Goal: Task Accomplishment & Management: Manage account settings

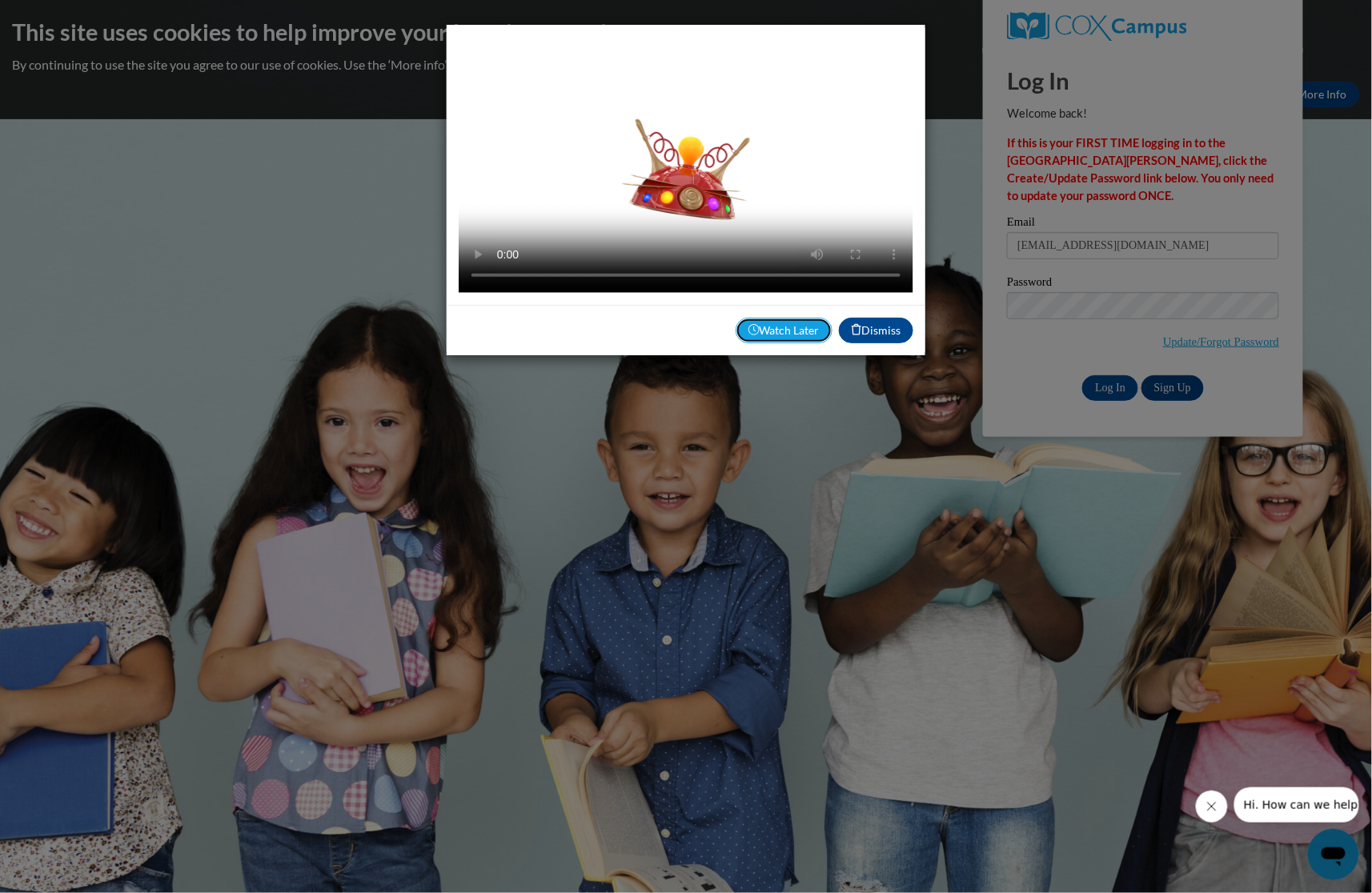
click at [770, 323] on button "Watch Later" at bounding box center [783, 331] width 97 height 25
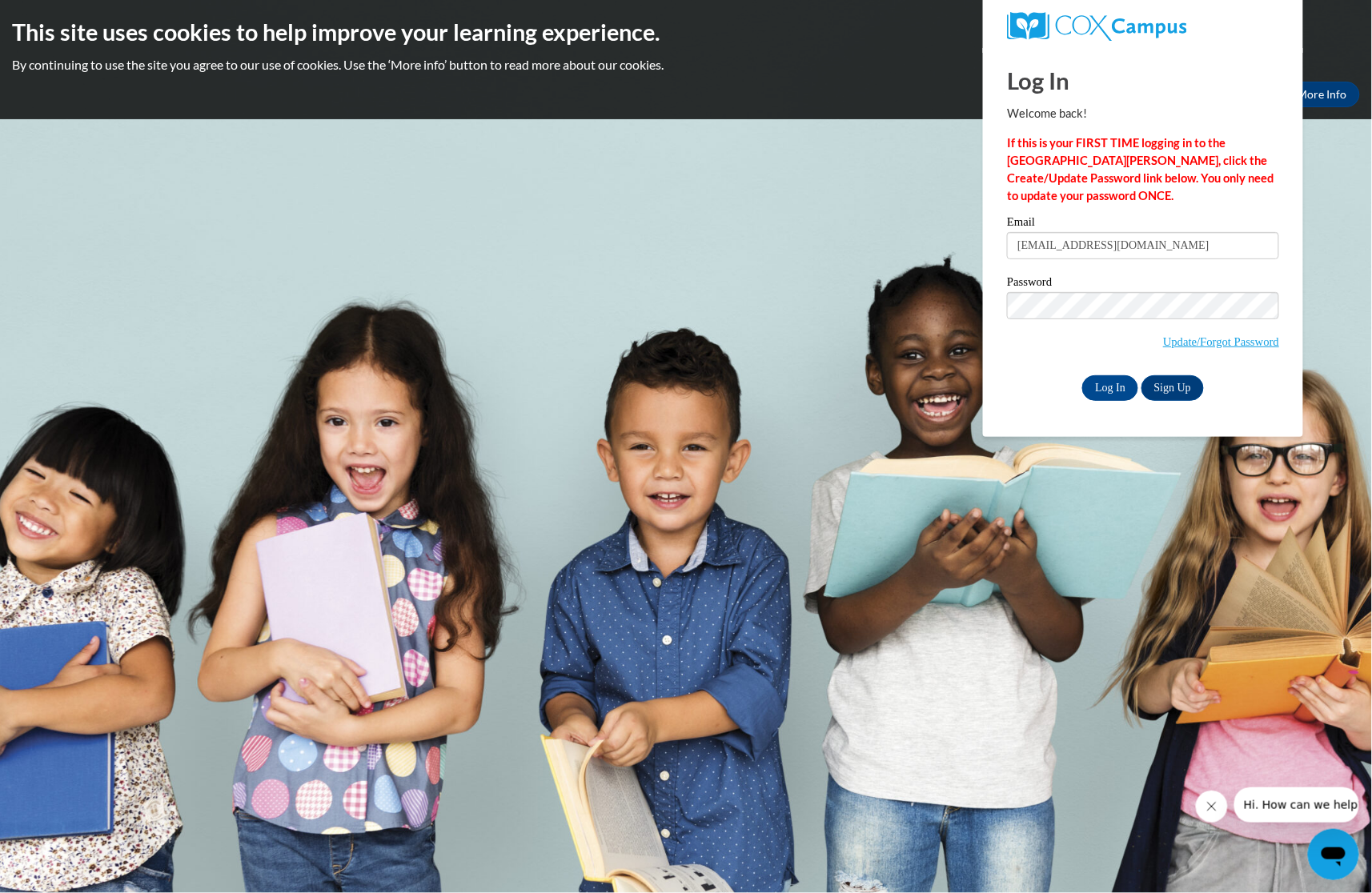
click at [1058, 417] on div "Log In Welcome back! If this is your FIRST TIME logging in to the NEW Cox Campu…" at bounding box center [1143, 242] width 344 height 389
click at [1099, 393] on input "Log In" at bounding box center [1110, 388] width 56 height 25
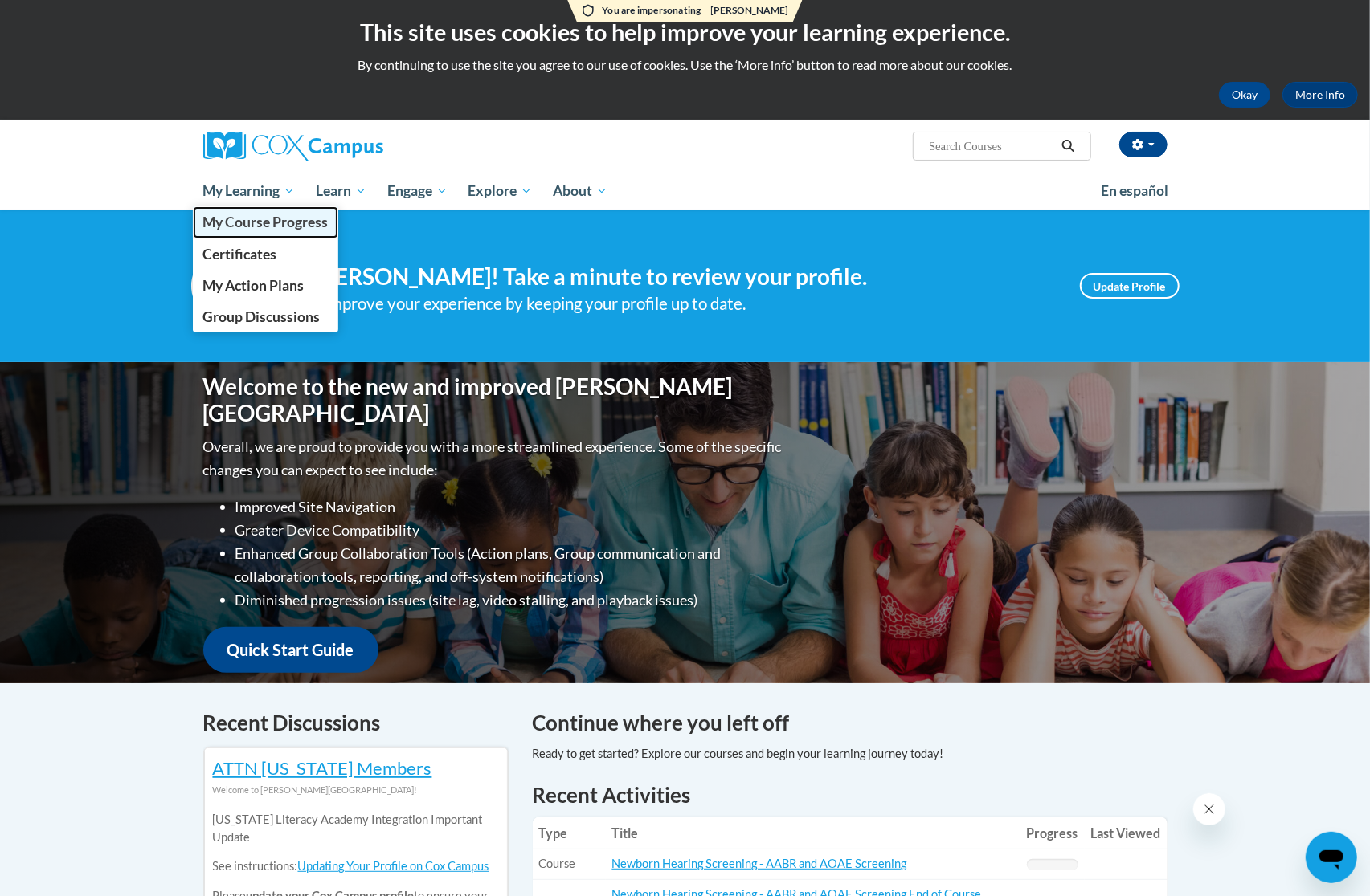
click at [286, 226] on span "My Course Progress" at bounding box center [265, 221] width 126 height 17
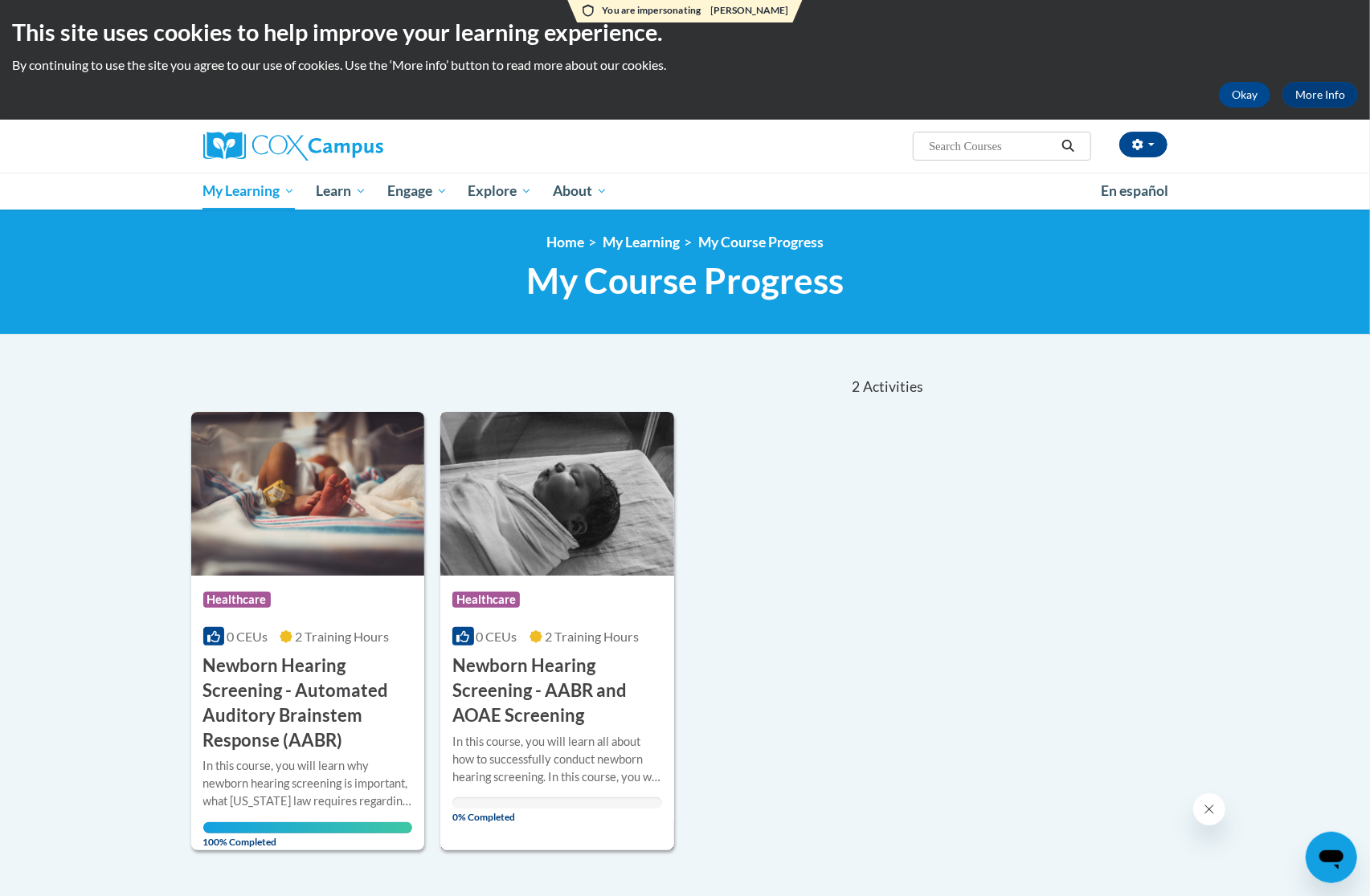
click at [551, 699] on h3 "Newborn Hearing Screening - AABR and AOAE Screening" at bounding box center [556, 690] width 209 height 74
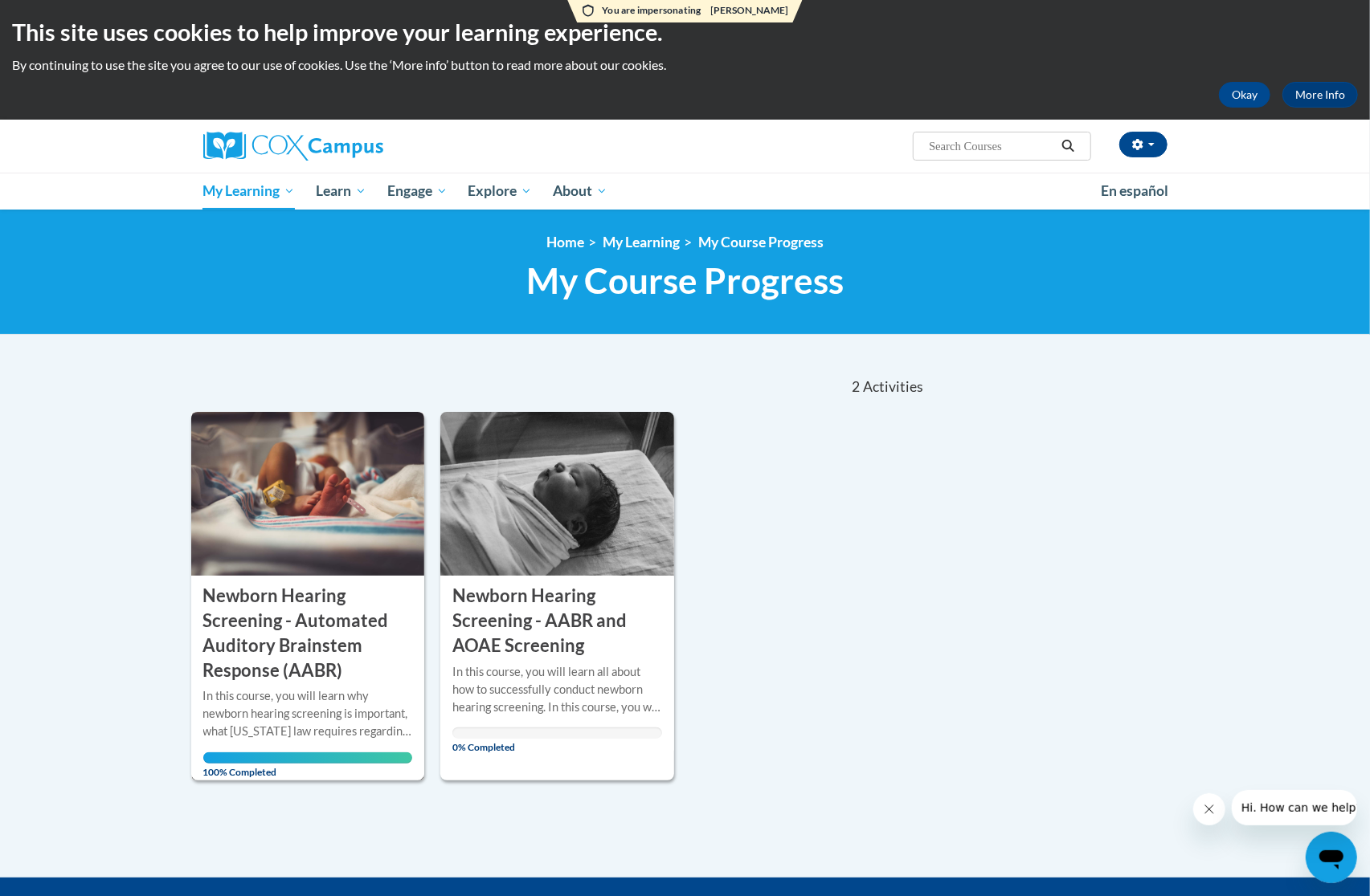
click at [332, 627] on h3 "Newborn Hearing Screening - Automated Auditory Brainstem Response (AABR)" at bounding box center [308, 633] width 209 height 99
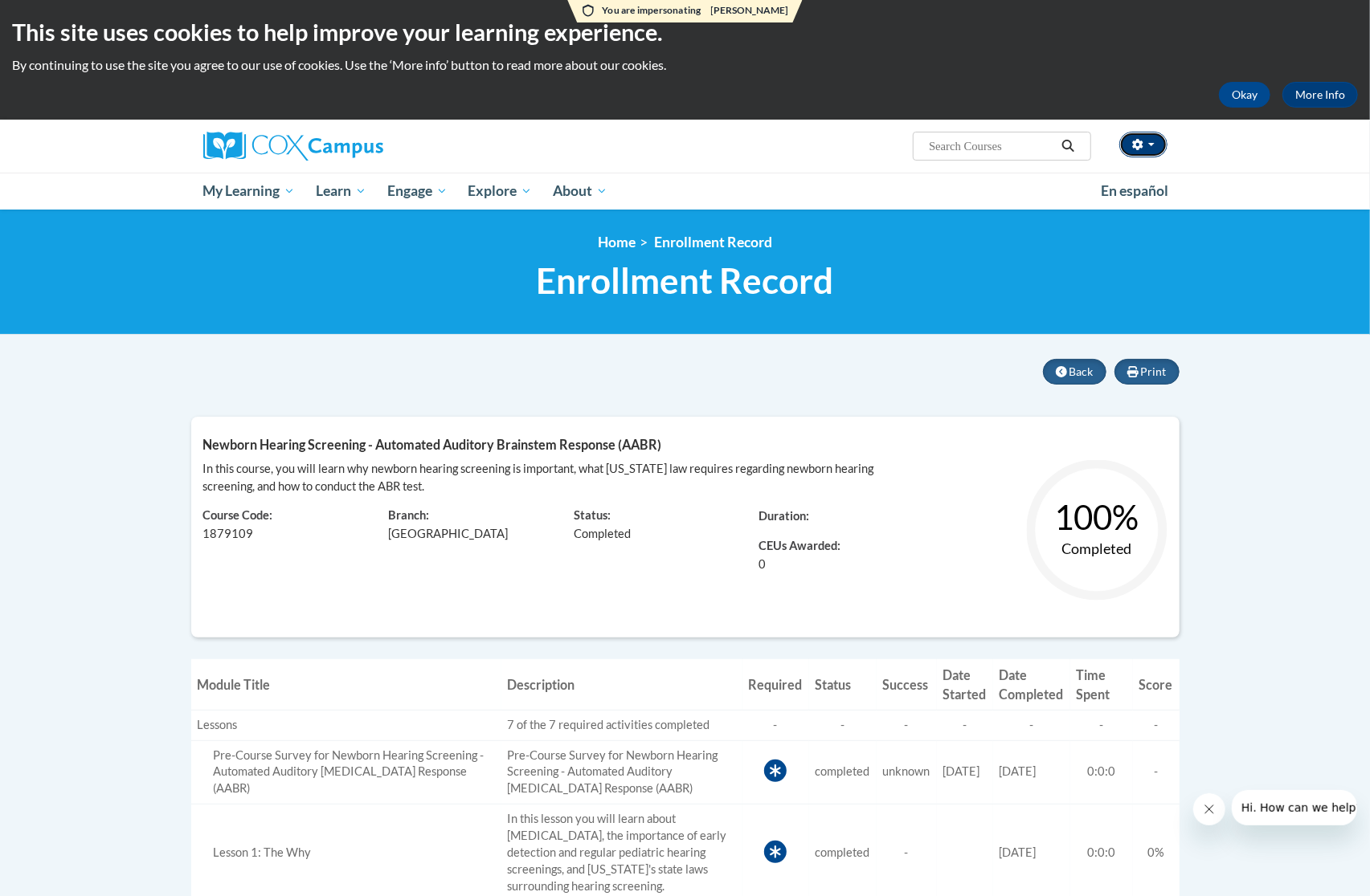
click at [1142, 142] on icon "button" at bounding box center [1137, 143] width 11 height 11
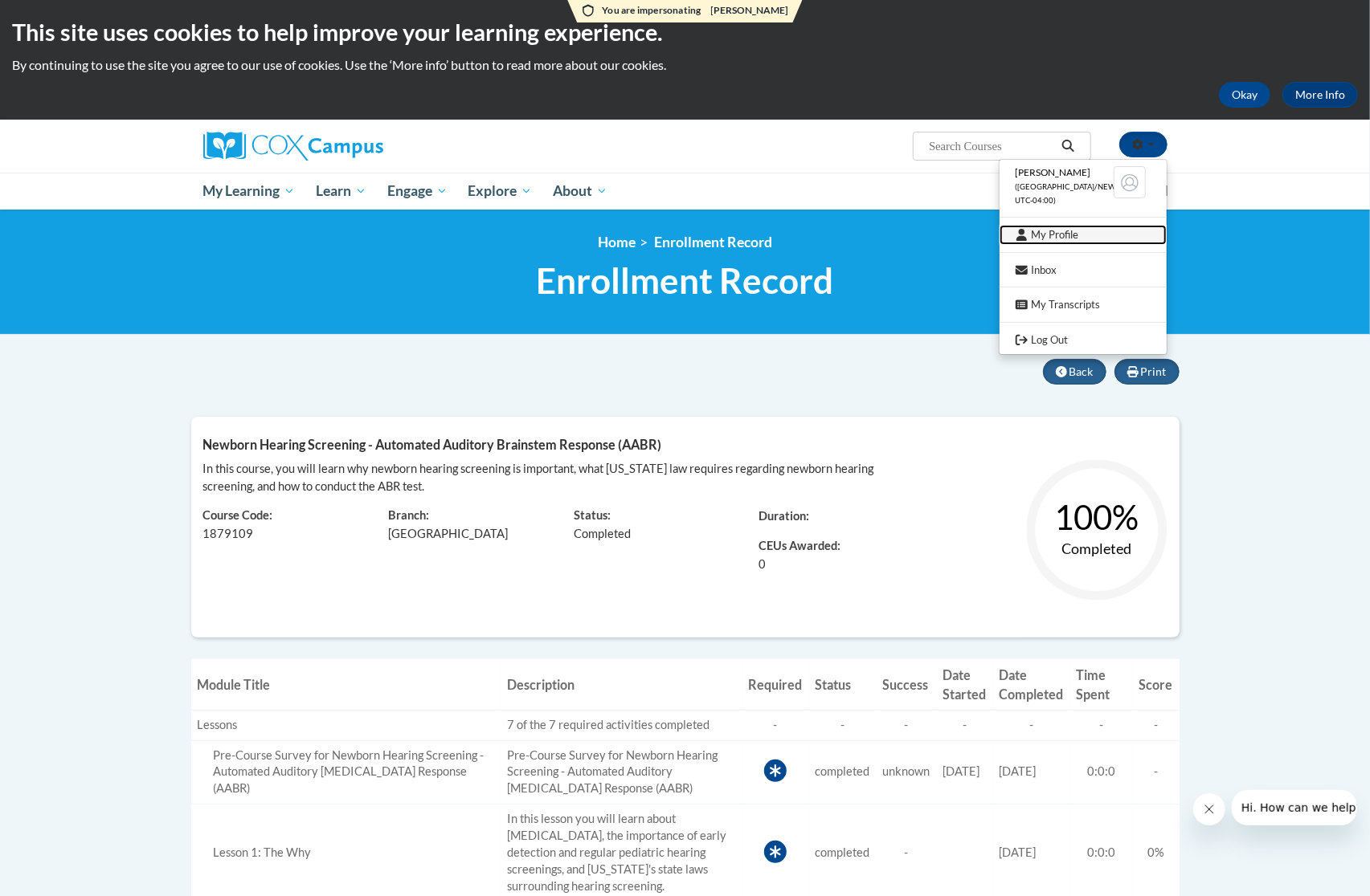
click at [1086, 232] on link "My Profile" at bounding box center [1083, 235] width 167 height 20
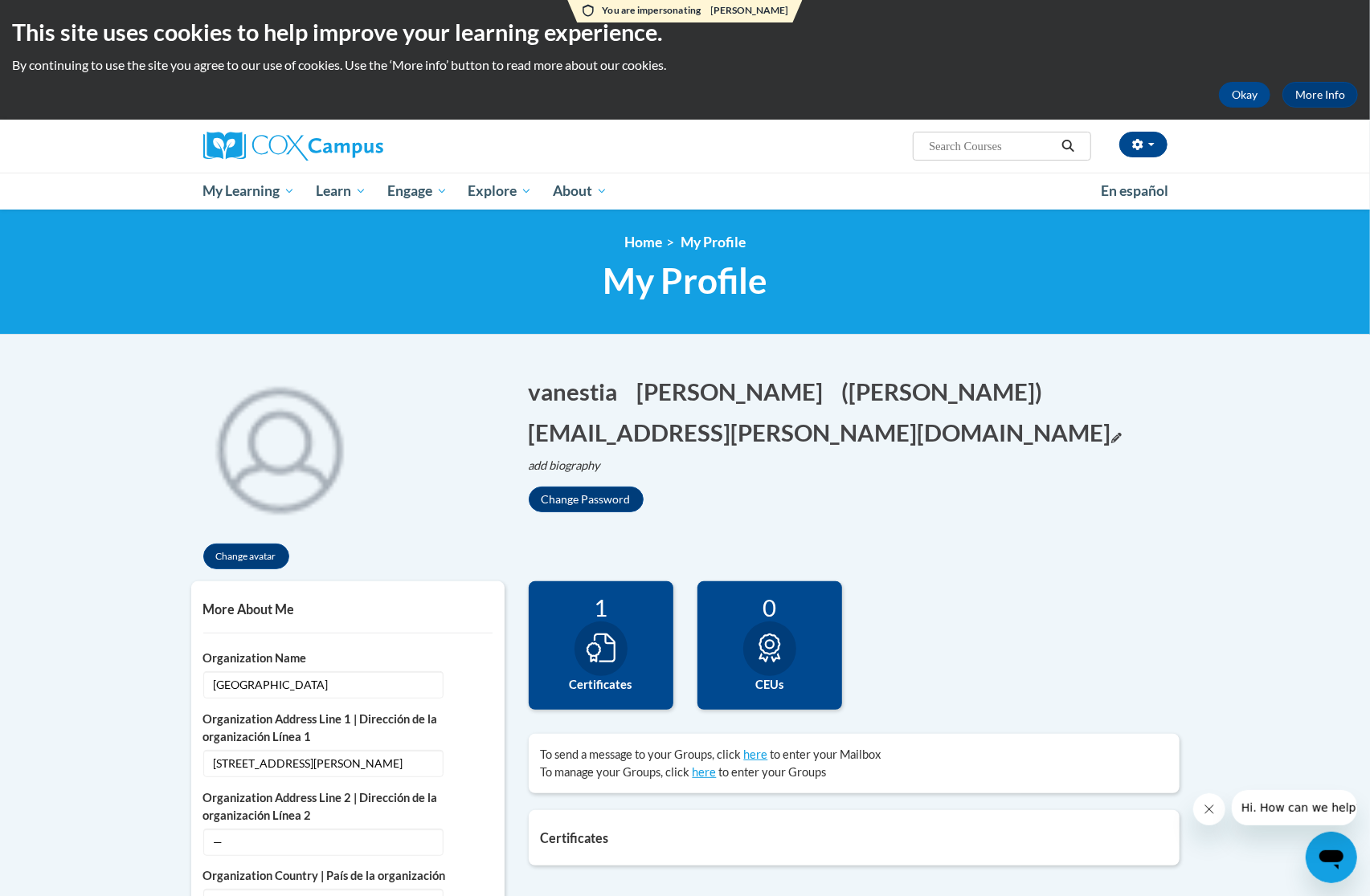
drag, startPoint x: 511, startPoint y: 435, endPoint x: 821, endPoint y: 434, distance: 310.0
click at [821, 434] on div "Change avatar vanestia Edit Screen Name vanestia Save carter Edit Screen Name c…" at bounding box center [685, 470] width 1012 height 222
click at [490, 444] on div "Change avatar" at bounding box center [348, 470] width 314 height 222
drag, startPoint x: 518, startPoint y: 425, endPoint x: 827, endPoint y: 421, distance: 309.0
click at [827, 421] on div "vanestia Edit Screen Name vanestia Save carter Edit Screen Name carter Save (va…" at bounding box center [854, 435] width 675 height 153
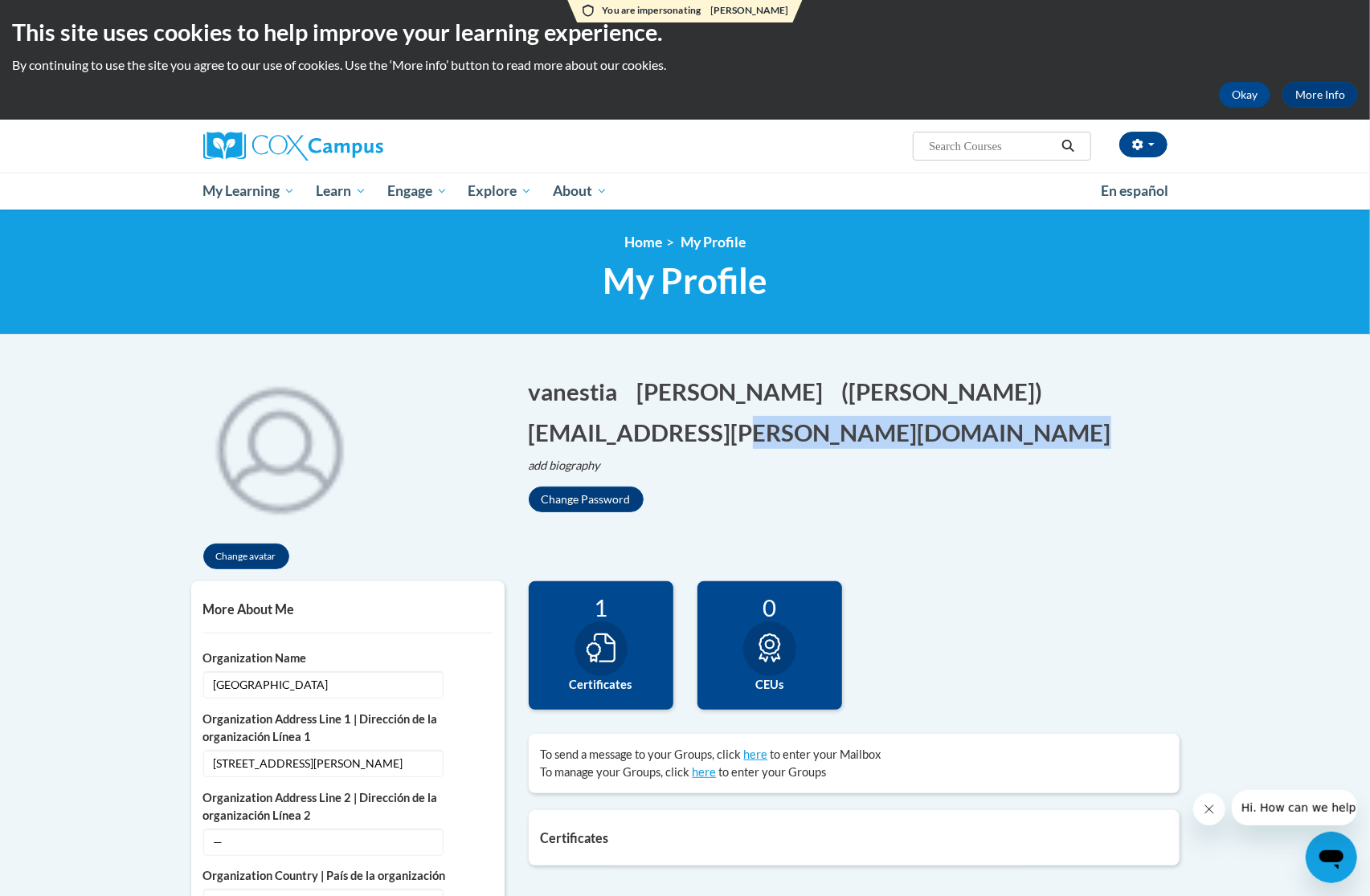
copy button "vanestia.carter@dph.ga.gov"
click at [955, 473] on p "add biography Biography Save" at bounding box center [854, 466] width 651 height 18
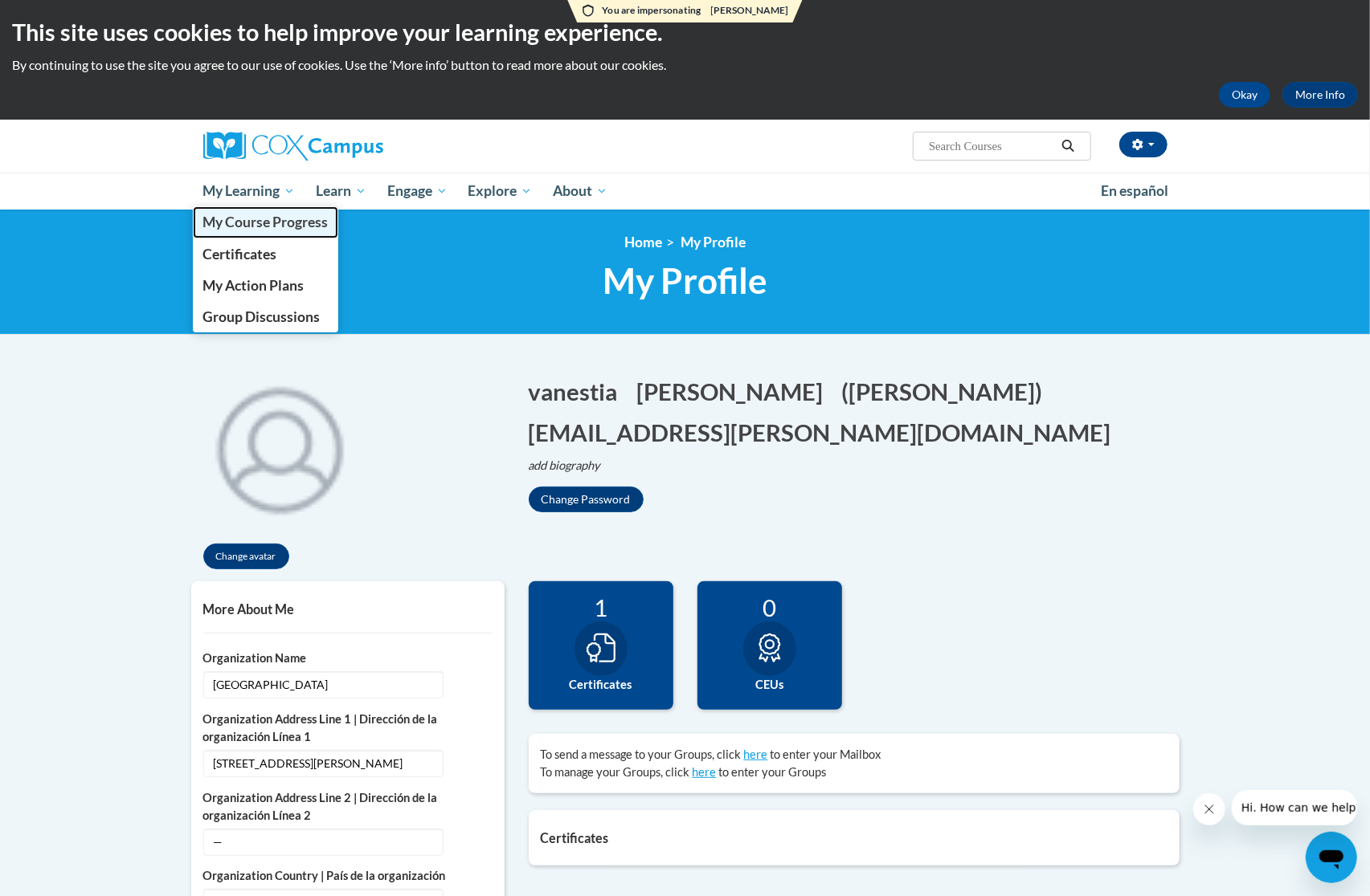
click at [258, 223] on span "My Course Progress" at bounding box center [265, 221] width 126 height 17
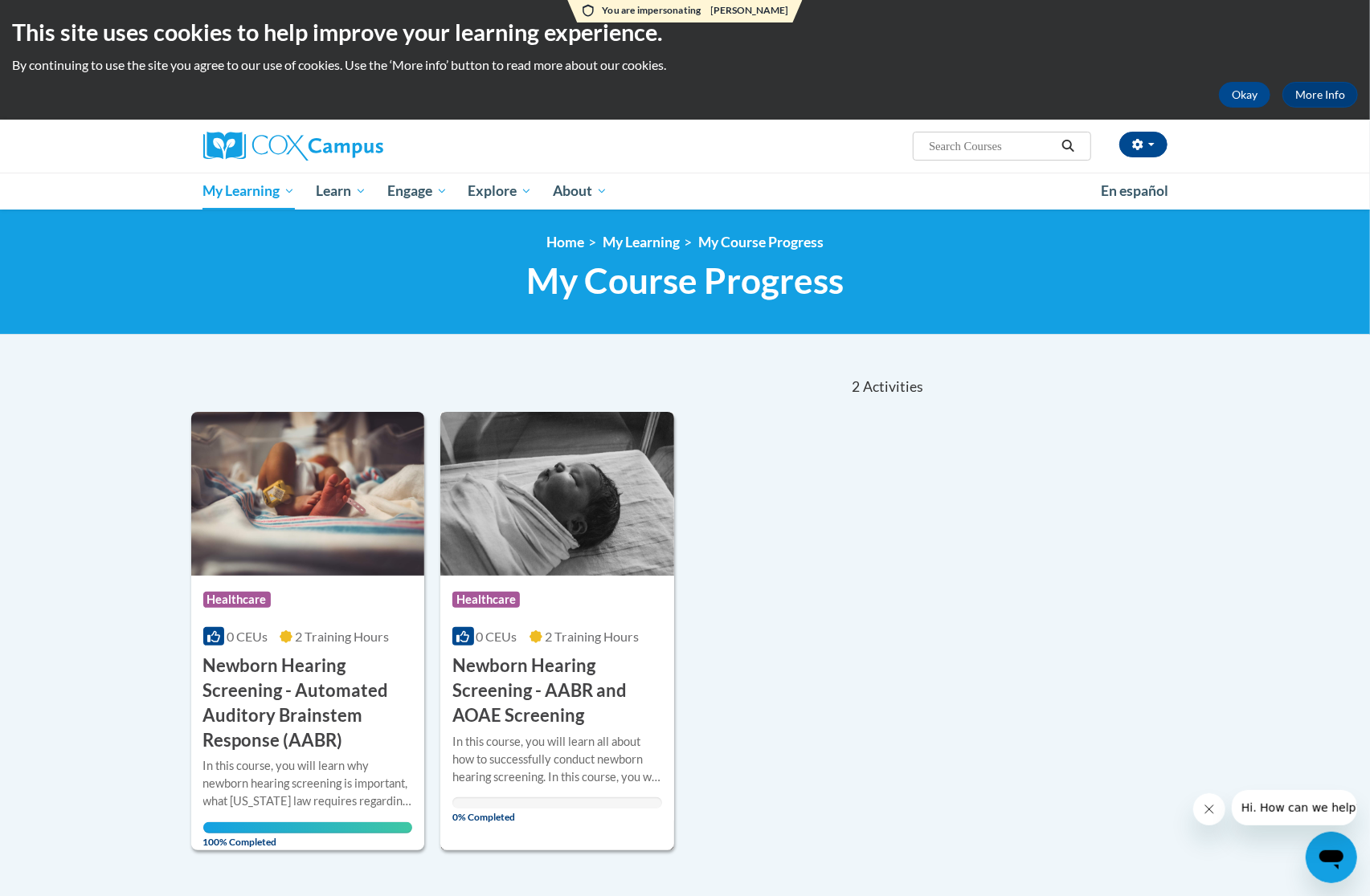
click at [586, 673] on h3 "Newborn Hearing Screening - AABR and AOAE Screening" at bounding box center [556, 690] width 209 height 74
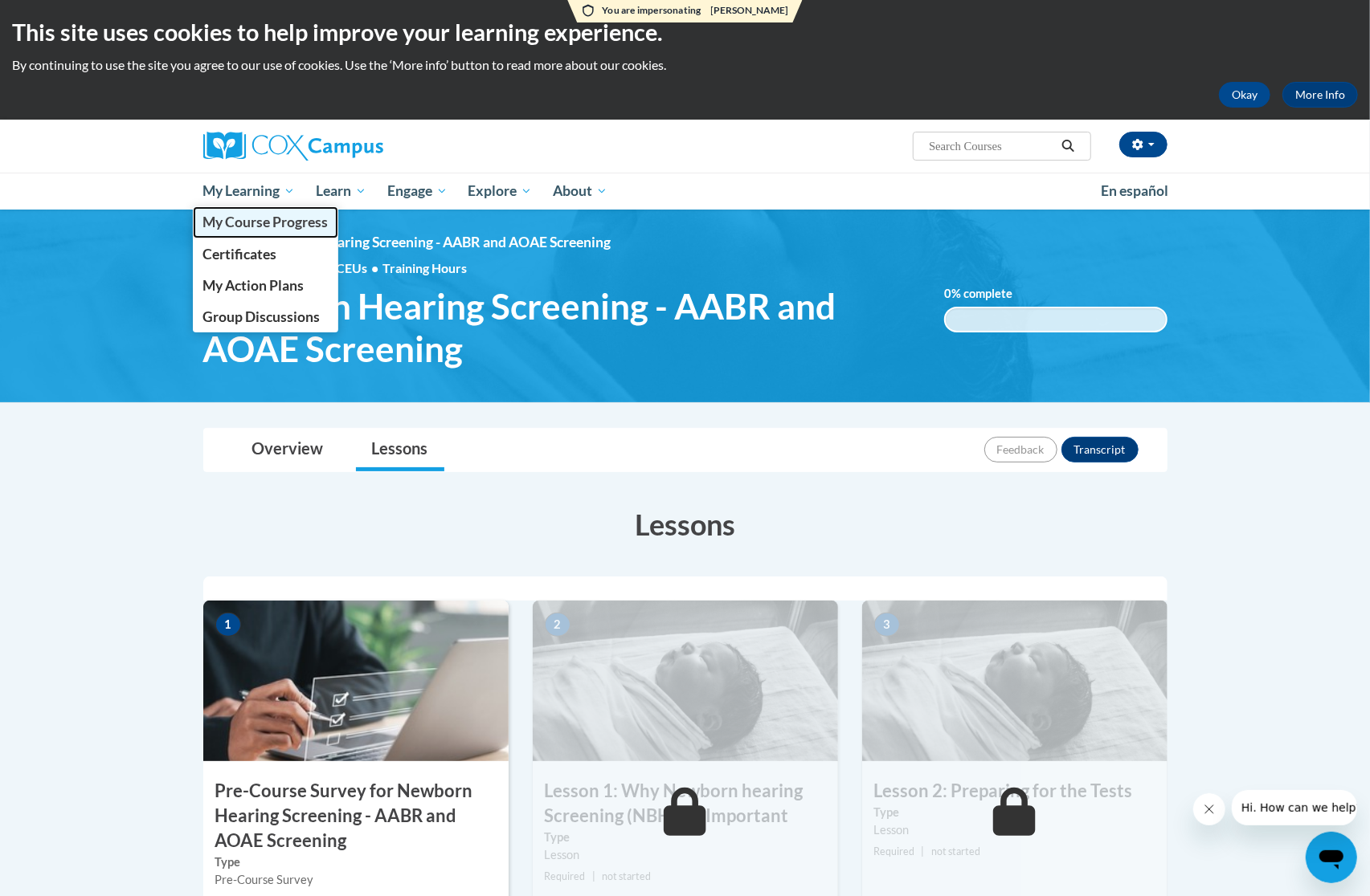
click at [249, 225] on span "My Course Progress" at bounding box center [265, 221] width 126 height 17
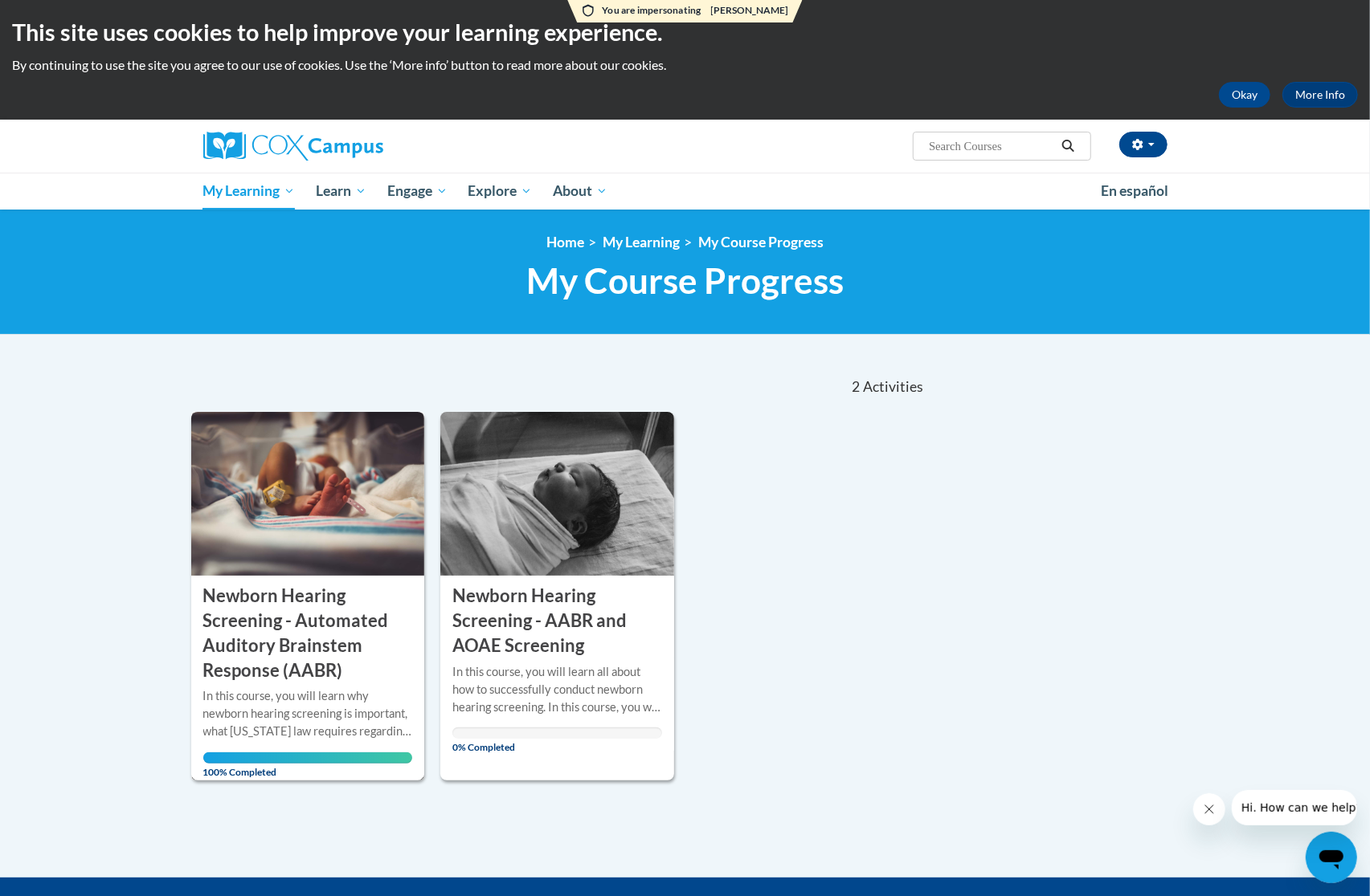
click at [304, 591] on h3 "Newborn Hearing Screening - Automated Auditory Brainstem Response (AABR)" at bounding box center [308, 633] width 209 height 99
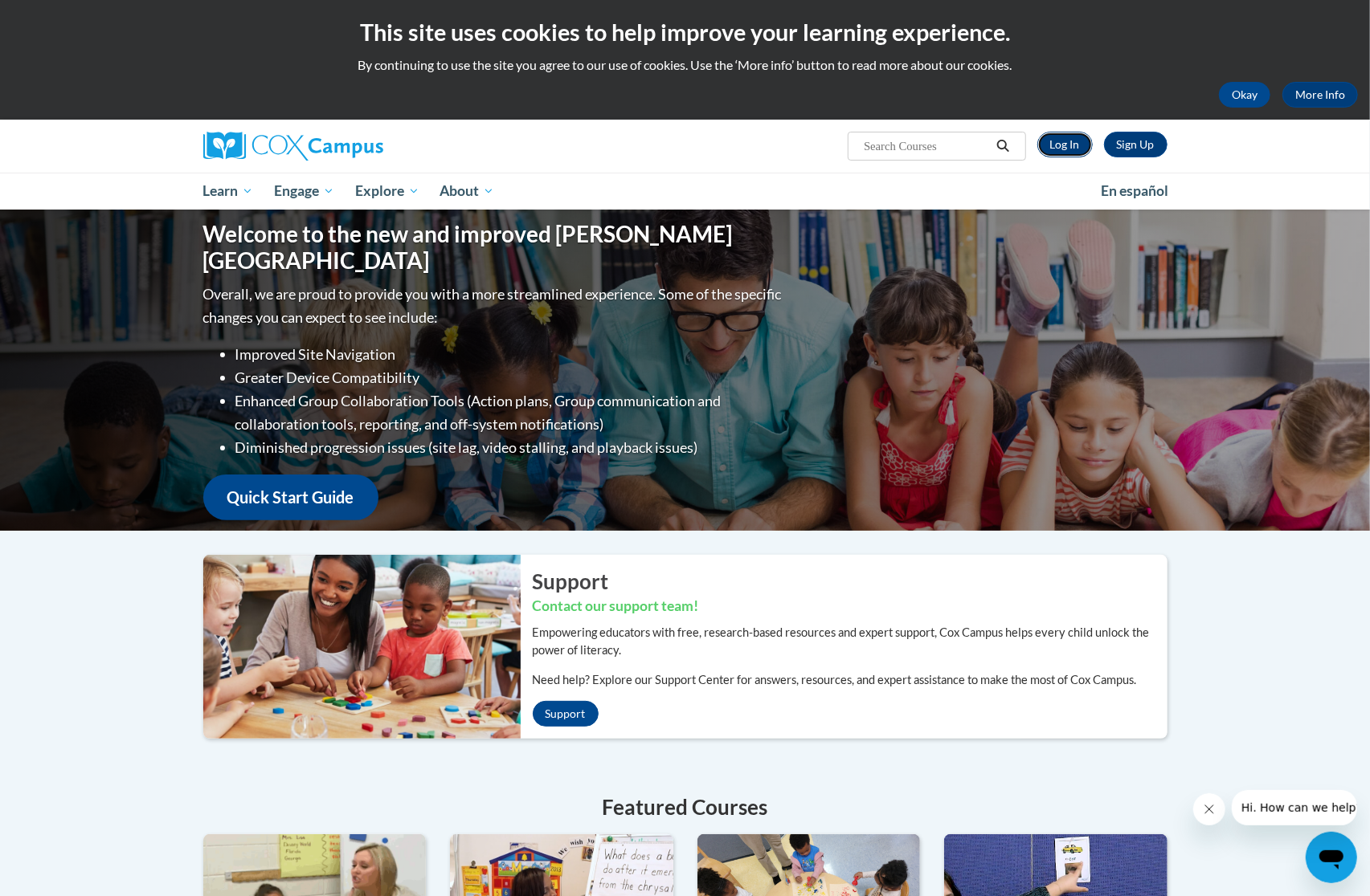
click at [1065, 146] on link "Log In" at bounding box center [1064, 144] width 55 height 26
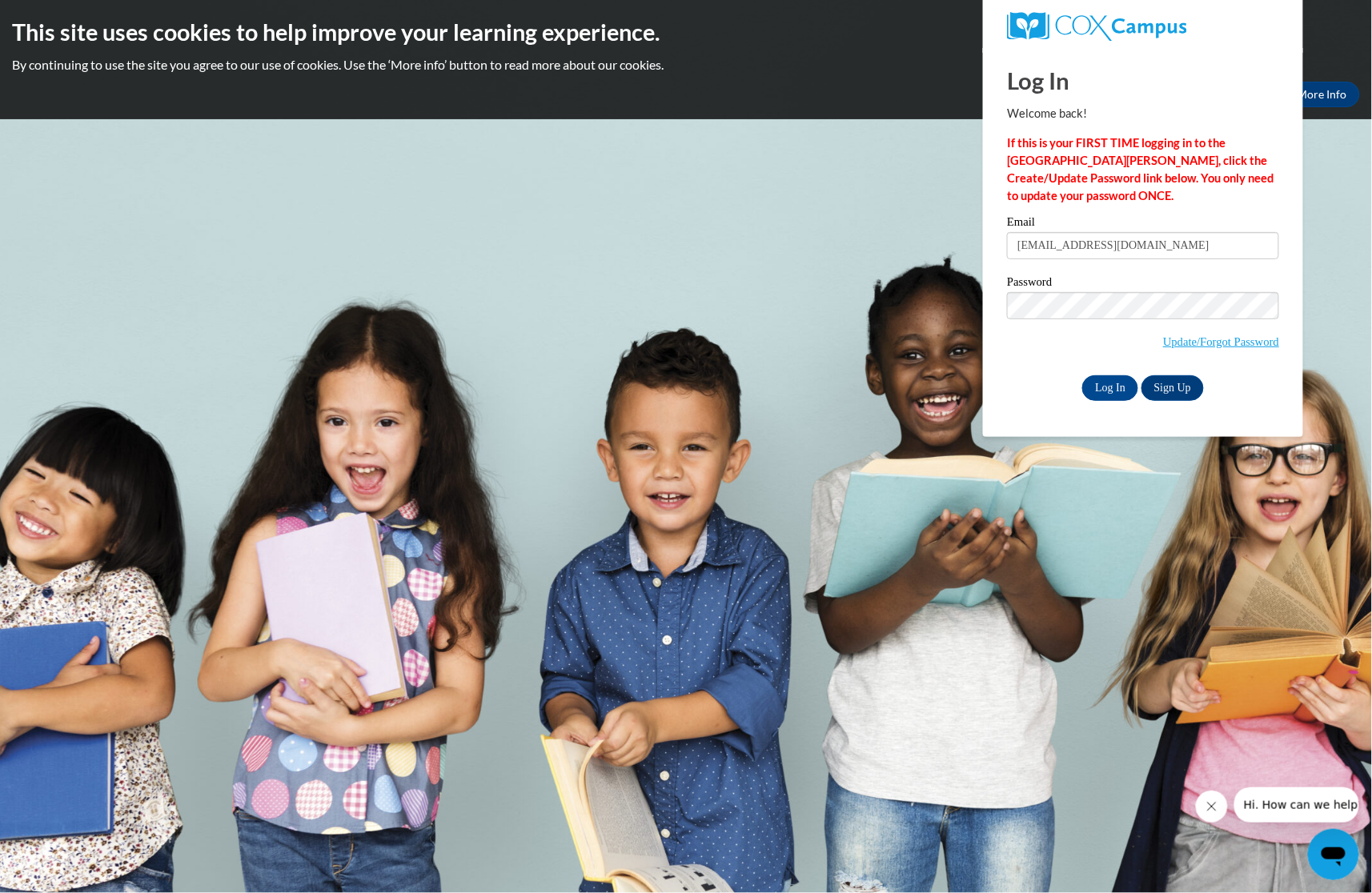
click at [956, 371] on body "This site uses cookies to help improve your learning experience. By continuing …" at bounding box center [686, 446] width 1372 height 893
click at [1096, 384] on input "Log In" at bounding box center [1110, 388] width 56 height 25
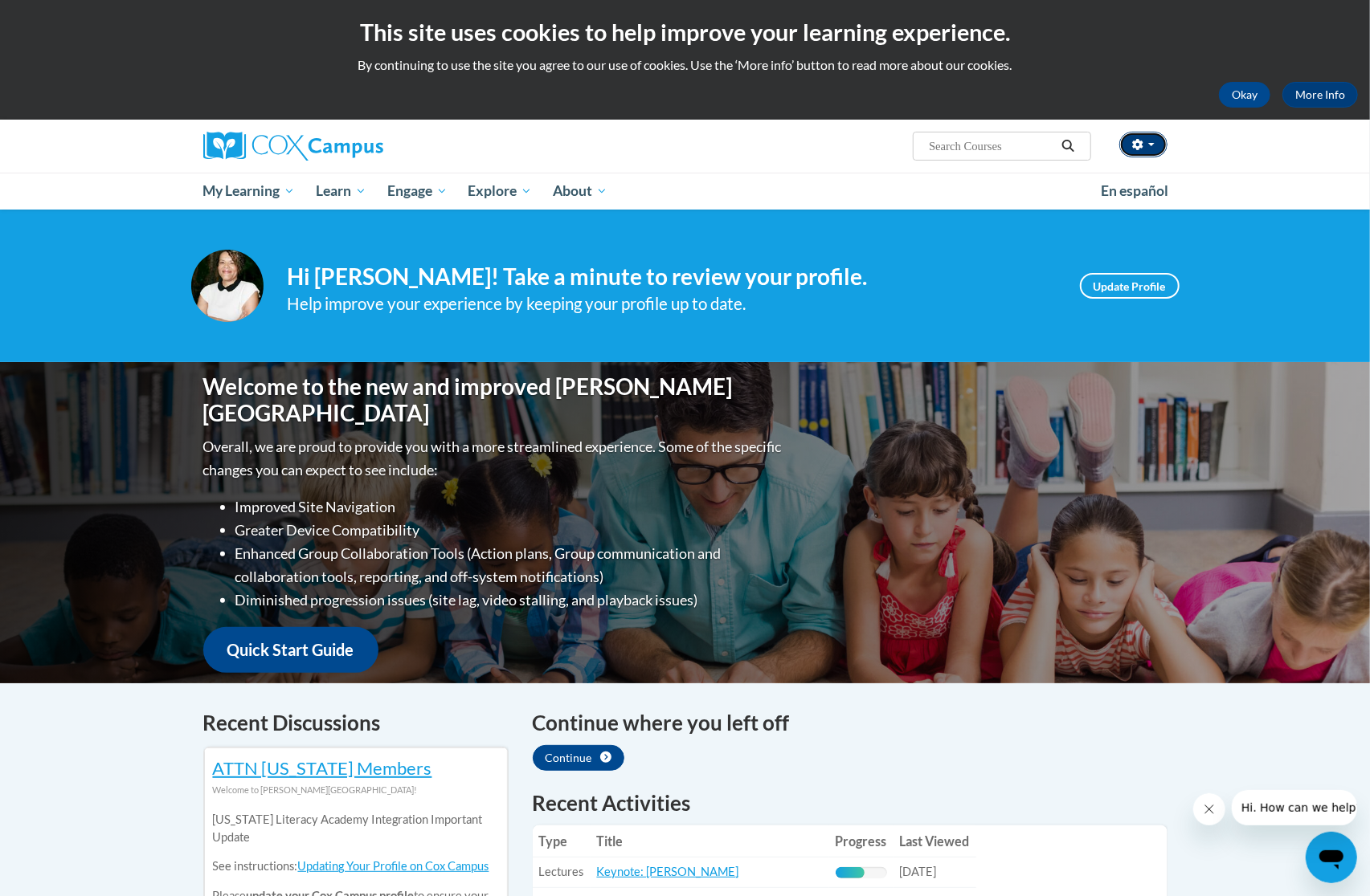
click at [1144, 148] on button "button" at bounding box center [1143, 144] width 48 height 26
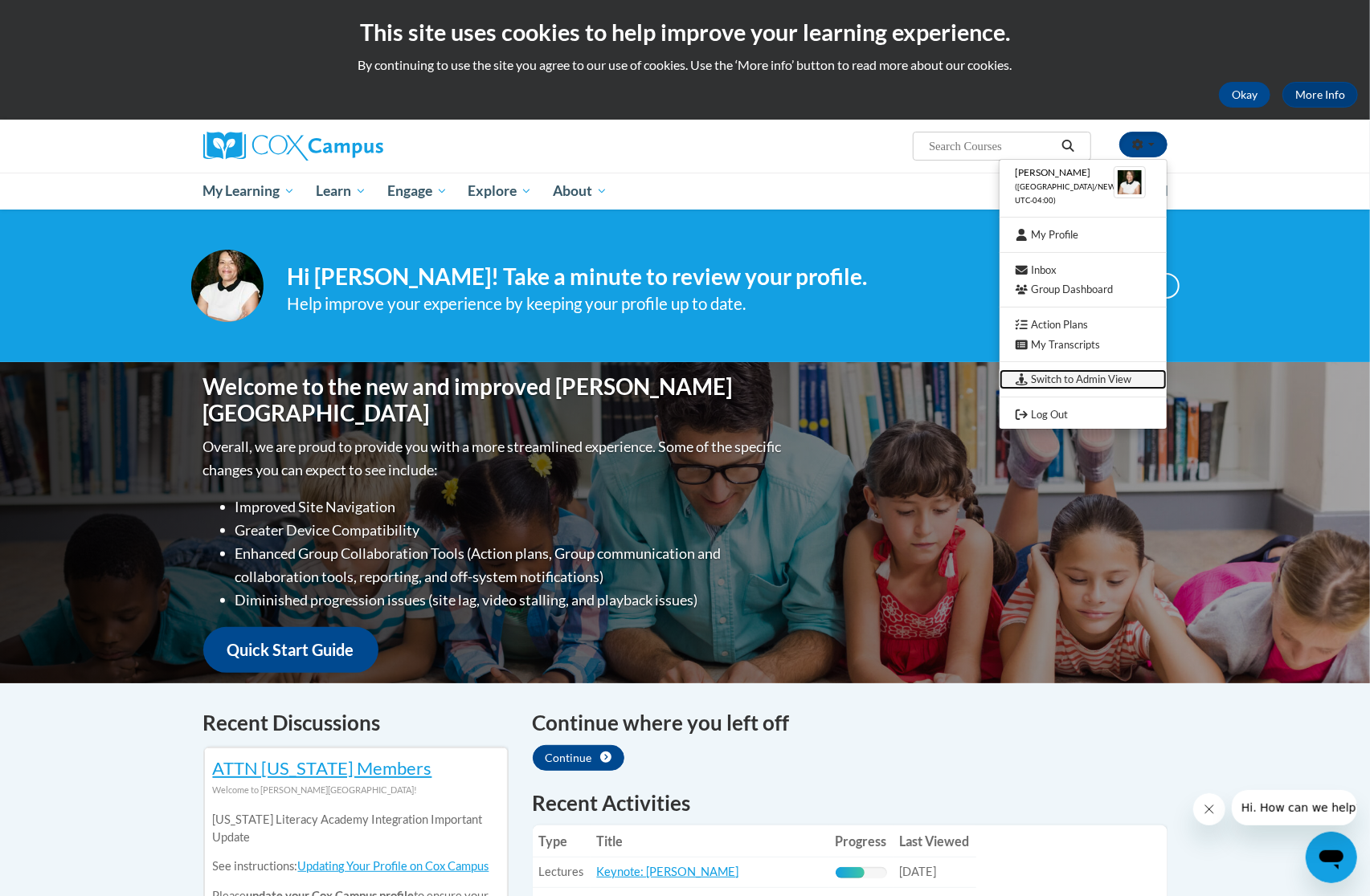
click at [1077, 382] on link "Switch to Admin View" at bounding box center [1083, 379] width 167 height 20
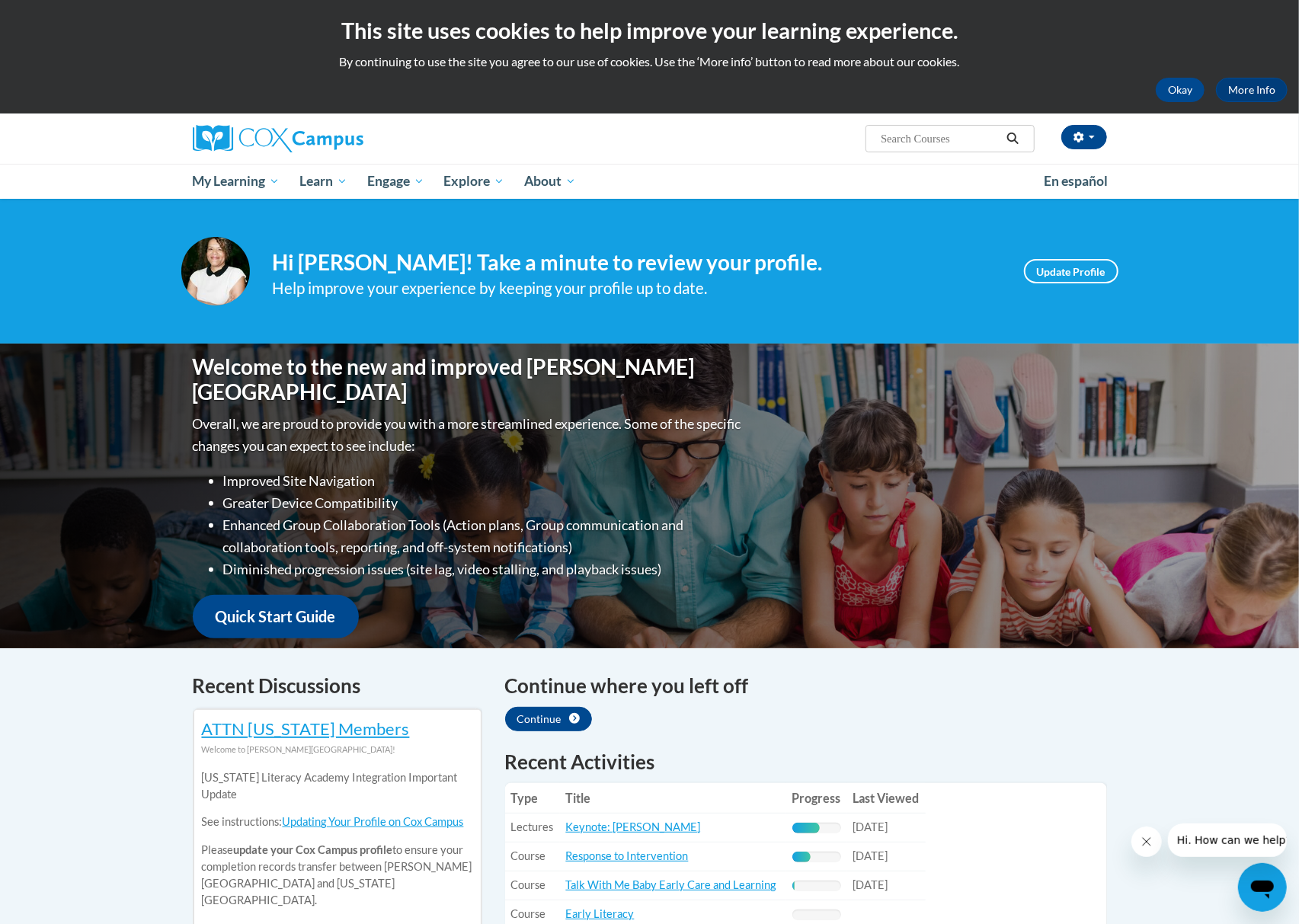
click at [872, 190] on ul "My Learning My Learning My Course Progress Certificates My Action Plans Groups …" at bounding box center [608, 182] width 852 height 35
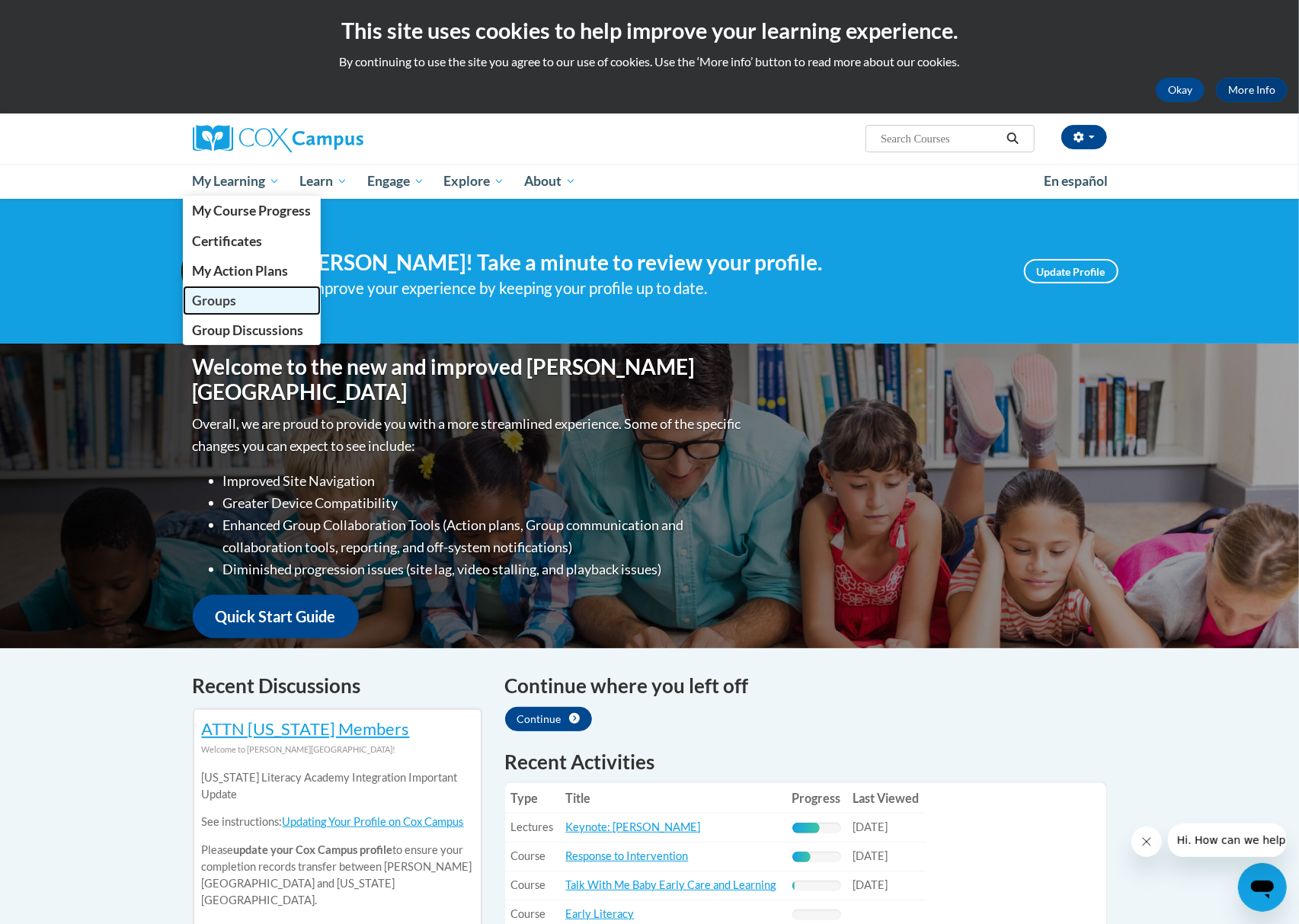
click at [227, 300] on span "Groups" at bounding box center [213, 300] width 44 height 16
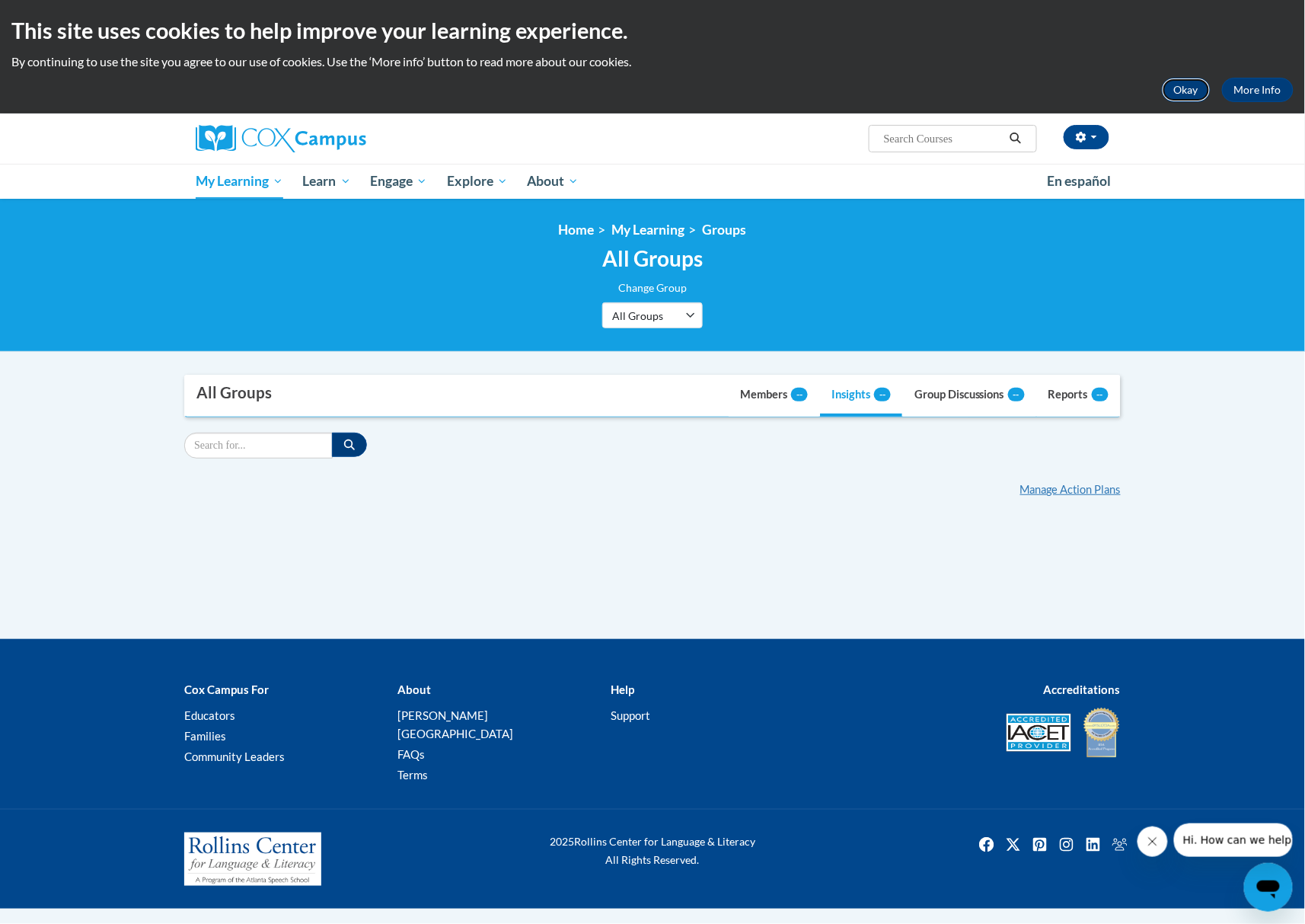
click at [1170, 89] on button "Okay" at bounding box center [1186, 89] width 48 height 24
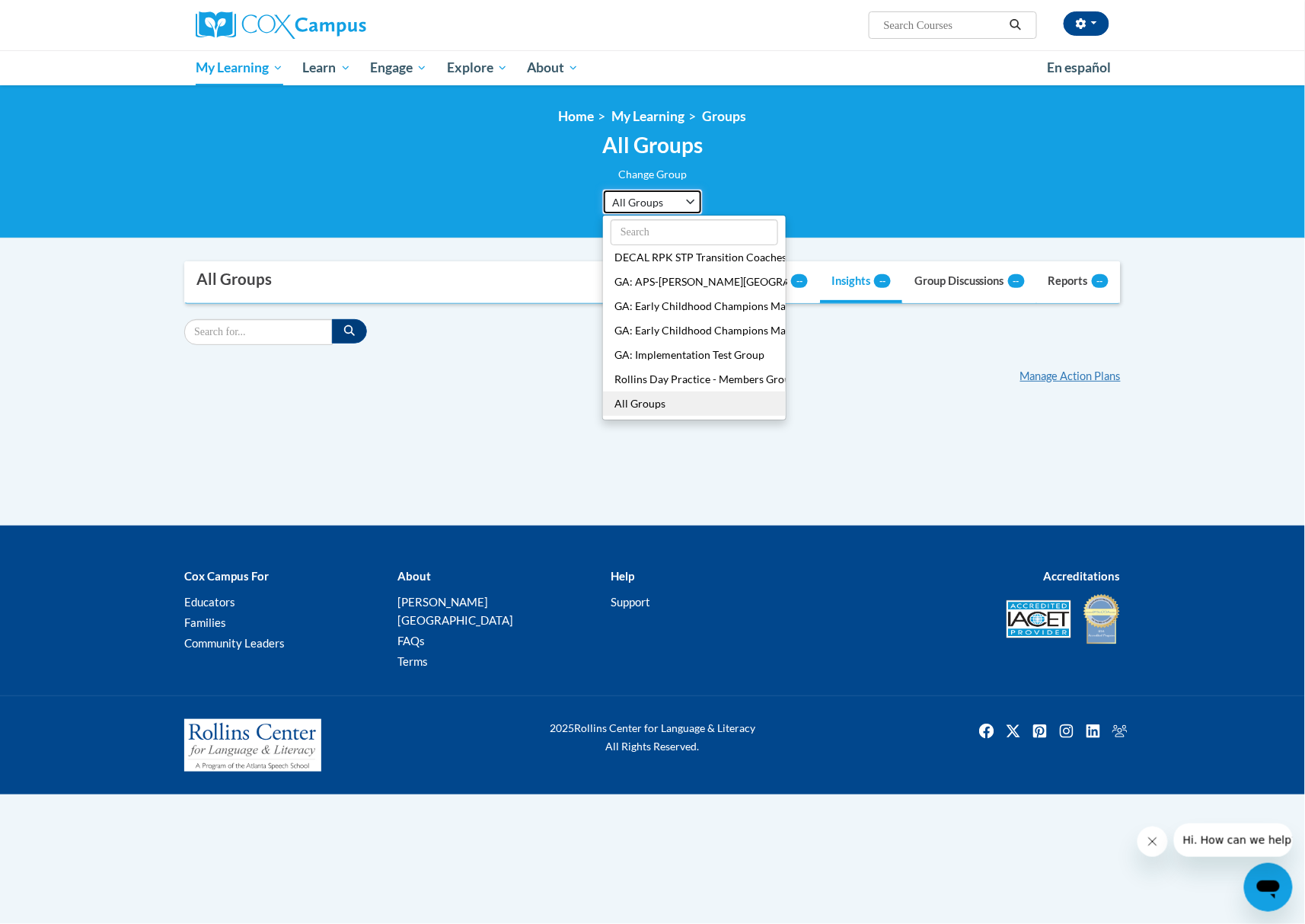
click at [634, 195] on span "All Groups" at bounding box center [643, 201] width 62 height 16
click at [657, 307] on button "GA: Early Childhood Champions Mayorʹs Early Literacy Award - Infant/Toddler" at bounding box center [694, 306] width 183 height 24
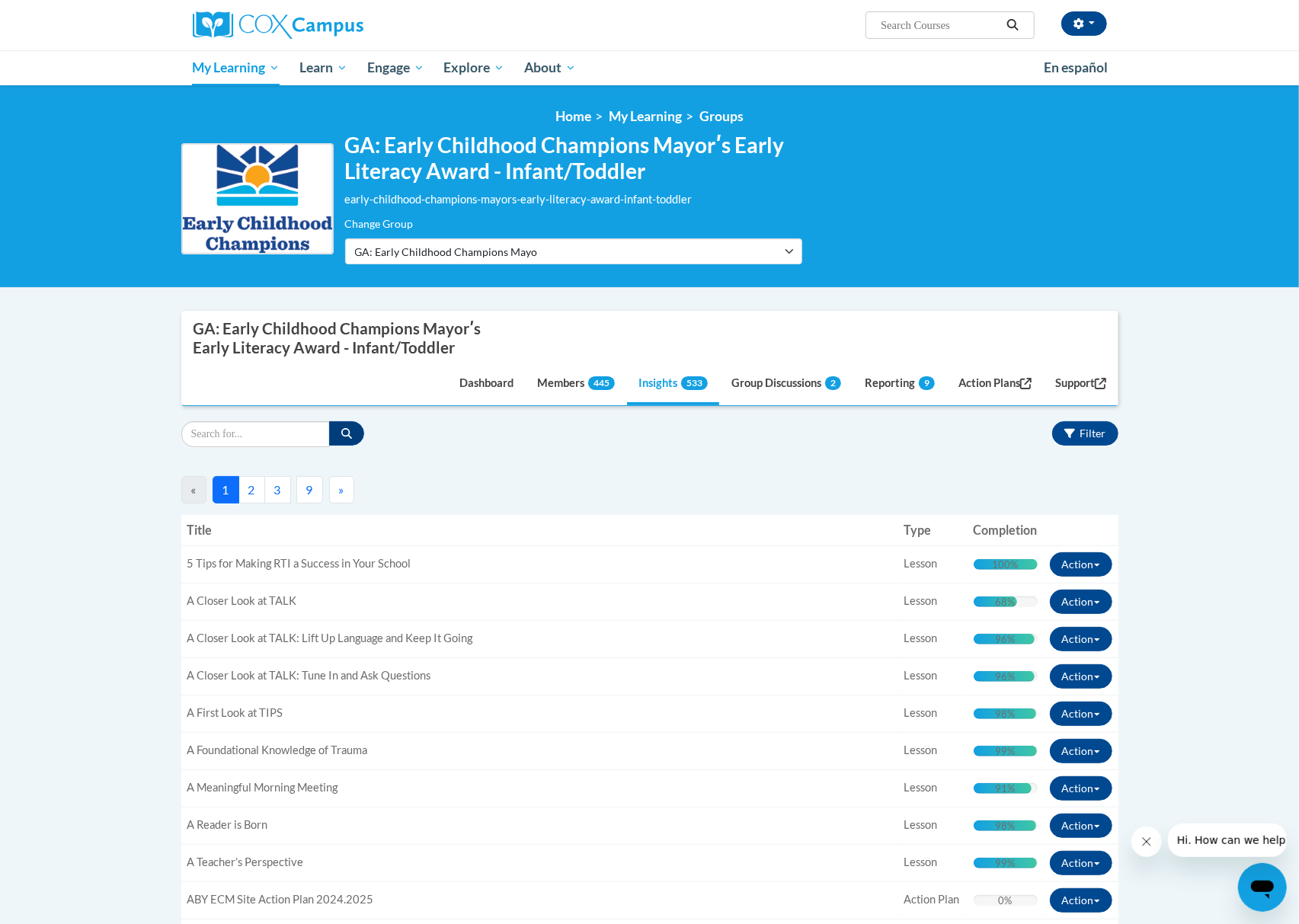
click at [287, 429] on input "Search" at bounding box center [255, 434] width 148 height 26
paste input "Jadeboddie1@gmail.com"
type input "Jadeboddie1@gmail.com"
click at [341, 436] on icon "button" at bounding box center [346, 432] width 10 height 10
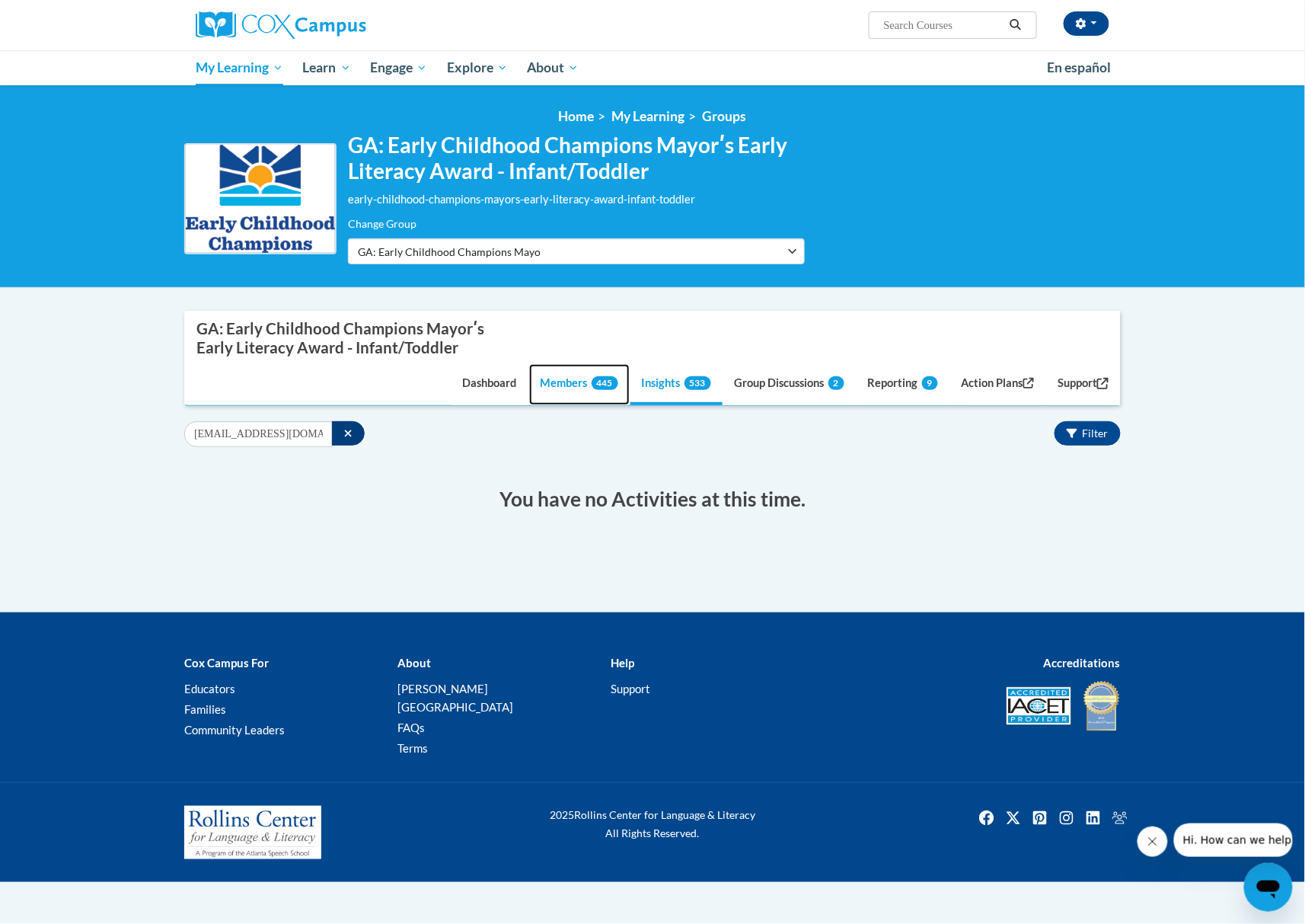
click at [535, 386] on link "Members 445" at bounding box center [579, 385] width 101 height 41
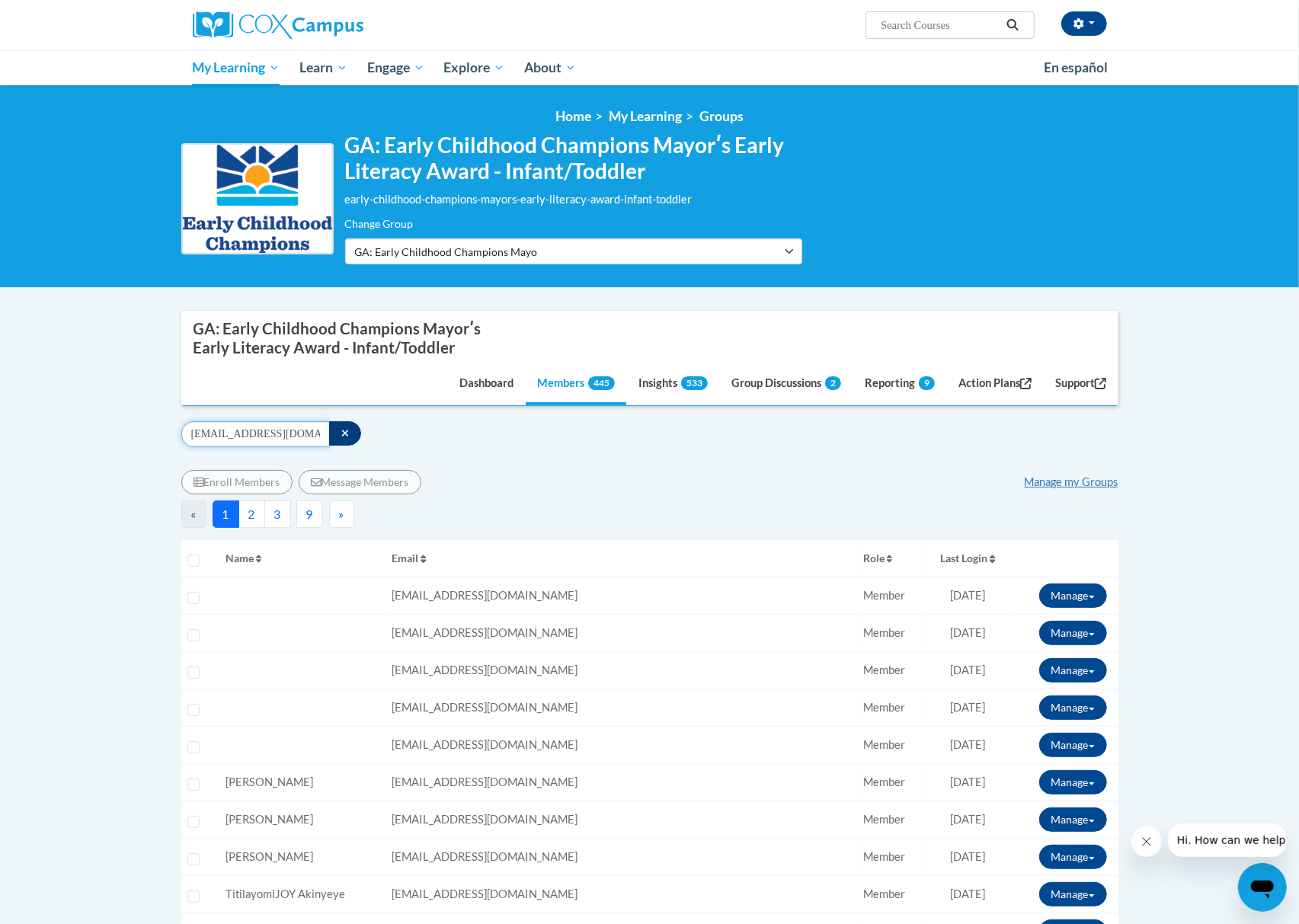
click at [311, 434] on input "Jadeboddie1@gmail.com" at bounding box center [255, 434] width 148 height 26
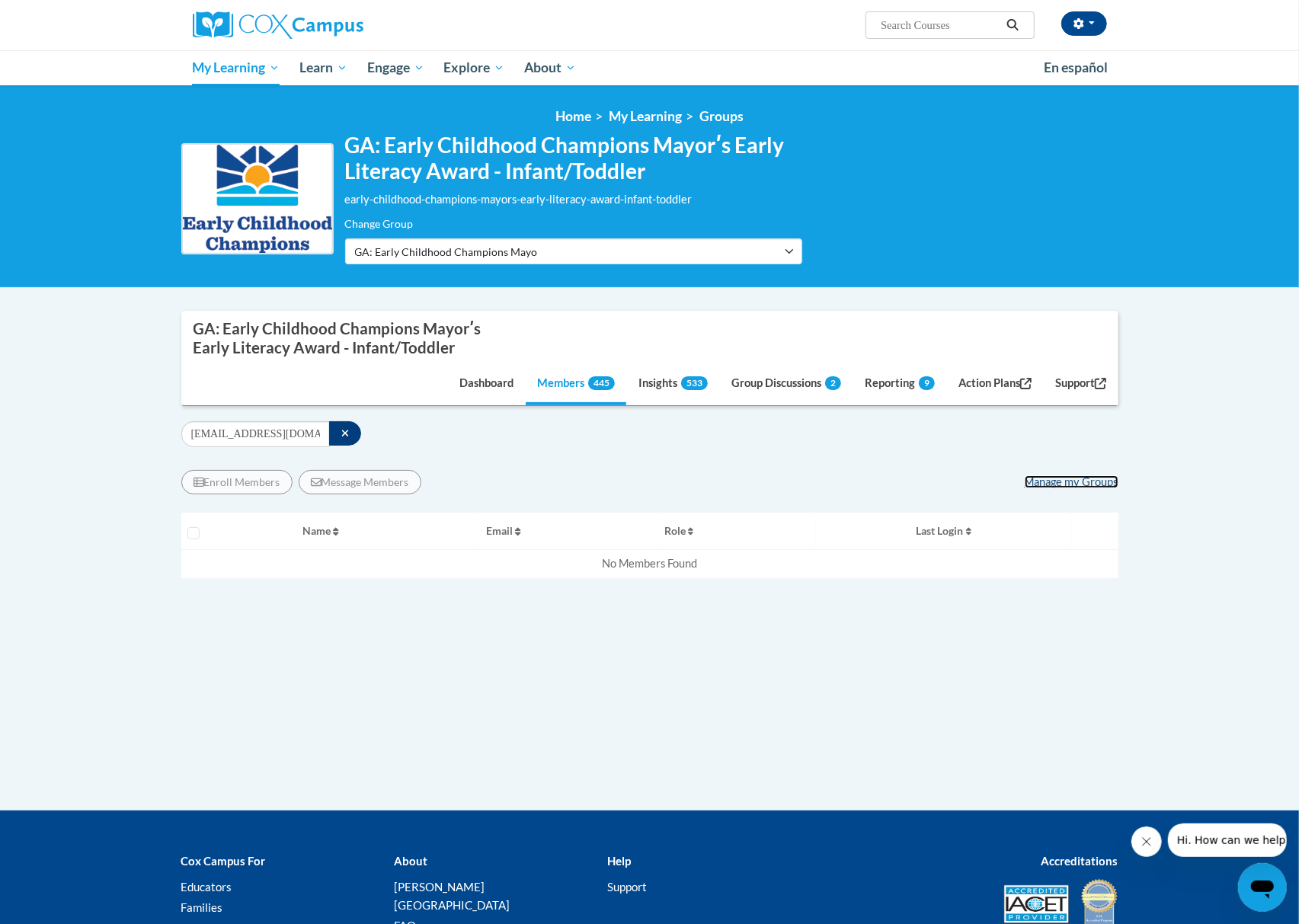
click at [1068, 482] on link "Manage my Groups" at bounding box center [1071, 482] width 94 height 13
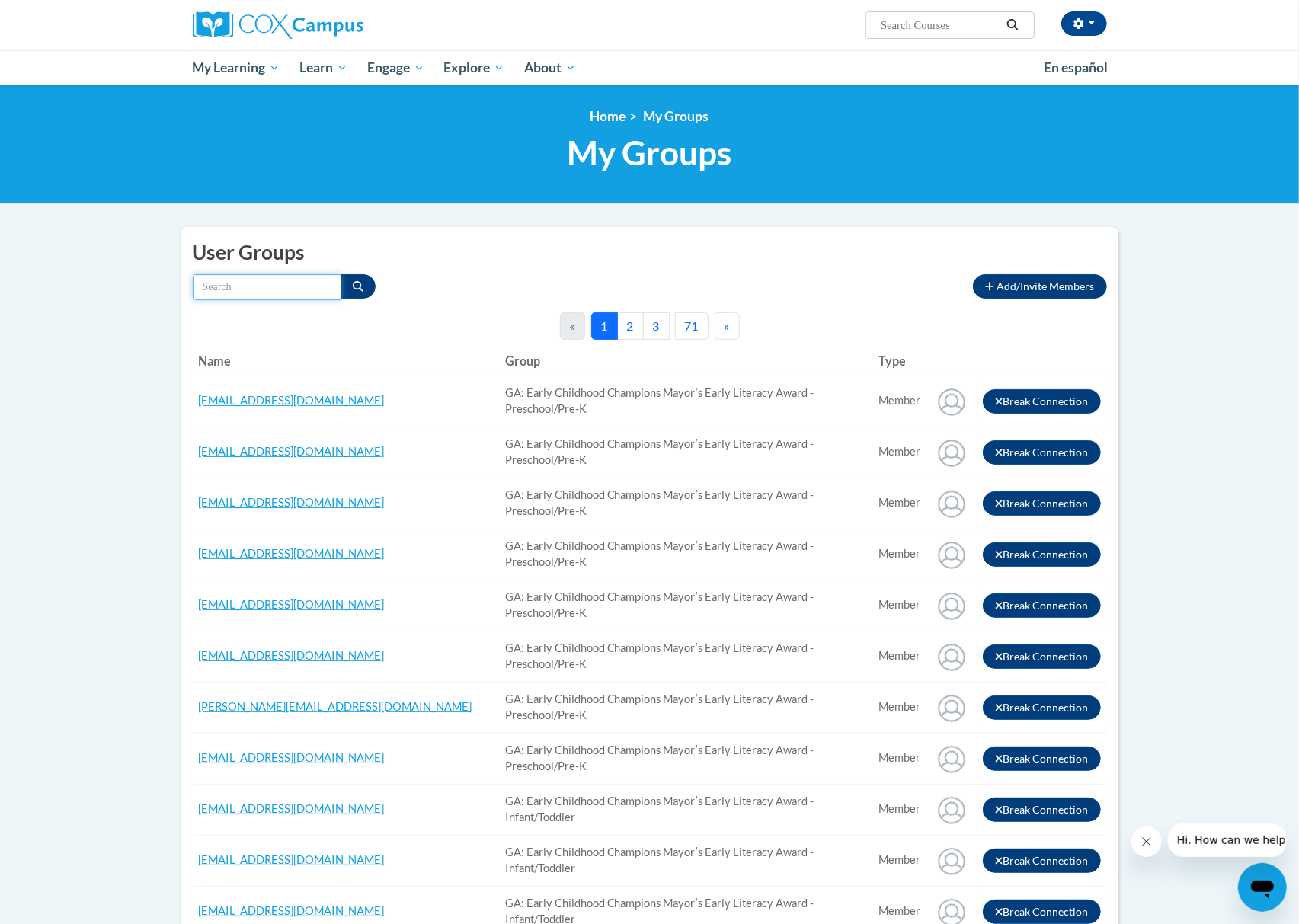
click at [293, 286] on input "Search by name" at bounding box center [267, 287] width 148 height 26
paste input "Jadeboddie1@gmail.com"
type input "Jadeboddie1@gmail.com"
click at [357, 287] on icon "Search" at bounding box center [357, 286] width 10 height 10
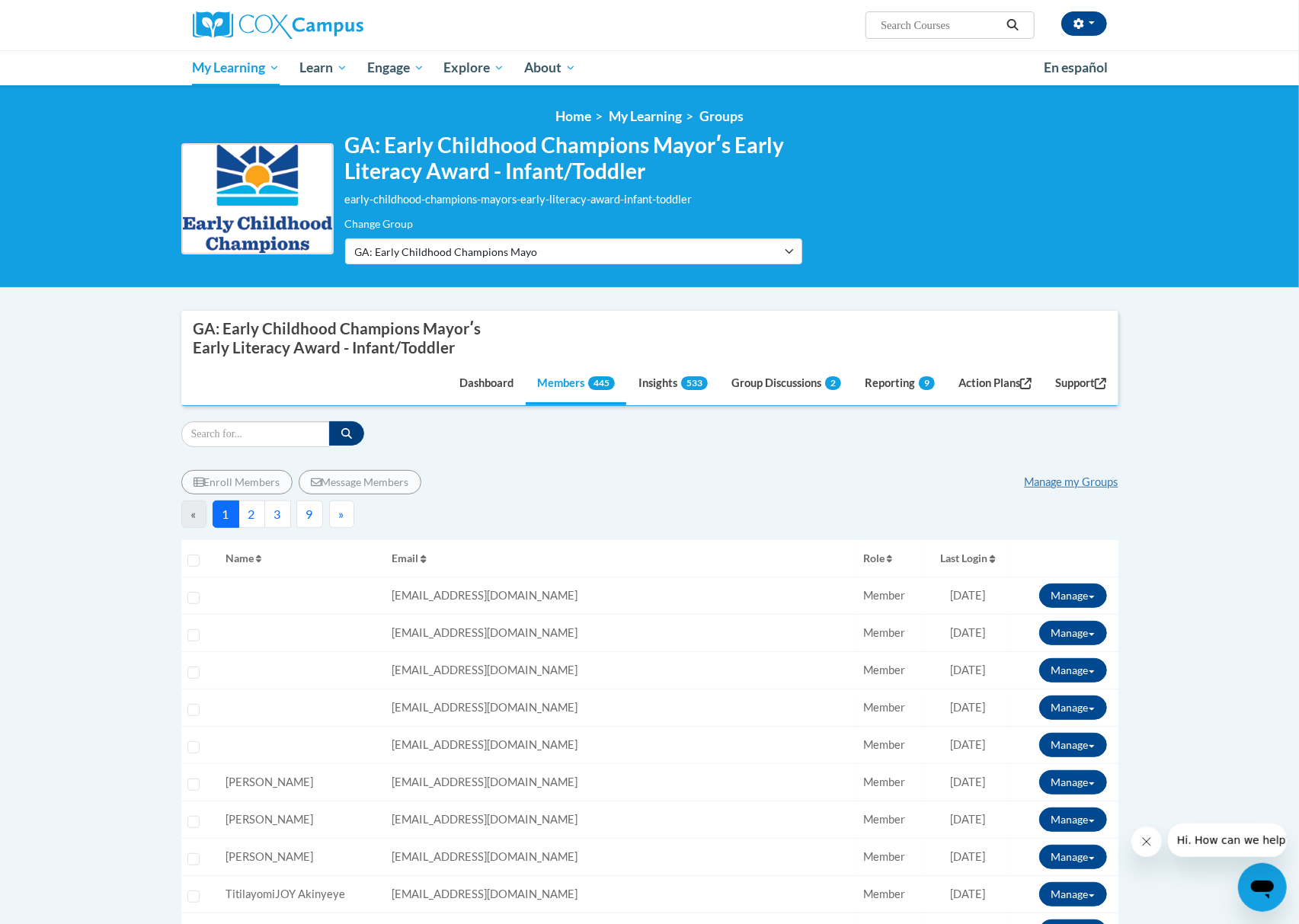
click at [273, 440] on input "Search" at bounding box center [255, 434] width 148 height 26
paste input "[EMAIL_ADDRESS][DOMAIN_NAME]"
type input "[EMAIL_ADDRESS][DOMAIN_NAME]"
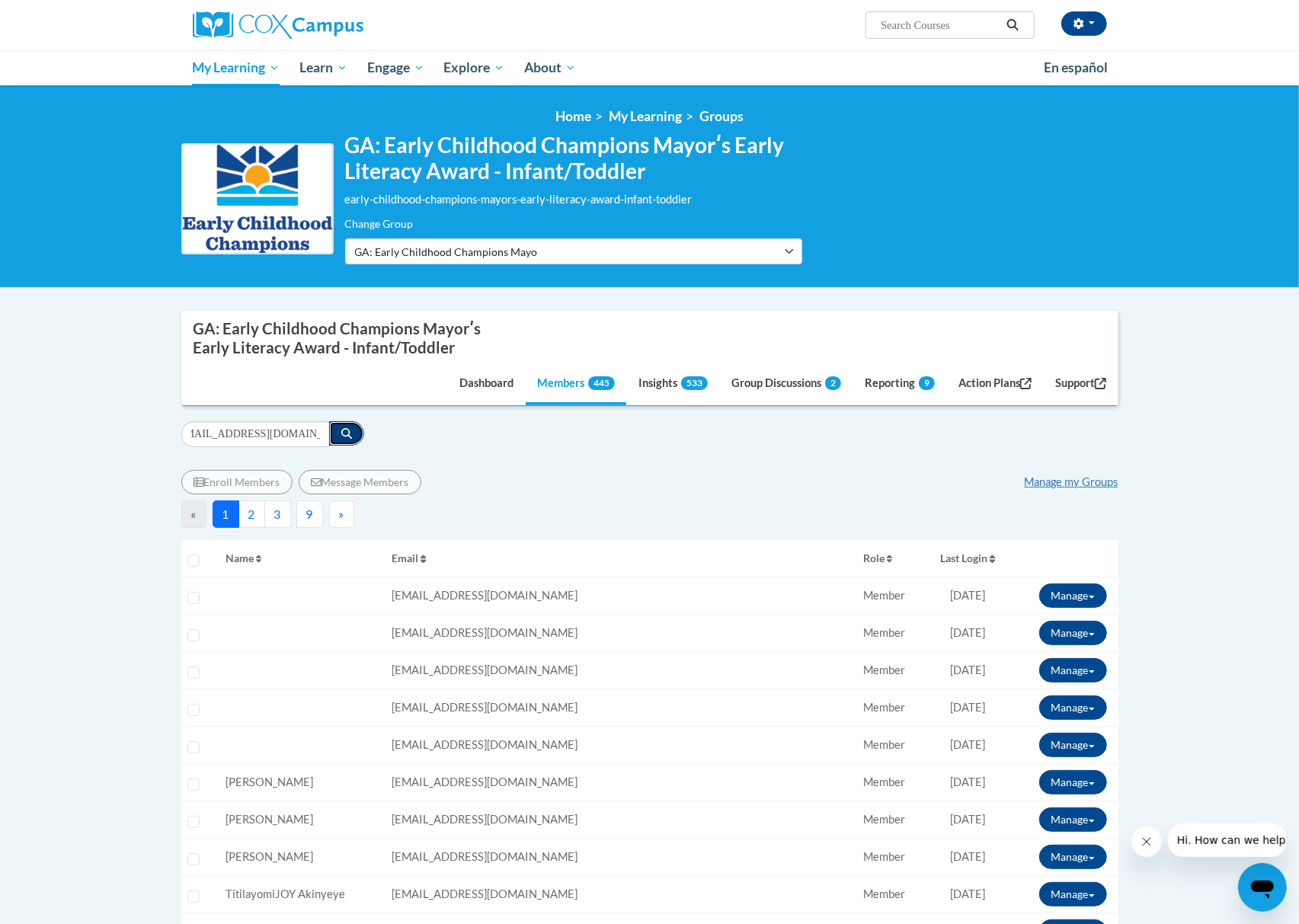
click at [335, 437] on button "button" at bounding box center [347, 433] width 35 height 24
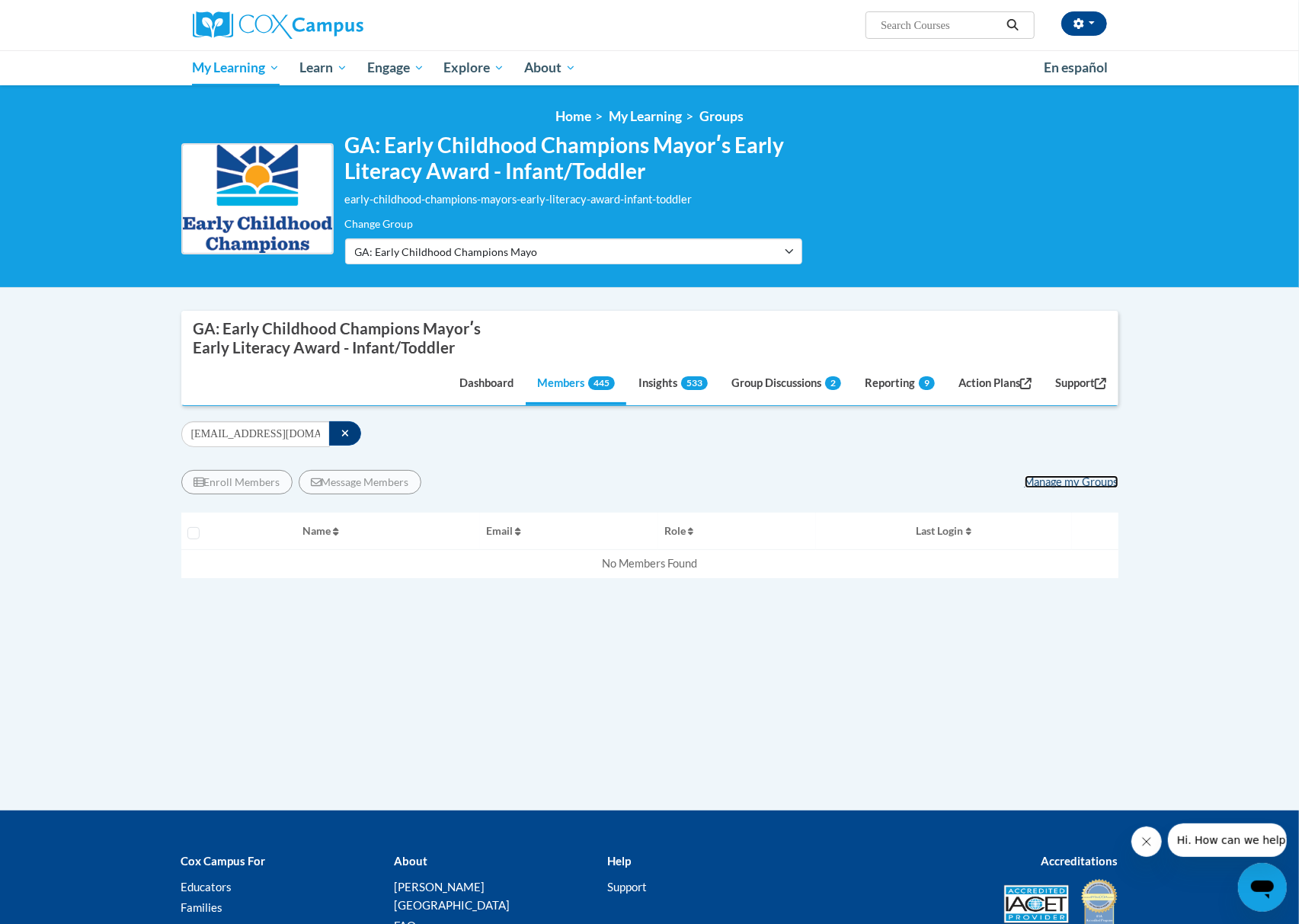
click at [1036, 477] on link "Manage my Groups" at bounding box center [1071, 482] width 94 height 13
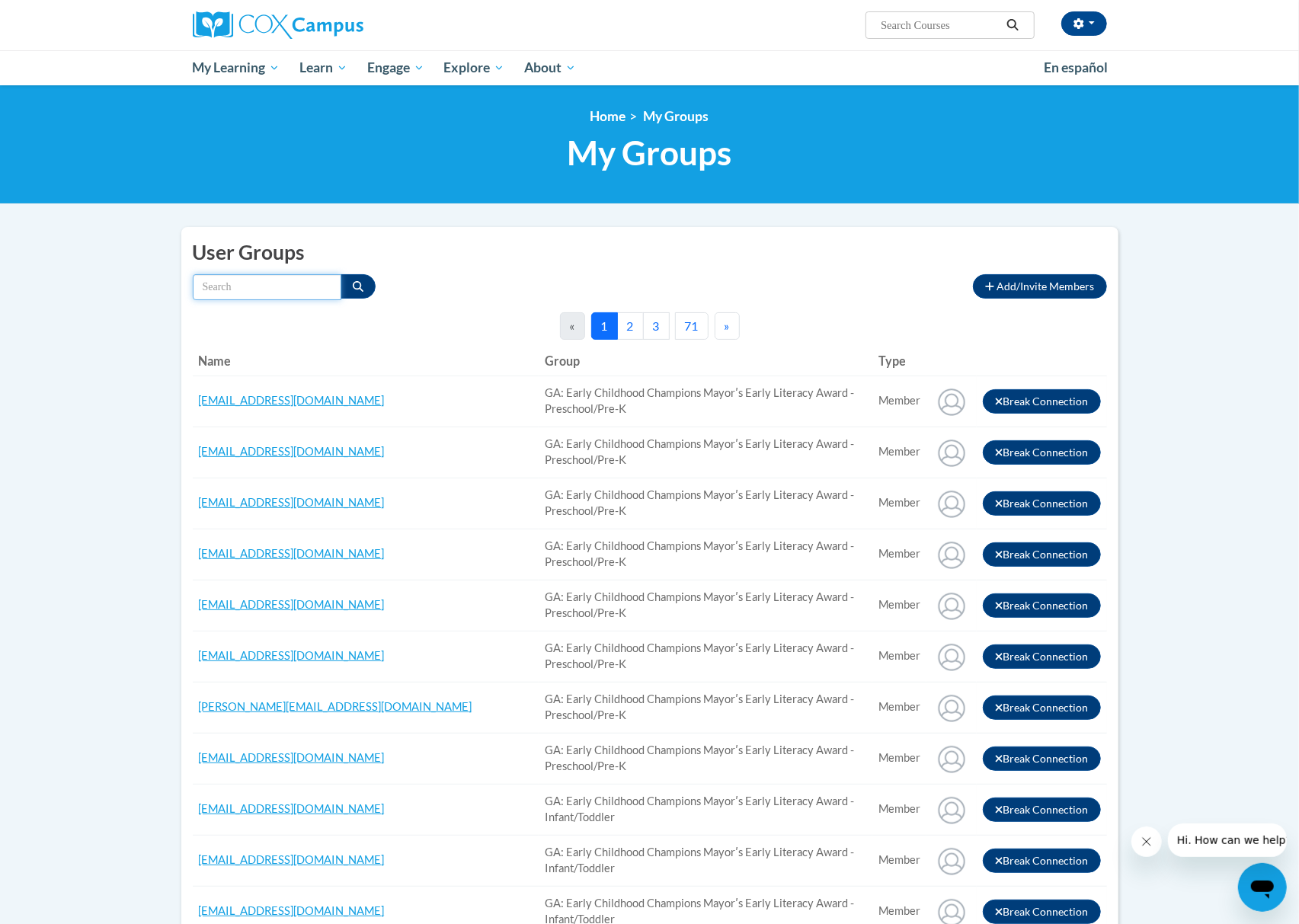
click at [329, 293] on input "Search by name" at bounding box center [267, 287] width 148 height 26
paste input "[EMAIL_ADDRESS][DOMAIN_NAME]"
type input "[EMAIL_ADDRESS][DOMAIN_NAME]"
click at [361, 285] on icon "Search" at bounding box center [357, 286] width 10 height 10
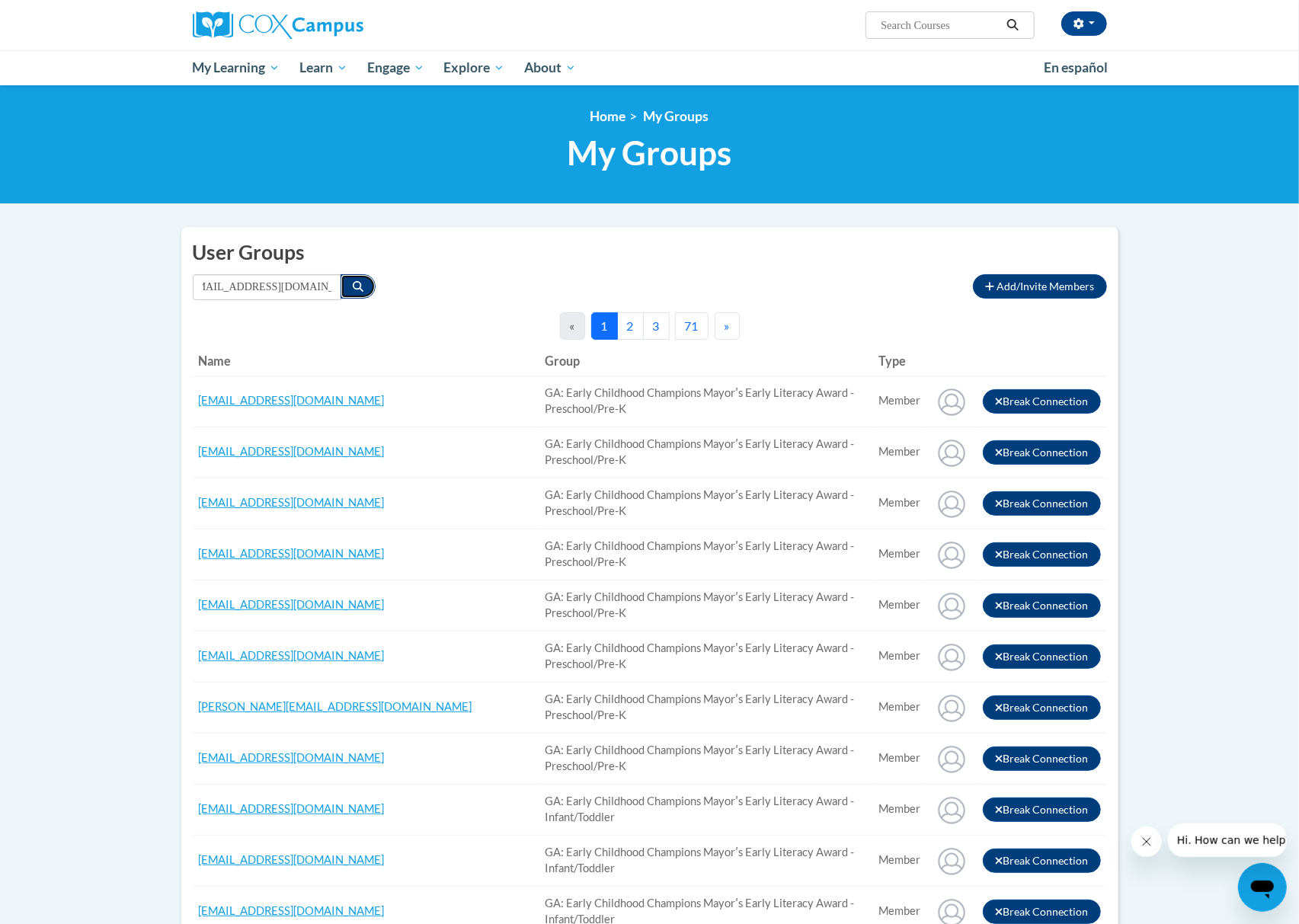
scroll to position [0, 0]
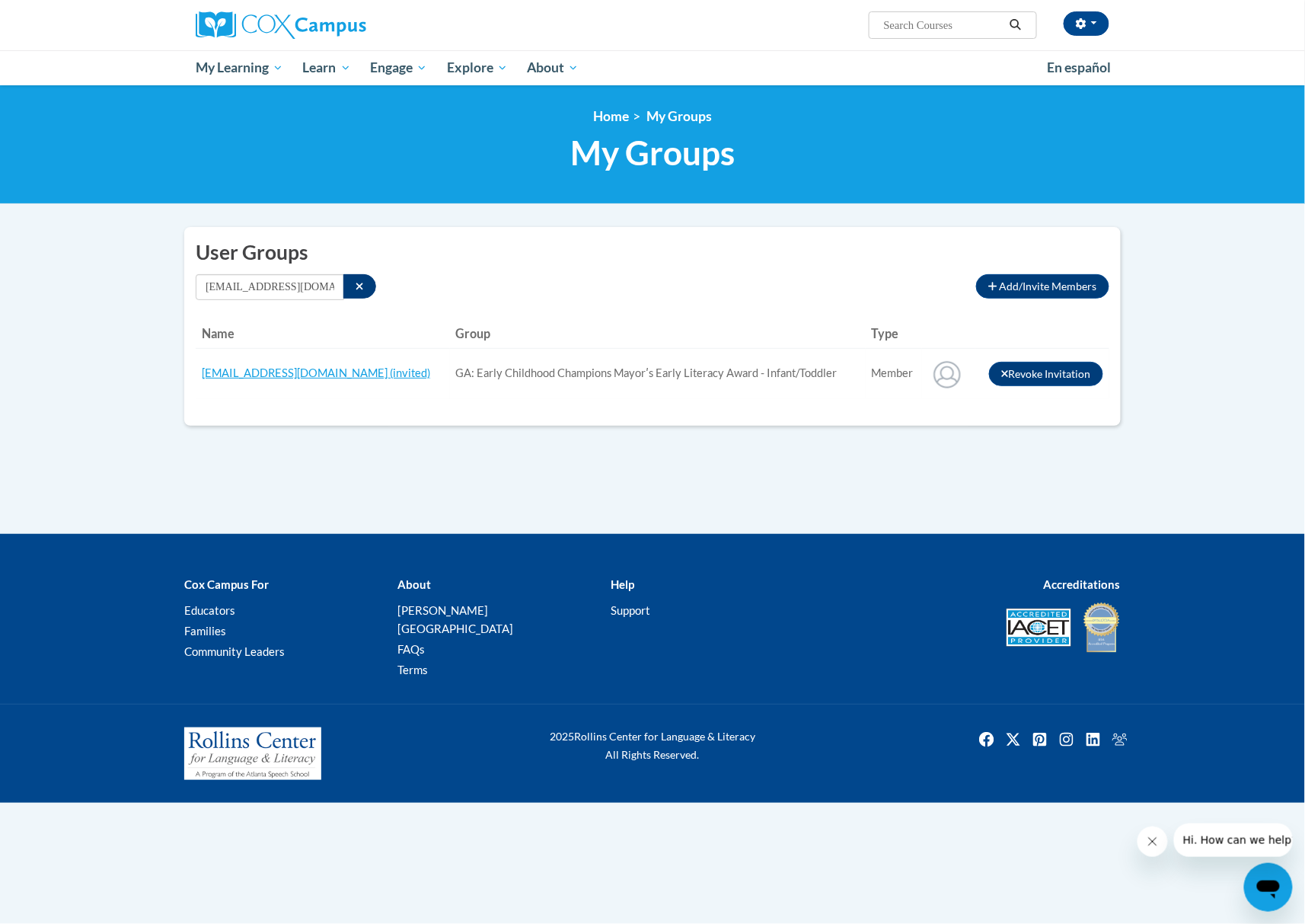
click at [659, 265] on h2 "User Groups" at bounding box center [652, 252] width 914 height 28
click at [369, 285] on button "Search" at bounding box center [360, 286] width 33 height 24
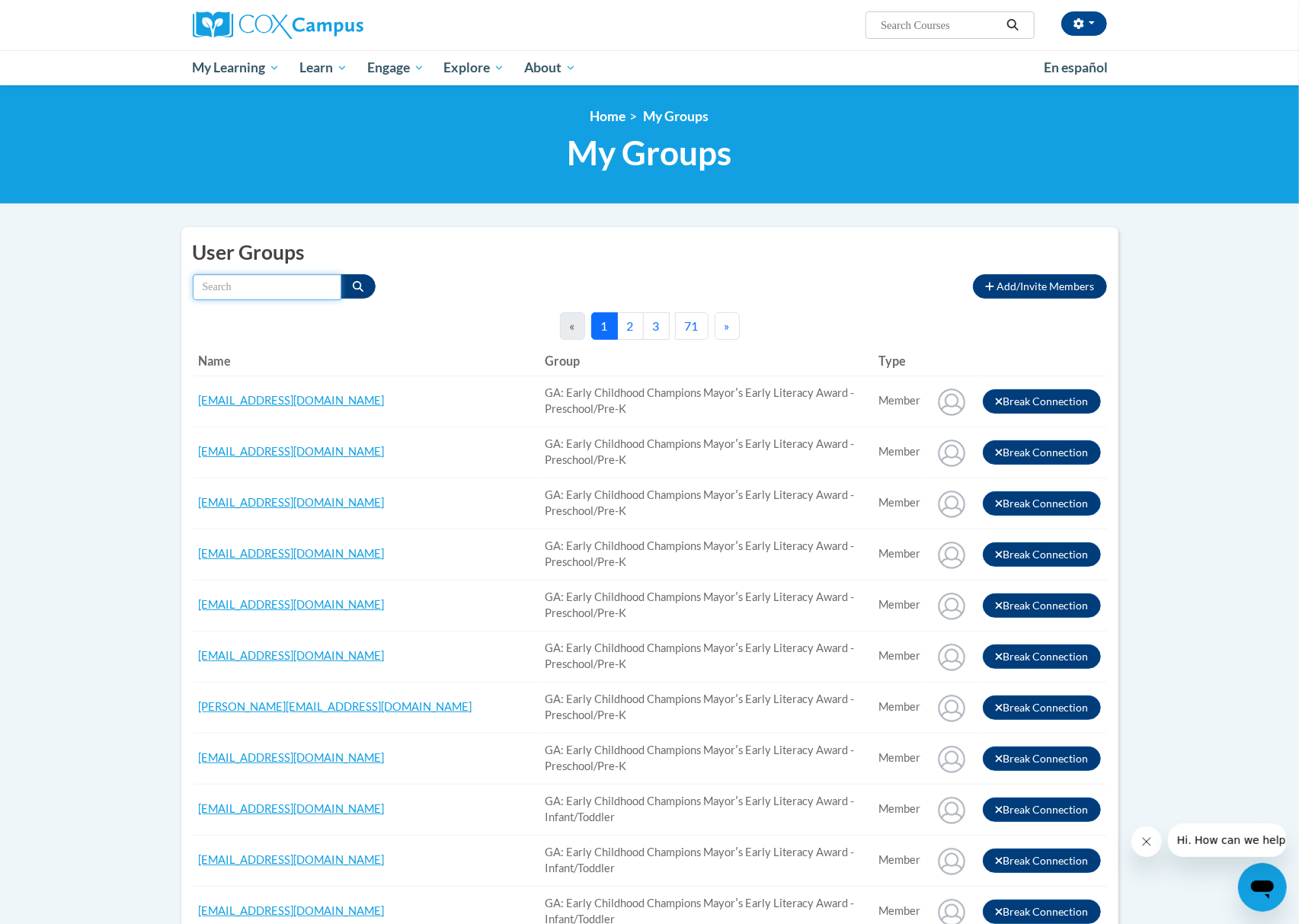
click at [299, 292] on input "Search by name" at bounding box center [267, 287] width 148 height 26
paste input "[EMAIL_ADDRESS][DOMAIN_NAME]"
type input "[EMAIL_ADDRESS][DOMAIN_NAME]"
click at [358, 288] on icon "Search" at bounding box center [357, 286] width 10 height 10
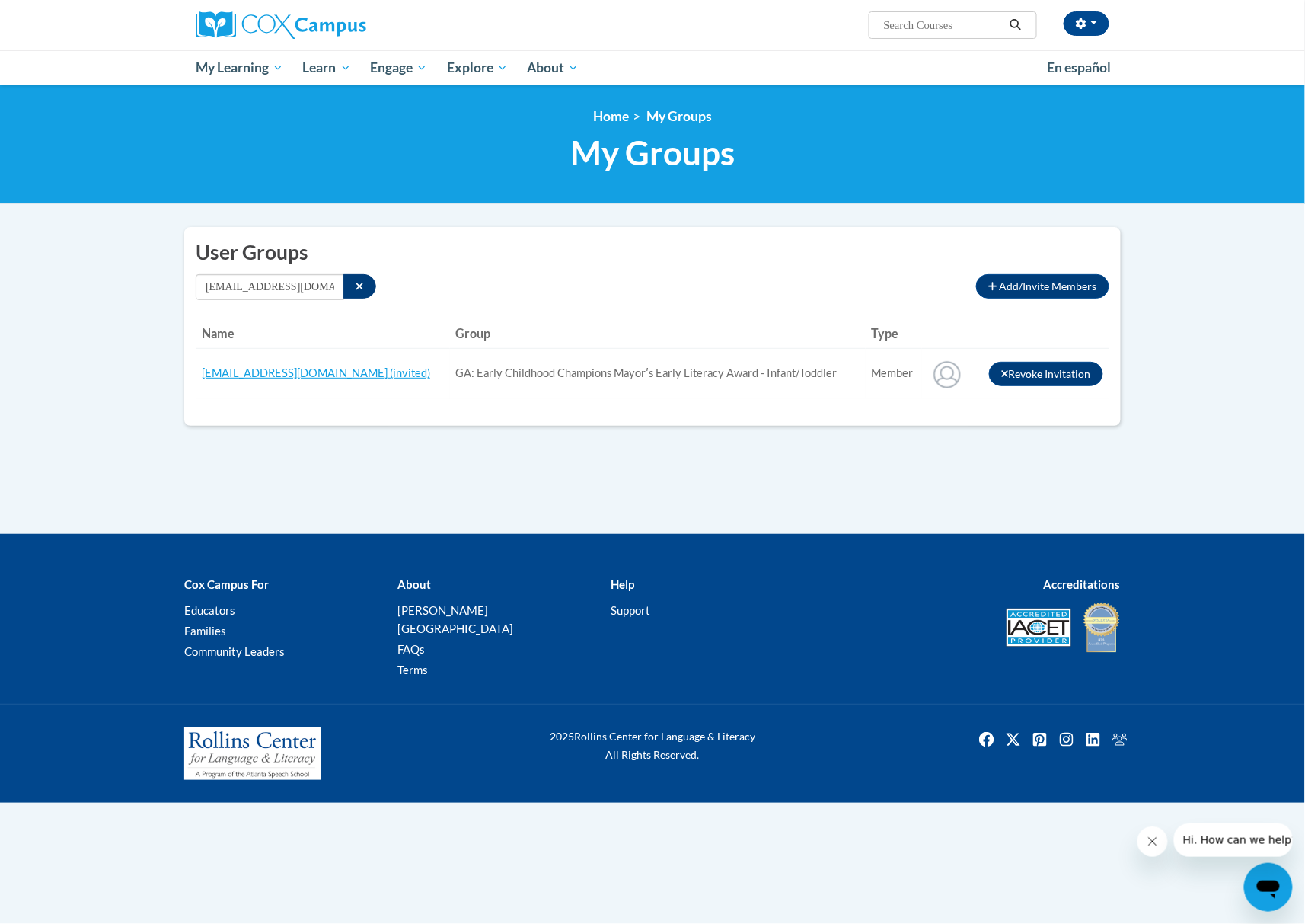
click at [739, 278] on div "[EMAIL_ADDRESS][DOMAIN_NAME] Type All Member" at bounding box center [580, 287] width 769 height 26
click at [372, 281] on button "Search" at bounding box center [360, 286] width 33 height 24
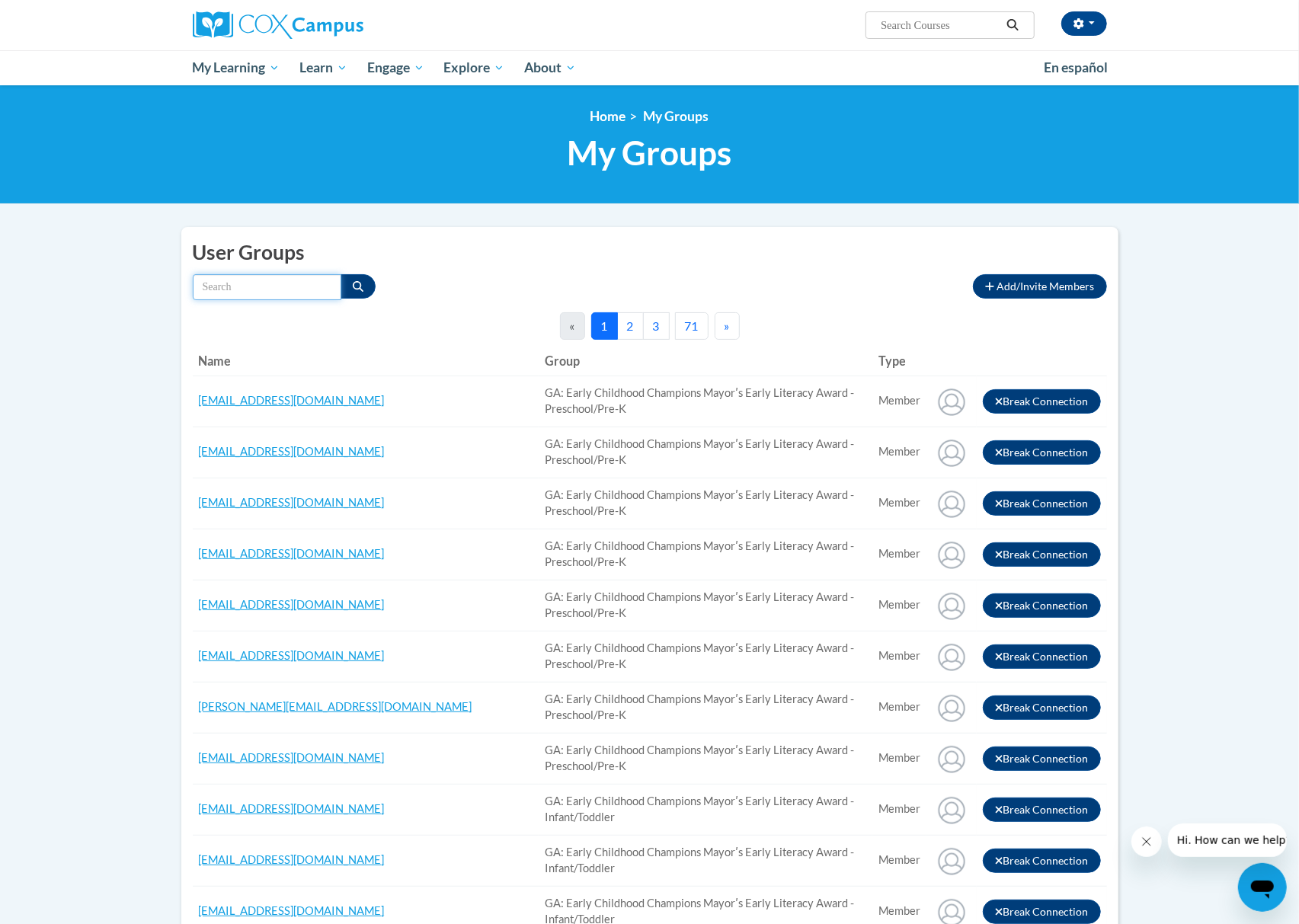
click at [303, 287] on input "Search by name" at bounding box center [267, 287] width 148 height 26
paste input "[EMAIL_ADDRESS][DOMAIN_NAME]"
type input "[EMAIL_ADDRESS][DOMAIN_NAME]"
click at [355, 284] on icon "Search" at bounding box center [357, 286] width 10 height 10
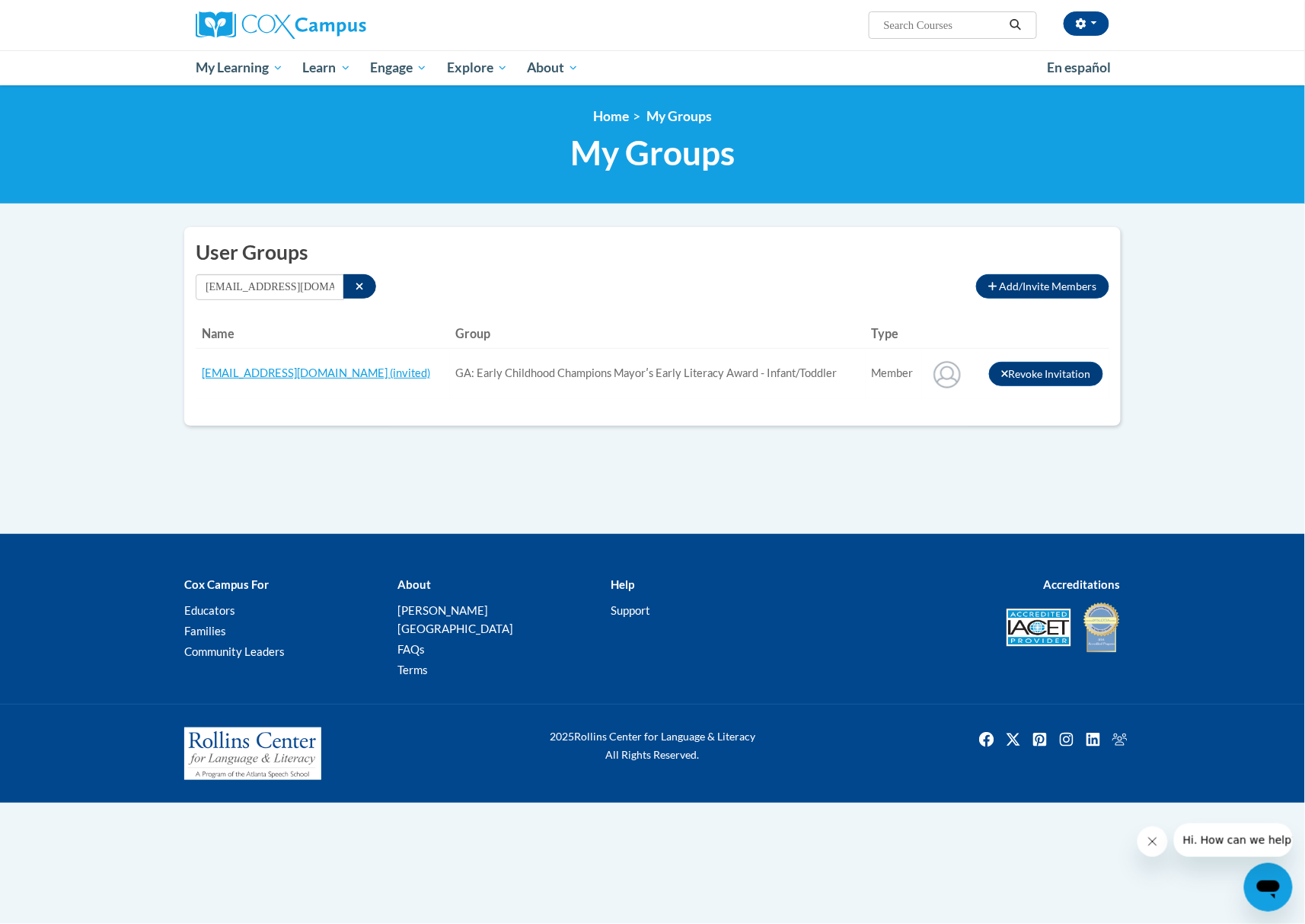
click at [680, 251] on h2 "User Groups" at bounding box center [652, 252] width 914 height 28
click at [360, 290] on icon "Search" at bounding box center [360, 286] width 8 height 10
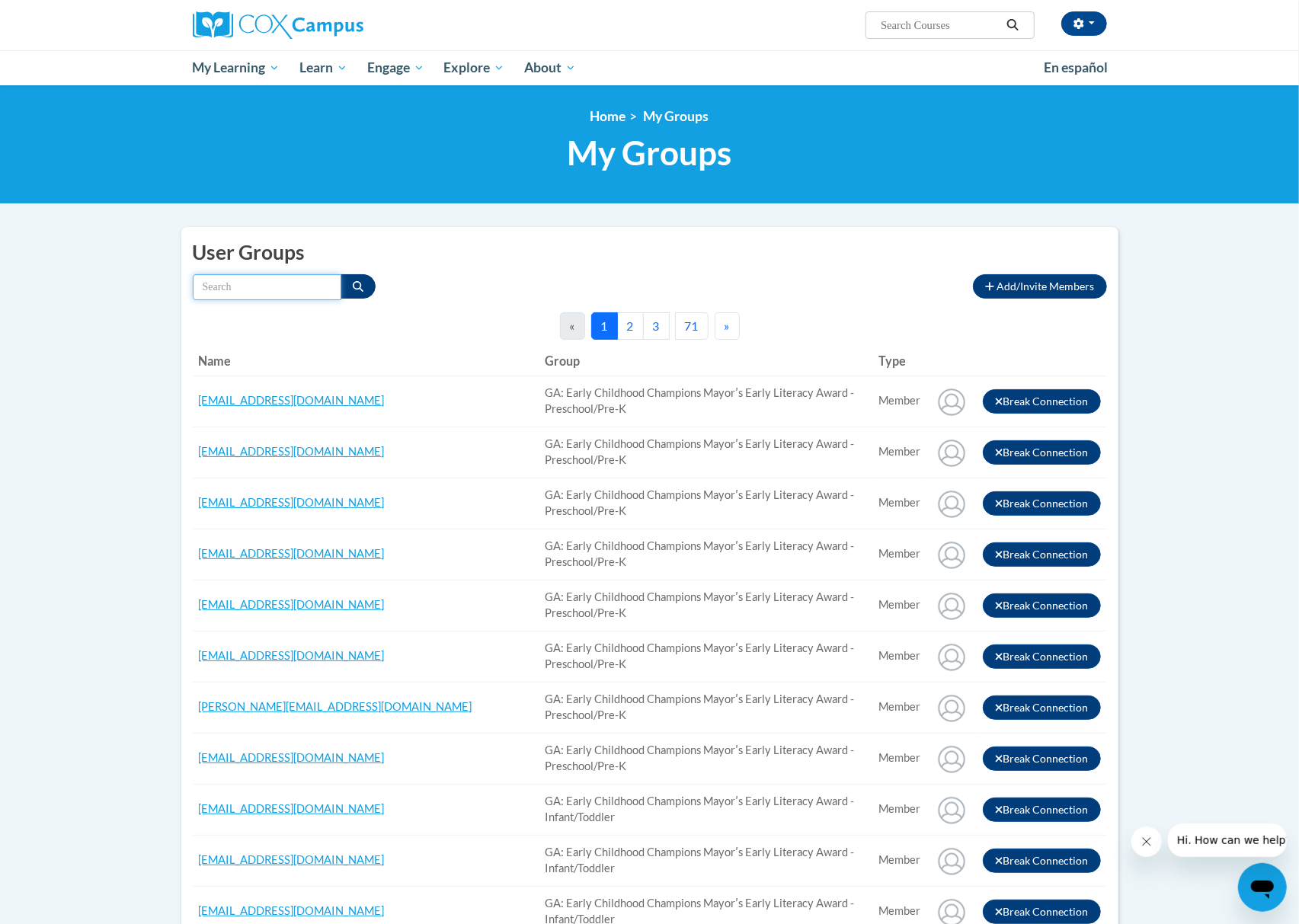
click at [290, 284] on input "Search by name" at bounding box center [267, 287] width 148 height 26
paste input "annpwilson57@gmail.com"
type input "annpwilson57@gmail.com"
click at [361, 284] on icon "Search" at bounding box center [357, 286] width 10 height 10
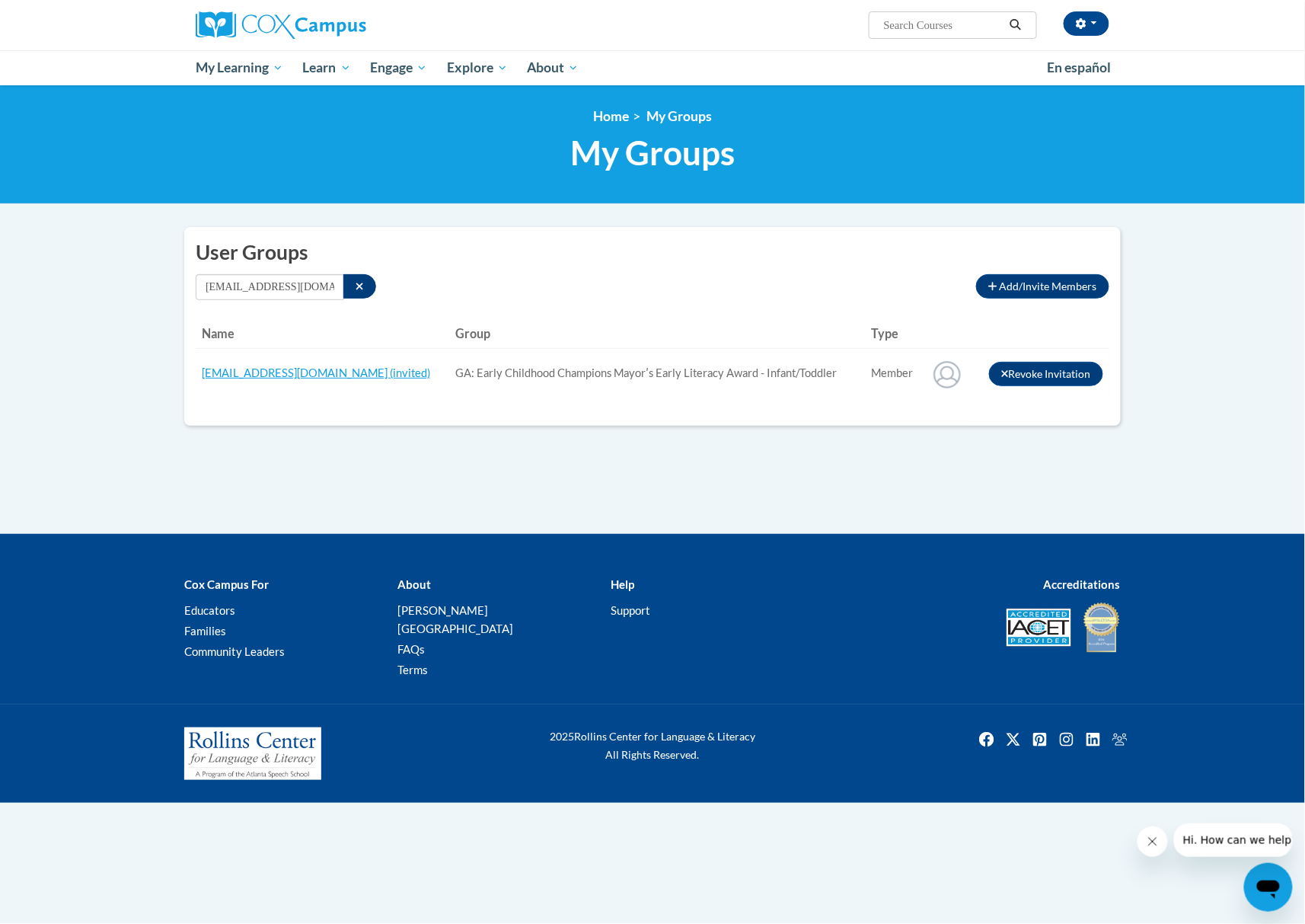
click at [707, 294] on div "annpwilson57@gmail.com Type All Member" at bounding box center [580, 287] width 769 height 26
click at [357, 286] on icon "Search" at bounding box center [360, 286] width 8 height 10
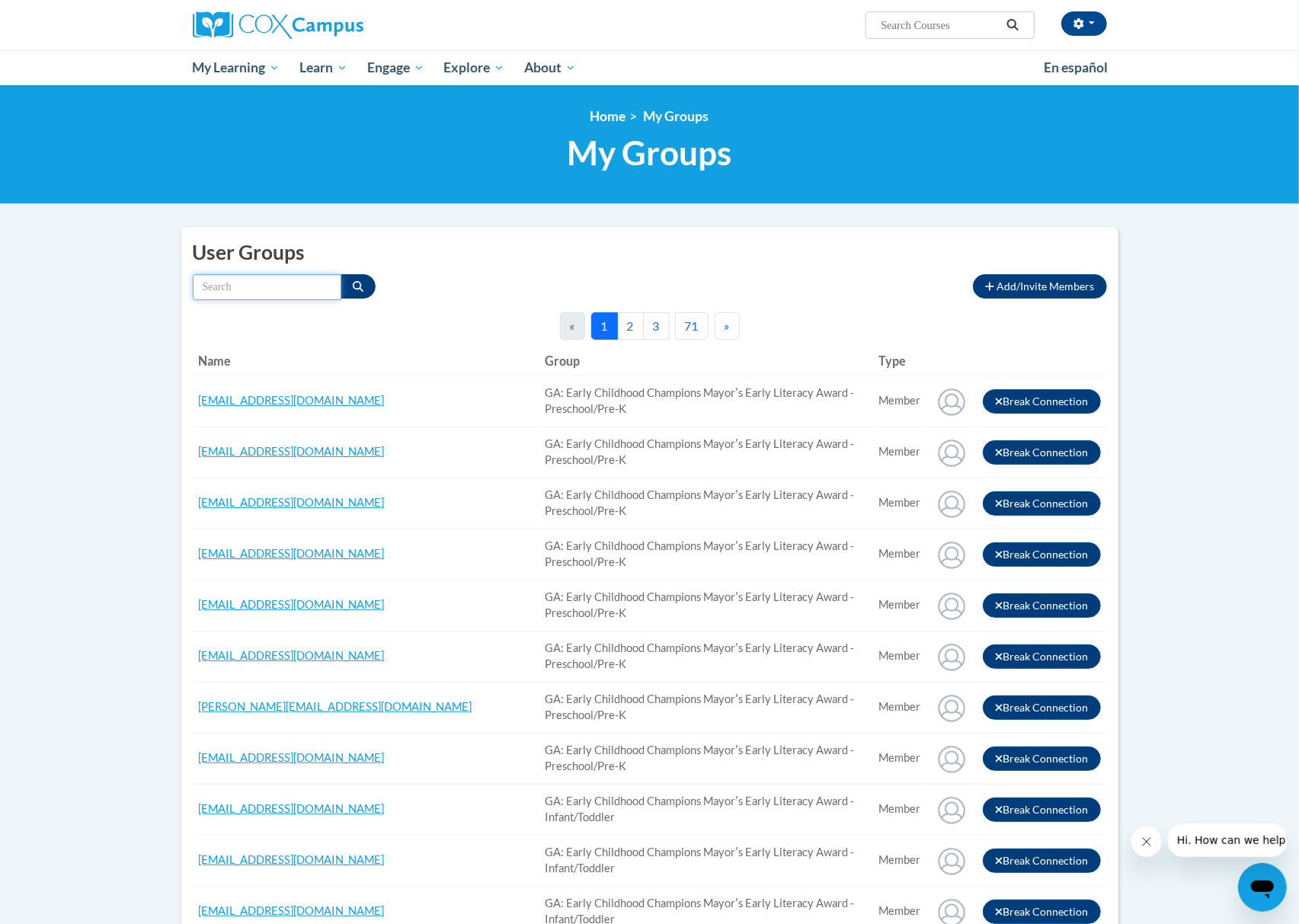
click at [303, 290] on input "Search by name" at bounding box center [267, 287] width 148 height 26
paste input "Jromero@suzukischool.com"
type input "Jromero@suzukischool.com"
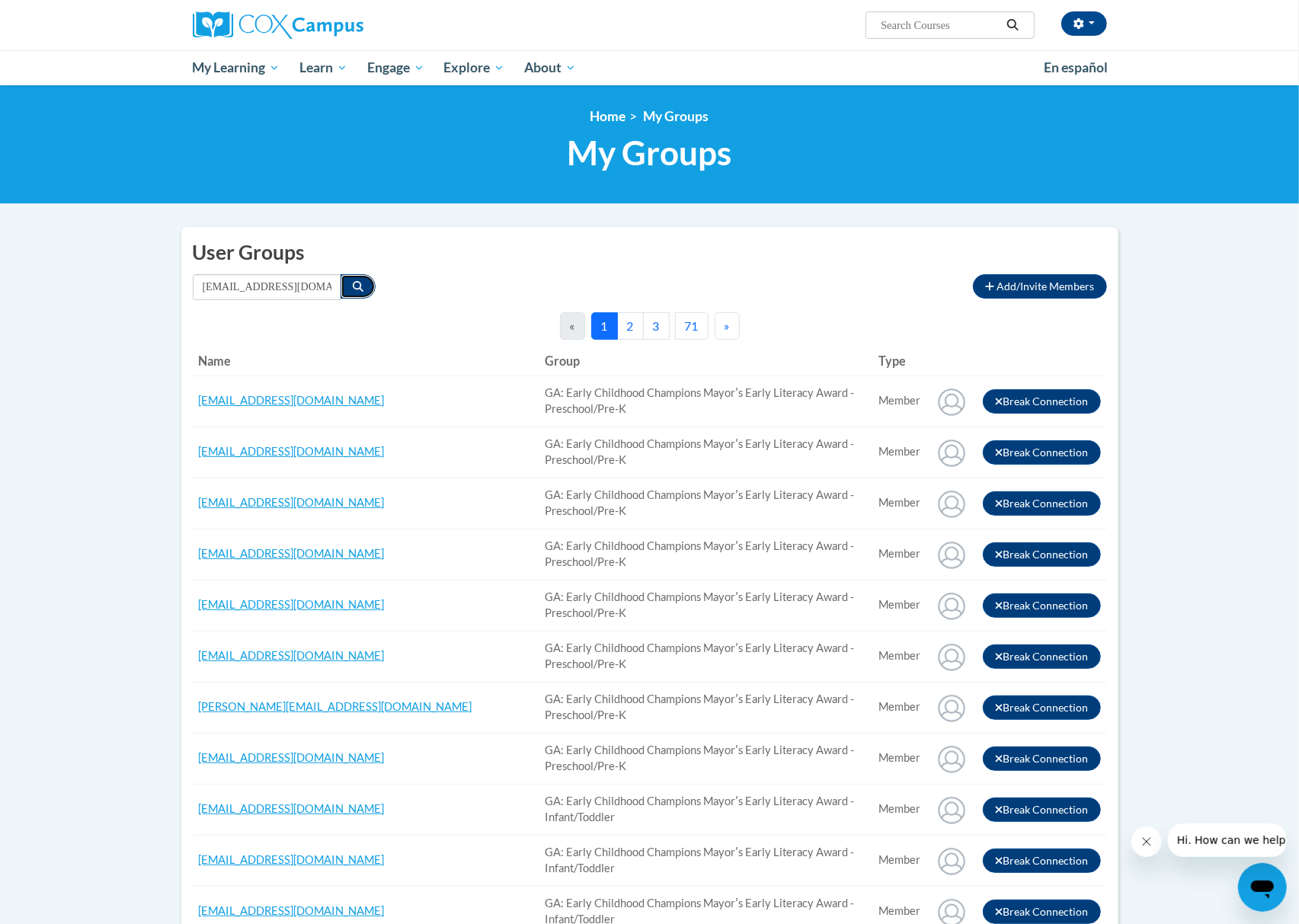
click at [345, 285] on button "Search" at bounding box center [358, 286] width 35 height 24
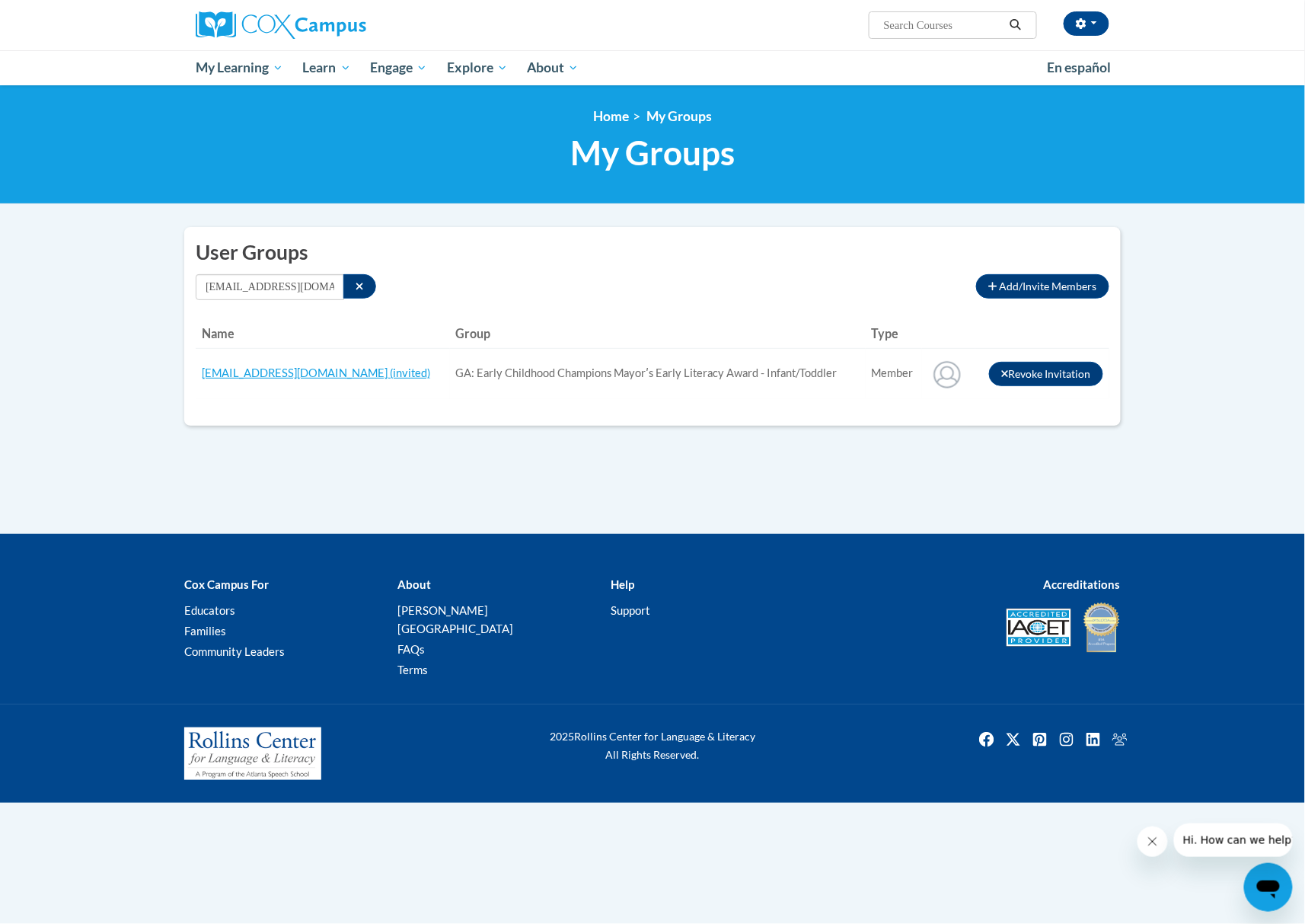
click at [670, 244] on h2 "User Groups" at bounding box center [652, 252] width 914 height 28
click at [354, 291] on button "Search" at bounding box center [360, 286] width 33 height 24
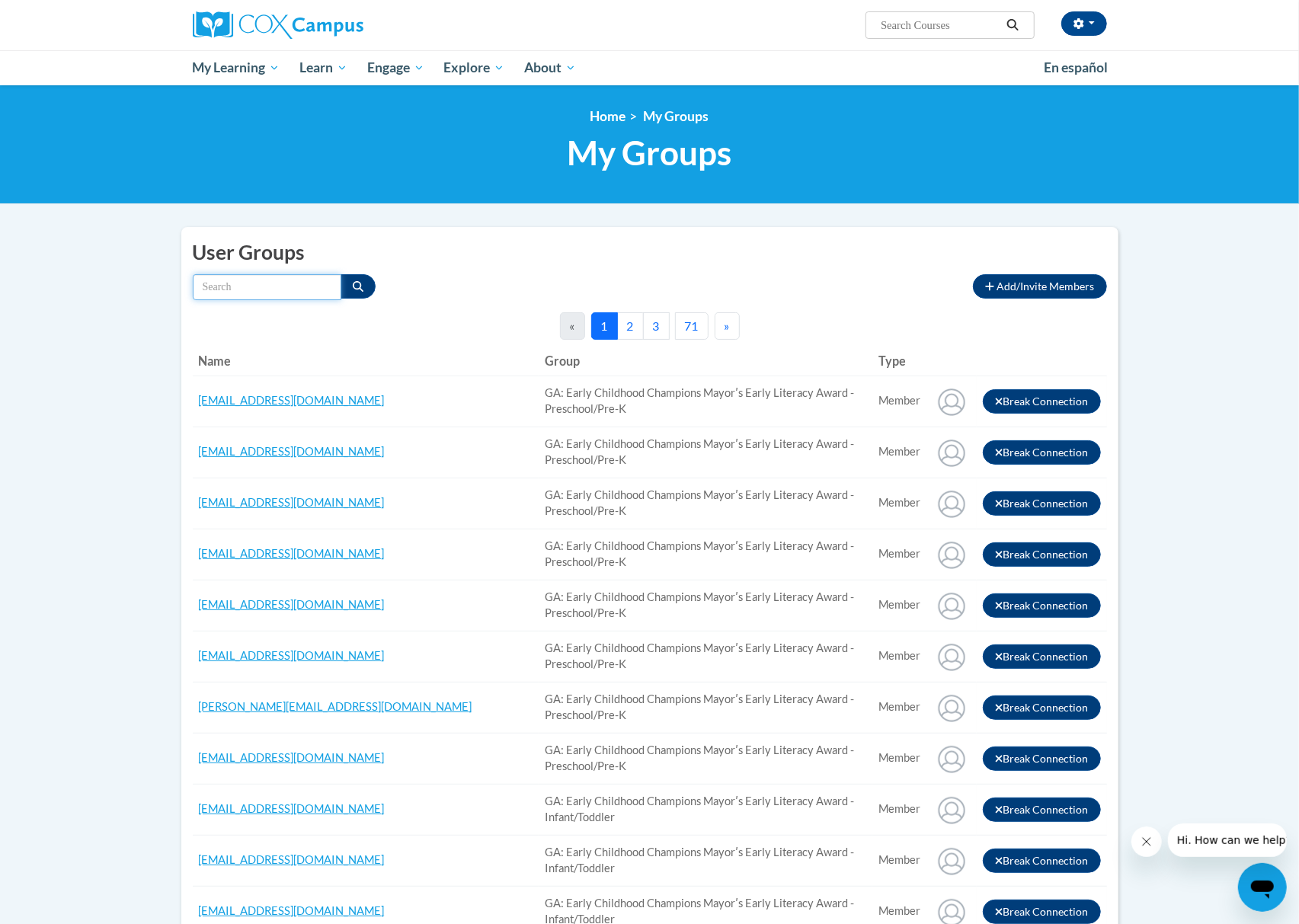
click at [294, 287] on input "Search by name" at bounding box center [267, 287] width 148 height 26
paste input "Lawsonwilsonc@yahoo.com"
type input "Lawsonwilsonc@yahoo.com"
click at [358, 290] on icon "Search" at bounding box center [357, 286] width 10 height 10
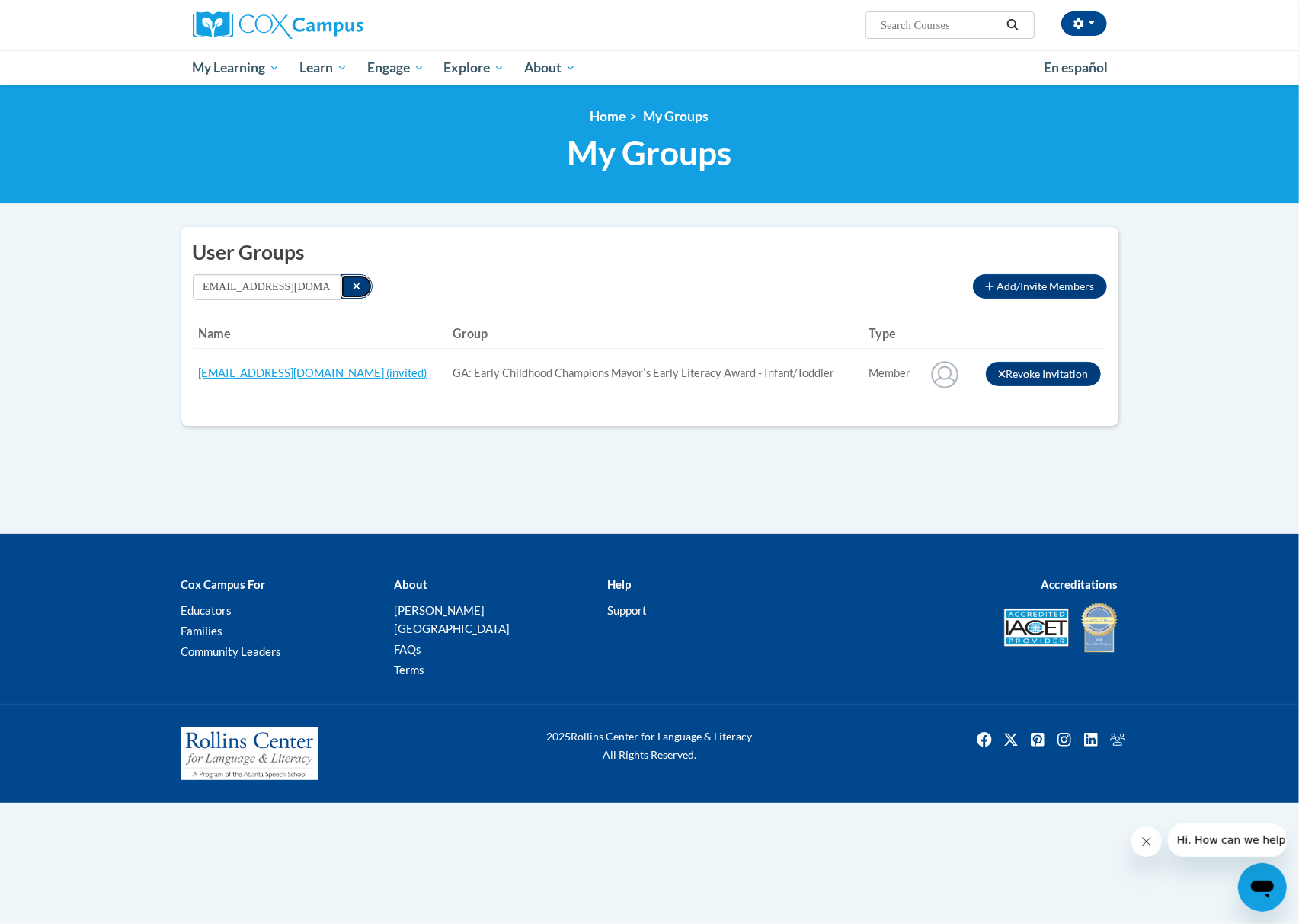
scroll to position [0, 0]
click at [770, 260] on h2 "User Groups" at bounding box center [652, 252] width 914 height 28
click at [350, 290] on button "Search" at bounding box center [360, 286] width 33 height 24
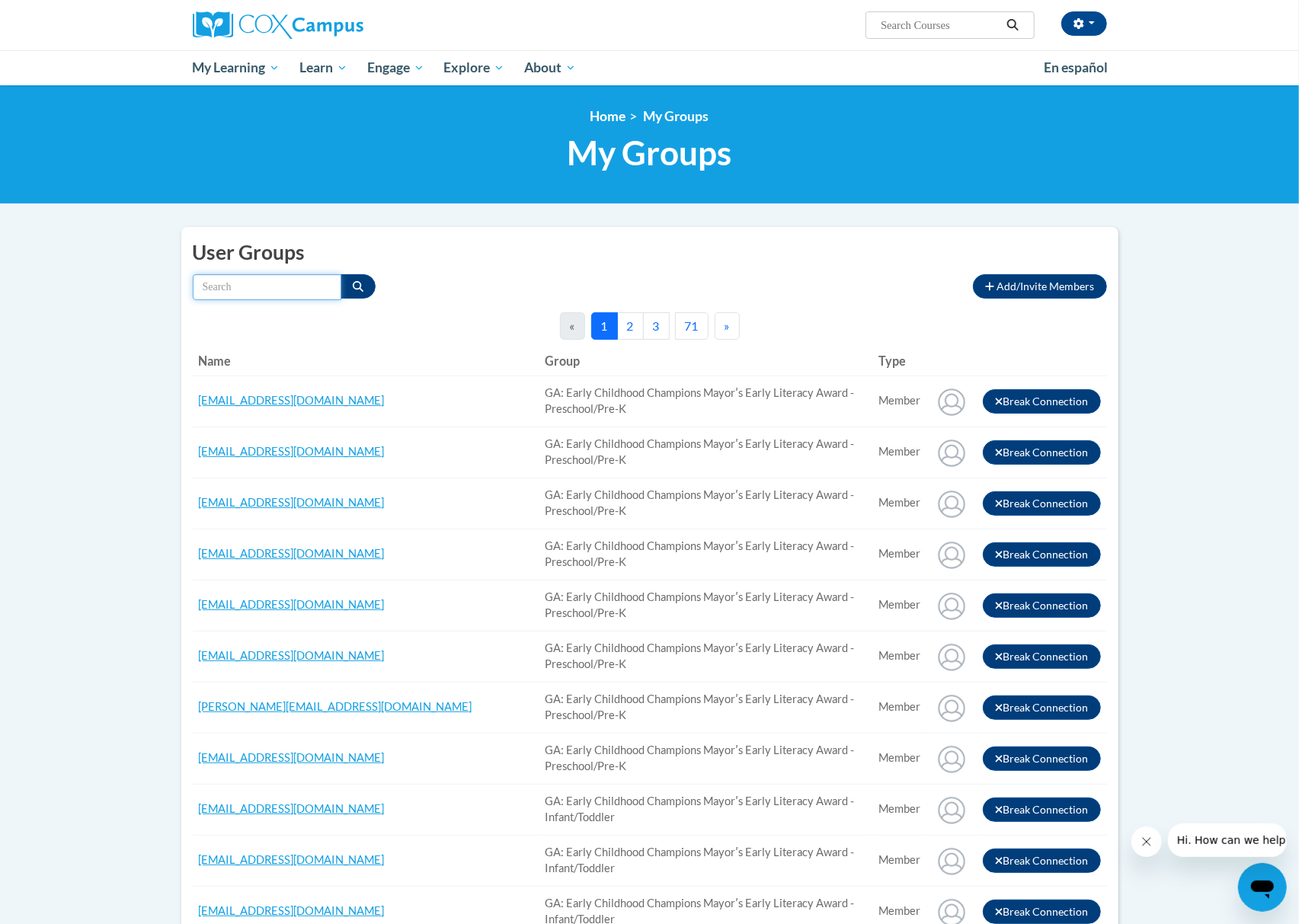
click at [265, 288] on input "Search by name" at bounding box center [267, 287] width 148 height 26
paste input "Monroeangel829@gmail.com"
type input "Monroeangel829@gmail.com"
click at [345, 290] on button "Search" at bounding box center [358, 286] width 35 height 24
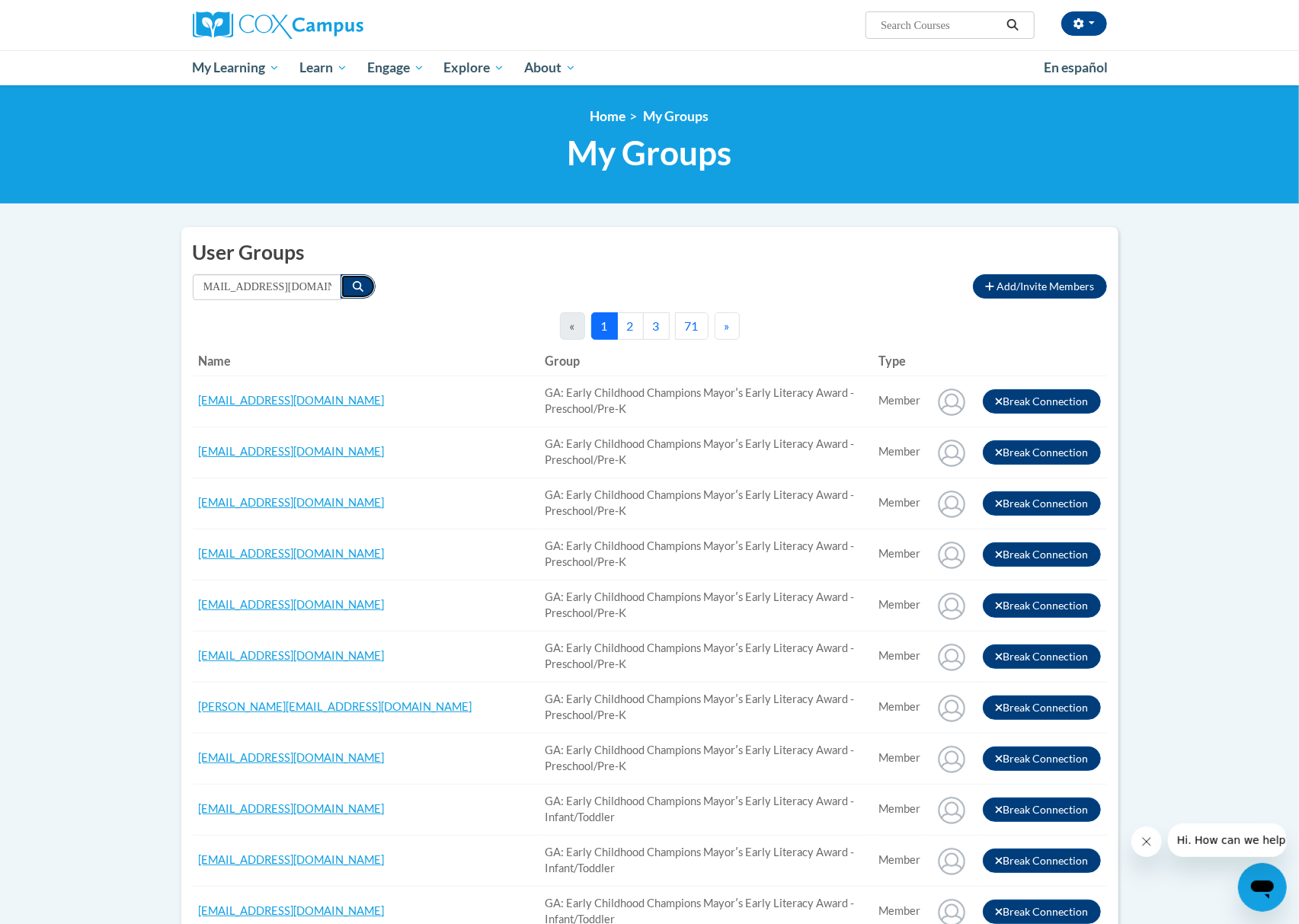
scroll to position [0, 0]
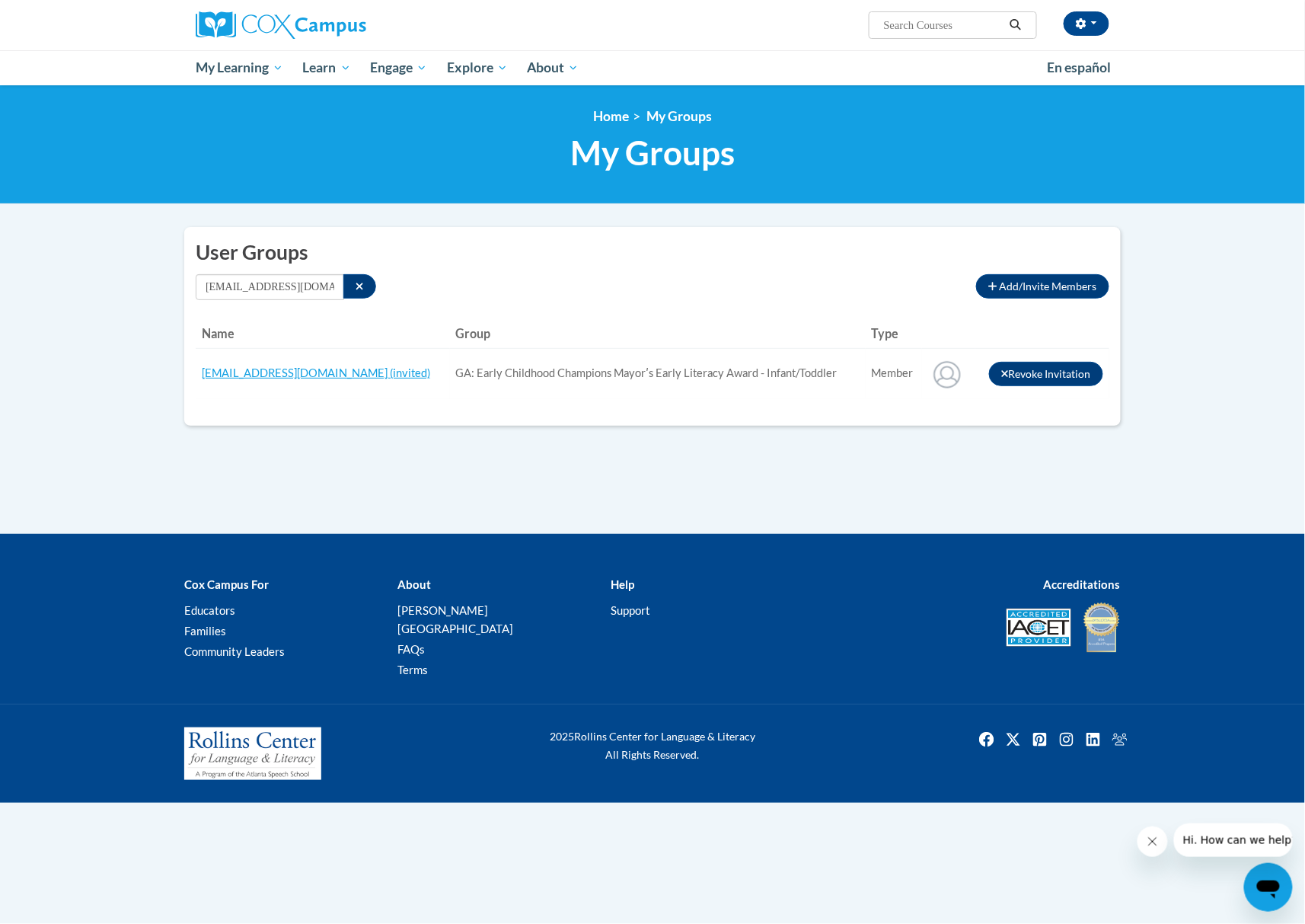
drag, startPoint x: 673, startPoint y: 248, endPoint x: 656, endPoint y: 252, distance: 17.5
click at [673, 248] on h2 "User Groups" at bounding box center [652, 252] width 914 height 28
click at [360, 286] on icon "Search" at bounding box center [360, 286] width 8 height 10
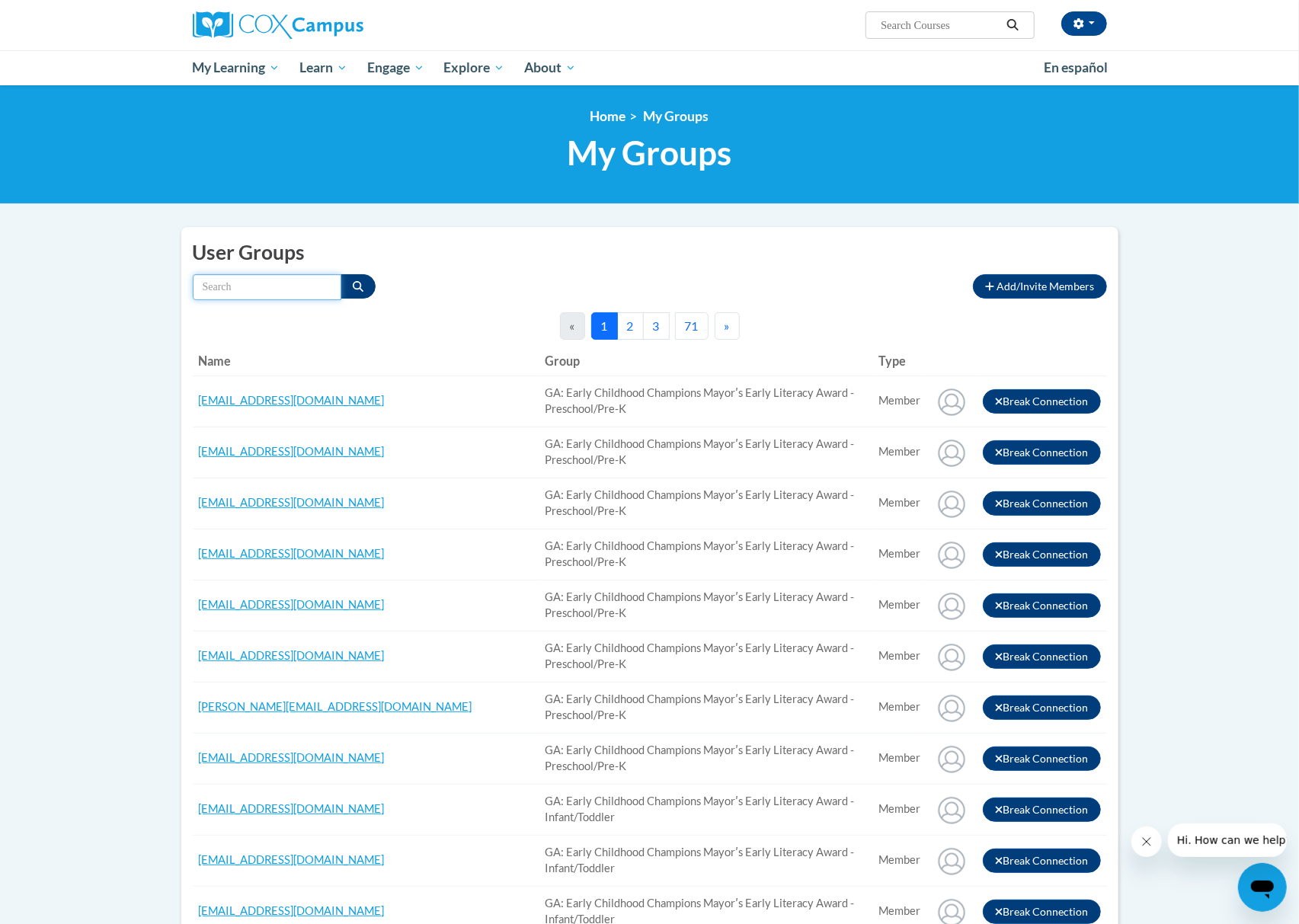
click at [305, 290] on input "Search by name" at bounding box center [267, 287] width 148 height 26
paste input "Princessproctor97@gmail.com"
type input "Princessproctor97@gmail.com"
click at [353, 286] on icon "Search" at bounding box center [357, 286] width 10 height 10
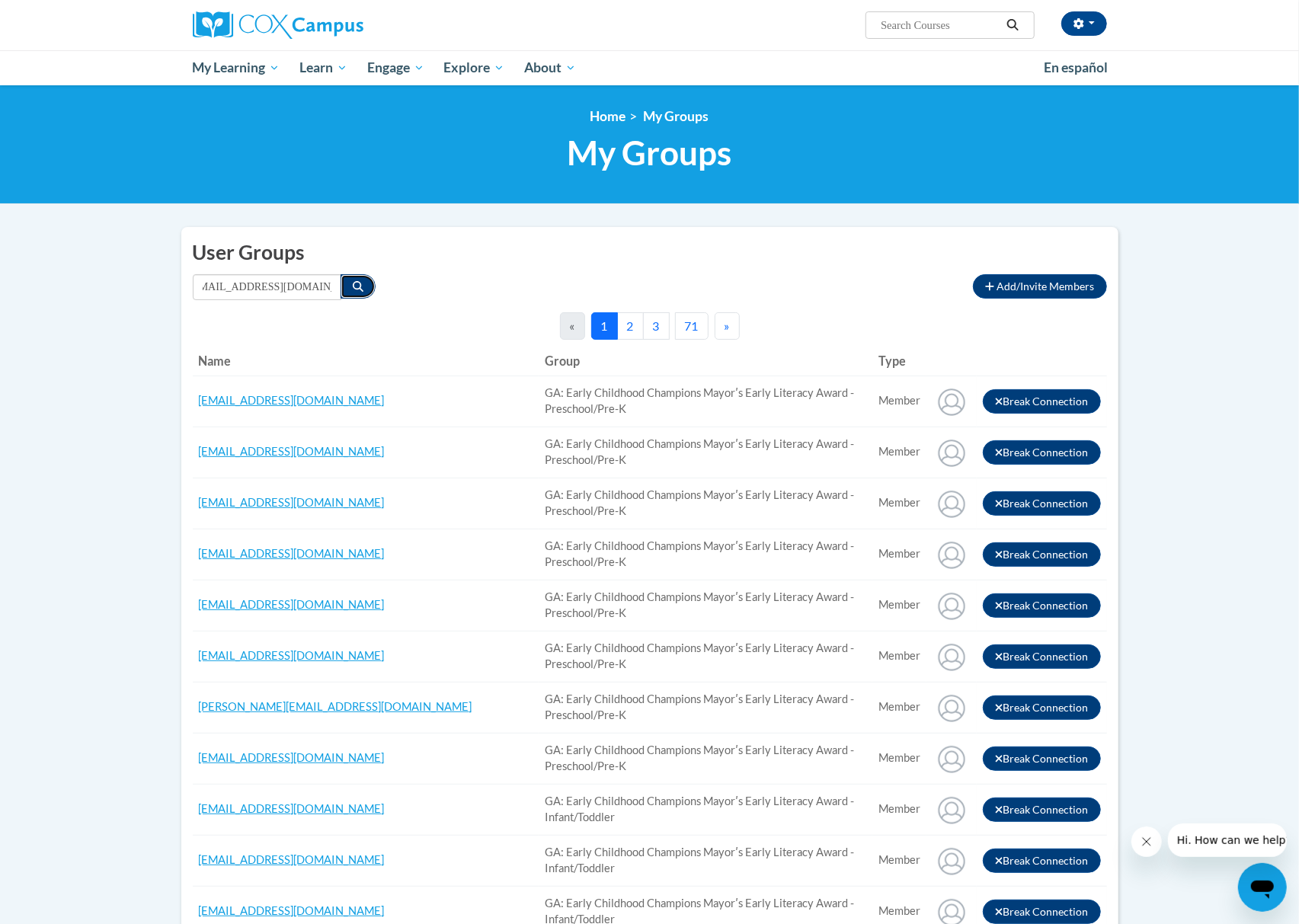
scroll to position [0, 0]
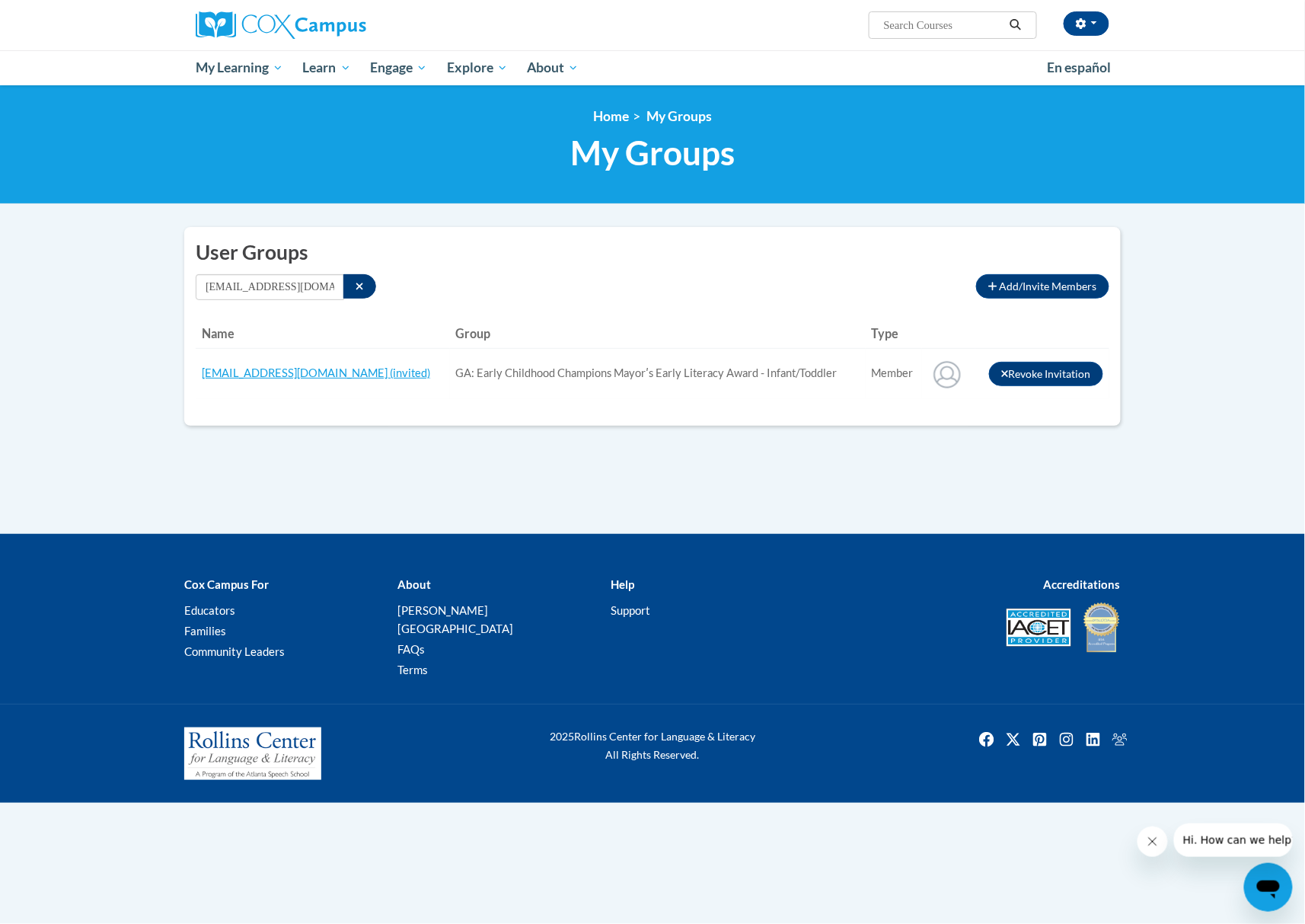
drag, startPoint x: 736, startPoint y: 244, endPoint x: 716, endPoint y: 245, distance: 20.0
click at [737, 244] on h2 "User Groups" at bounding box center [652, 252] width 914 height 28
click at [346, 294] on button "Search" at bounding box center [360, 286] width 33 height 24
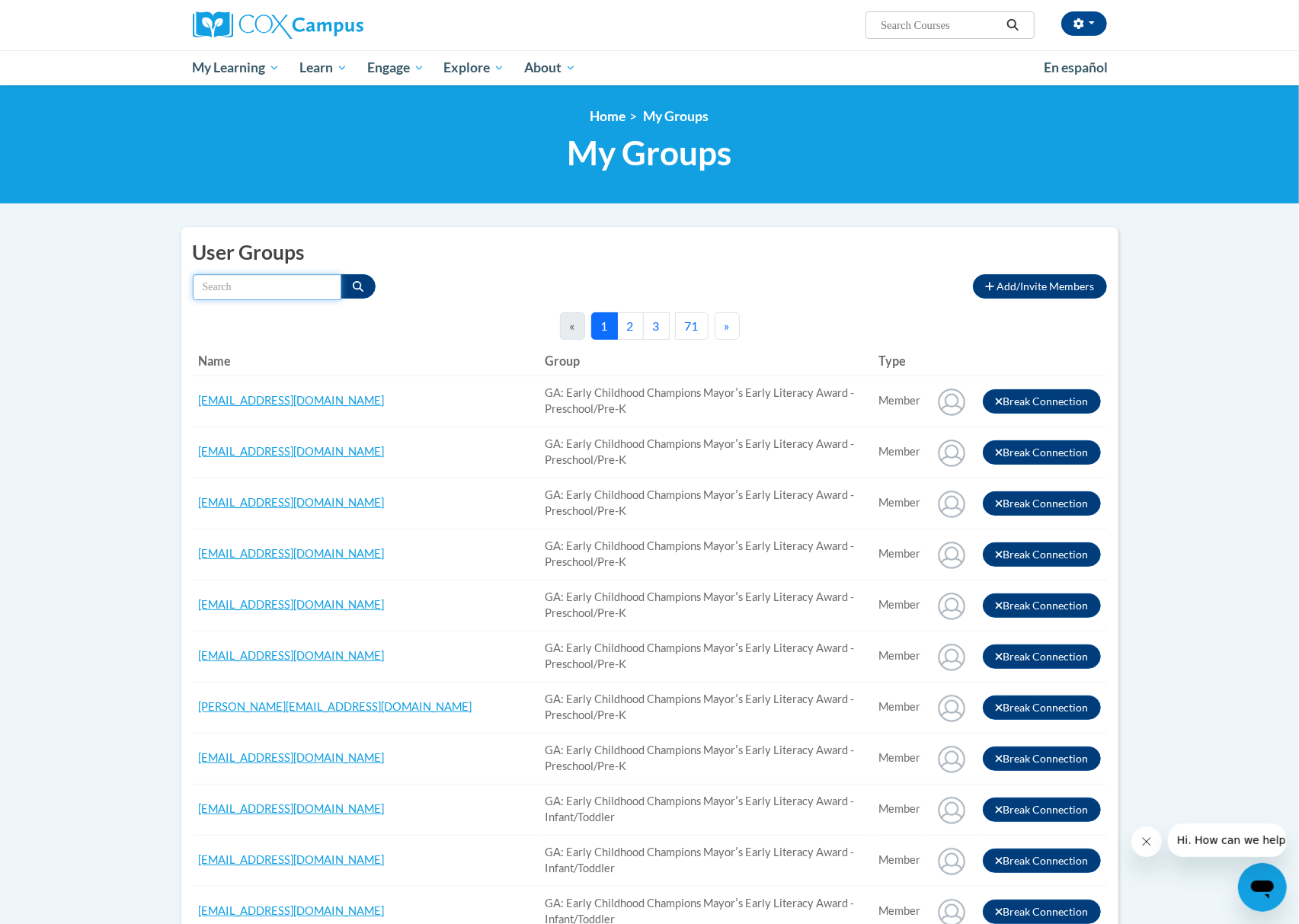
click at [285, 281] on input "Search by name" at bounding box center [267, 287] width 148 height 26
paste input "smabry@shelteringarmforkids.com"
type input "smabry@shelteringarmforkids.com"
click at [357, 281] on icon "Search" at bounding box center [357, 286] width 10 height 10
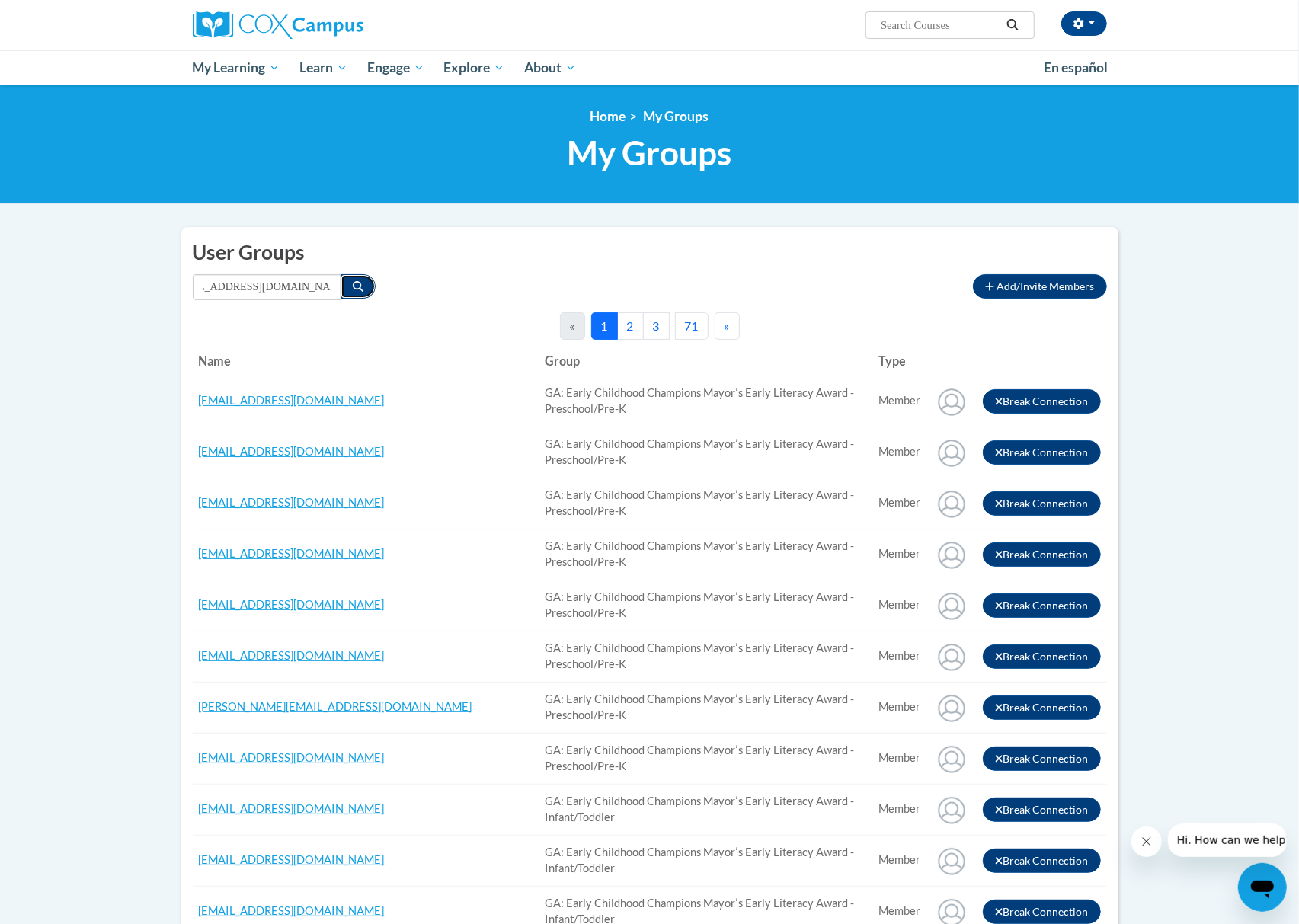
scroll to position [0, 0]
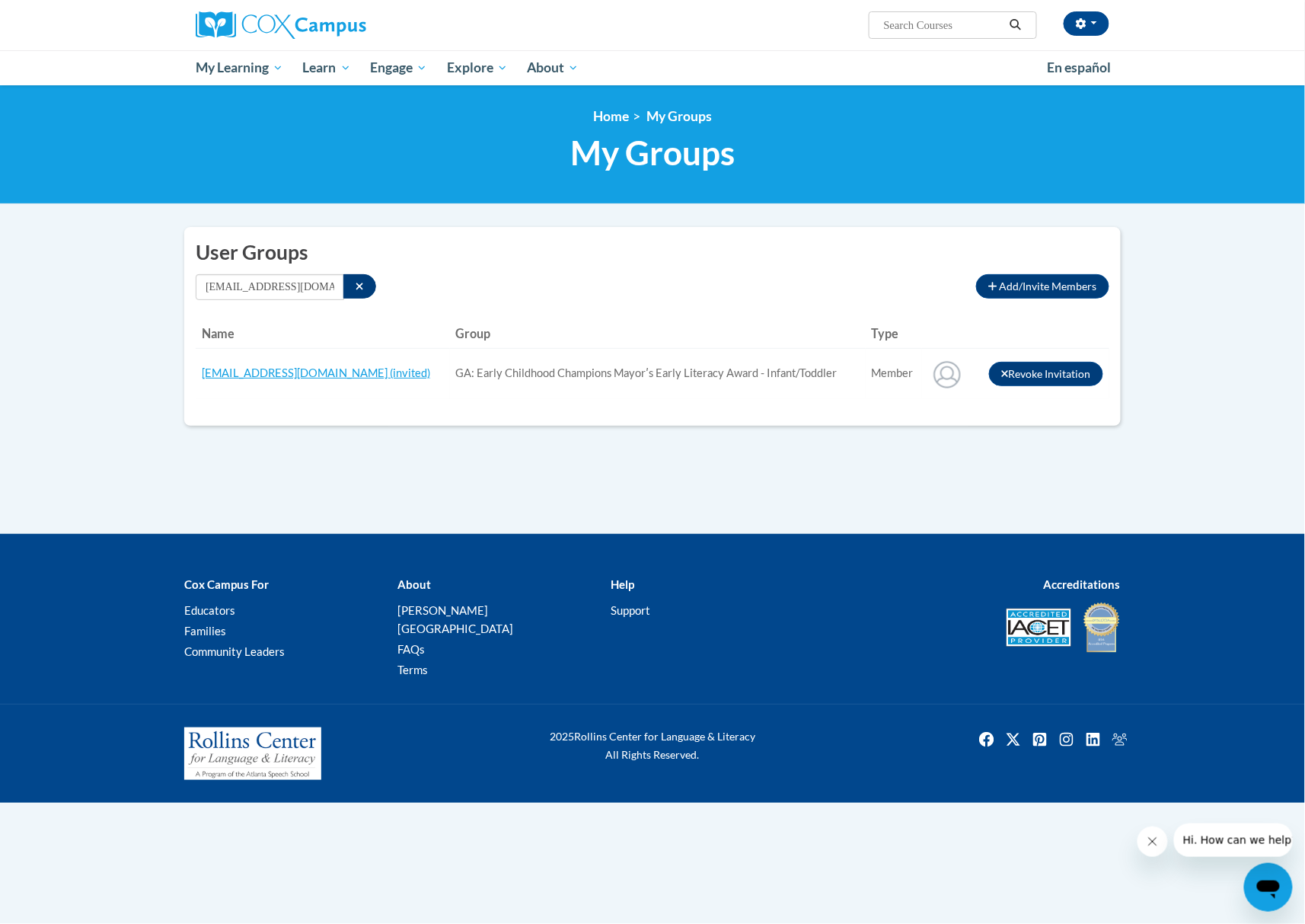
click at [817, 257] on h2 "User Groups" at bounding box center [652, 252] width 914 height 28
click at [360, 291] on button "Search" at bounding box center [360, 286] width 33 height 24
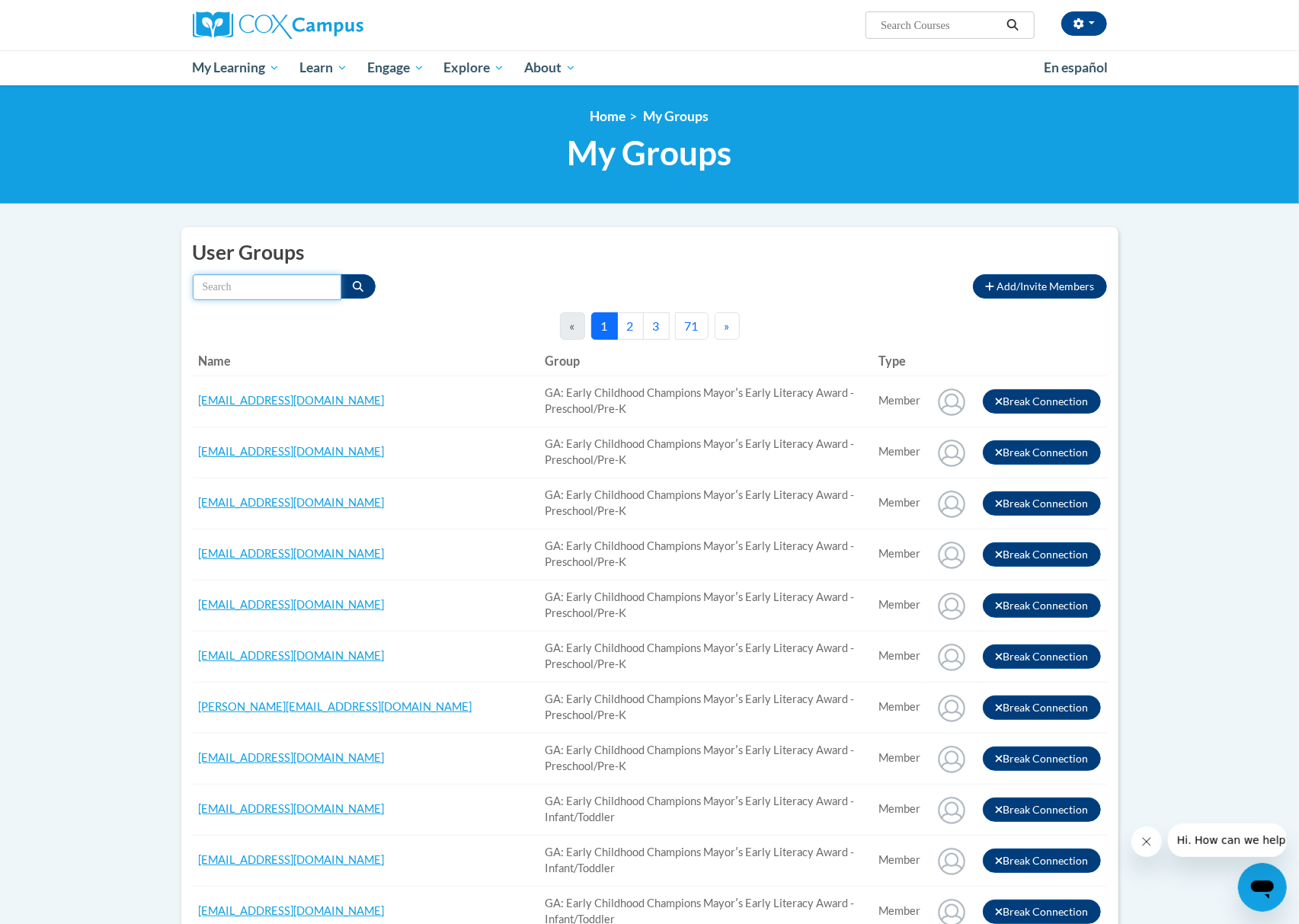
click at [315, 290] on input "Search by name" at bounding box center [267, 287] width 148 height 26
paste input "jasmineshalena23@gmail.com"
type input "jasmineshalena23@gmail.com"
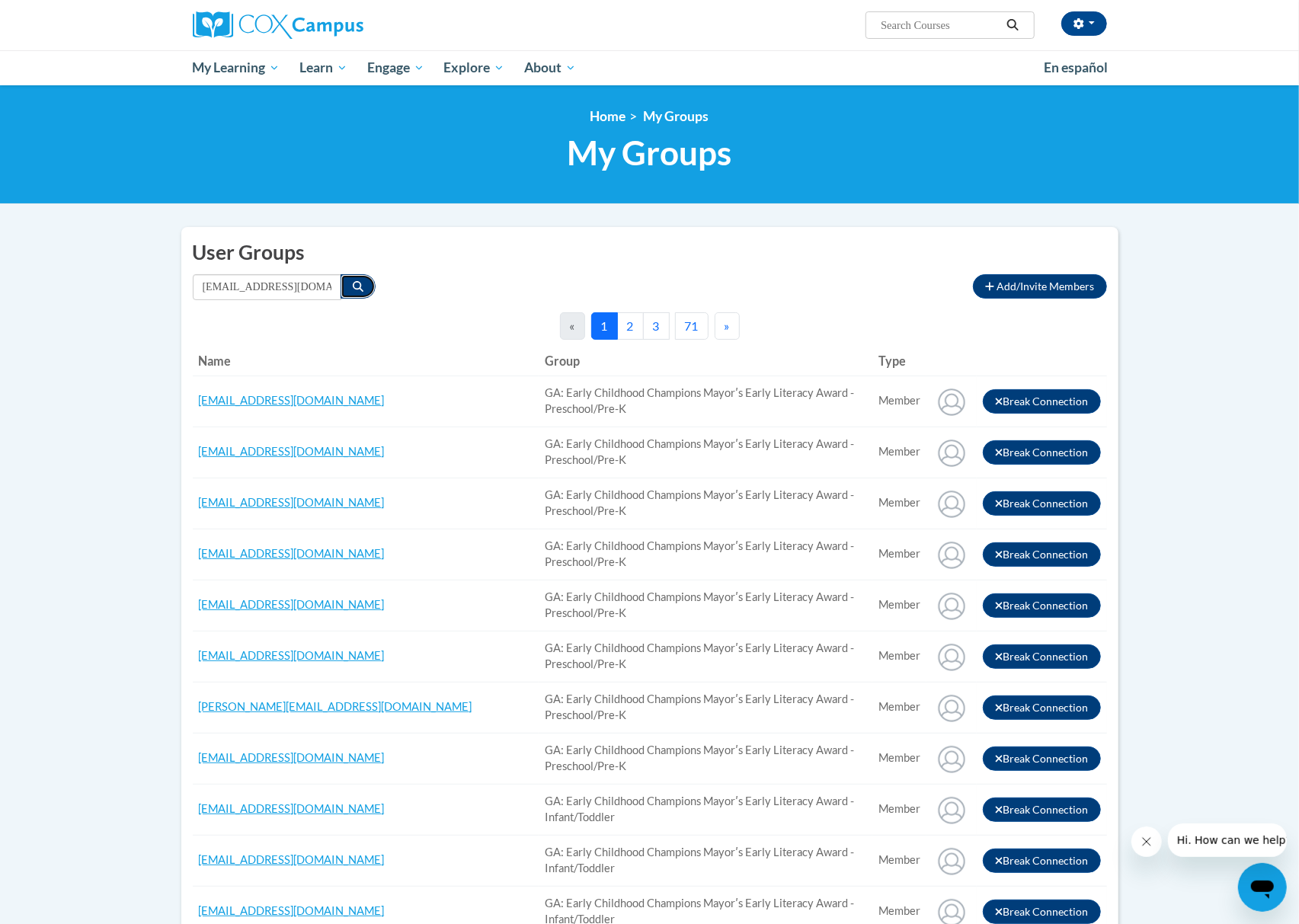
click at [358, 281] on icon "Search" at bounding box center [357, 286] width 10 height 10
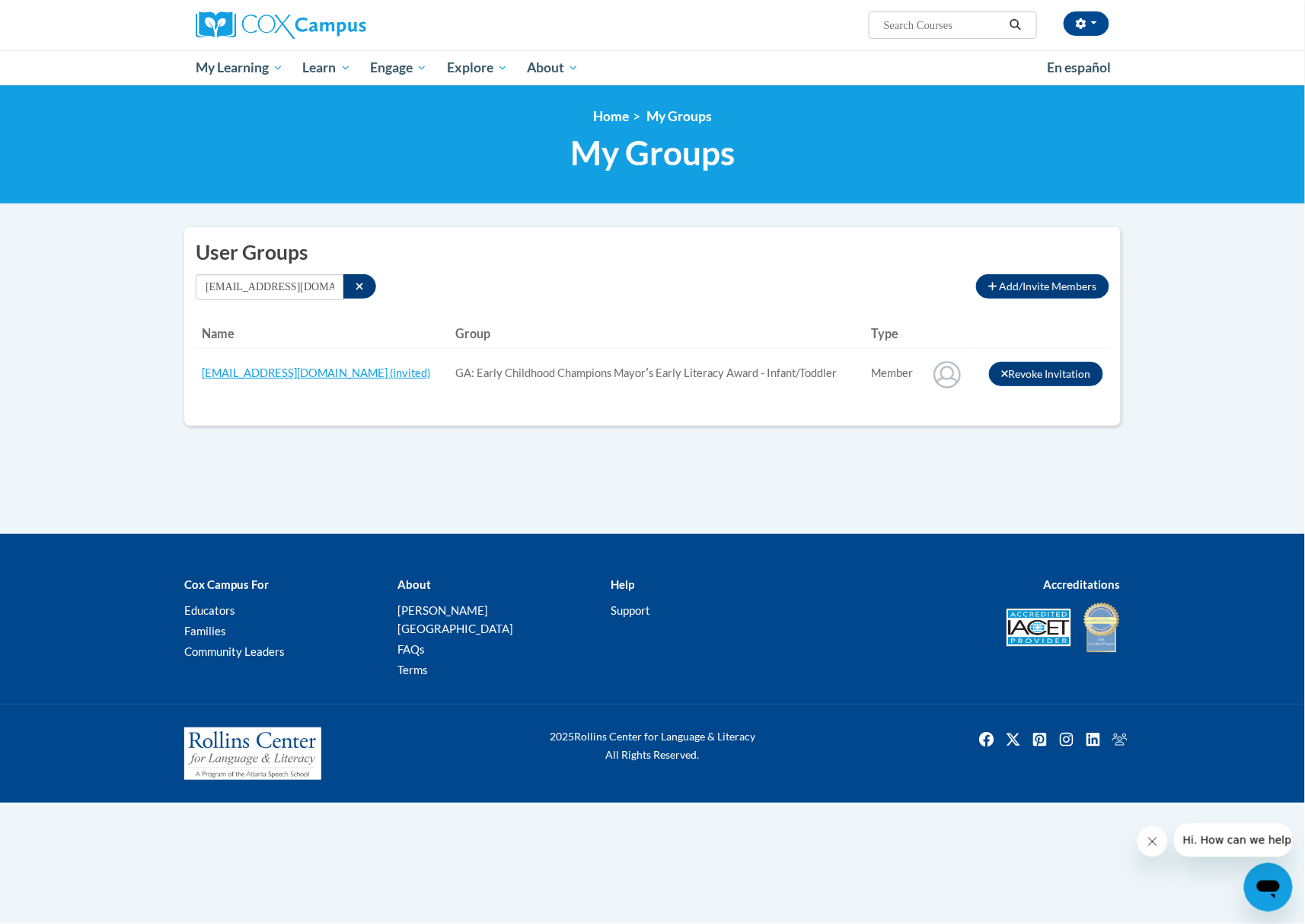
click at [678, 315] on div "User Groups Add/Invite Members Connections to other member users by connection …" at bounding box center [652, 326] width 936 height 198
click at [373, 281] on button "Search" at bounding box center [360, 286] width 33 height 24
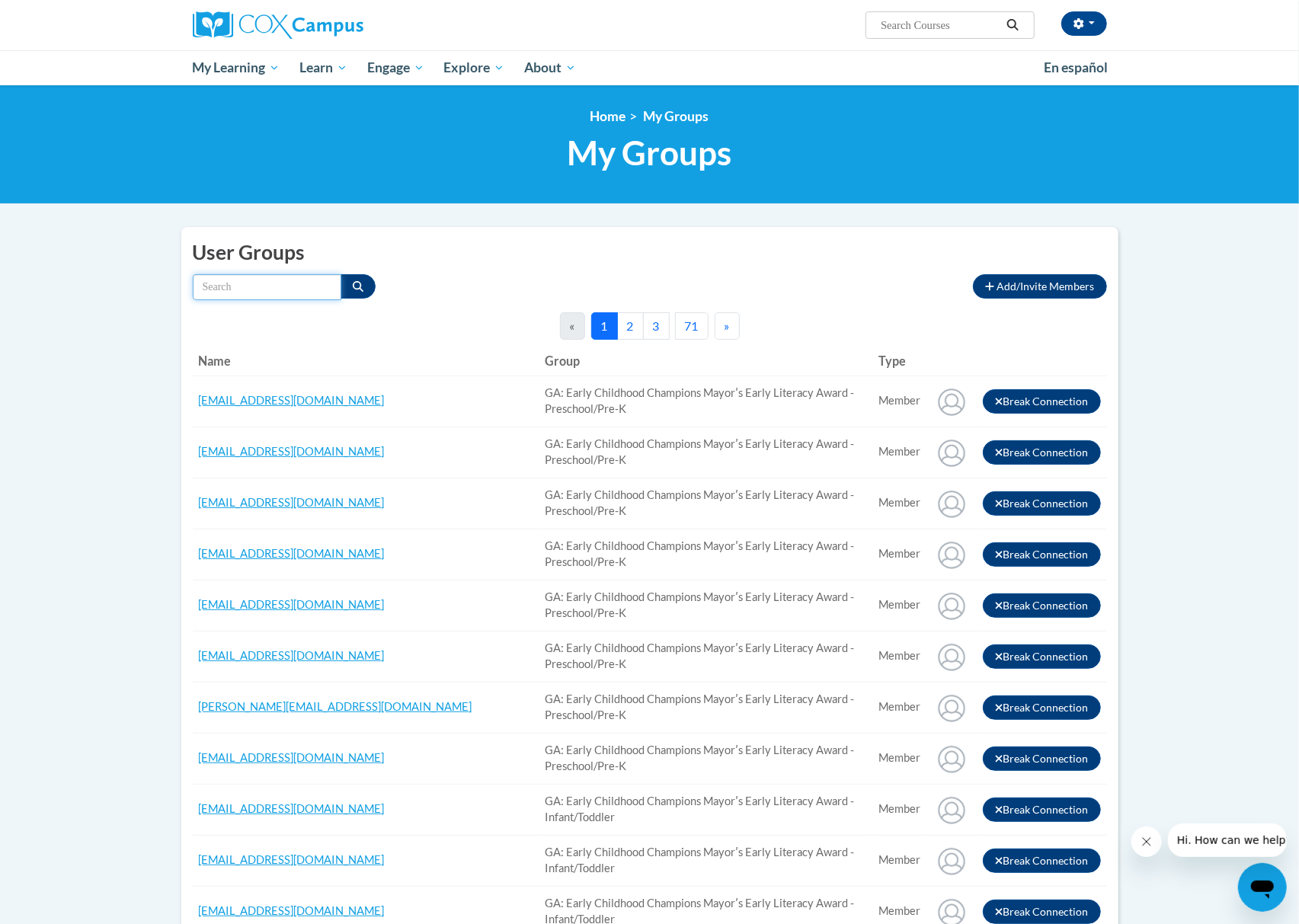
click at [294, 281] on input "Search by name" at bounding box center [267, 287] width 148 height 26
paste input "Brittany_firstkid@yahoo.com"
type input "Brittany_firstkid@yahoo.com"
click at [357, 284] on icon "Search" at bounding box center [357, 286] width 10 height 10
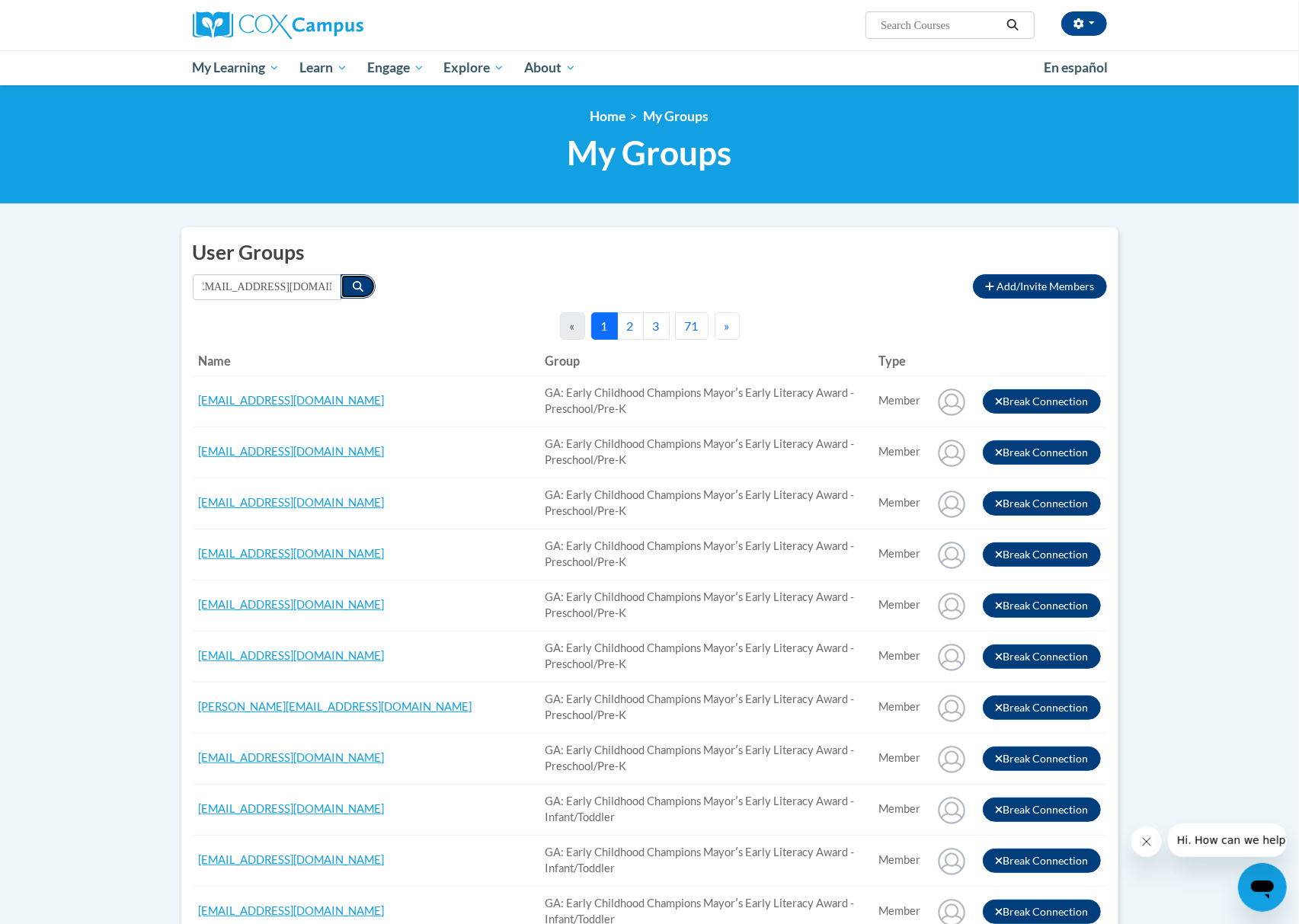
scroll to position [0, 0]
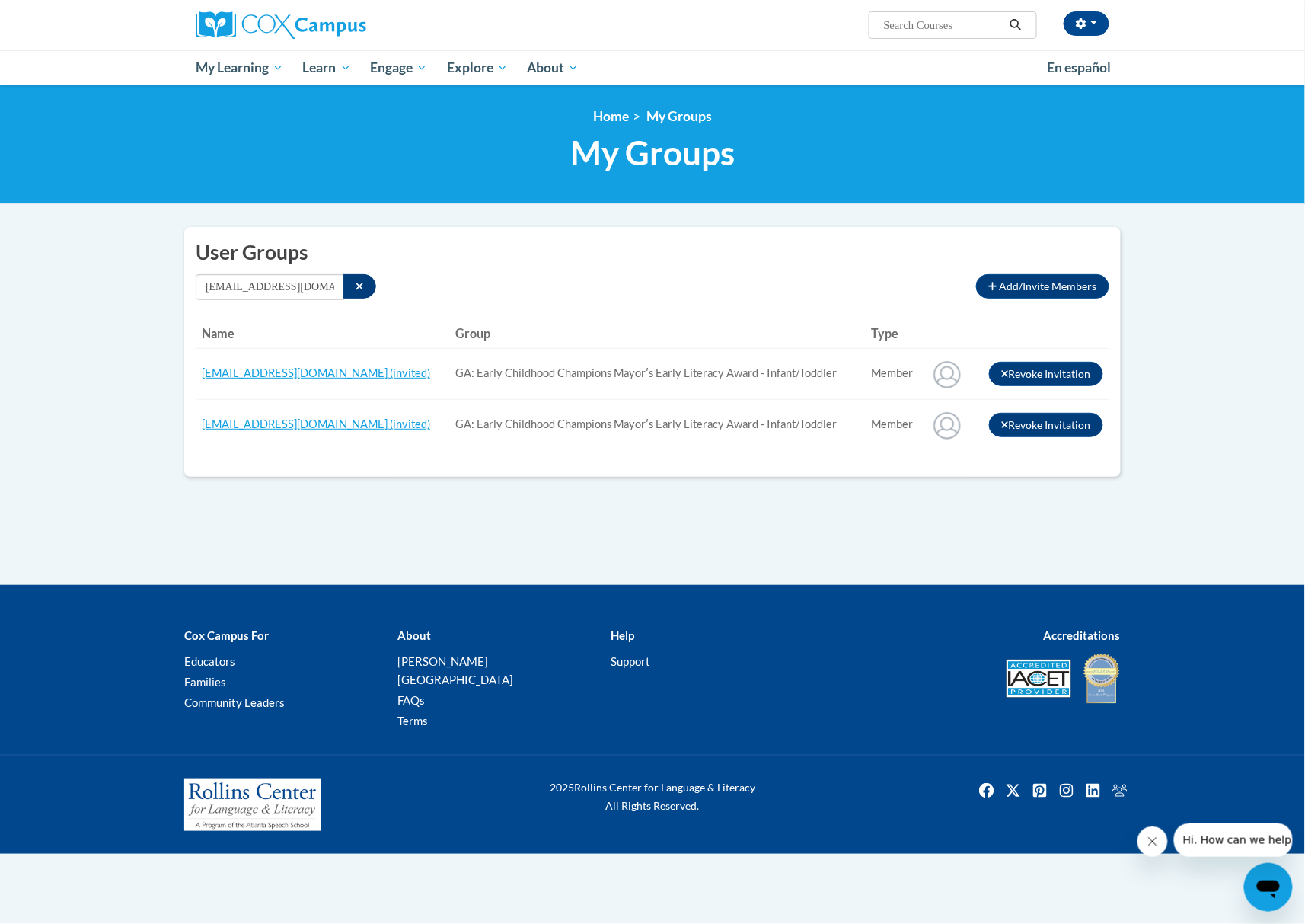
click at [672, 273] on div "User Groups Add/Invite Members Connections to other member users by connection …" at bounding box center [652, 352] width 936 height 250
click at [348, 286] on button "Search" at bounding box center [360, 286] width 33 height 24
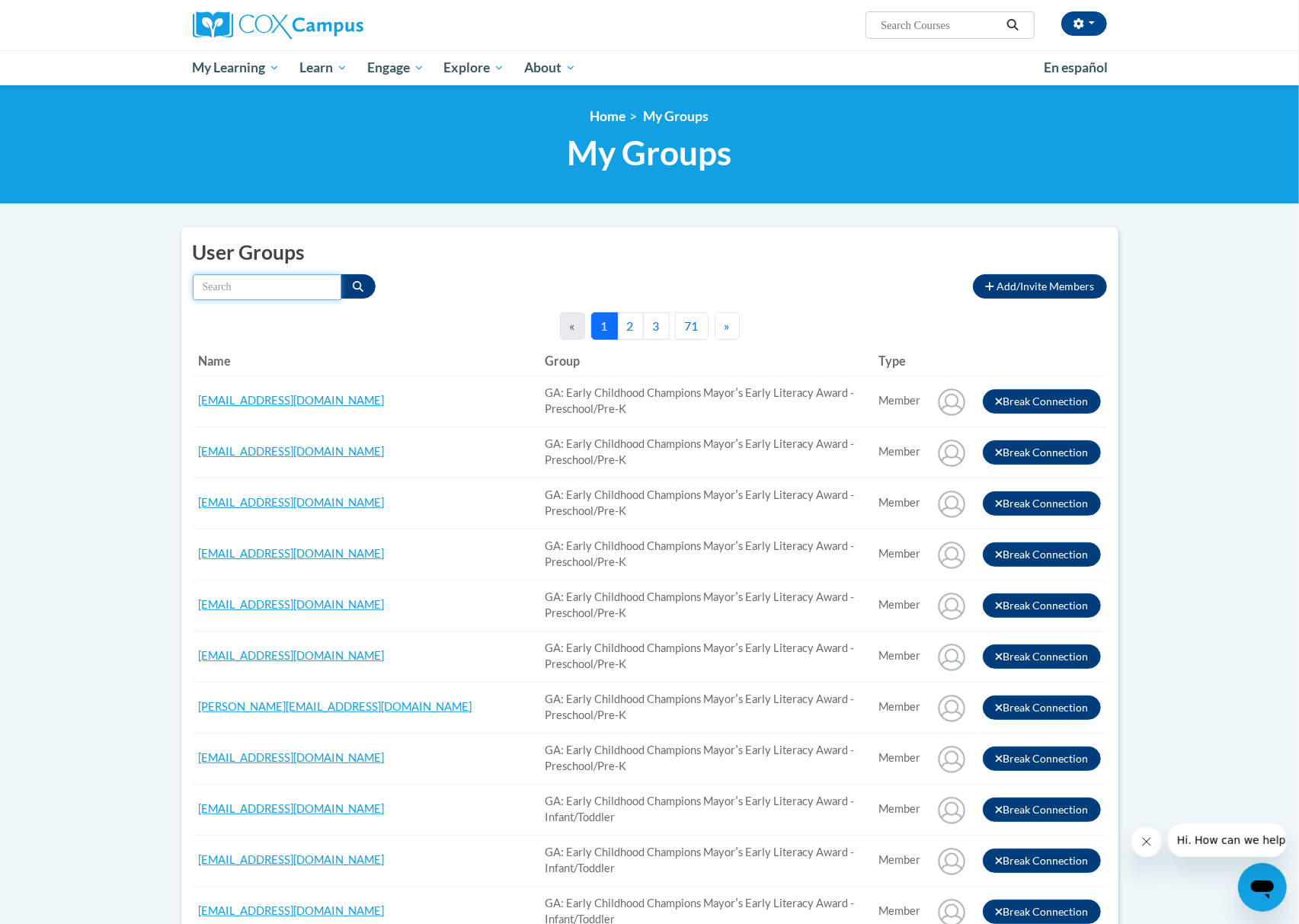
click at [269, 284] on input "Search by name" at bounding box center [267, 287] width 148 height 26
paste input "mariahferguson775@gmail.com"
type input "mariahferguson775@gmail.com"
click at [361, 290] on icon "Search" at bounding box center [357, 286] width 10 height 10
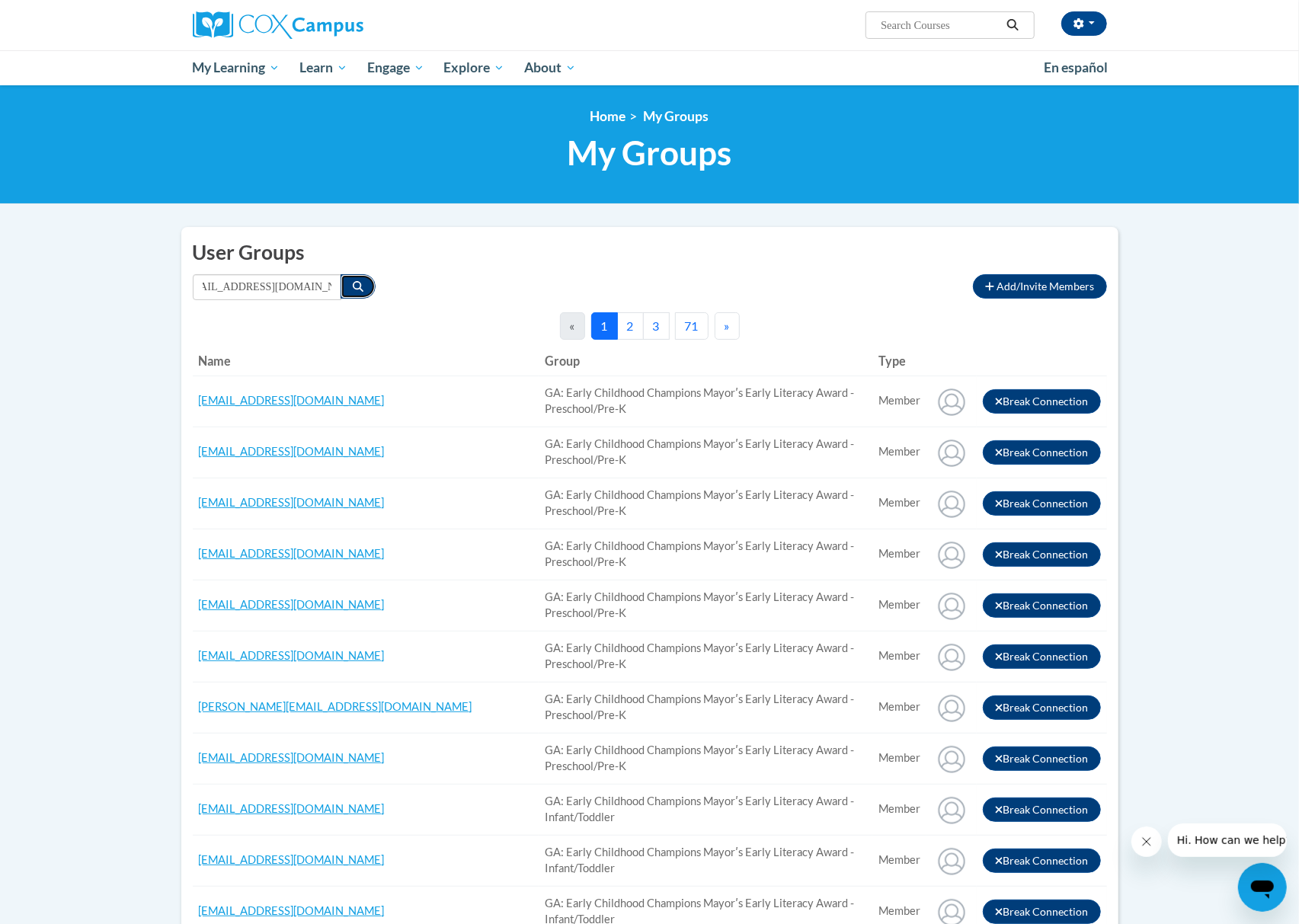
scroll to position [0, 0]
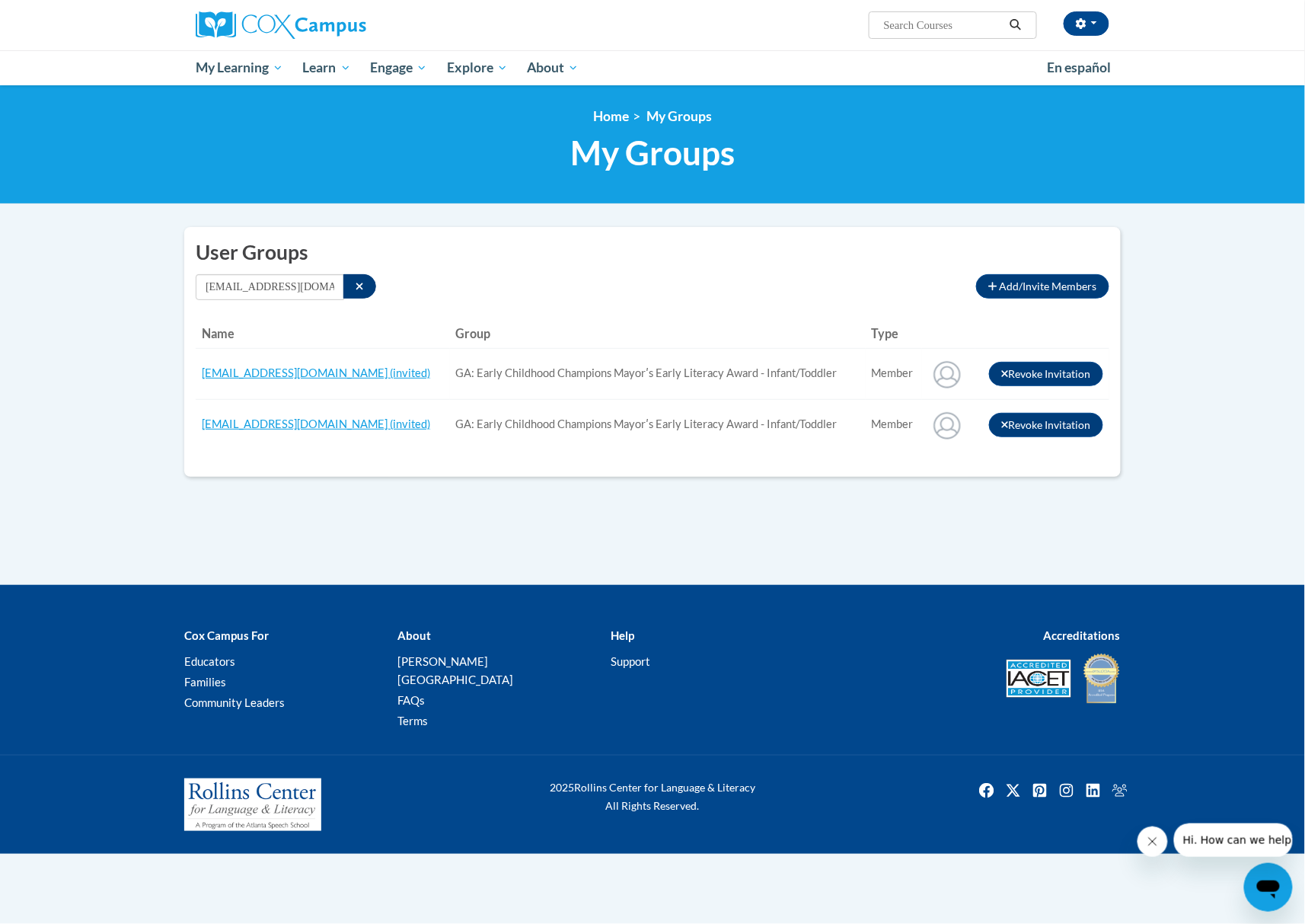
click at [778, 271] on div "User Groups Add/Invite Members Connections to other member users by connection …" at bounding box center [652, 352] width 936 height 250
click at [365, 287] on button "Search" at bounding box center [360, 286] width 33 height 24
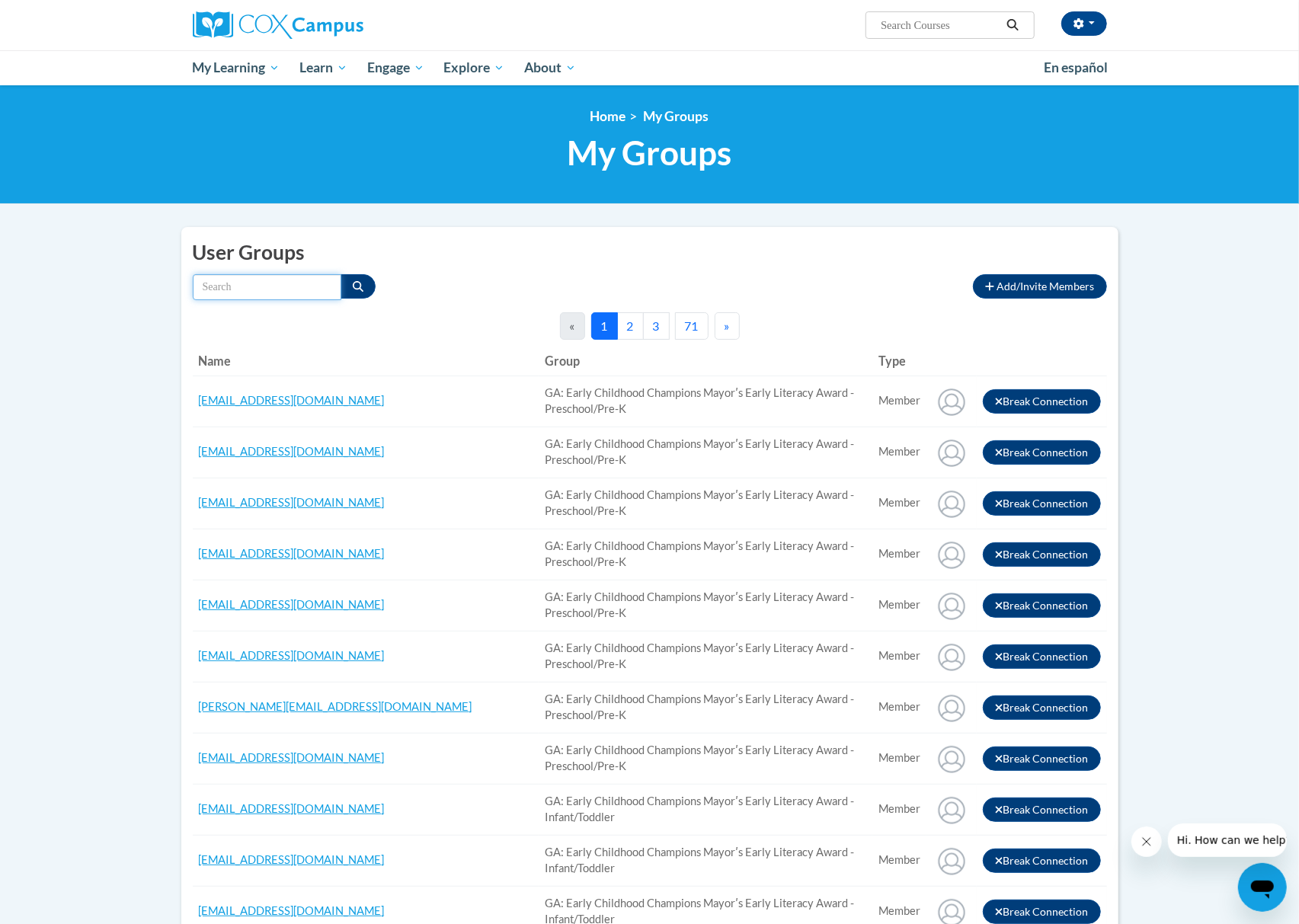
click at [294, 285] on input "Search by name" at bounding box center [267, 287] width 148 height 26
paste input "Katherinefowl27@yahoo.com"
type input "Katherinefowl27@yahoo.com"
click at [360, 291] on button "Search" at bounding box center [358, 286] width 35 height 24
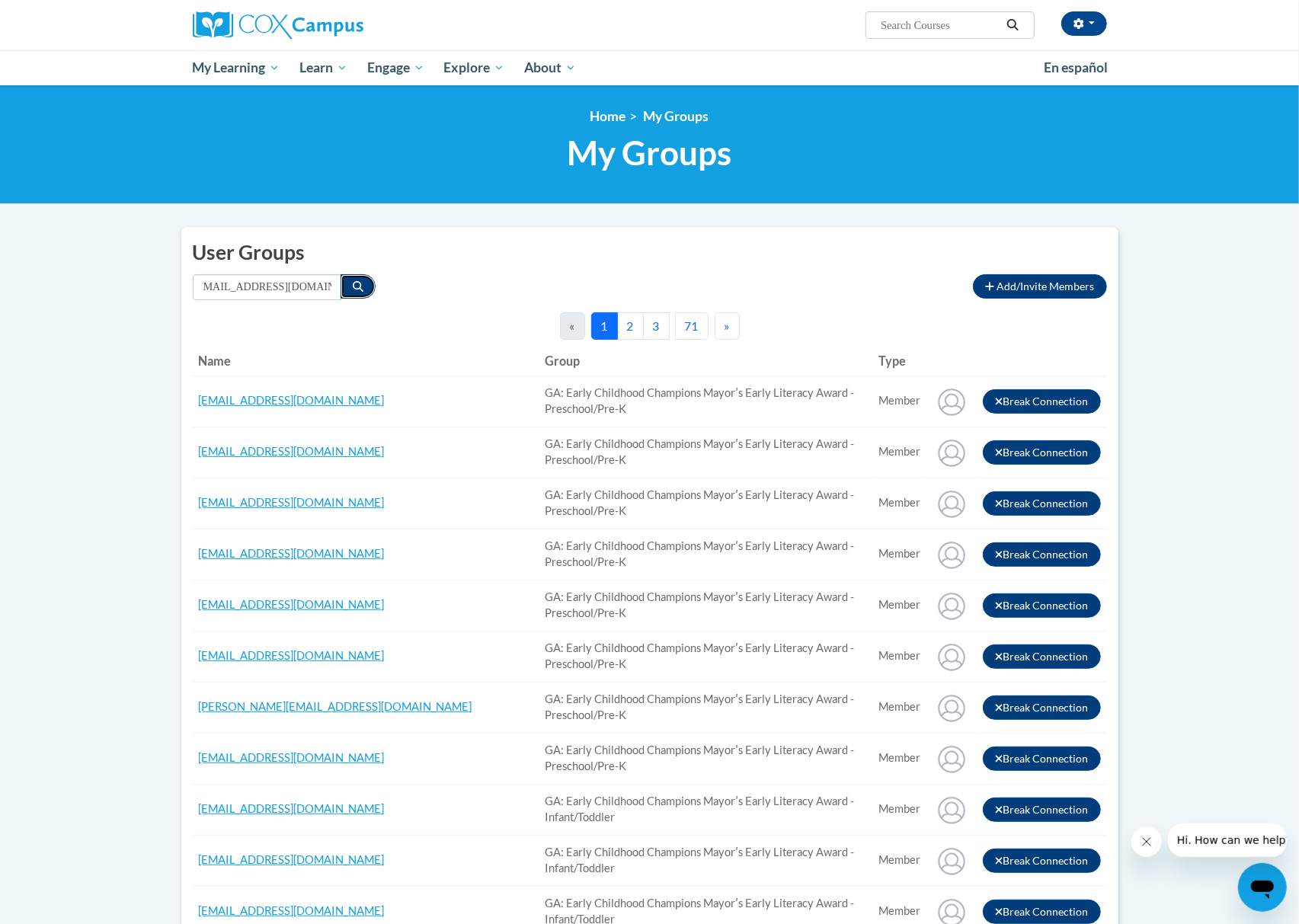
scroll to position [0, 0]
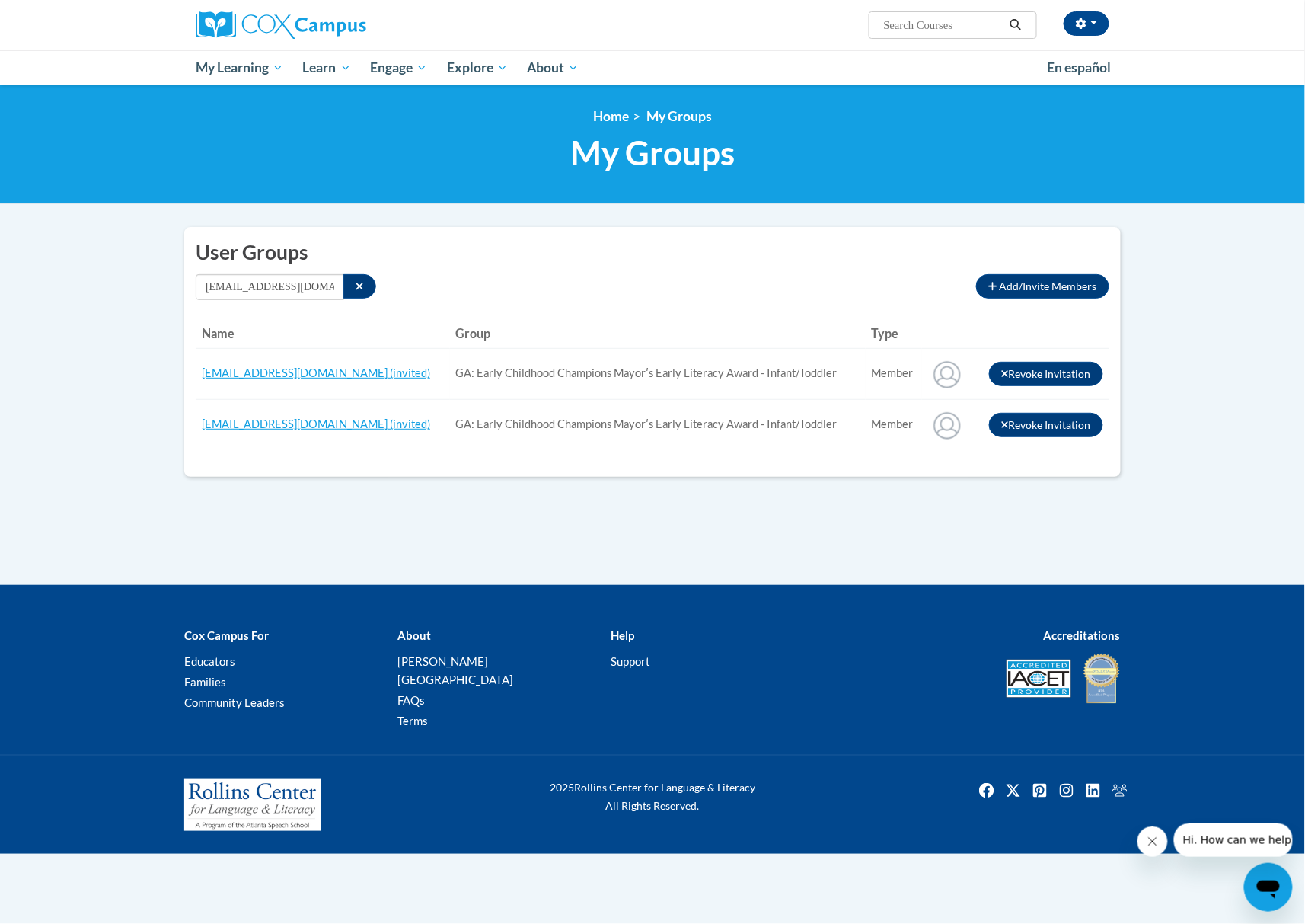
click at [729, 264] on h2 "User Groups" at bounding box center [652, 252] width 914 height 28
click at [348, 284] on button "Search" at bounding box center [360, 286] width 33 height 24
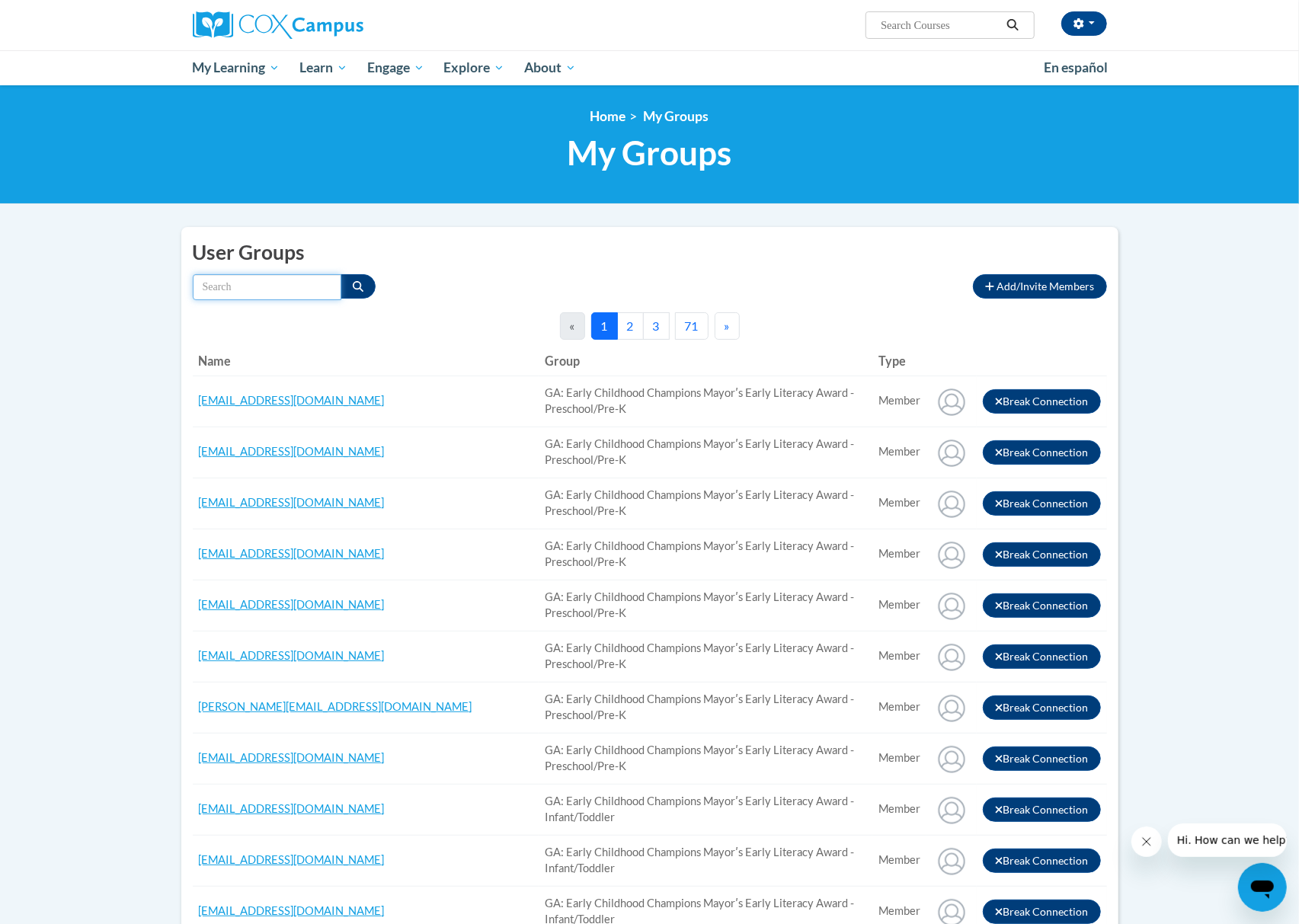
click at [288, 284] on input "Search by name" at bounding box center [267, 287] width 148 height 26
paste input "queenholmes14@gmail.com"
type input "queenholmes14@gmail.com"
click at [355, 284] on icon "Search" at bounding box center [357, 286] width 10 height 10
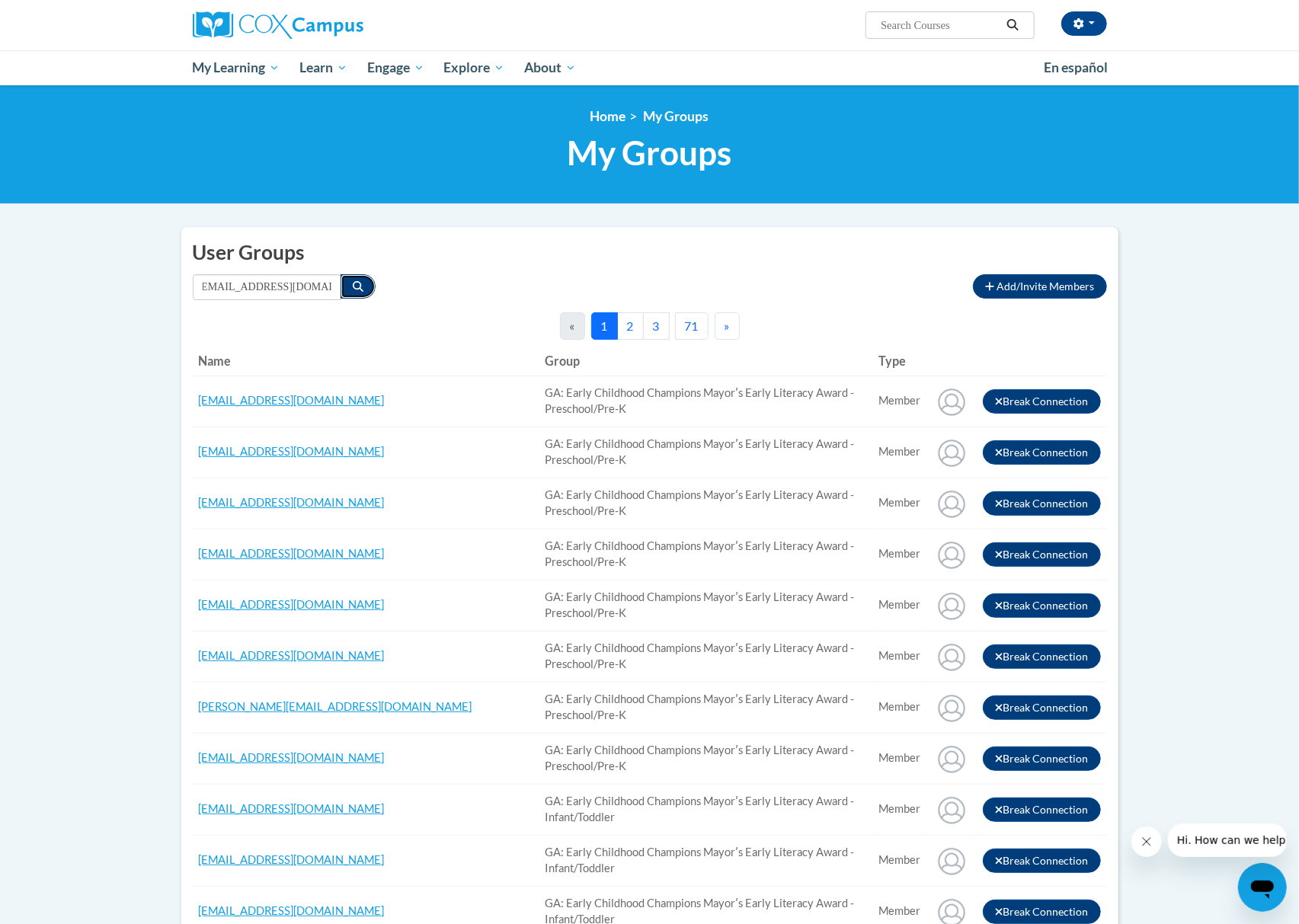
scroll to position [0, 0]
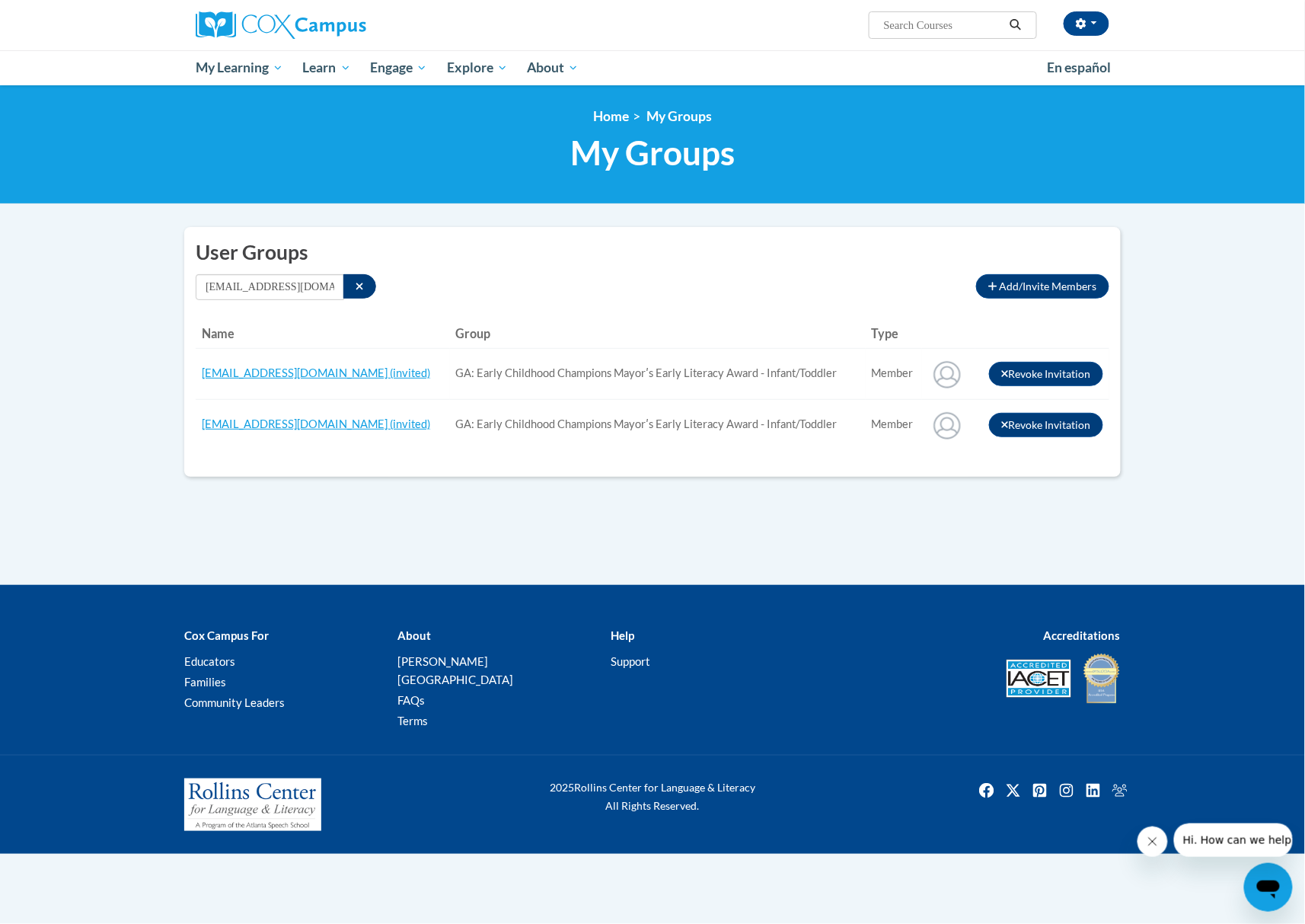
click at [793, 311] on div "User Groups Add/Invite Members Connections to other member users by connection …" at bounding box center [652, 352] width 936 height 250
click at [364, 290] on button "Search" at bounding box center [360, 286] width 33 height 24
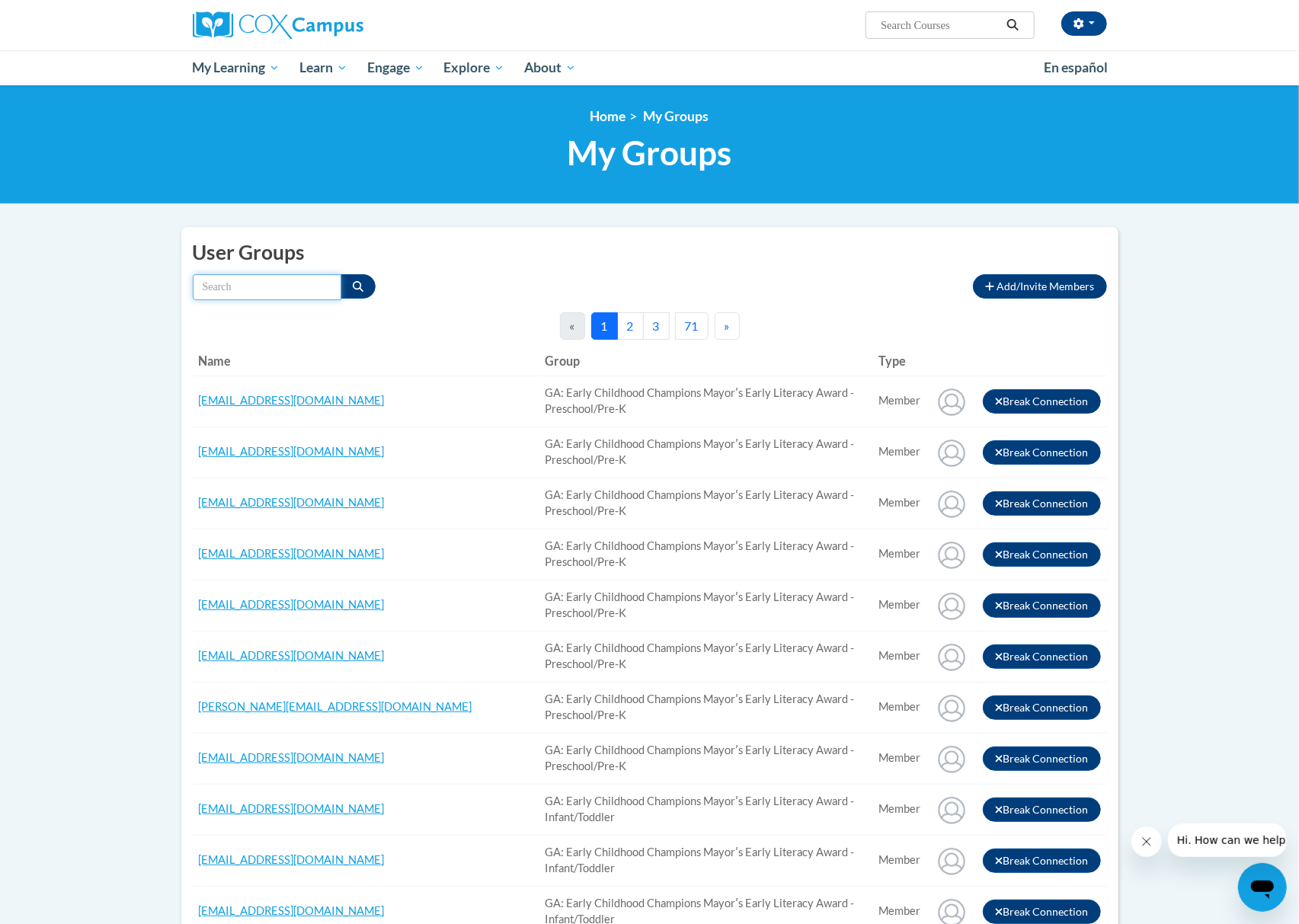
click at [299, 288] on input "Search by name" at bounding box center [267, 287] width 148 height 26
paste input "s.niazi@thefrazercenter.org"
type input "s.niazi@thefrazercenter.org"
click at [355, 281] on icon "Search" at bounding box center [357, 286] width 10 height 10
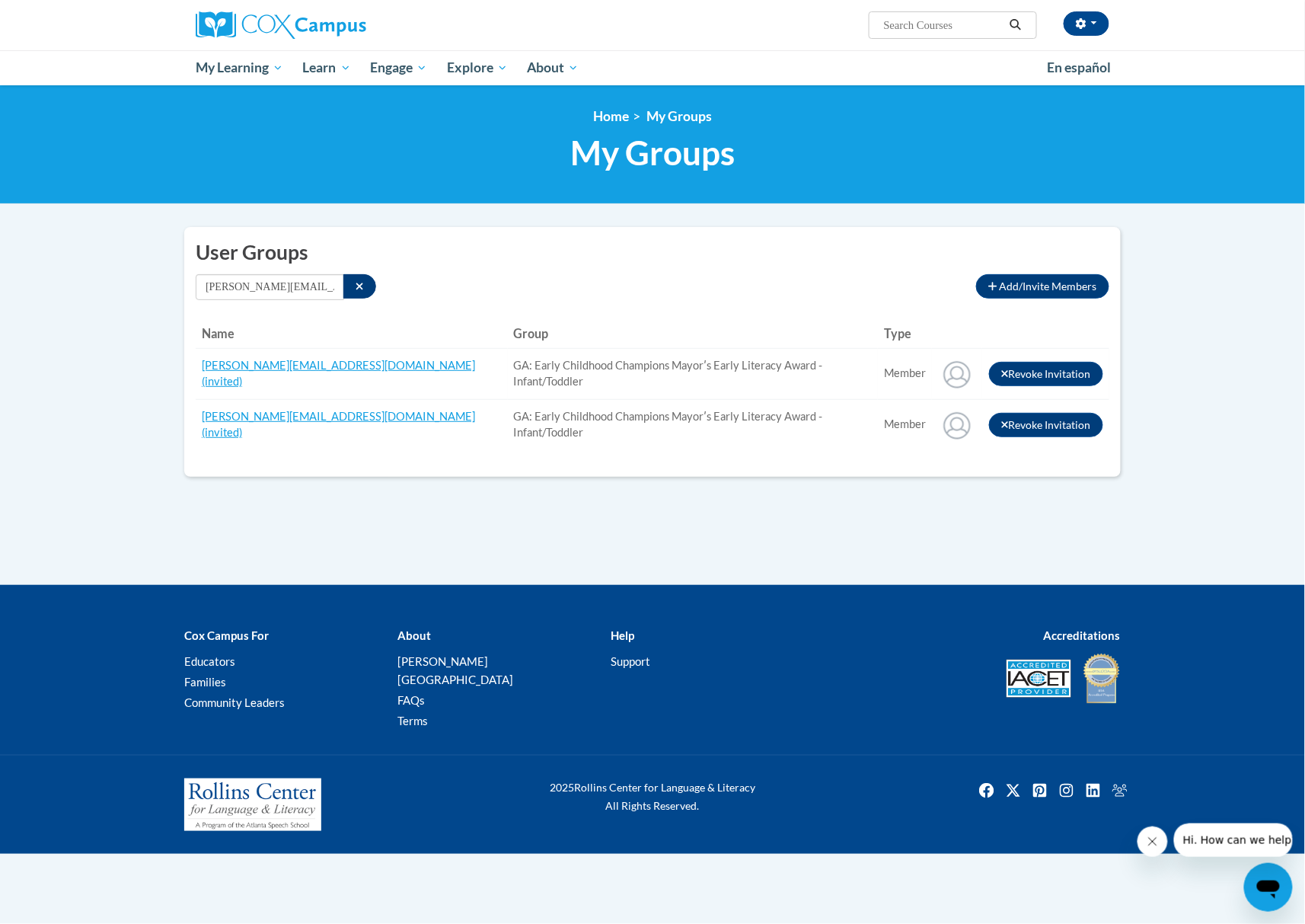
drag, startPoint x: 814, startPoint y: 318, endPoint x: 801, endPoint y: 315, distance: 13.3
click at [814, 317] on div "User Groups Add/Invite Members Connections to other member users by connection …" at bounding box center [652, 352] width 936 height 250
click at [360, 285] on icon "Search" at bounding box center [360, 286] width 8 height 10
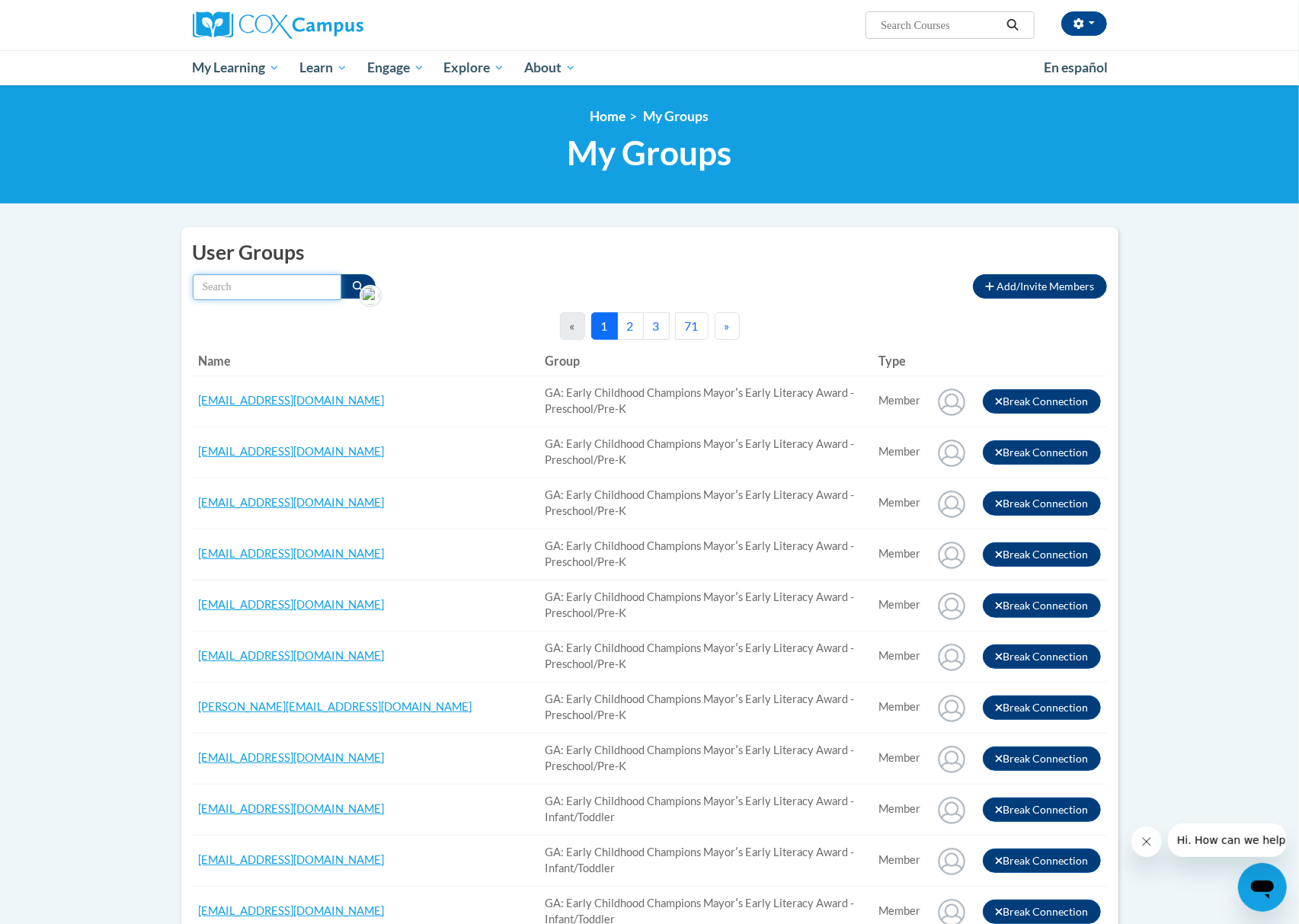
click at [291, 285] on input "Search by name" at bounding box center [267, 287] width 148 height 26
paste input "erinkroyster@gmail.com"
type input "erinkroyster@gmail.com"
click at [357, 284] on icon "Search" at bounding box center [357, 286] width 10 height 10
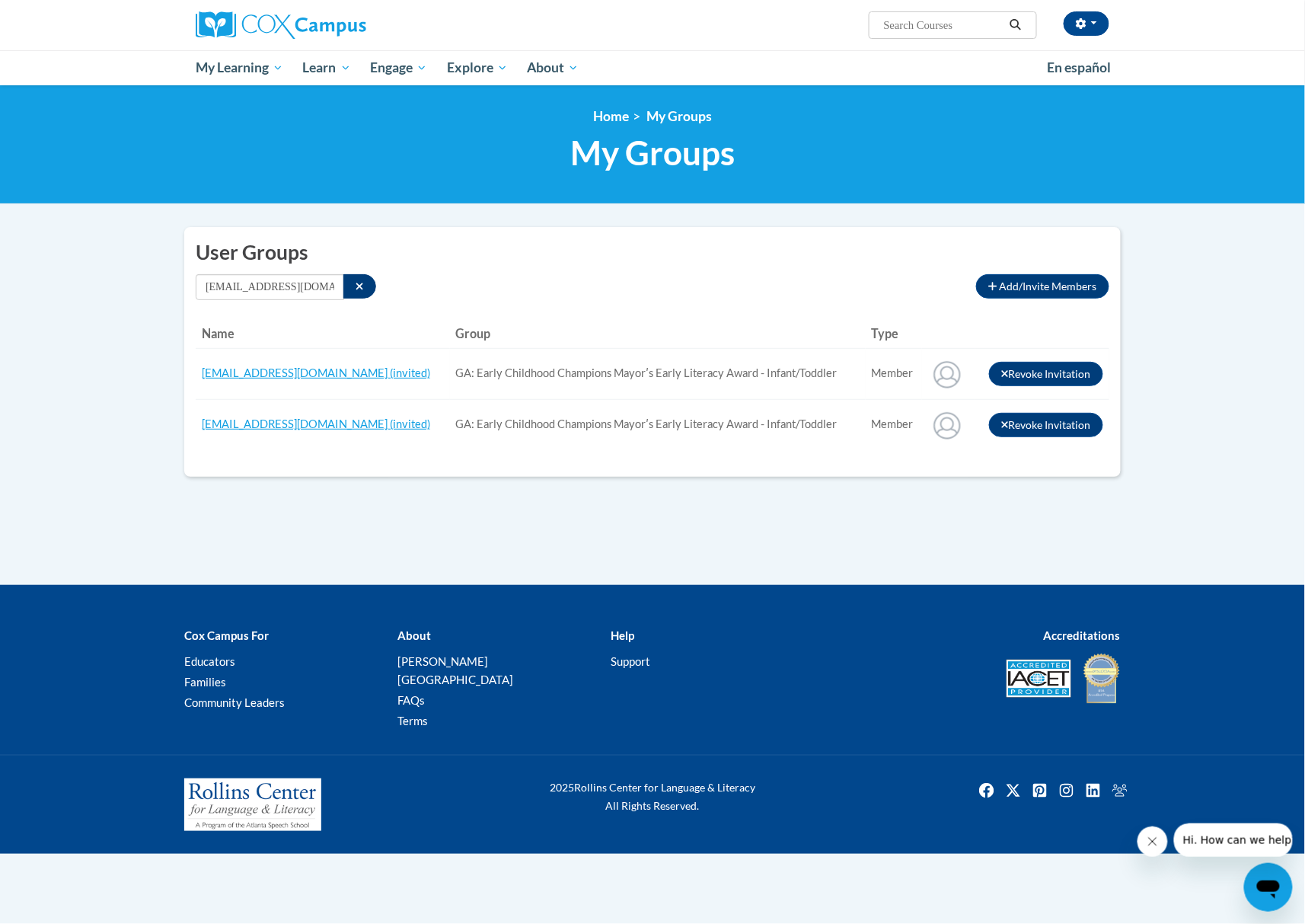
click at [714, 265] on h2 "User Groups" at bounding box center [652, 252] width 914 height 28
click at [354, 279] on button "Search" at bounding box center [360, 286] width 33 height 24
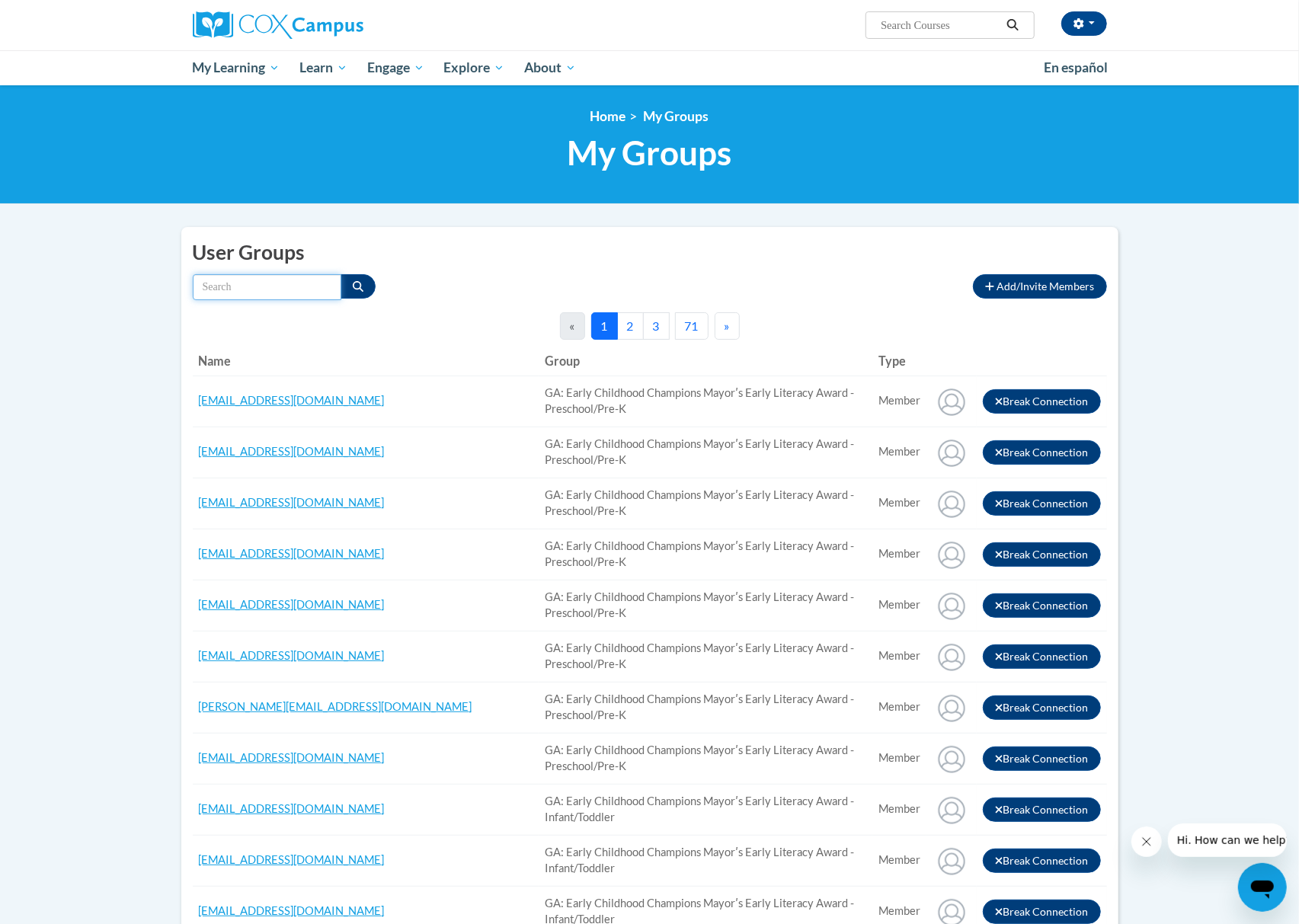
click at [262, 290] on input "Search by name" at bounding box center [267, 287] width 148 height 26
paste input "NancyT@ymcaatlanta.org"
type input "NancyT@ymcaatlanta.org"
click at [354, 278] on button "Search" at bounding box center [358, 286] width 35 height 24
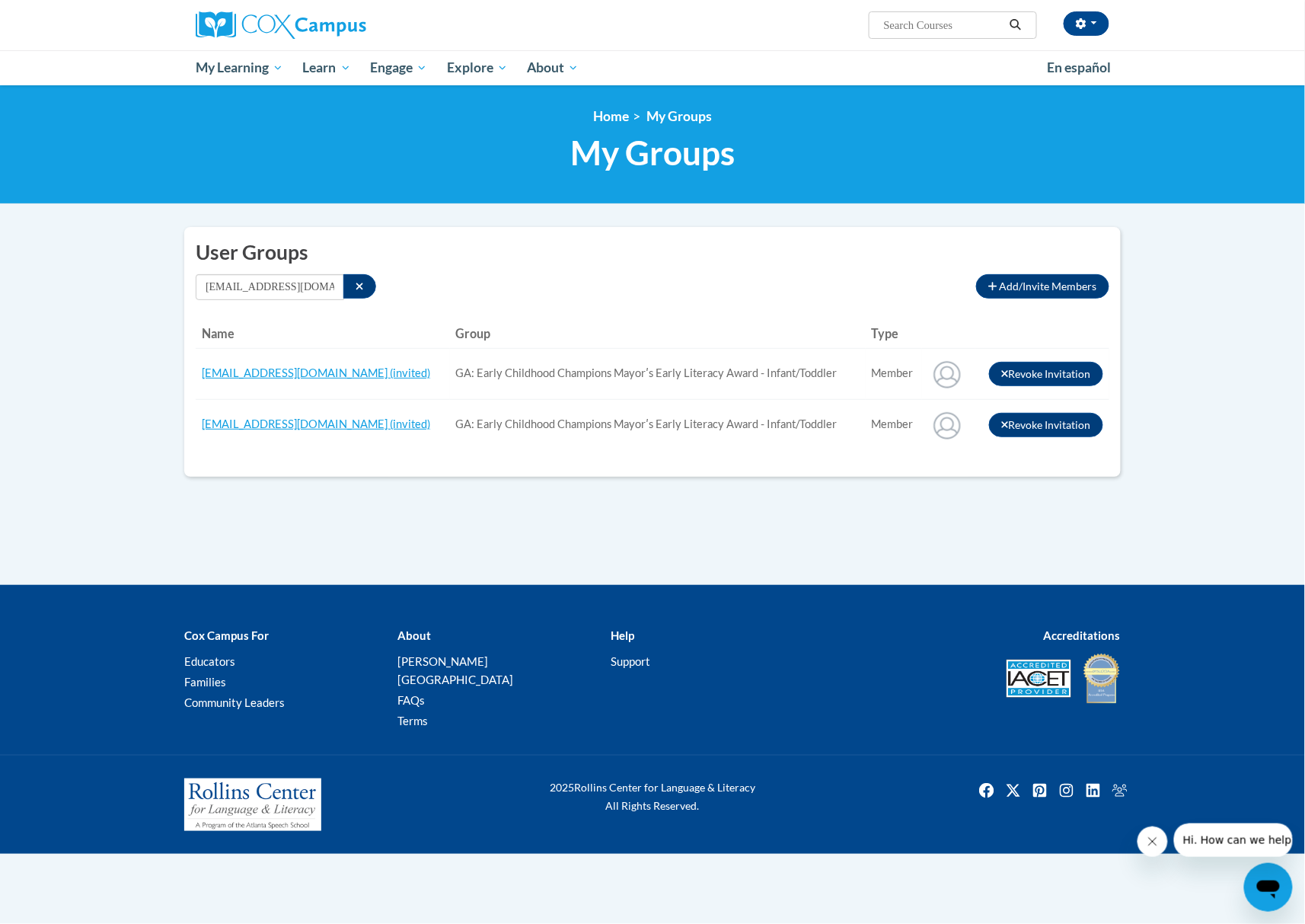
click at [683, 290] on div "NancyT@ymcaatlanta.org Type All Member" at bounding box center [580, 287] width 769 height 26
click at [355, 291] on button "Search" at bounding box center [360, 286] width 33 height 24
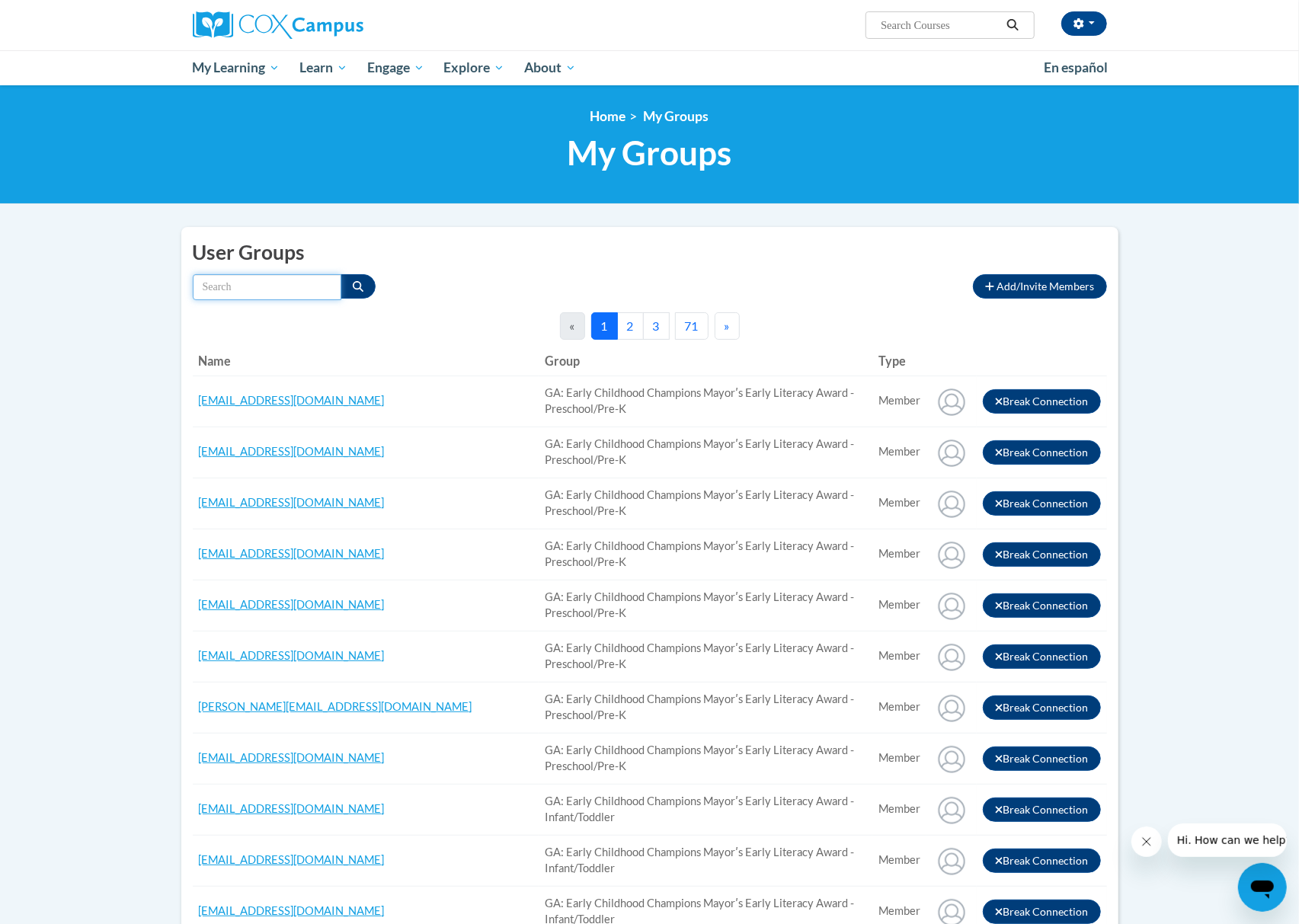
click at [295, 288] on input "Search by name" at bounding box center [267, 287] width 148 height 26
paste input "IRENEZAMBRANO765@GMAIL.COM"
type input "IRENEZAMBRANO765@GMAIL.COM"
click at [363, 292] on button "Search" at bounding box center [358, 286] width 35 height 24
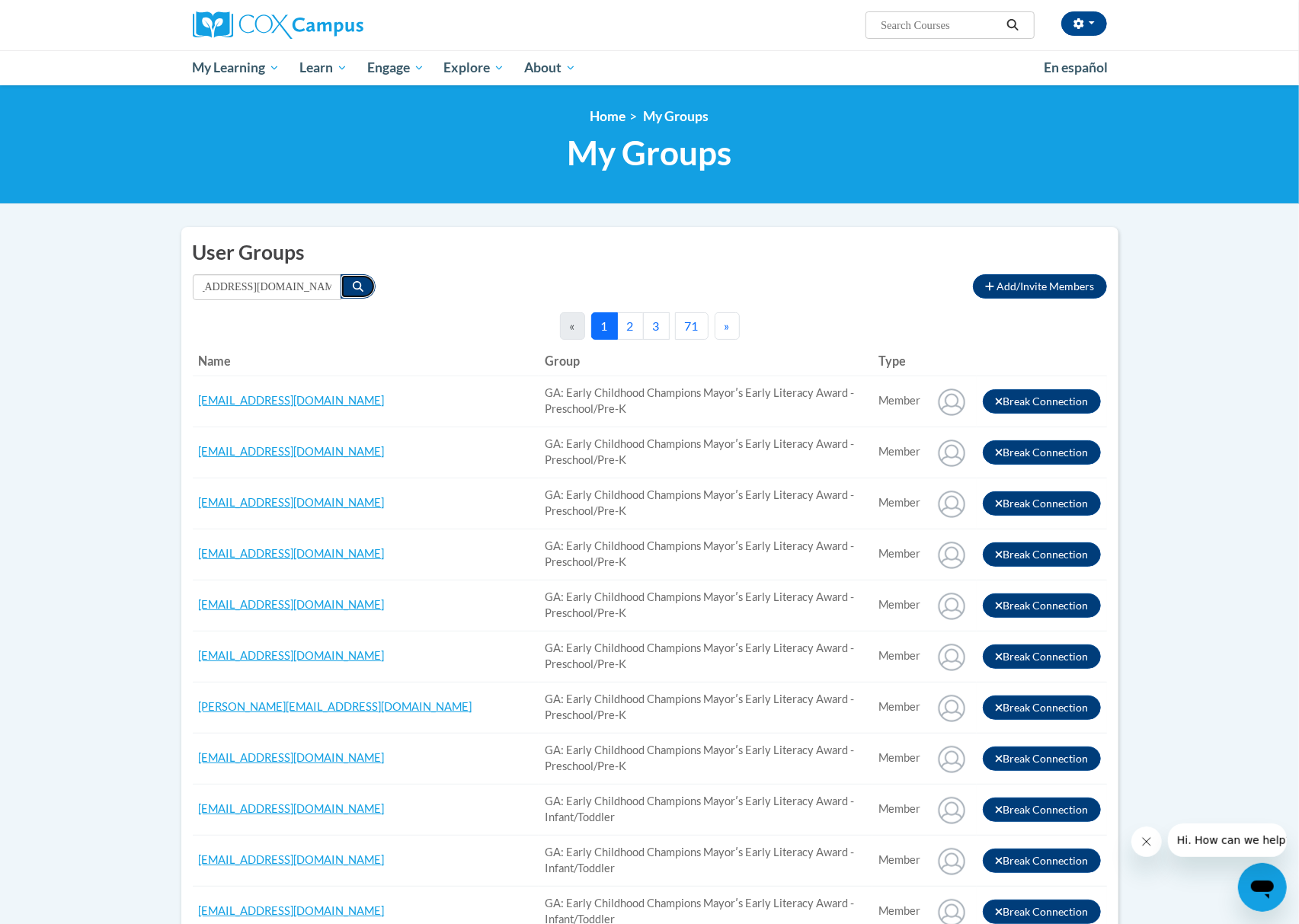
scroll to position [0, 0]
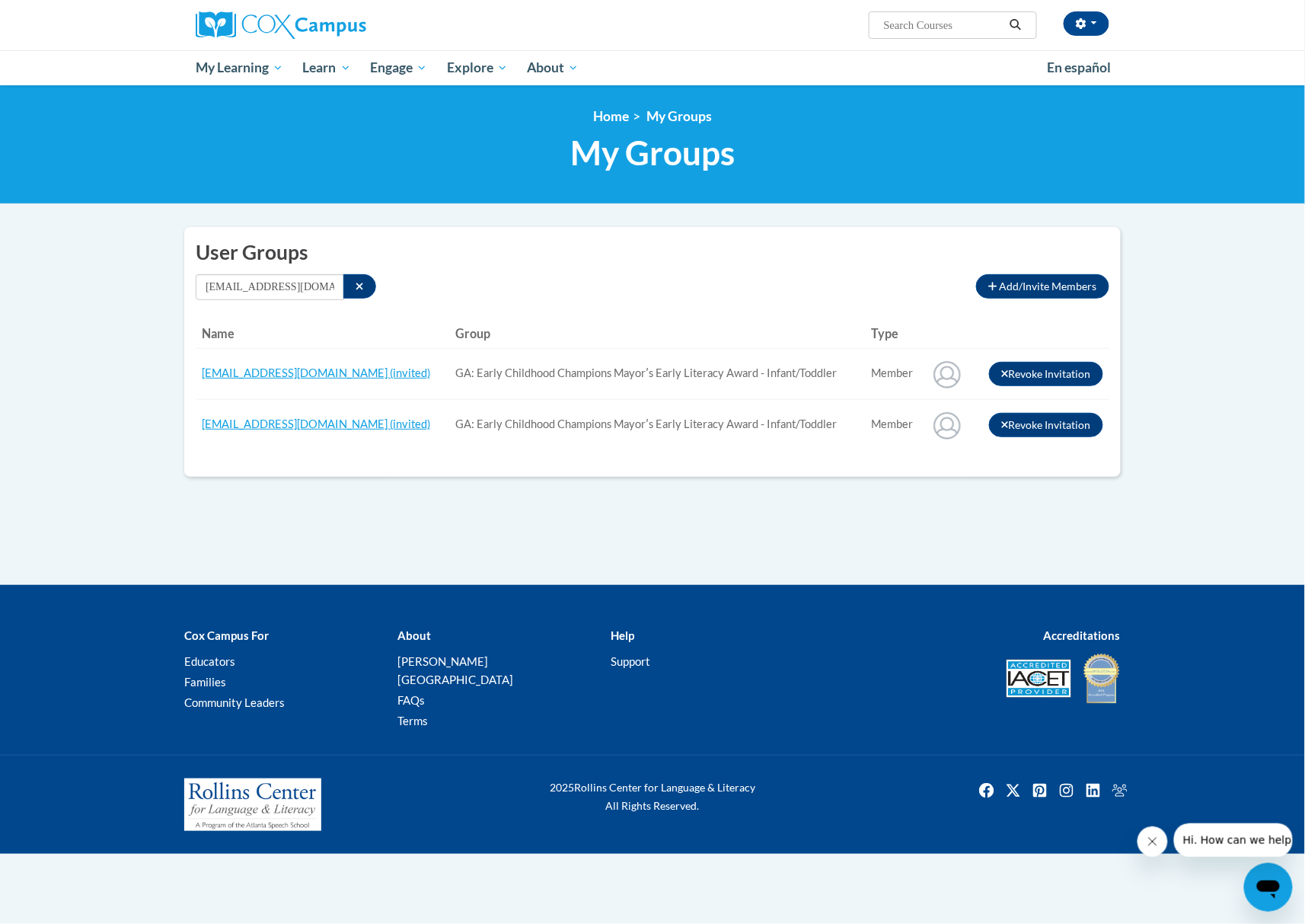
click at [809, 295] on div "IRENEZAMBRANO765@GMAIL.COM Type All Member" at bounding box center [580, 287] width 769 height 26
click at [348, 288] on button "Search" at bounding box center [360, 286] width 33 height 24
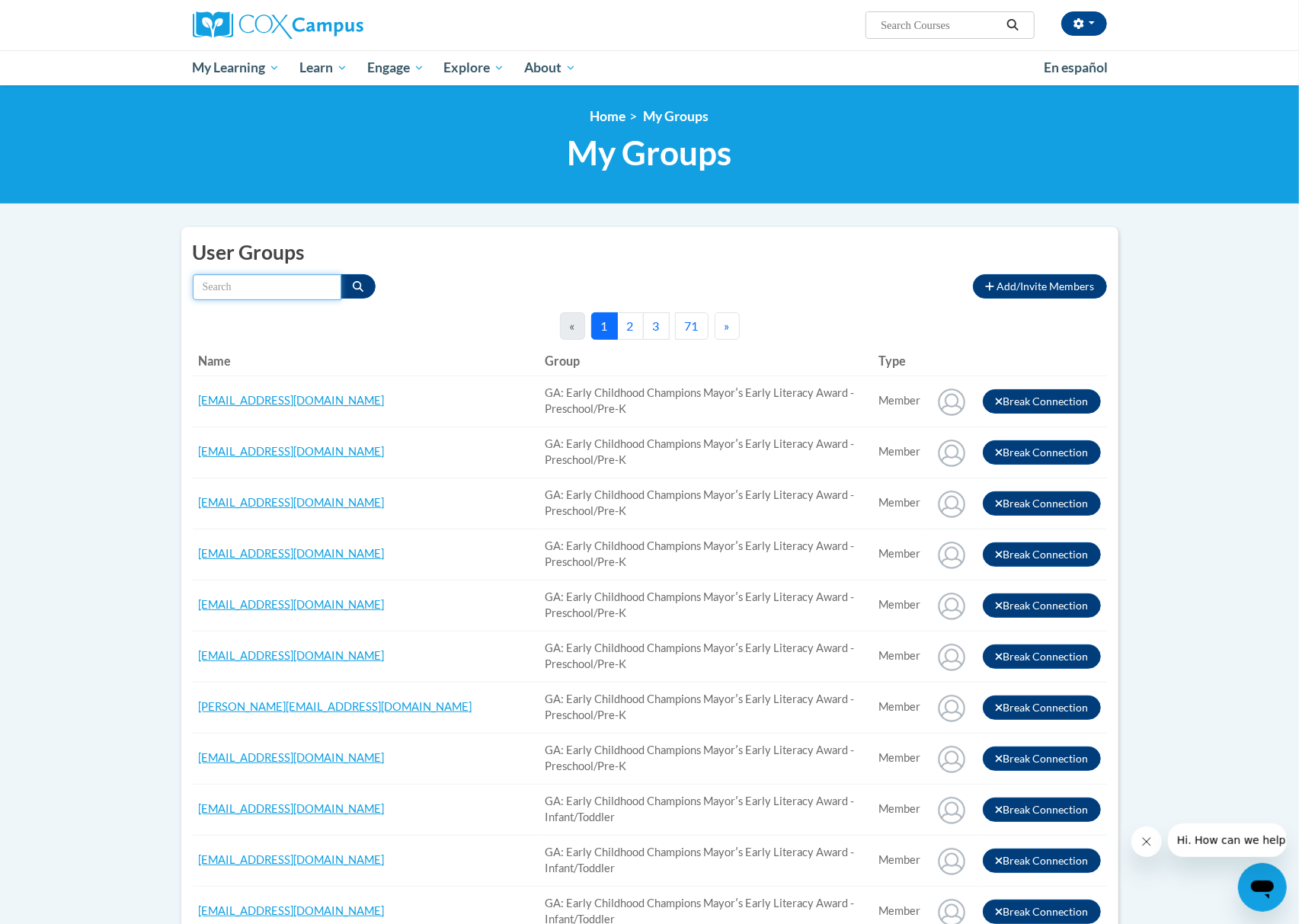
click at [290, 290] on input "Search by name" at bounding box center [267, 287] width 148 height 26
paste input "mmcastroo15@gmail.com"
type input "mmcastroo15@gmail.com"
click at [358, 278] on button "Search" at bounding box center [358, 286] width 35 height 24
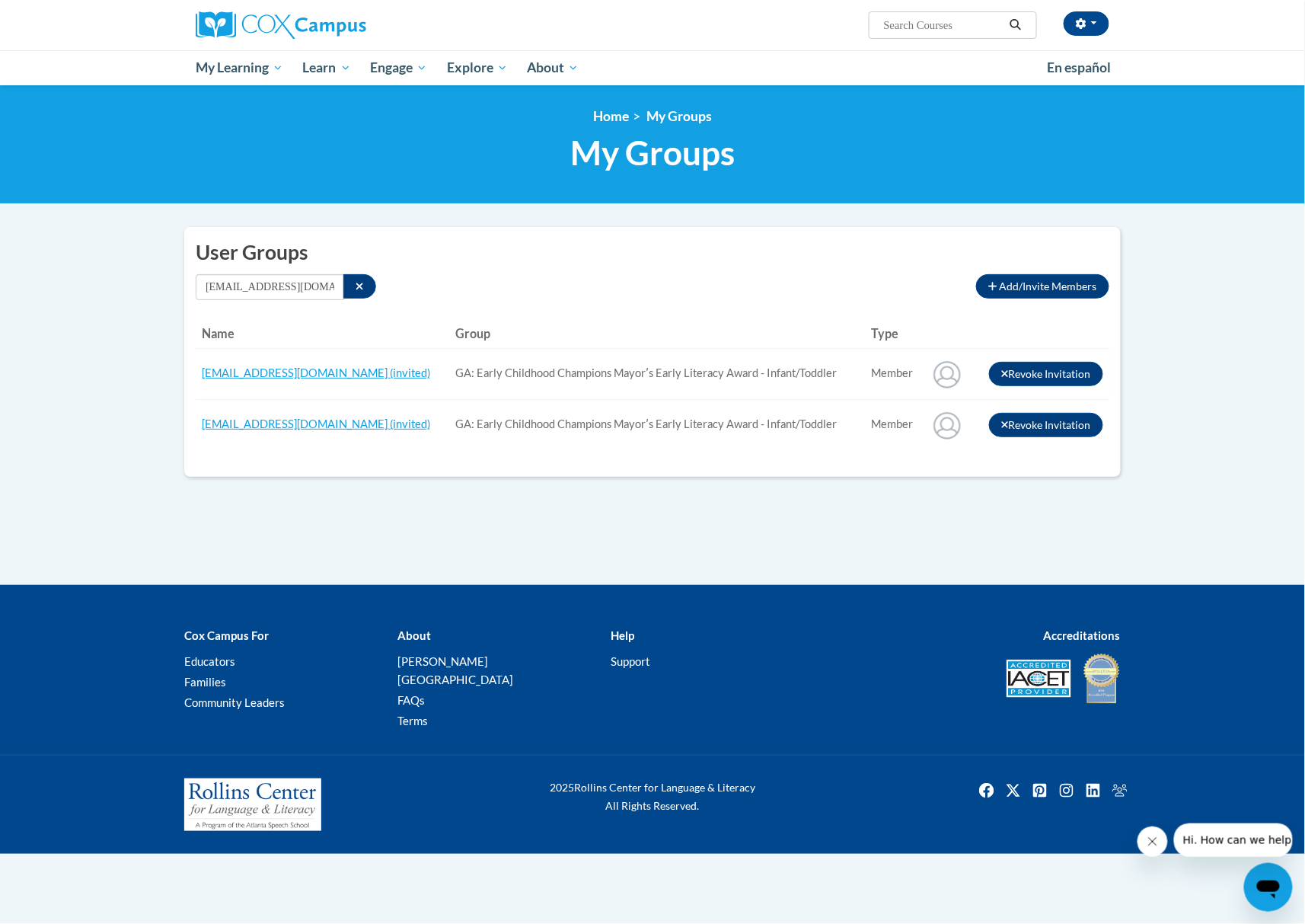
drag, startPoint x: 840, startPoint y: 305, endPoint x: 751, endPoint y: 303, distance: 89.0
click at [840, 305] on div "User Groups Add/Invite Members Connections to other member users by connection …" at bounding box center [652, 352] width 936 height 250
click at [364, 291] on button "Search" at bounding box center [360, 286] width 33 height 24
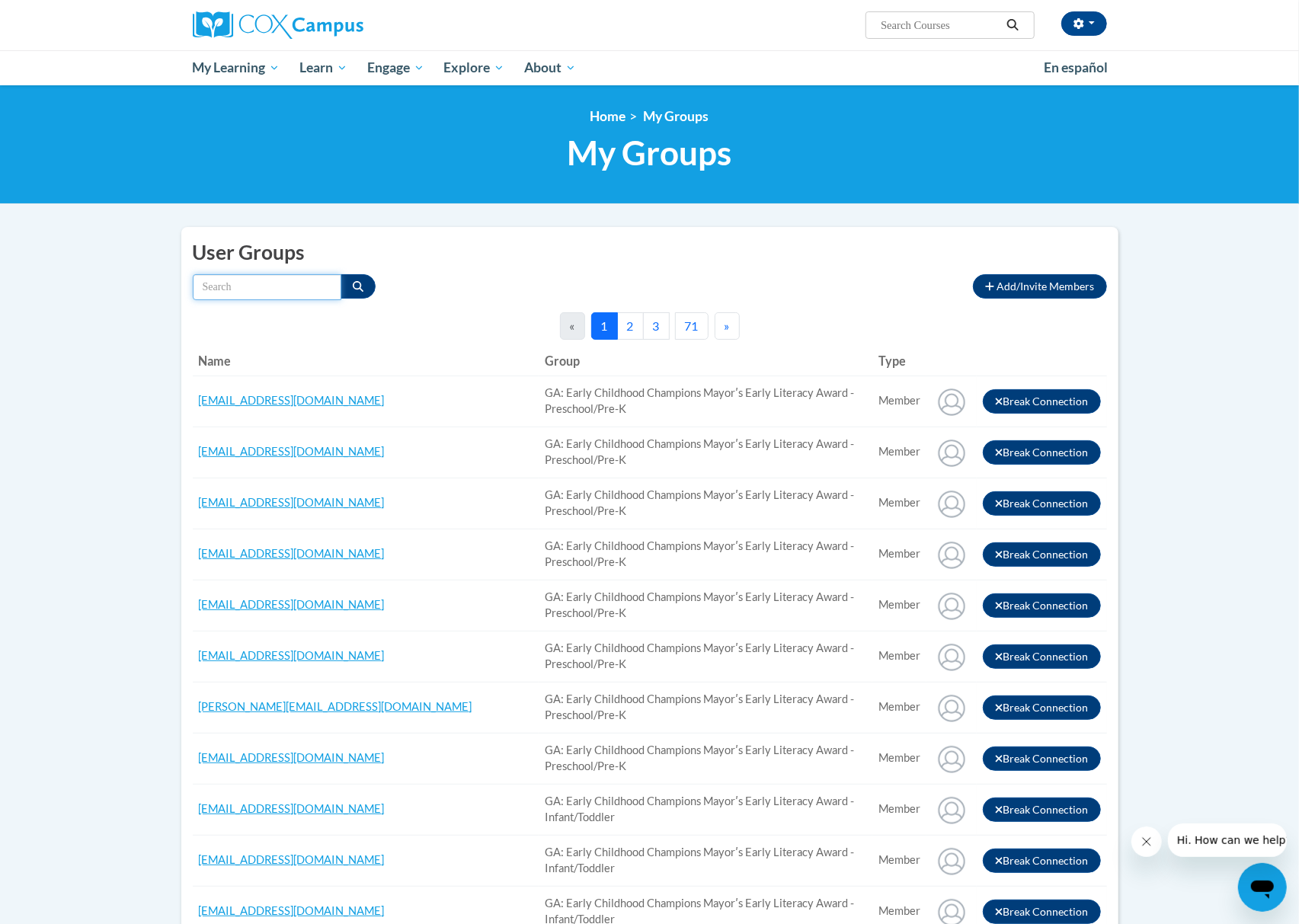
click at [285, 287] on input "Search by name" at bounding box center [267, 287] width 148 height 26
paste input "antwanette69@gmail.com"
type input "antwanette69@gmail.com"
click at [349, 280] on button "Search" at bounding box center [358, 286] width 35 height 24
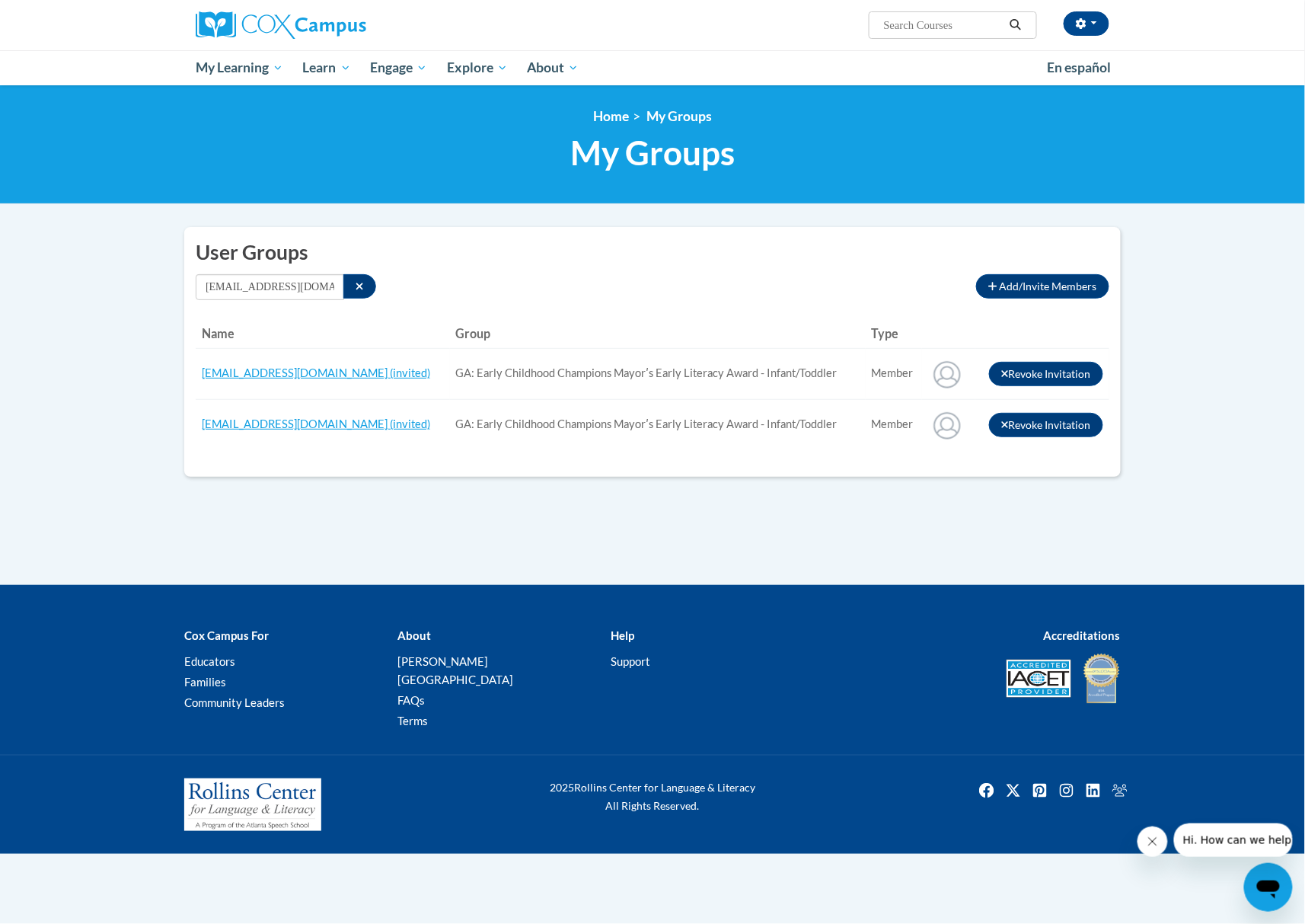
click at [818, 266] on div "User Groups Add/Invite Members Connections to other member users by connection …" at bounding box center [652, 352] width 936 height 250
click at [360, 283] on icon "Search" at bounding box center [360, 286] width 8 height 10
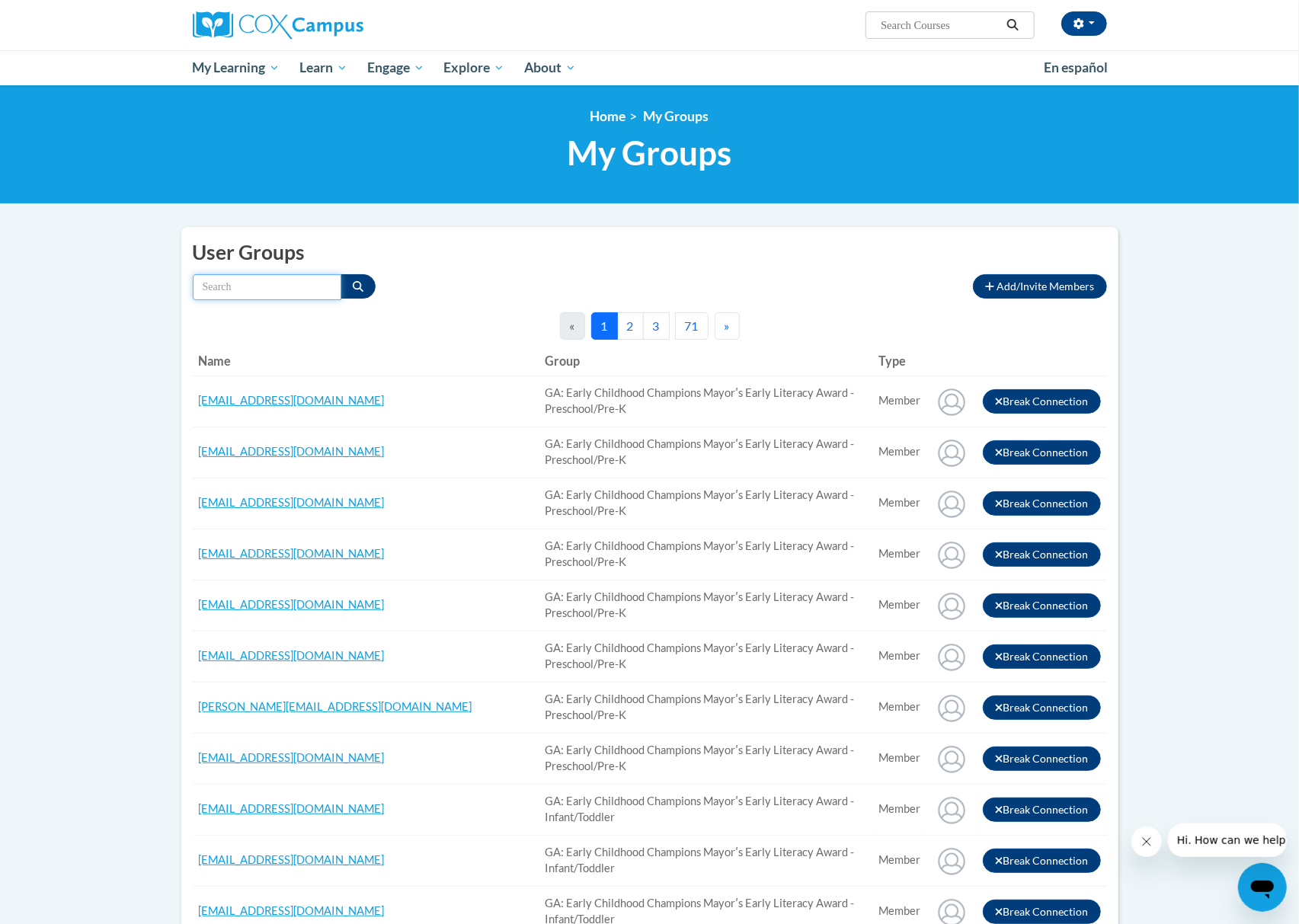
click at [269, 281] on input "Search by name" at bounding box center [267, 287] width 148 height 26
paste input "danielleanneoakley@gmail.com"
type input "danielleanneoakley@gmail.com"
click at [355, 281] on icon "Search" at bounding box center [357, 286] width 10 height 10
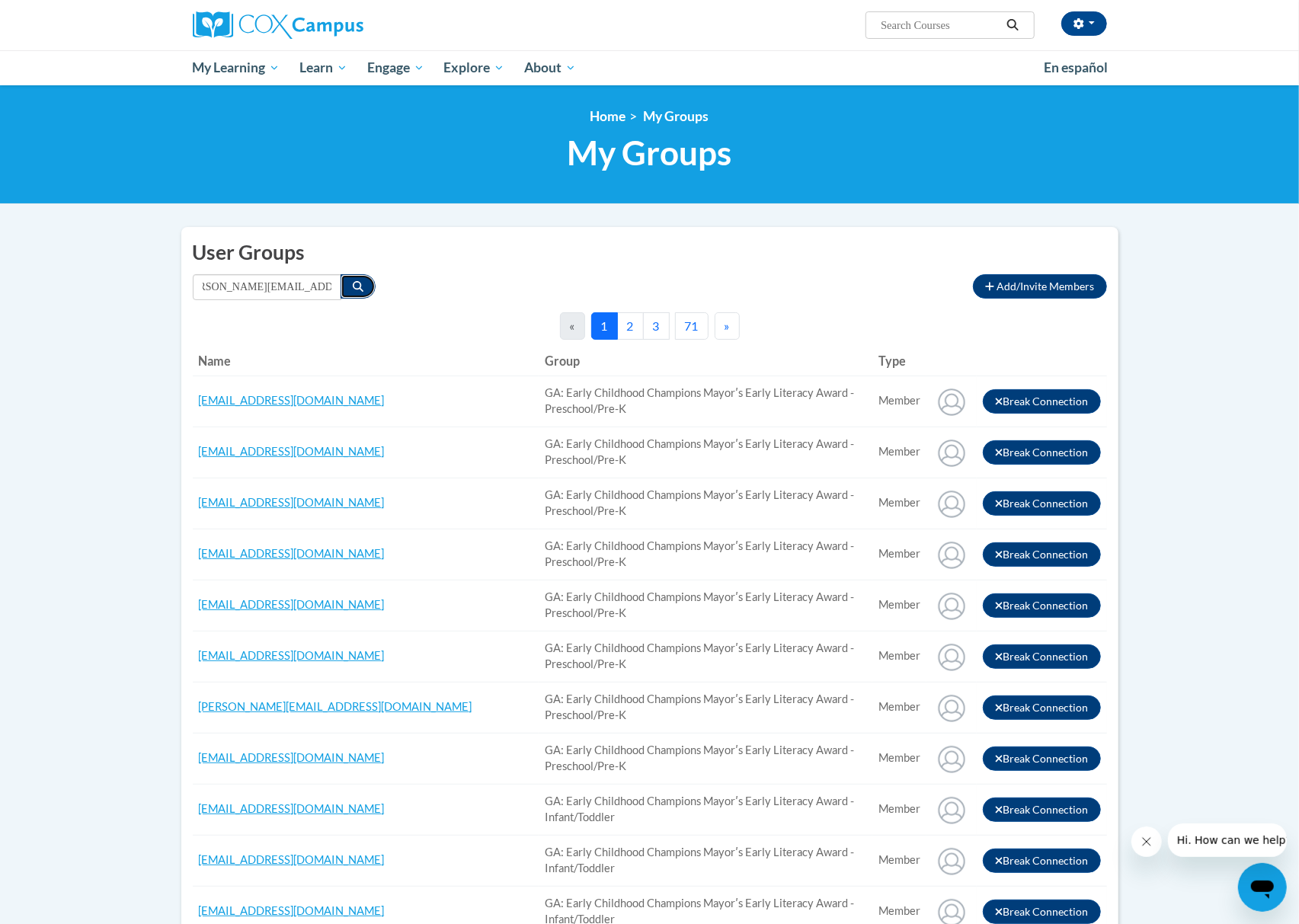
scroll to position [0, 0]
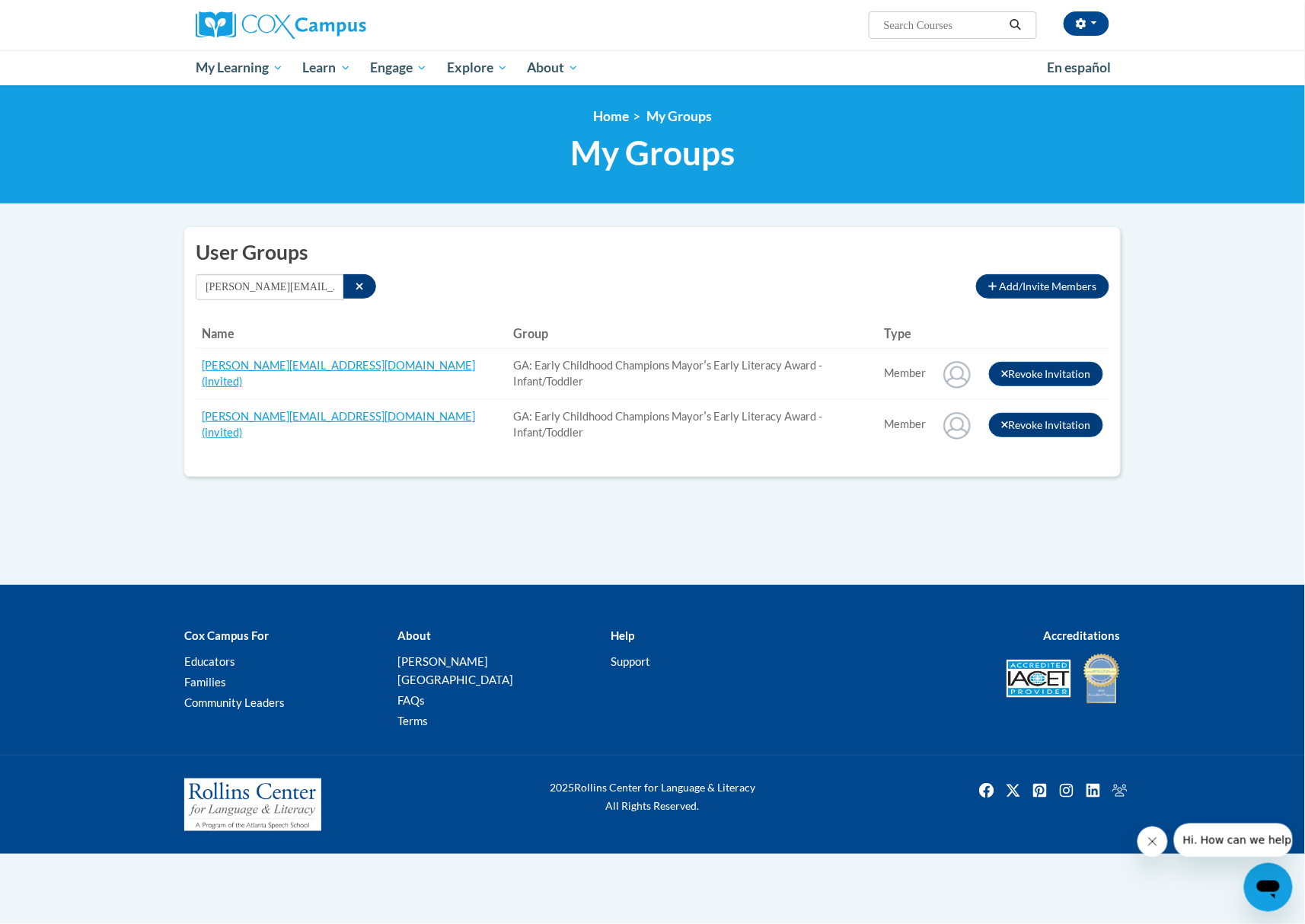
click at [746, 269] on div "User Groups Add/Invite Members Connections to other member users by connection …" at bounding box center [652, 352] width 936 height 250
click at [351, 284] on button "Search" at bounding box center [360, 286] width 33 height 24
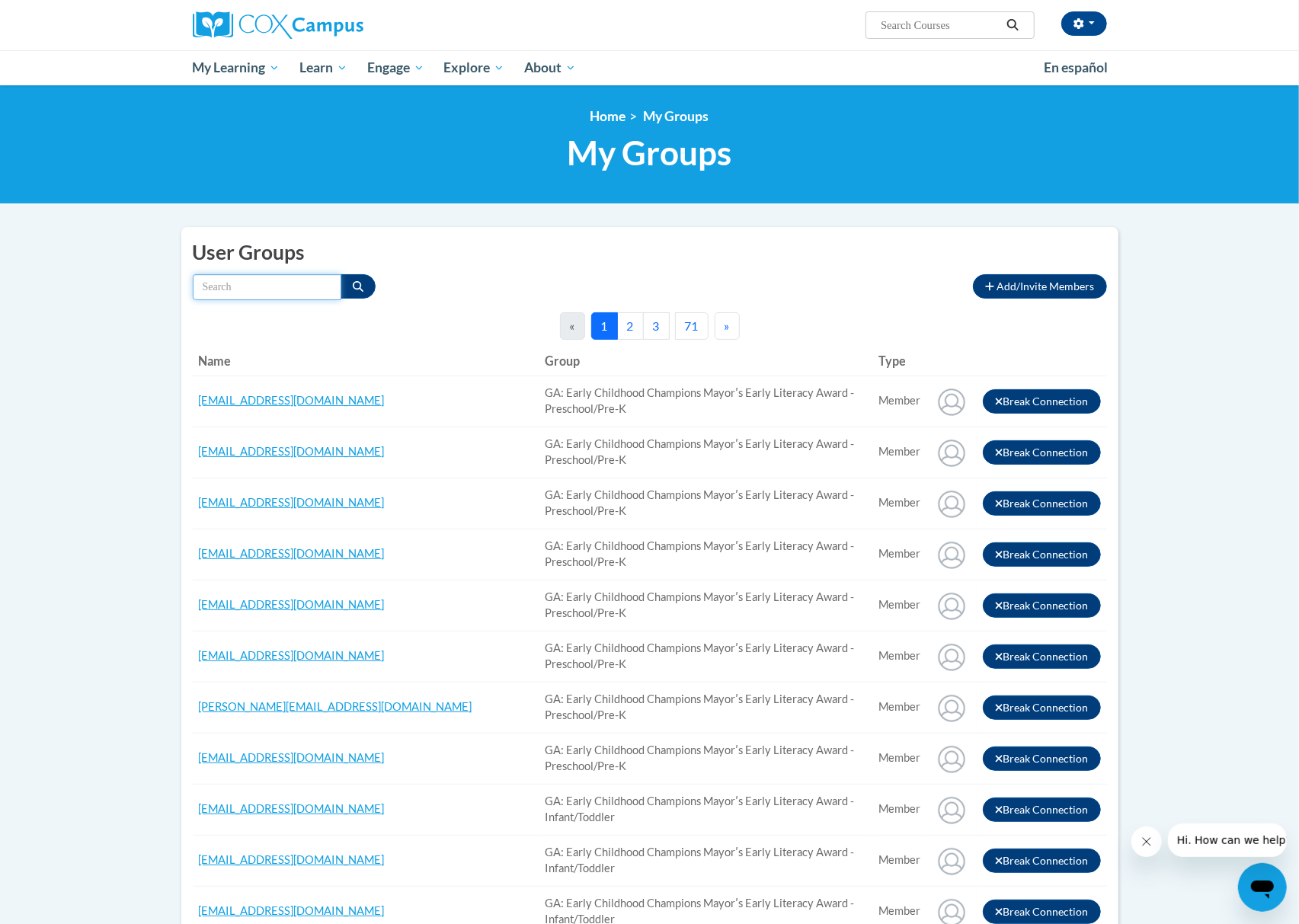
click at [294, 283] on input "Search by name" at bounding box center [267, 287] width 148 height 26
paste input "virginiaalanross@gmail.com"
type input "virginiaalanross@gmail.com"
click at [360, 288] on icon "Search" at bounding box center [357, 286] width 10 height 10
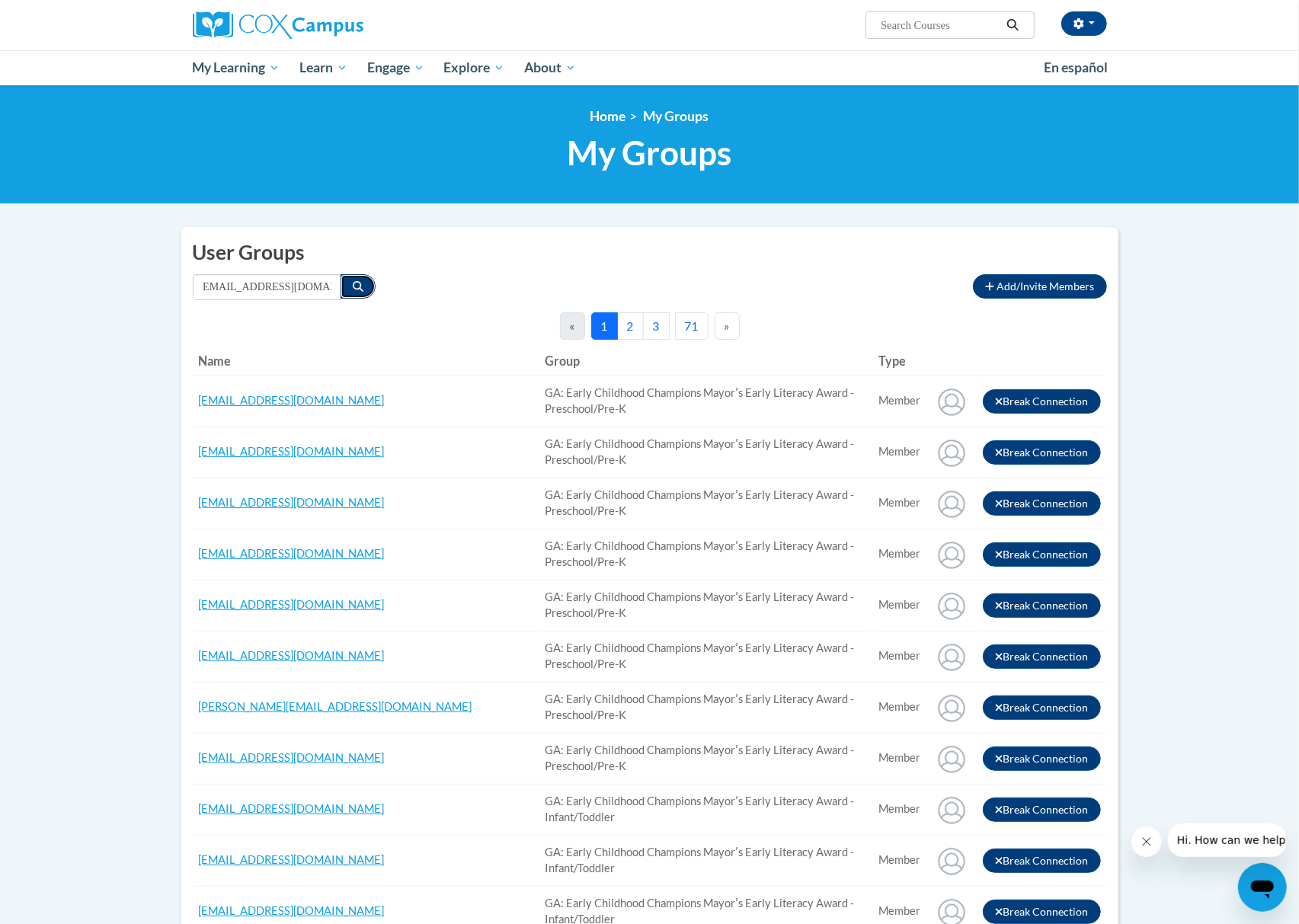
scroll to position [0, 0]
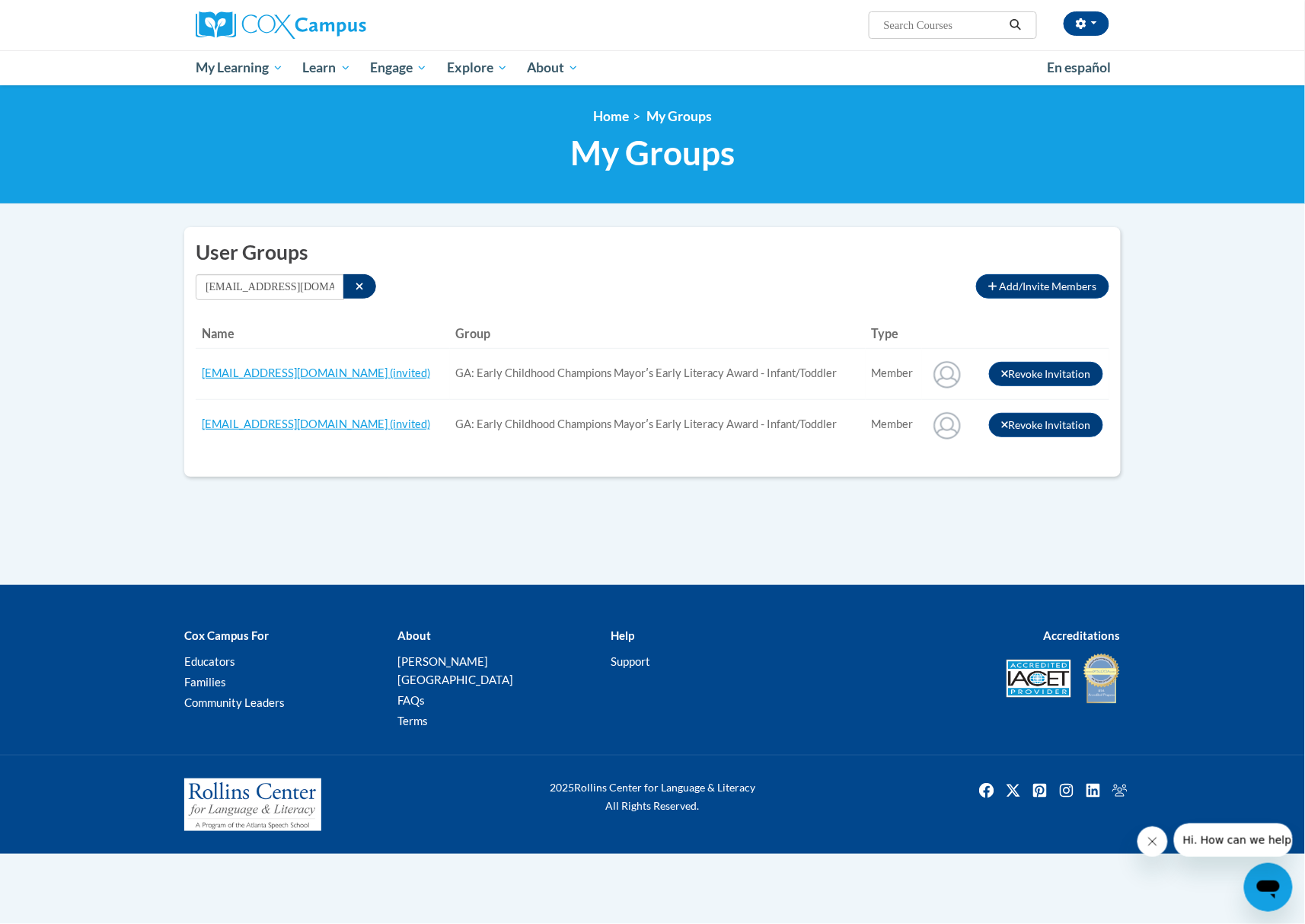
click at [783, 273] on div "User Groups Add/Invite Members Connections to other member users by connection …" at bounding box center [652, 352] width 936 height 250
click at [364, 290] on button "Search" at bounding box center [360, 286] width 33 height 24
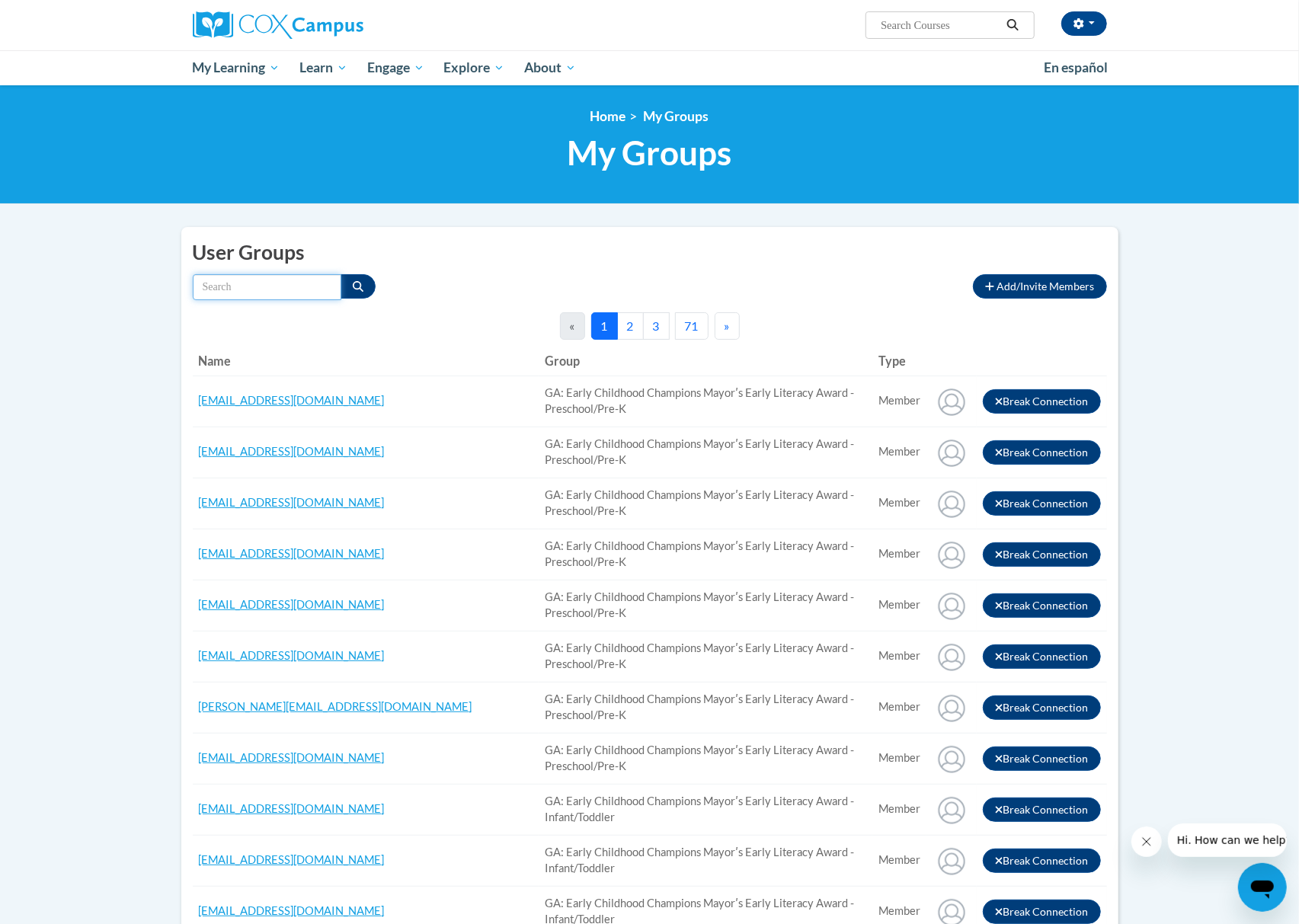
click at [298, 285] on input "Search by name" at bounding box center [267, 287] width 148 height 26
paste input "[EMAIL_ADDRESS][DOMAIN_NAME]"
type input "[EMAIL_ADDRESS][DOMAIN_NAME]"
click at [352, 287] on icon "Search" at bounding box center [357, 286] width 10 height 10
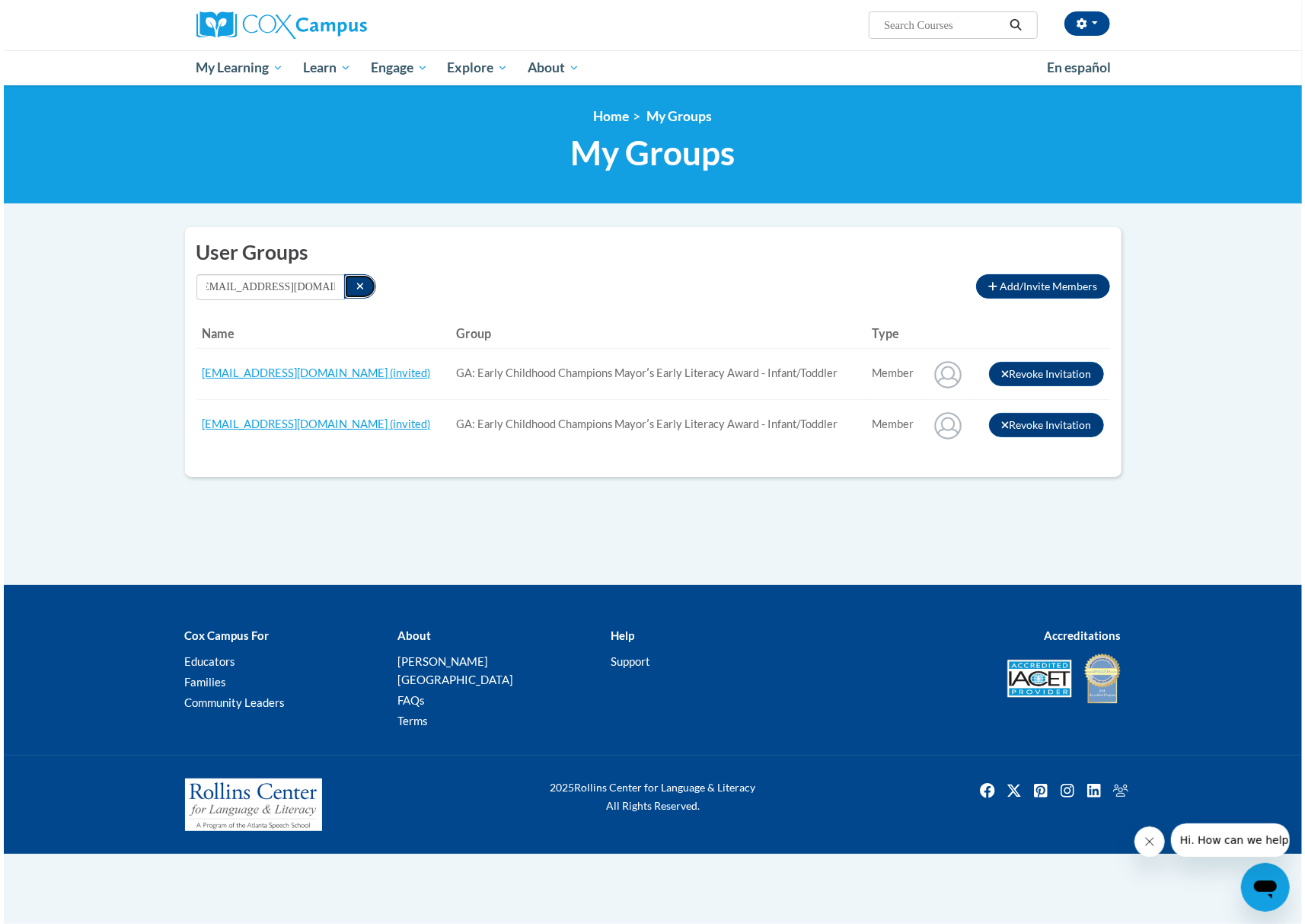
scroll to position [0, 0]
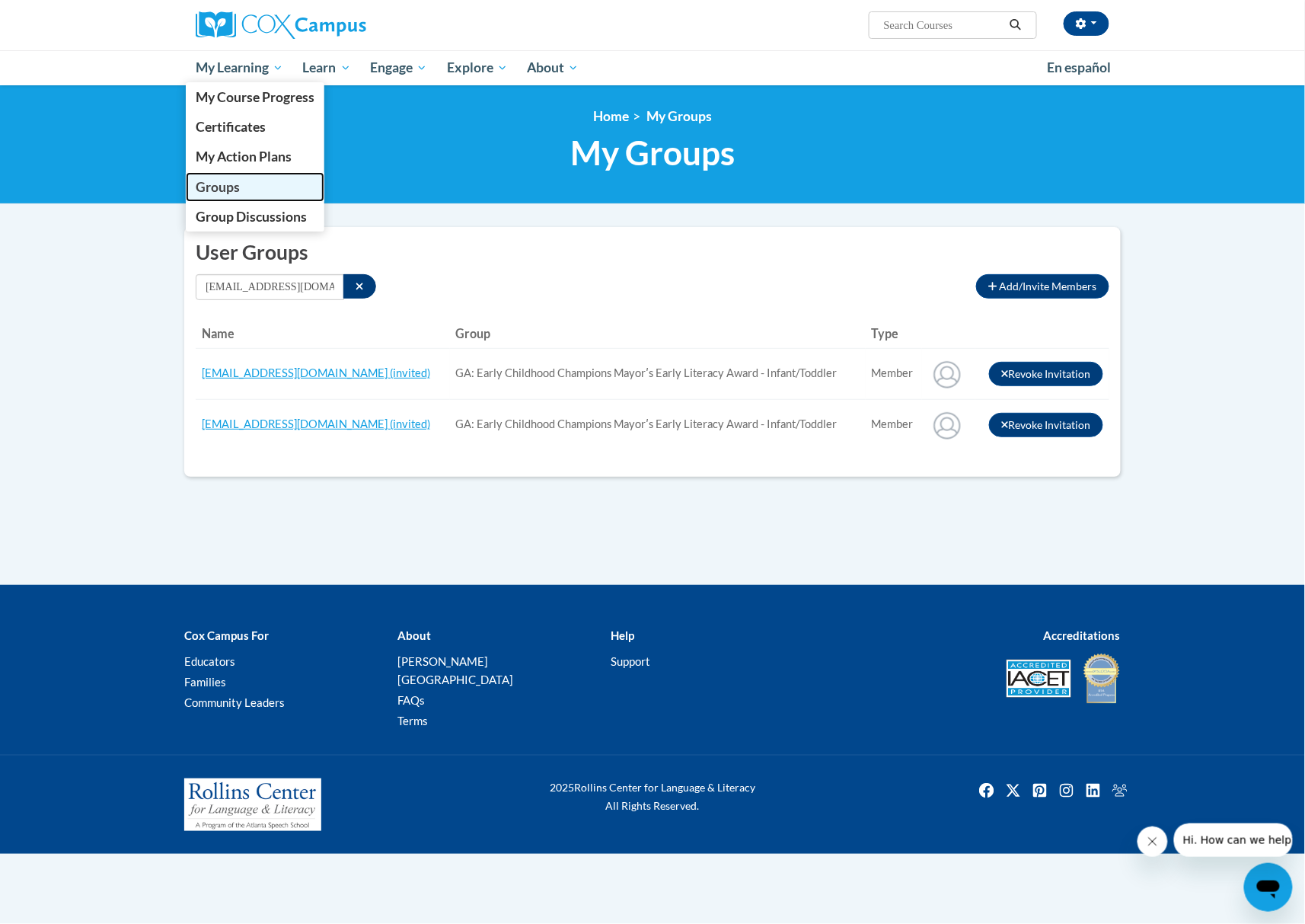
click at [227, 177] on link "Groups" at bounding box center [254, 187] width 139 height 30
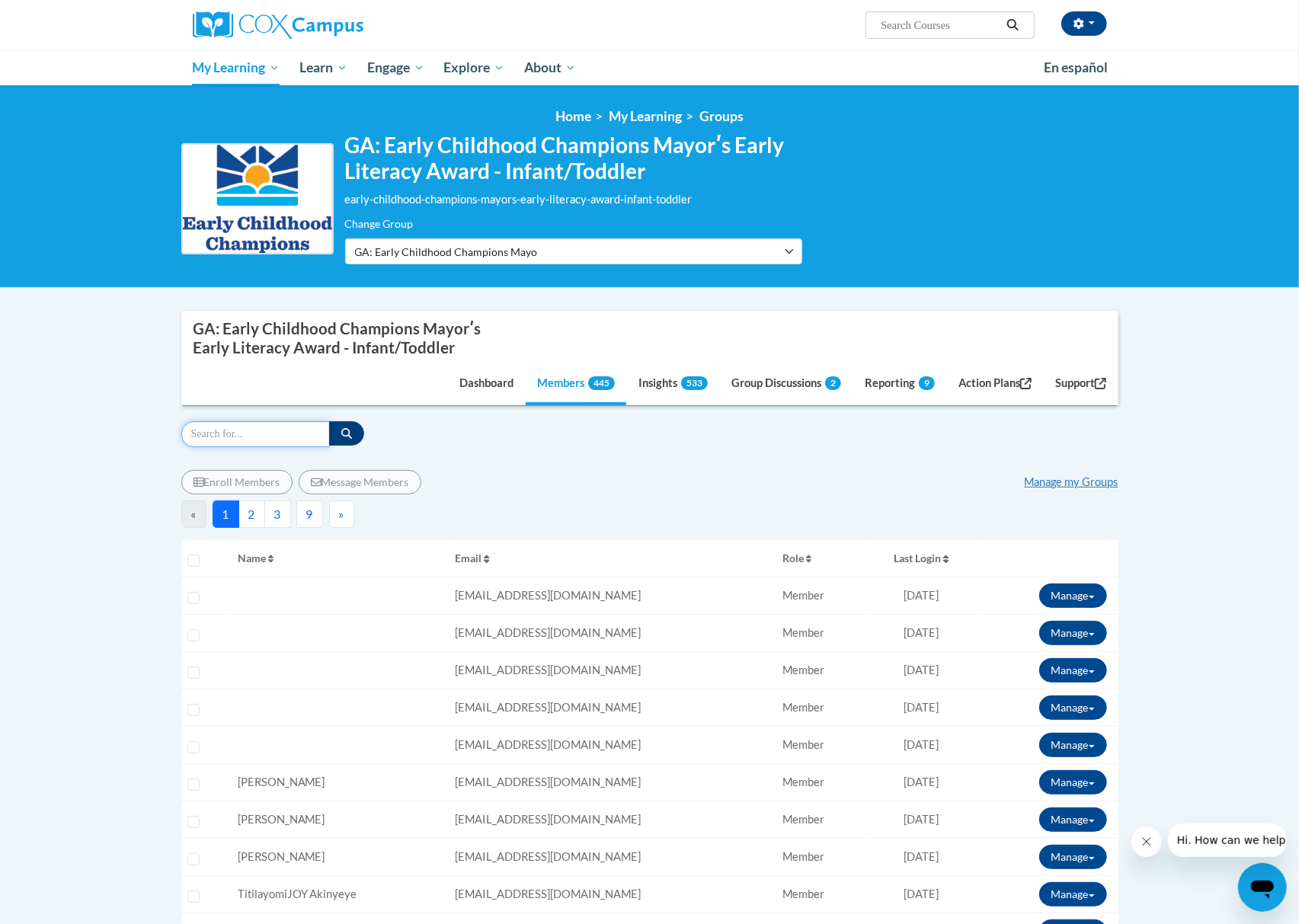
click at [253, 431] on input "Search" at bounding box center [255, 434] width 148 height 26
paste input "[EMAIL_ADDRESS][DOMAIN_NAME]"
type input "[EMAIL_ADDRESS][DOMAIN_NAME]"
click at [355, 433] on button "button" at bounding box center [347, 433] width 35 height 24
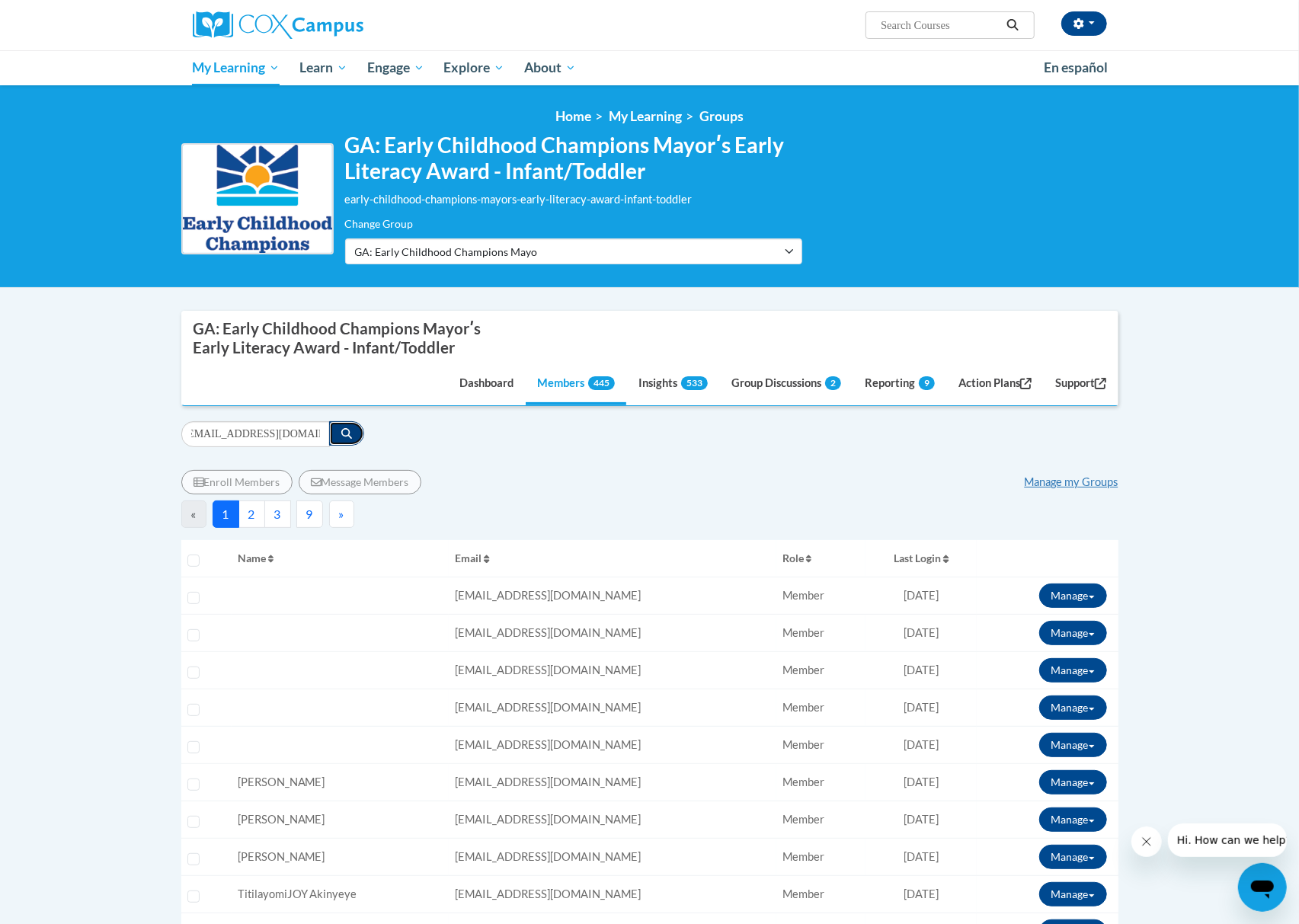
scroll to position [0, 0]
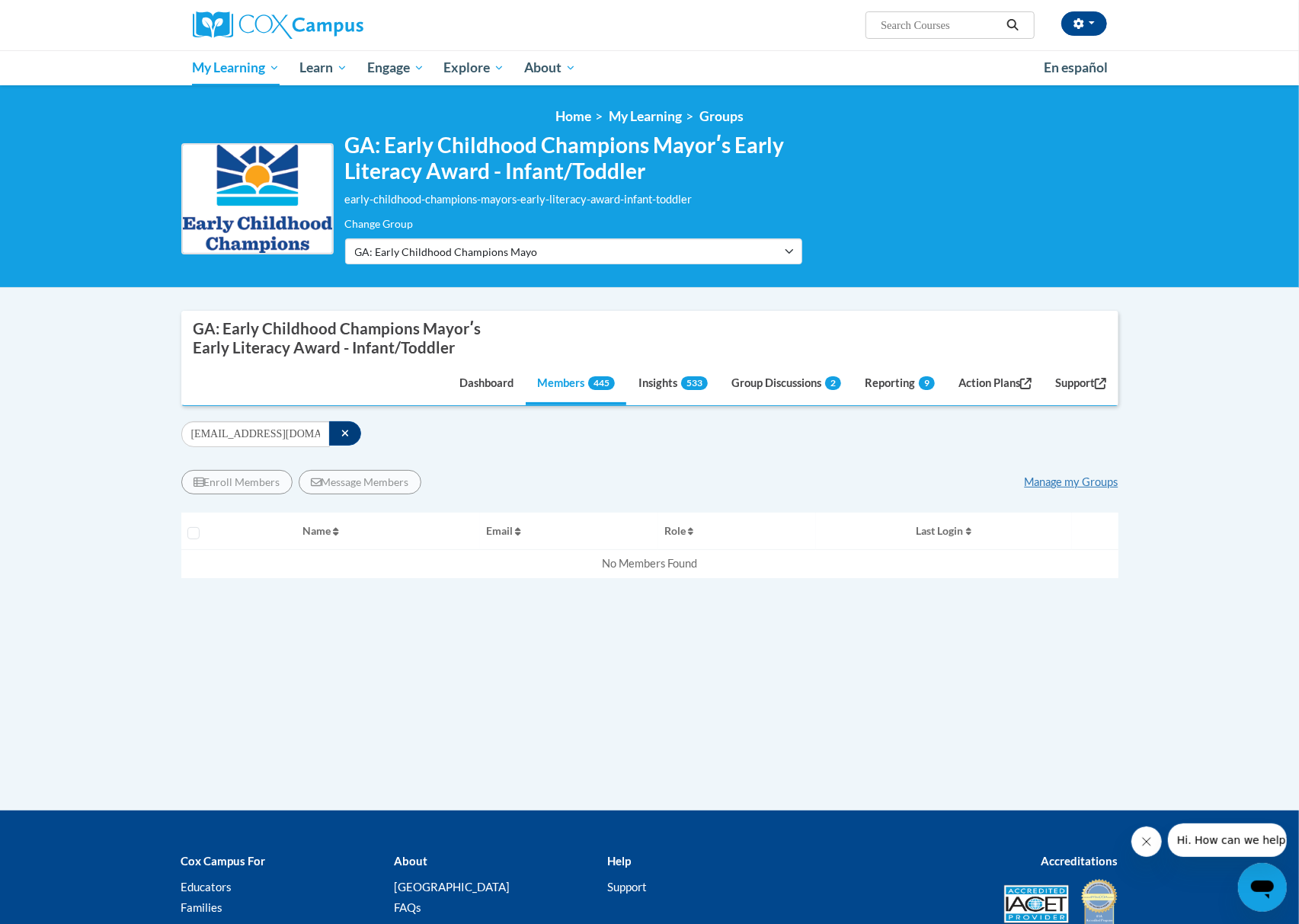
drag, startPoint x: 662, startPoint y: 414, endPoint x: 649, endPoint y: 418, distance: 13.6
click at [662, 414] on div "Supervisor Modal Window GA: Early Childhood Champions Mayorʹs Early Literacy Aw…" at bounding box center [650, 515] width 937 height 408
click at [333, 434] on button "button" at bounding box center [345, 433] width 33 height 24
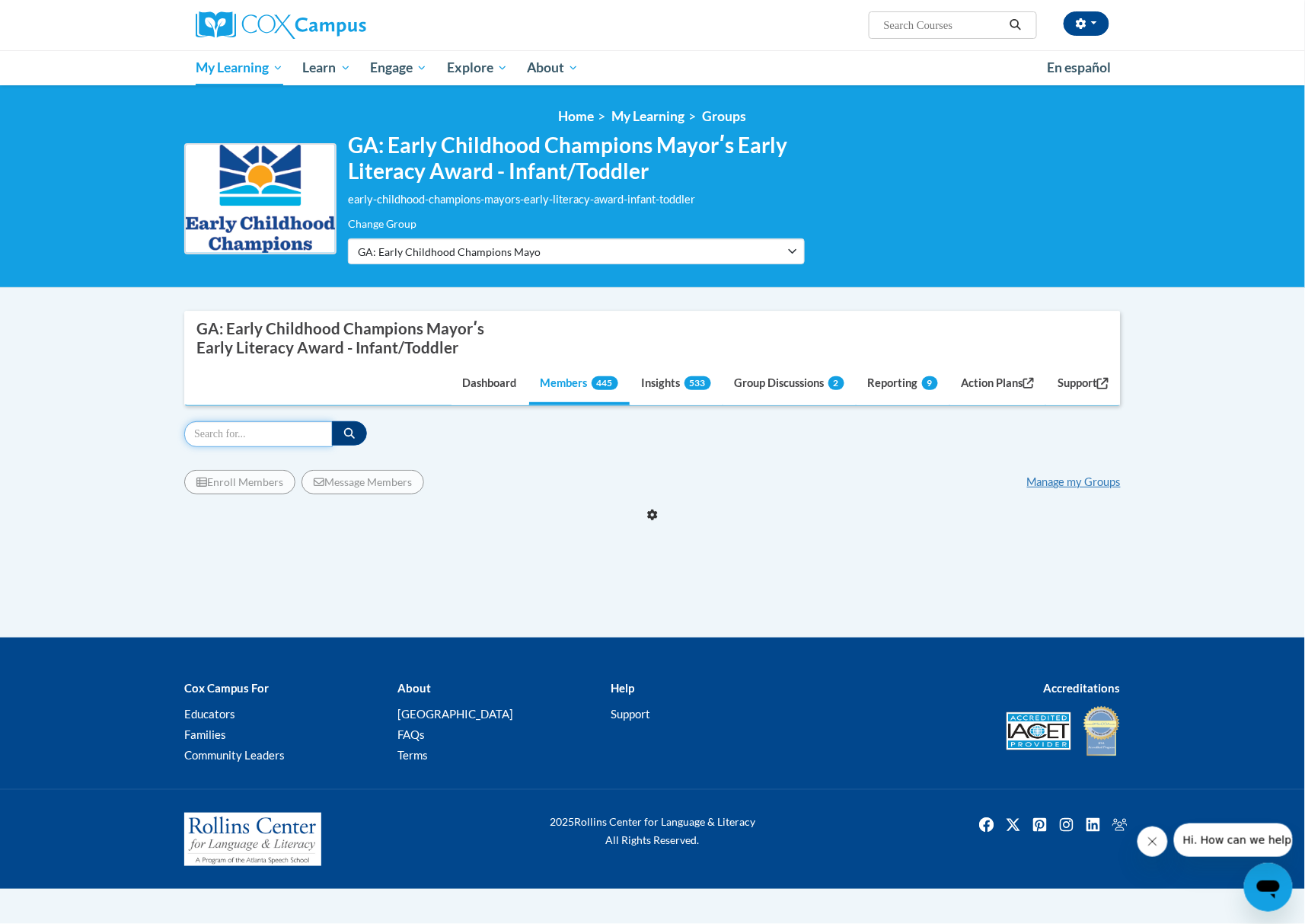
click at [290, 436] on input "Search" at bounding box center [258, 434] width 148 height 26
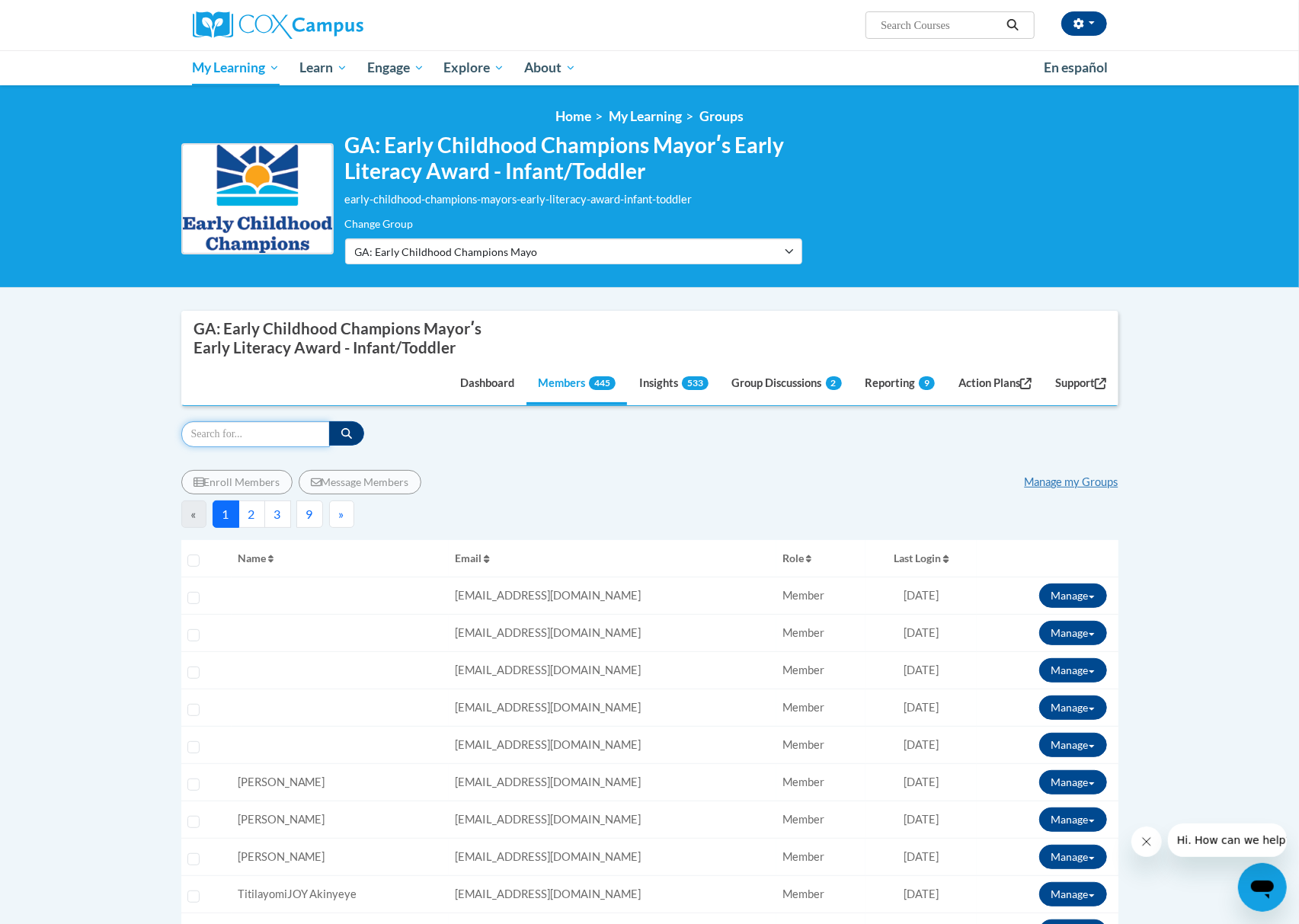
paste input "[EMAIL_ADDRESS][DOMAIN_NAME]"
type input "[EMAIL_ADDRESS][DOMAIN_NAME]"
click at [335, 432] on button "button" at bounding box center [347, 433] width 35 height 24
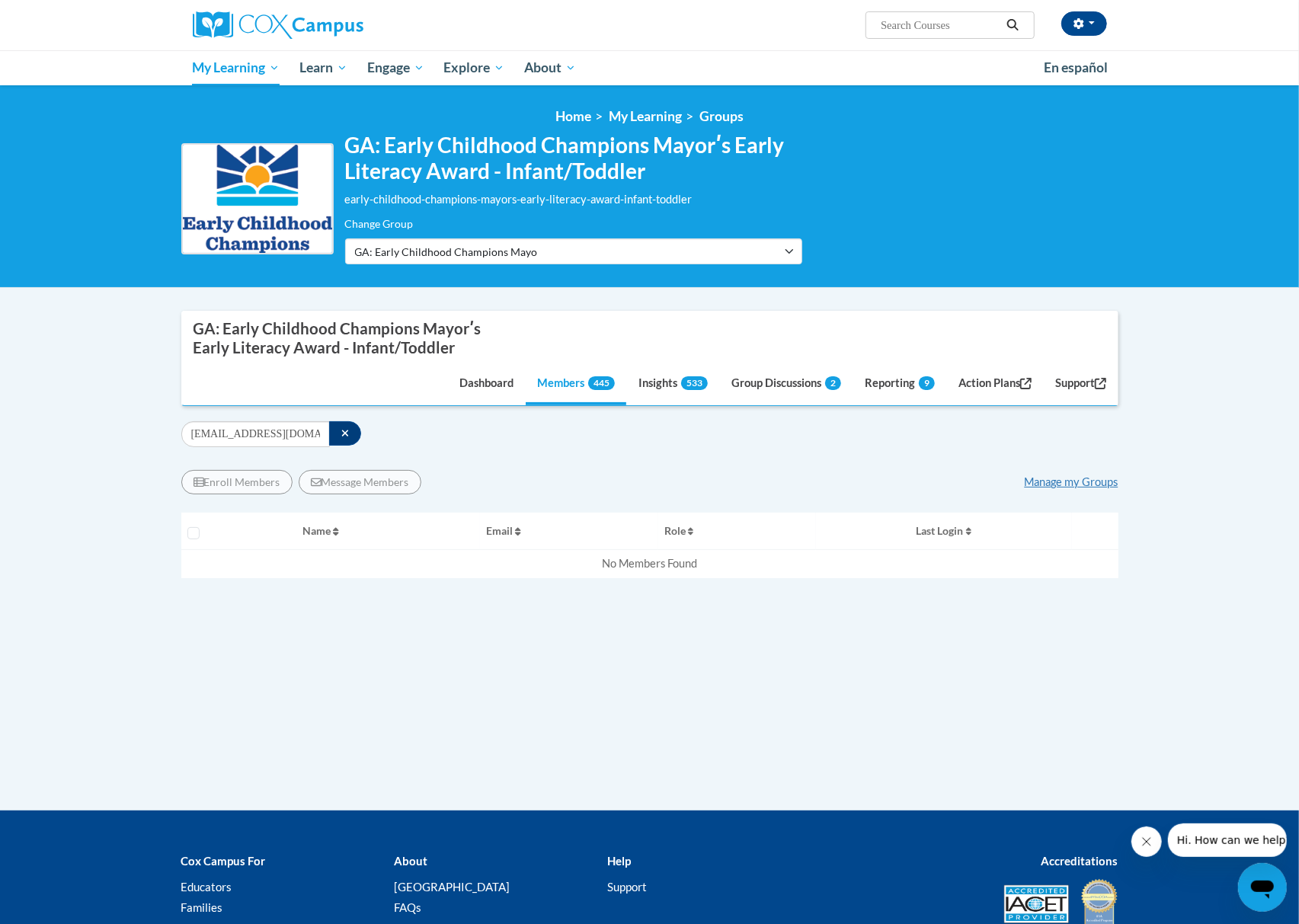
click at [754, 453] on div "Enroll Members Message Members Manage my Groups « 1 » Selecting Name Email Role…" at bounding box center [650, 583] width 937 height 272
click at [344, 436] on icon "button" at bounding box center [345, 432] width 8 height 10
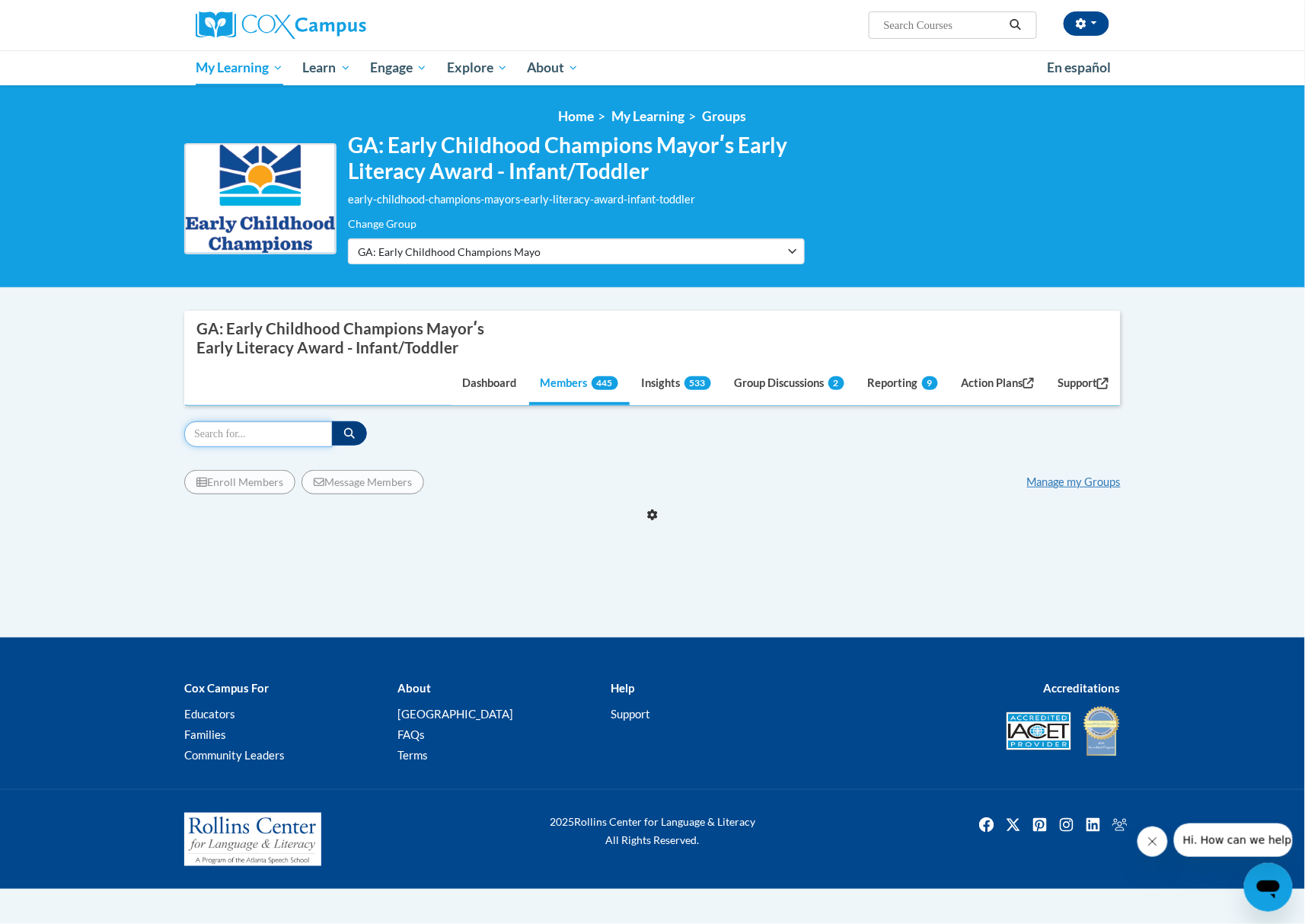
click at [296, 428] on input "Search" at bounding box center [258, 434] width 148 height 26
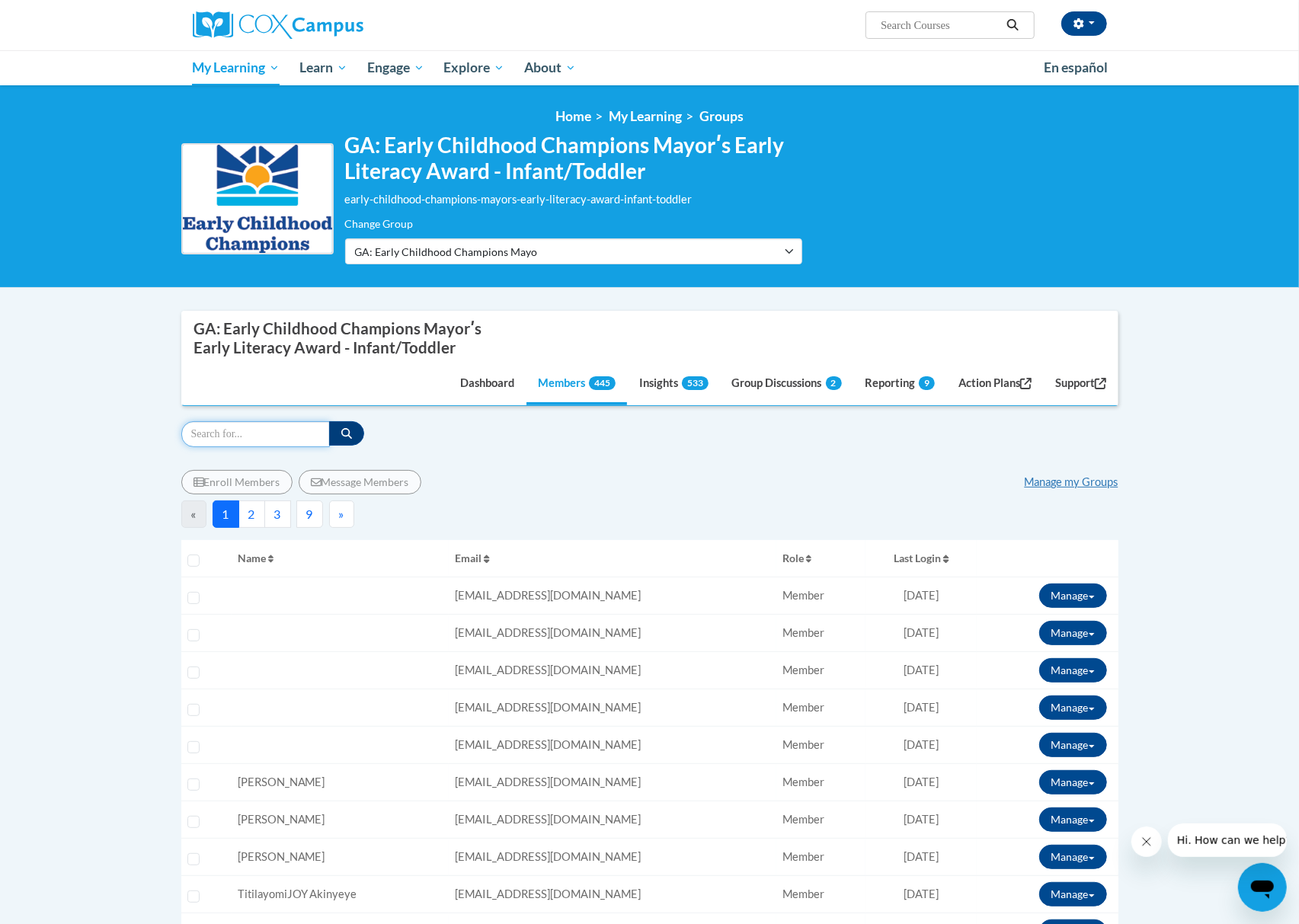
paste input "[EMAIL_ADDRESS][DOMAIN_NAME]"
type input "[EMAIL_ADDRESS][DOMAIN_NAME]"
click at [343, 428] on icon "button" at bounding box center [346, 432] width 10 height 10
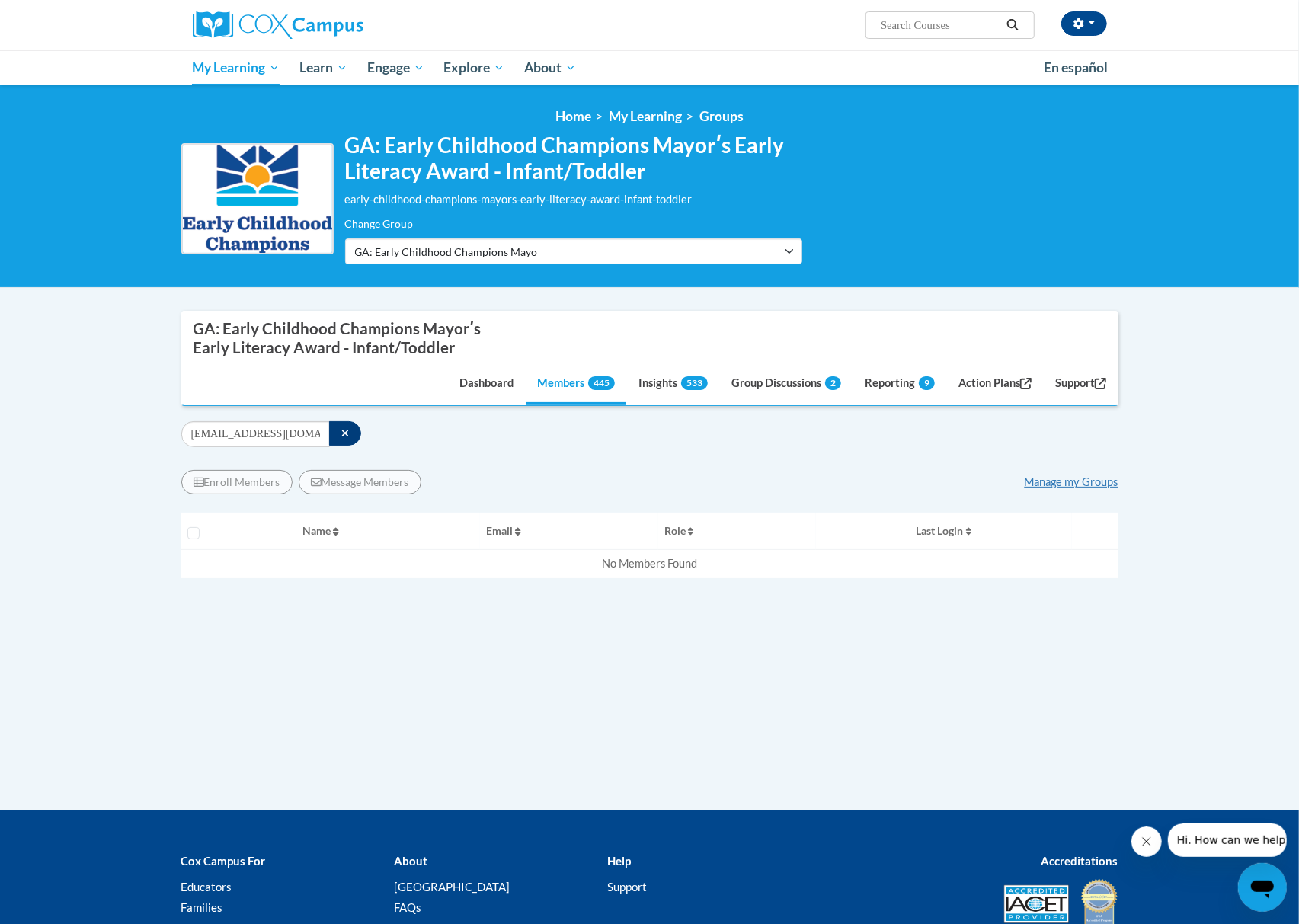
drag, startPoint x: 713, startPoint y: 464, endPoint x: 674, endPoint y: 455, distance: 40.0
click at [713, 464] on div "Enroll Members Message Members Manage my Groups « 1 » Selecting Name Email" at bounding box center [650, 582] width 937 height 249
click at [344, 433] on icon "button" at bounding box center [344, 433] width 7 height 7
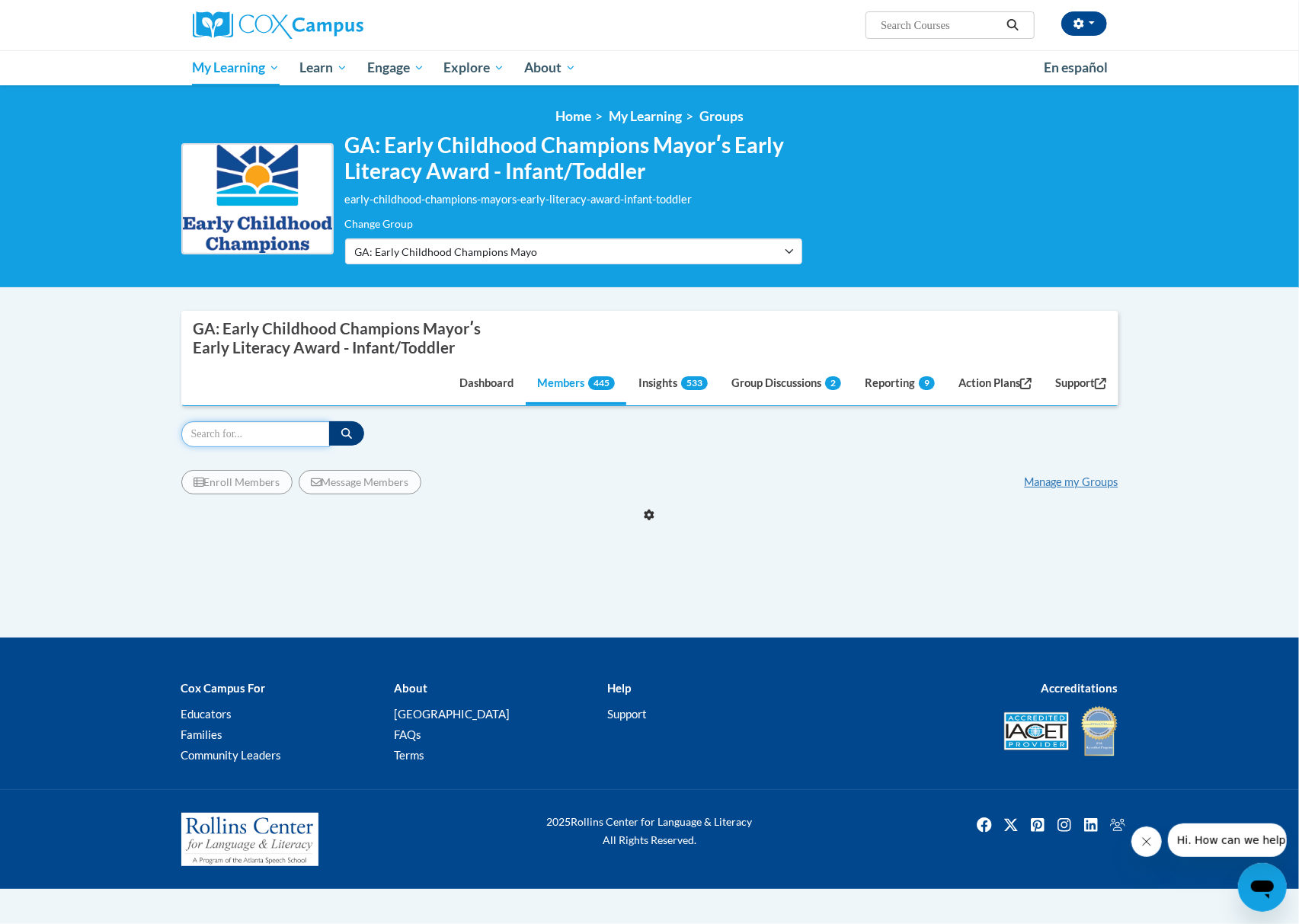
click at [241, 436] on input "Search" at bounding box center [255, 434] width 148 height 26
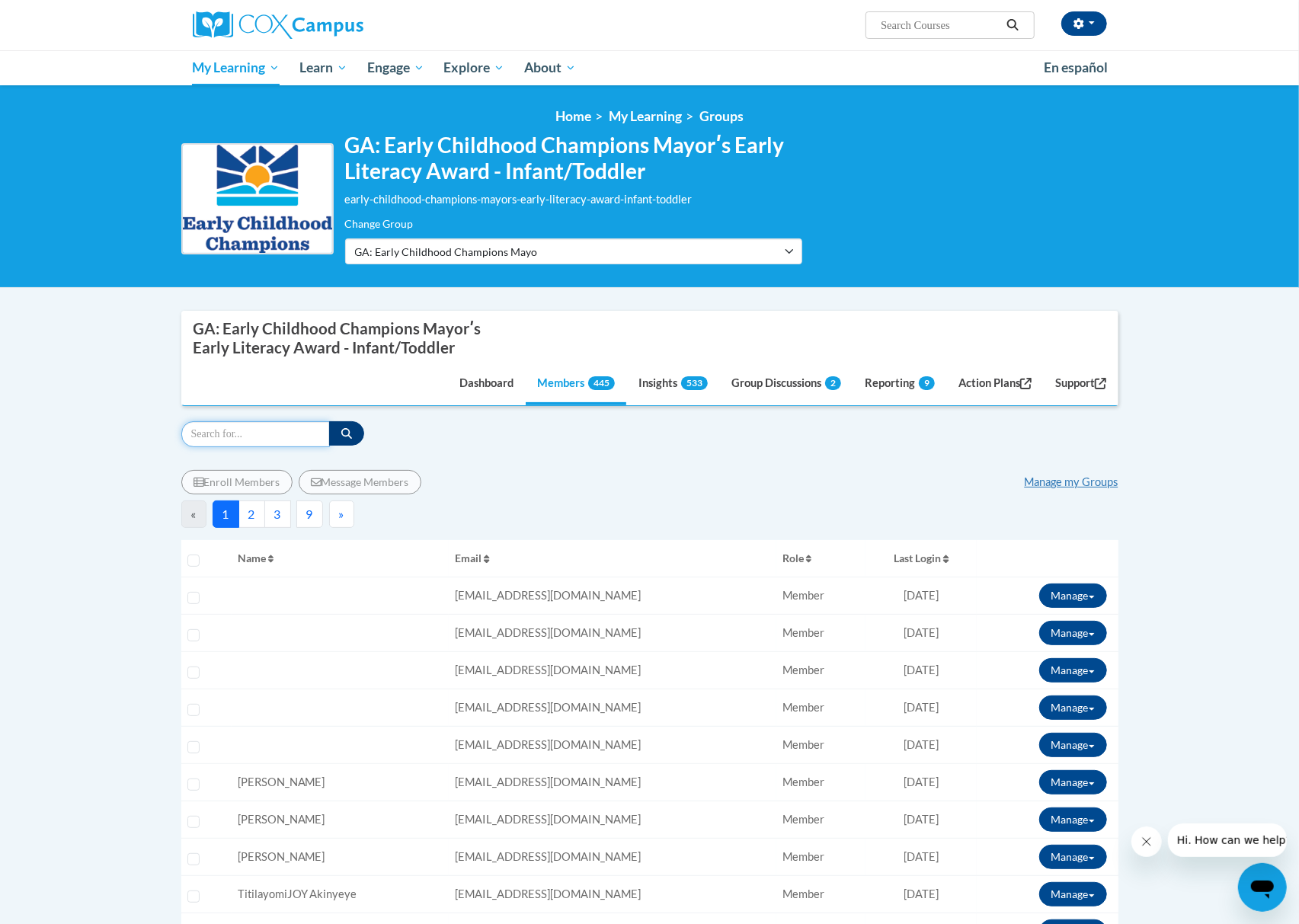
paste input "[EMAIL_ADDRESS][DOMAIN_NAME]"
type input "[EMAIL_ADDRESS][DOMAIN_NAME]"
click at [345, 443] on button "button" at bounding box center [347, 433] width 35 height 24
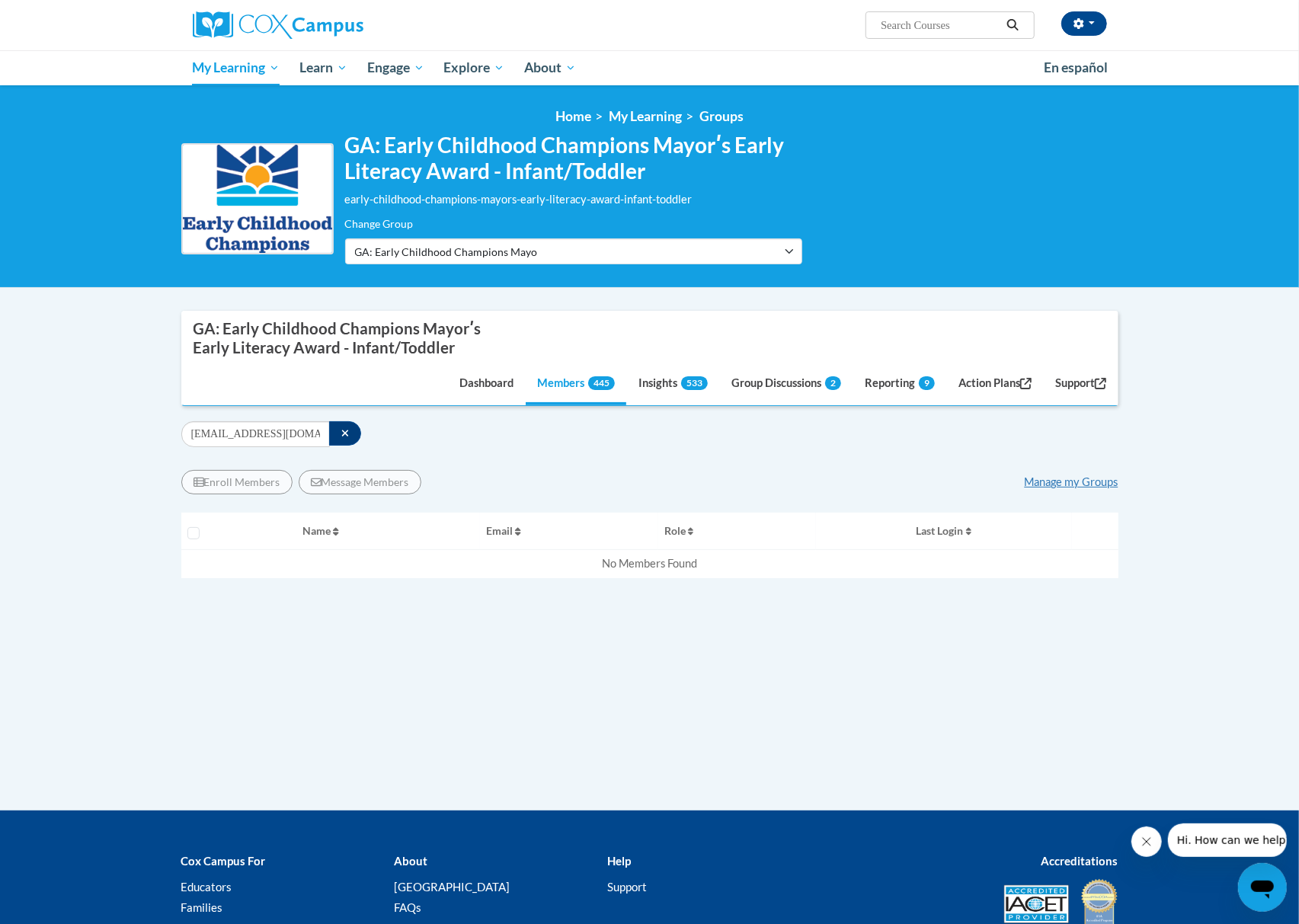
drag, startPoint x: 638, startPoint y: 453, endPoint x: 597, endPoint y: 455, distance: 41.0
click at [637, 453] on div "Enroll Members Message Members Manage my Groups « 1 » Selecting Name Email Role…" at bounding box center [650, 583] width 937 height 272
click at [344, 436] on icon "button" at bounding box center [345, 432] width 8 height 10
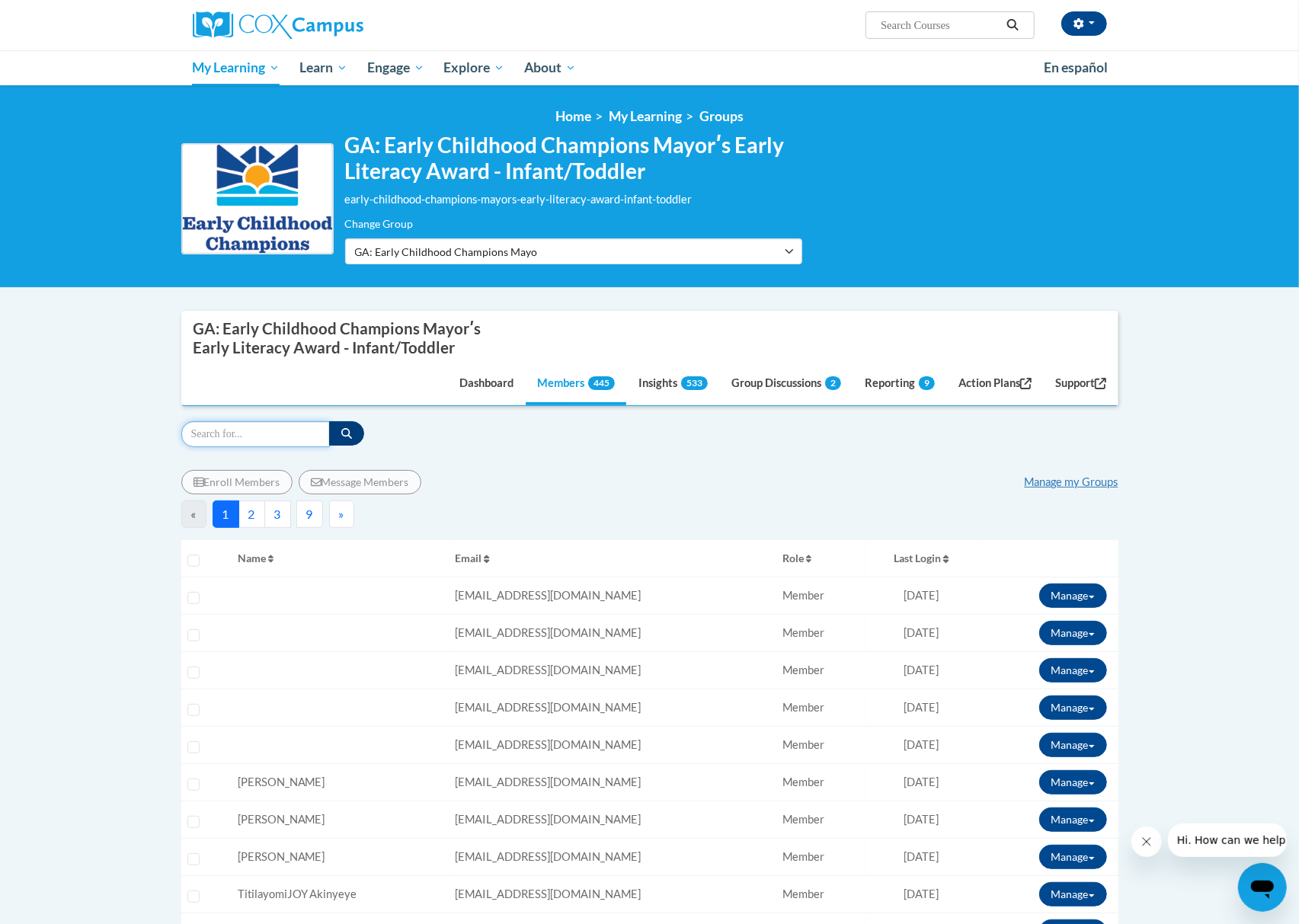
click at [281, 437] on input "Search" at bounding box center [255, 434] width 148 height 26
paste input "[EMAIL_ADDRESS][DOMAIN_NAME]"
type input "[EMAIL_ADDRESS][DOMAIN_NAME]"
click at [342, 433] on icon "button" at bounding box center [346, 432] width 10 height 10
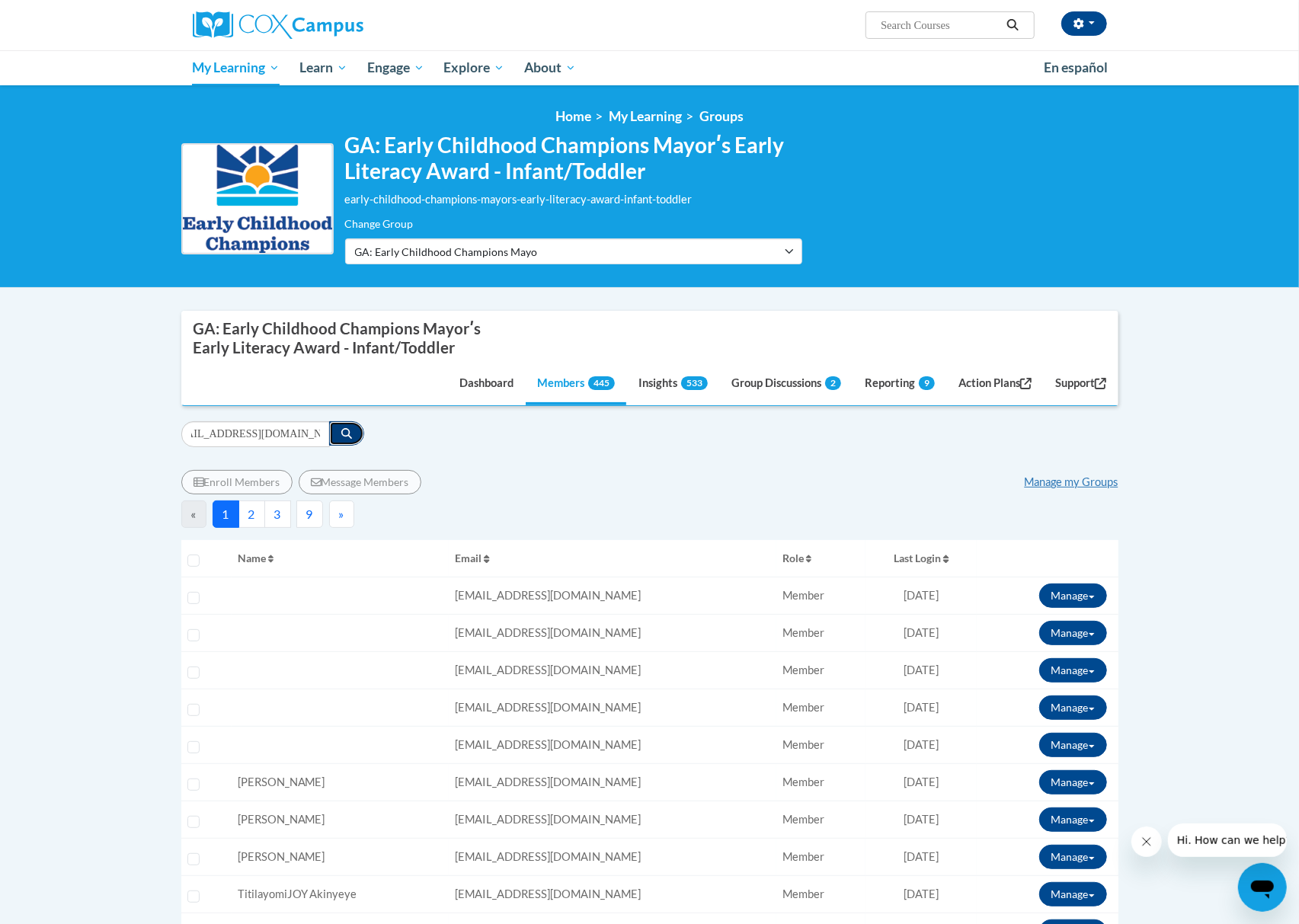
scroll to position [0, 0]
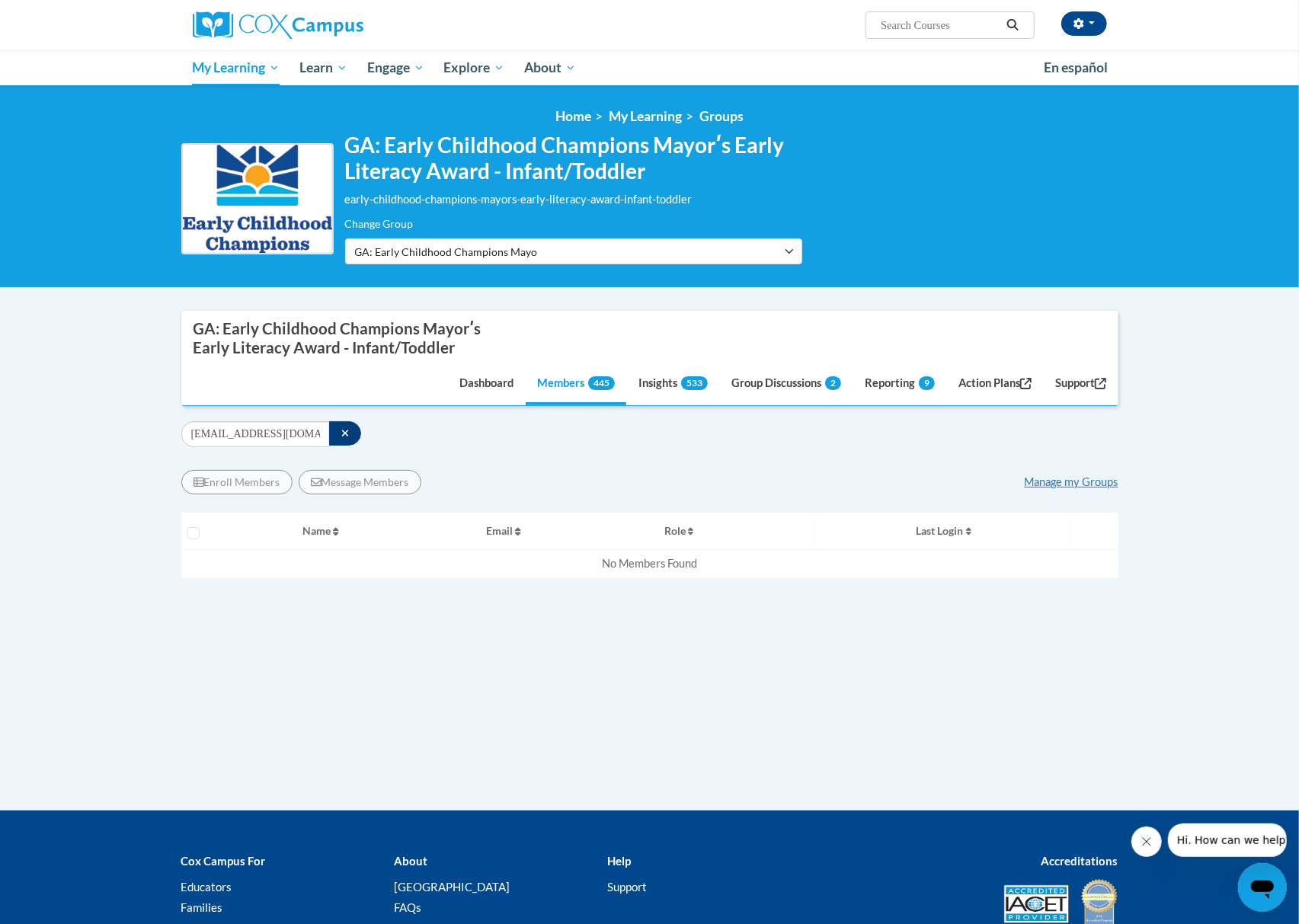
click at [735, 436] on div "[EMAIL_ADDRESS][DOMAIN_NAME] Filter" at bounding box center [650, 434] width 937 height 26
click at [348, 440] on button "button" at bounding box center [345, 433] width 33 height 24
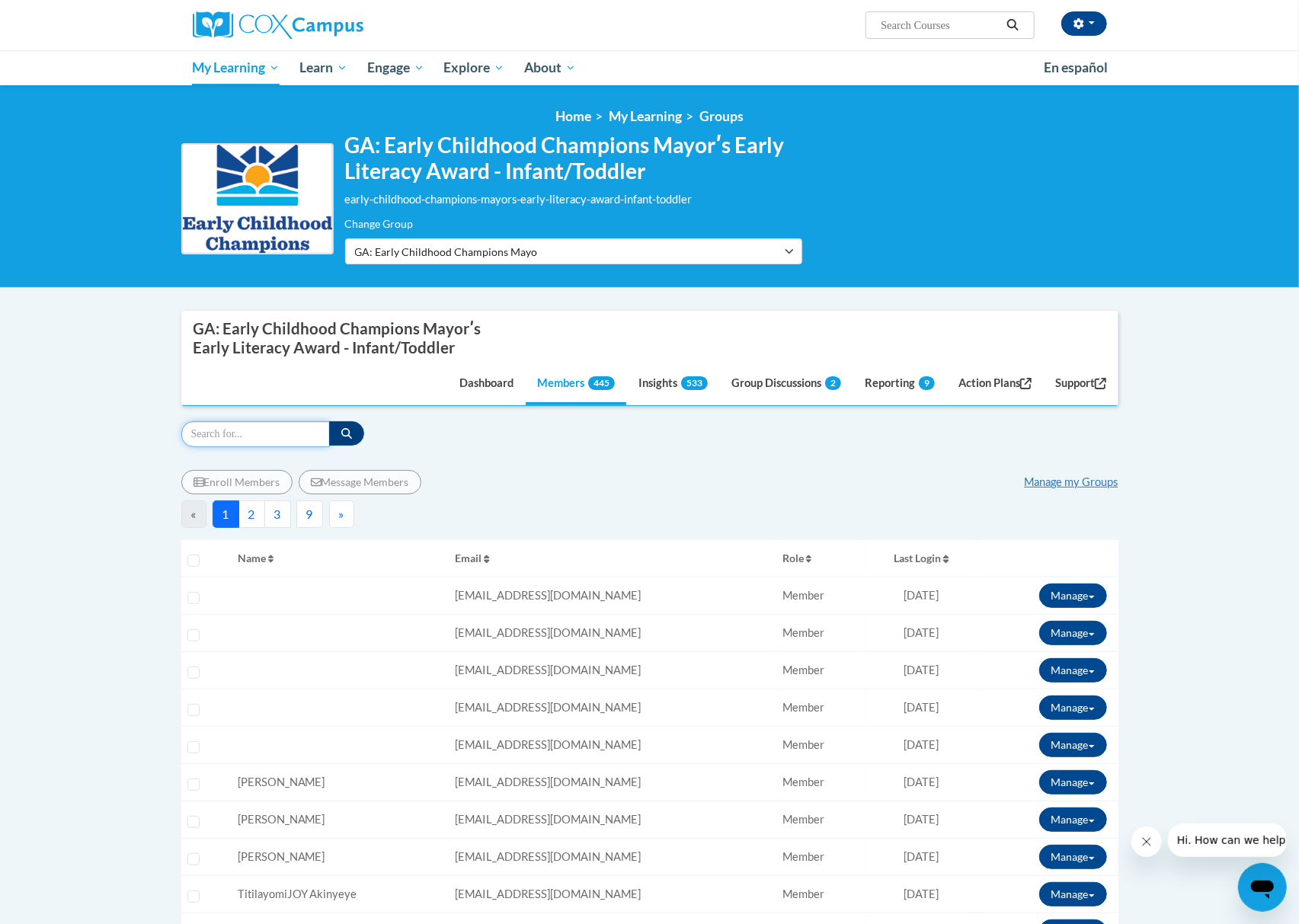
click at [297, 437] on input "Search" at bounding box center [255, 434] width 148 height 26
paste input "[EMAIL_ADDRESS][DOMAIN_NAME]"
type input "[EMAIL_ADDRESS][DOMAIN_NAME]"
click at [358, 431] on button "button" at bounding box center [347, 433] width 35 height 24
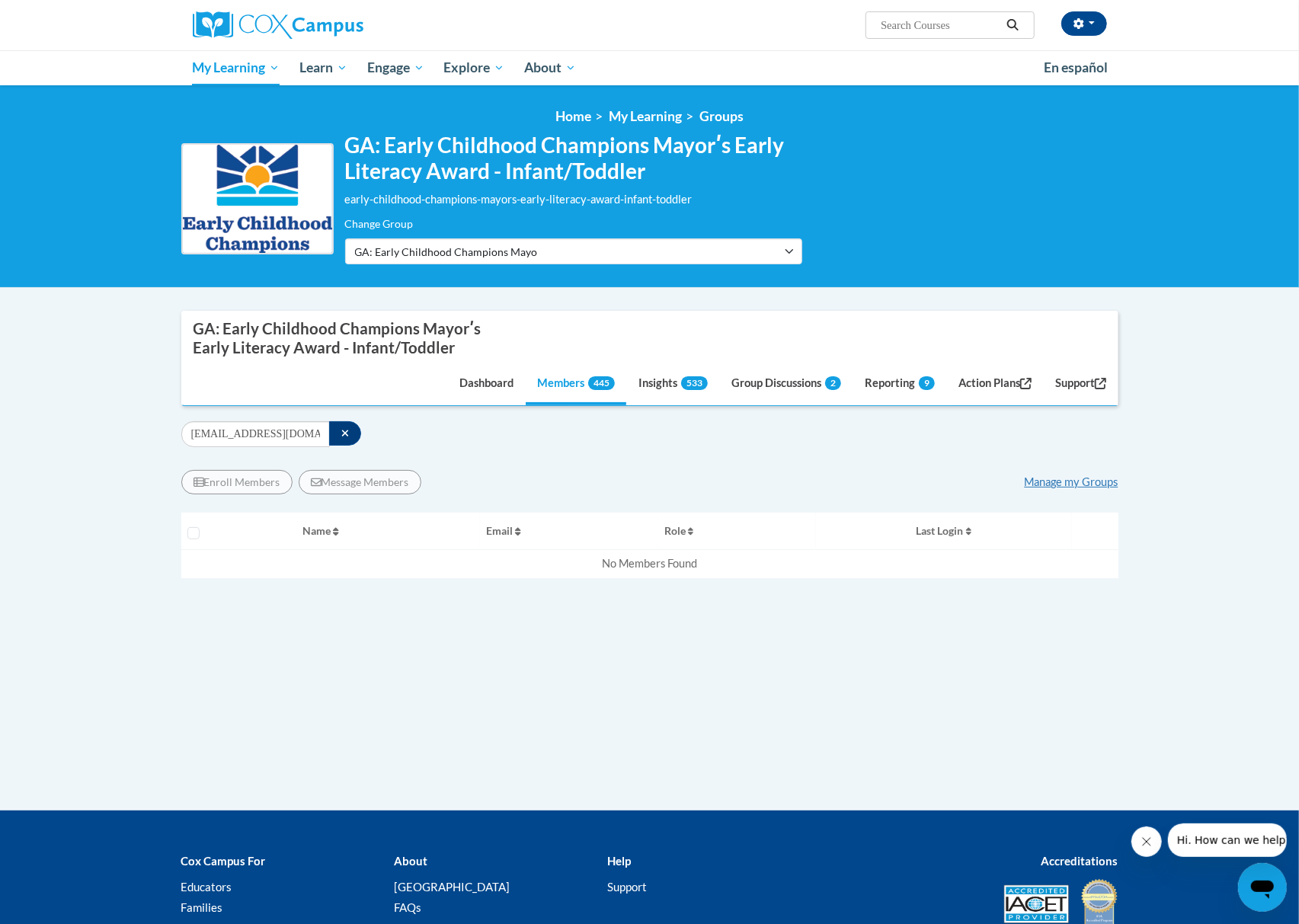
click at [741, 422] on div "[EMAIL_ADDRESS][DOMAIN_NAME] Filter" at bounding box center [650, 434] width 937 height 26
click at [345, 437] on icon "button" at bounding box center [345, 432] width 8 height 10
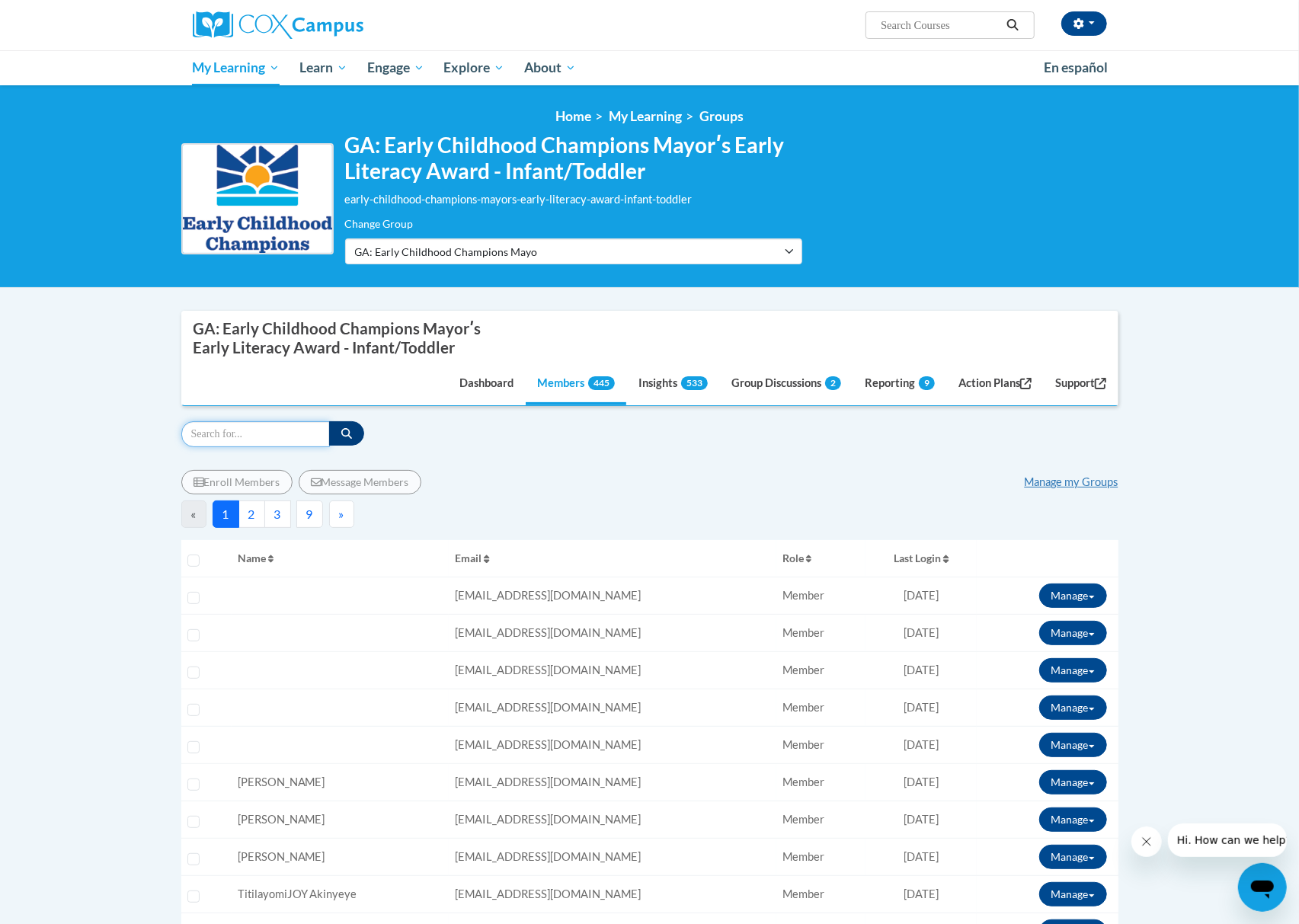
click at [286, 434] on input "Search" at bounding box center [255, 434] width 148 height 26
paste input "[EMAIL_ADDRESS][DOMAIN_NAME]"
type input "[EMAIL_ADDRESS][DOMAIN_NAME]"
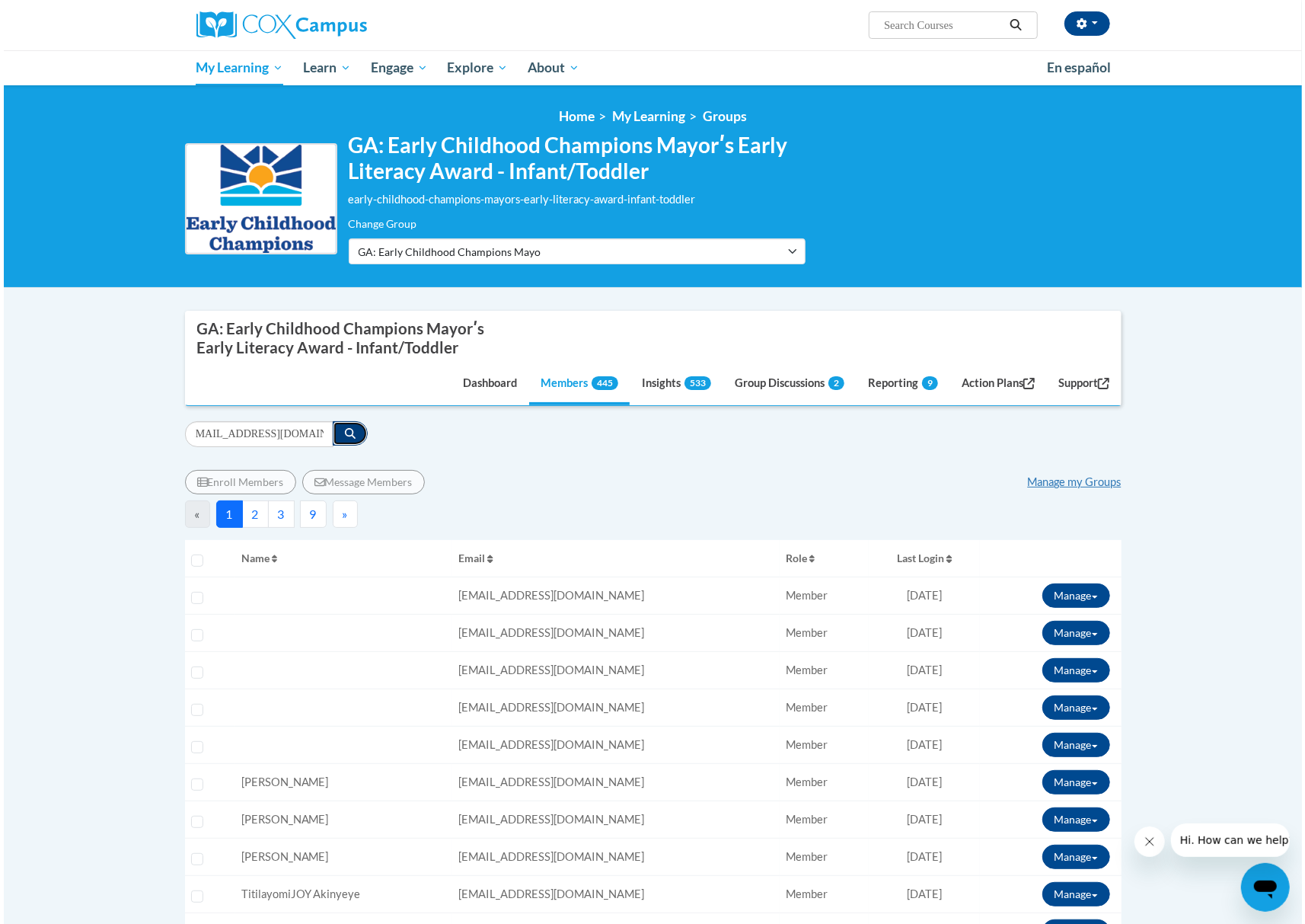
scroll to position [0, 0]
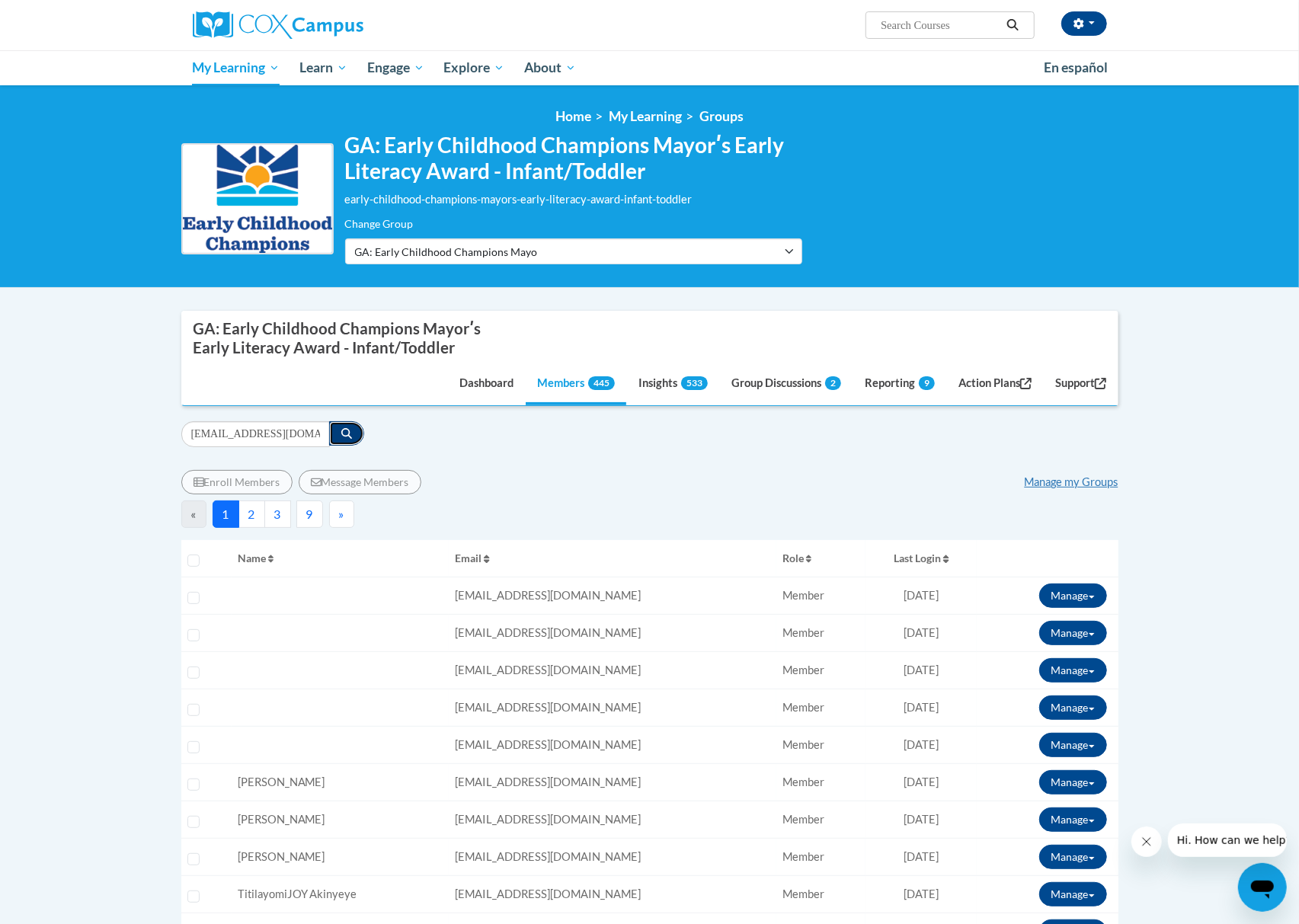
click at [344, 444] on button "button" at bounding box center [347, 433] width 35 height 24
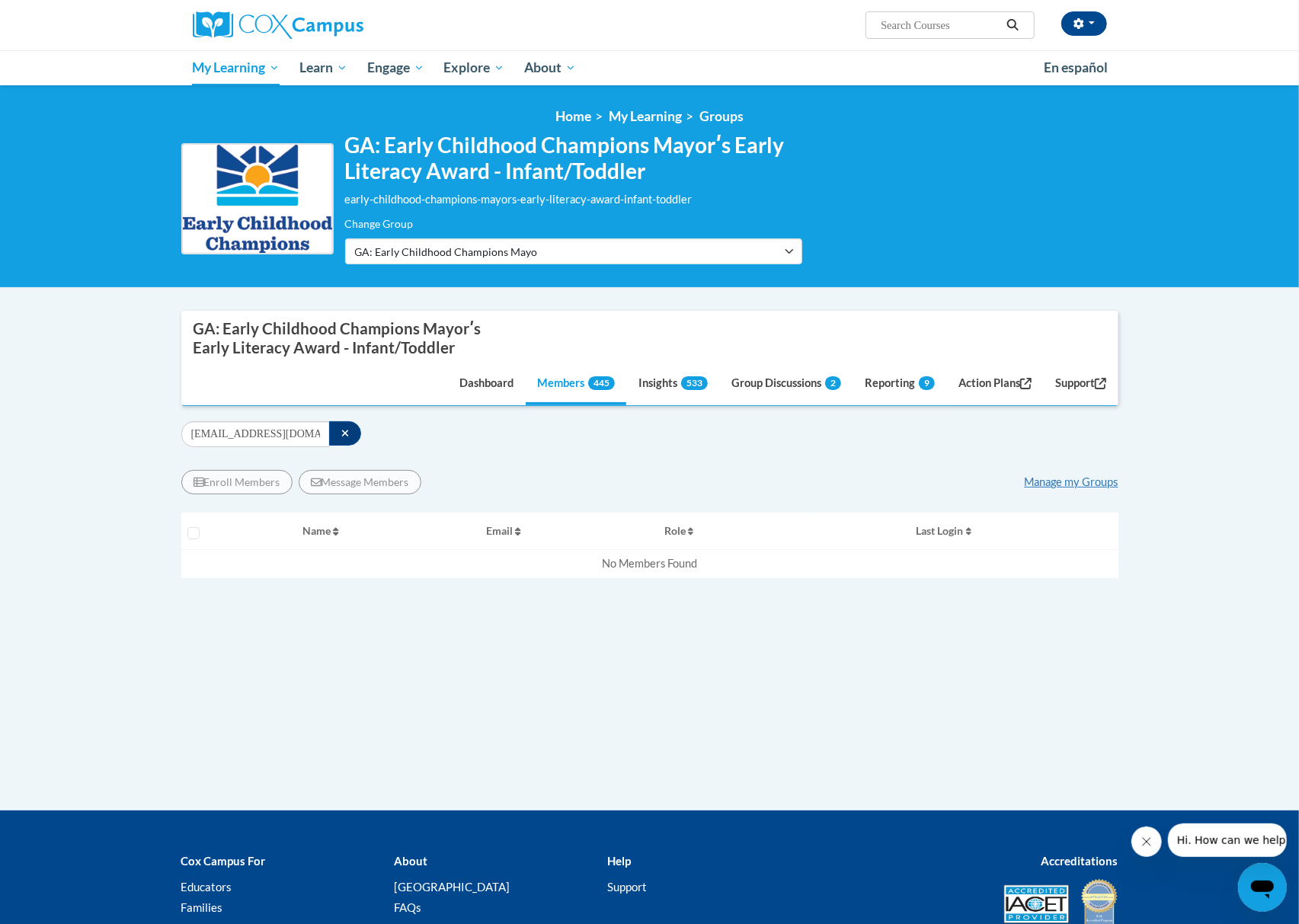
drag, startPoint x: 763, startPoint y: 431, endPoint x: 716, endPoint y: 431, distance: 47.0
click at [763, 431] on div "[EMAIL_ADDRESS][DOMAIN_NAME] Filter" at bounding box center [650, 434] width 937 height 26
click at [344, 434] on icon "button" at bounding box center [344, 433] width 7 height 7
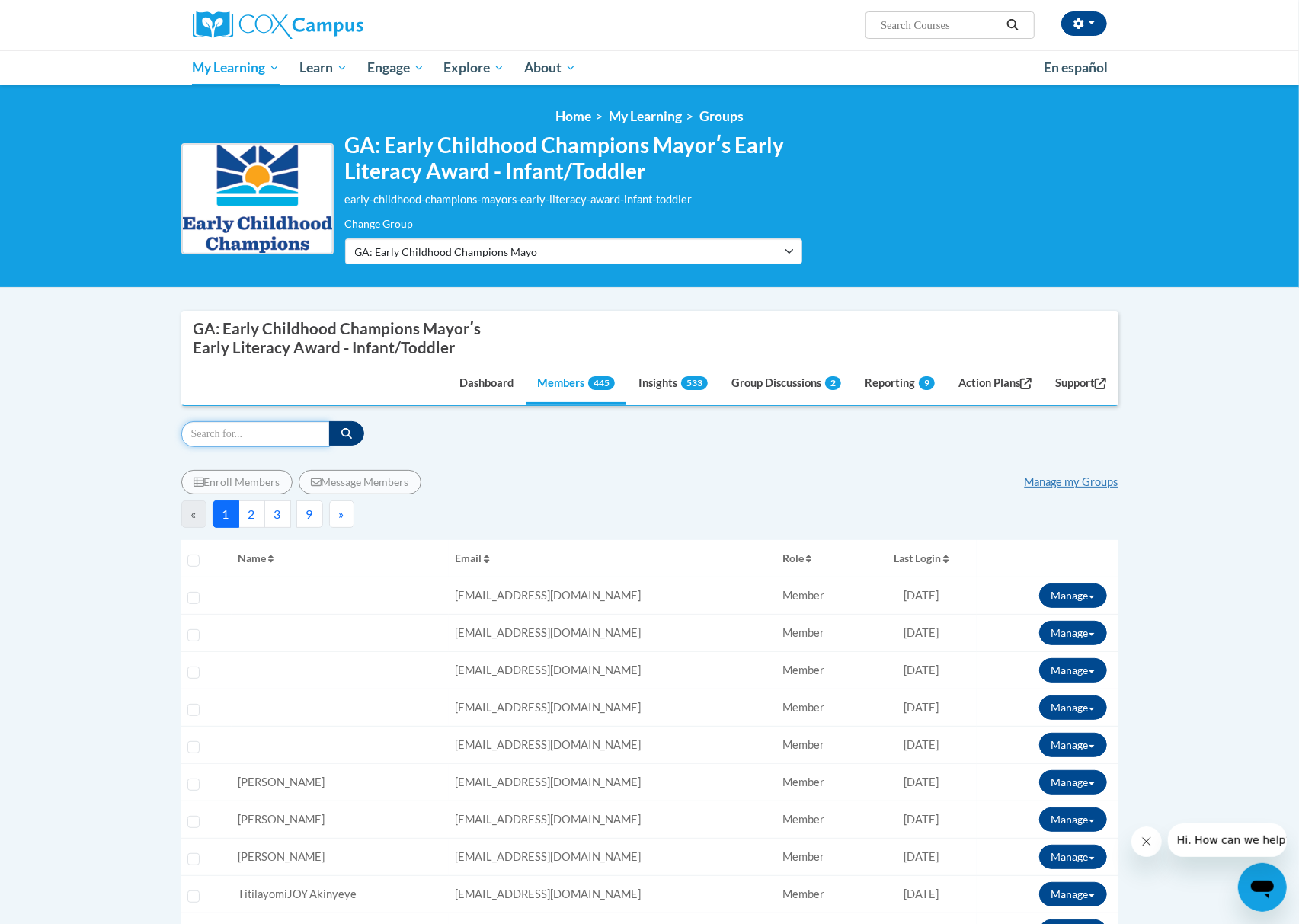
click at [287, 434] on input "Search" at bounding box center [255, 434] width 148 height 26
paste input "[EMAIL_ADDRESS][DOMAIN_NAME]"
type input "[EMAIL_ADDRESS][DOMAIN_NAME]"
click at [345, 437] on icon "button" at bounding box center [346, 432] width 10 height 10
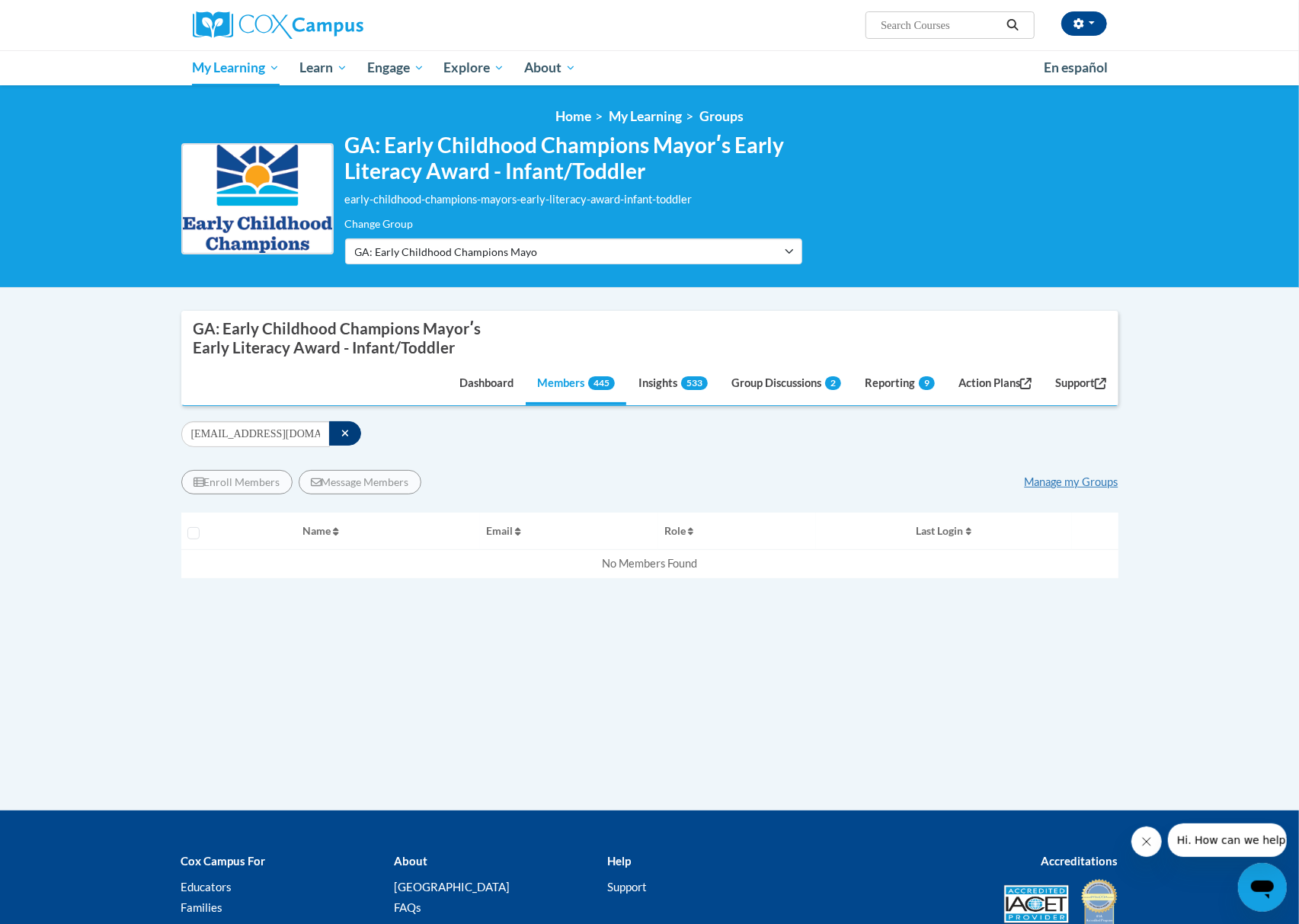
click at [711, 464] on div "Enroll Members Message Members Manage my Groups « 1 » Selecting Name Email" at bounding box center [650, 582] width 937 height 249
click at [323, 428] on input "[EMAIL_ADDRESS][DOMAIN_NAME]" at bounding box center [255, 434] width 148 height 26
click at [341, 430] on icon "button" at bounding box center [345, 432] width 8 height 10
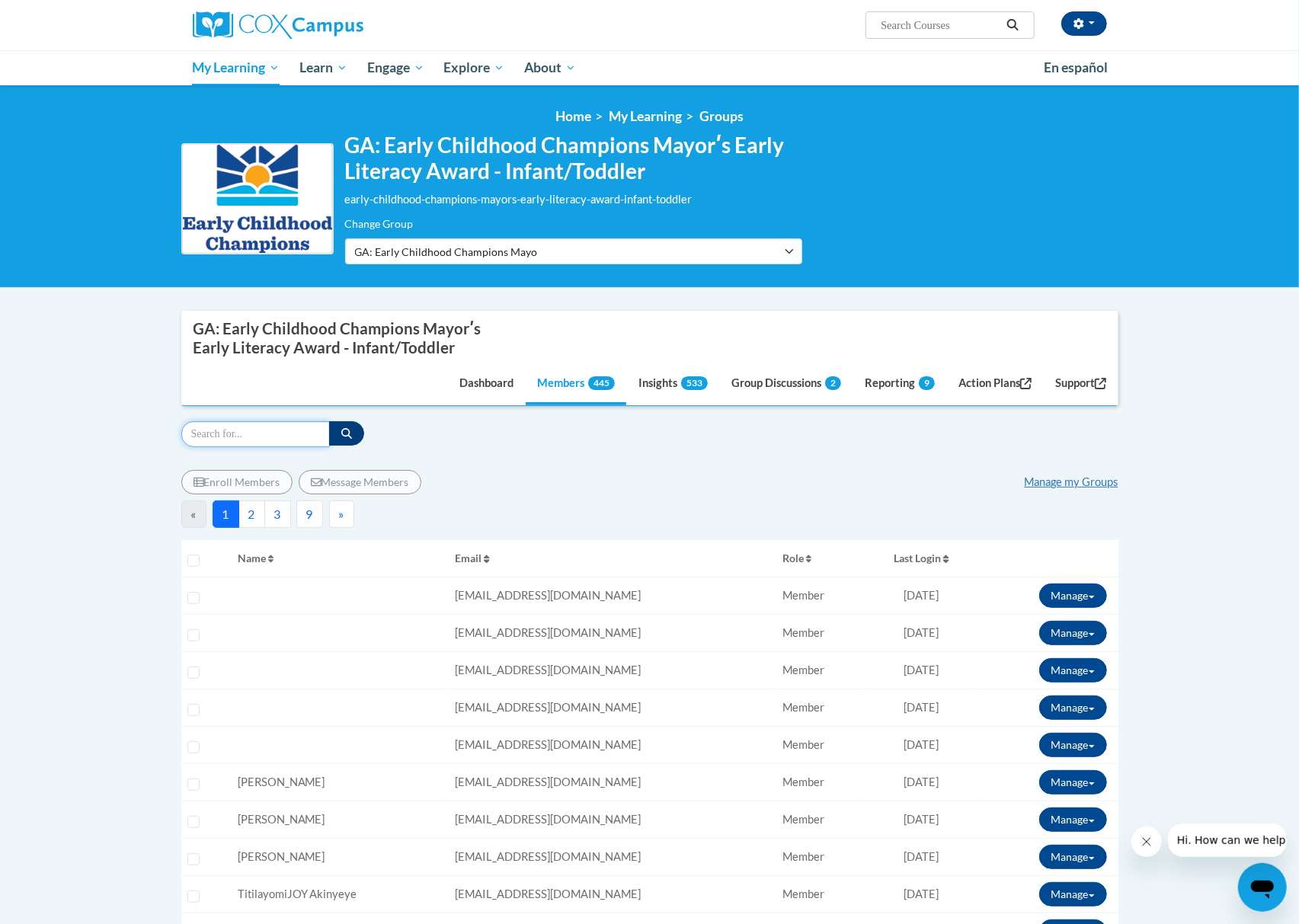
click at [278, 433] on input "Search" at bounding box center [255, 434] width 148 height 26
paste input "[EMAIL_ADDRESS][DOMAIN_NAME]"
type input "[EMAIL_ADDRESS][DOMAIN_NAME]"
click at [348, 427] on button "button" at bounding box center [347, 433] width 35 height 24
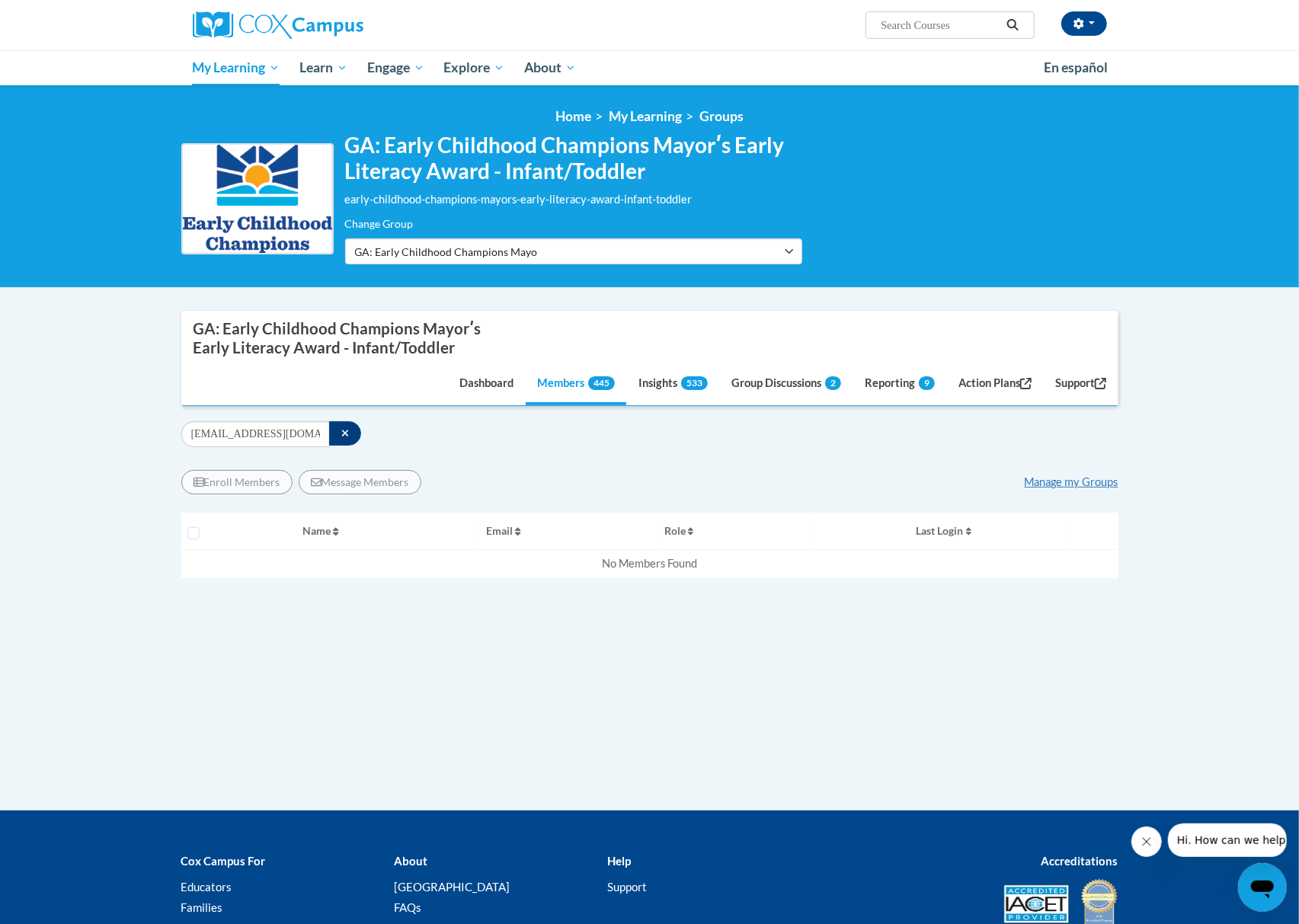
click at [663, 466] on div "Enroll Members Message Members Manage my Groups « 1 » Selecting Name Email" at bounding box center [650, 582] width 937 height 249
click at [719, 478] on div "Enroll Members Message Members Manage my Groups" at bounding box center [650, 482] width 937 height 24
click at [335, 434] on button "button" at bounding box center [345, 433] width 33 height 24
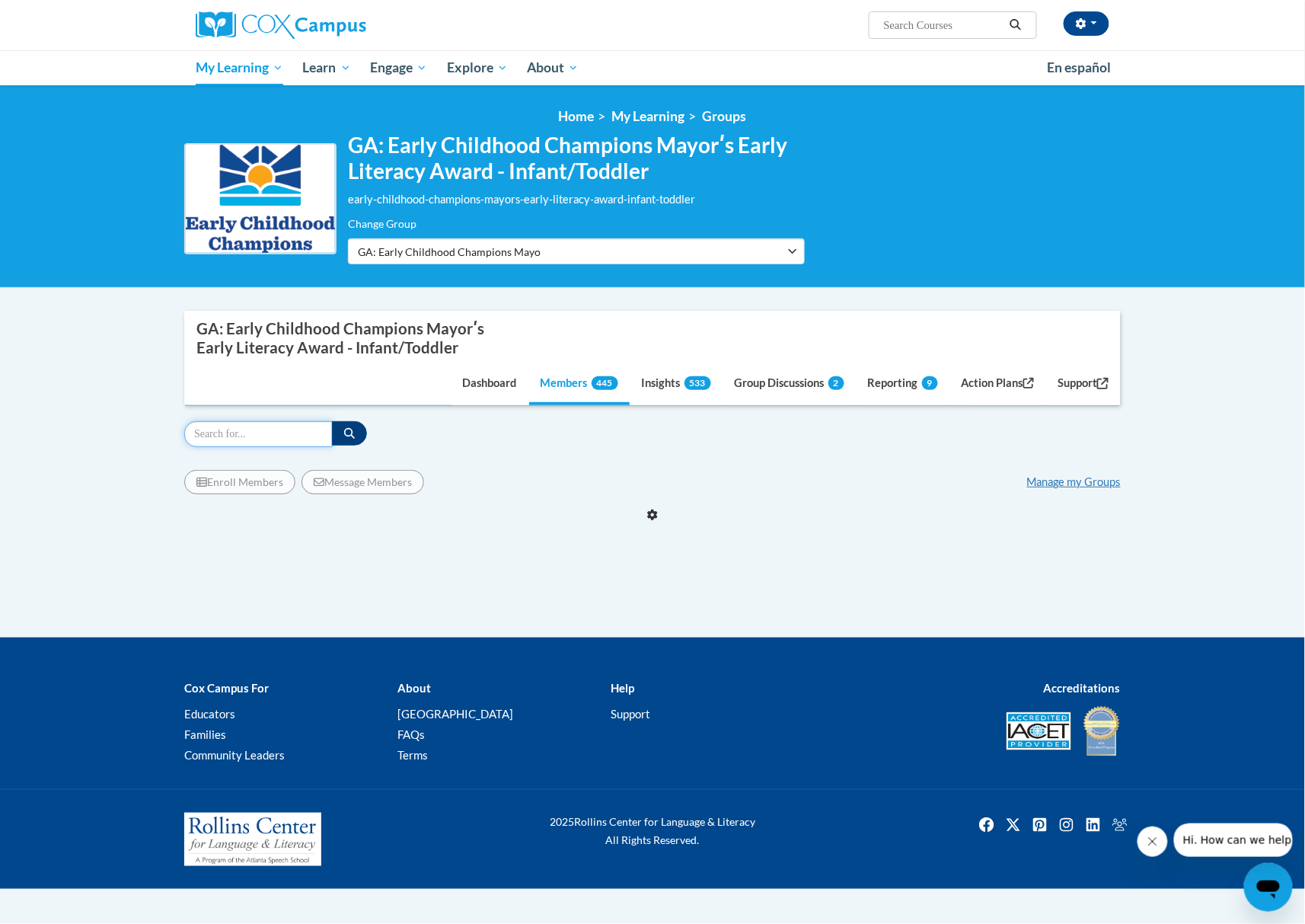
click at [281, 432] on input "Search" at bounding box center [258, 434] width 148 height 26
paste input "[EMAIL_ADDRESS][DOMAIN_NAME]"
type input "[EMAIL_ADDRESS][DOMAIN_NAME]"
click at [351, 439] on icon "button" at bounding box center [348, 432] width 10 height 10
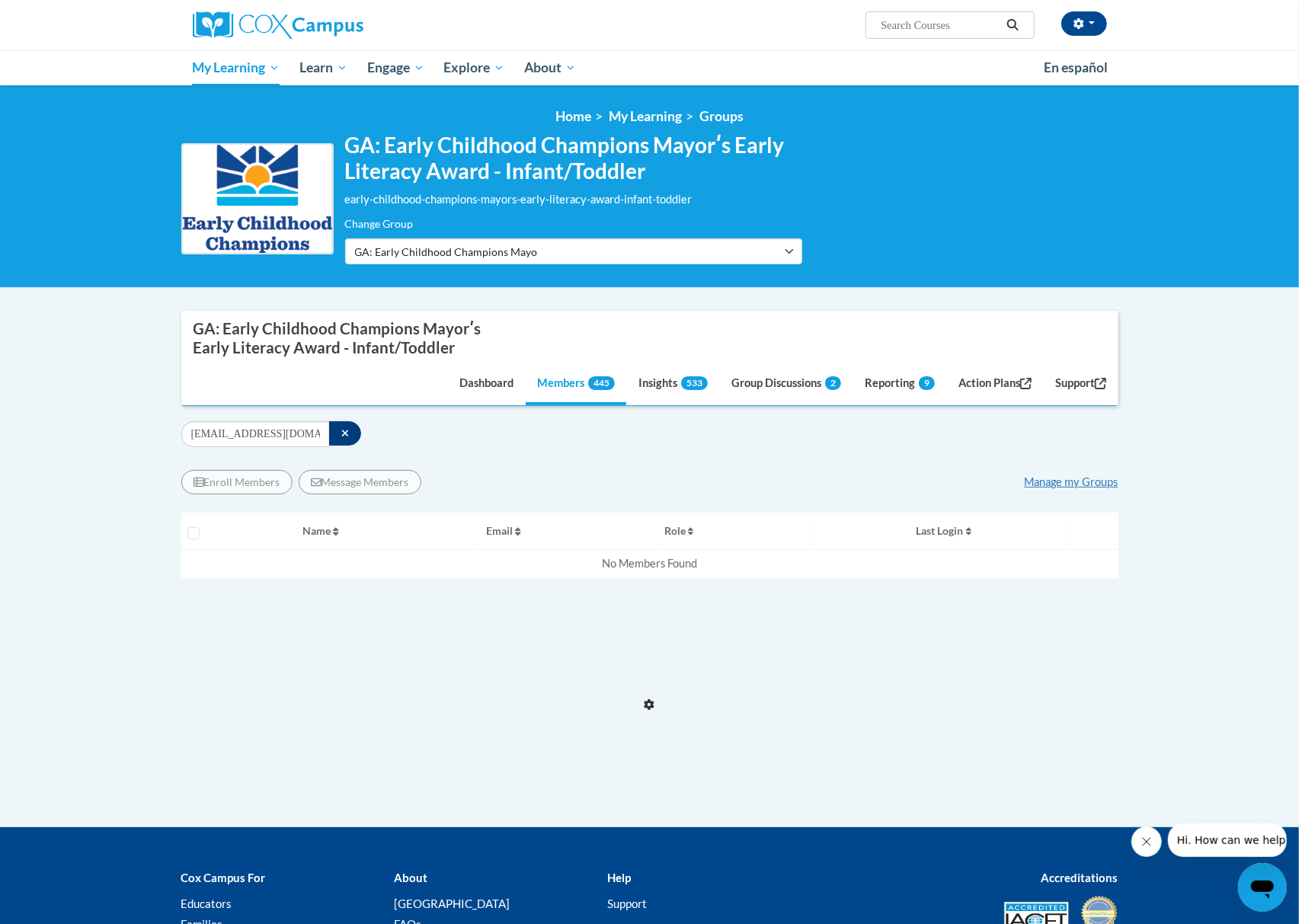
click at [650, 451] on div "Enroll Members Message Members Manage my Groups « 1 » Selecting Name Email Role…" at bounding box center [650, 591] width 937 height 289
click at [350, 431] on button "button" at bounding box center [345, 433] width 33 height 24
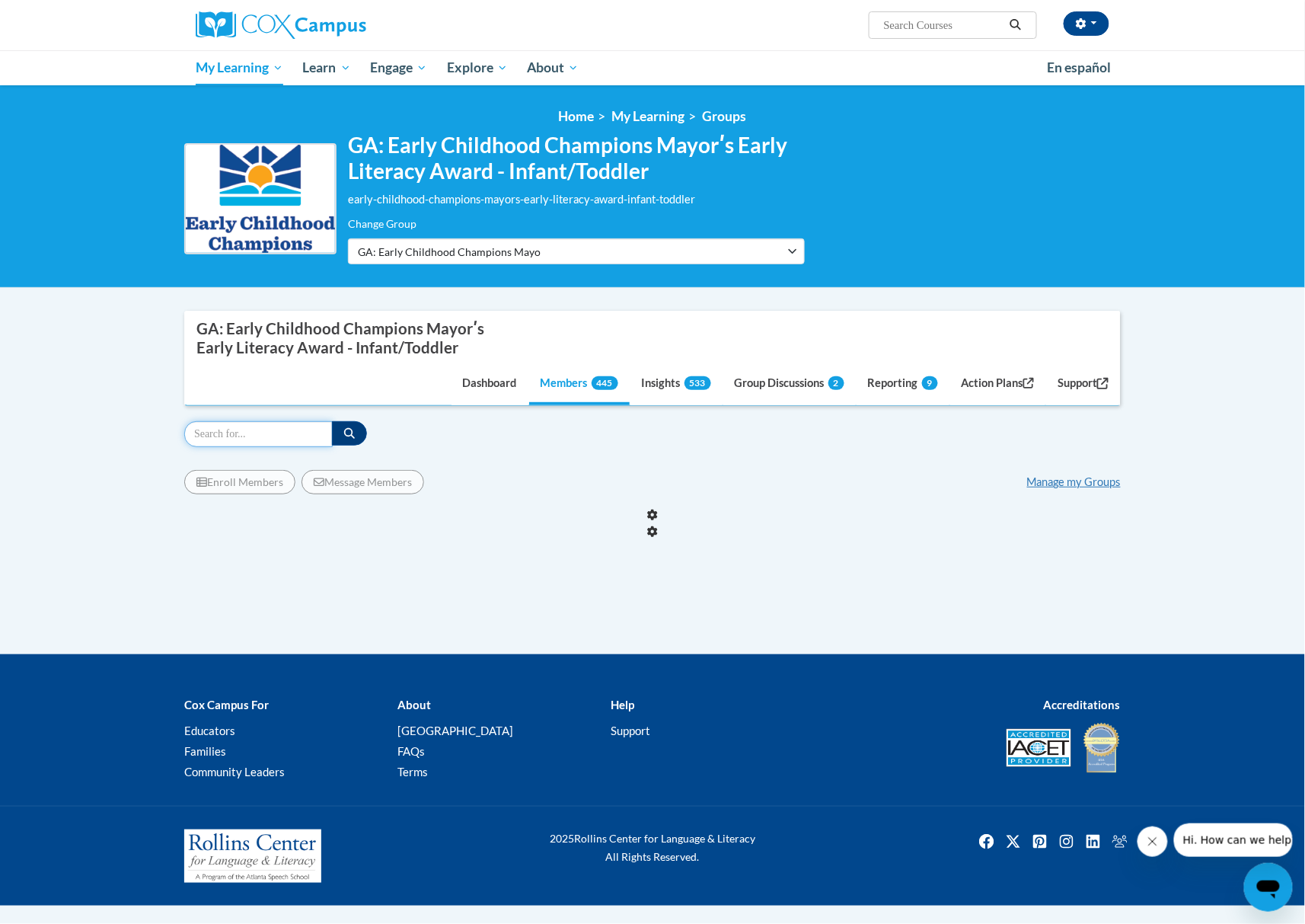
click at [292, 433] on input "Search" at bounding box center [258, 434] width 148 height 26
paste input "[EMAIL_ADDRESS][DOMAIN_NAME]"
type input "[EMAIL_ADDRESS][DOMAIN_NAME]"
click at [353, 433] on icon "button" at bounding box center [348, 432] width 10 height 10
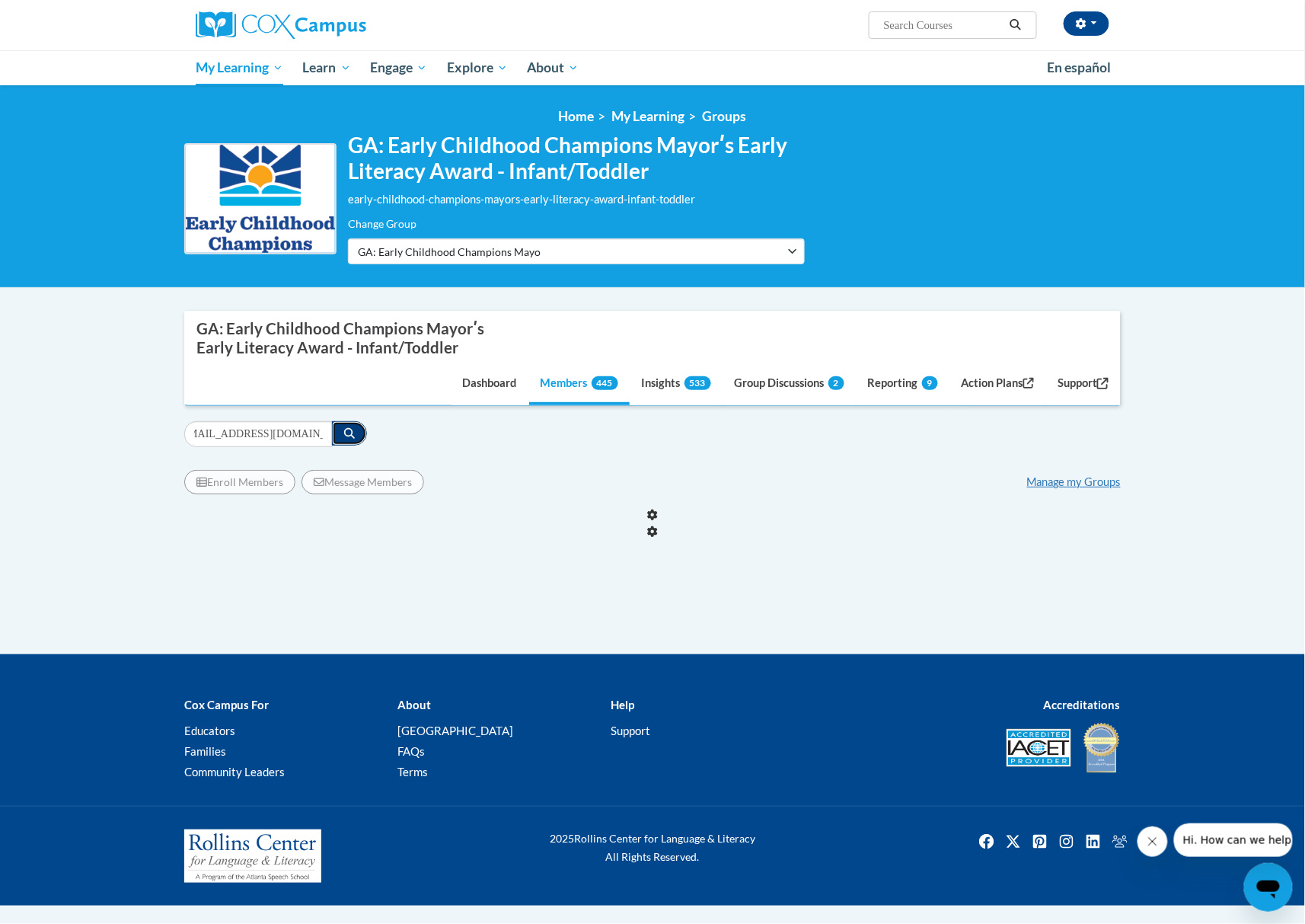
scroll to position [0, 0]
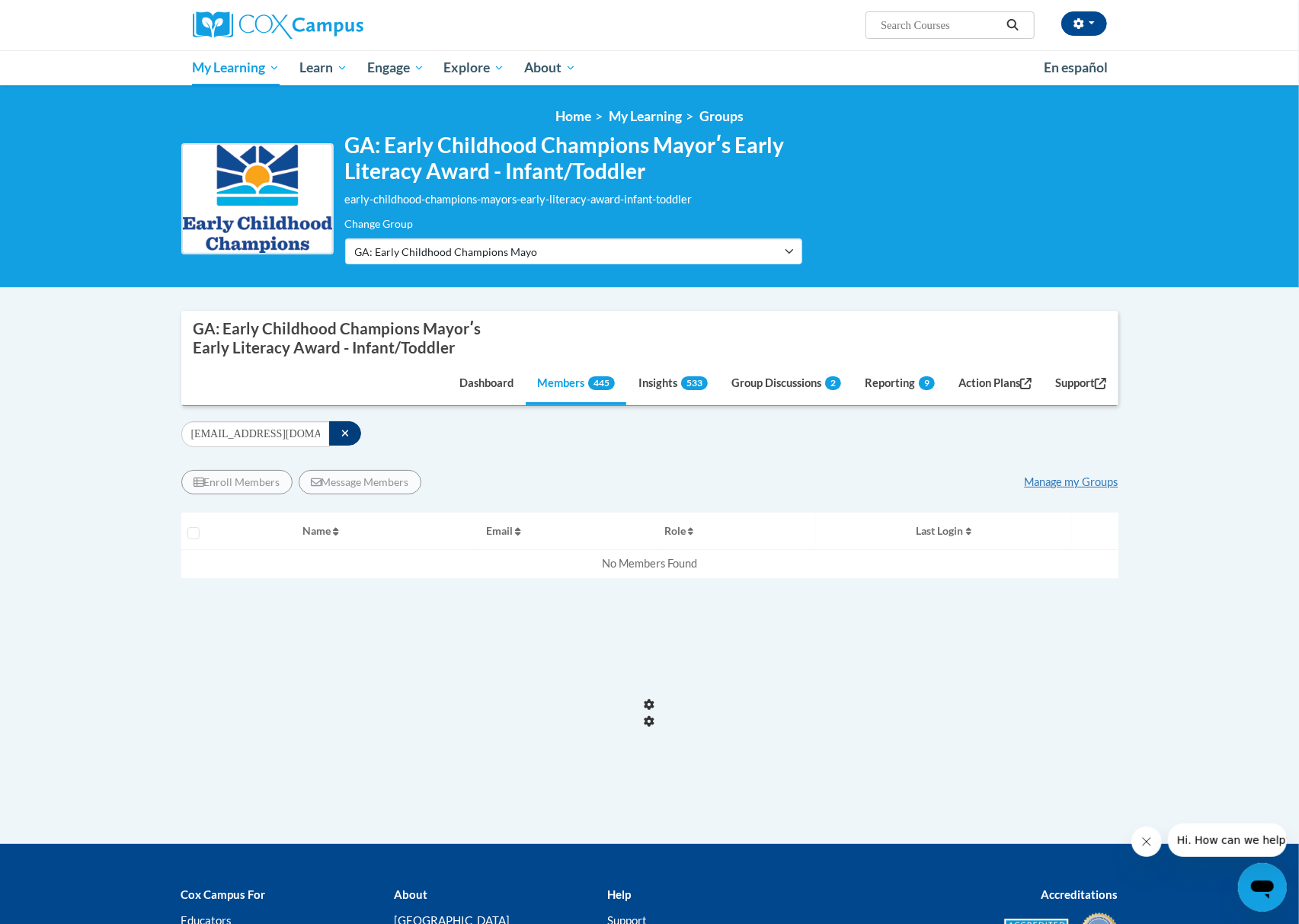
drag, startPoint x: 710, startPoint y: 461, endPoint x: 677, endPoint y: 461, distance: 33.0
click at [710, 461] on div "Enroll Members Message Members Manage my Groups « 1 » Selecting Name Email" at bounding box center [650, 599] width 937 height 282
click at [348, 436] on icon "button" at bounding box center [345, 432] width 8 height 10
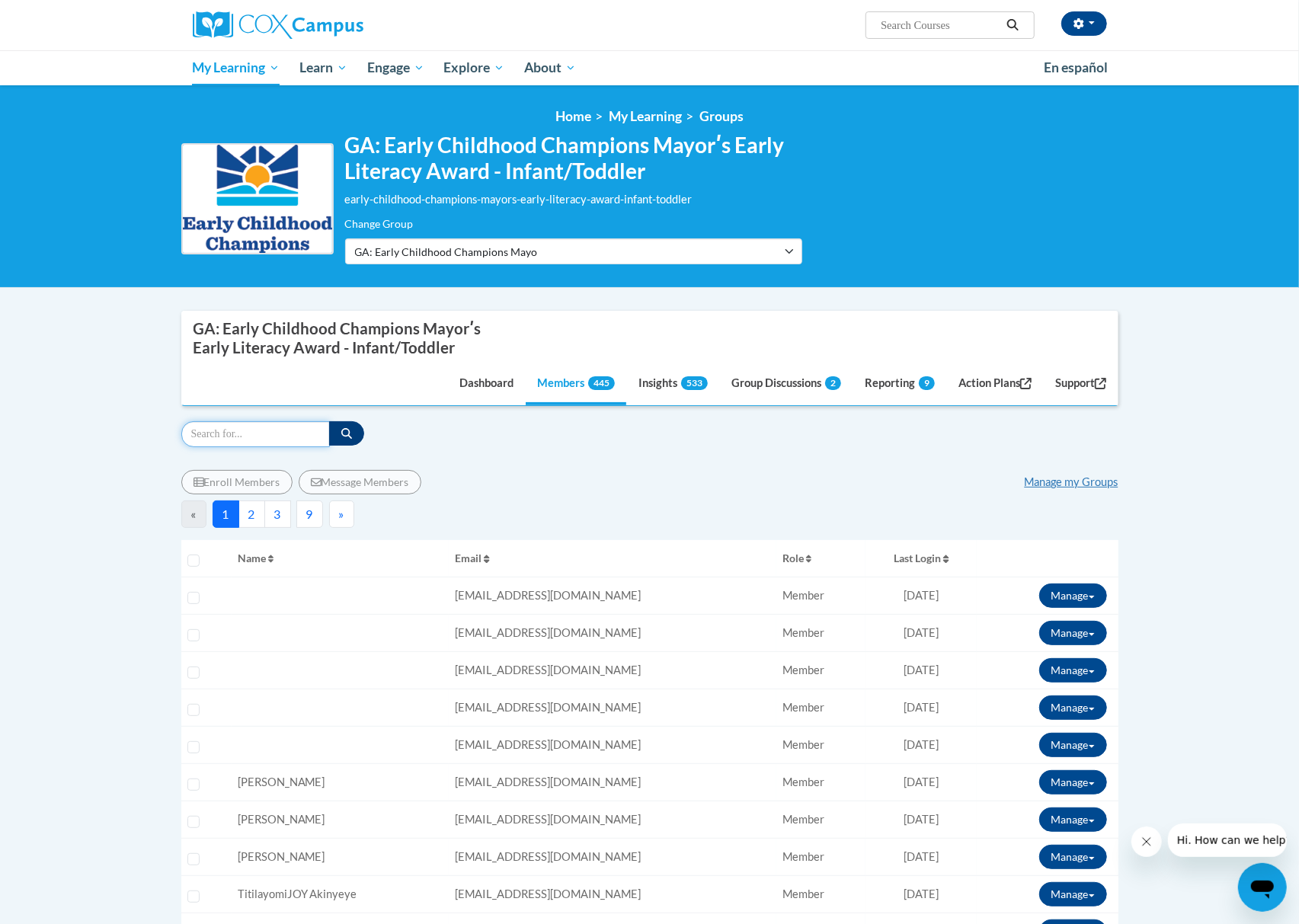
click at [273, 439] on input "Search" at bounding box center [255, 434] width 148 height 26
paste input "[EMAIL_ADDRESS][DOMAIN_NAME]"
type input "[EMAIL_ADDRESS][DOMAIN_NAME]"
click at [348, 432] on icon "button" at bounding box center [346, 432] width 10 height 10
click at [717, 444] on div "[EMAIL_ADDRESS][DOMAIN_NAME] Filter" at bounding box center [650, 434] width 937 height 26
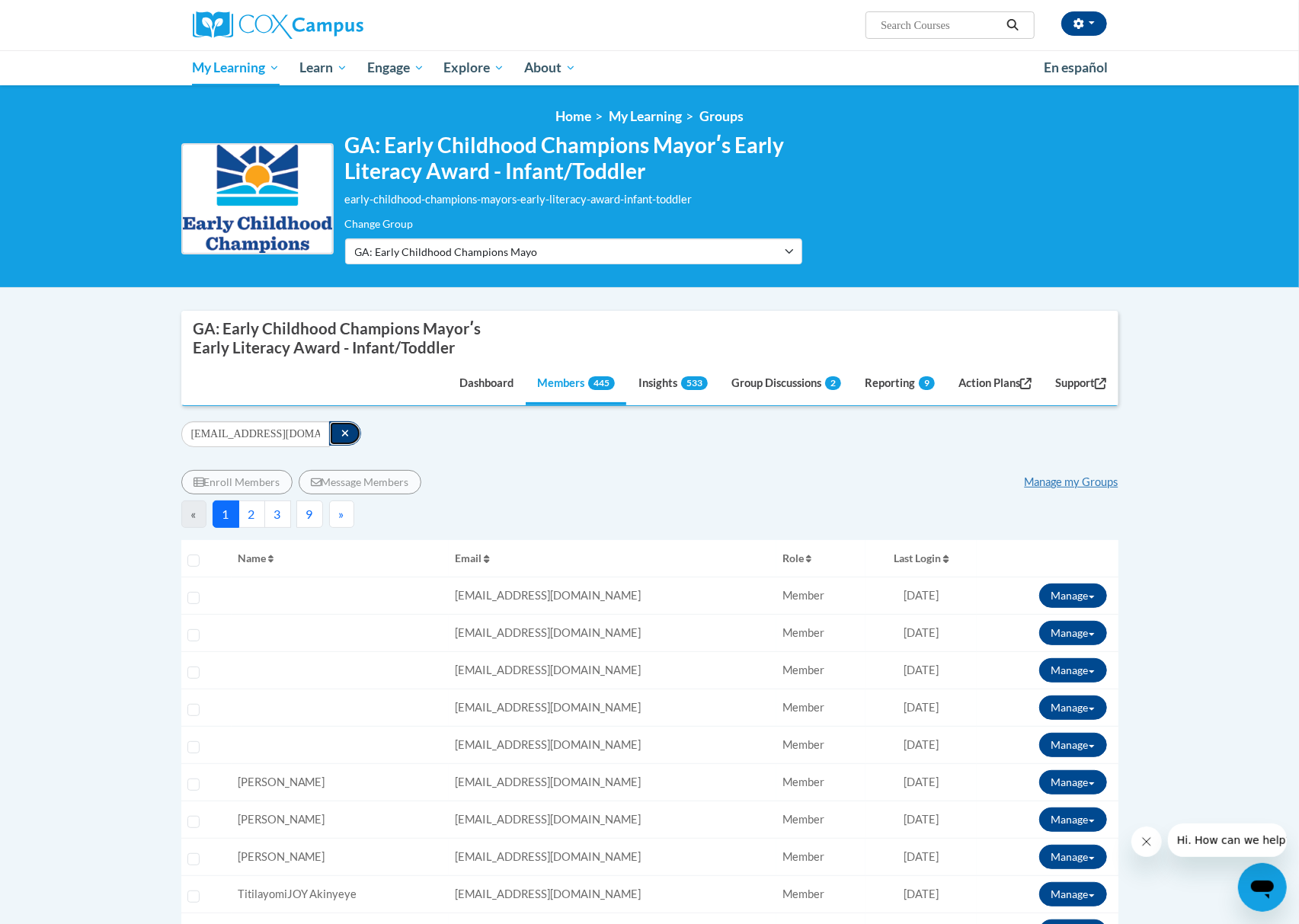
click at [338, 429] on button "button" at bounding box center [345, 433] width 33 height 24
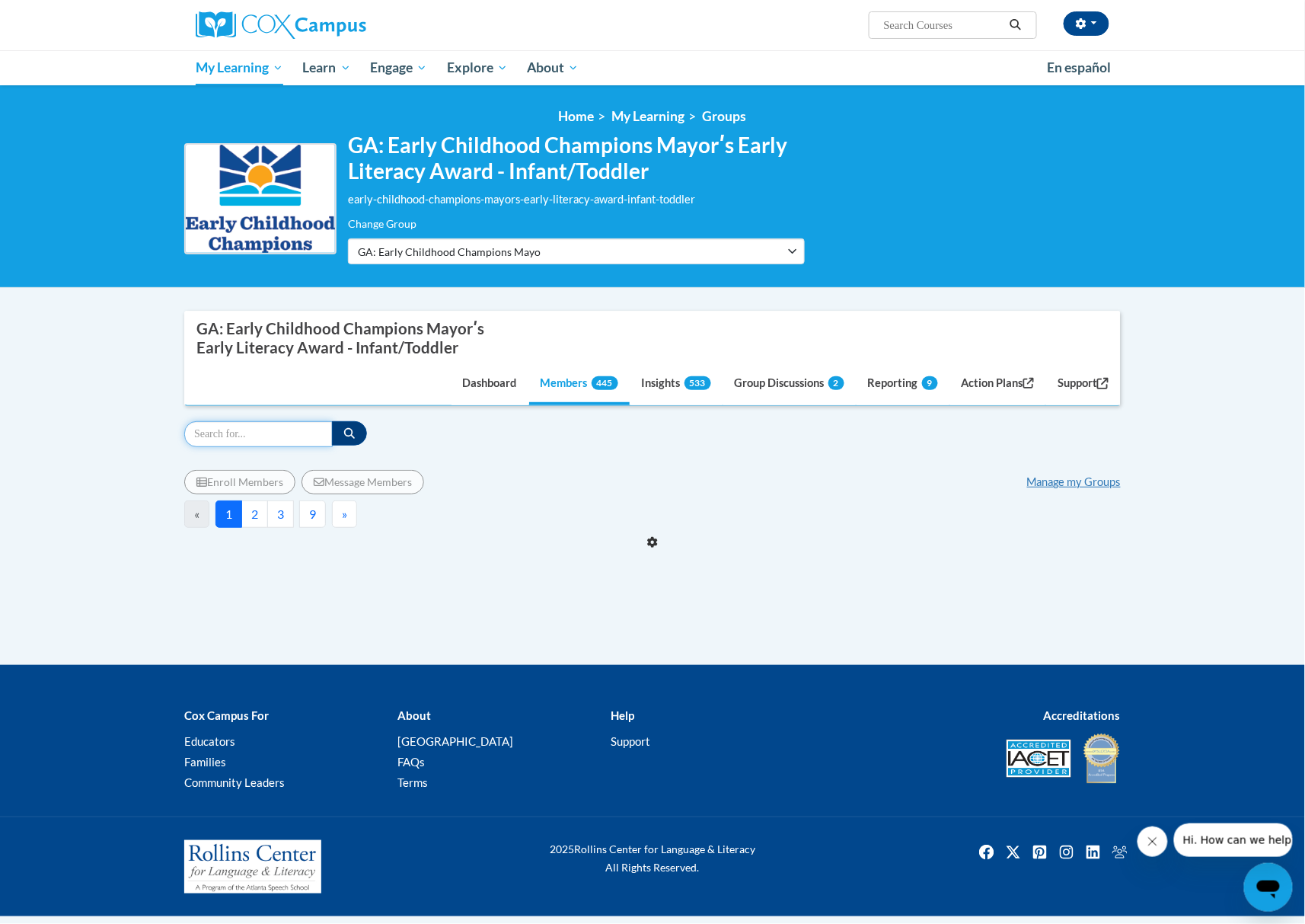
click at [262, 431] on input "Search" at bounding box center [258, 434] width 148 height 26
paste input "[EMAIL_ADDRESS][DOMAIN_NAME]"
type input "[EMAIL_ADDRESS][DOMAIN_NAME]"
click at [353, 436] on icon "button" at bounding box center [348, 432] width 10 height 10
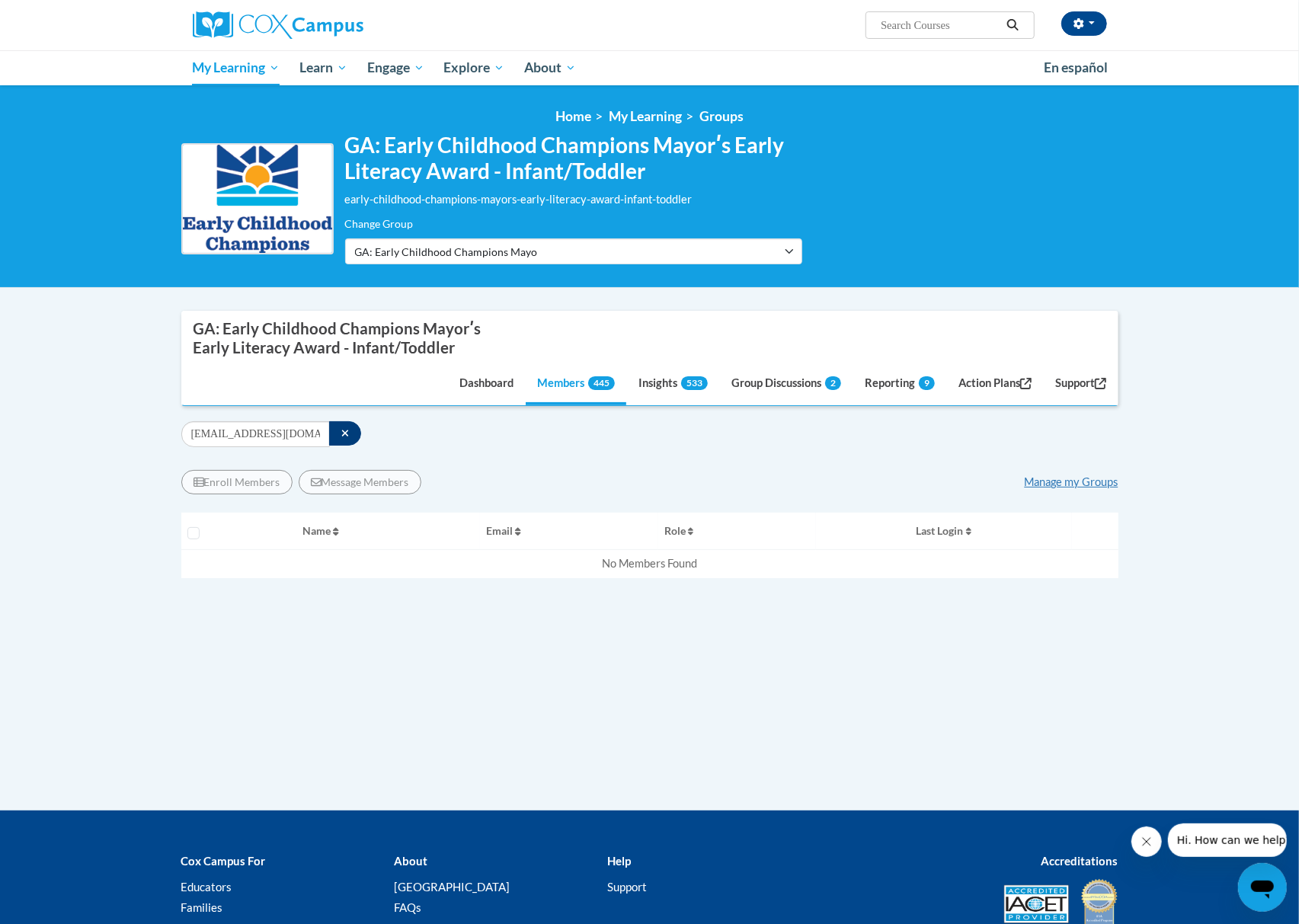
click at [691, 307] on body "[PERSON_NAME] ([GEOGRAPHIC_DATA]/New_York UTC-04:00) My Profile Inbox Group Das…" at bounding box center [650, 530] width 1299 height 1061
click at [343, 433] on icon "button" at bounding box center [344, 433] width 7 height 7
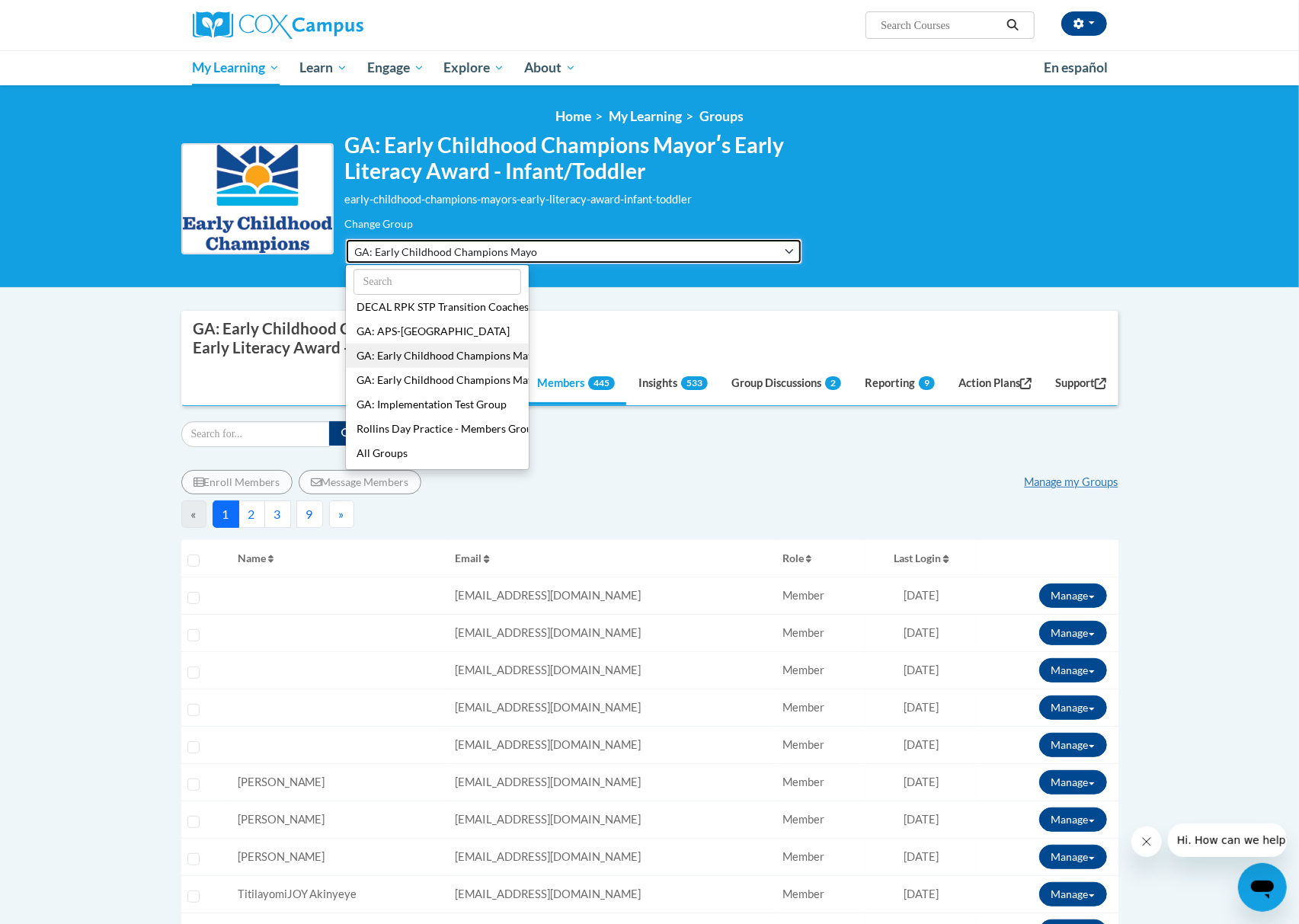
click at [501, 250] on span "GA: Early Childhood Champions Mayorʹs Early Literacy Award - Infant/Toddler" at bounding box center [446, 251] width 183 height 16
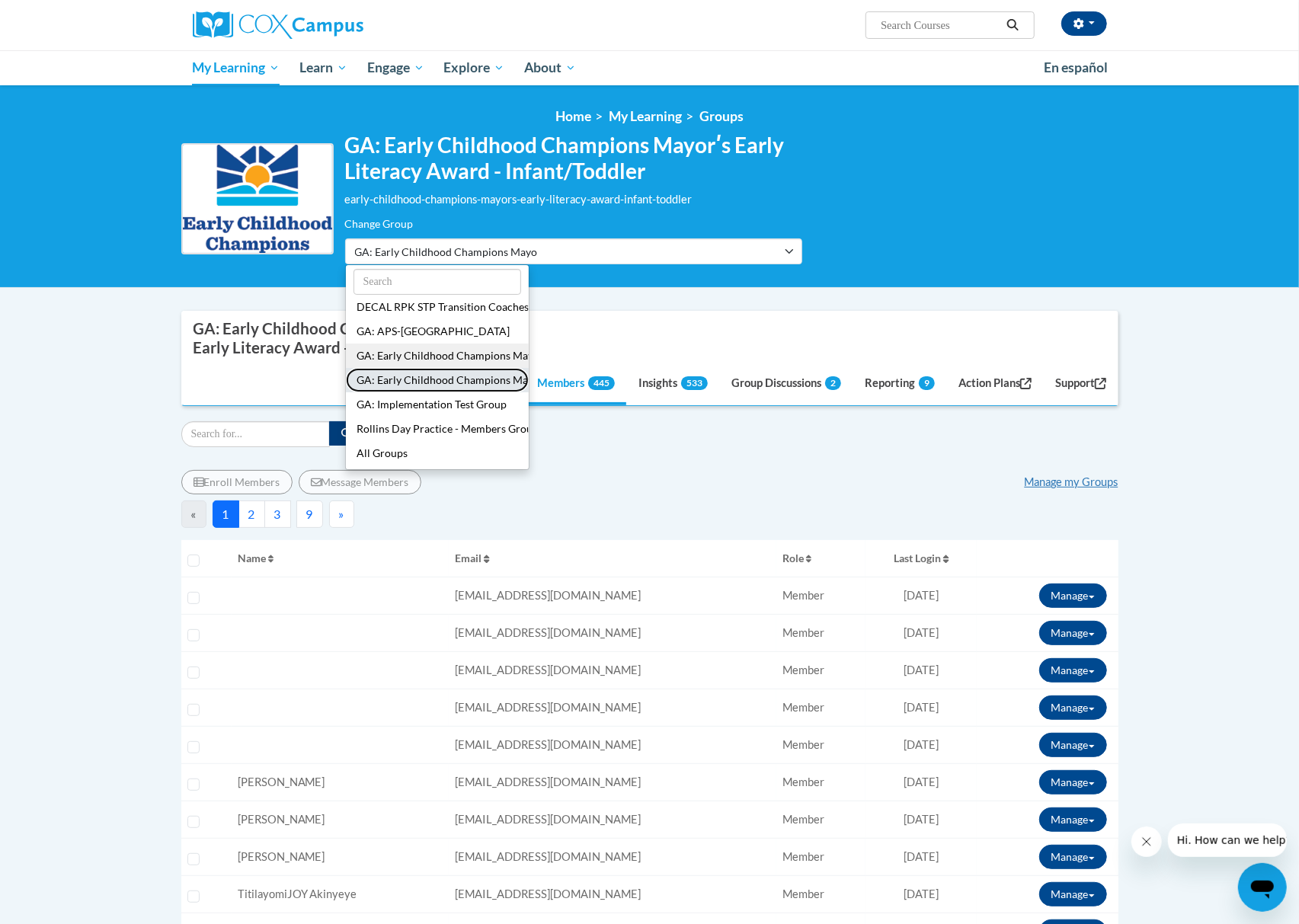
click at [468, 373] on button "GA: Early Childhood Champions Mayorʹs Early Literacy Award - Preschool/Pre-K" at bounding box center [437, 380] width 183 height 24
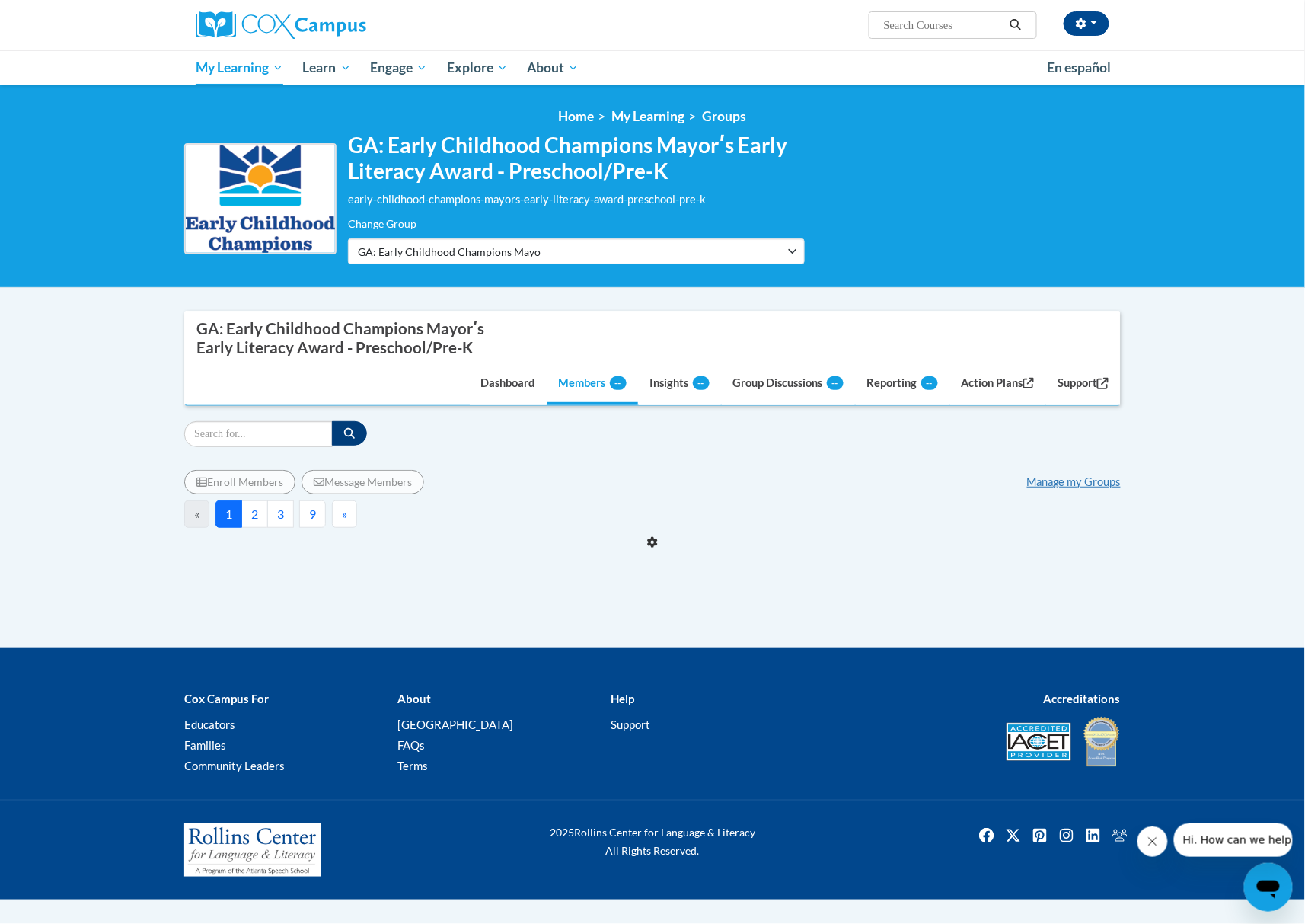
drag, startPoint x: 649, startPoint y: 436, endPoint x: 640, endPoint y: 436, distance: 9.0
click at [649, 436] on div "Filter" at bounding box center [652, 434] width 936 height 26
click at [291, 429] on input "Search" at bounding box center [258, 434] width 148 height 26
paste input "[EMAIL_ADDRESS][DOMAIN_NAME]"
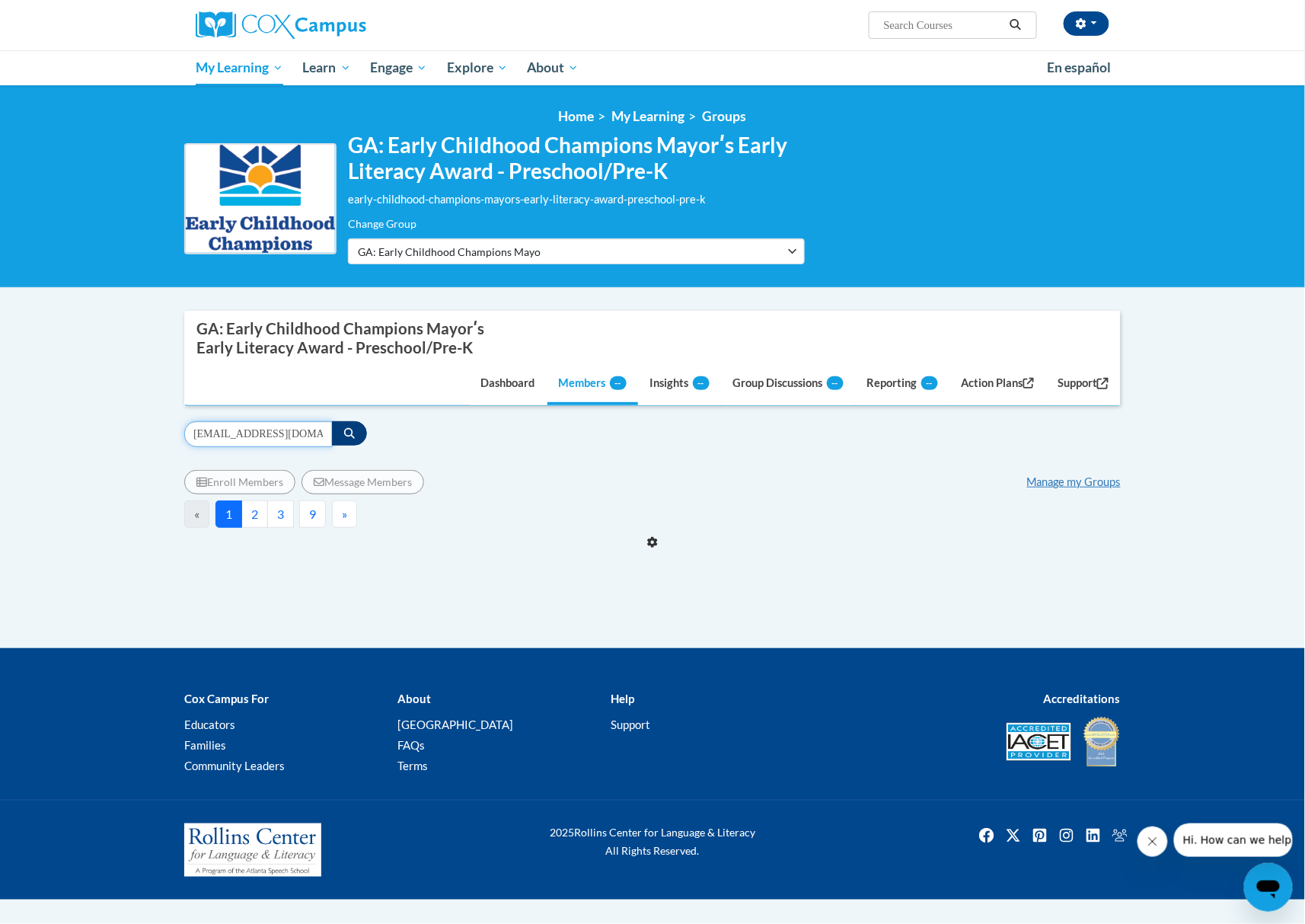
type input "[EMAIL_ADDRESS][DOMAIN_NAME]"
click at [350, 452] on div "Enroll Members Message Members Manage my Groups « 1 2 3 9 » « »" at bounding box center [652, 502] width 936 height 110
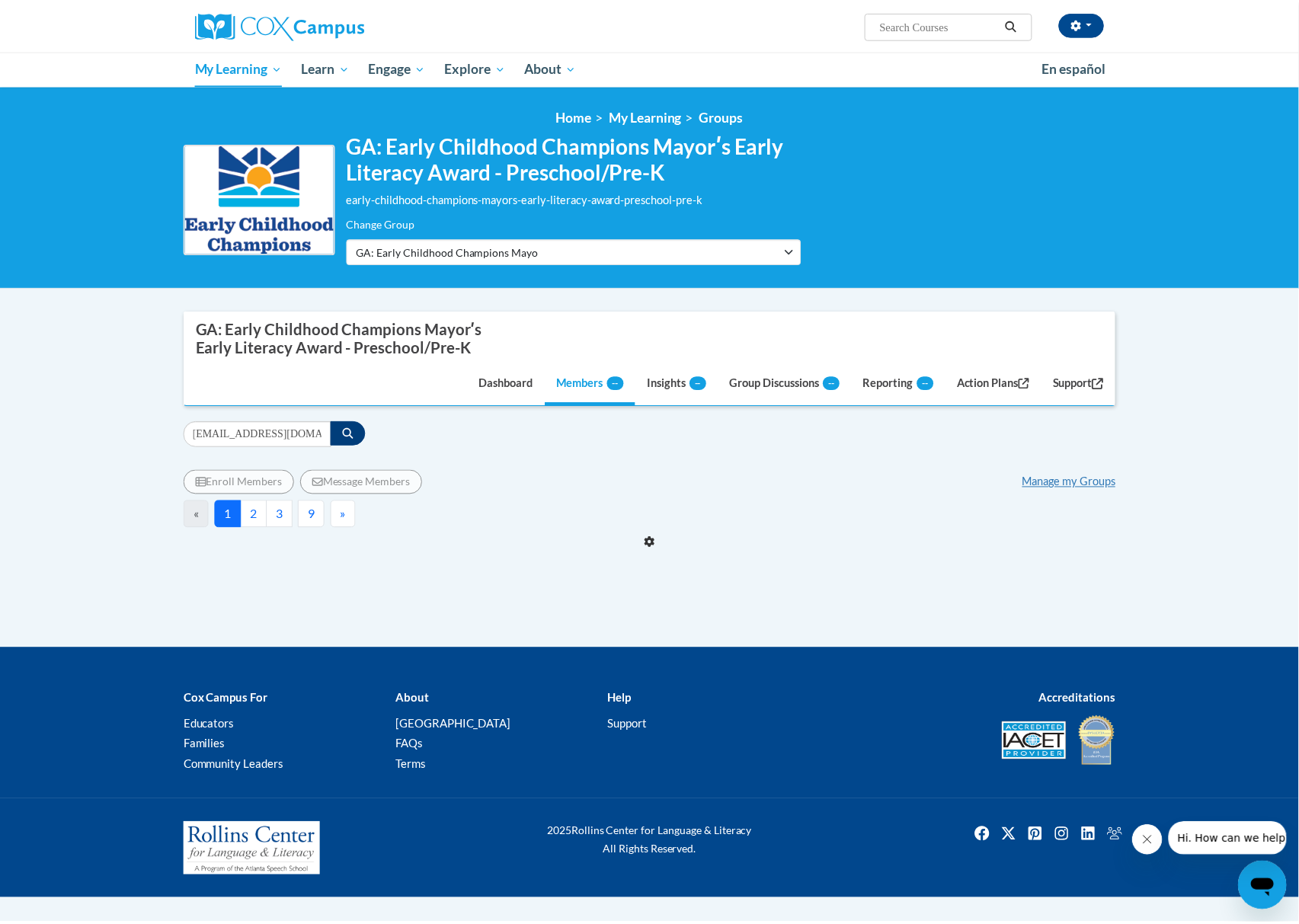
scroll to position [0, 0]
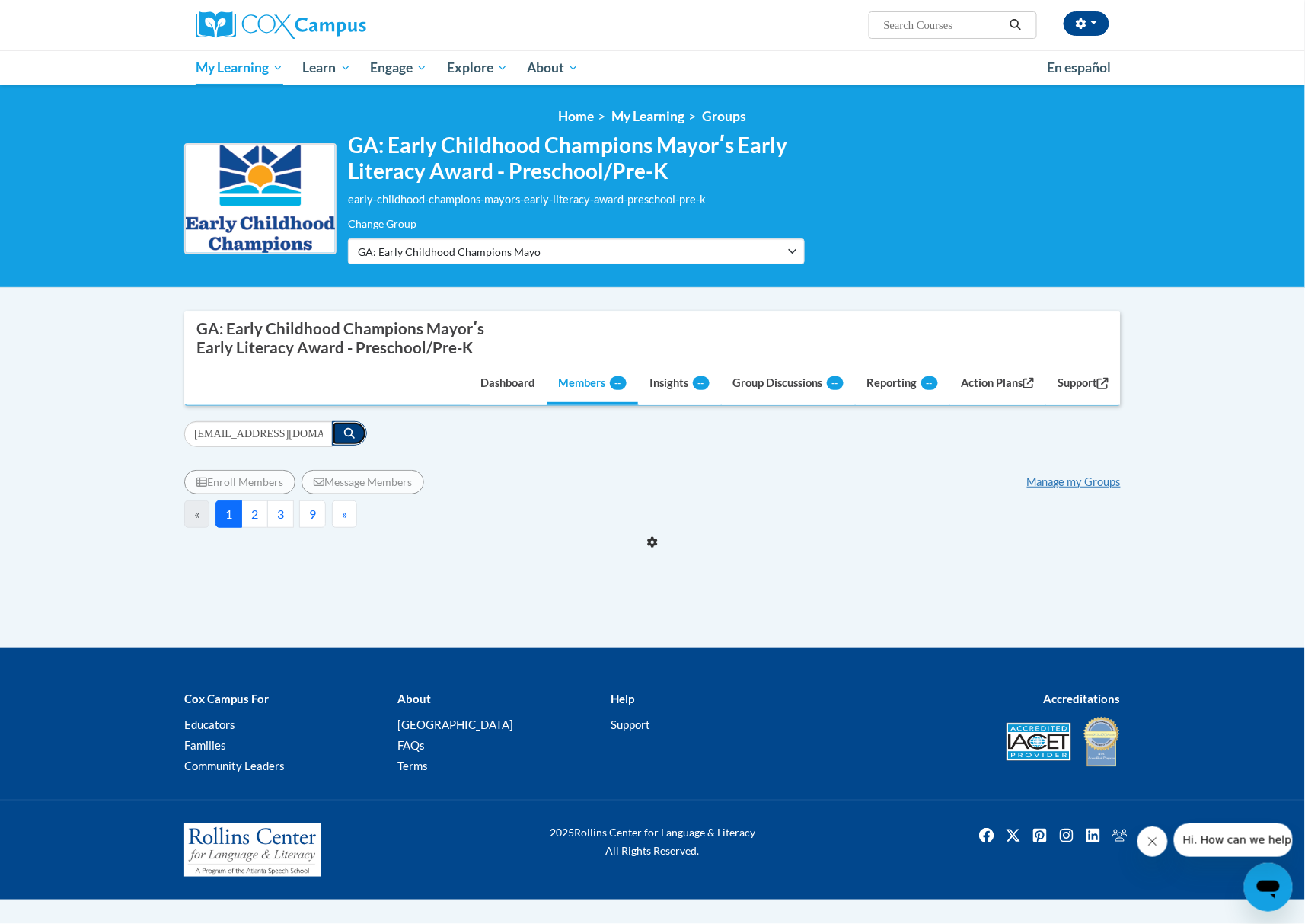
click at [347, 440] on button "button" at bounding box center [349, 433] width 35 height 24
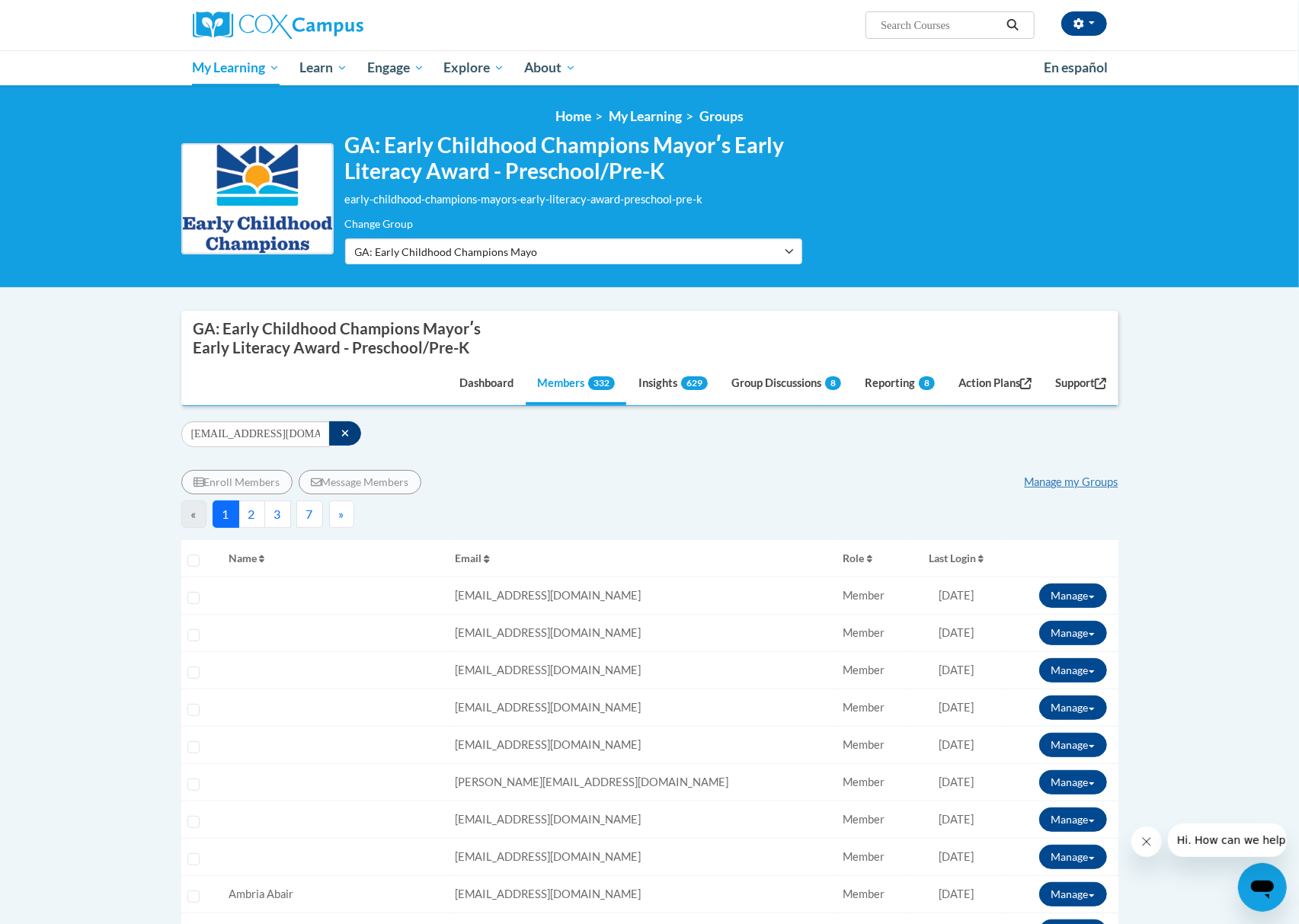
click at [342, 429] on icon "button" at bounding box center [345, 432] width 8 height 10
click at [306, 431] on input "Search" at bounding box center [255, 434] width 148 height 26
paste input "[EMAIL_ADDRESS][DOMAIN_NAME]"
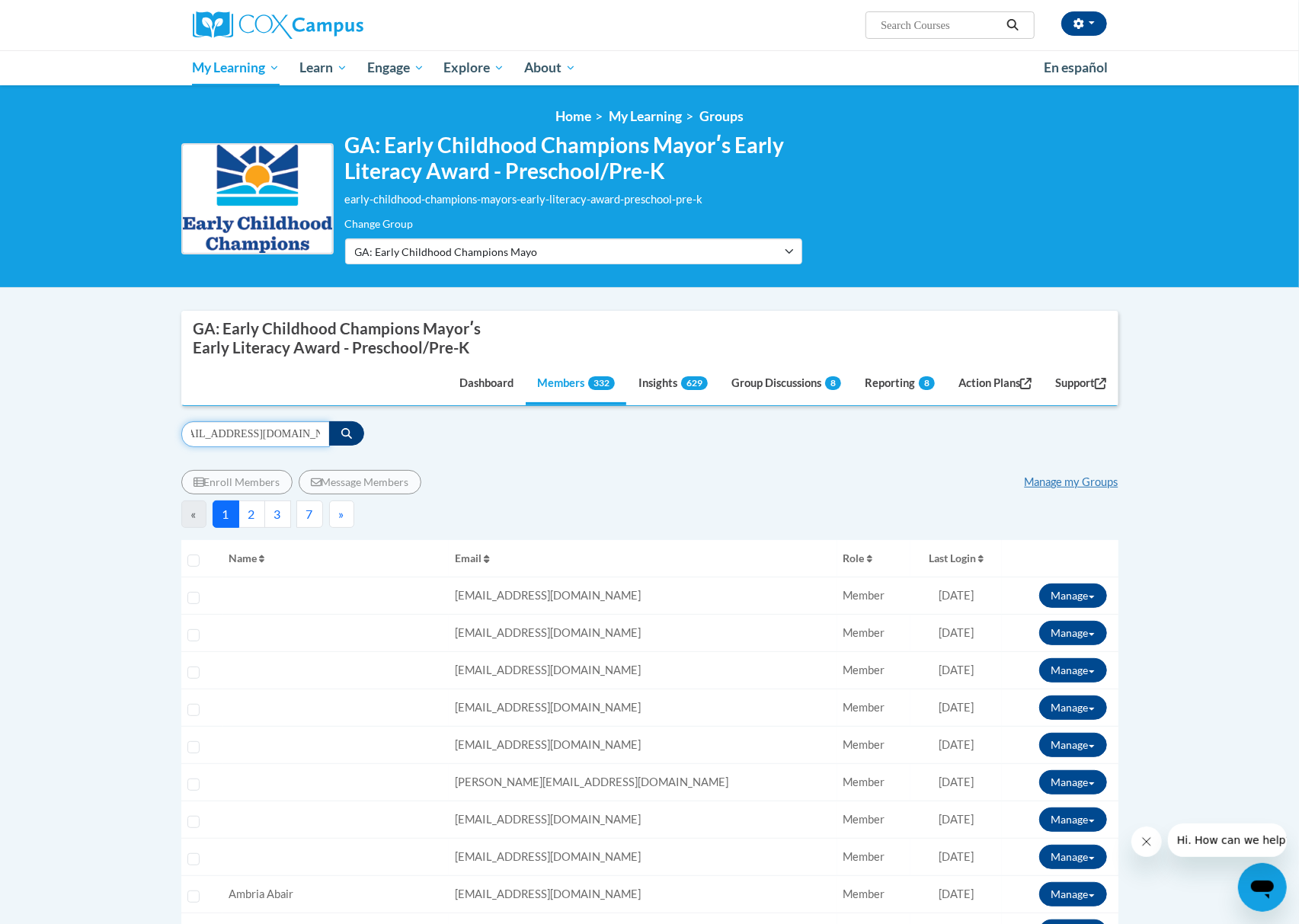
type input "[EMAIL_ADDRESS][DOMAIN_NAME]"
click at [344, 436] on icon "button" at bounding box center [346, 432] width 10 height 10
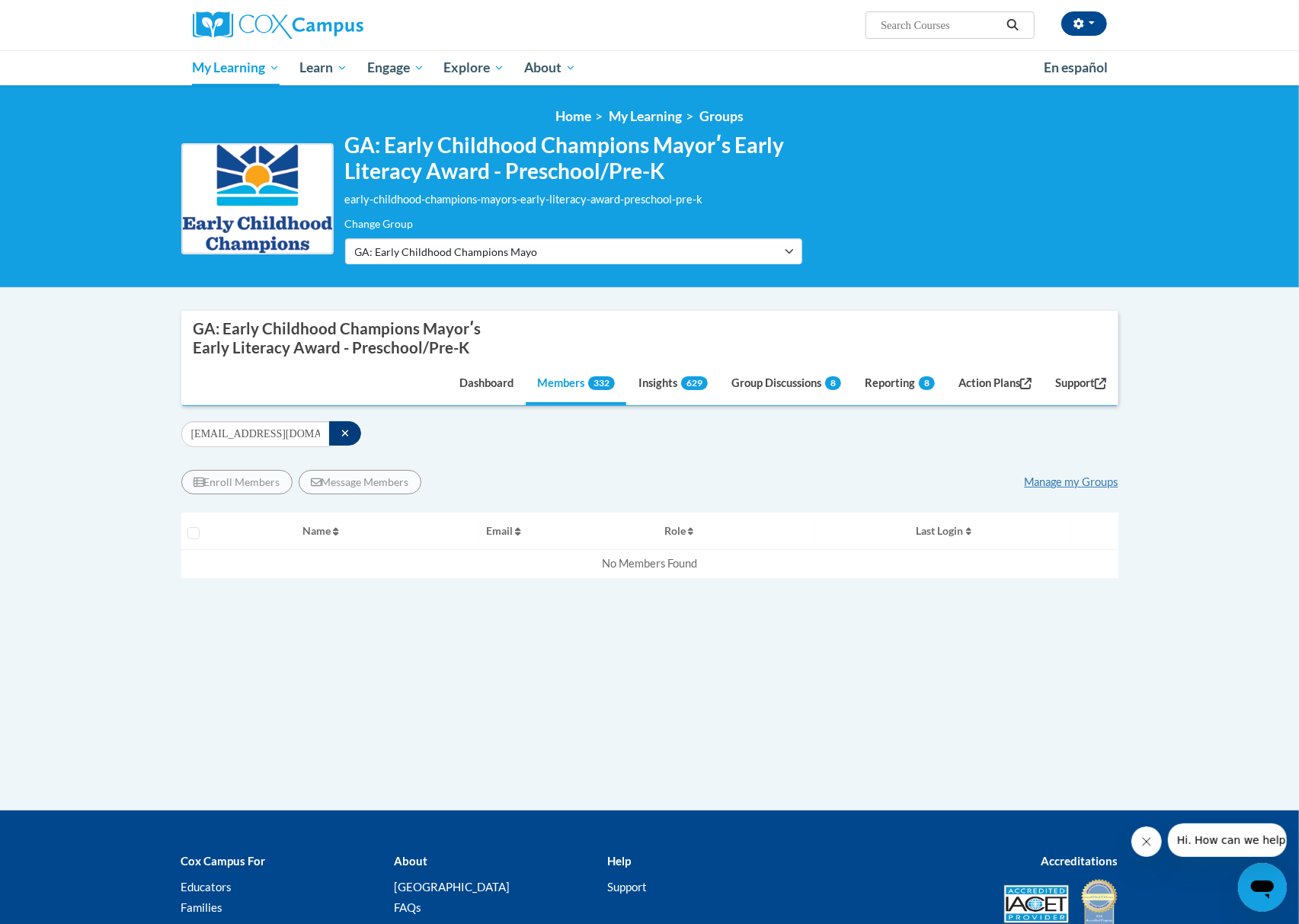
drag, startPoint x: 667, startPoint y: 454, endPoint x: 636, endPoint y: 454, distance: 31.0
click at [668, 454] on div "Enroll Members Message Members Manage my Groups « 1 » Selecting Name Email Role…" at bounding box center [650, 583] width 937 height 272
click at [357, 432] on button "button" at bounding box center [345, 433] width 33 height 24
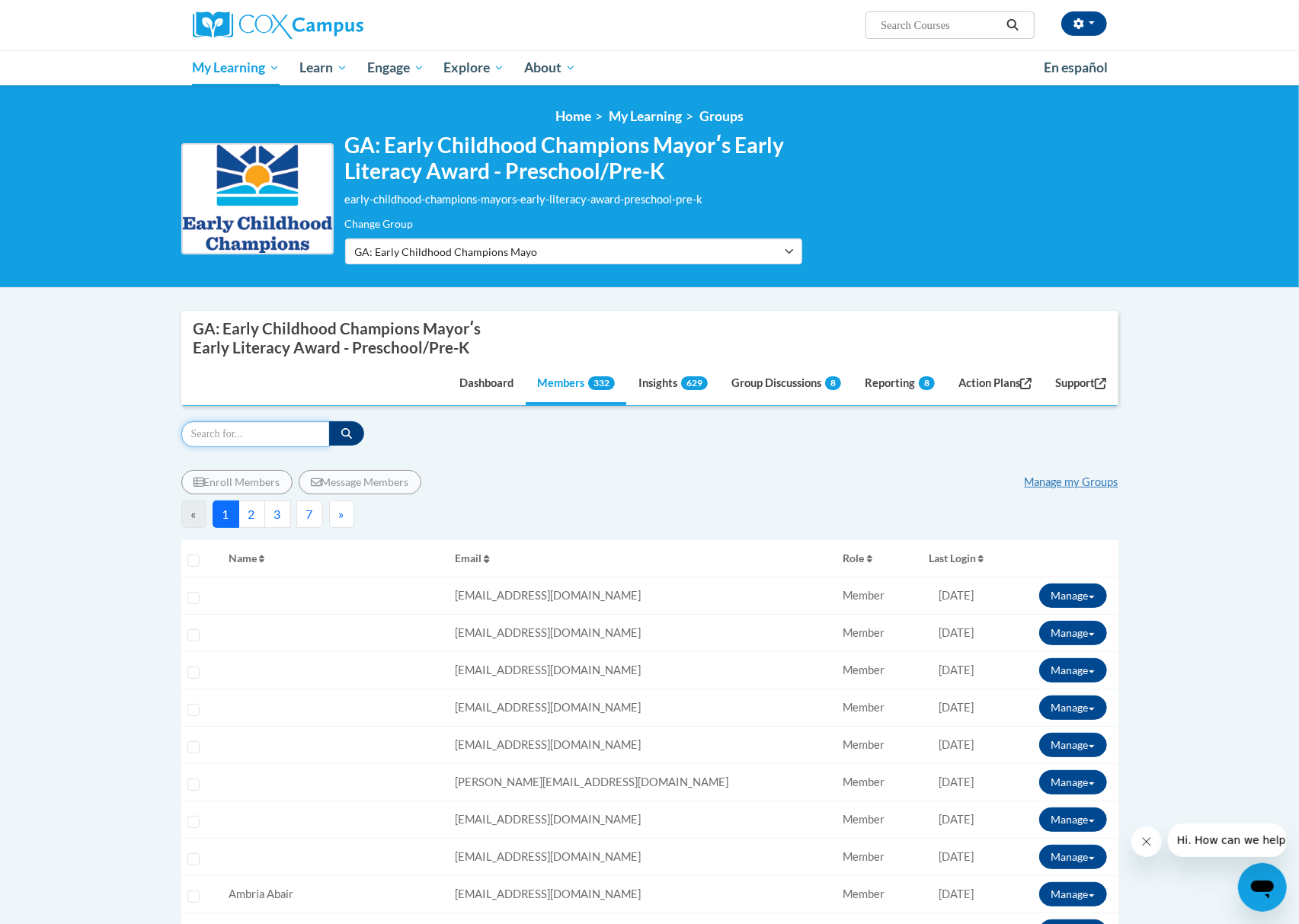
click at [280, 433] on input "Search" at bounding box center [255, 434] width 148 height 26
paste input "[EMAIL_ADDRESS][DOMAIN_NAME]"
type input "[EMAIL_ADDRESS][DOMAIN_NAME]"
click at [343, 433] on icon "button" at bounding box center [346, 432] width 10 height 10
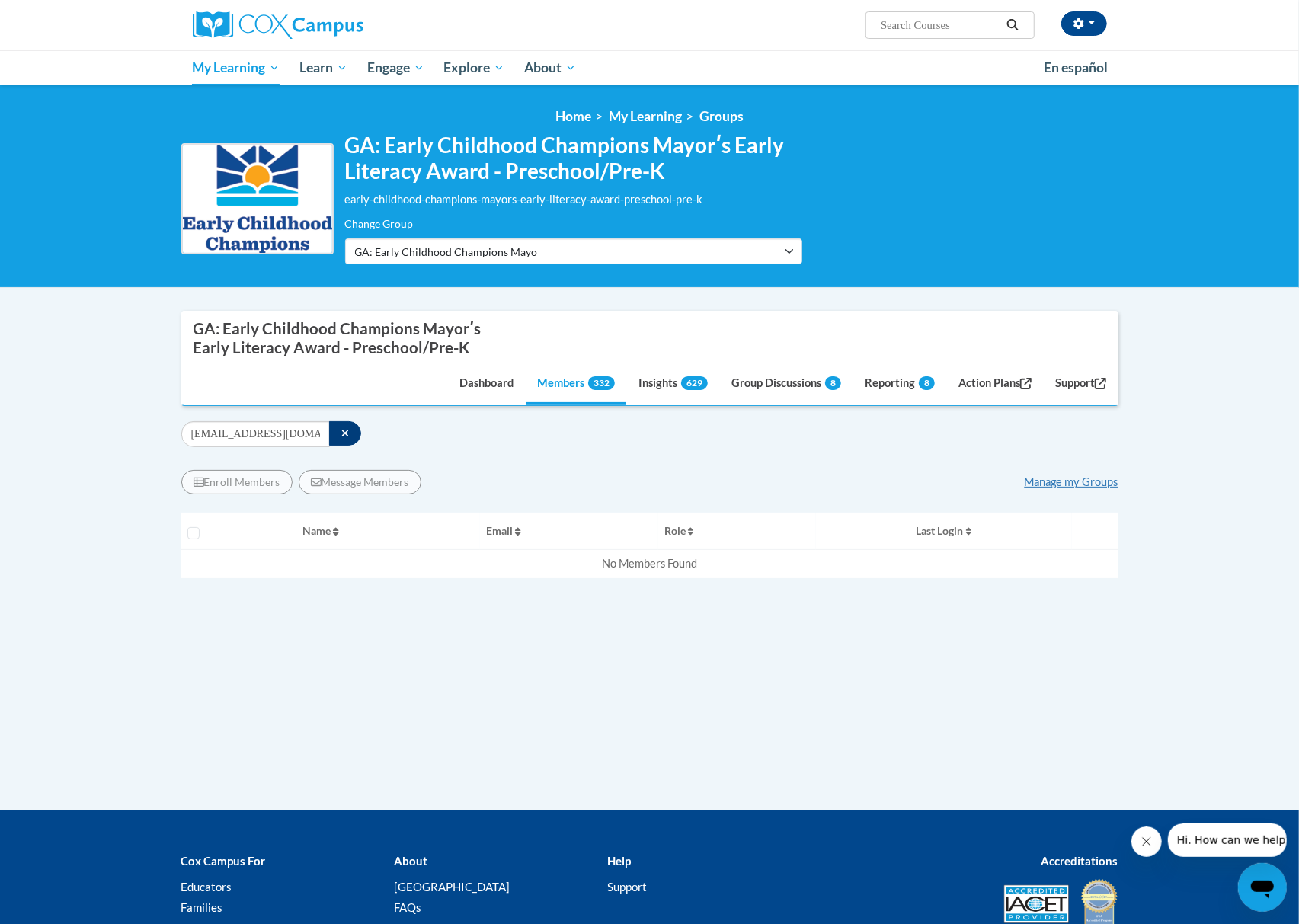
drag, startPoint x: 745, startPoint y: 490, endPoint x: 723, endPoint y: 473, distance: 27.8
click at [744, 489] on div "Enroll Members Message Members Manage my Groups" at bounding box center [650, 482] width 937 height 24
click at [349, 439] on button "button" at bounding box center [345, 433] width 33 height 24
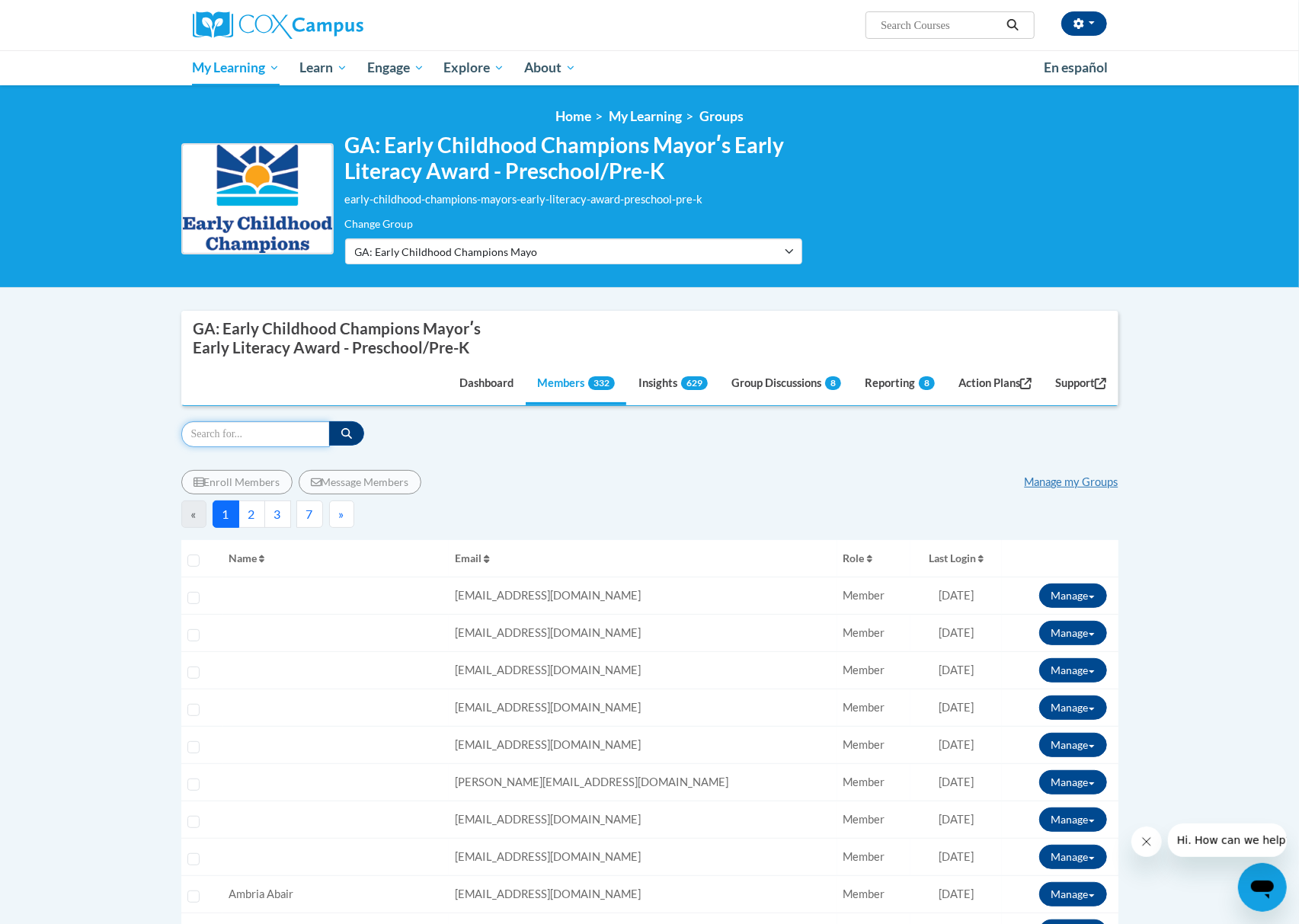
click at [287, 445] on input "Search" at bounding box center [255, 434] width 148 height 26
paste input "[EMAIL_ADDRESS][DOMAIN_NAME]"
type input "[EMAIL_ADDRESS][DOMAIN_NAME]"
click at [349, 436] on icon "button" at bounding box center [346, 432] width 10 height 10
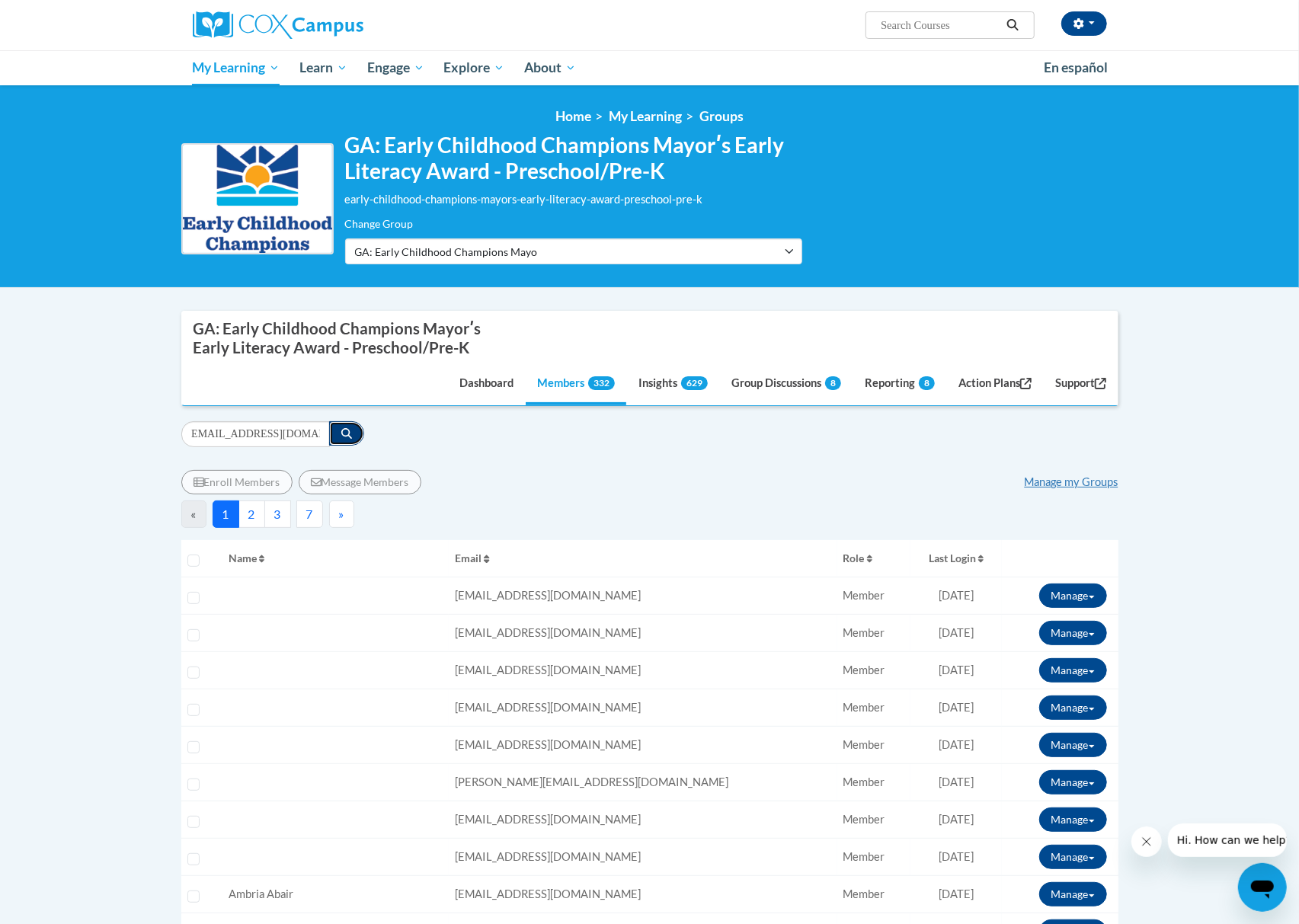
scroll to position [0, 0]
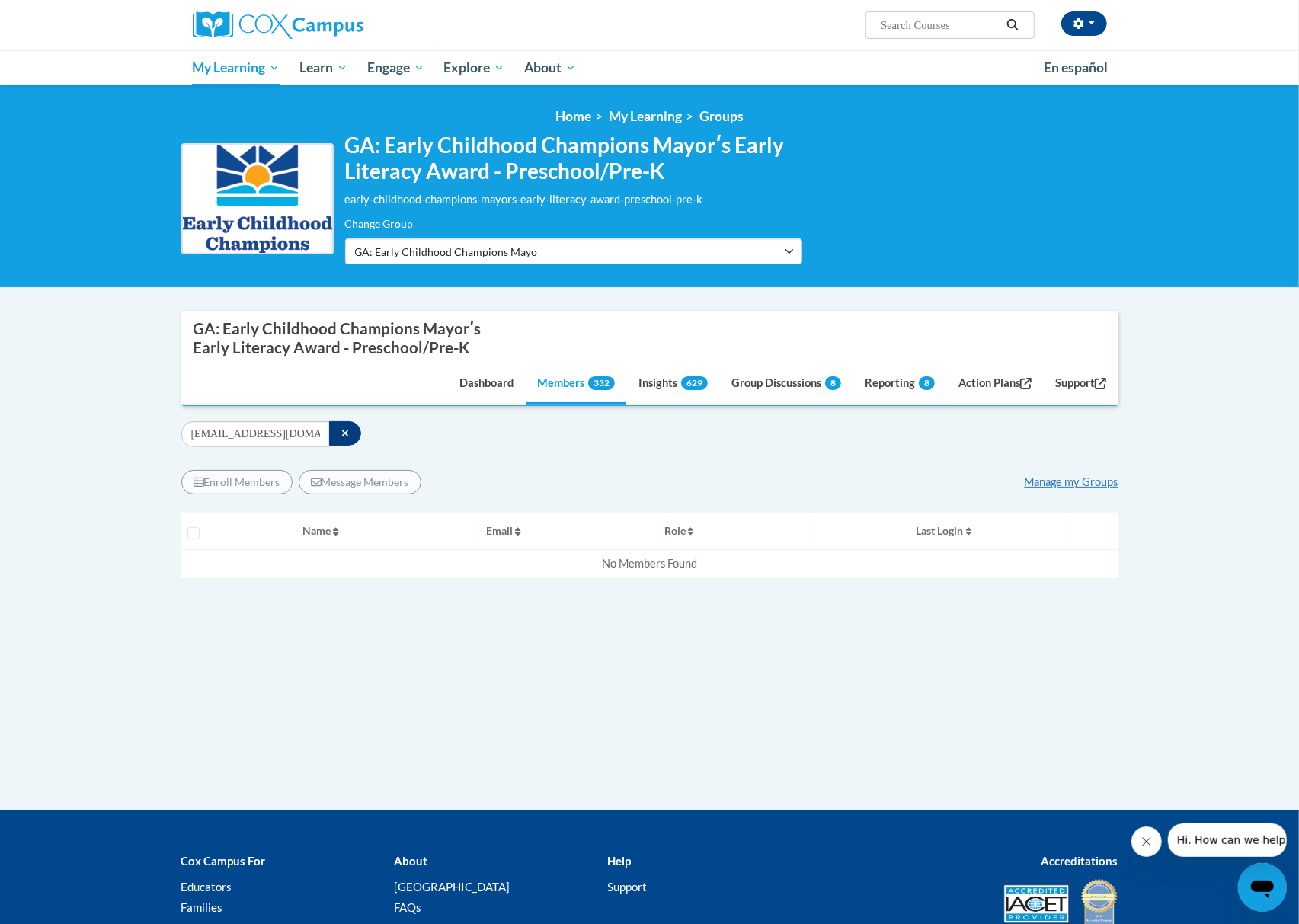
click at [678, 461] on div "Enroll Members Message Members Manage my Groups « 1 » Selecting Name Email" at bounding box center [650, 582] width 937 height 249
click at [348, 437] on icon "button" at bounding box center [345, 432] width 8 height 10
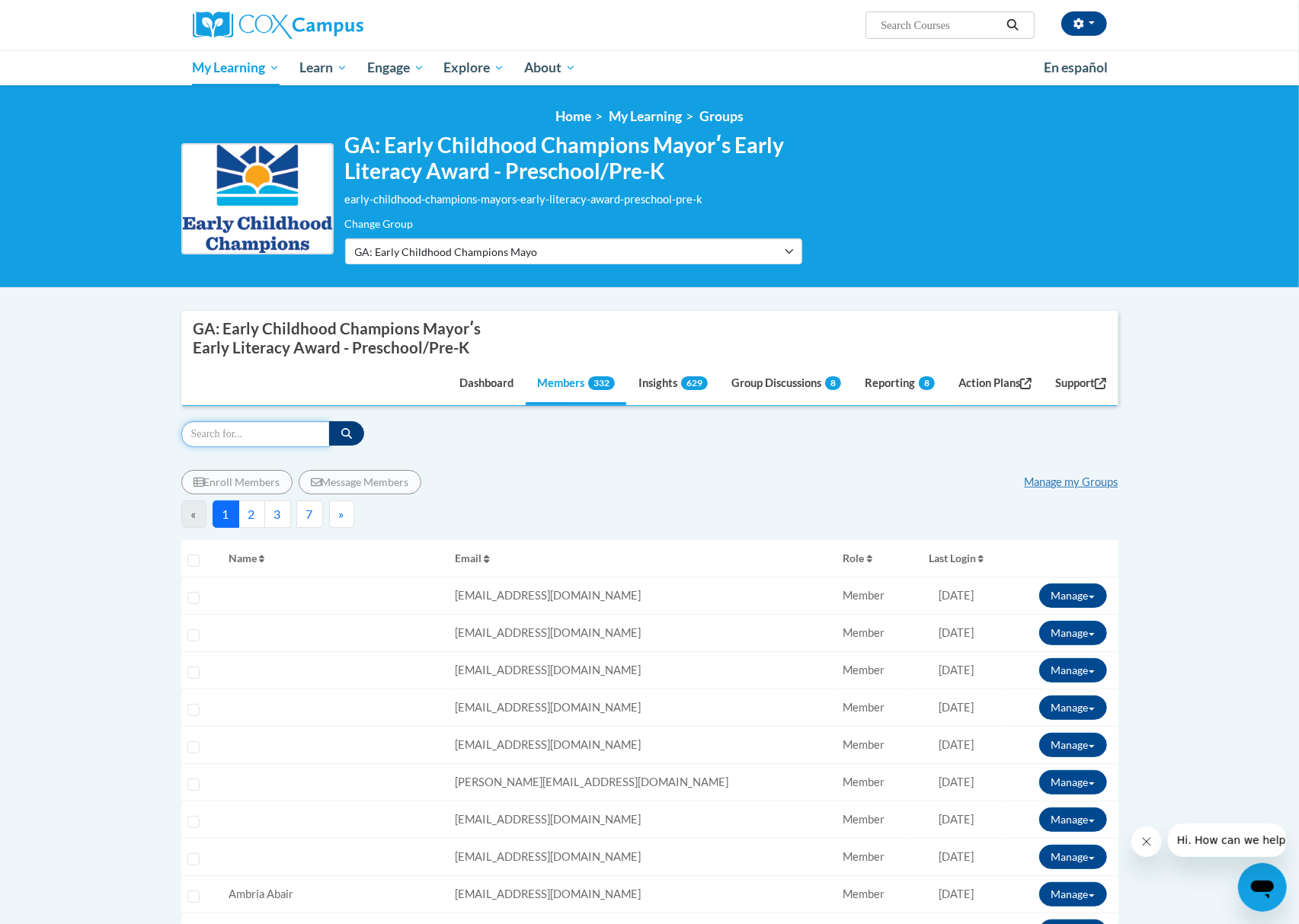
click at [241, 440] on input "Search" at bounding box center [255, 434] width 148 height 26
paste input "[EMAIL_ADDRESS][DOMAIN_NAME]"
type input "[EMAIL_ADDRESS][DOMAIN_NAME]"
click at [357, 430] on button "button" at bounding box center [347, 433] width 35 height 24
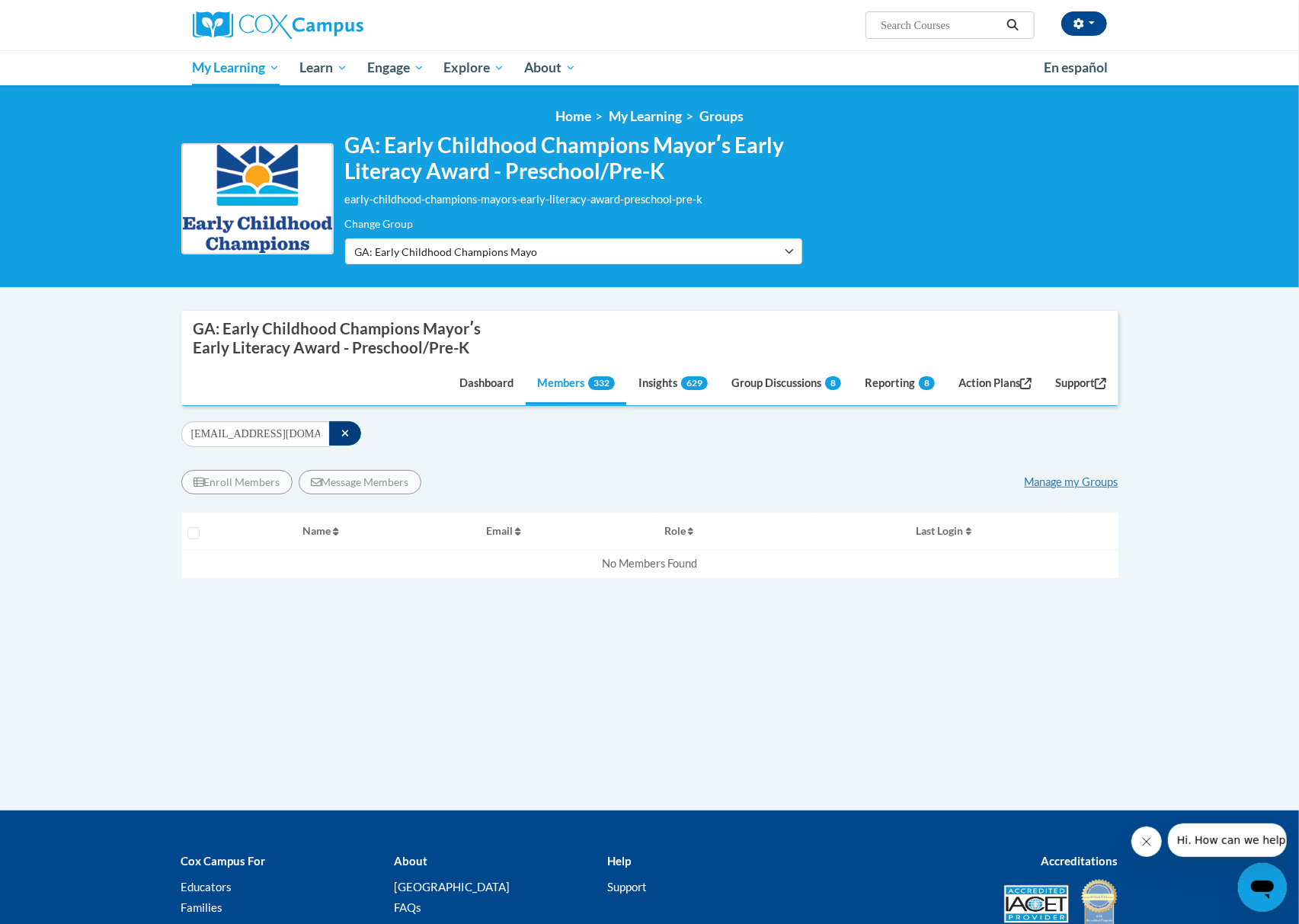
drag, startPoint x: 691, startPoint y: 460, endPoint x: 653, endPoint y: 446, distance: 40.5
click at [691, 460] on div "Enroll Members Message Members Manage my Groups « 1 » Selecting Name Email" at bounding box center [650, 582] width 937 height 249
click at [344, 428] on icon "button" at bounding box center [345, 432] width 8 height 10
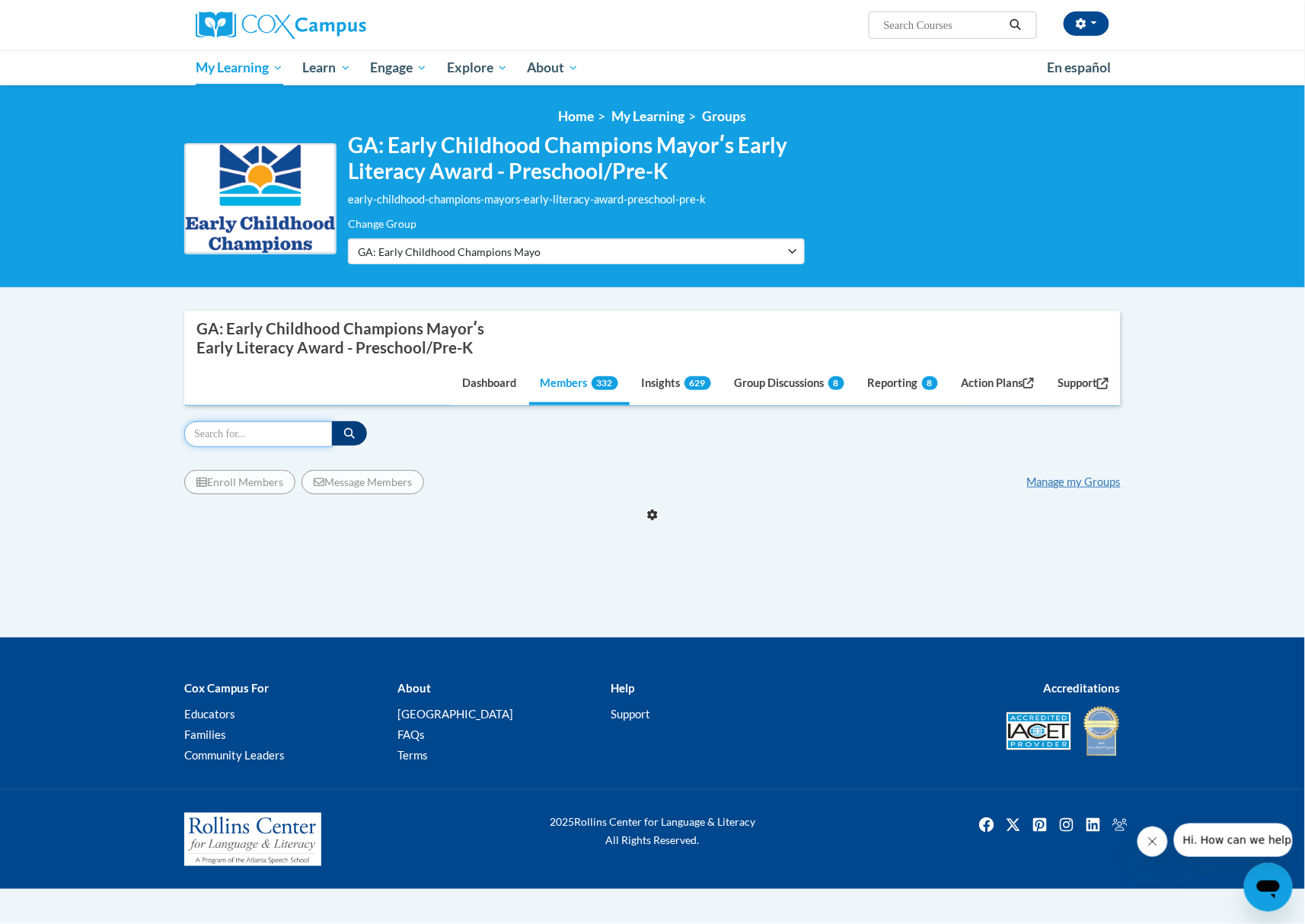
click at [281, 429] on input "Search" at bounding box center [258, 434] width 148 height 26
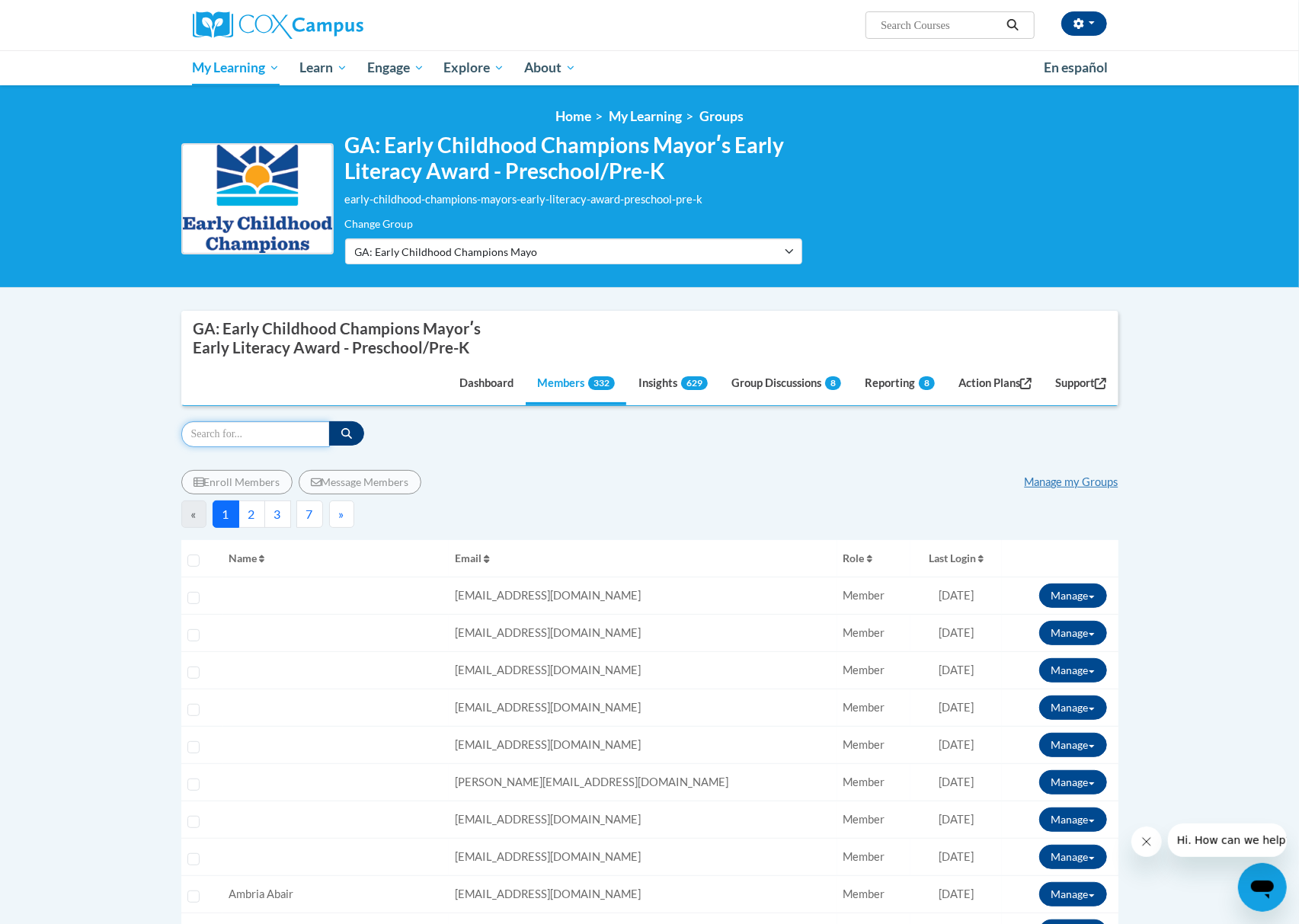
paste input "[EMAIL_ADDRESS][DOMAIN_NAME]"
type input "[EMAIL_ADDRESS][DOMAIN_NAME]"
click at [333, 430] on button "button" at bounding box center [347, 433] width 35 height 24
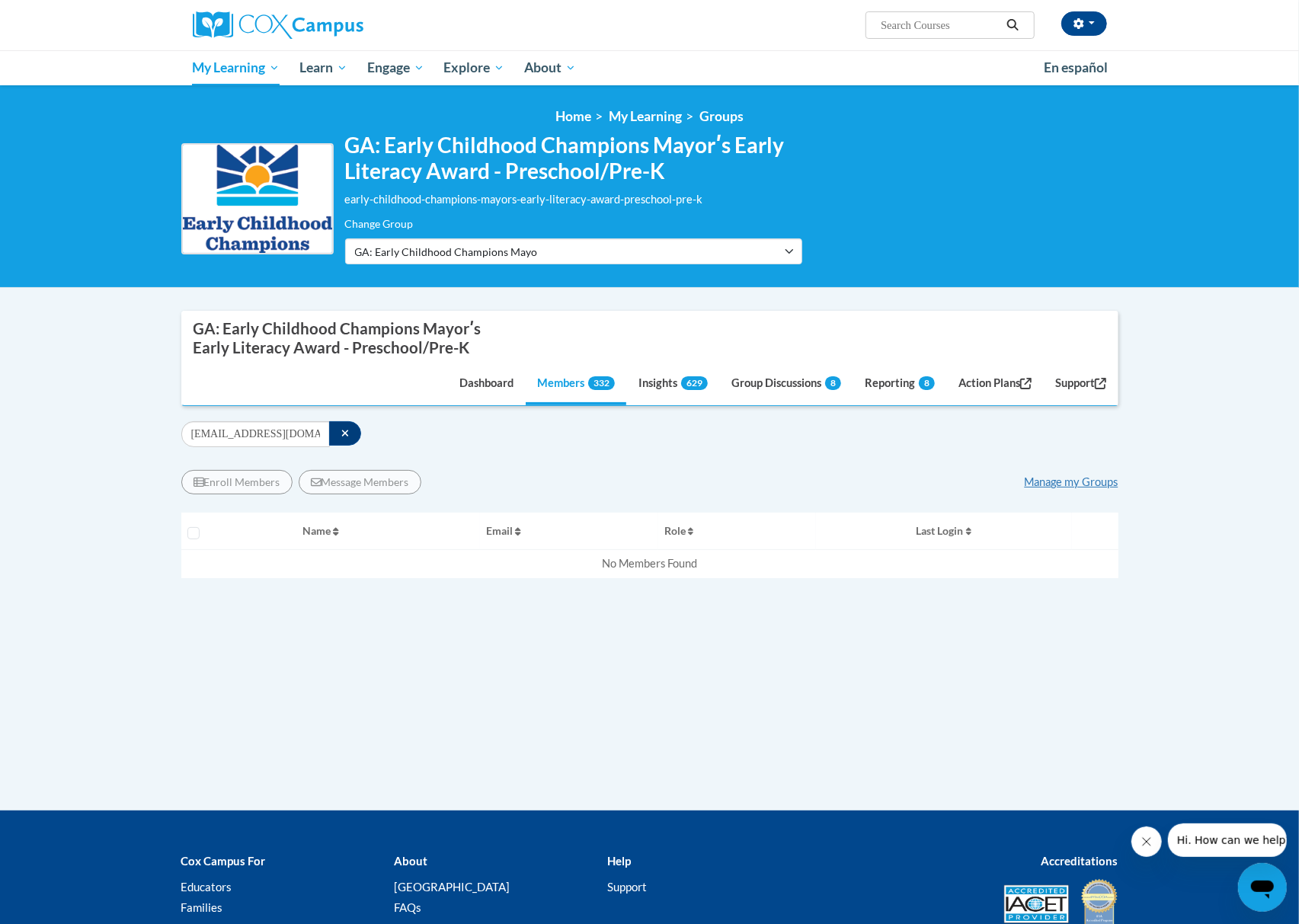
drag, startPoint x: 745, startPoint y: 453, endPoint x: 660, endPoint y: 469, distance: 86.5
click at [745, 453] on div "Enroll Members Message Members Manage my Groups « 1 » Selecting Name Email Role…" at bounding box center [650, 583] width 937 height 272
click at [346, 434] on icon "button" at bounding box center [345, 432] width 8 height 10
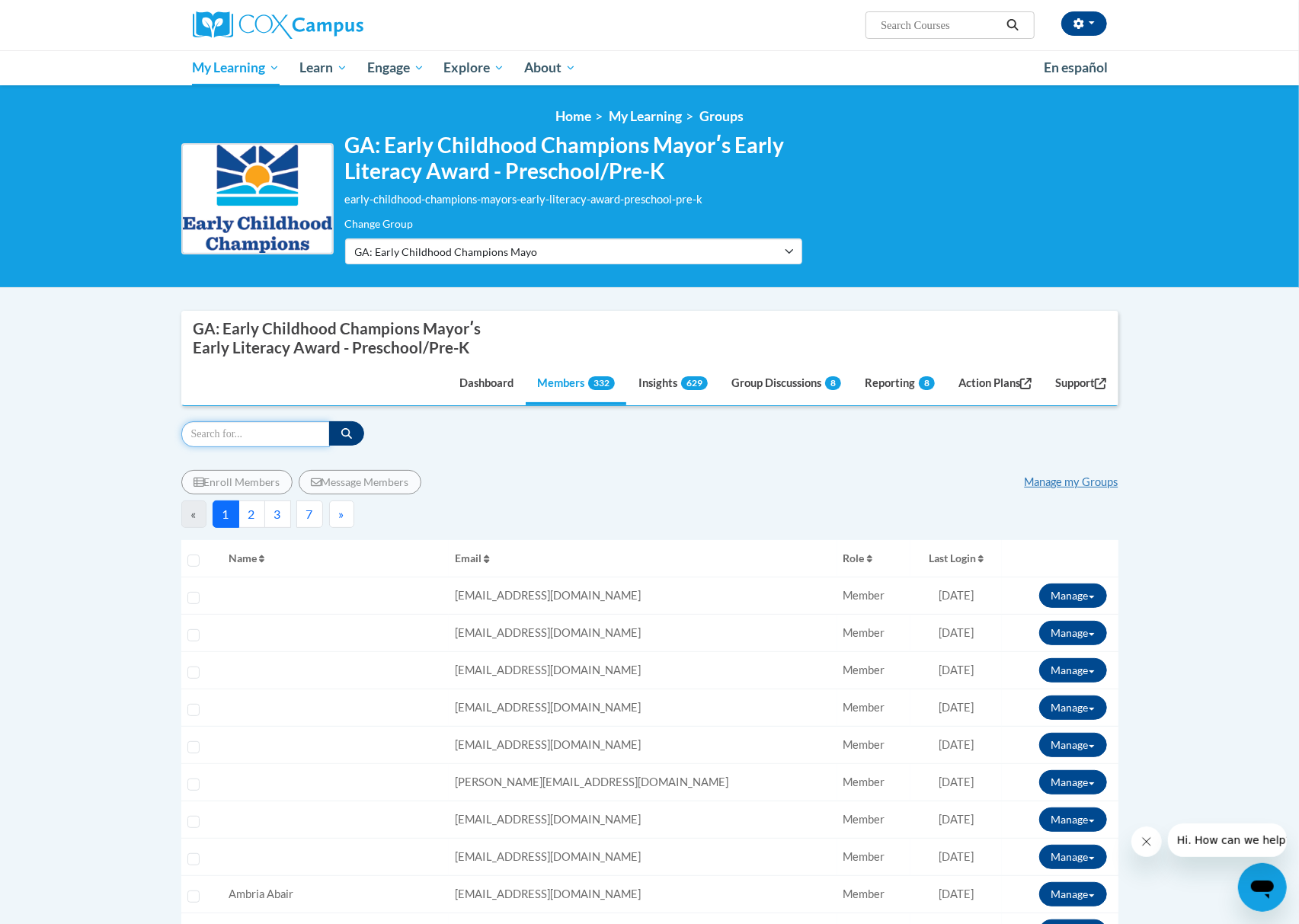
click at [263, 437] on input "Search" at bounding box center [255, 434] width 148 height 26
paste input "[EMAIL_ADDRESS][DOMAIN_NAME]"
type input "[EMAIL_ADDRESS][DOMAIN_NAME]"
click at [348, 440] on button "button" at bounding box center [347, 433] width 35 height 24
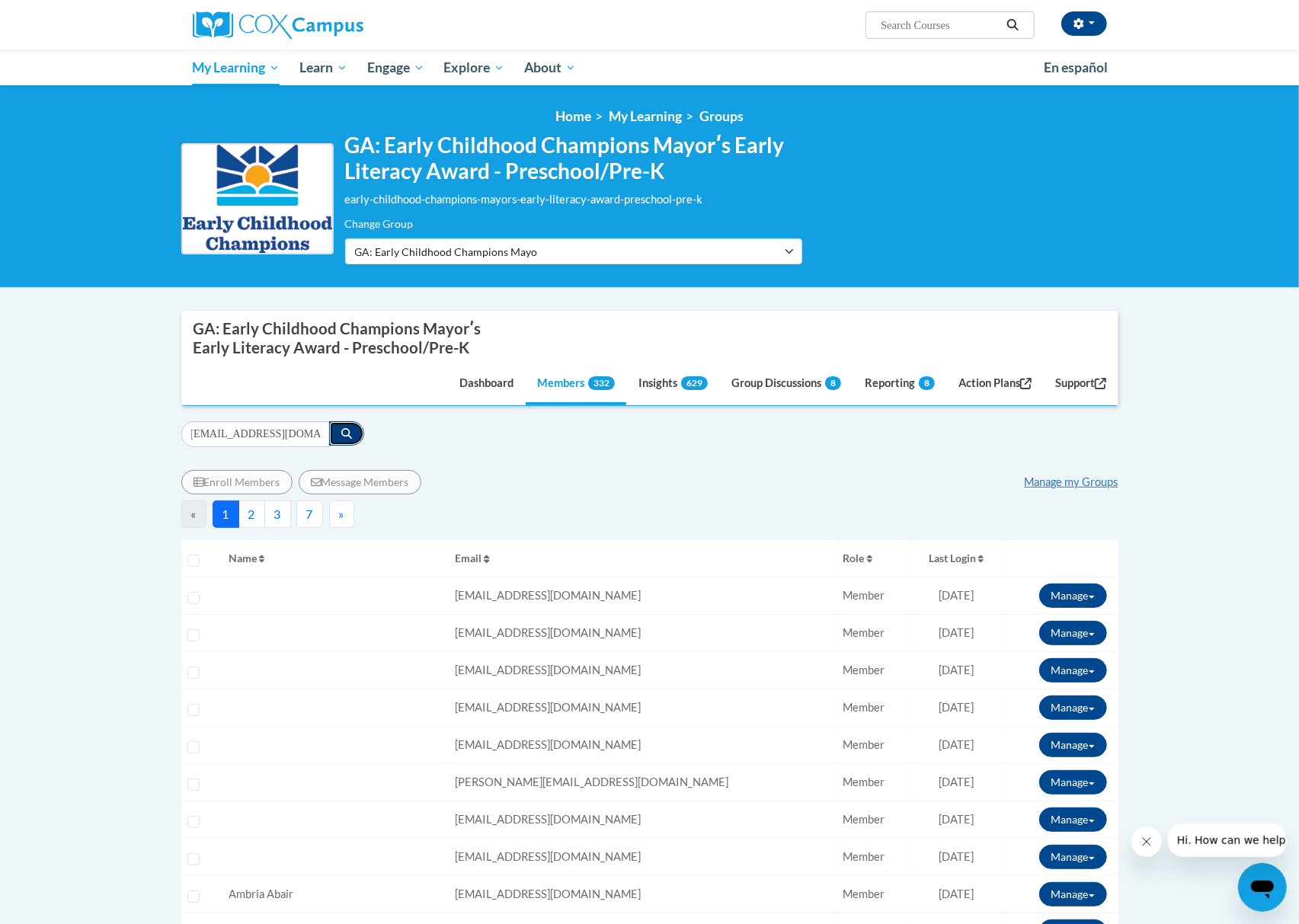
scroll to position [0, 0]
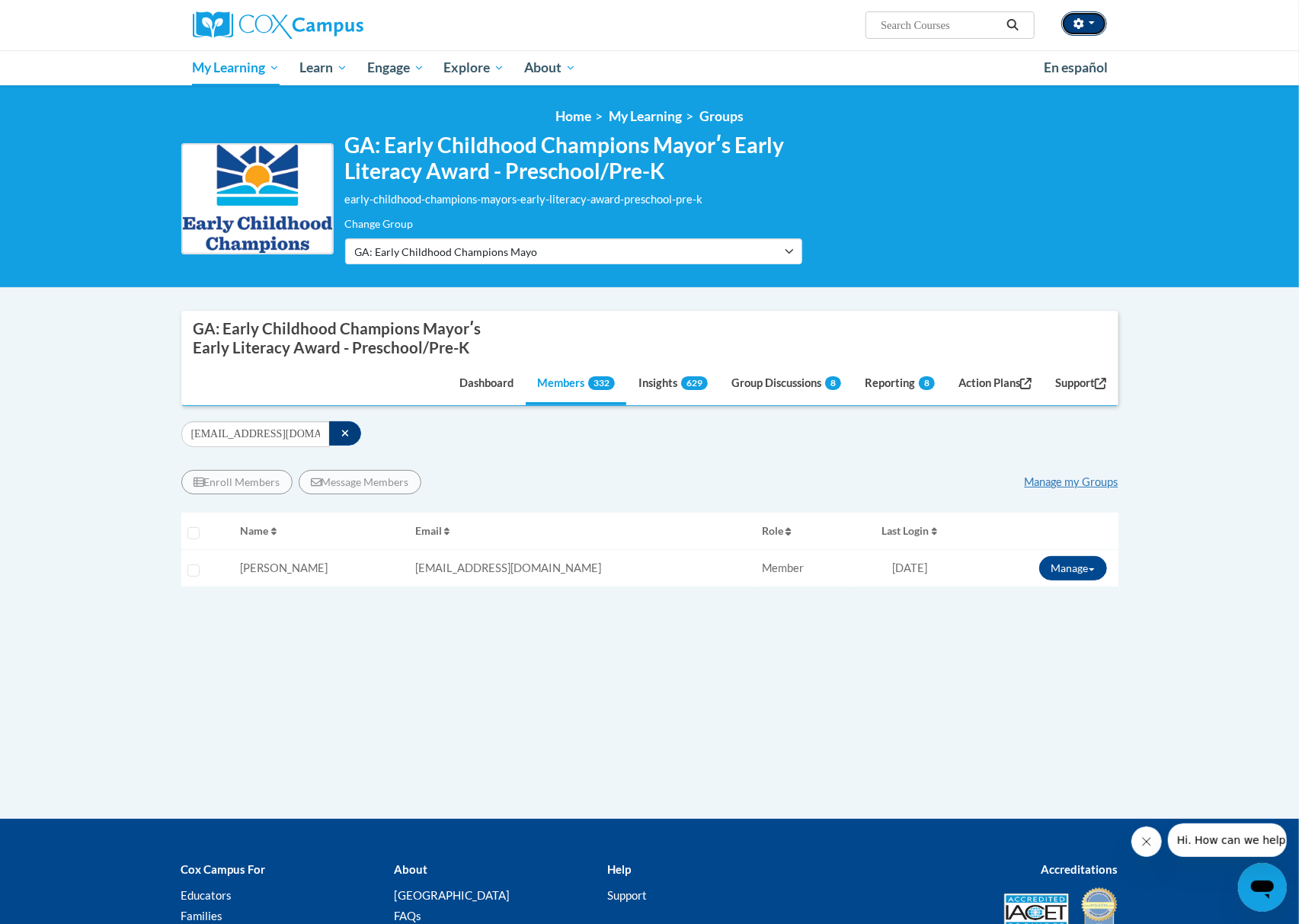
click at [1073, 32] on button "button" at bounding box center [1084, 23] width 46 height 24
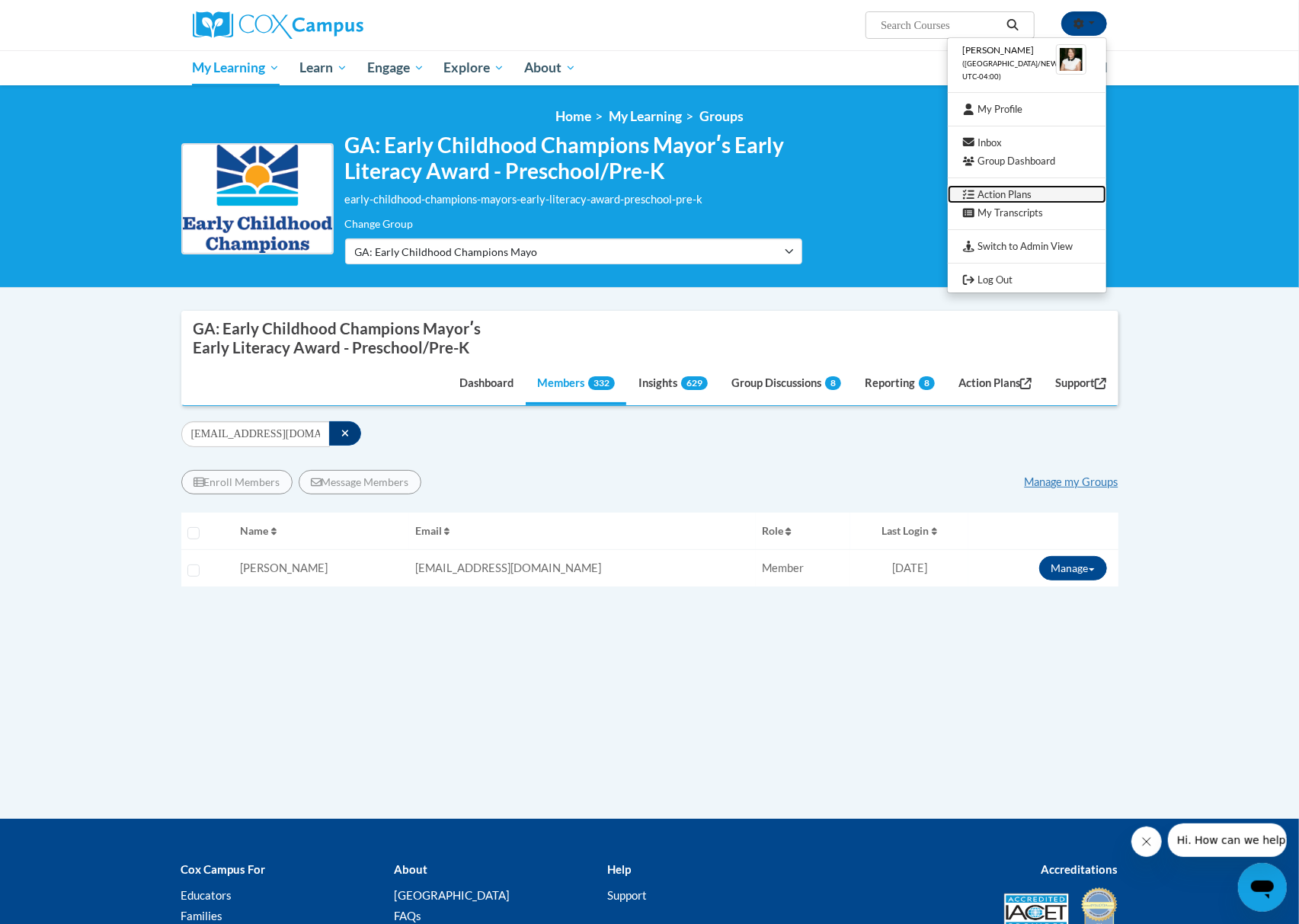
click at [1012, 189] on link "Action Plans" at bounding box center [1027, 195] width 158 height 19
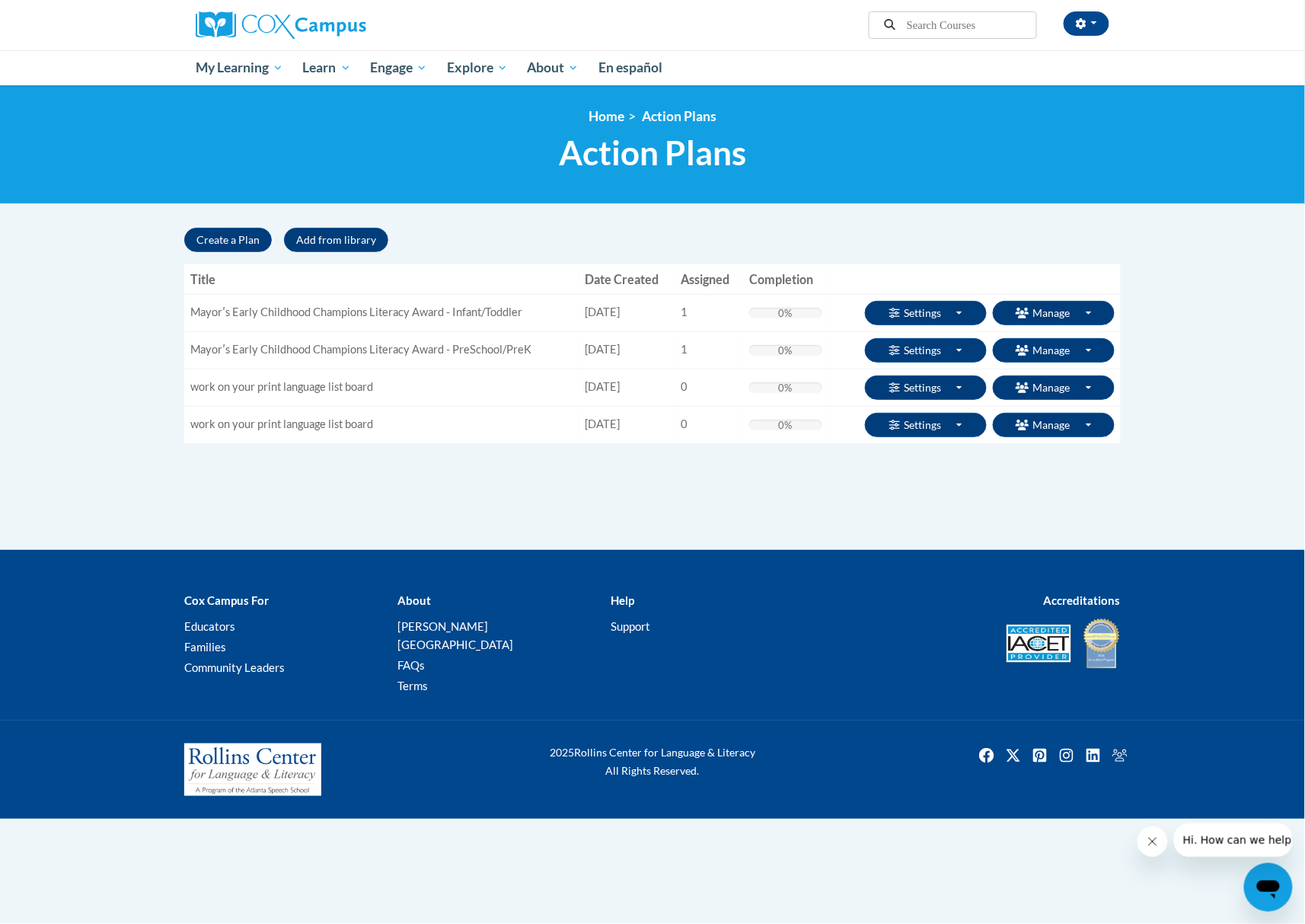
click at [811, 228] on div "Create a Plan Add from library « 1 »" at bounding box center [652, 239] width 936 height 24
click at [1045, 430] on span "Enroll" at bounding box center [1049, 434] width 30 height 16
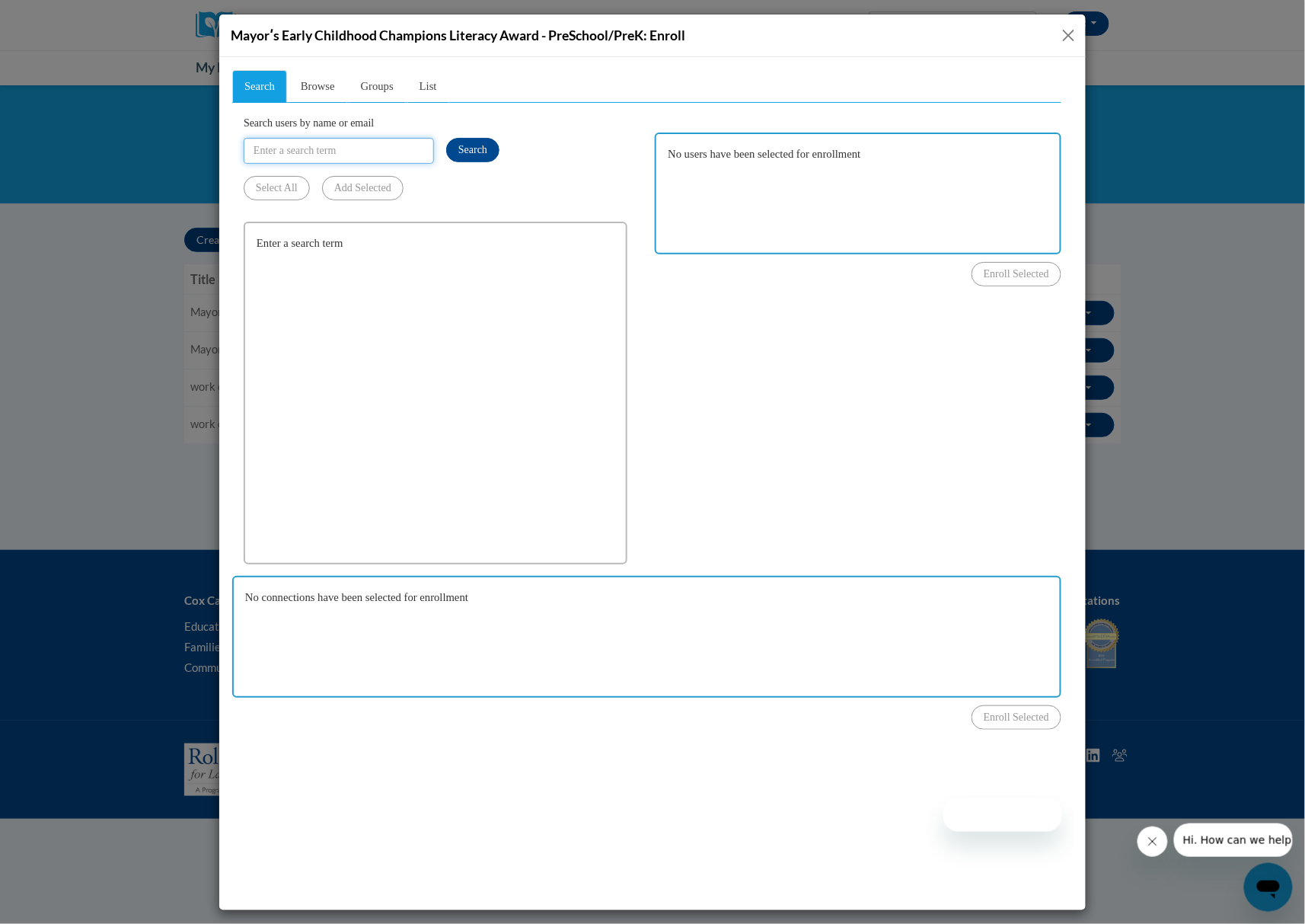
click at [374, 153] on input "Search users by name or email" at bounding box center [338, 150] width 190 height 26
paste input "[EMAIL_ADDRESS][DOMAIN_NAME]"
type input "[EMAIL_ADDRESS][DOMAIN_NAME]"
click at [468, 143] on span "Search" at bounding box center [471, 149] width 29 height 11
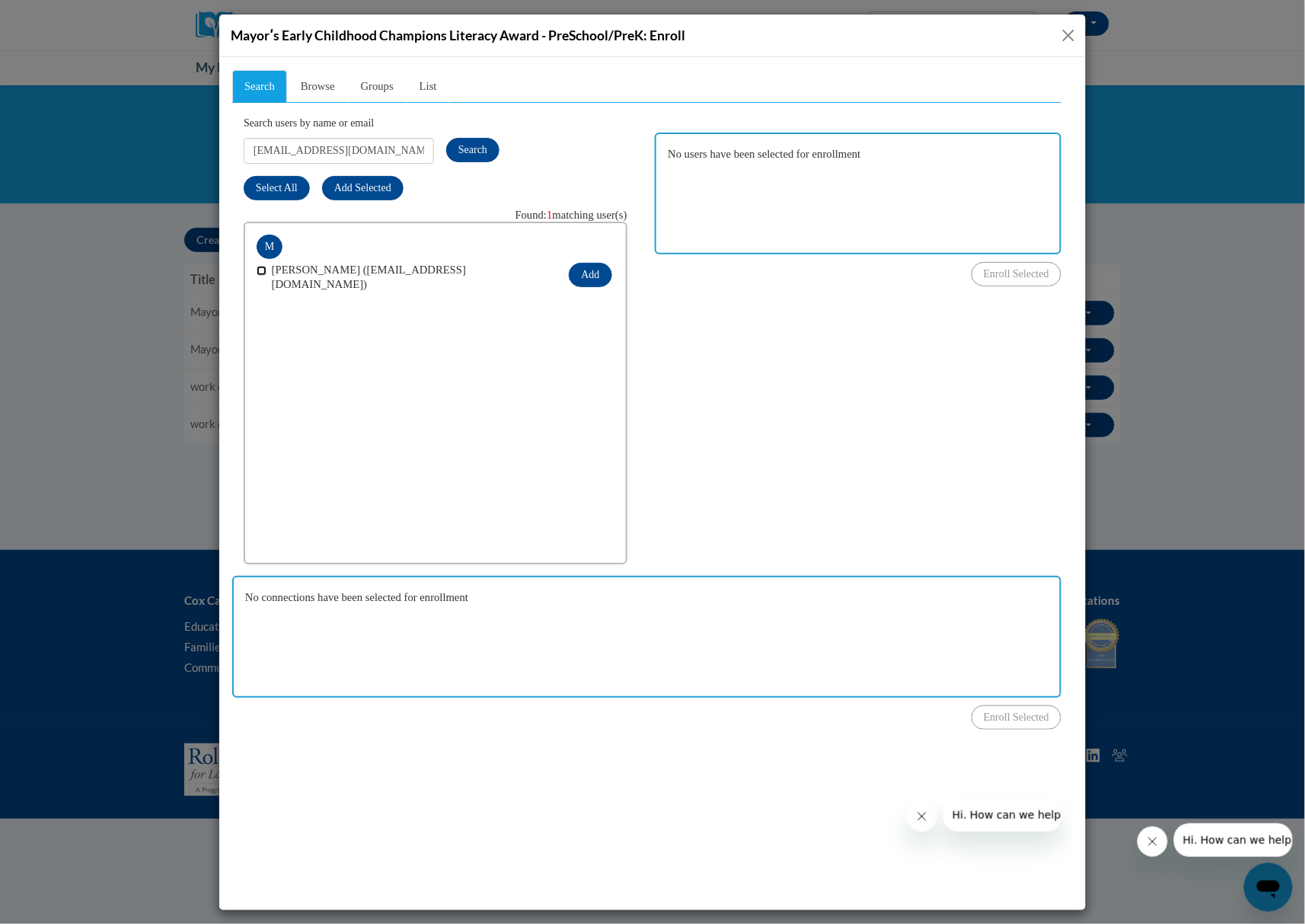
click at [261, 269] on input "checkbox" at bounding box center [261, 269] width 10 height 10
checkbox input "true"
click at [575, 268] on button "Add" at bounding box center [590, 274] width 43 height 24
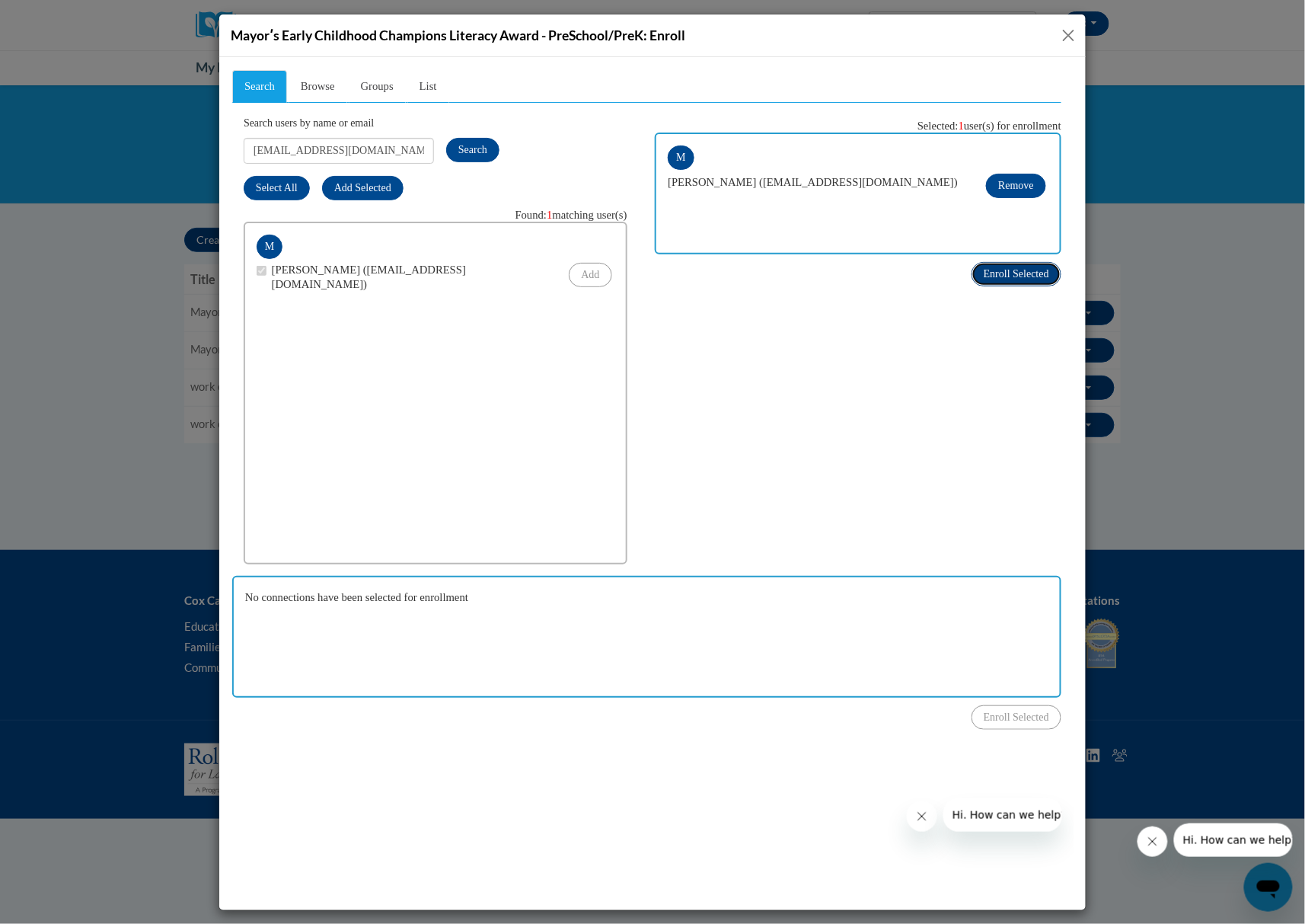
click at [1001, 272] on span "Enroll Selected" at bounding box center [1015, 273] width 65 height 11
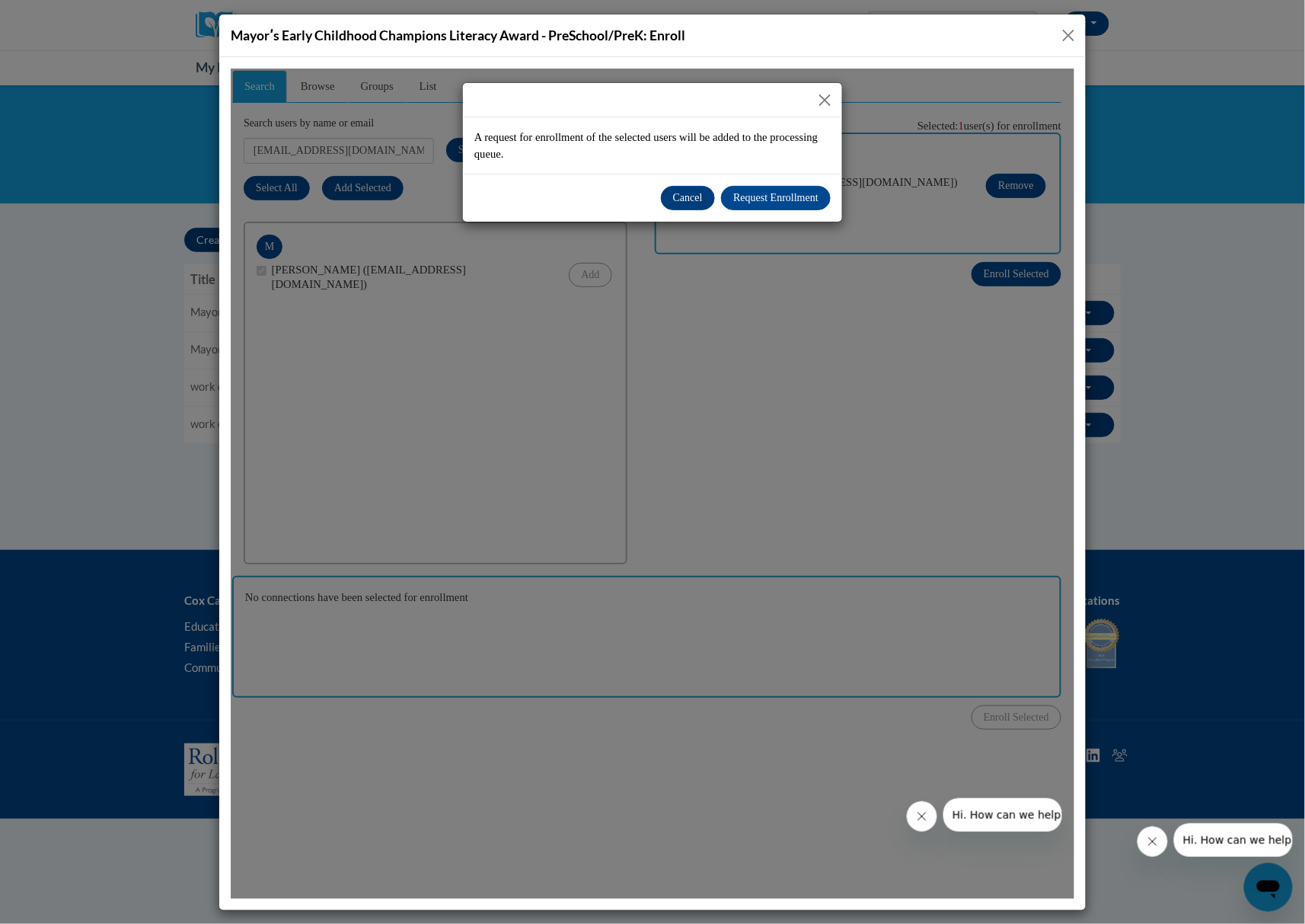
click at [772, 184] on div "Cancel Request Enrollment" at bounding box center [651, 197] width 379 height 48
click at [773, 194] on span "Request Enrollment" at bounding box center [775, 197] width 86 height 11
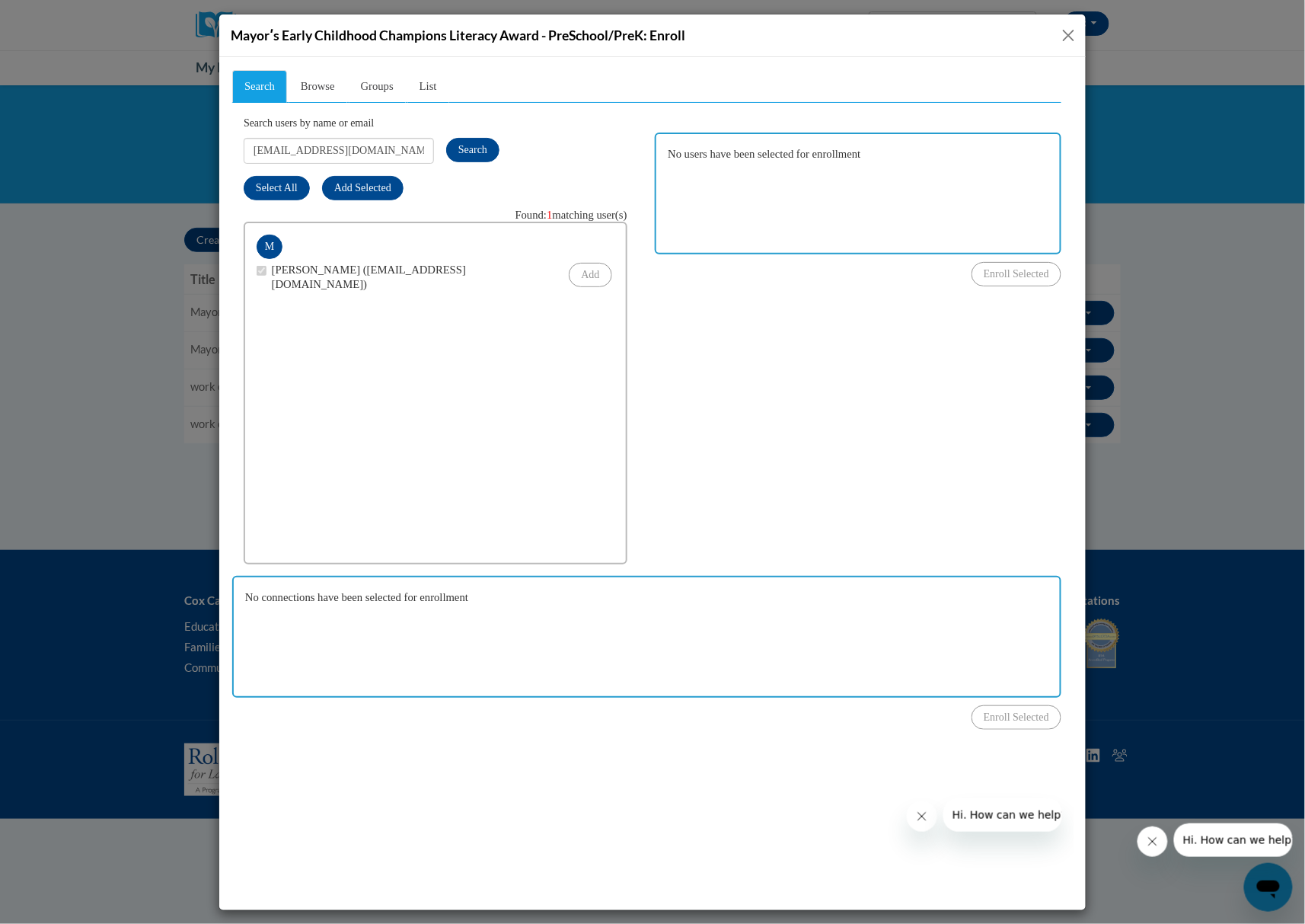
click at [916, 820] on icon "Close message from company" at bounding box center [921, 815] width 12 height 12
click at [1148, 833] on button "Close message from company" at bounding box center [1151, 840] width 31 height 31
click at [857, 327] on div "Search Browse Groups List Search users by name or email Lesliemarsh40@yahoo.com…" at bounding box center [646, 383] width 829 height 628
click at [823, 381] on div "Search Browse Groups List Search users by name or email Lesliemarsh40@yahoo.com…" at bounding box center [646, 383] width 829 height 628
click at [404, 150] on input "[EMAIL_ADDRESS][DOMAIN_NAME]" at bounding box center [338, 150] width 190 height 26
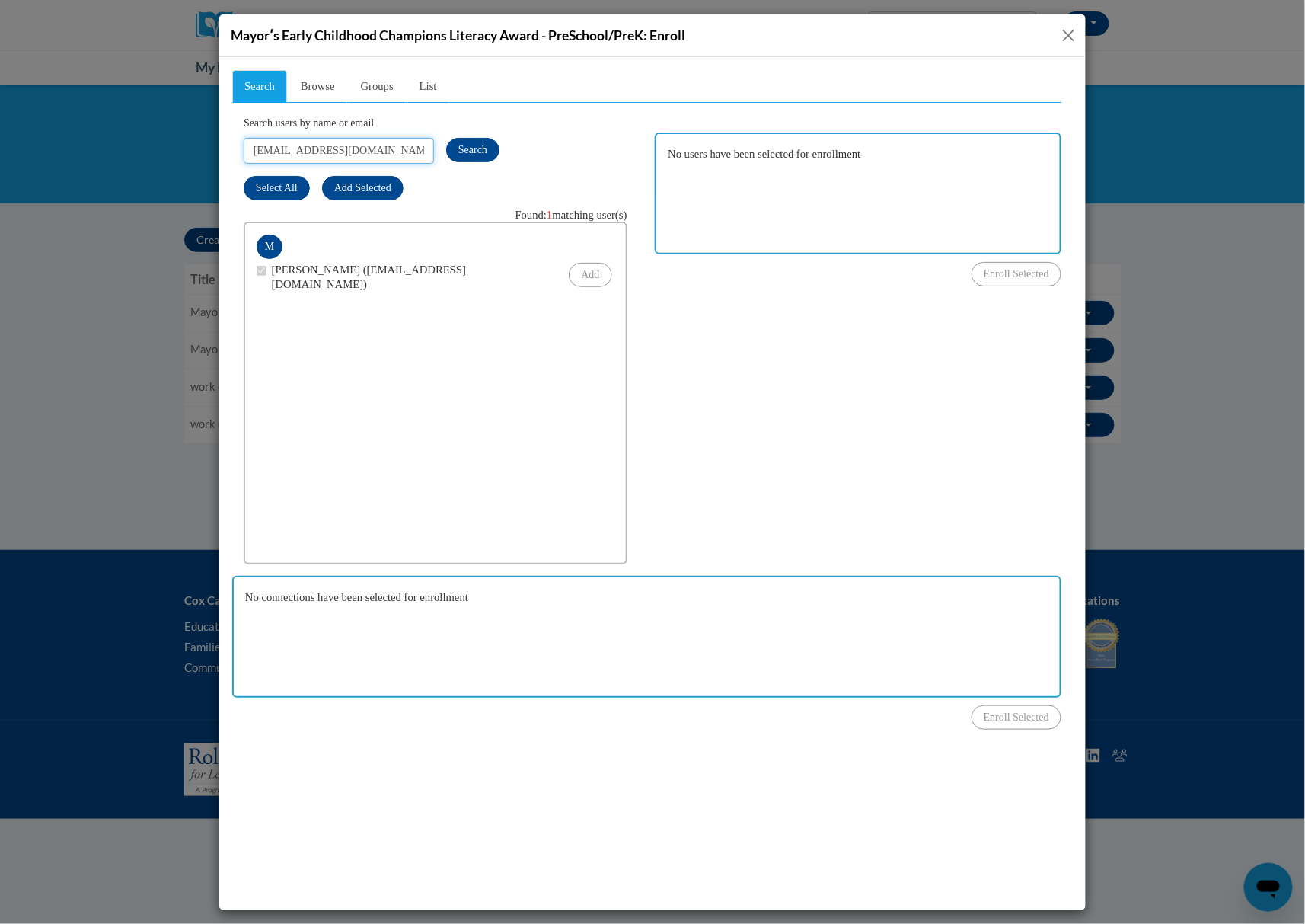
click at [404, 150] on input "[EMAIL_ADDRESS][DOMAIN_NAME]" at bounding box center [338, 150] width 190 height 26
paste input "Snorthern2@gmail"
click at [476, 153] on span "Search" at bounding box center [471, 149] width 29 height 11
click at [744, 401] on div "Search Browse Groups List Search users by name or email Snorthern2@gmail.com Se…" at bounding box center [646, 383] width 829 height 628
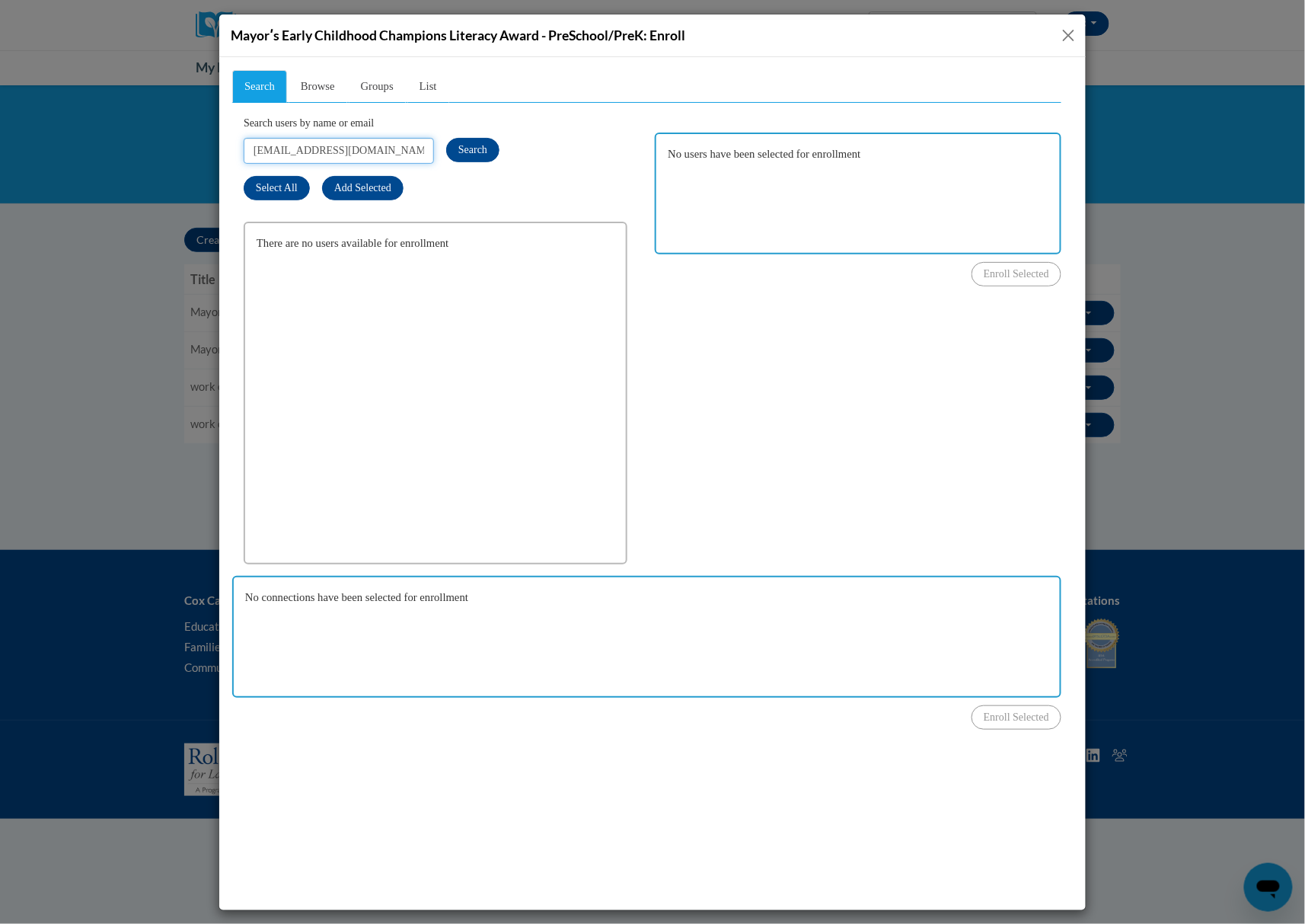
click at [401, 151] on input "Snorthern2@gmail.com" at bounding box center [338, 150] width 190 height 26
paste input "alexisnorthern@yahoo"
click at [453, 143] on button "Search" at bounding box center [471, 149] width 53 height 24
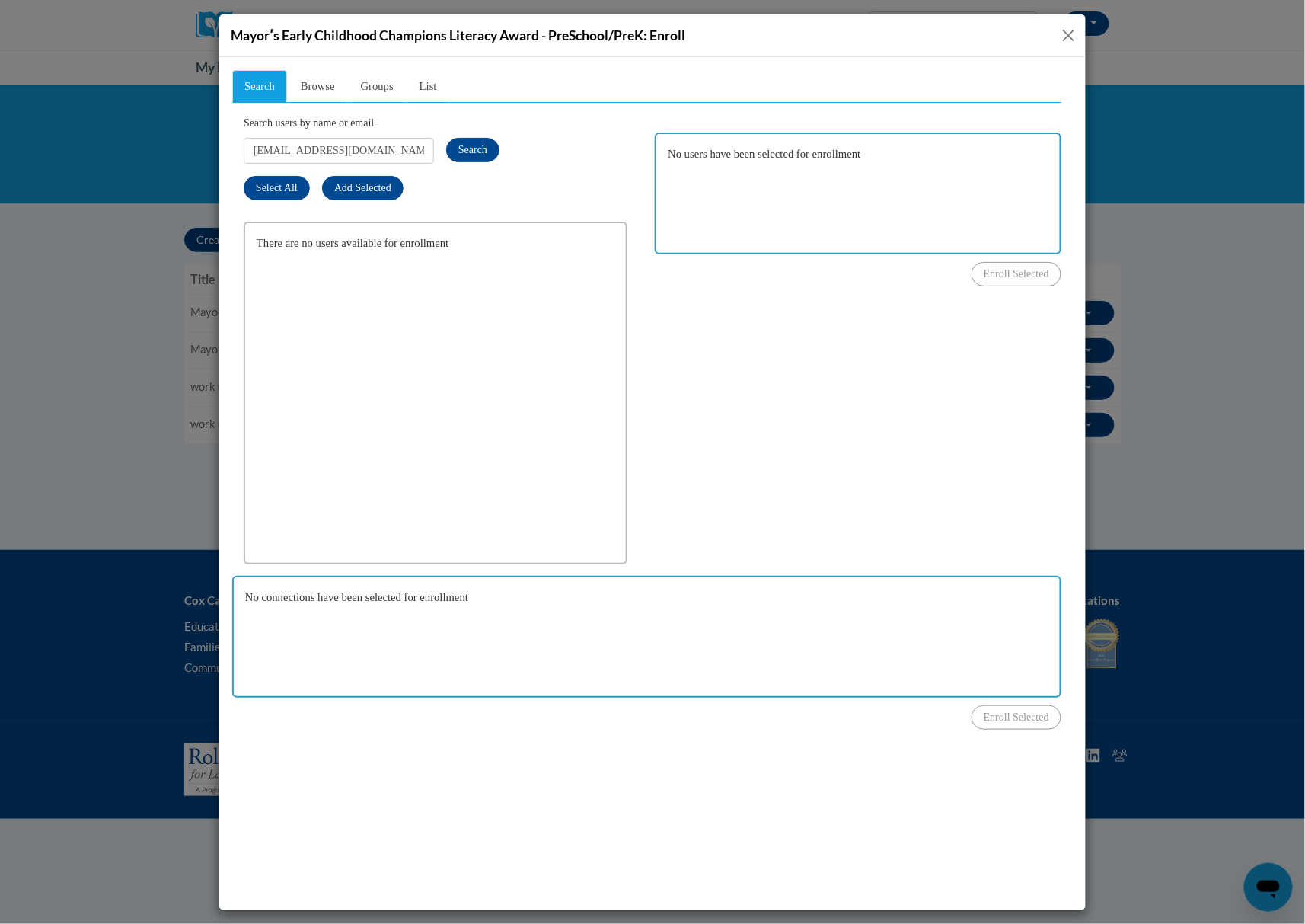
click at [730, 329] on div "Search Browse Groups List Search users by name or email alexisnorthern@yahoo.co…" at bounding box center [646, 383] width 829 height 628
click at [412, 150] on input "alexisnorthern@yahoo.com" at bounding box center [338, 150] width 190 height 26
paste input "mrodriguezc@suzukischool"
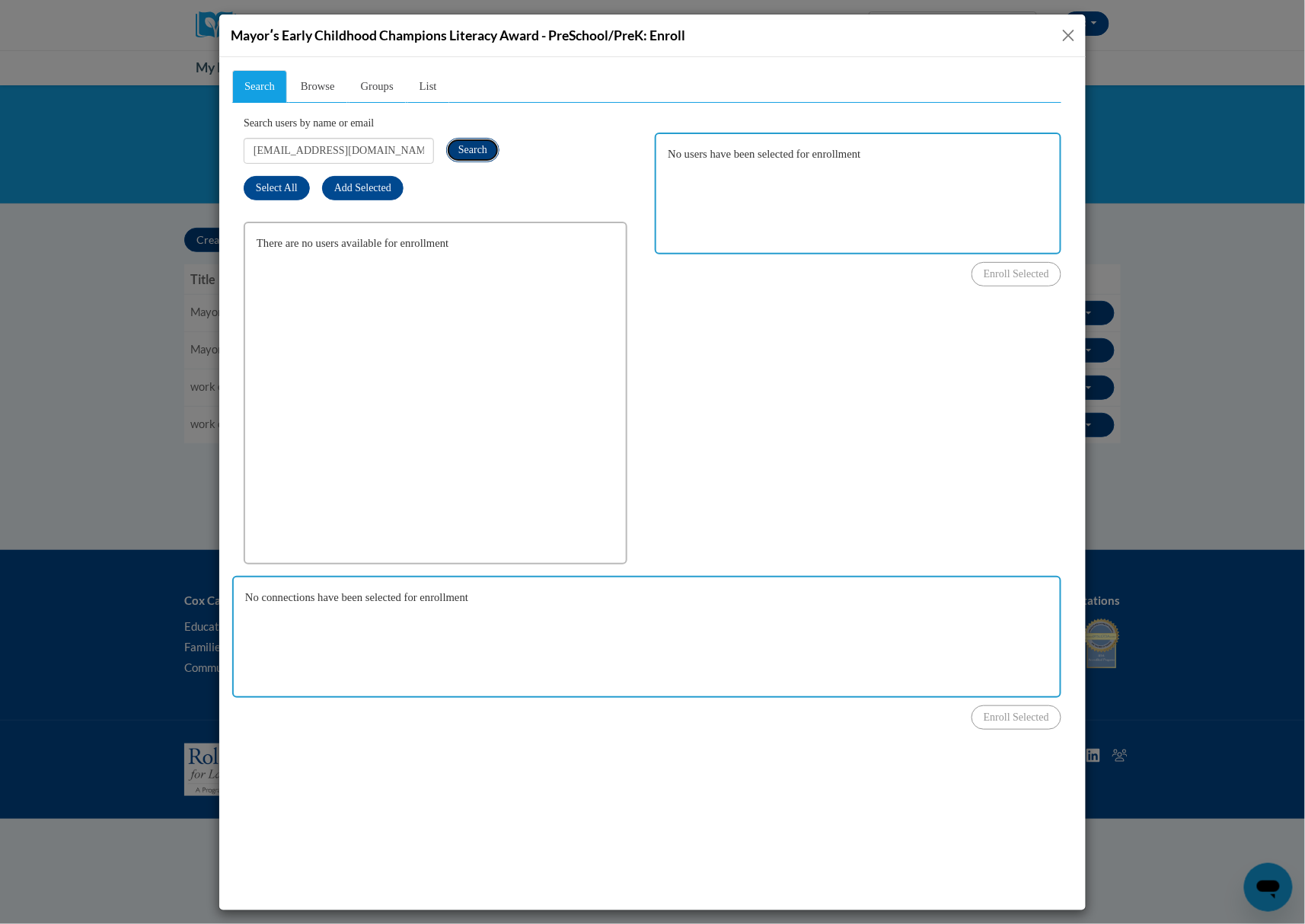
click at [462, 153] on span "Search" at bounding box center [471, 149] width 29 height 11
click at [814, 340] on div "Search Browse Groups List Search users by name or email mrodriguezc@suzukischoo…" at bounding box center [646, 383] width 829 height 628
click at [400, 151] on input "mrodriguezc@suzukischool.com" at bounding box center [338, 150] width 190 height 26
click at [400, 150] on input "mrodriguezc@suzukischool.com" at bounding box center [338, 150] width 190 height 26
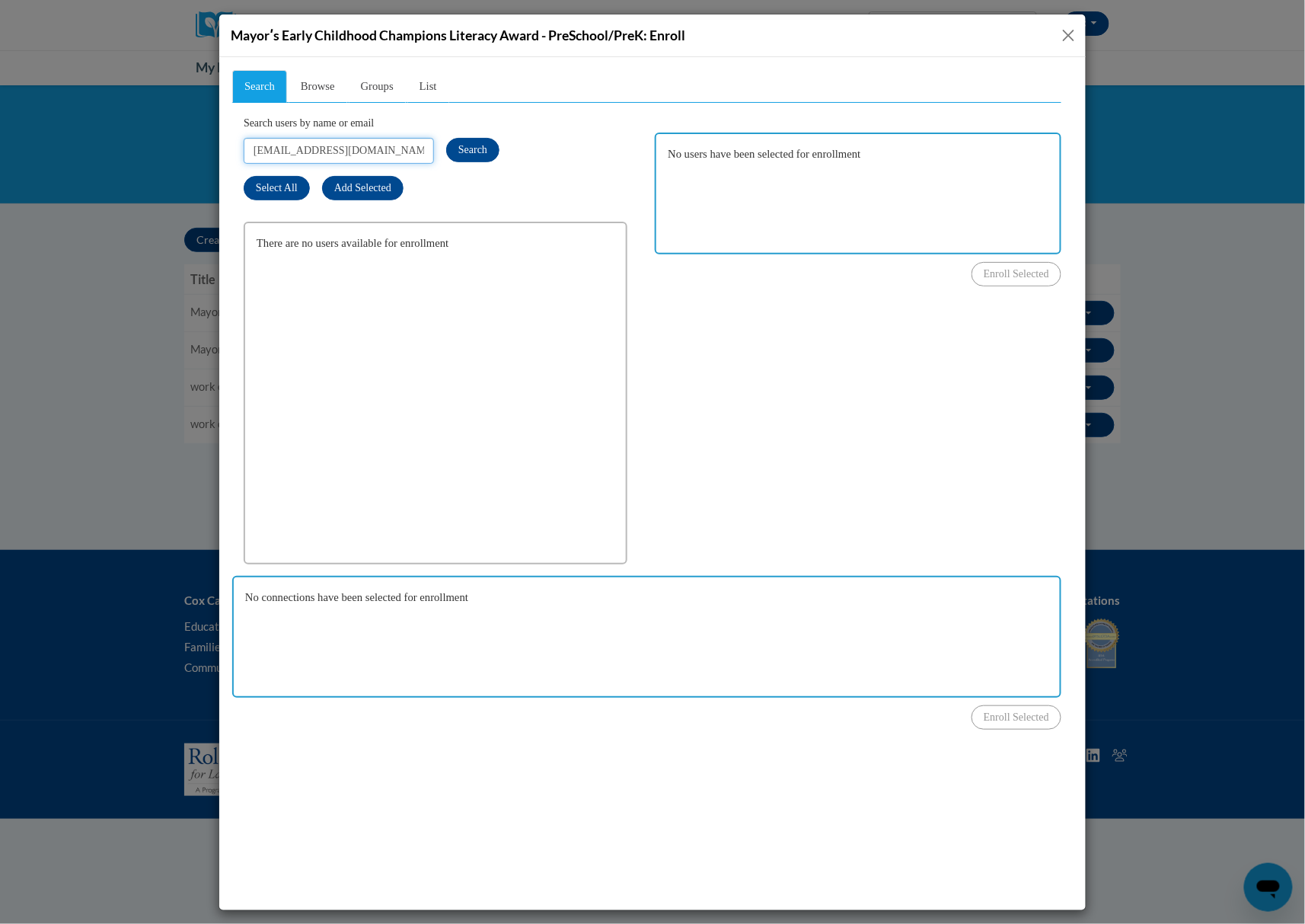
paste input "erodriguez"
click at [467, 139] on button "Search" at bounding box center [471, 149] width 53 height 24
drag, startPoint x: 811, startPoint y: 340, endPoint x: 735, endPoint y: 287, distance: 92.7
click at [812, 340] on div "Search Browse Groups List Search users by name or email erodriguez@suzukischool…" at bounding box center [646, 383] width 829 height 628
click at [398, 143] on input "erodriguez@suzukischool.com" at bounding box center [338, 150] width 190 height 26
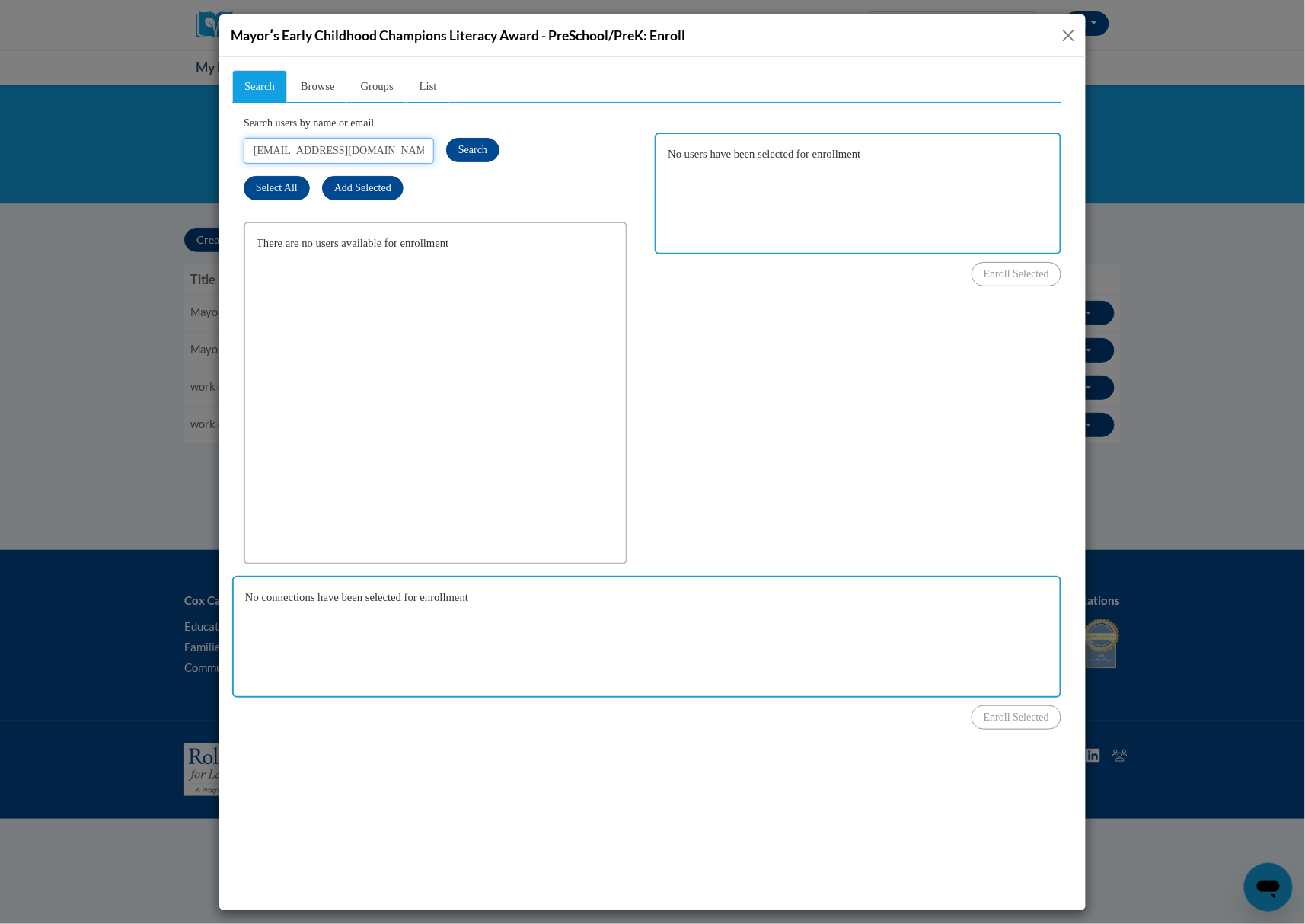
click at [398, 143] on input "erodriguez@suzukischool.com" at bounding box center [338, 150] width 190 height 26
paste input "meredith.vaughan333@gmai"
click at [470, 144] on span "Search" at bounding box center [471, 149] width 29 height 11
drag, startPoint x: 769, startPoint y: 364, endPoint x: 714, endPoint y: 329, distance: 65.2
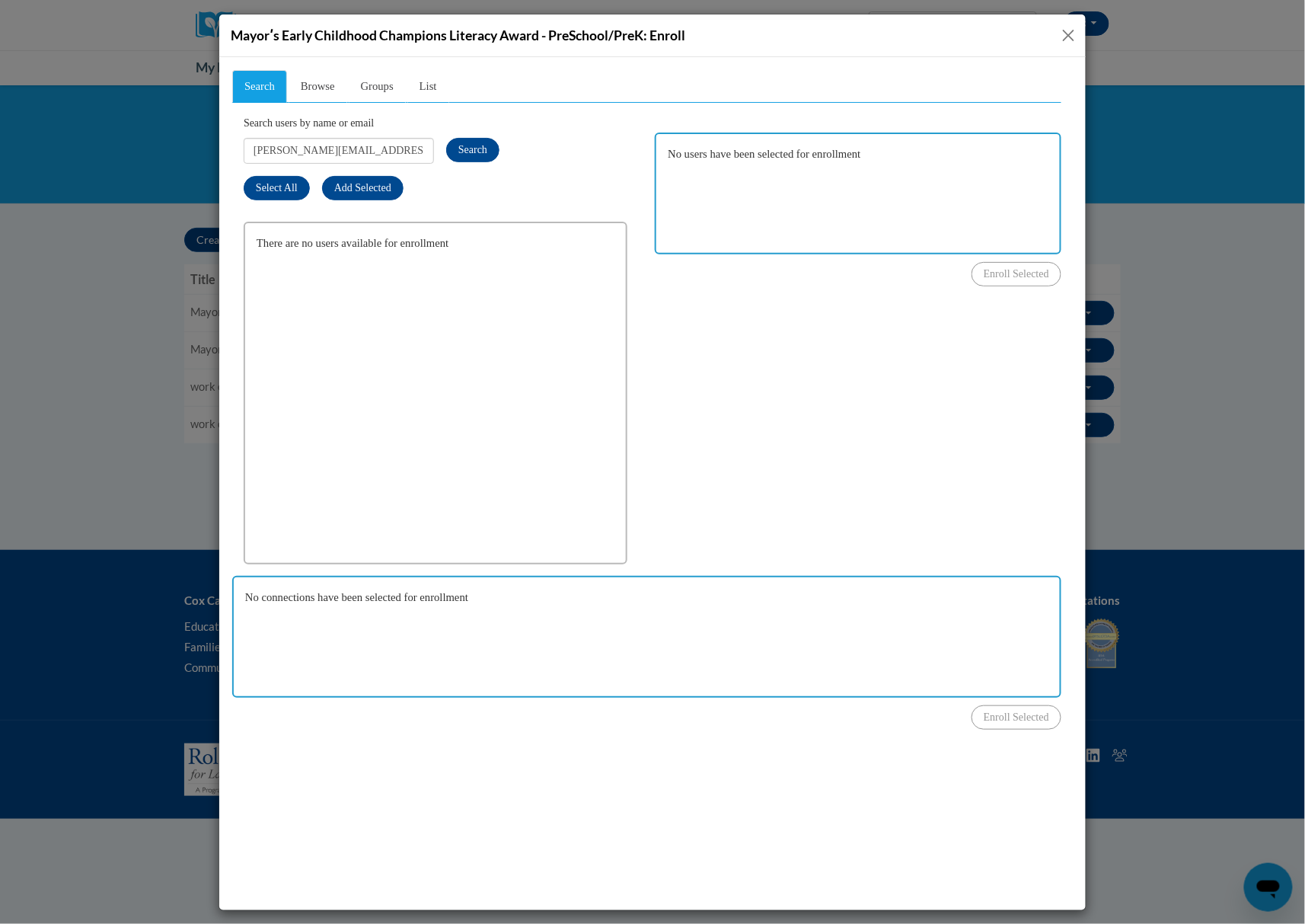
click at [769, 364] on div "Search Browse Groups List Search users by name or email meredith.vaughan333@gma…" at bounding box center [646, 383] width 829 height 628
click at [394, 150] on input "meredith.vaughan333@gmail.com" at bounding box center [338, 150] width 190 height 26
click at [394, 149] on input "meredith.vaughan333@gmail.com" at bounding box center [338, 150] width 190 height 26
paste input "tawni.winns"
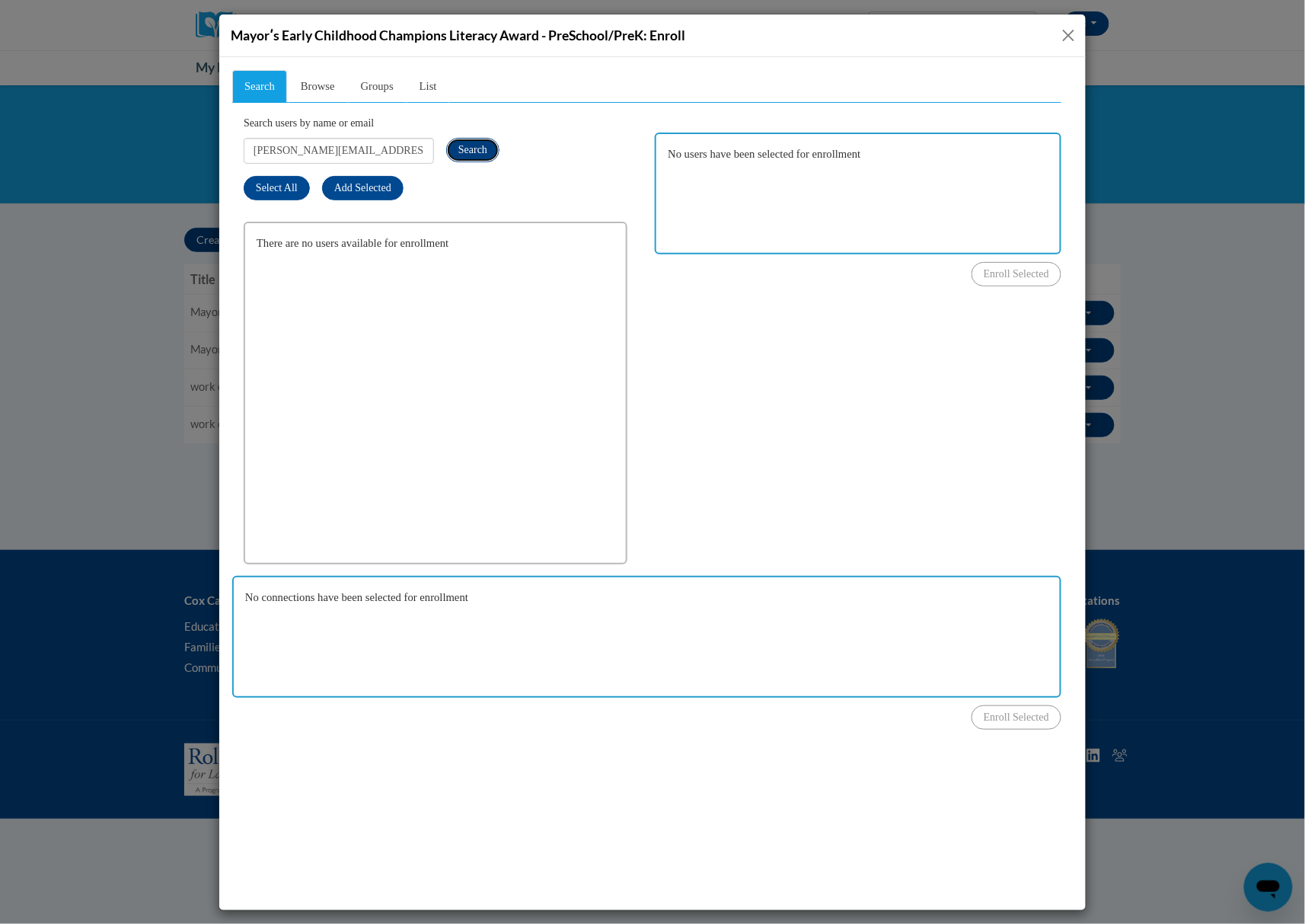
click at [469, 149] on span "Search" at bounding box center [471, 149] width 29 height 11
click at [724, 333] on div "Search Browse Groups List Search users by name or email tawni.winns@gmail.com S…" at bounding box center [646, 383] width 829 height 628
click at [365, 139] on input "tawni.winns@gmail.com" at bounding box center [338, 150] width 190 height 26
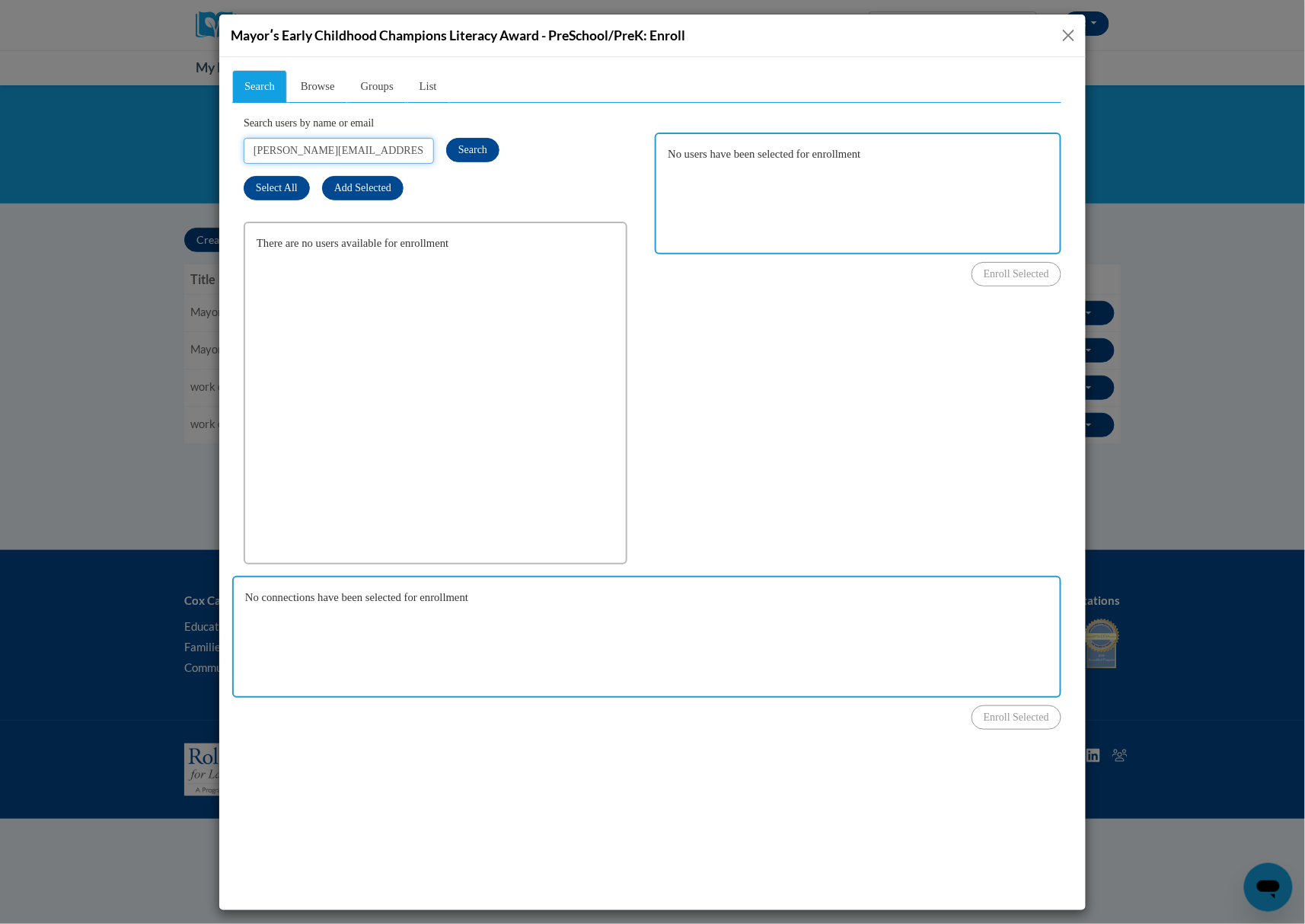
paste input "jakiasmith11k"
click at [455, 147] on button "Search" at bounding box center [471, 149] width 53 height 24
click at [717, 413] on div "Search Browse Groups List Search users by name or email jakiasmith11k@gmail.com…" at bounding box center [646, 383] width 829 height 628
click at [354, 148] on input "jakiasmith11k@gmail.com" at bounding box center [338, 150] width 190 height 26
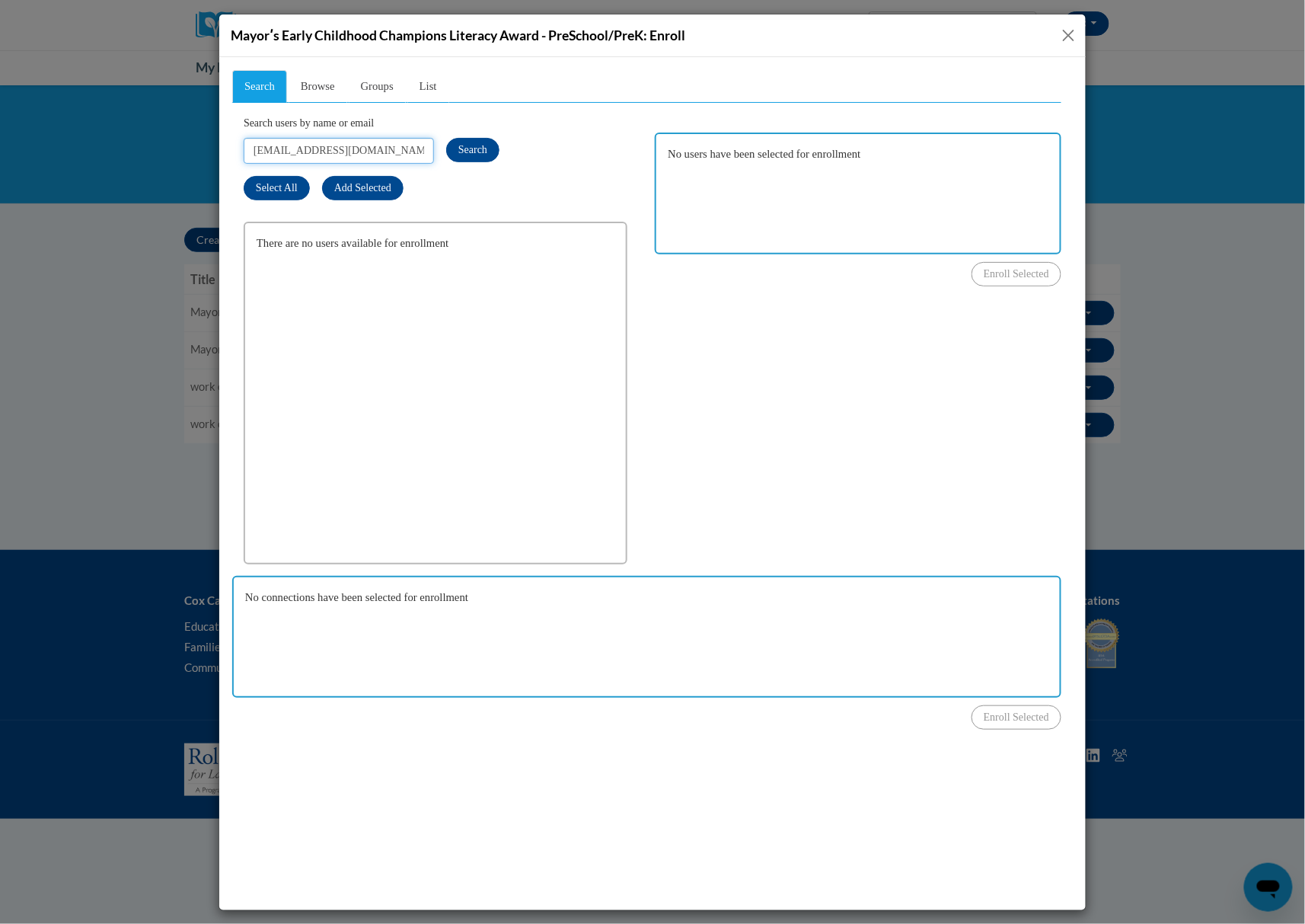
click at [354, 148] on input "jakiasmith11k@gmail.com" at bounding box center [338, 150] width 190 height 26
paste input "moniquegarrett33"
click at [467, 143] on span "Search" at bounding box center [471, 149] width 29 height 11
click at [774, 374] on div "Search Browse Groups List Search users by name or email moniquegarrett33@gmail.…" at bounding box center [646, 383] width 829 height 628
click at [398, 146] on input "moniquegarrett33@gmail.com" at bounding box center [338, 150] width 190 height 26
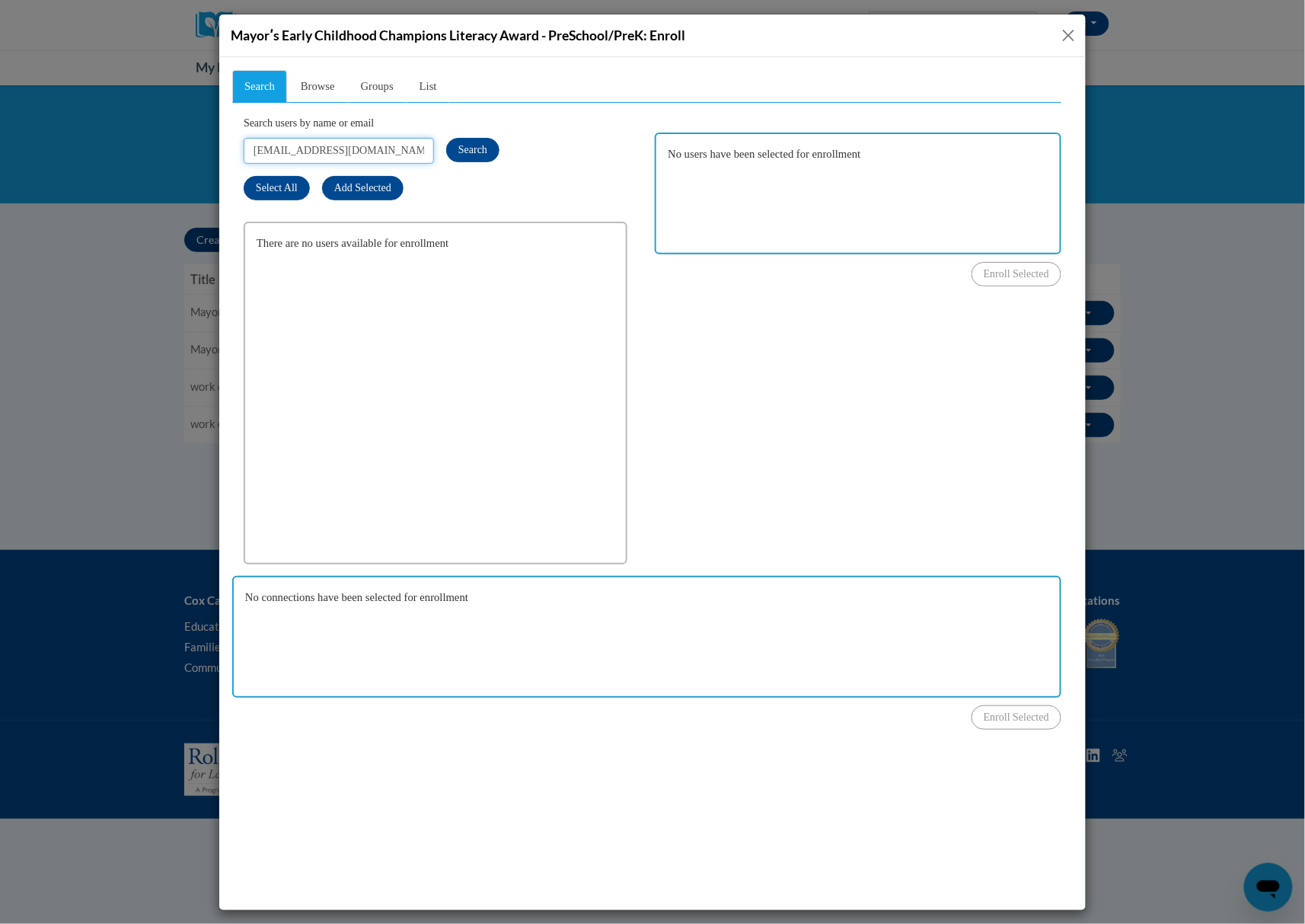
click at [398, 146] on input "moniquegarrett33@gmail.com" at bounding box center [338, 150] width 190 height 26
paste input "hopefortune10"
click at [467, 150] on span "Search" at bounding box center [471, 149] width 29 height 11
drag, startPoint x: 751, startPoint y: 335, endPoint x: 669, endPoint y: 284, distance: 96.6
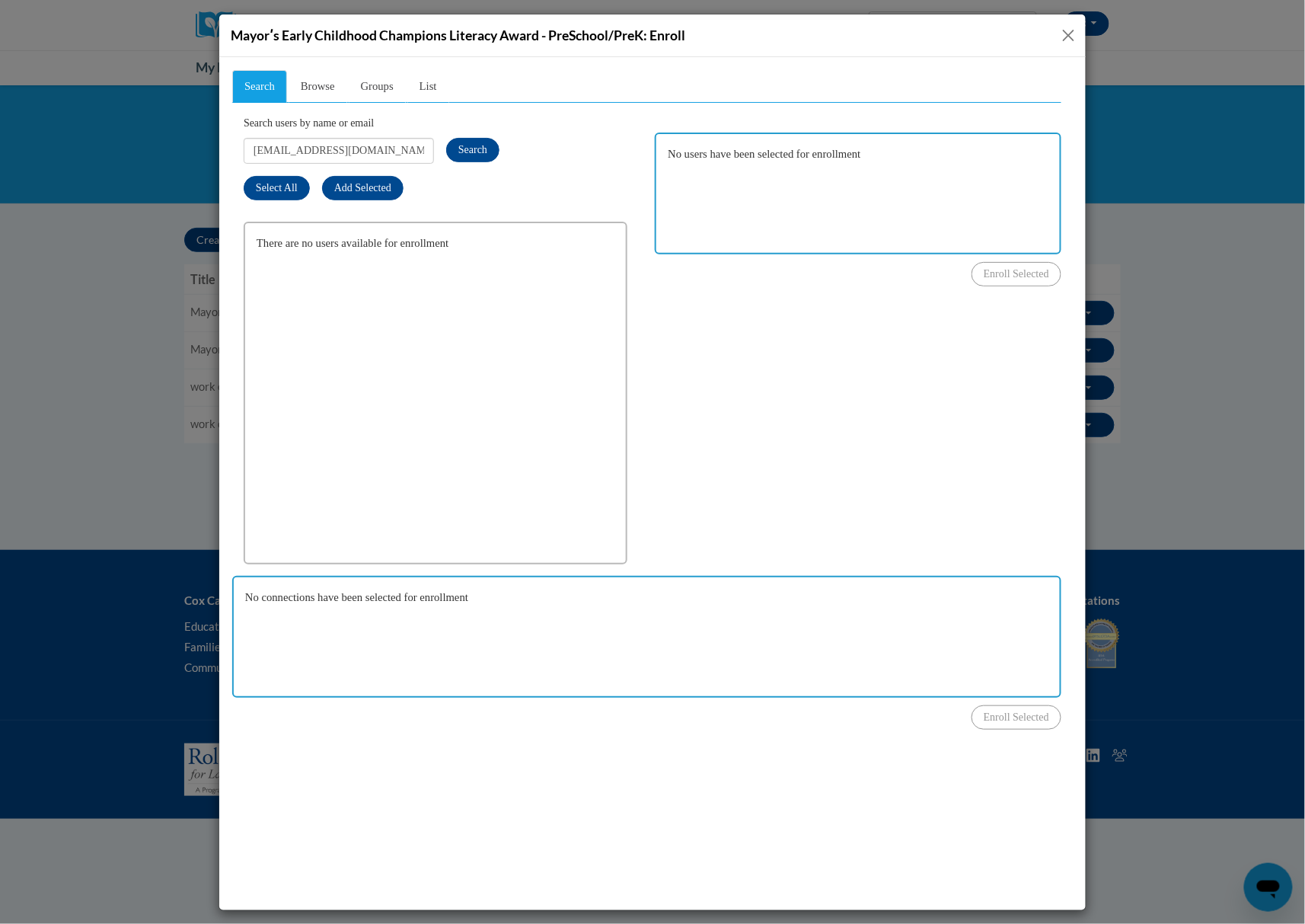
click at [751, 335] on div "Search Browse Groups List Search users by name or email hopefortune10@gmail.com…" at bounding box center [646, 383] width 829 height 628
click at [410, 152] on input "hopefortune10@gmail.com" at bounding box center [338, 150] width 190 height 26
click at [410, 151] on input "hopefortune10@gmail.com" at bounding box center [338, 150] width 190 height 26
paste input "katrobertson95"
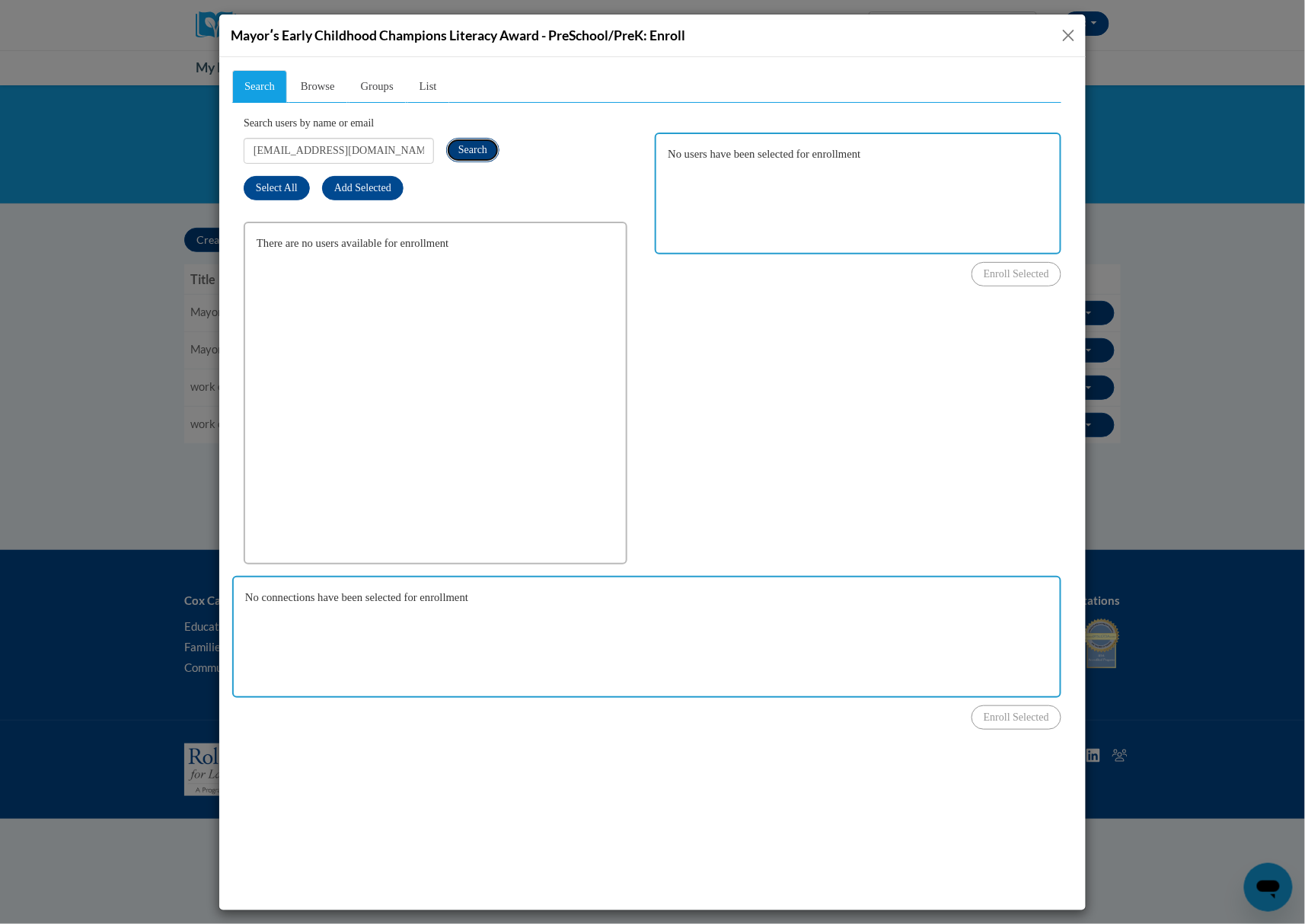
click at [462, 141] on button "Search" at bounding box center [471, 149] width 53 height 24
click at [711, 332] on div "Search Browse Groups List Search users by name or email katrobertson95@gmail.co…" at bounding box center [646, 383] width 829 height 628
click at [410, 150] on input "katrobertson95@gmail.com" at bounding box center [338, 150] width 190 height 26
click at [410, 151] on input "katrobertson95@gmail.com" at bounding box center [338, 150] width 190 height 26
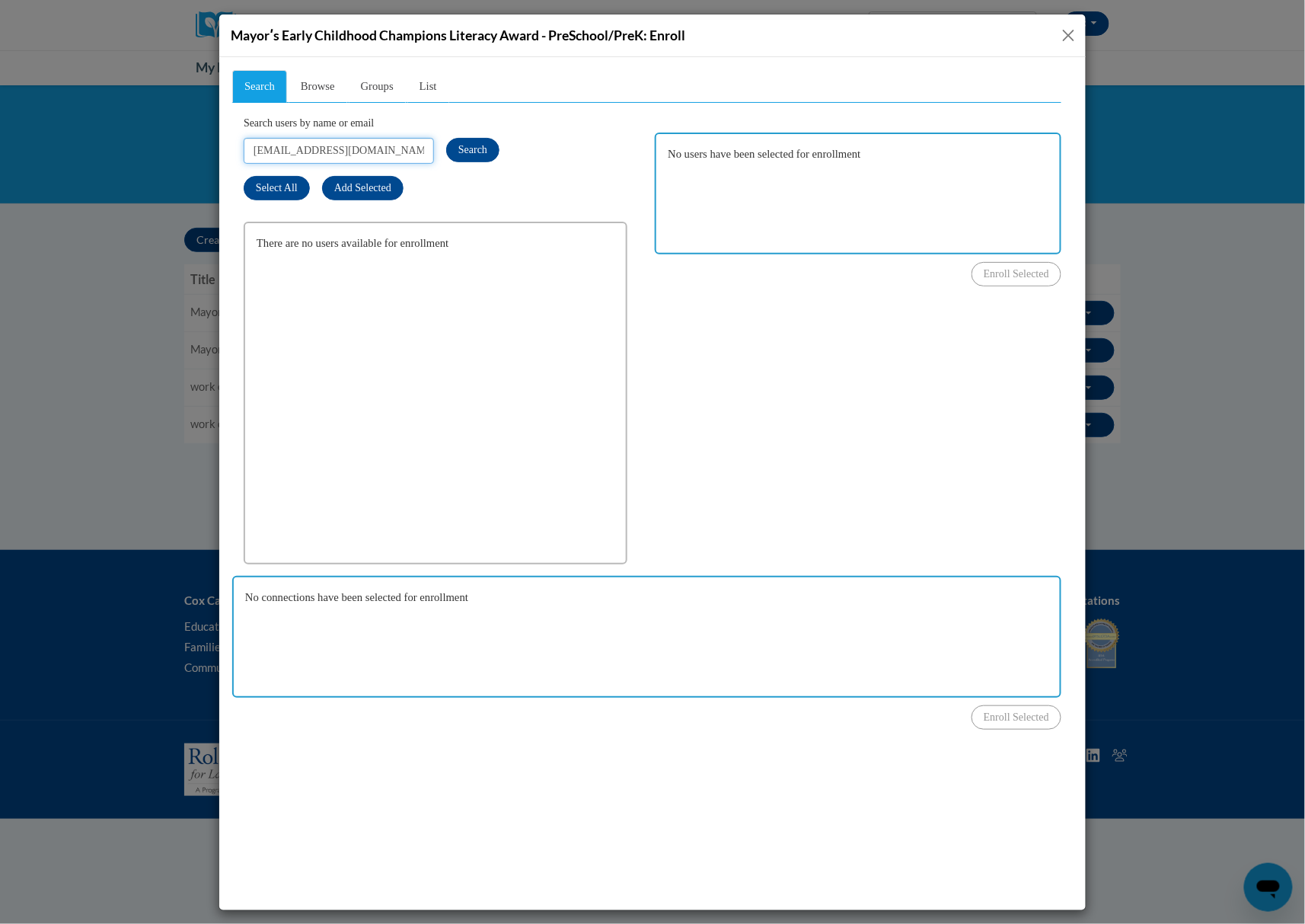
paste input "Pinkywalthall@yahoo"
click at [470, 141] on button "Search" at bounding box center [471, 149] width 53 height 24
drag, startPoint x: 797, startPoint y: 360, endPoint x: 700, endPoint y: 306, distance: 111.0
click at [797, 360] on div "Search Browse Groups List Search users by name or email Pinkywalthall@yahoo.com…" at bounding box center [646, 383] width 829 height 628
click at [343, 143] on input "Pinkywalthall@yahoo.com" at bounding box center [338, 150] width 190 height 26
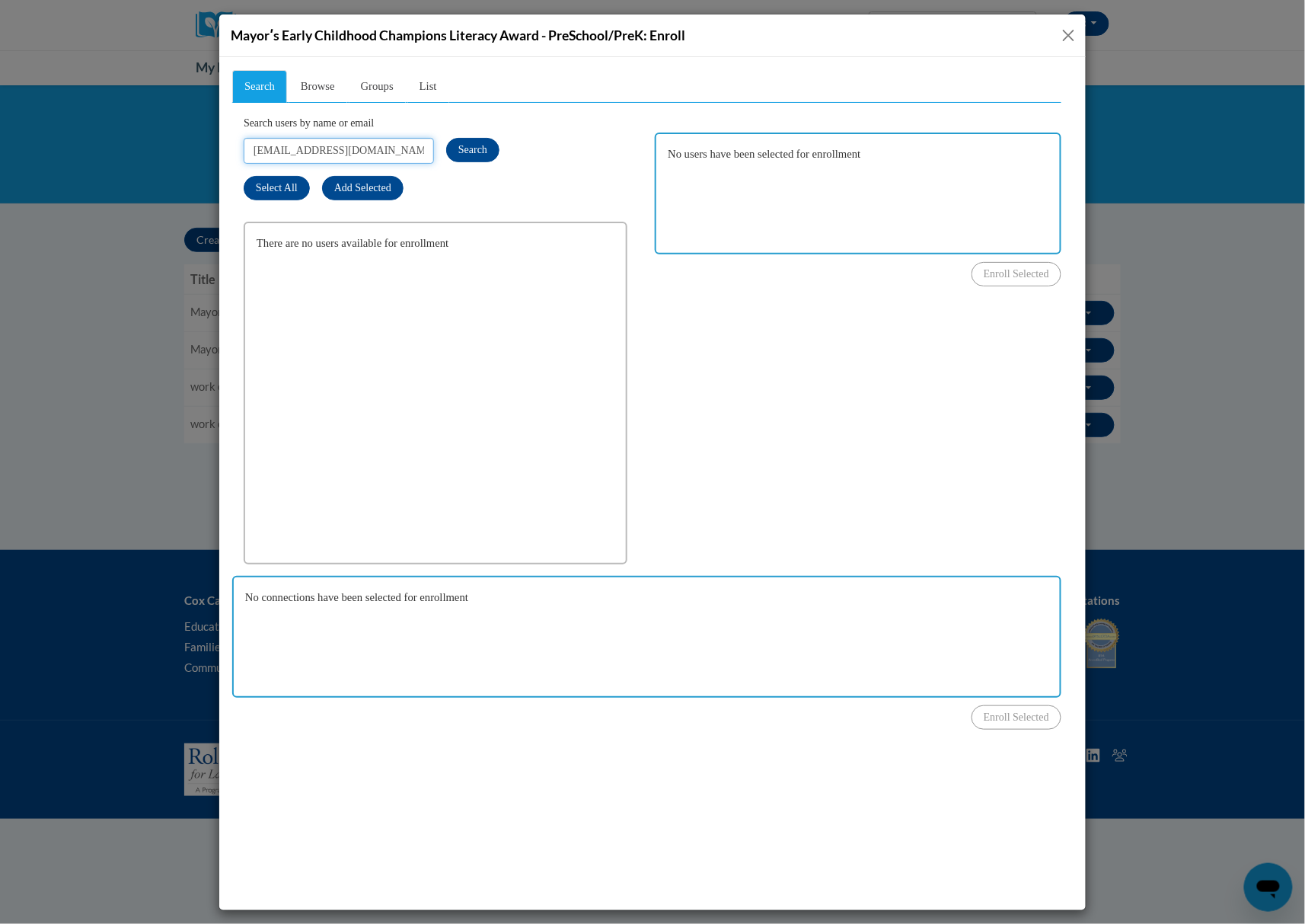
click at [343, 143] on input "Pinkywalthall@yahoo.com" at bounding box center [338, 150] width 190 height 26
paste input "m.cobb@thefrazercenter.org"
type input "m.cobb@thefrazercenter.org"
click at [464, 154] on span "Search" at bounding box center [471, 149] width 29 height 11
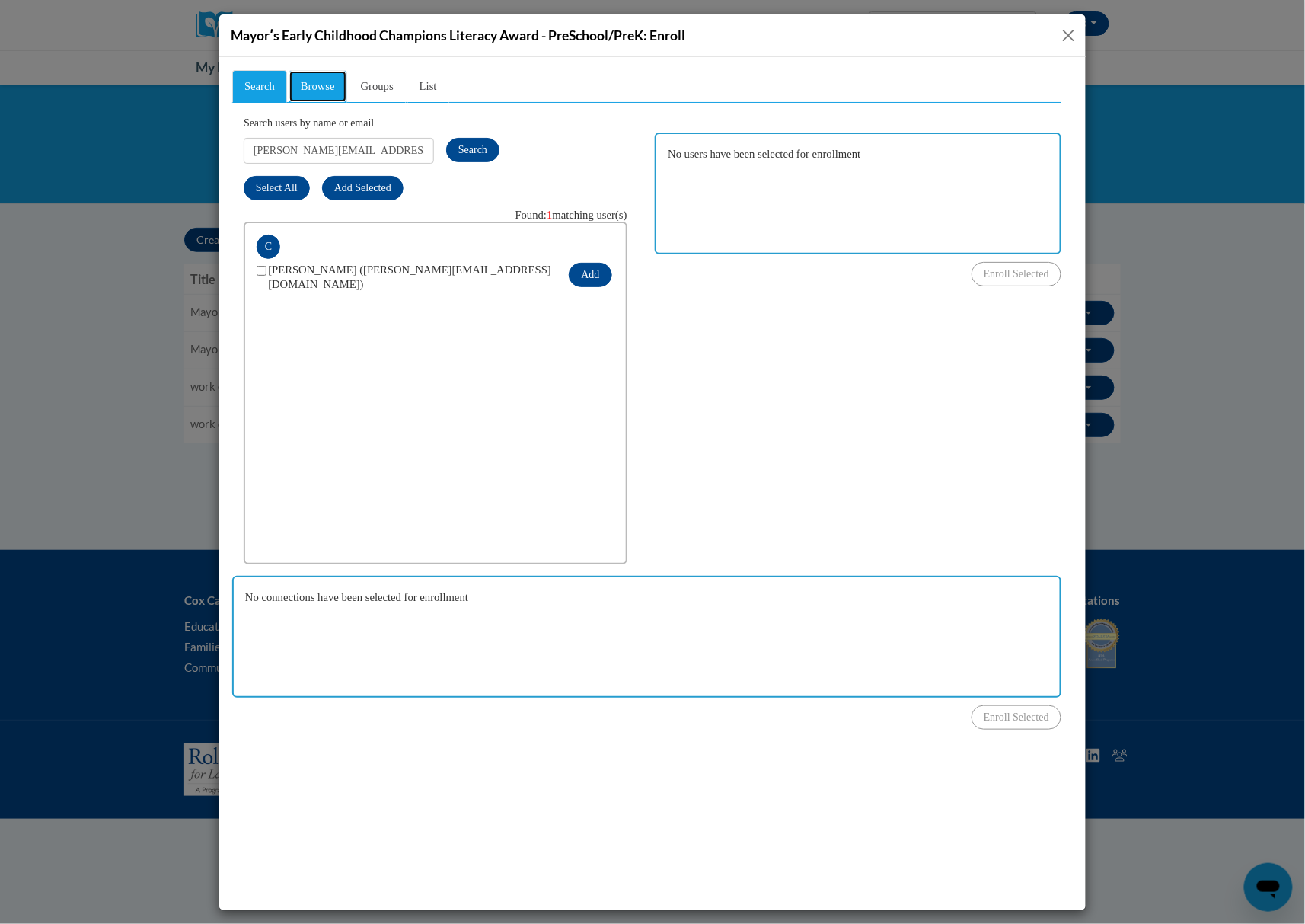
click at [306, 74] on link "Browse" at bounding box center [317, 85] width 59 height 33
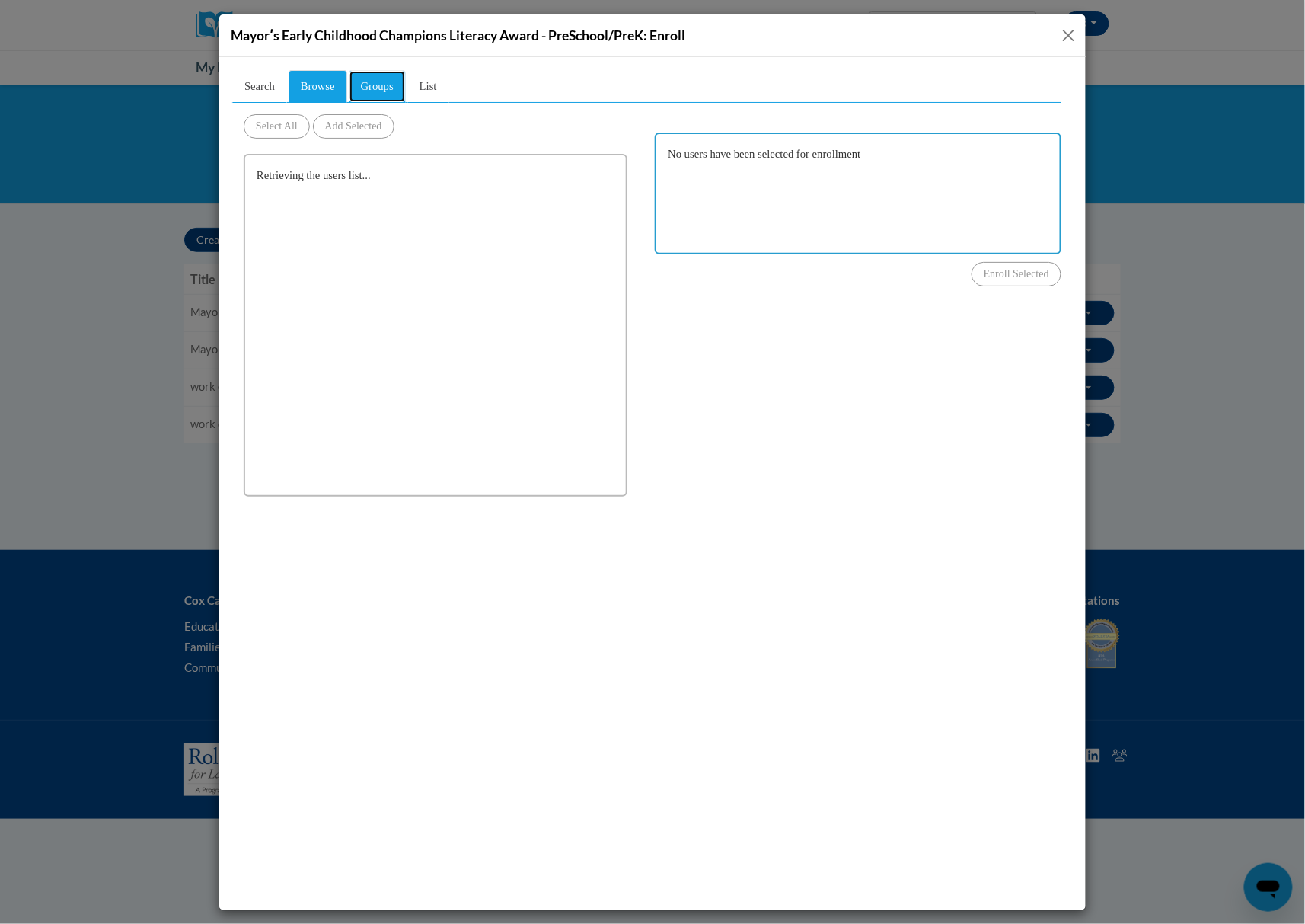
click at [369, 83] on span "Groups" at bounding box center [376, 85] width 33 height 12
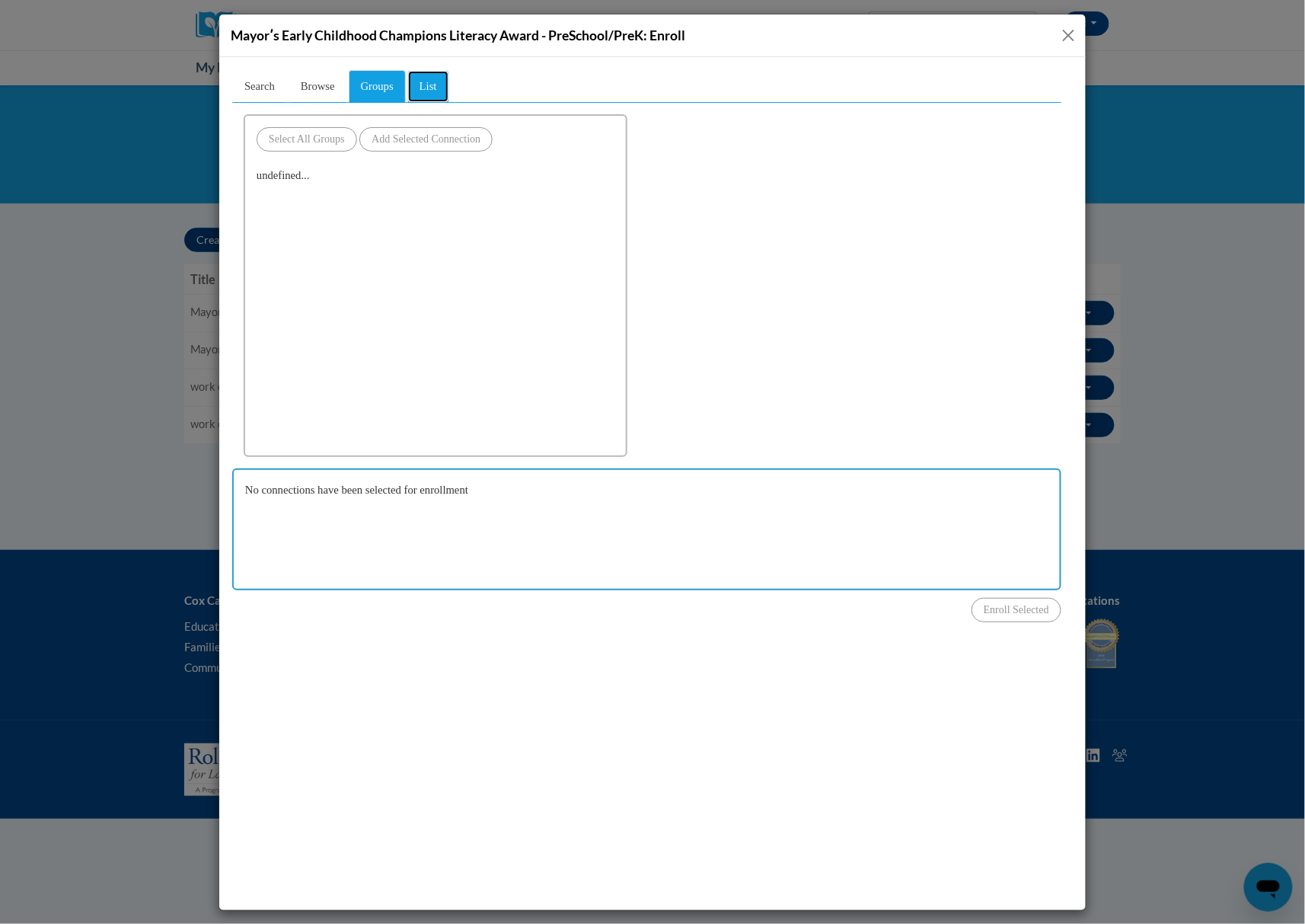
click at [425, 82] on link "List" at bounding box center [428, 85] width 42 height 33
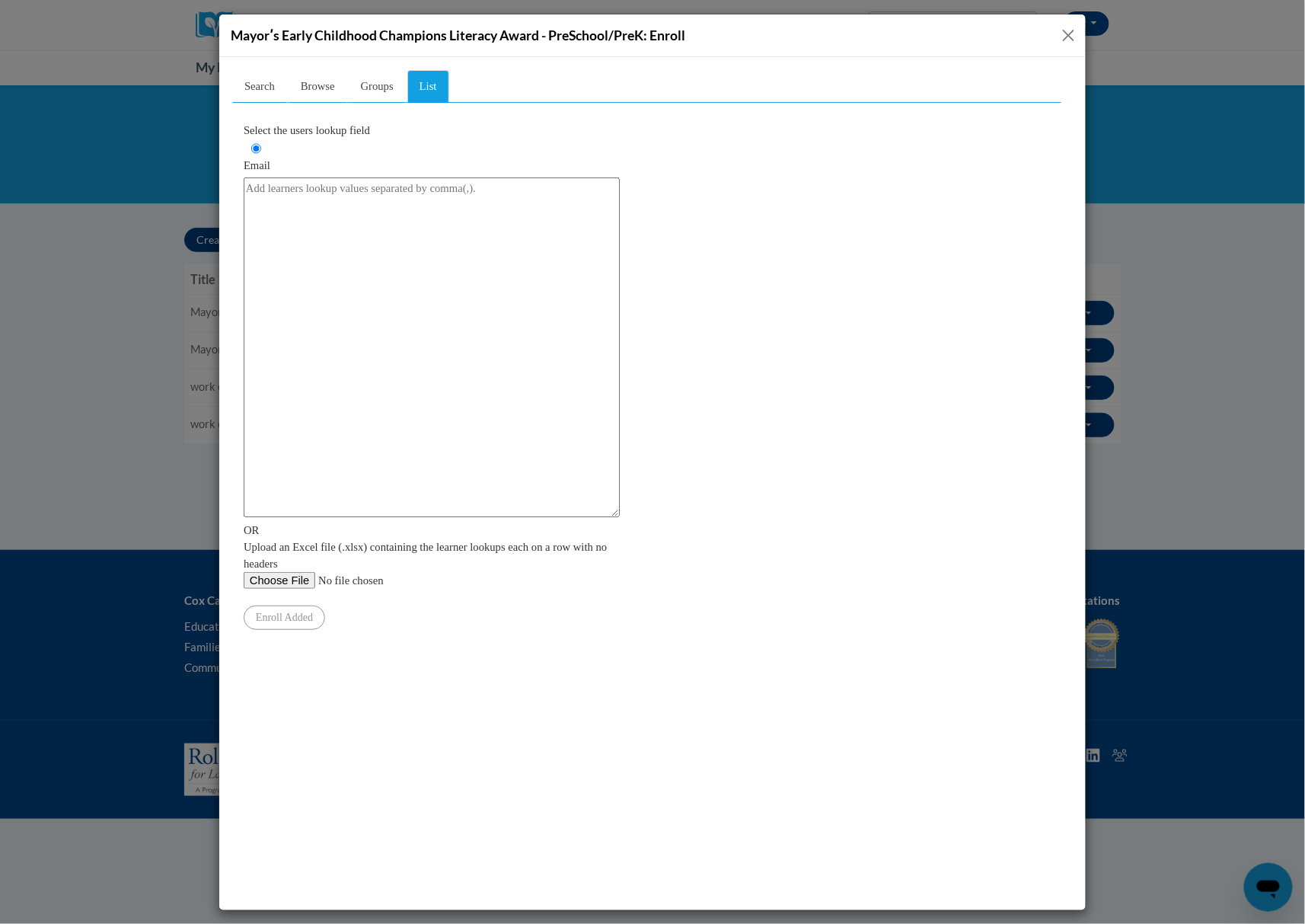
drag, startPoint x: 1067, startPoint y: 37, endPoint x: 832, endPoint y: 125, distance: 250.9
click at [1067, 37] on button "Close" at bounding box center [1068, 35] width 19 height 19
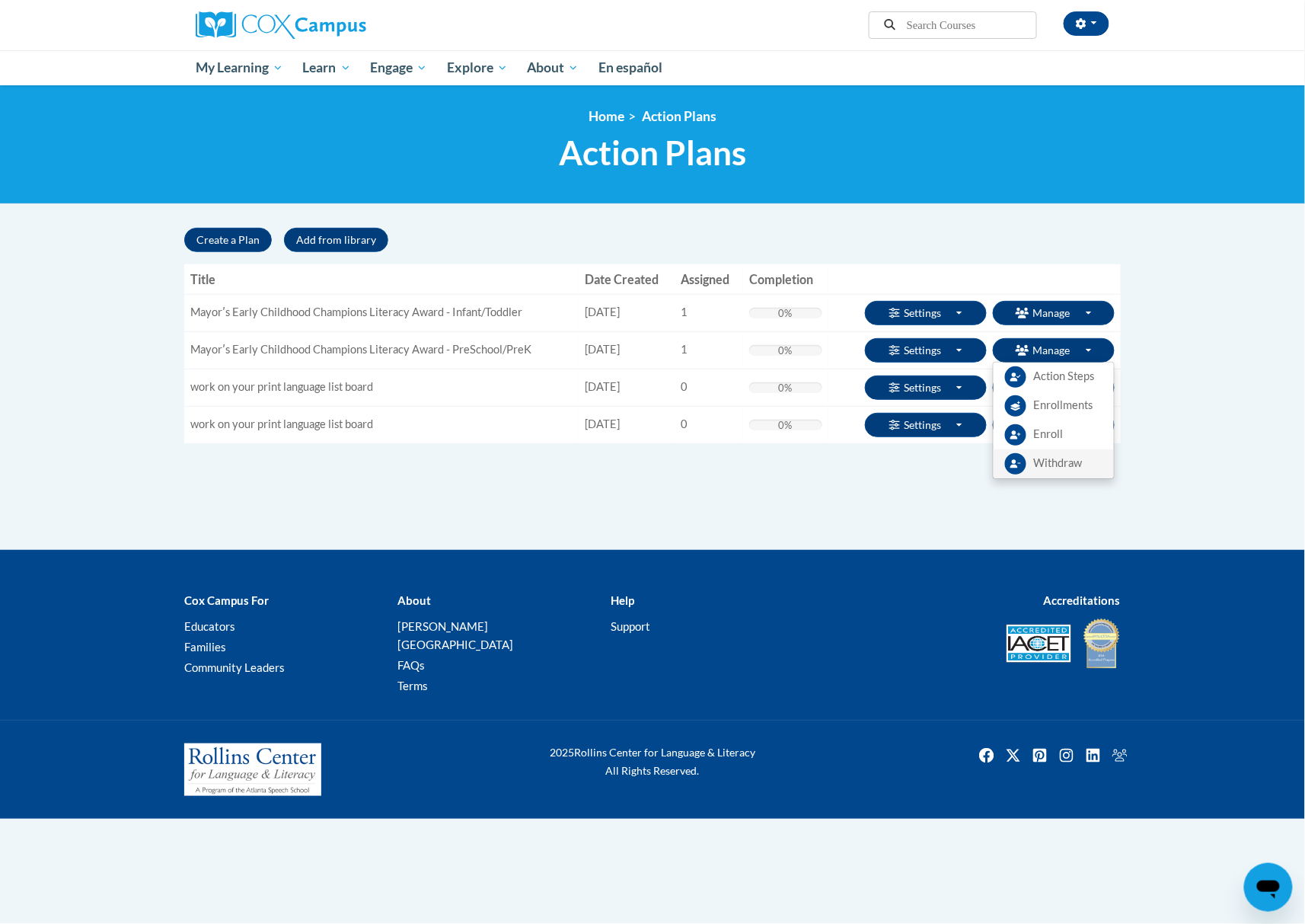
click at [1067, 460] on span "Withdraw" at bounding box center [1058, 463] width 48 height 16
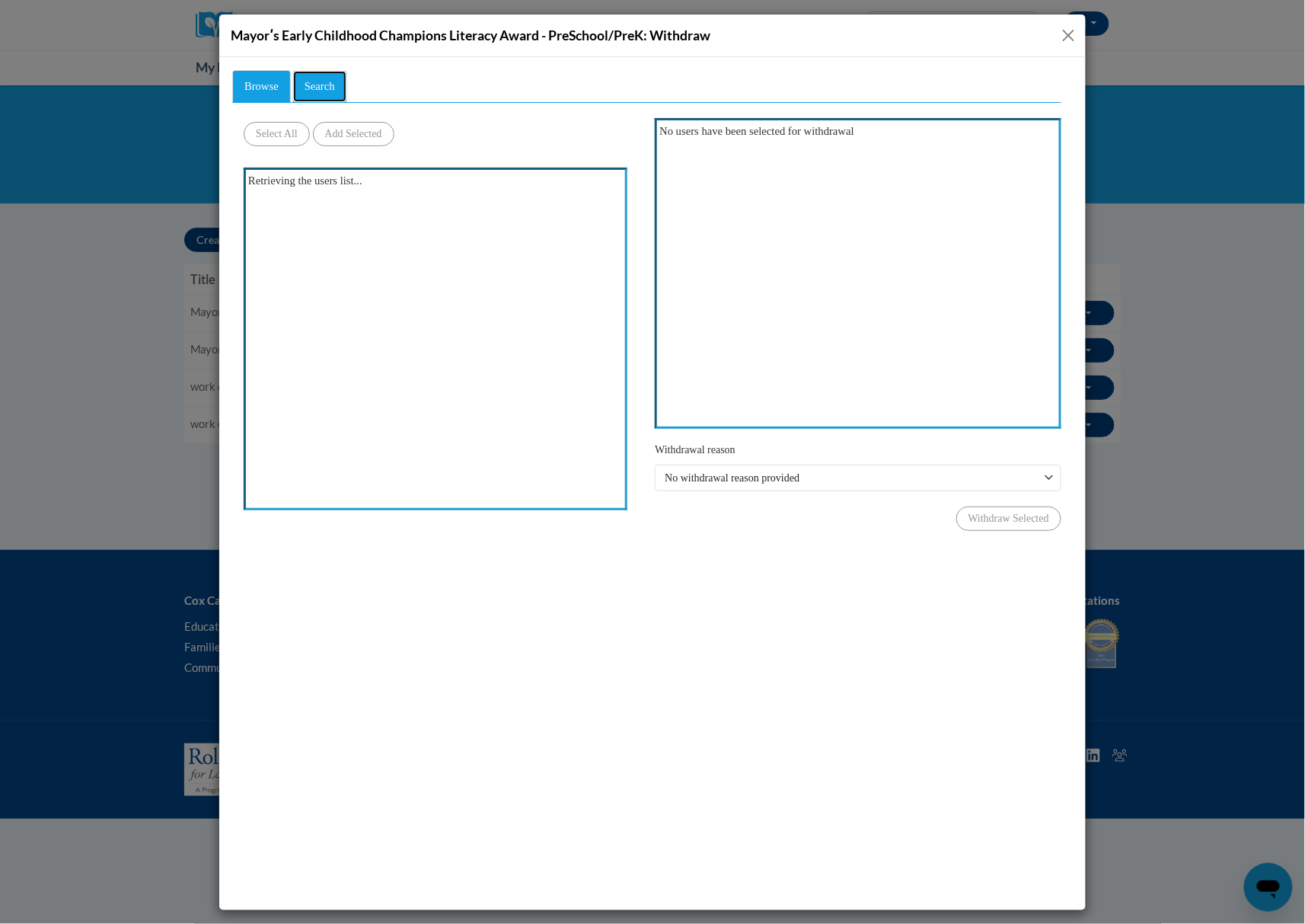
click at [323, 84] on span "Search" at bounding box center [319, 85] width 31 height 12
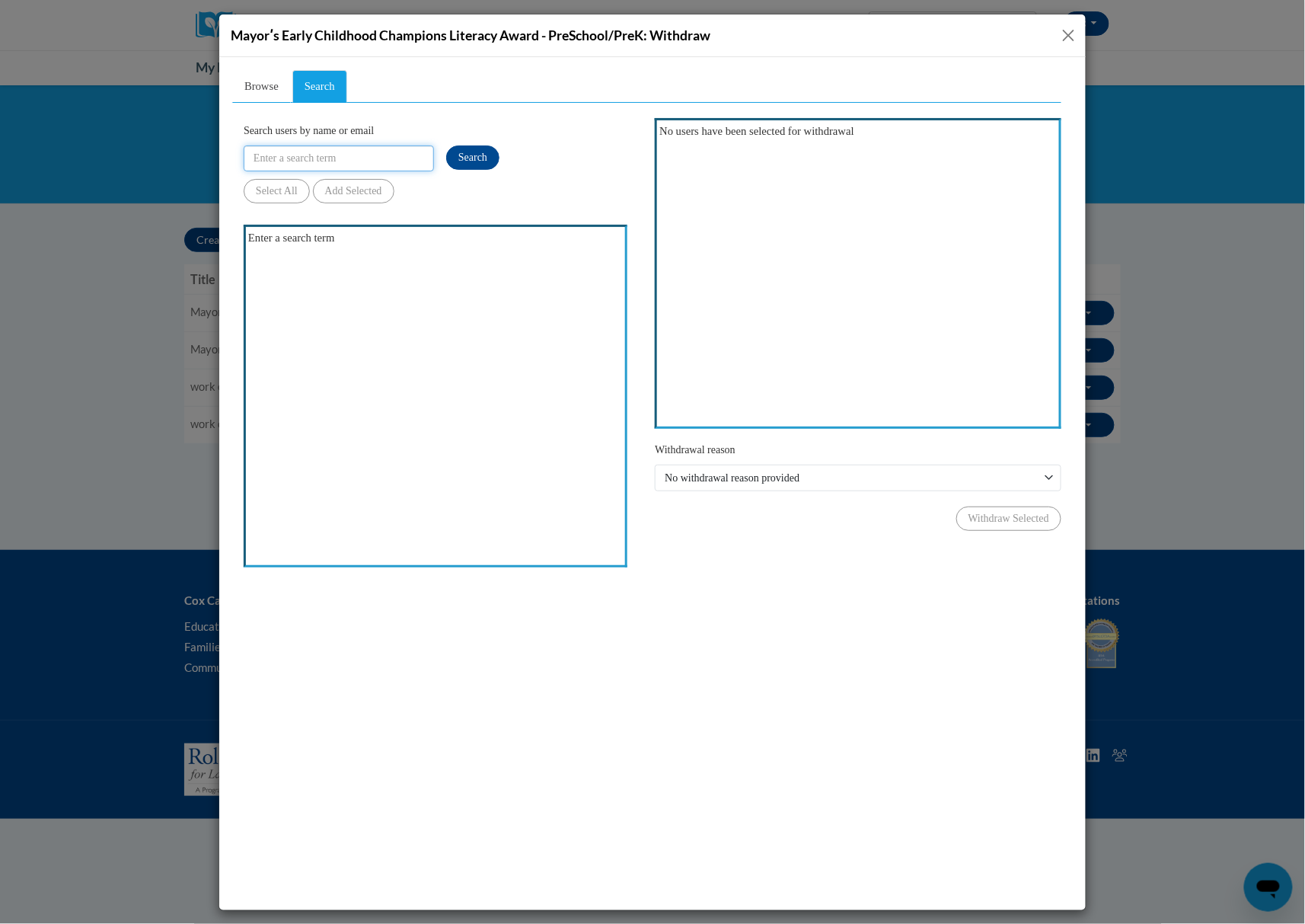
click at [315, 156] on input "Search users by name or email" at bounding box center [338, 157] width 190 height 26
paste input "m.cobb@thefrazercenter.org"
type input "m.cobb@thefrazercenter.org"
click at [459, 154] on span "Search" at bounding box center [471, 156] width 29 height 11
click at [1061, 31] on button "Close" at bounding box center [1068, 35] width 19 height 19
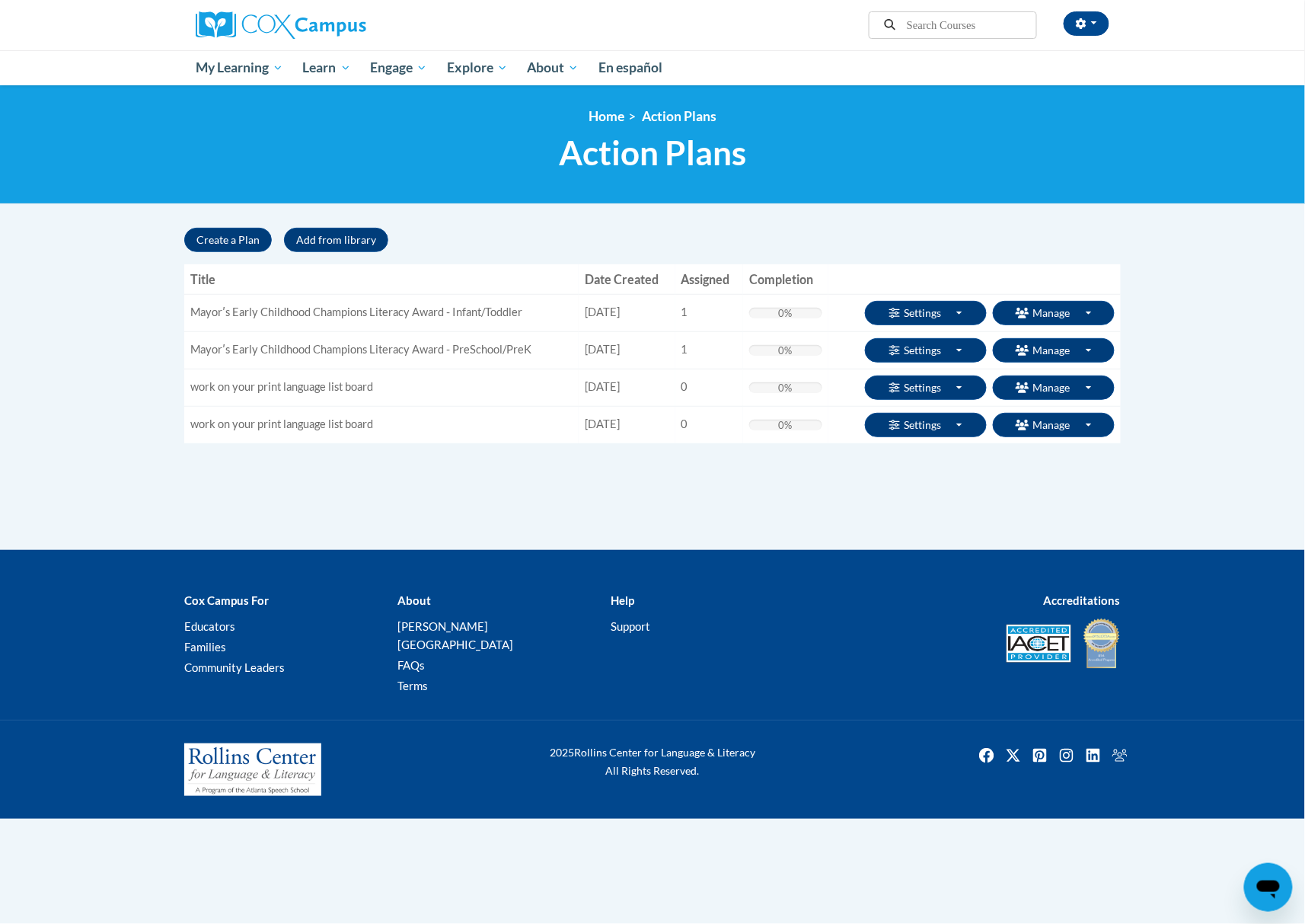
click at [737, 221] on body "[PERSON_NAME] ([GEOGRAPHIC_DATA]/New_York UTC-04:00) My Profile Inbox Group Das…" at bounding box center [652, 462] width 1305 height 924
click at [1054, 437] on span "Enroll" at bounding box center [1049, 434] width 30 height 16
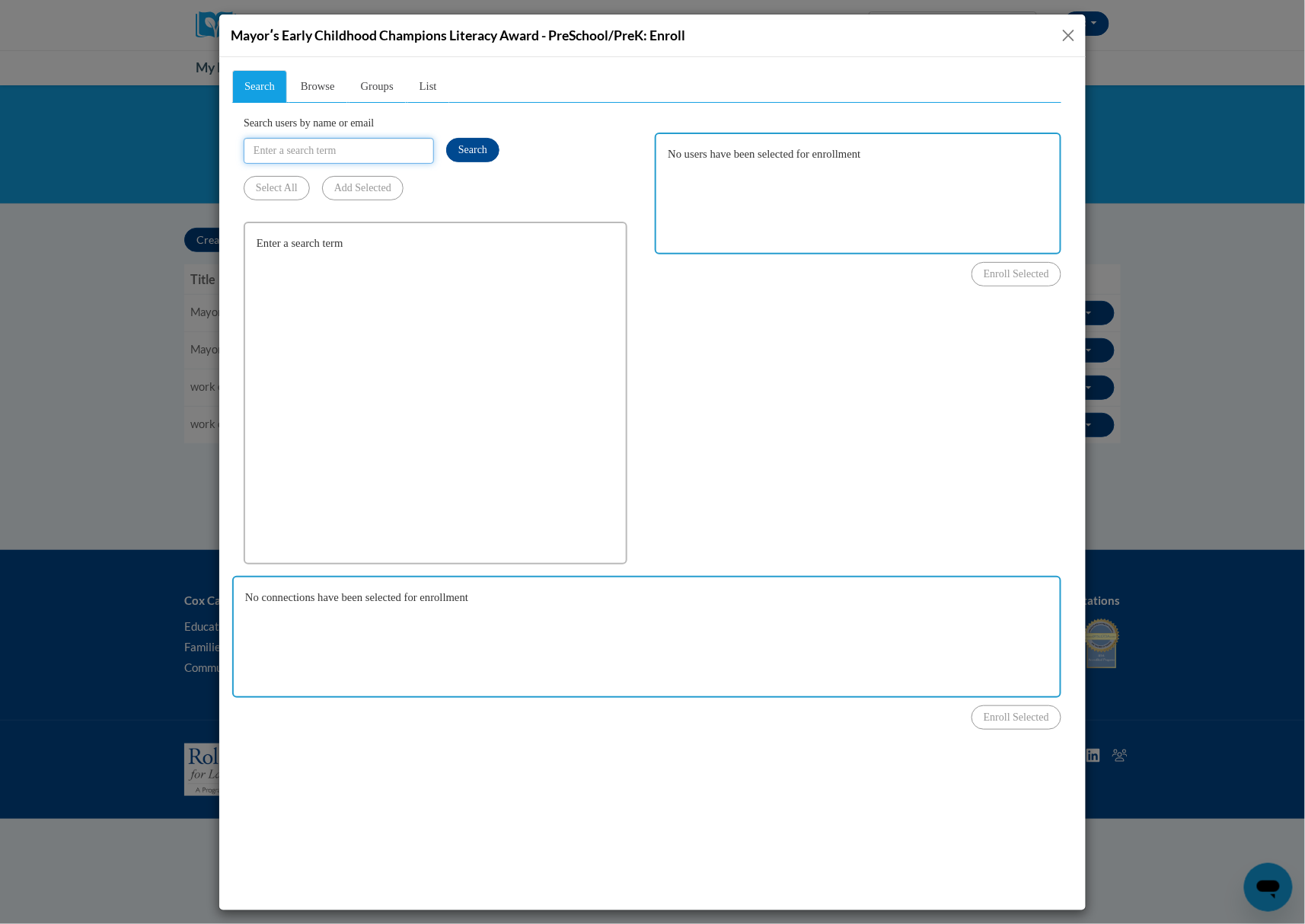
click at [333, 152] on input "Search users by name or email" at bounding box center [338, 150] width 190 height 26
type input "m.cobb@thefrazercenter.org"
click at [483, 152] on span "Search" at bounding box center [471, 149] width 29 height 11
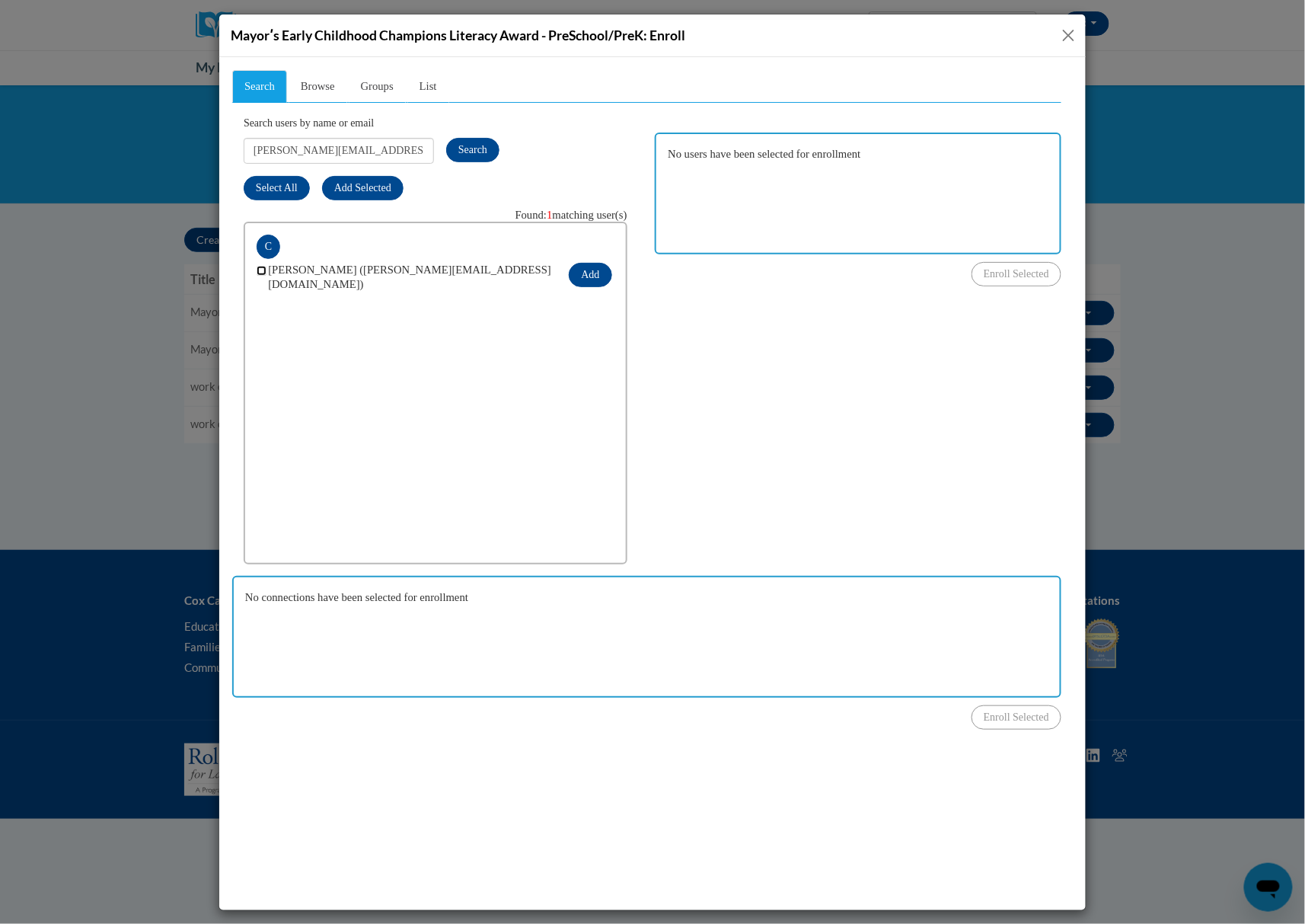
click at [263, 274] on input "checkbox" at bounding box center [261, 269] width 10 height 10
checkbox input "true"
click at [574, 269] on button "Add" at bounding box center [590, 274] width 43 height 24
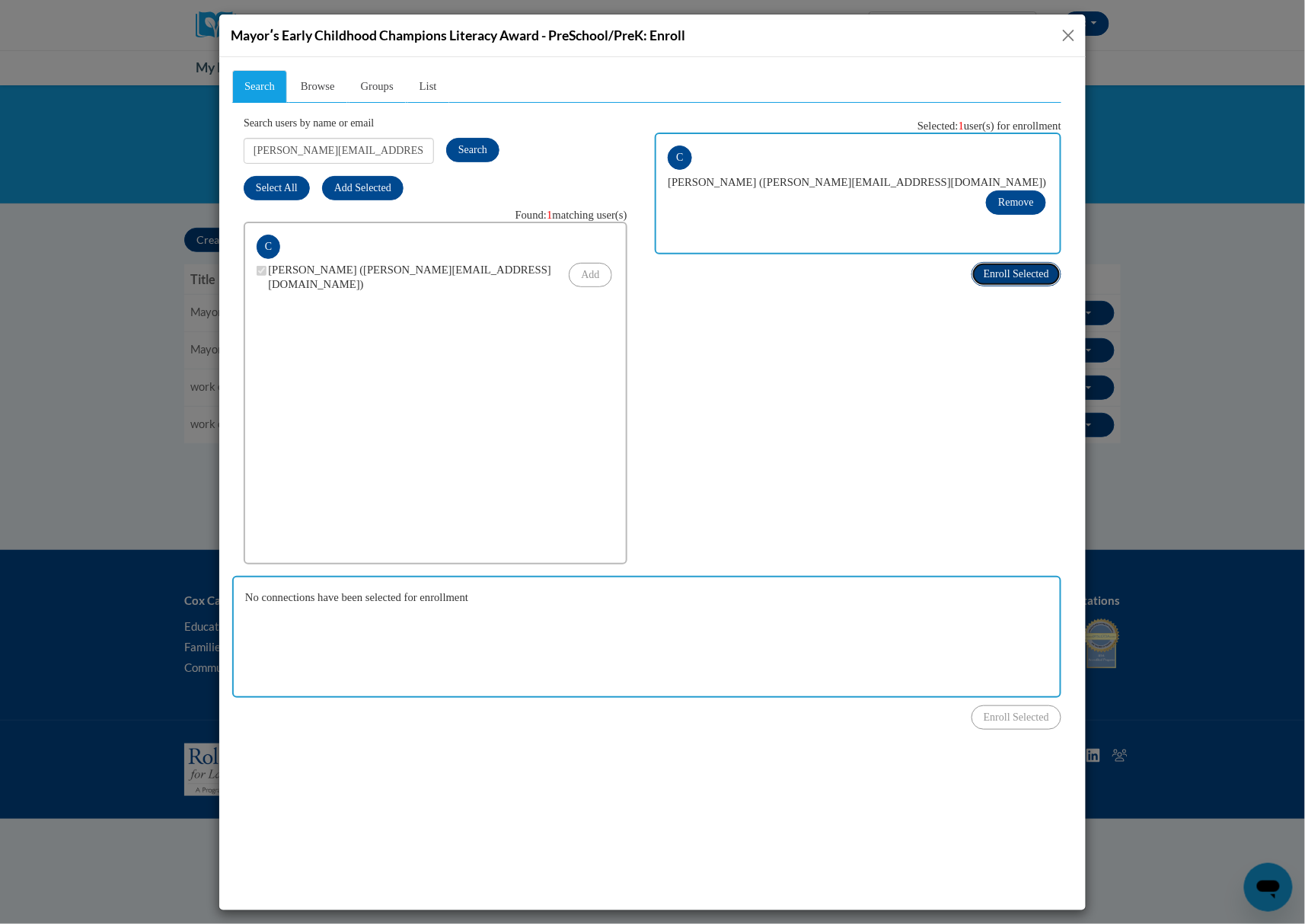
click at [1013, 276] on span "Enroll Selected" at bounding box center [1015, 273] width 65 height 11
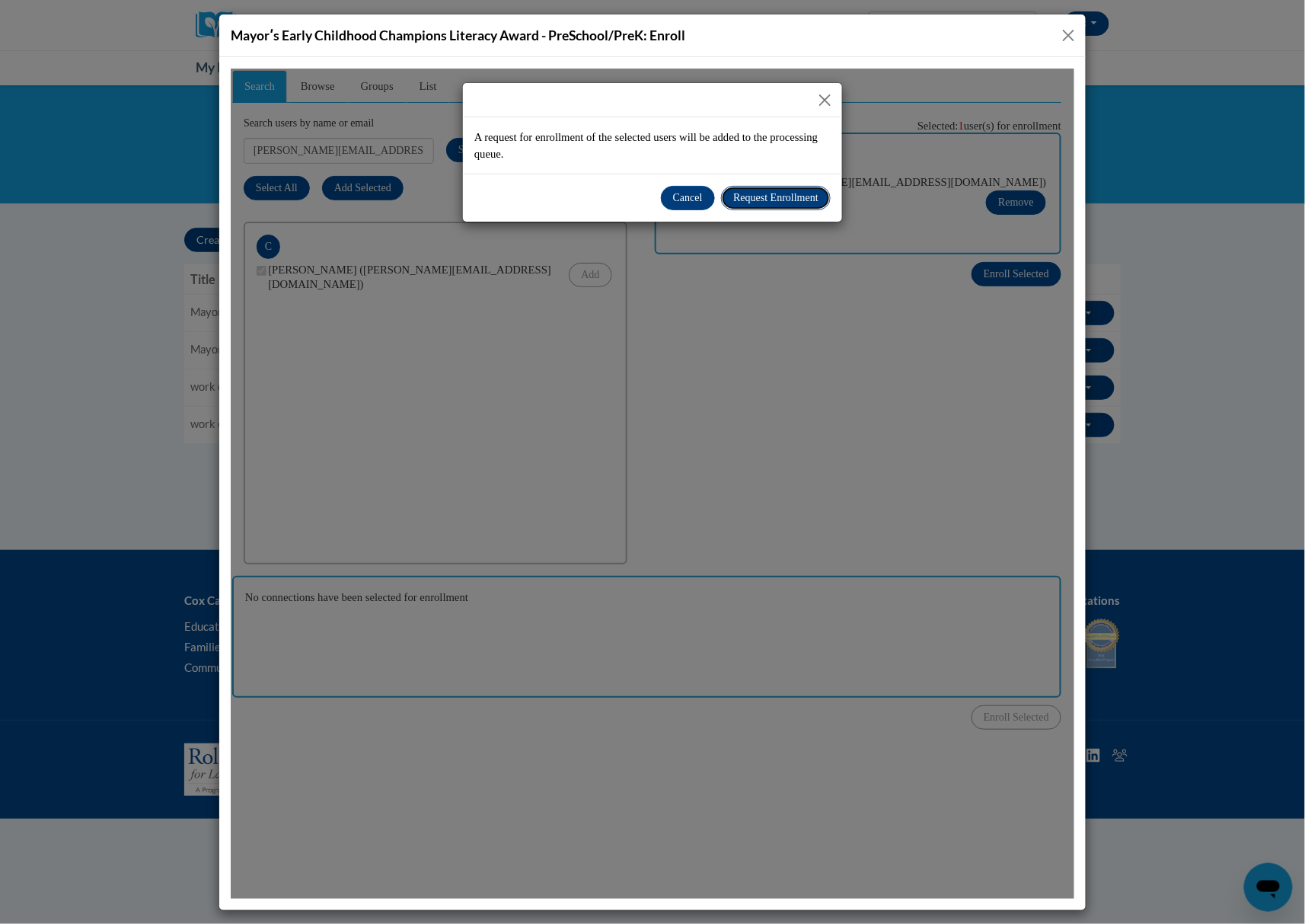
click at [797, 206] on button "Request Enrollment" at bounding box center [775, 197] width 110 height 24
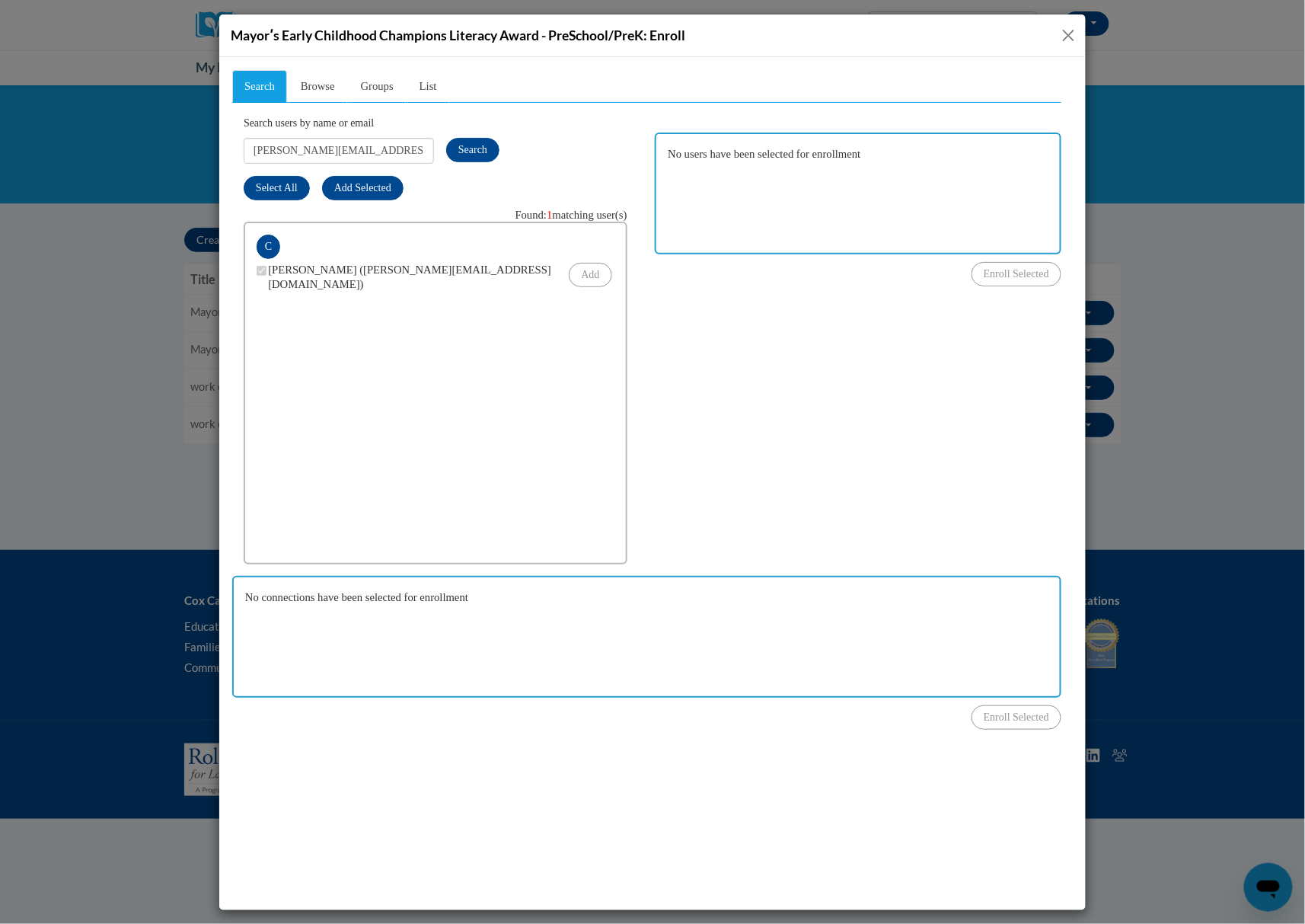
click at [1060, 35] on button "Close" at bounding box center [1068, 35] width 19 height 19
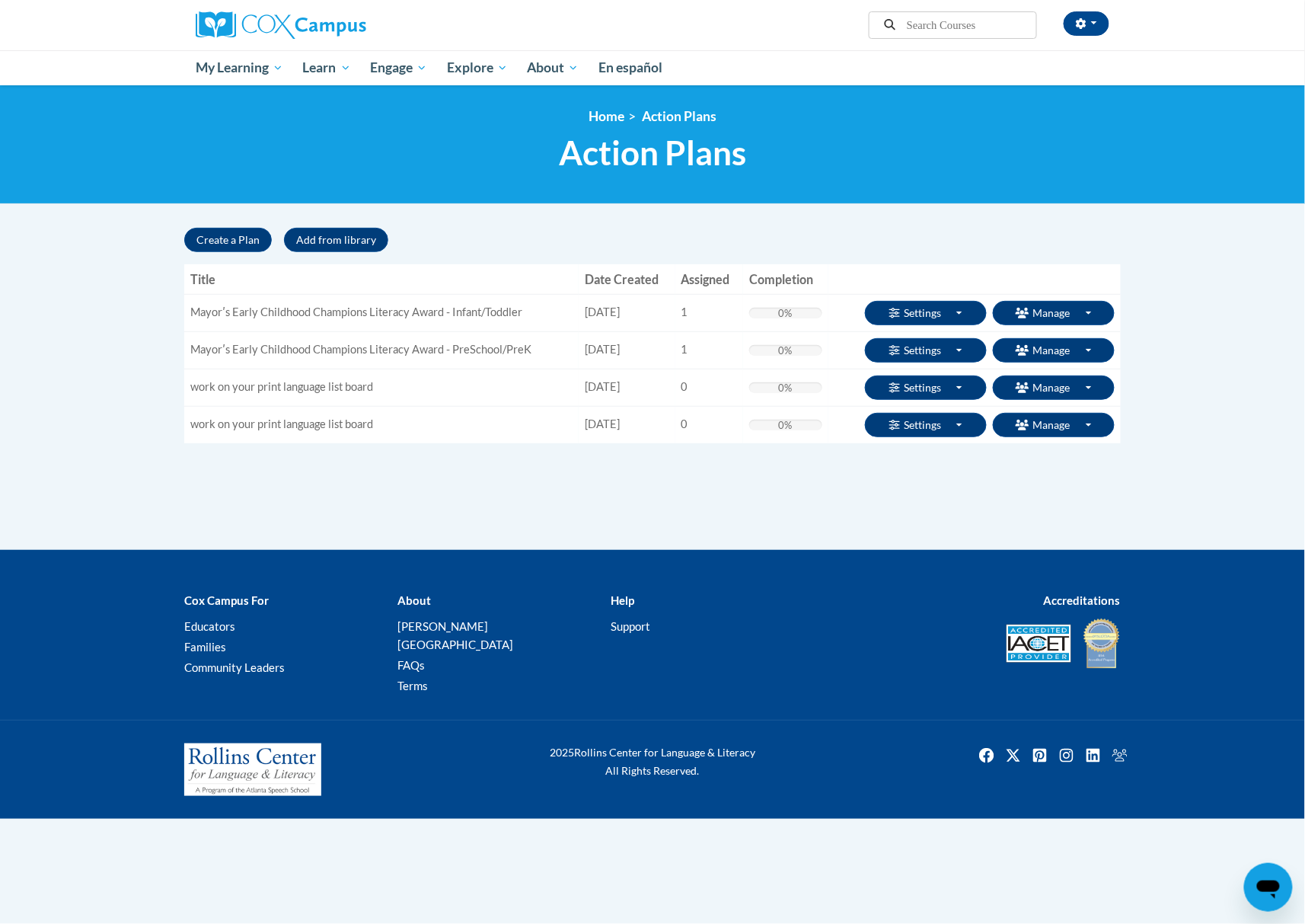
click at [1151, 291] on body "[PERSON_NAME] ([GEOGRAPHIC_DATA]/New_York UTC-04:00) My Profile Inbox Group Das…" at bounding box center [652, 462] width 1305 height 924
click at [1042, 433] on span "Enroll" at bounding box center [1049, 434] width 30 height 16
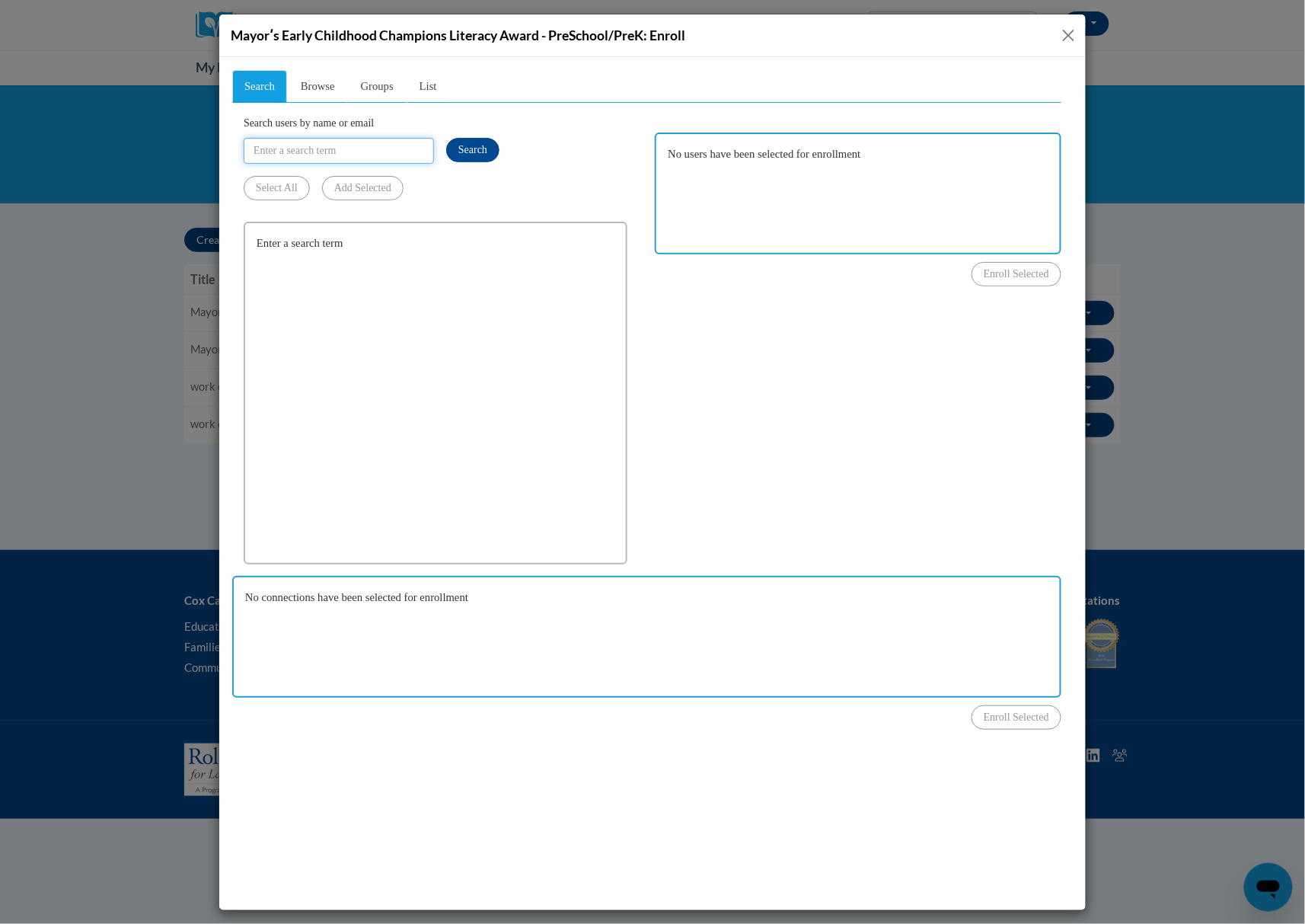
click at [332, 156] on input "Search users by name or email" at bounding box center [338, 150] width 190 height 26
click at [469, 156] on button "Search" at bounding box center [471, 149] width 53 height 24
click at [333, 153] on input "Kdumas2280@ail.com" at bounding box center [338, 150] width 190 height 26
click at [332, 147] on input "Kdumas2280@ail.com" at bounding box center [338, 150] width 190 height 26
type input "Kdumas2280@aol.com"
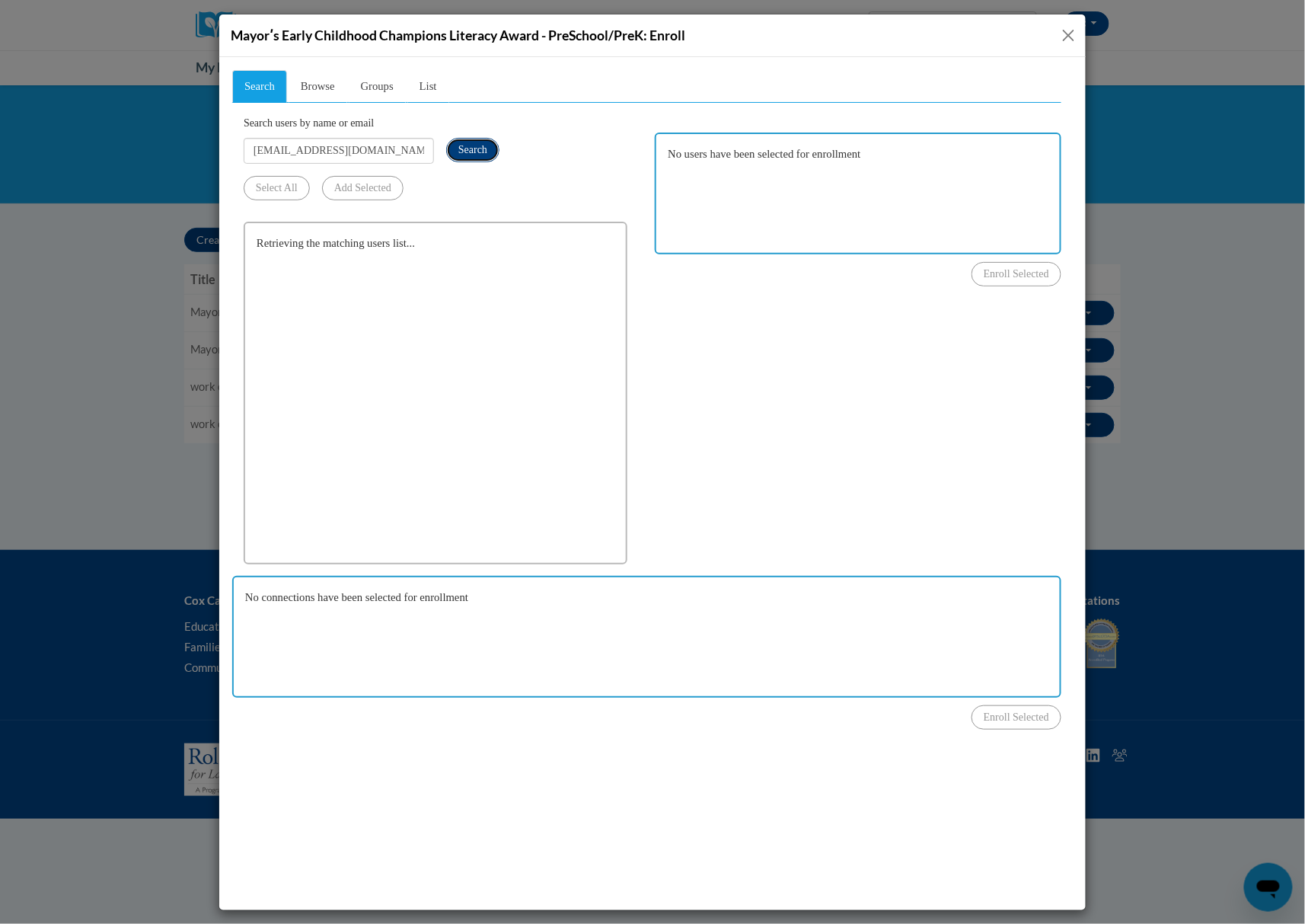
click at [474, 146] on span "Search" at bounding box center [471, 149] width 29 height 11
click at [402, 156] on input "Kdumas2280@aol.com" at bounding box center [338, 150] width 190 height 26
click at [294, 151] on input "Search users by name or email" at bounding box center [338, 150] width 190 height 26
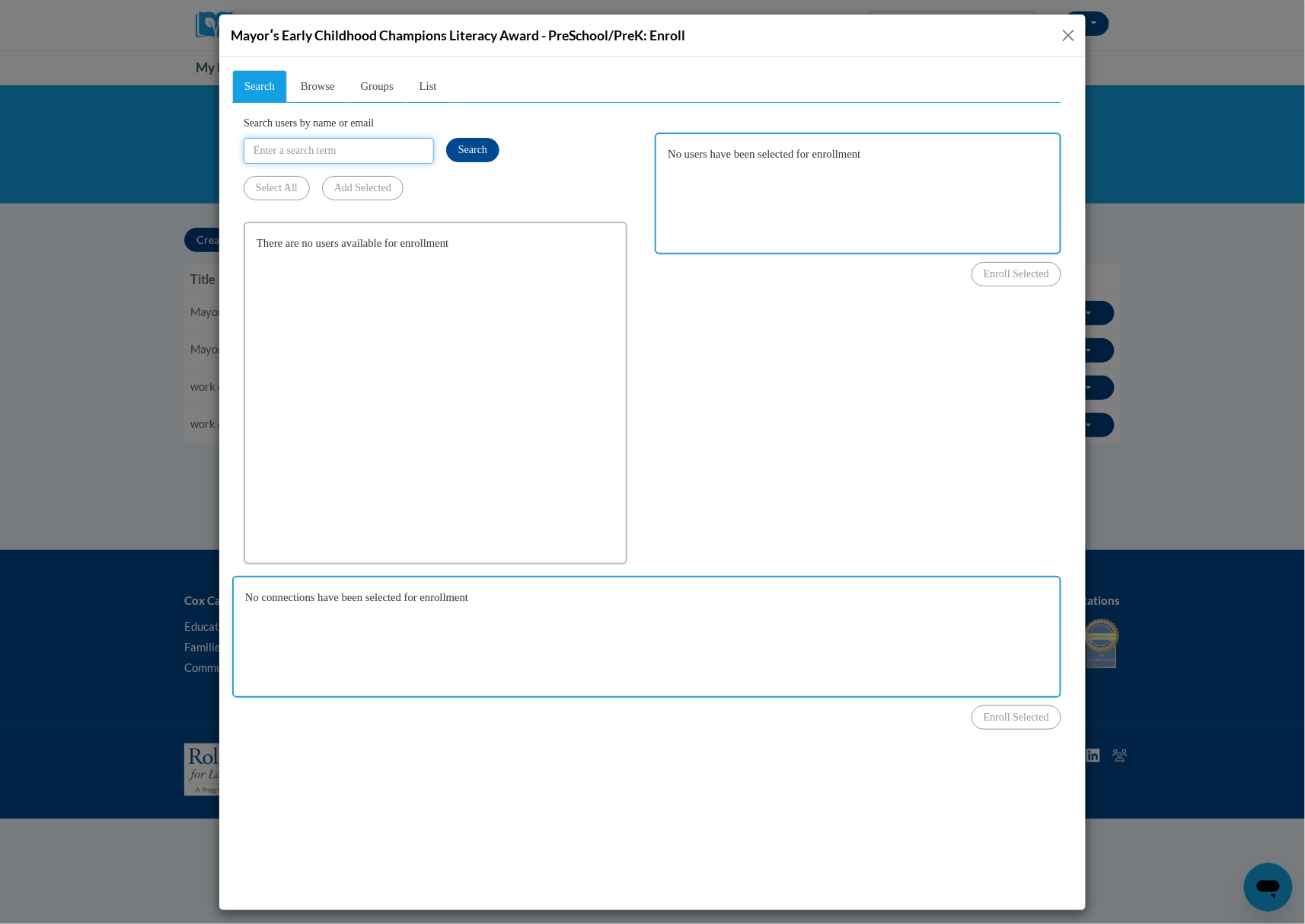
paste input "Kdumas2280@aol.com"
click at [470, 154] on span "Search" at bounding box center [471, 149] width 29 height 11
click at [793, 348] on div "Search Browse Groups List Search users by name or email Kdumas2280@aol.com Sear…" at bounding box center [646, 383] width 829 height 628
click at [369, 156] on input "Kdumas2280@aol.com" at bounding box center [338, 150] width 190 height 26
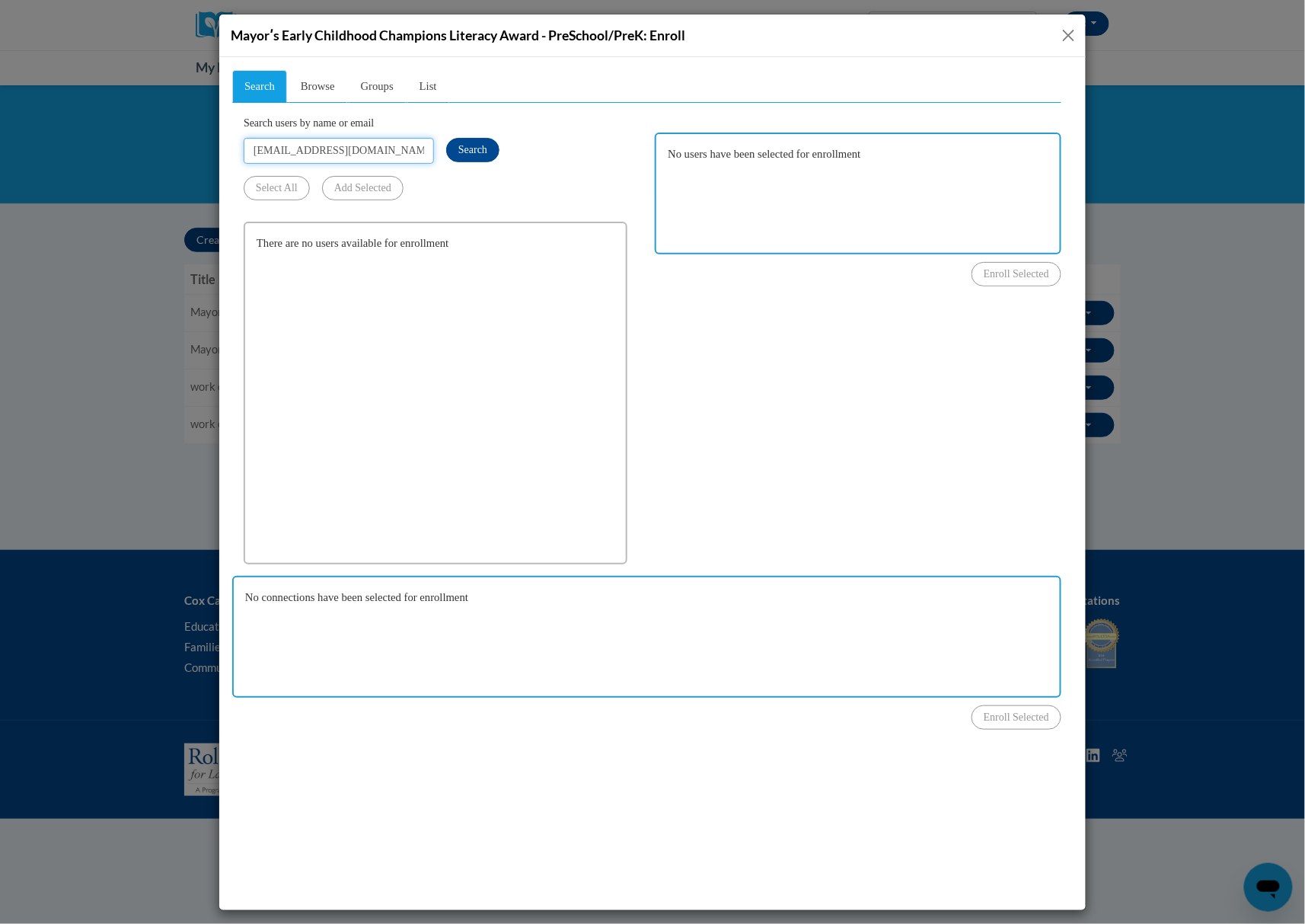
click at [369, 156] on input "Kdumas2280@aol.com" at bounding box center [338, 150] width 190 height 26
paste input "angelafarmer33@gmai"
click at [478, 143] on span "Search" at bounding box center [471, 149] width 29 height 11
drag, startPoint x: 864, startPoint y: 402, endPoint x: 834, endPoint y: 374, distance: 41.0
click at [864, 402] on div "Search Browse Groups List Search users by name or email angelafarmer33@gmail.co…" at bounding box center [646, 383] width 829 height 628
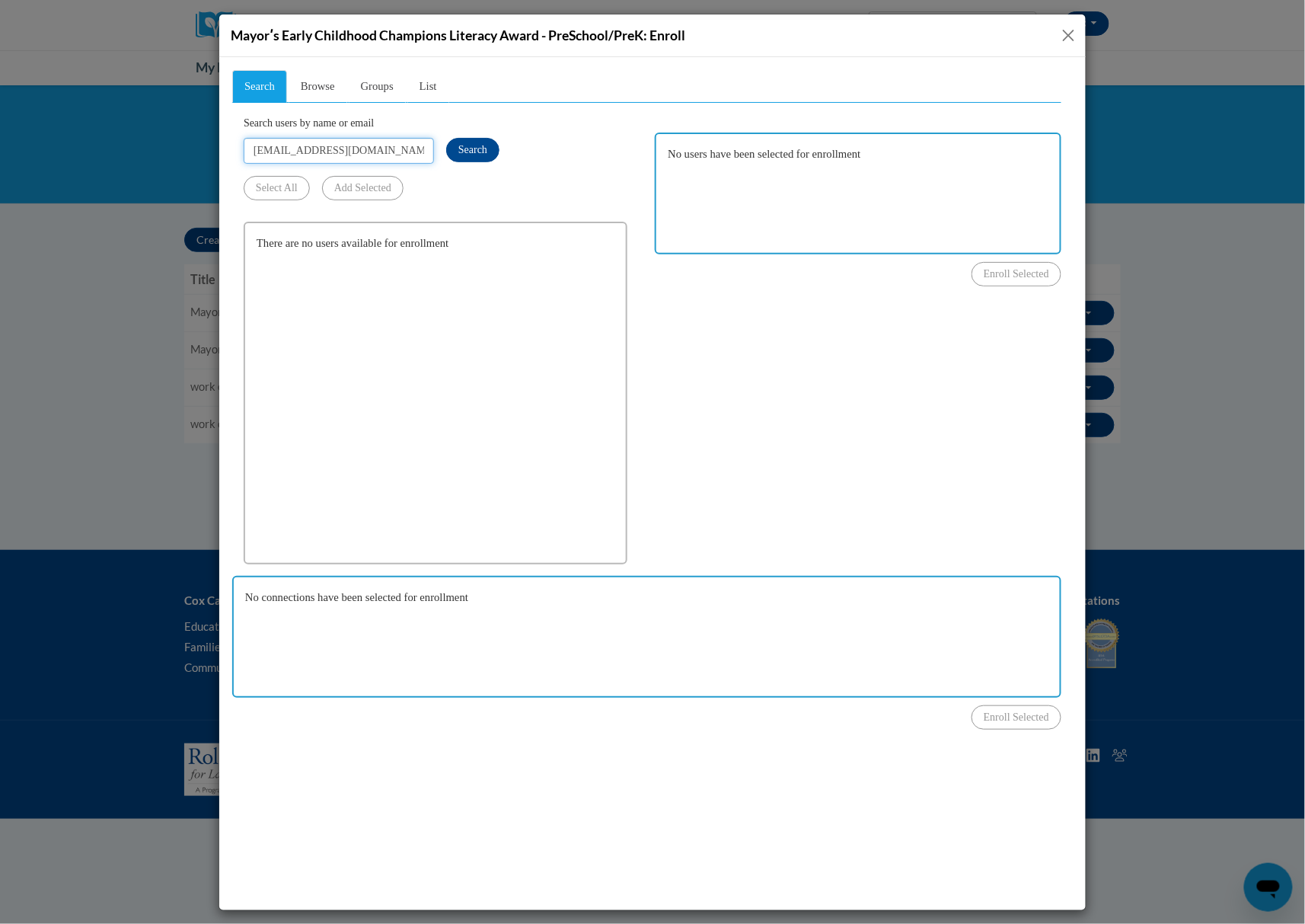
click at [354, 156] on input "angelafarmer33@gmail.com" at bounding box center [338, 150] width 190 height 26
paste input "jonathanfrancis549"
click at [453, 147] on button "Search" at bounding box center [471, 149] width 53 height 24
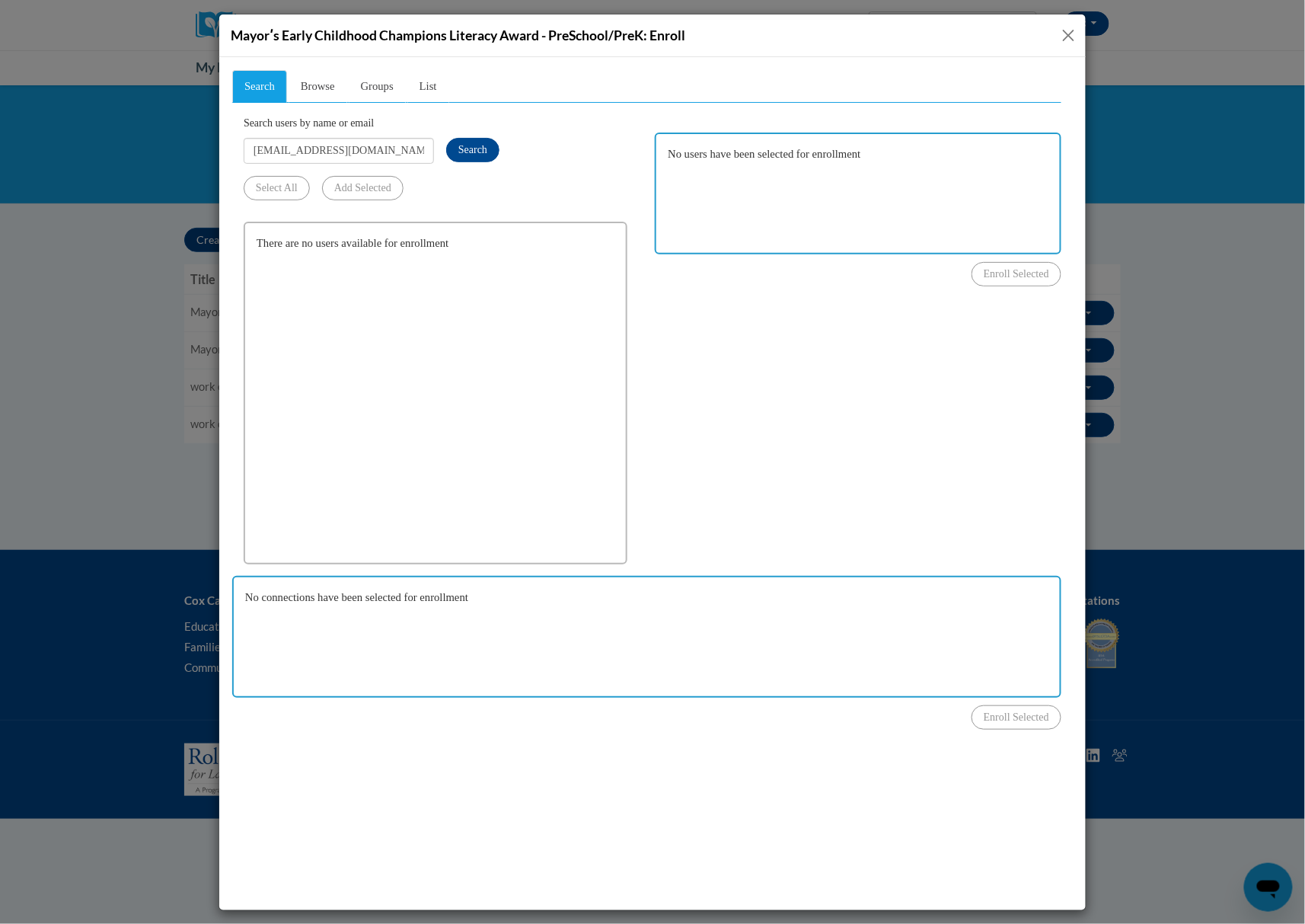
click at [699, 348] on div "Search Browse Groups List Search users by name or email jonathanfrancis549@gmai…" at bounding box center [646, 383] width 829 height 628
click at [394, 150] on input "jonathanfrancis549@gmail.com" at bounding box center [338, 150] width 190 height 26
paste input "stephanie.jroyle"
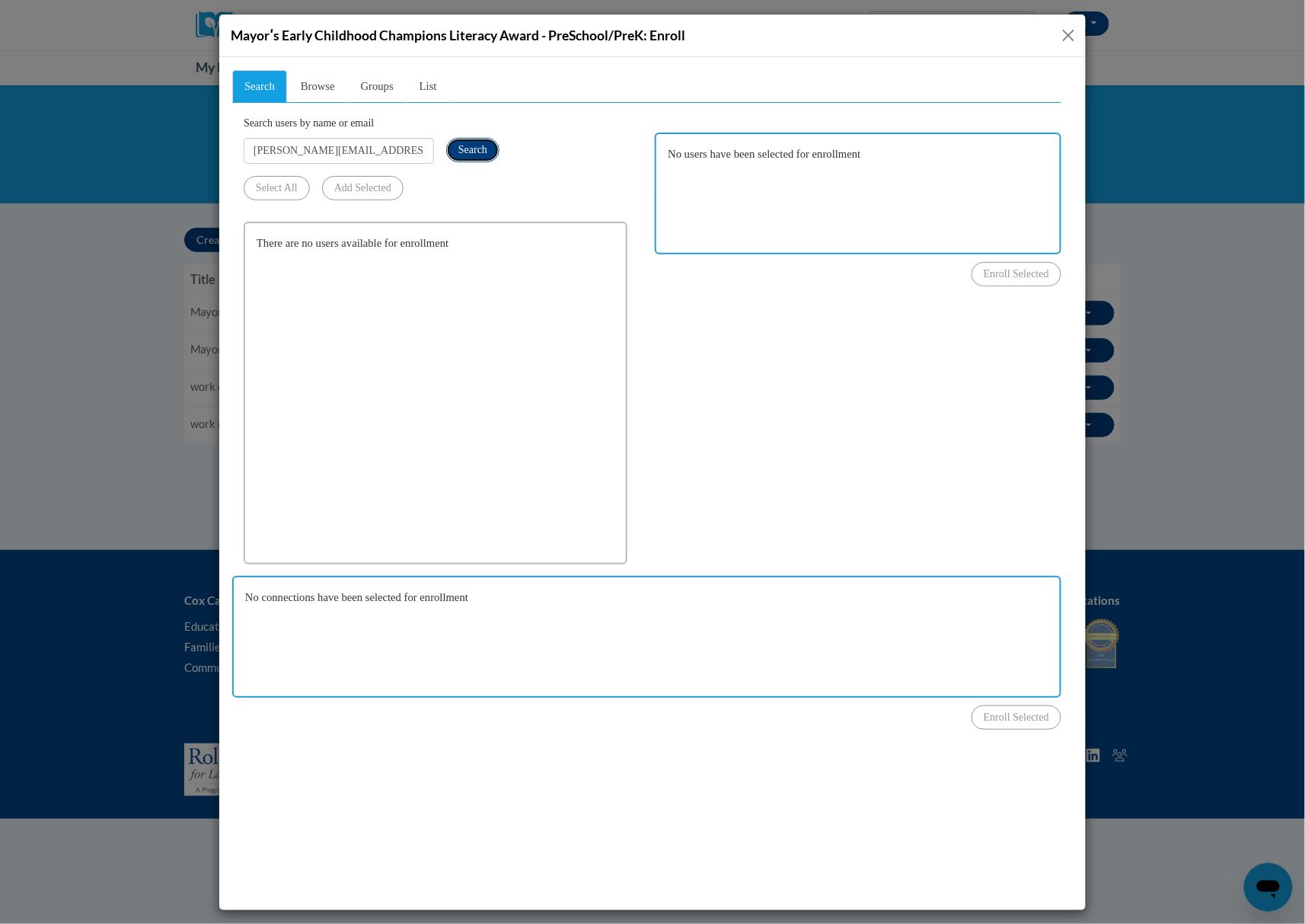
click at [457, 148] on button "Search" at bounding box center [471, 149] width 53 height 24
click at [660, 288] on div "Search Browse Groups List Search users by name or email stephanie.jroyle@gmail.…" at bounding box center [646, 383] width 829 height 628
click at [382, 152] on input "stephanie.jroyle@gmail.com" at bounding box center [338, 150] width 190 height 26
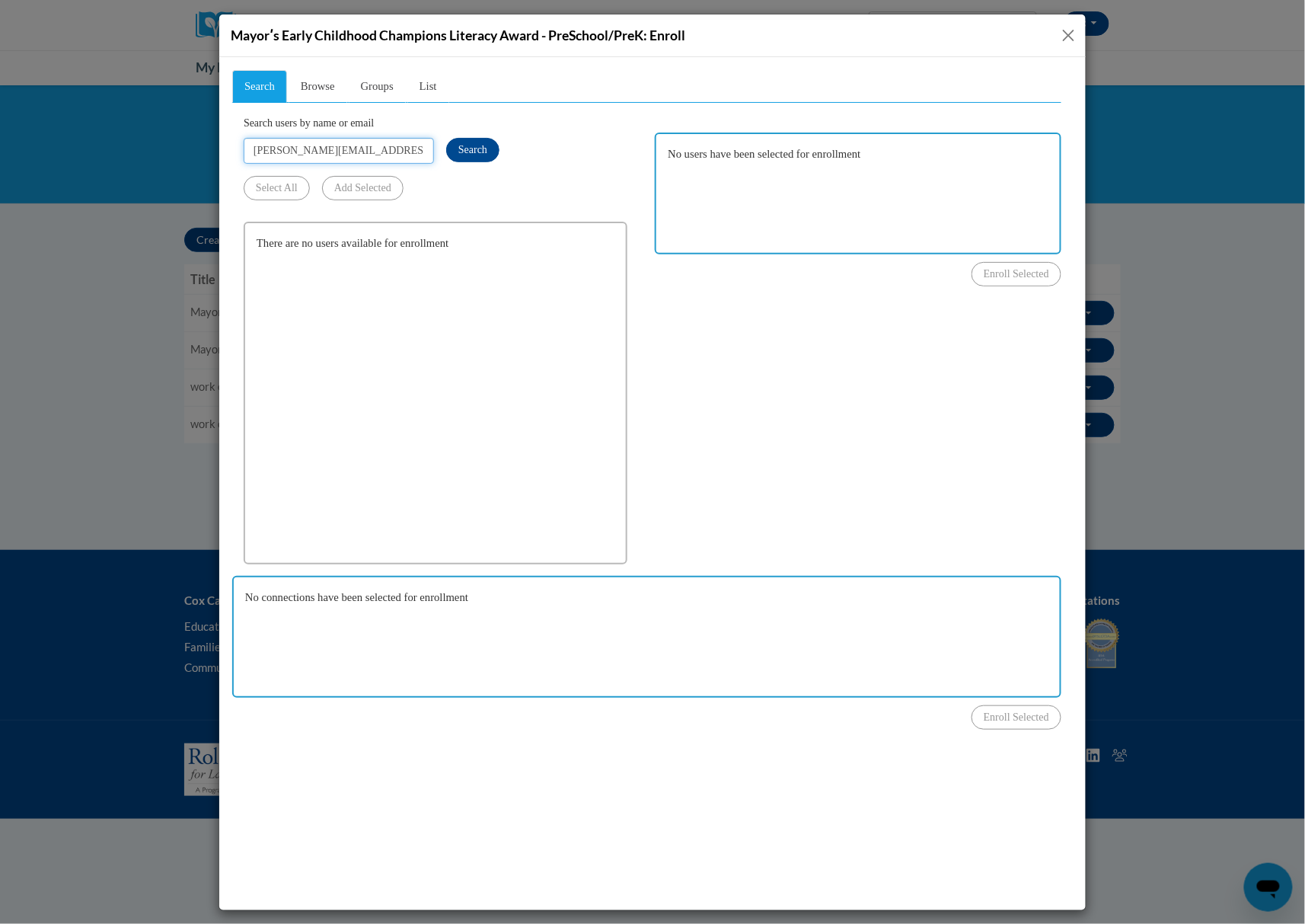
paste input "Karetovamedia"
click at [469, 143] on span "Search" at bounding box center [471, 149] width 29 height 11
click at [817, 330] on div "Search Browse Groups List Search users by name or email Karetovamedia@gmail.com…" at bounding box center [646, 383] width 829 height 628
click at [401, 143] on input "Karetovamedia@gmail.com" at bounding box center [338, 150] width 190 height 26
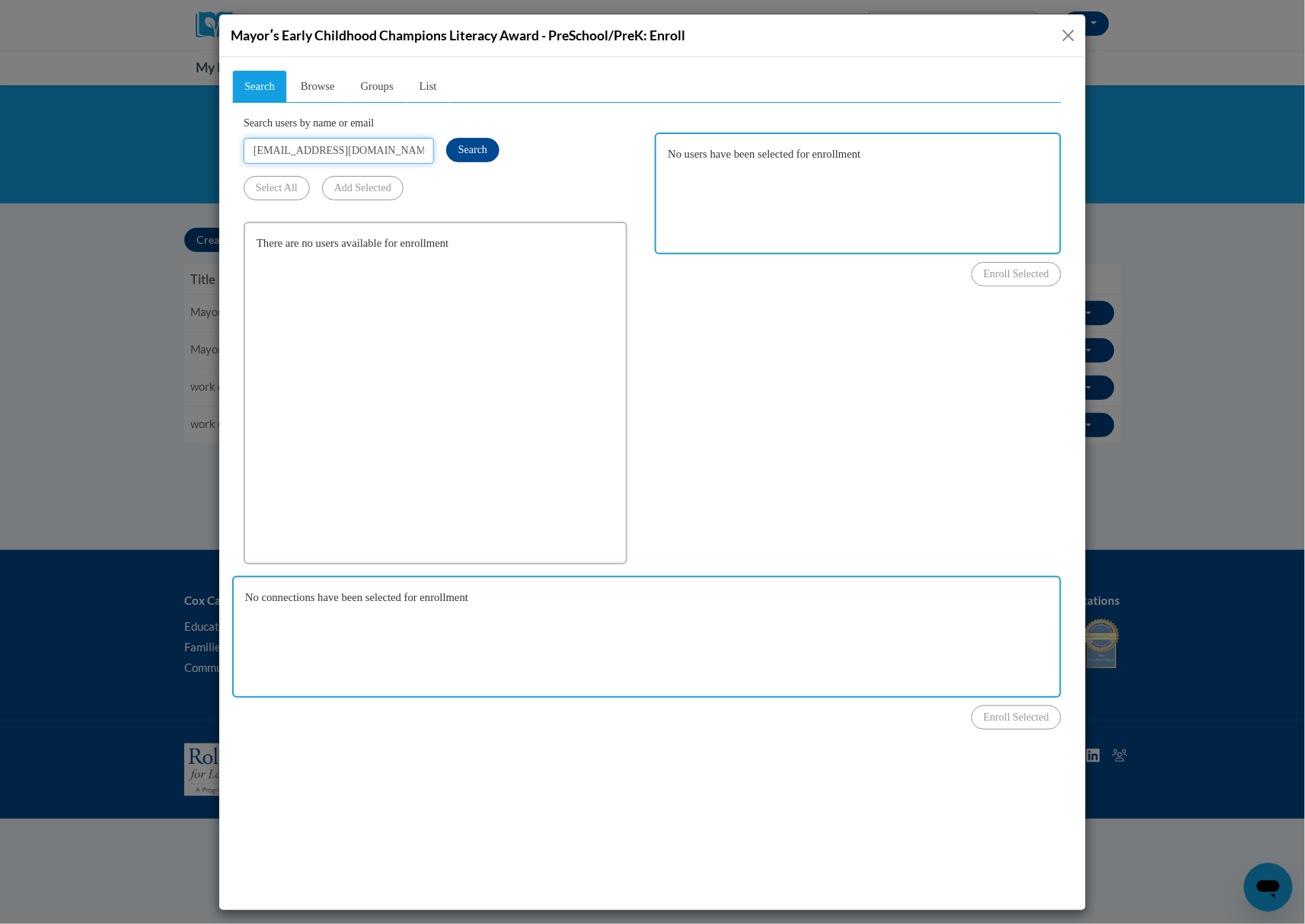
click at [401, 143] on input "Karetovamedia@gmail.com" at bounding box center [338, 150] width 190 height 26
paste input "sidneym@ymcaatlanta.org"
click at [457, 153] on span "Search" at bounding box center [471, 149] width 29 height 11
click at [870, 333] on div "Search Browse Groups List Search users by name or email sidneym@ymcaatlanta.org…" at bounding box center [646, 383] width 829 height 628
click at [385, 150] on input "sidneym@ymcaatlanta.org" at bounding box center [338, 150] width 190 height 26
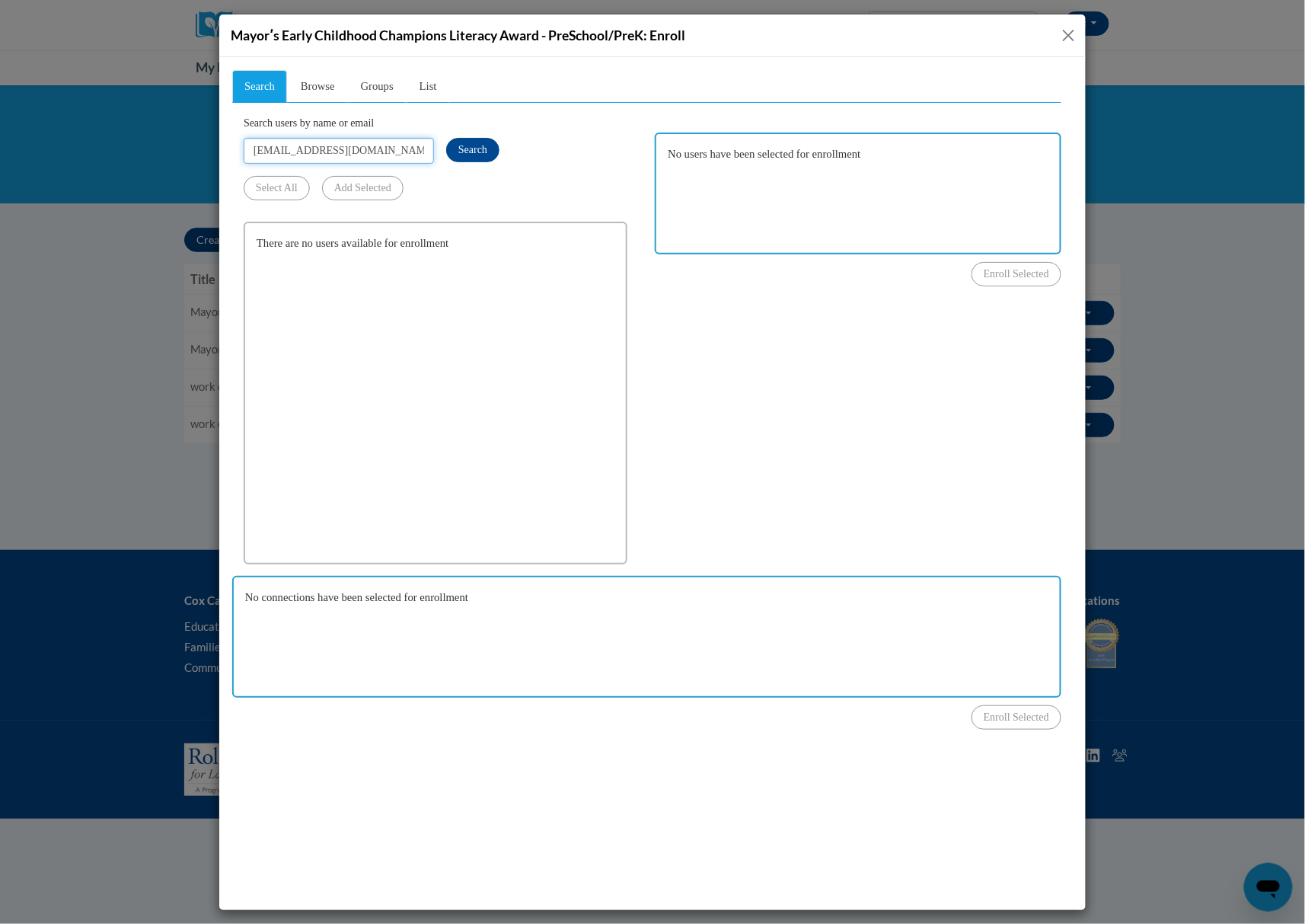
click at [383, 150] on input "sidneym@ymcaatlanta.org" at bounding box center [338, 150] width 190 height 26
paste input "didpo1@yahoo.com"
click at [465, 149] on span "Search" at bounding box center [471, 149] width 29 height 11
click at [881, 445] on div "Search Browse Groups List Search users by name or email didpo1@yahoo.com Search…" at bounding box center [646, 383] width 829 height 628
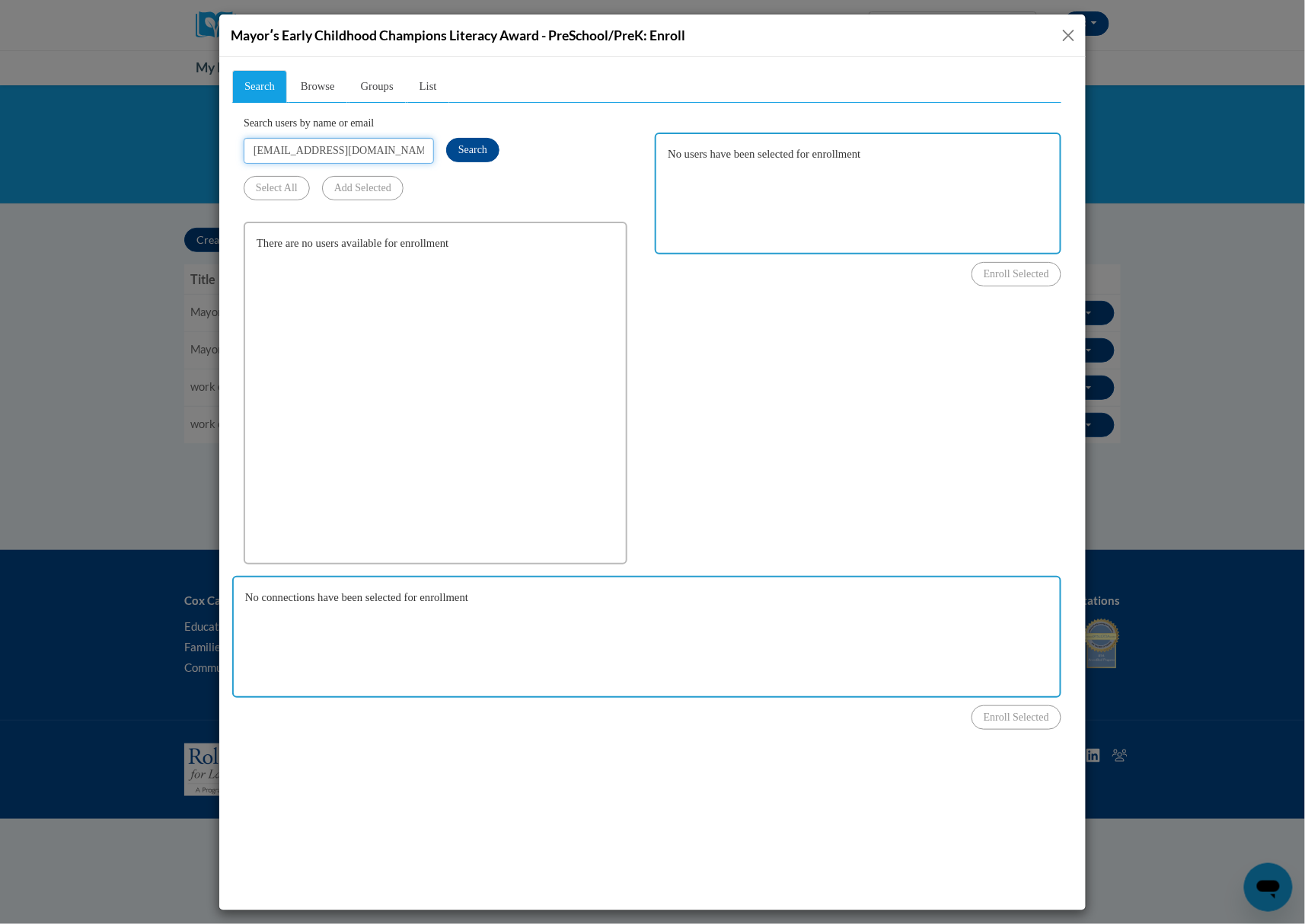
click at [374, 154] on input "didpo1@yahoo.com" at bounding box center [338, 150] width 190 height 26
paste input "janiyaprice1@gmail"
click at [478, 139] on button "Search" at bounding box center [471, 149] width 53 height 24
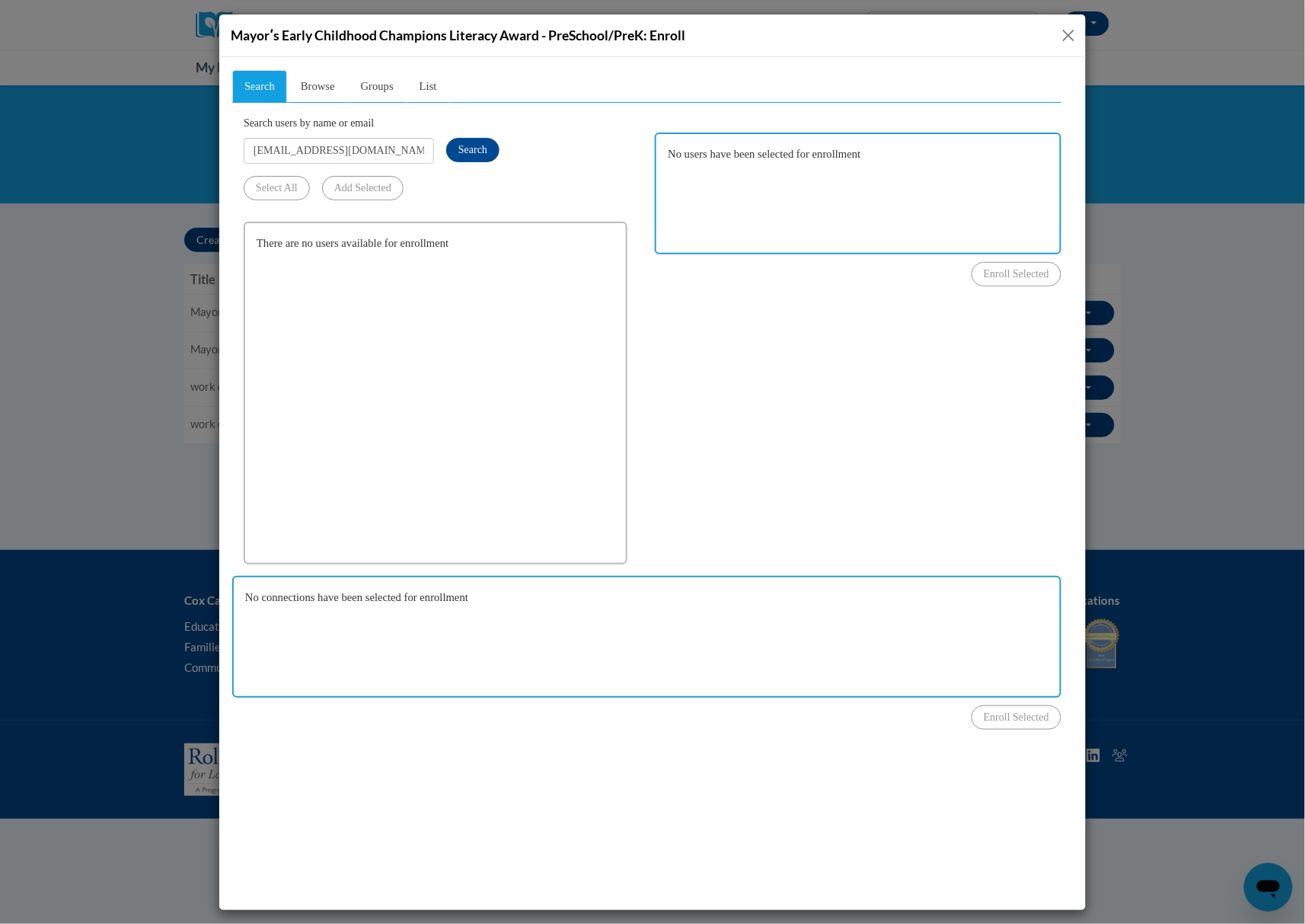
click at [690, 329] on div "Search Browse Groups List Search users by name or email janiyaprice1@gmail.com …" at bounding box center [646, 383] width 829 height 628
click at [392, 151] on input "janiyaprice1@gmail.com" at bounding box center [338, 150] width 190 height 26
paste input "kashayray143"
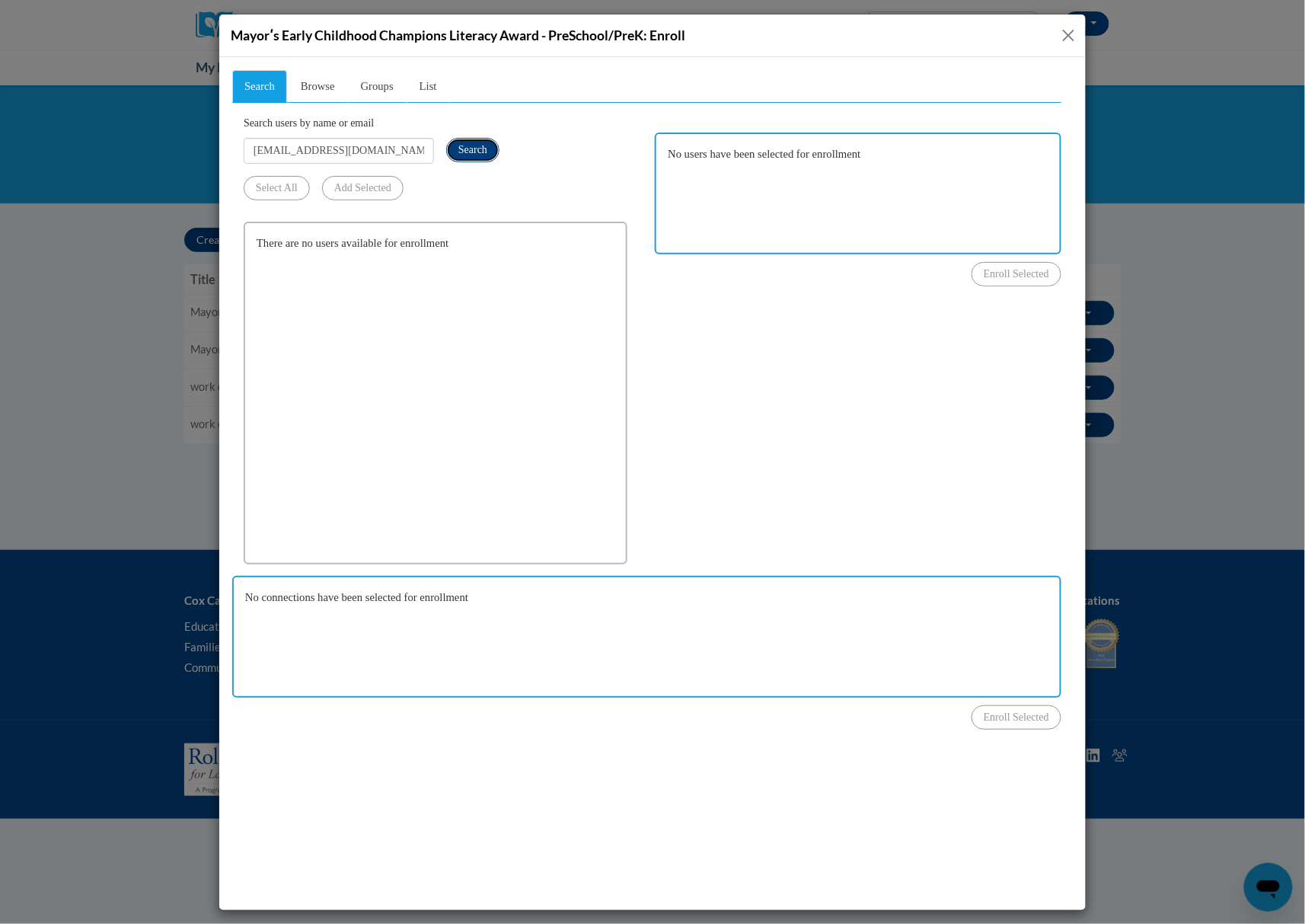
click at [483, 141] on button "Search" at bounding box center [471, 149] width 53 height 24
click at [781, 374] on div "Search Browse Groups List Search users by name or email kashayray143@gmail.com …" at bounding box center [646, 383] width 829 height 628
click at [379, 156] on input "kashayray143@gmail.com" at bounding box center [338, 150] width 190 height 26
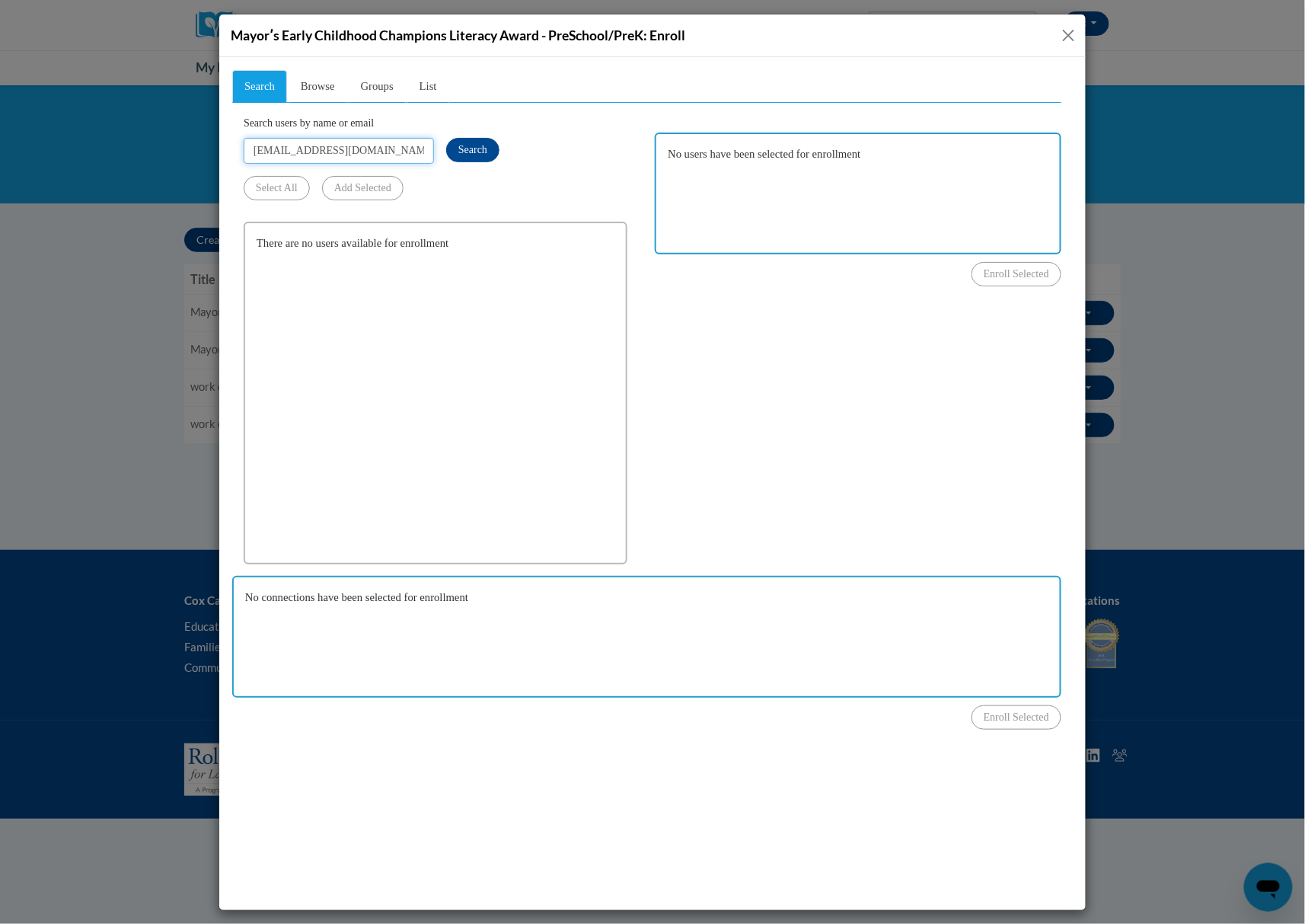
paste input "Breannascggns1111"
click at [469, 155] on span "Search" at bounding box center [471, 149] width 29 height 11
drag, startPoint x: 752, startPoint y: 374, endPoint x: 721, endPoint y: 342, distance: 44.6
click at [752, 374] on div "Search Browse Groups List Search users by name or email Breannascggns1111@gmail…" at bounding box center [646, 383] width 829 height 628
click at [345, 151] on input "Breannascggns1111@gmail.com" at bounding box center [338, 150] width 190 height 26
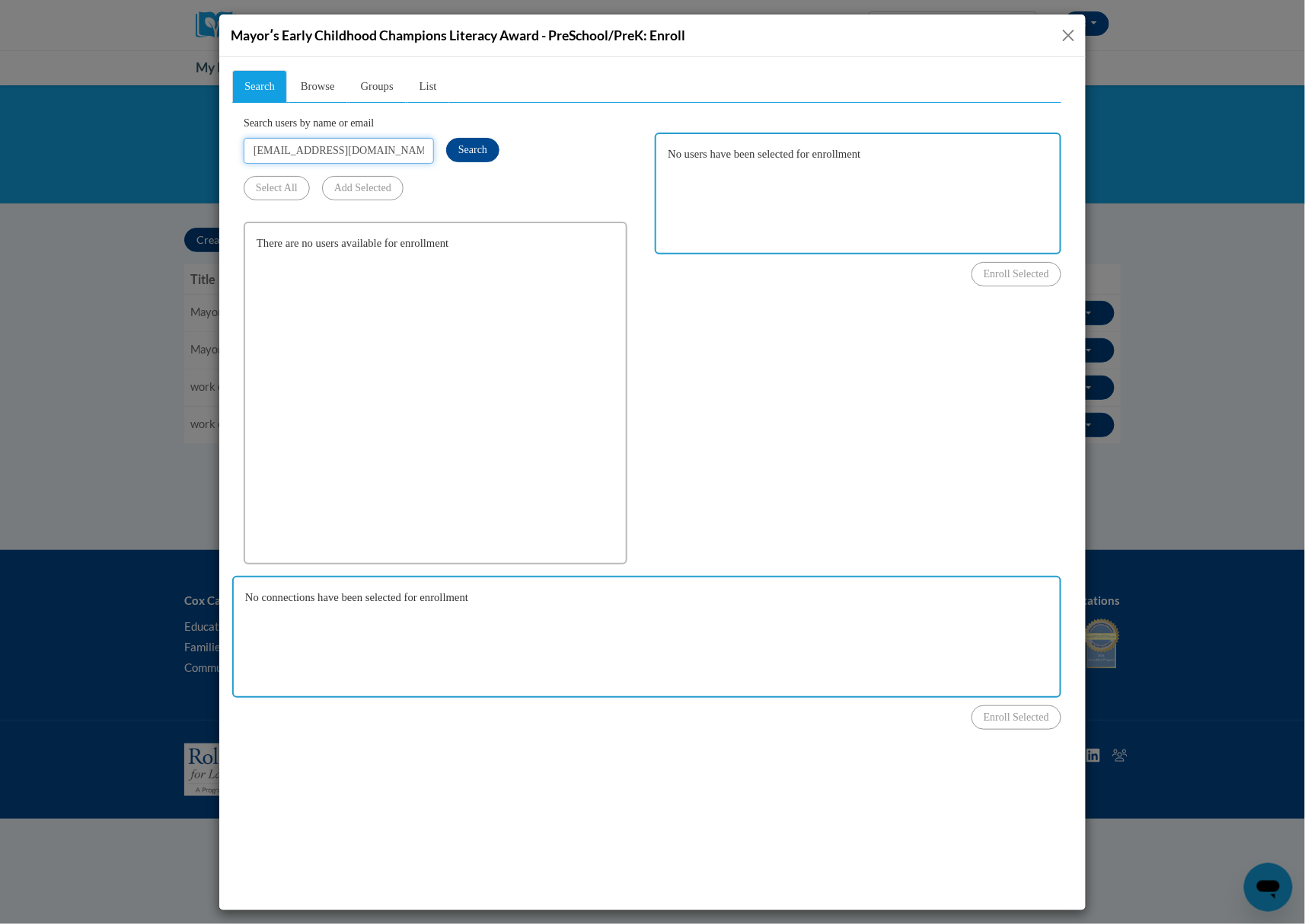
click at [345, 151] on input "Breannascggns1111@gmail.com" at bounding box center [338, 150] width 190 height 26
paste input "ilynspann96"
click at [465, 147] on span "Search" at bounding box center [471, 149] width 29 height 11
click at [791, 290] on div "Search Browse Groups List Search users by name or email ilynspann96@gmail.com S…" at bounding box center [646, 383] width 829 height 628
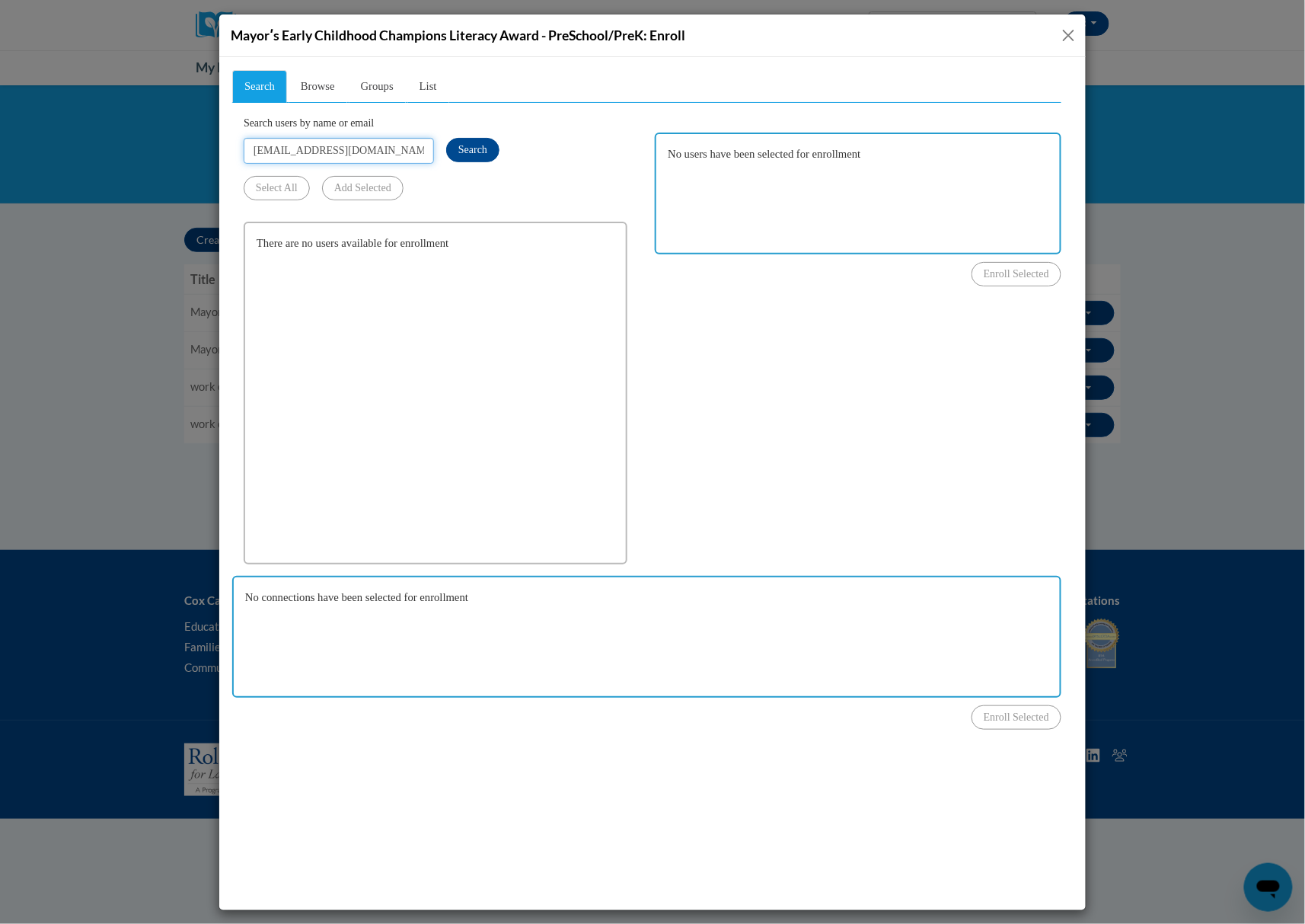
click at [376, 148] on input "ilynspann96@gmail.com" at bounding box center [338, 150] width 190 height 26
paste input "Nyimaw@ymcaatlanta.org"
type input "Nyimaw@ymcaatlanta.org"
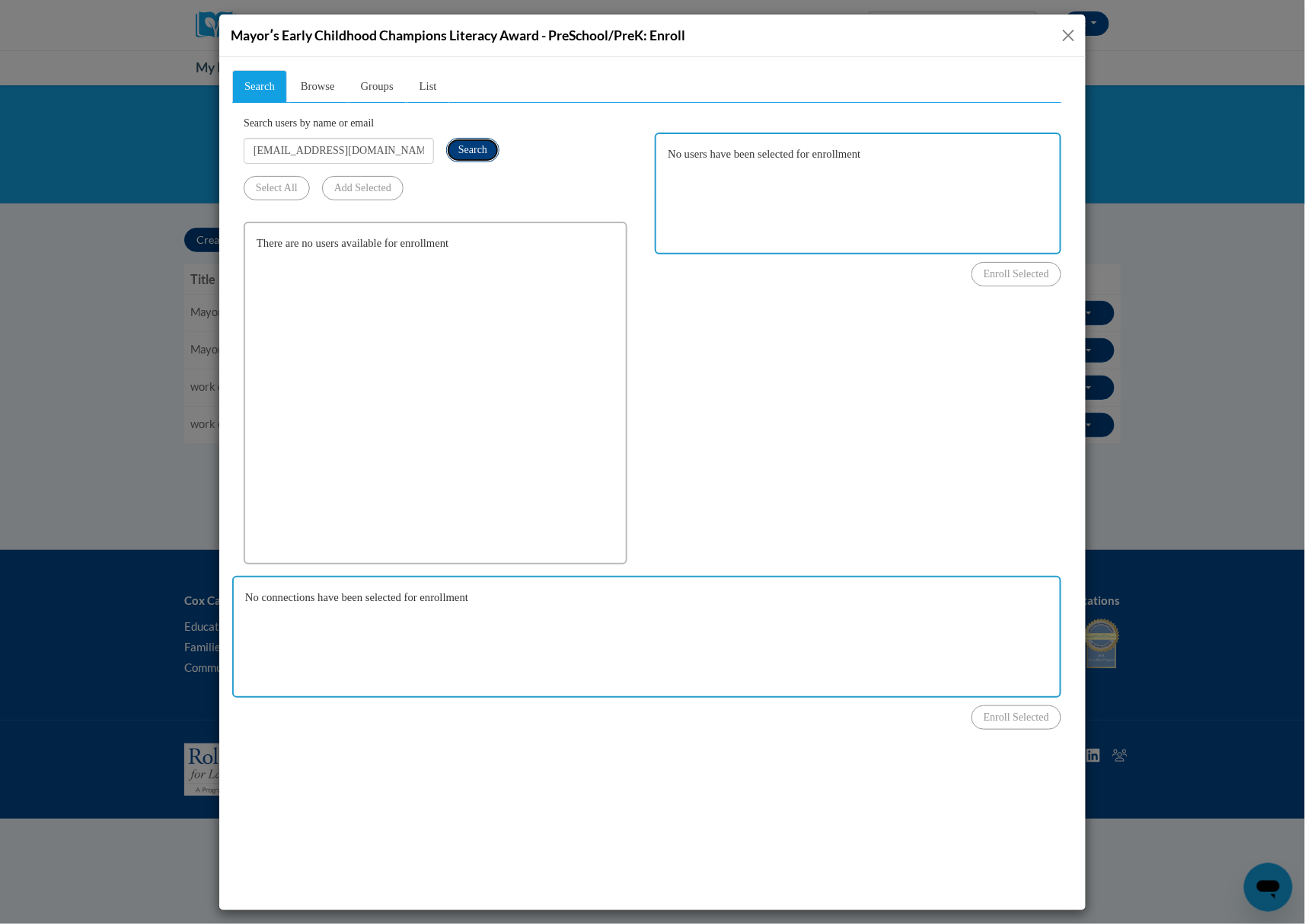
click at [476, 150] on span "Search" at bounding box center [471, 149] width 29 height 11
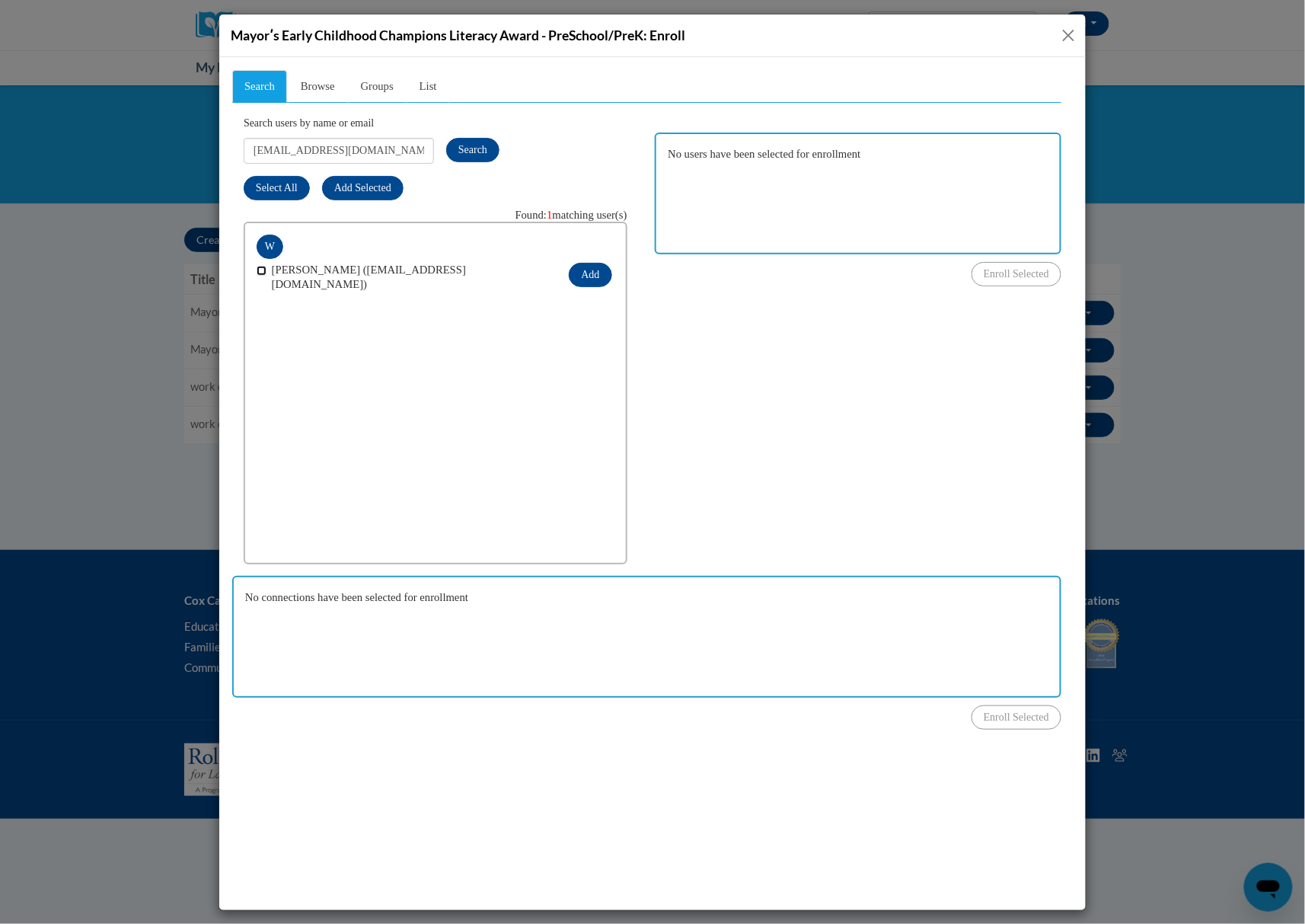
drag, startPoint x: 261, startPoint y: 269, endPoint x: 334, endPoint y: 269, distance: 73.0
click at [265, 269] on input "checkbox" at bounding box center [261, 269] width 10 height 10
checkbox input "true"
click at [584, 274] on button "Add" at bounding box center [590, 274] width 43 height 24
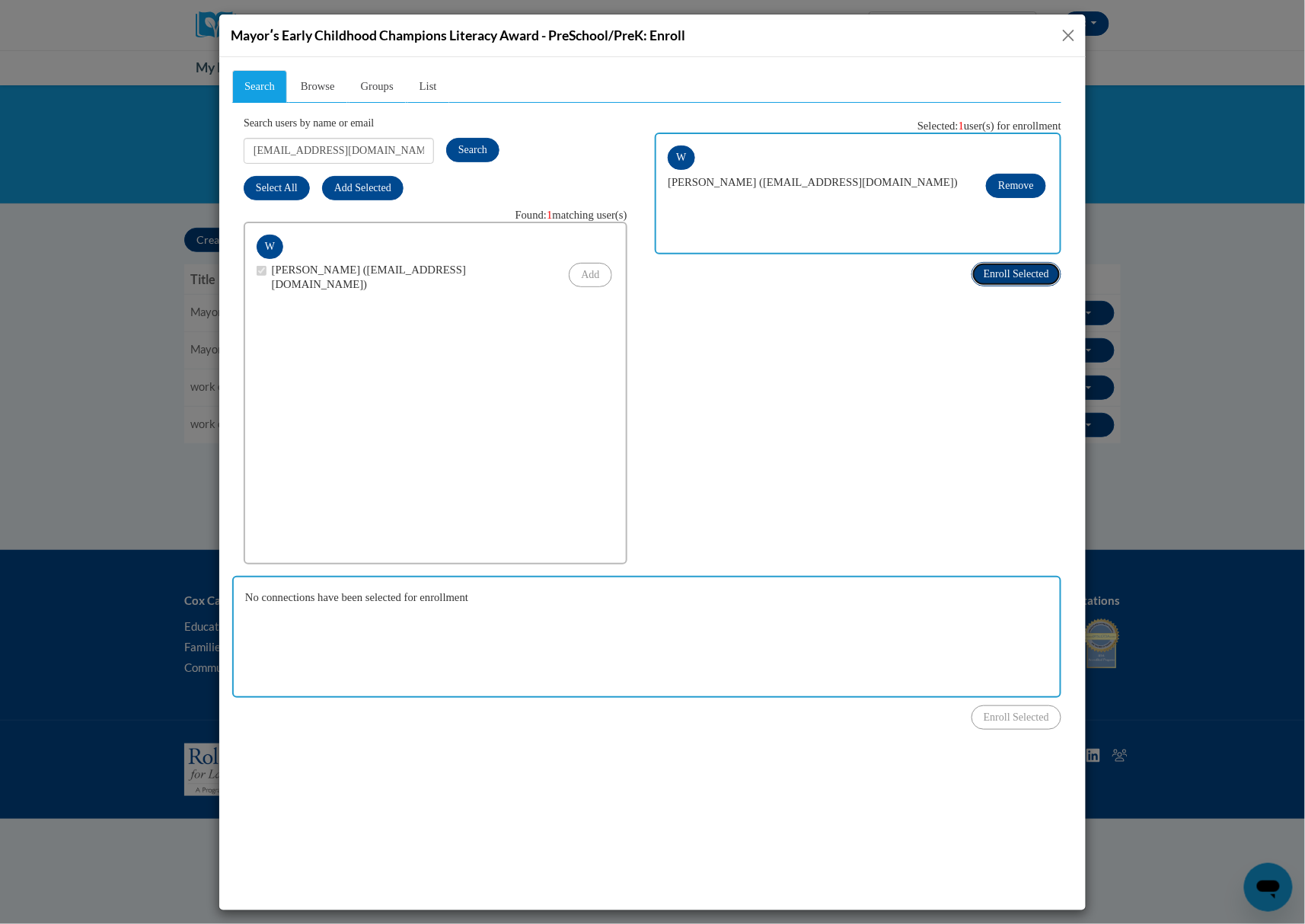
click at [1004, 275] on span "Enroll Selected" at bounding box center [1015, 273] width 65 height 11
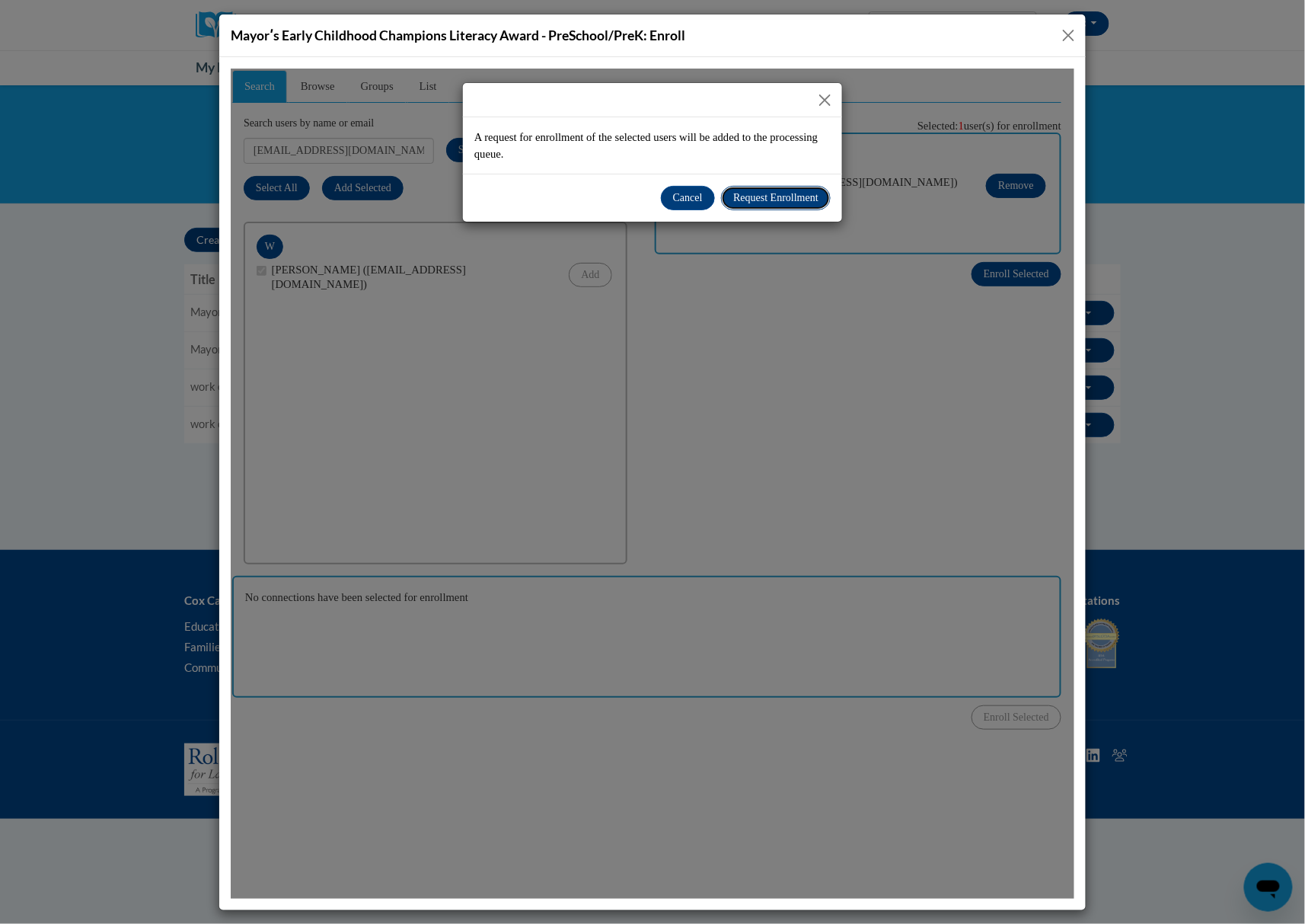
click at [775, 195] on span "Request Enrollment" at bounding box center [775, 197] width 86 height 11
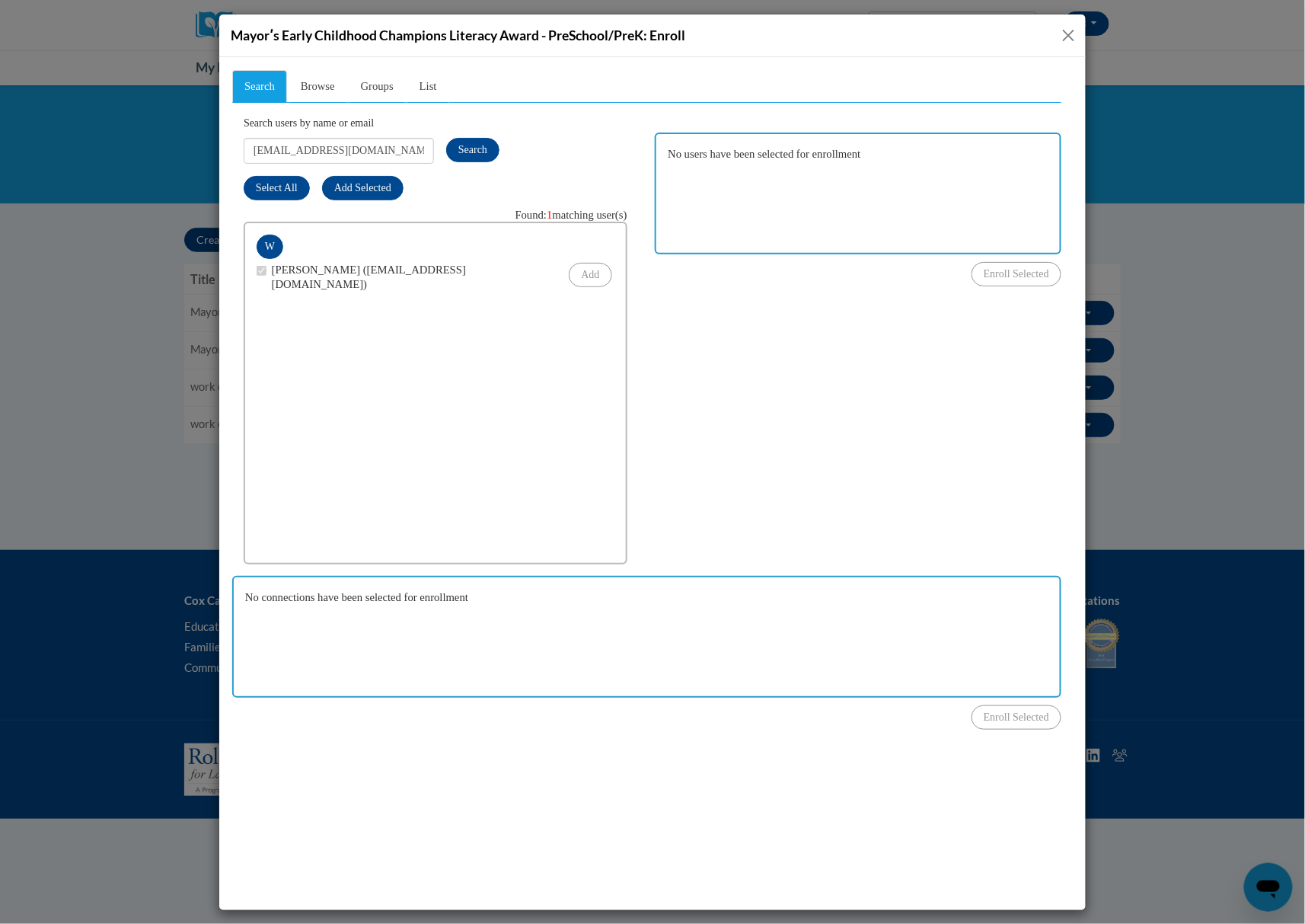
click at [773, 397] on div "Search Browse Groups List Search users by name or email Nyimaw@ymcaatlanta.org …" at bounding box center [646, 383] width 829 height 628
click at [391, 158] on input "Nyimaw@ymcaatlanta.org" at bounding box center [338, 150] width 190 height 26
click at [391, 156] on input "Nyimaw@ymcaatlanta.org" at bounding box center [338, 150] width 190 height 26
paste input "Jackiearmstrong@gmail.com"
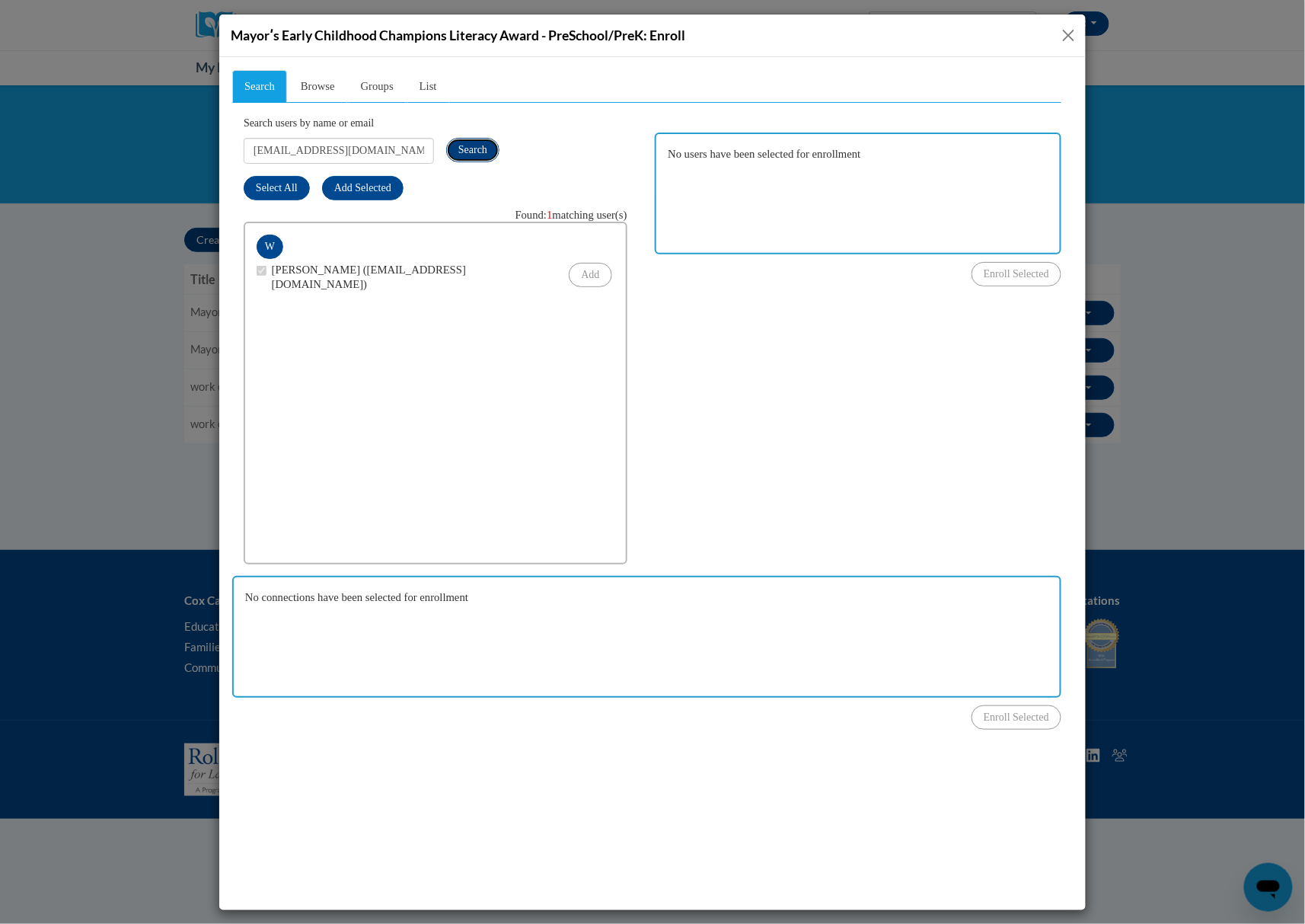
click at [476, 146] on span "Search" at bounding box center [471, 149] width 29 height 11
click at [673, 332] on div "Search Browse Groups List Search users by name or email Jackiearmstrong@gmail.c…" at bounding box center [646, 383] width 829 height 628
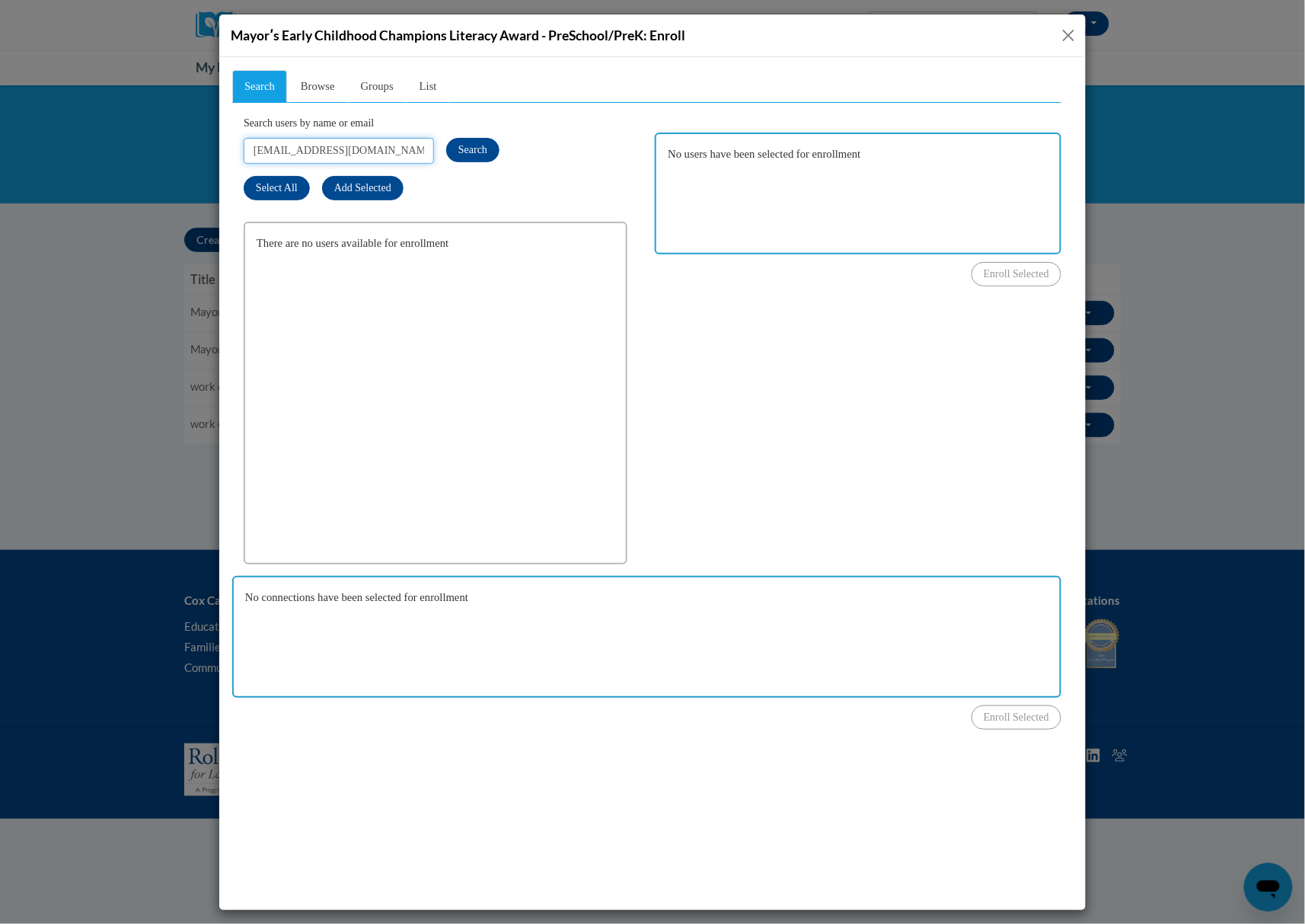
click at [407, 153] on input "Jackiearmstrong@gmail.com" at bounding box center [338, 150] width 190 height 26
paste input "Erynj@ymcaatlanta.org"
click at [461, 147] on span "Search" at bounding box center [471, 149] width 29 height 11
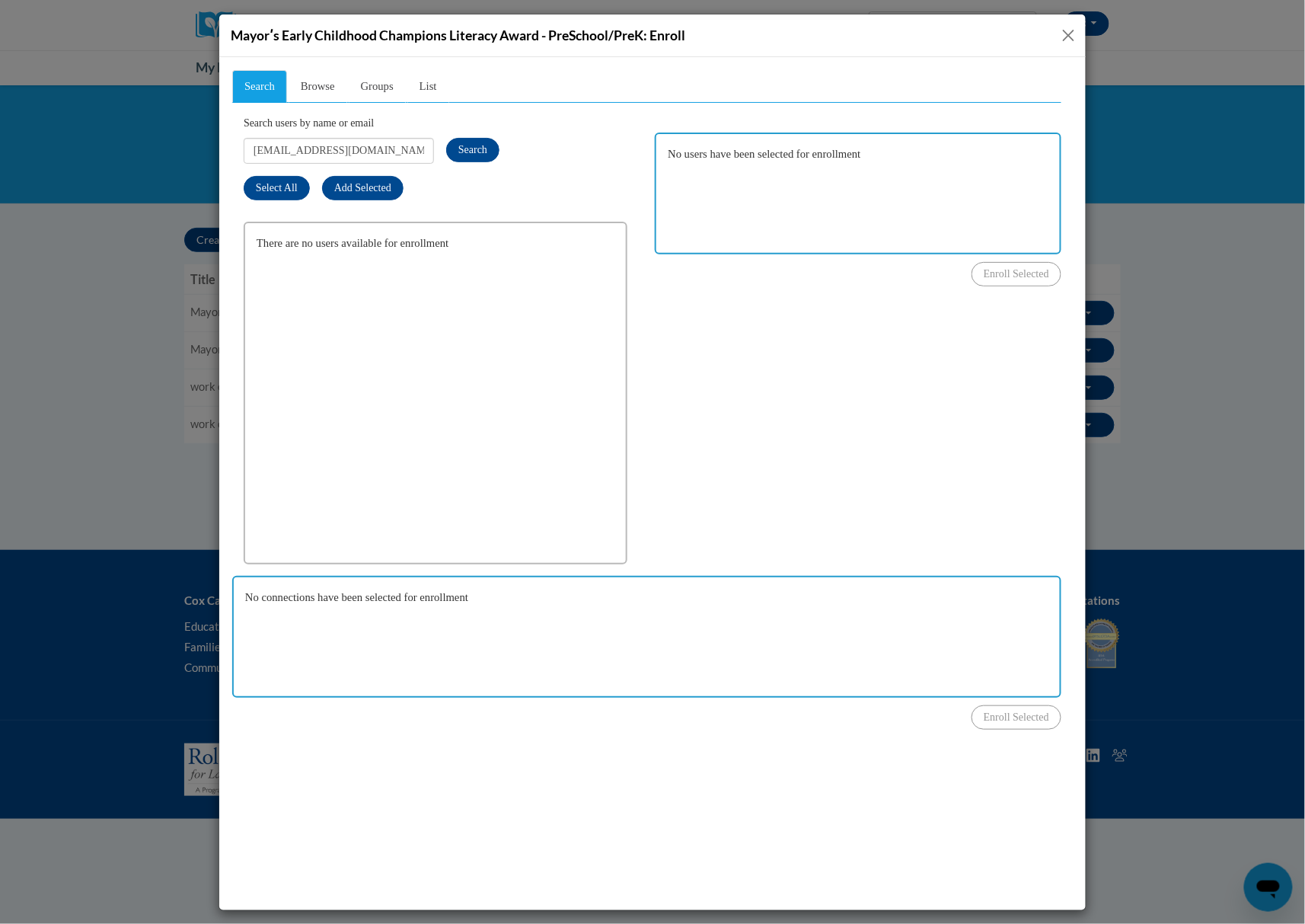
drag, startPoint x: 863, startPoint y: 374, endPoint x: 759, endPoint y: 302, distance: 126.5
click at [863, 374] on div "Search Browse Groups List Search users by name or email Erynj@ymcaatlanta.org S…" at bounding box center [646, 383] width 829 height 628
click at [411, 153] on input "Erynj@ymcaatlanta.org" at bounding box center [338, 150] width 190 height 26
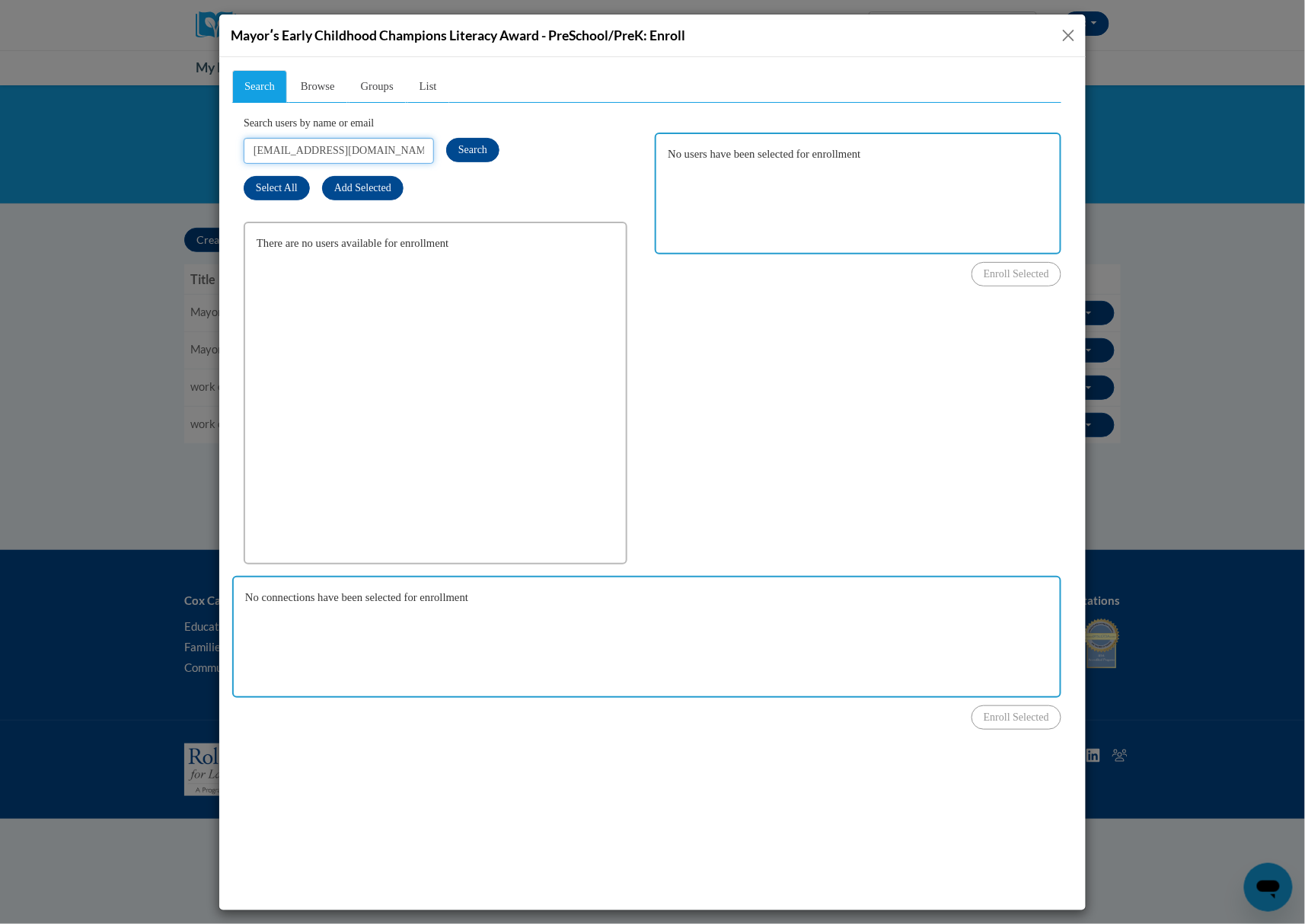
paste input "Jasmine.Penrod@aischool"
click at [476, 152] on span "Search" at bounding box center [471, 149] width 29 height 11
click at [704, 281] on div "No users have been selected for enrollment Enroll Selected" at bounding box center [857, 194] width 407 height 183
click at [391, 144] on input "Jasmine.Penrod@aischool.org" at bounding box center [338, 150] width 190 height 26
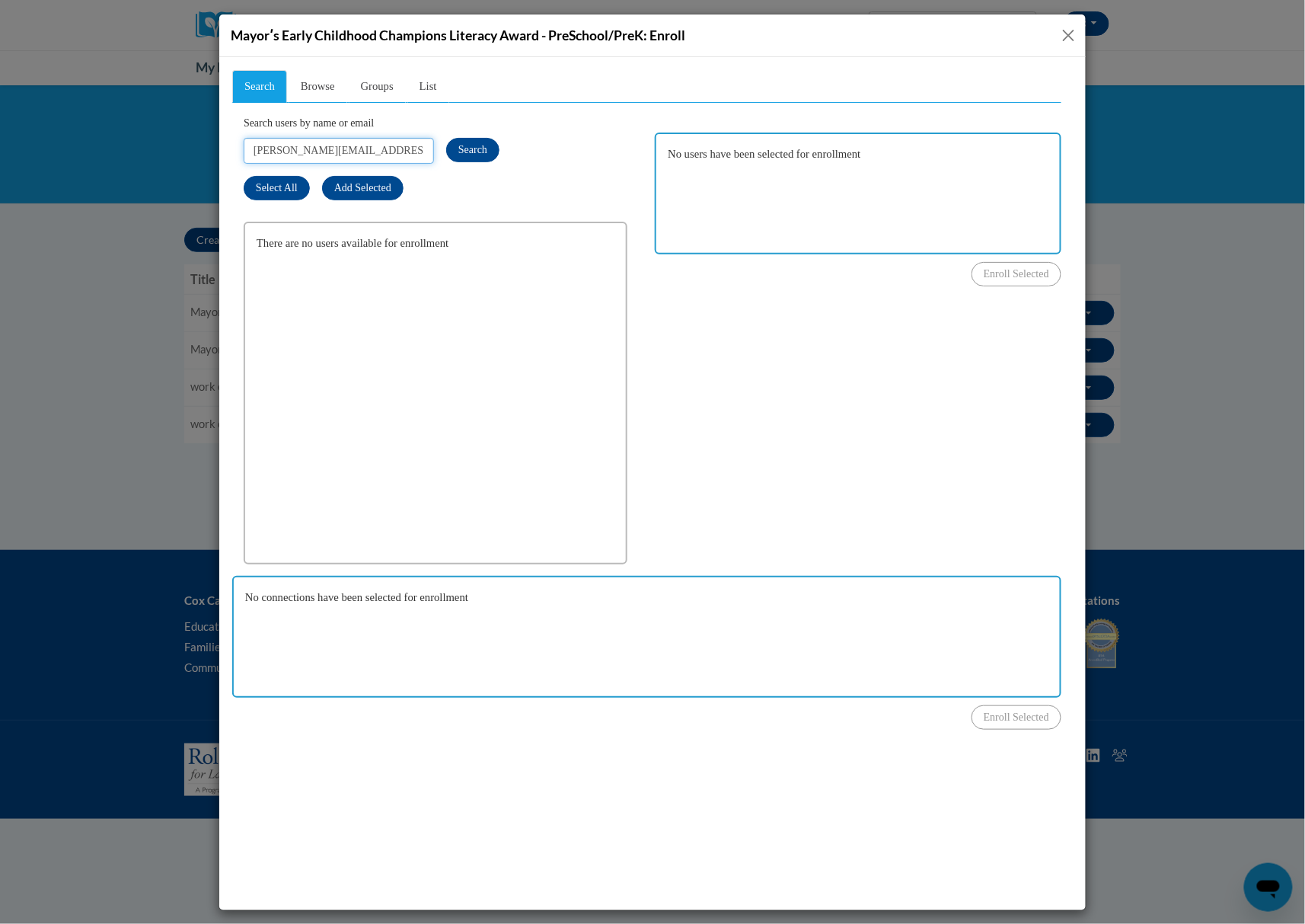
click at [391, 144] on input "Jasmine.Penrod@aischool.org" at bounding box center [338, 150] width 190 height 26
paste input "Burson485@gmail.com"
click at [479, 154] on span "Search" at bounding box center [471, 149] width 29 height 11
click at [997, 391] on div "Search Browse Groups List Search users by name or email Burson485@gmail.com Sea…" at bounding box center [646, 383] width 829 height 628
click at [382, 147] on input "Burson485@gmail.com" at bounding box center [338, 150] width 190 height 26
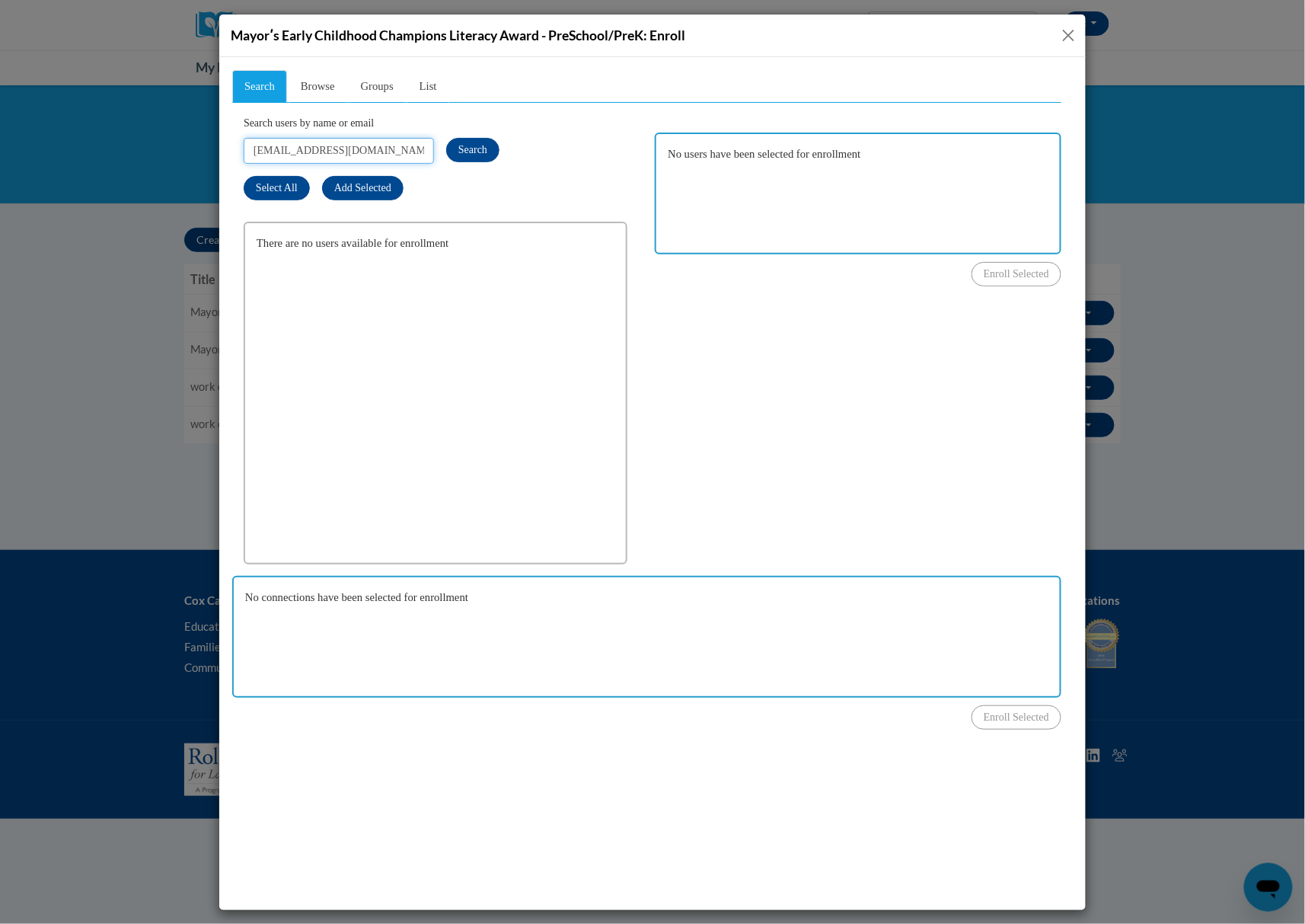
click at [382, 147] on input "Burson485@gmail.com" at bounding box center [338, 150] width 190 height 26
paste input "shoneycutt618"
click at [473, 153] on span "Search" at bounding box center [471, 149] width 29 height 11
drag, startPoint x: 803, startPoint y: 357, endPoint x: 782, endPoint y: 332, distance: 32.6
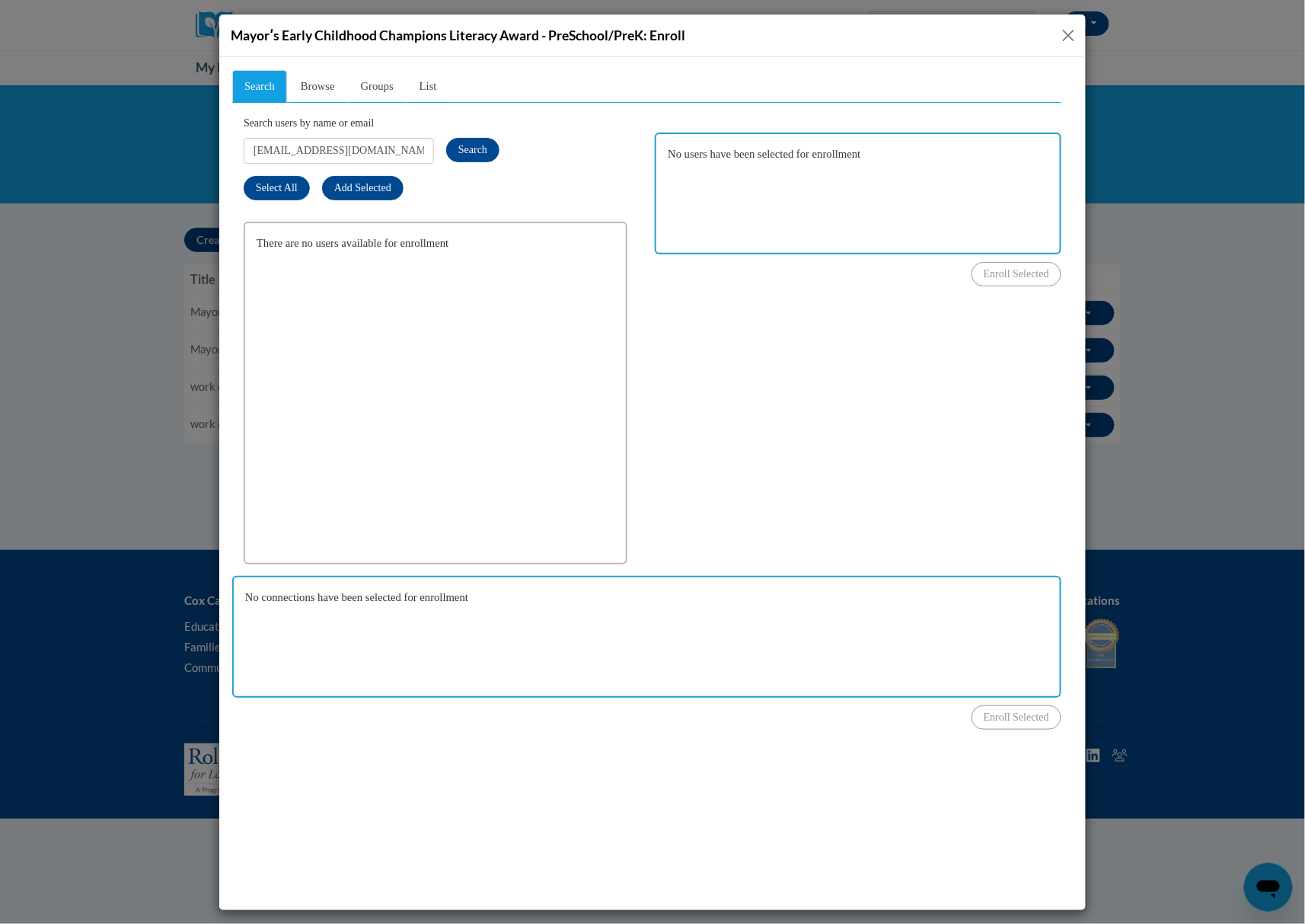
click at [803, 357] on div "Search Browse Groups List Search users by name or email shoneycutt618@gmail.com…" at bounding box center [646, 383] width 829 height 628
click at [373, 150] on input "shoneycutt618@gmail.com" at bounding box center [338, 150] width 190 height 26
paste input "bkendrick@gsu.edu"
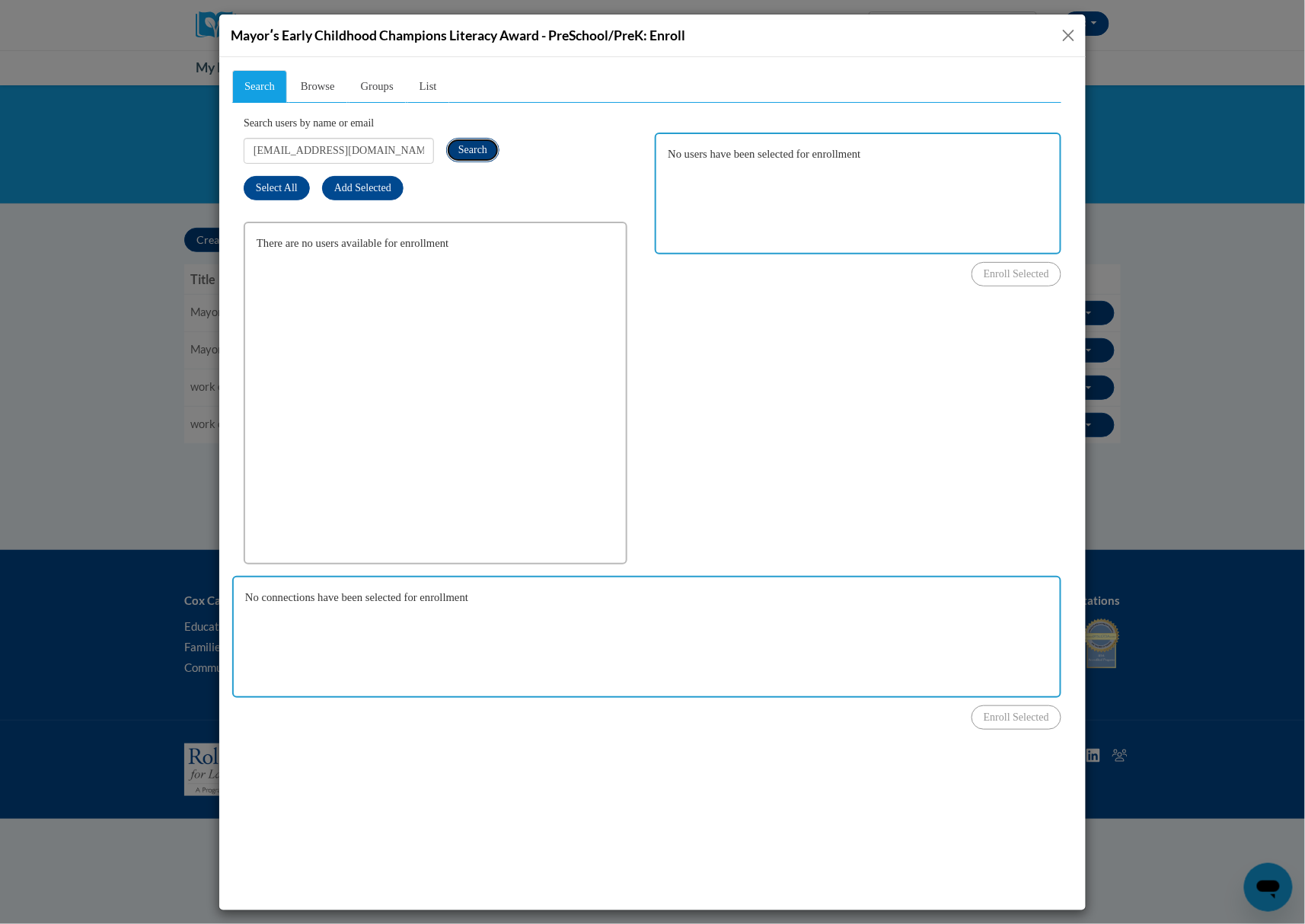
click at [465, 143] on span "Search" at bounding box center [471, 149] width 29 height 11
click at [819, 335] on div "Search Browse Groups List Search users by name or email bkendrick@gsu.edu Searc…" at bounding box center [646, 383] width 829 height 628
click at [306, 149] on input "bkendrick@gsu.edu" at bounding box center [338, 150] width 190 height 26
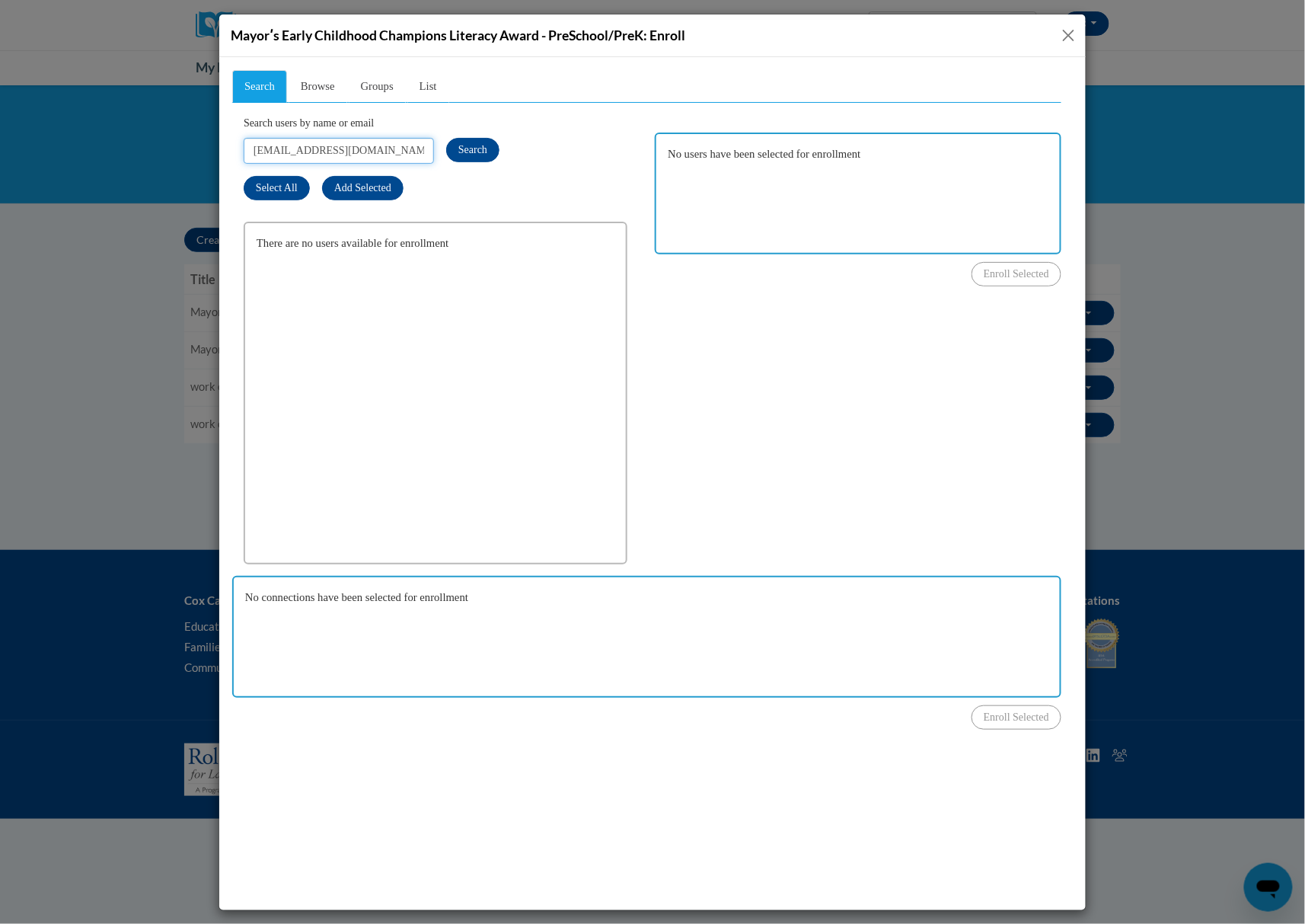
paste input "Danequa25@gmail.com"
click at [468, 140] on button "Search" at bounding box center [471, 149] width 53 height 24
click at [714, 329] on div "Search Browse Groups List Search users by name or email Danequa25@gmail.com Sea…" at bounding box center [646, 383] width 829 height 628
click at [386, 153] on input "Danequa25@gmail.com" at bounding box center [338, 150] width 190 height 26
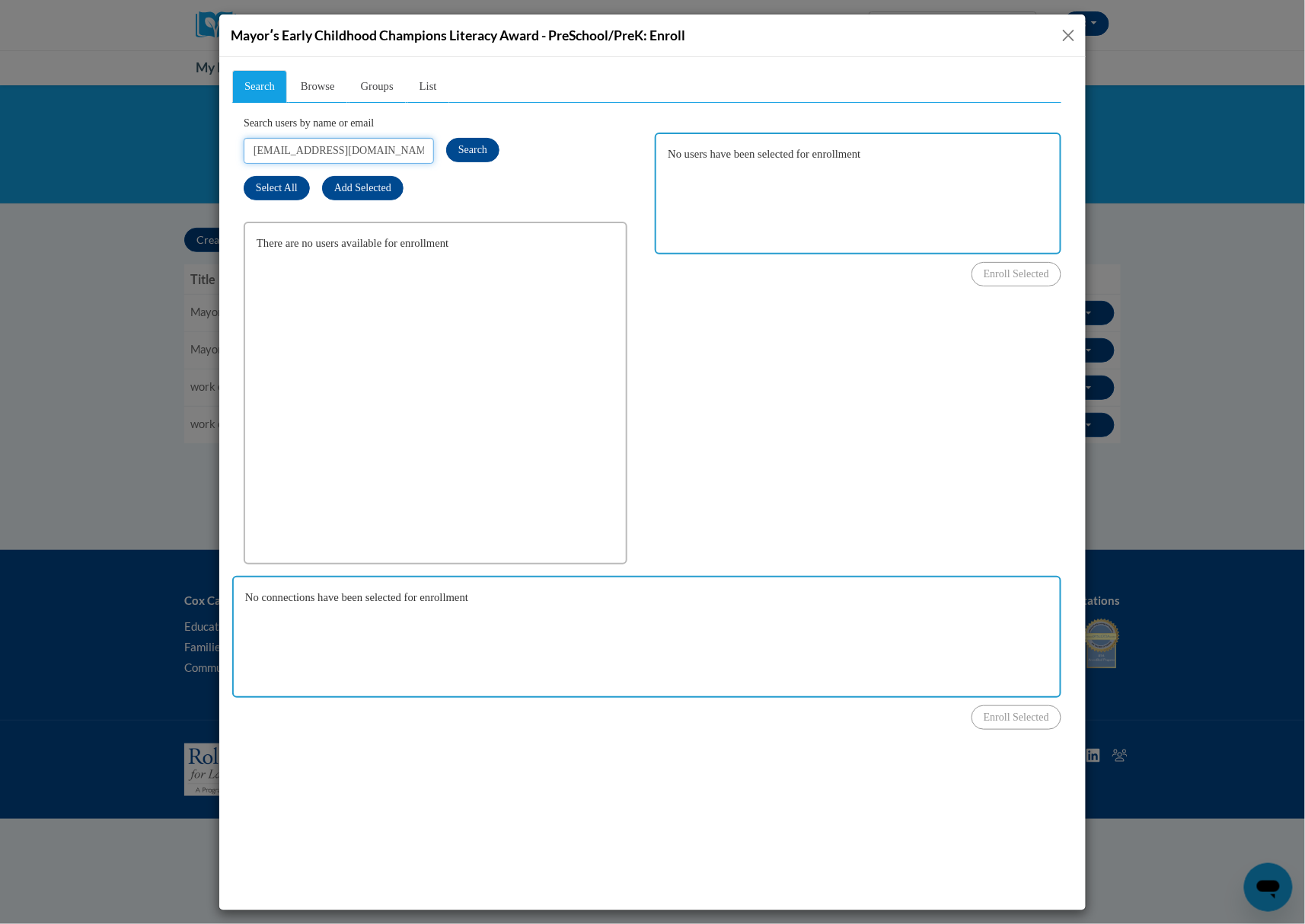
click at [386, 153] on input "Danequa25@gmail.com" at bounding box center [338, 150] width 190 height 26
paste input "artc6584"
click at [467, 154] on span "Search" at bounding box center [471, 149] width 29 height 11
drag, startPoint x: 711, startPoint y: 319, endPoint x: 673, endPoint y: 297, distance: 43.9
click at [712, 320] on div "Search Browse Groups List Search users by name or email artc6584@gmail.com Sear…" at bounding box center [646, 383] width 829 height 628
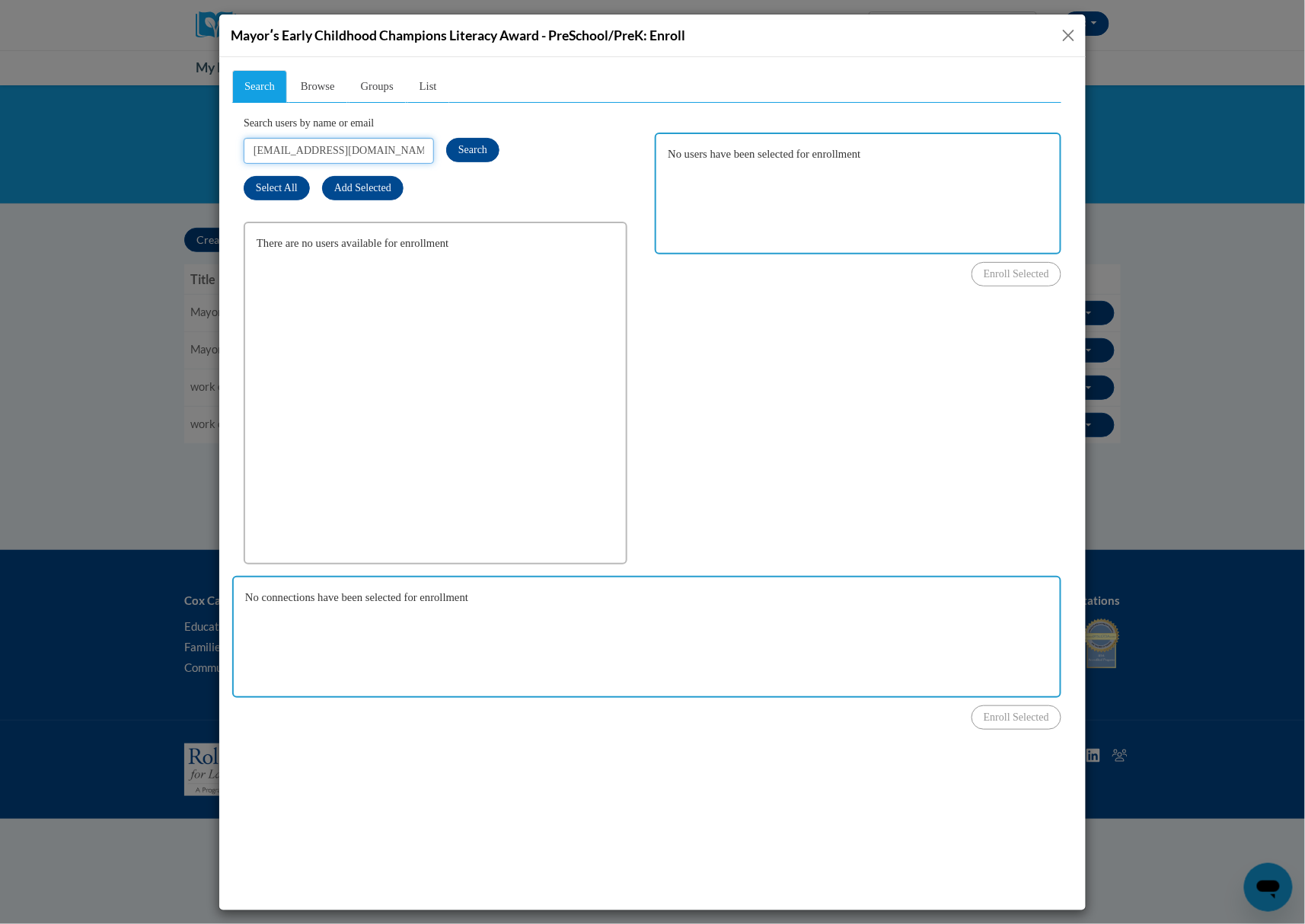
click at [400, 149] on input "artc6584@gmail.com" at bounding box center [338, 150] width 190 height 26
paste input "maranda.wilkinson@ywcaatlanta.org"
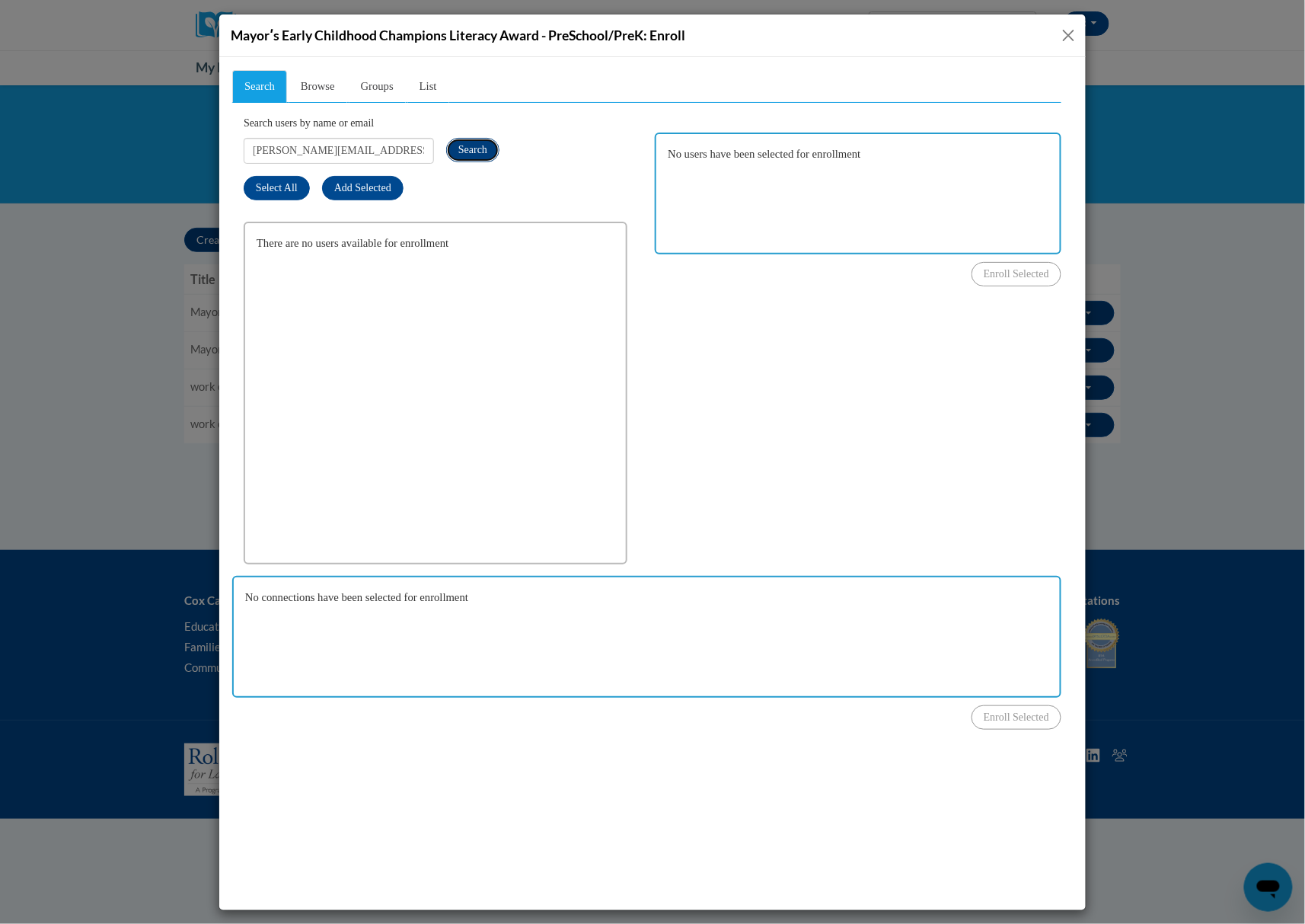
click at [469, 150] on span "Search" at bounding box center [471, 149] width 29 height 11
click at [738, 335] on div "Search Browse Groups List Search users by name or email maranda.wilkinson@ywcaa…" at bounding box center [646, 383] width 829 height 628
click at [392, 149] on input "maranda.wilkinson@ywcaatlanta.org" at bounding box center [338, 150] width 190 height 26
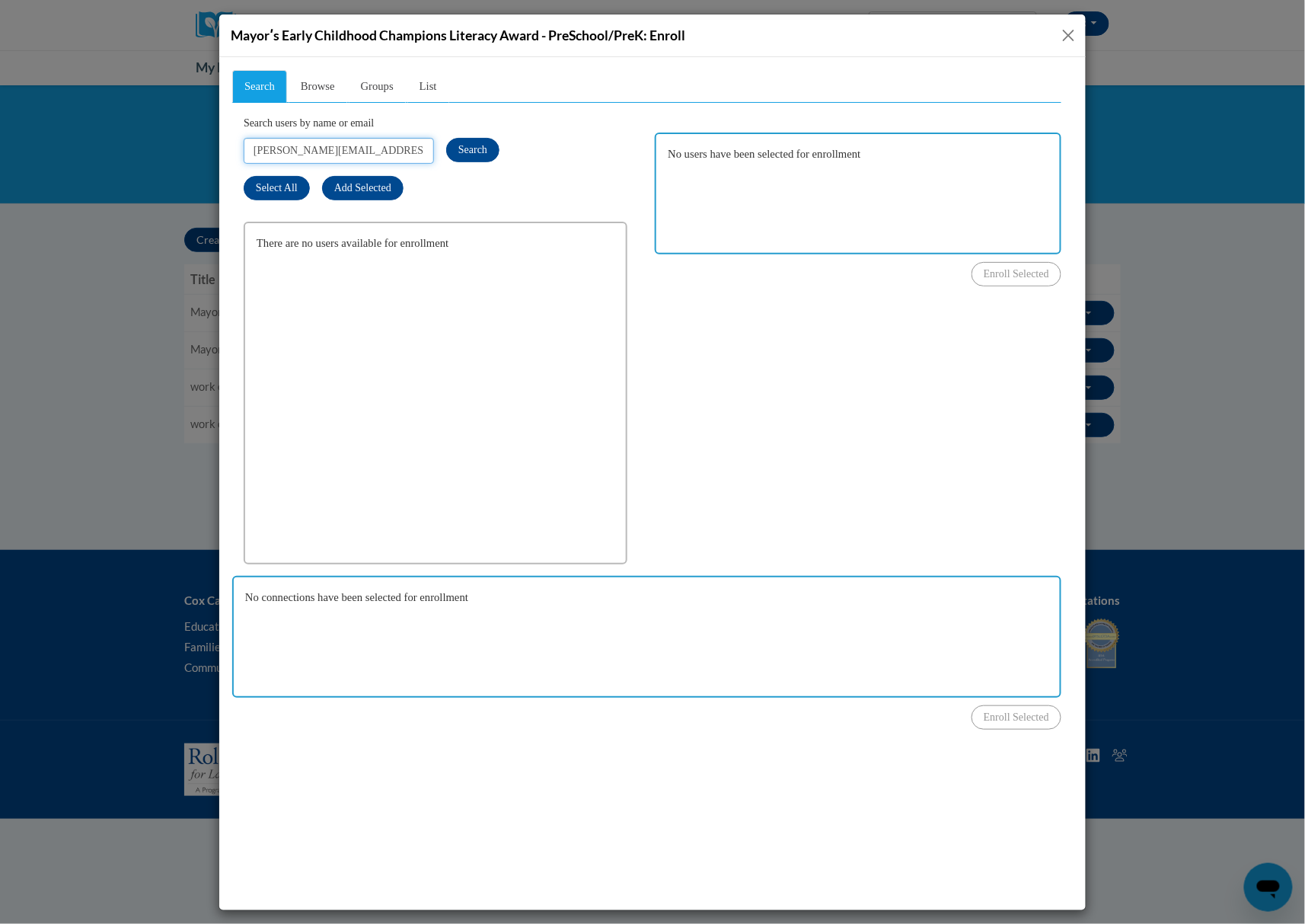
click at [392, 149] on input "maranda.wilkinson@ywcaatlanta.org" at bounding box center [338, 150] width 190 height 26
paste input "[EMAIL_ADDRESS][DOMAIN_NAME]"
type input "[EMAIL_ADDRESS][DOMAIN_NAME]"
click at [462, 150] on span "Search" at bounding box center [471, 149] width 29 height 11
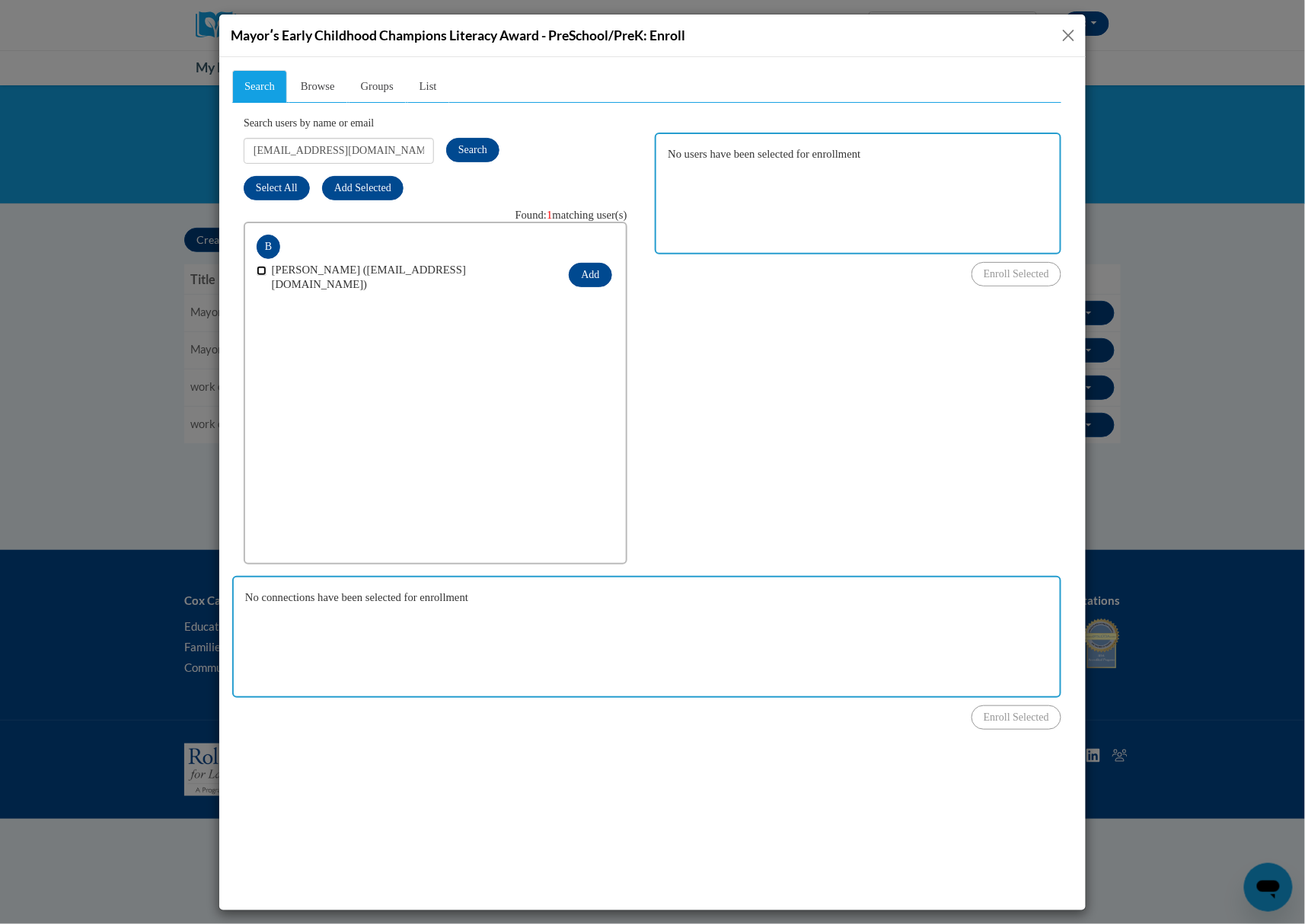
click at [257, 272] on input "checkbox" at bounding box center [261, 269] width 10 height 10
checkbox input "true"
click at [595, 265] on button "Add" at bounding box center [590, 274] width 43 height 24
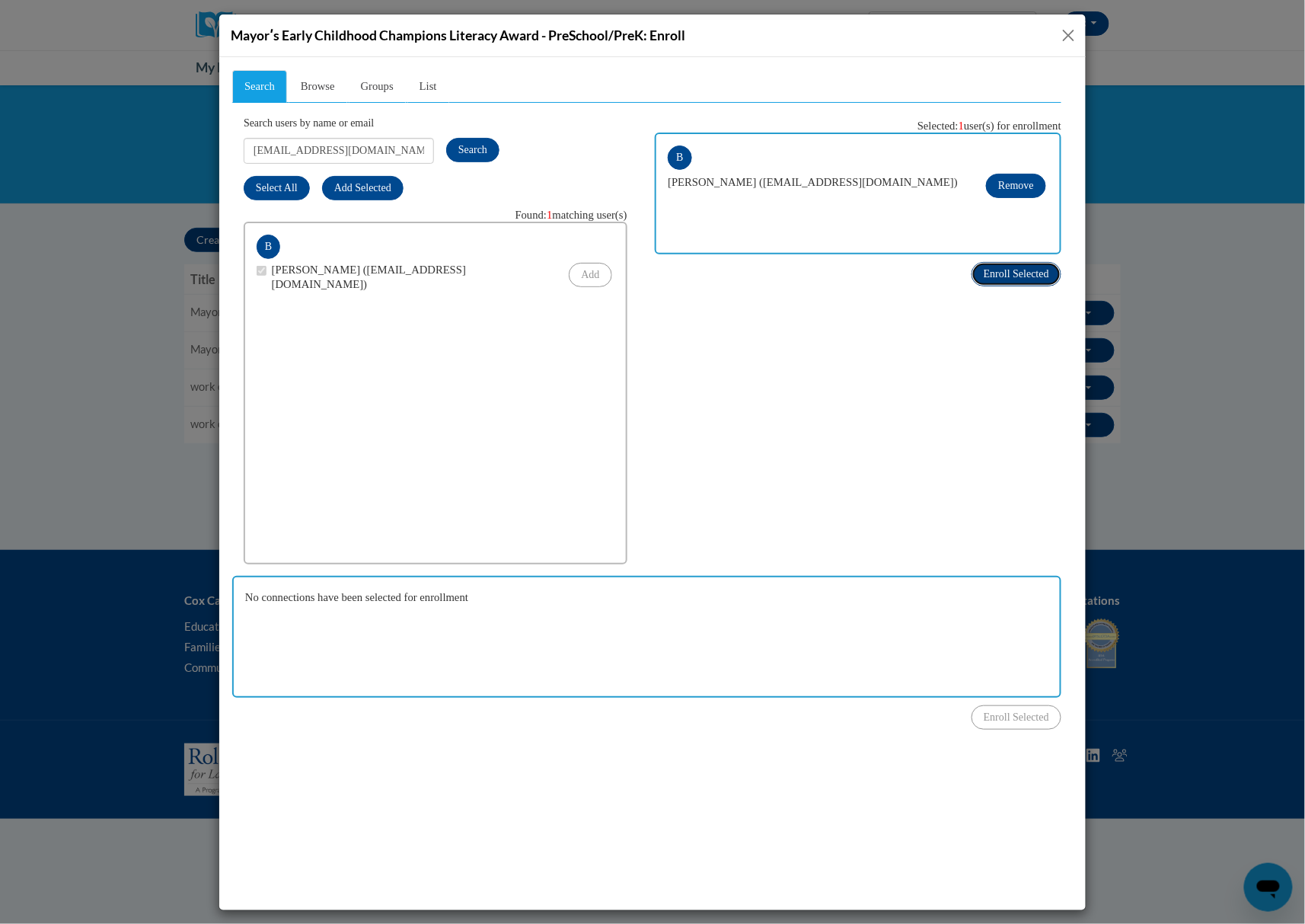
click at [1024, 279] on span "Enroll Selected" at bounding box center [1015, 273] width 65 height 11
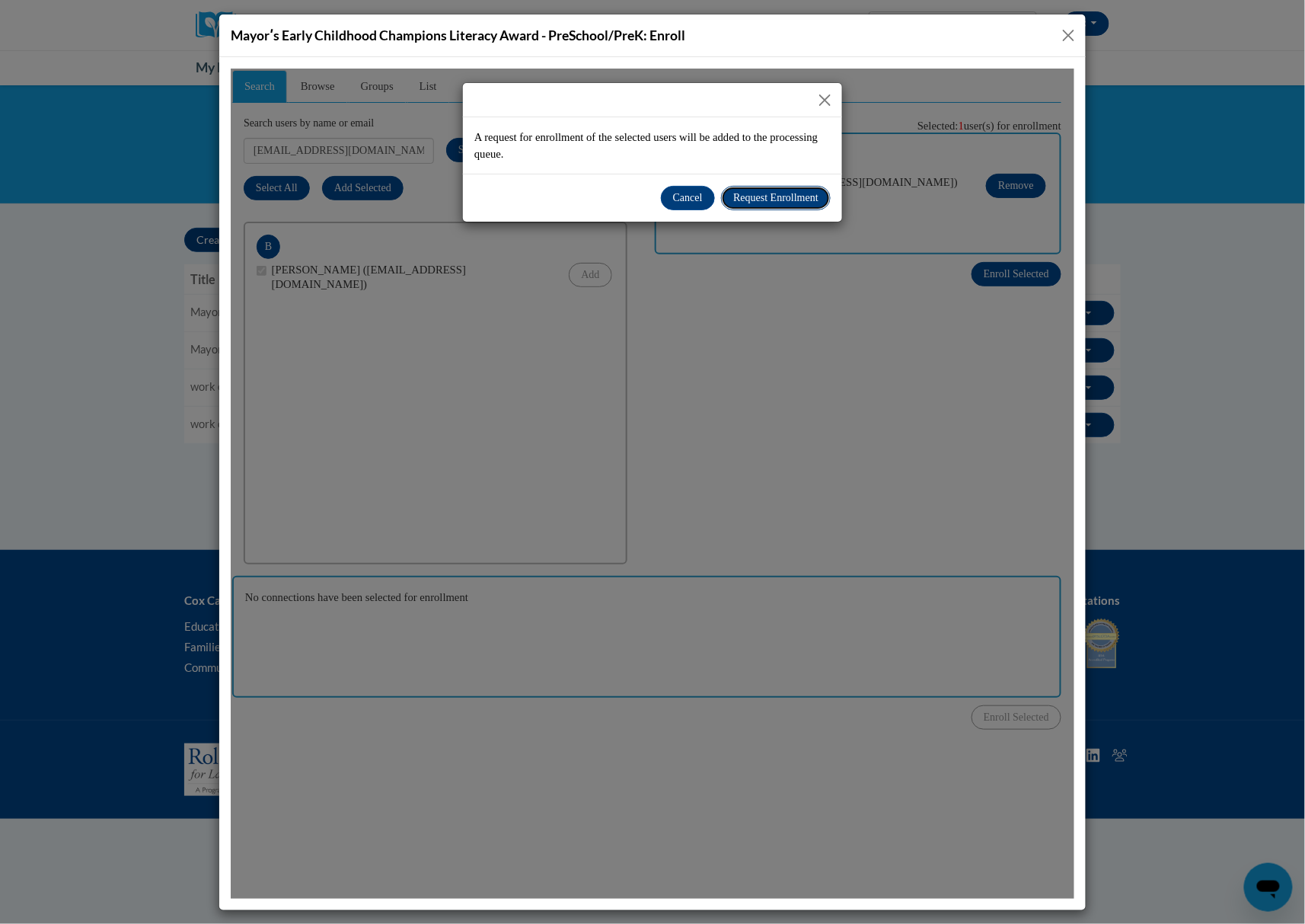
click at [751, 196] on span "Request Enrollment" at bounding box center [775, 197] width 86 height 11
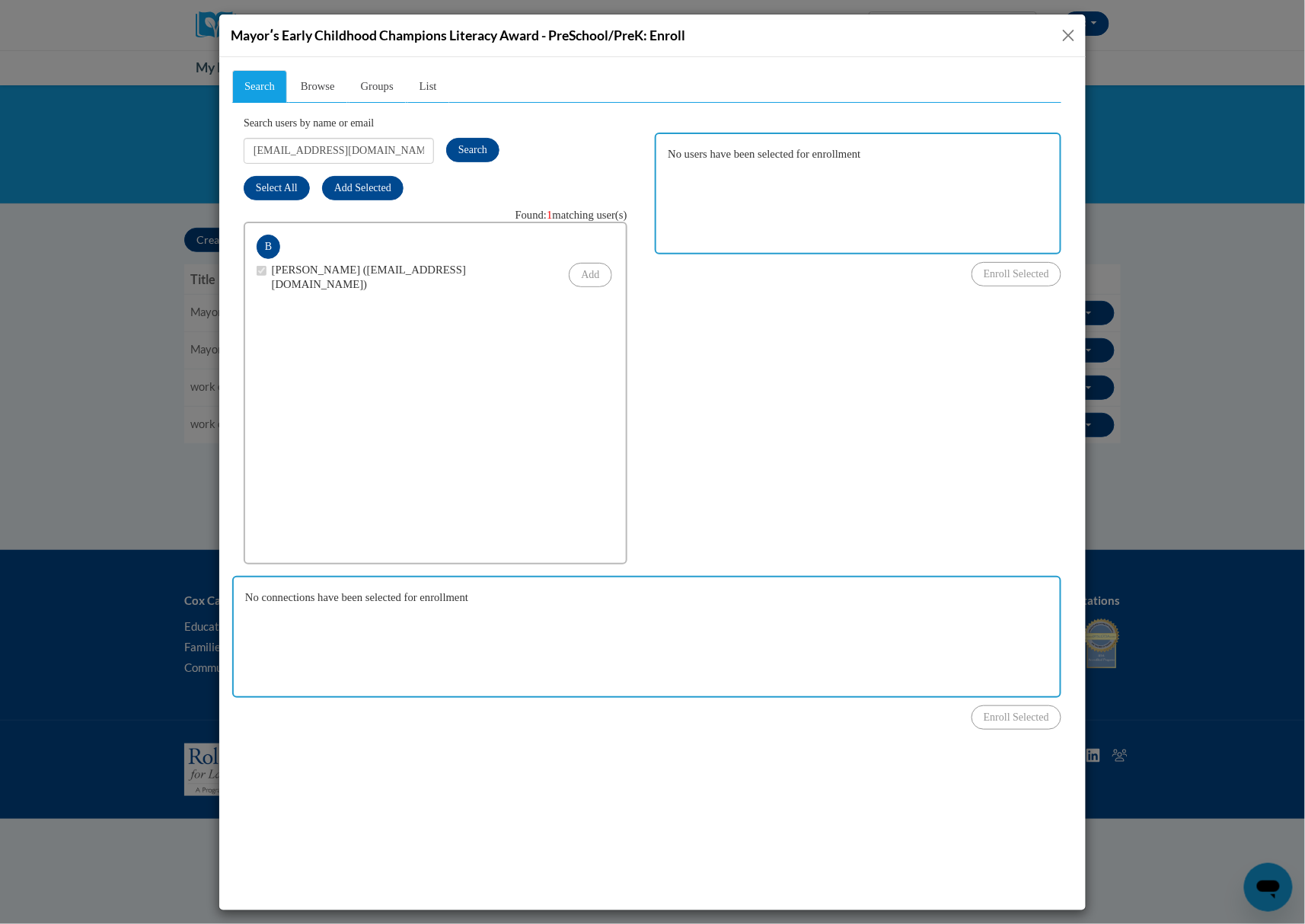
click at [706, 390] on div "Search Browse Groups List Search users by name or email tenelbritten@gmail.com …" at bounding box center [646, 383] width 829 height 628
click at [334, 144] on input "[EMAIL_ADDRESS][DOMAIN_NAME]" at bounding box center [338, 150] width 190 height 26
paste input "hope.a.curtis"
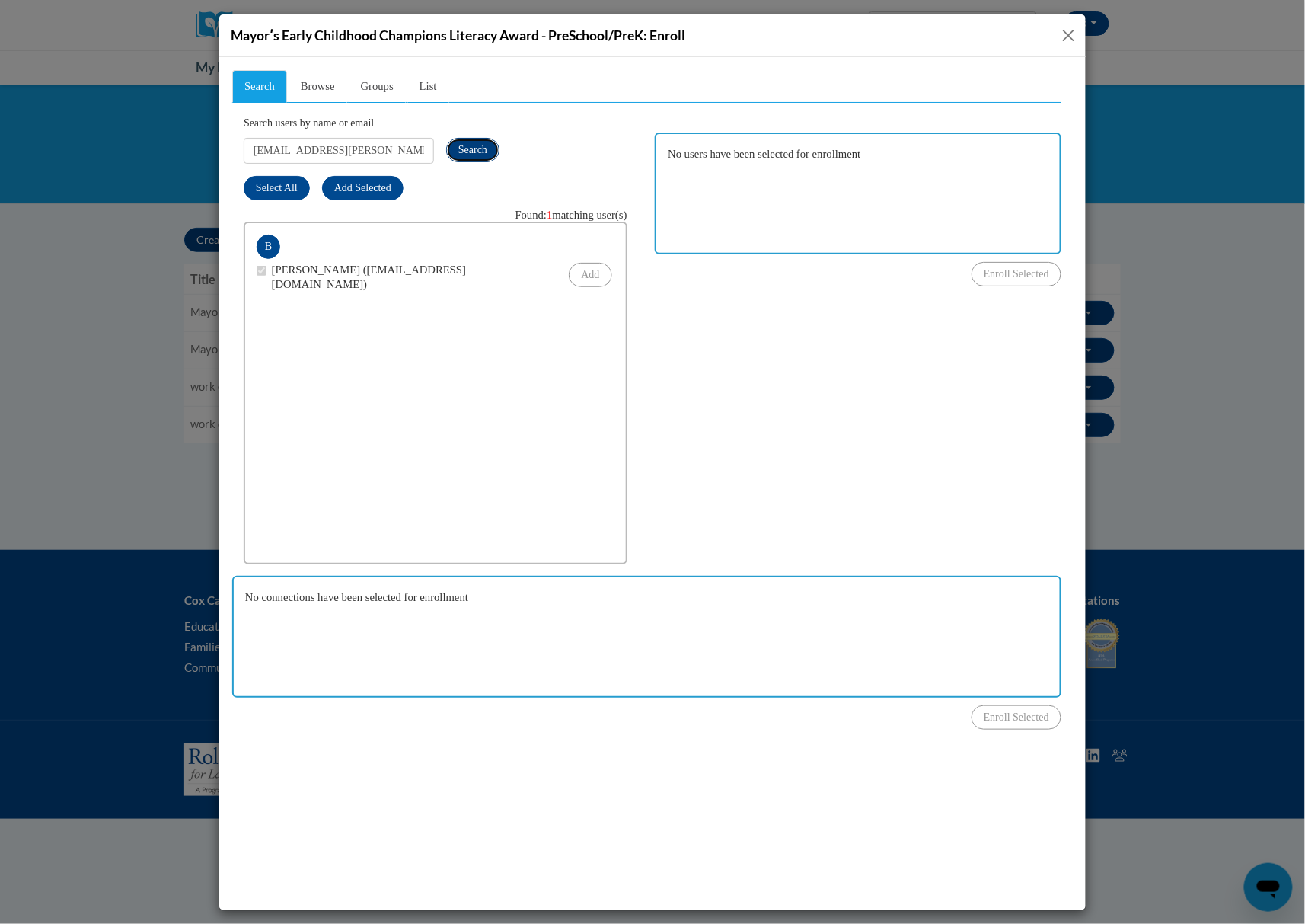
click at [479, 149] on span "Search" at bounding box center [471, 149] width 29 height 11
drag, startPoint x: 876, startPoint y: 377, endPoint x: 851, endPoint y: 369, distance: 26.2
click at [876, 377] on div "Search Browse Groups List Search users by name or email hope.a.curtis@gmail.com…" at bounding box center [646, 383] width 829 height 628
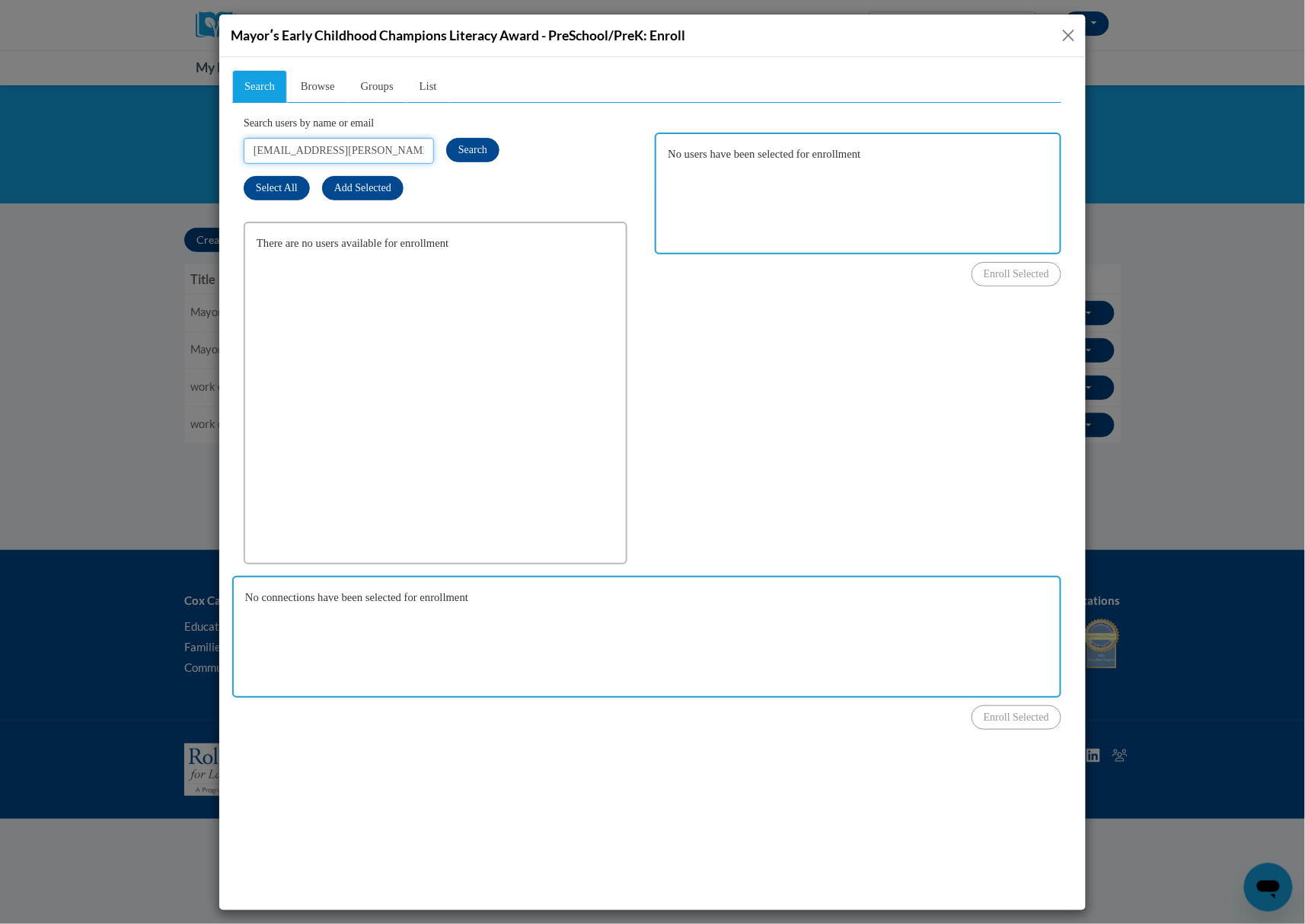
click at [360, 151] on input "hope.a.curtis@gmail.com" at bounding box center [338, 150] width 190 height 26
paste input "mforbes@suzukischoo"
click at [465, 140] on button "Search" at bounding box center [471, 149] width 53 height 24
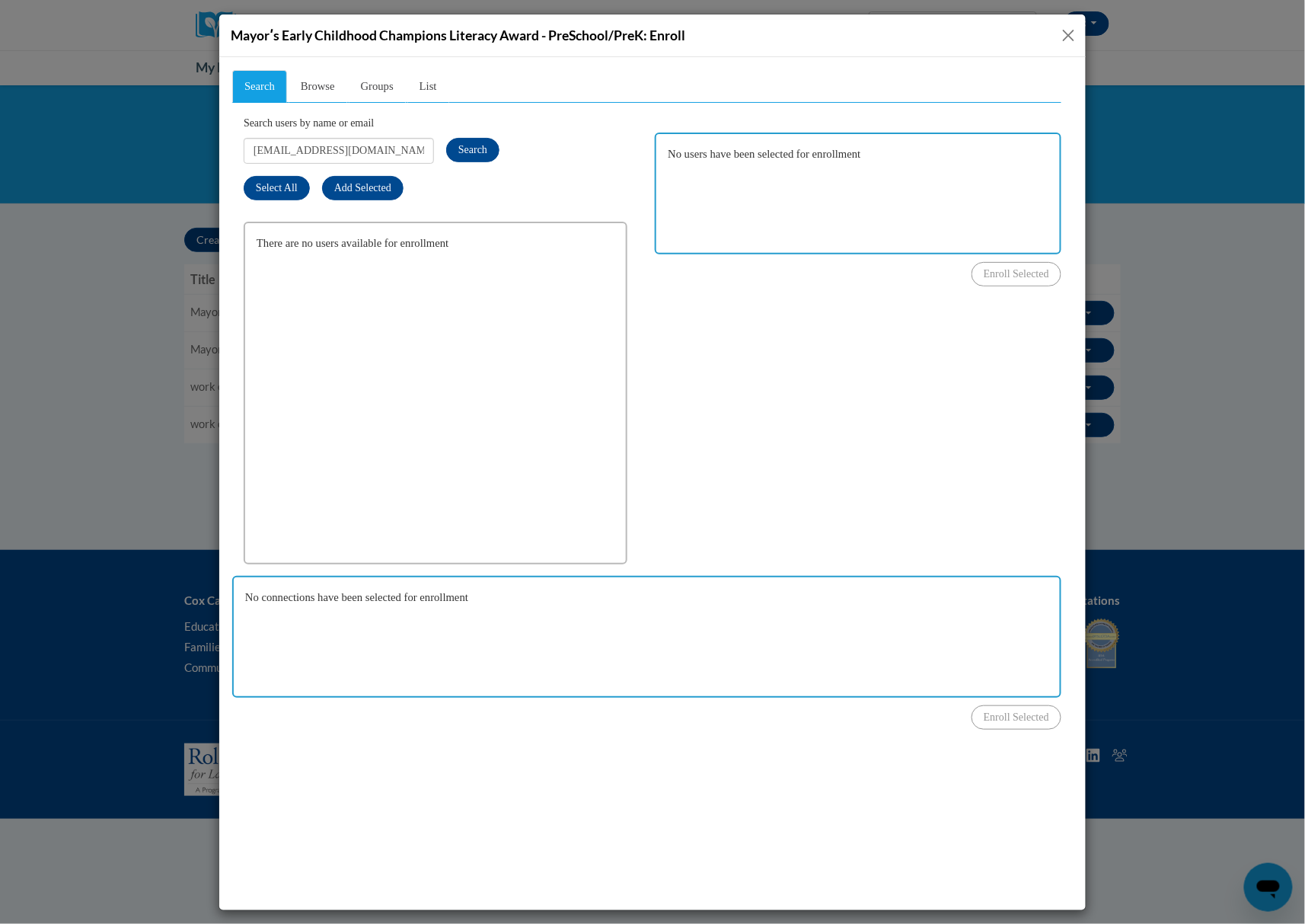
click at [809, 352] on div "Search Browse Groups List Search users by name or email mforbes@suzukischool.co…" at bounding box center [646, 383] width 829 height 628
click at [403, 156] on input "mforbes@suzukischool.com" at bounding box center [338, 150] width 190 height 26
click at [403, 154] on input "mforbes@suzukischool.com" at bounding box center [338, 150] width 190 height 26
paste input "Shayg721@gmai"
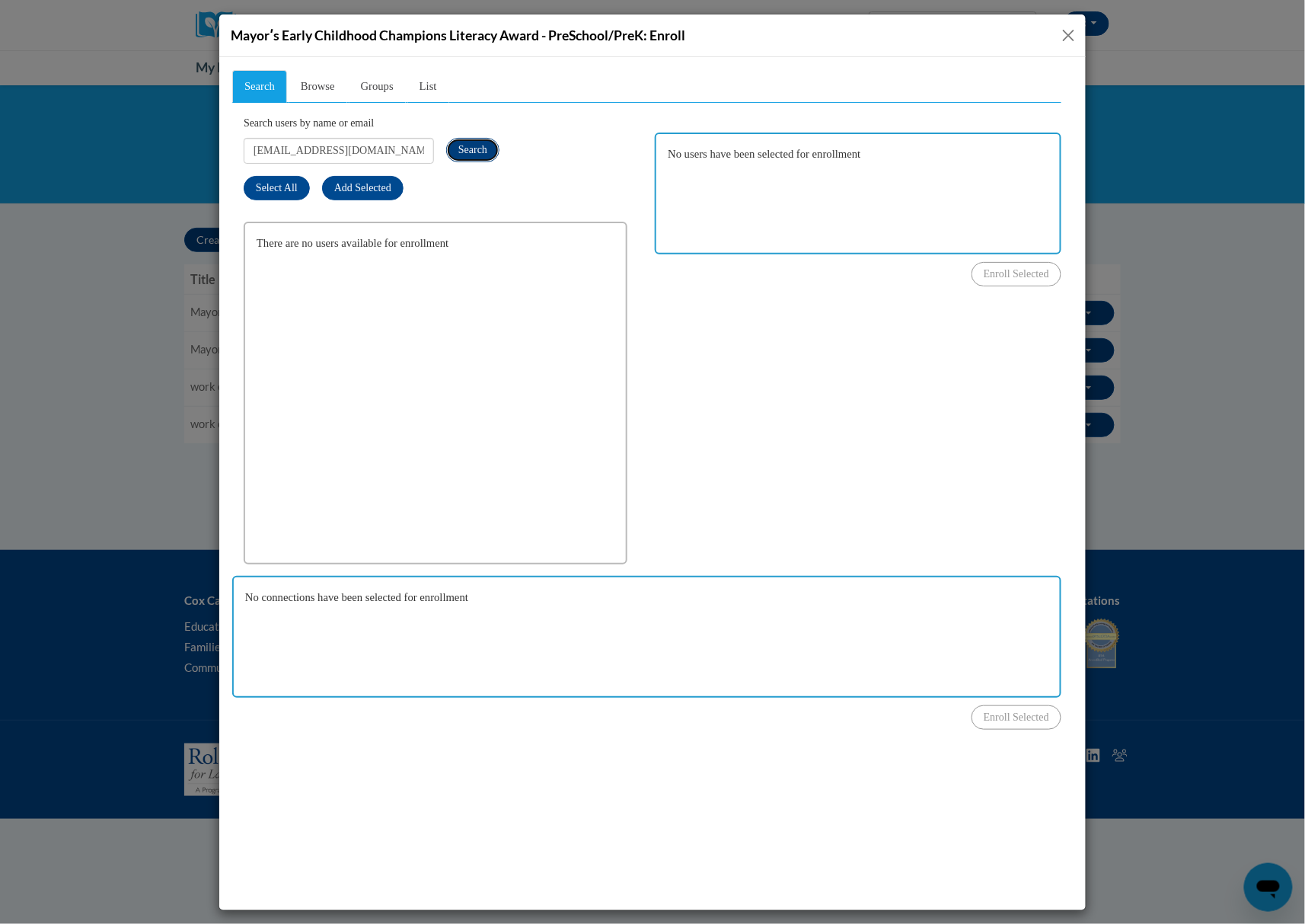
click at [468, 147] on span "Search" at bounding box center [471, 149] width 29 height 11
drag, startPoint x: 791, startPoint y: 348, endPoint x: 730, endPoint y: 288, distance: 85.6
click at [791, 348] on div "Search Browse Groups List Search users by name or email Shayg721@gmail.com Sear…" at bounding box center [646, 383] width 829 height 628
click at [379, 149] on input "Shayg721@gmail.com" at bounding box center [338, 150] width 190 height 26
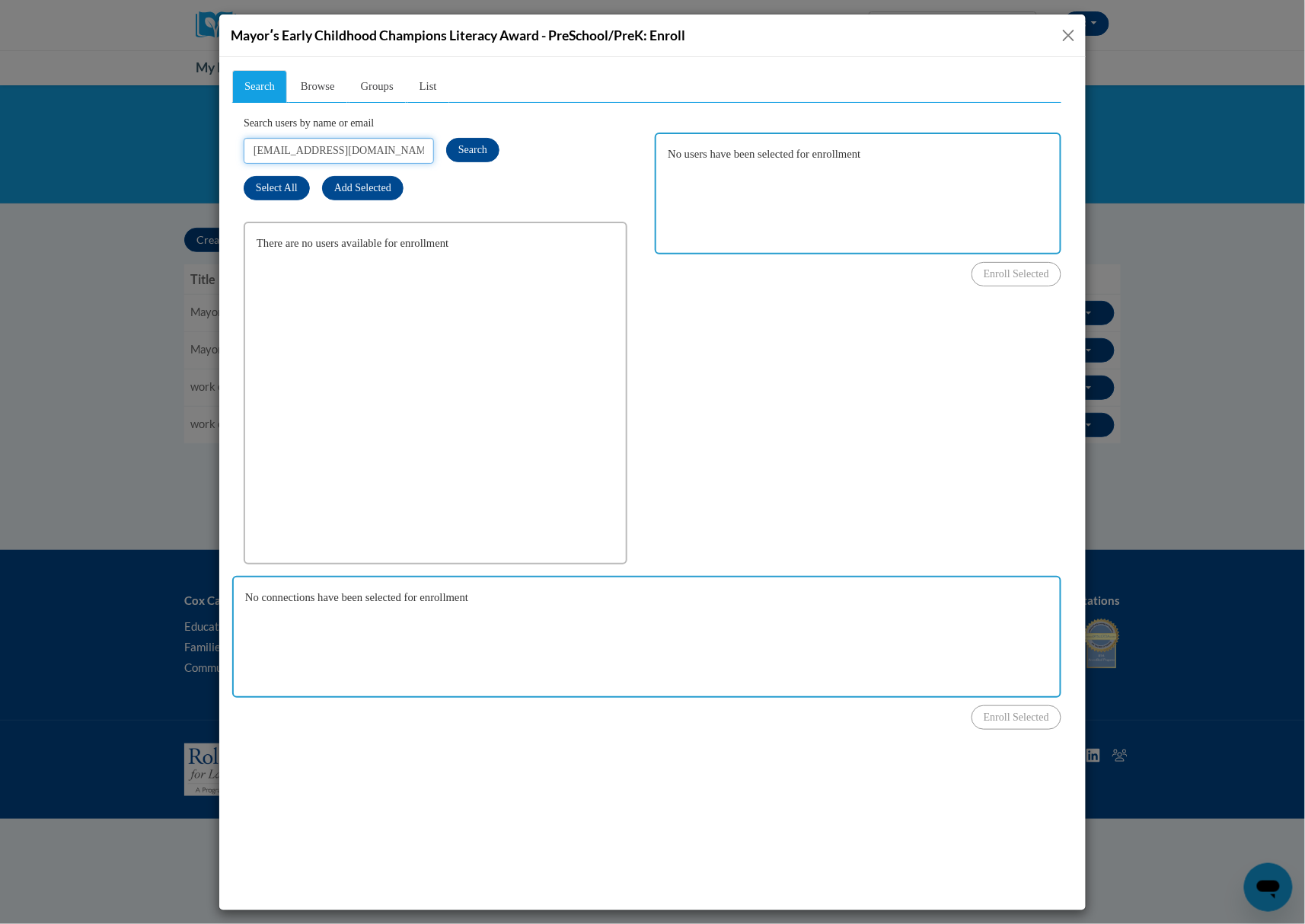
click at [379, 149] on input "Shayg721@gmail.com" at bounding box center [338, 150] width 190 height 26
paste input "sharie2320"
click at [471, 147] on span "Search" at bounding box center [471, 149] width 29 height 11
click at [830, 311] on div "Search Browse Groups List Search users by name or email sharie2320@gmail.com Se…" at bounding box center [646, 383] width 829 height 628
click at [404, 144] on input "sharie2320@gmail.com" at bounding box center [338, 150] width 190 height 26
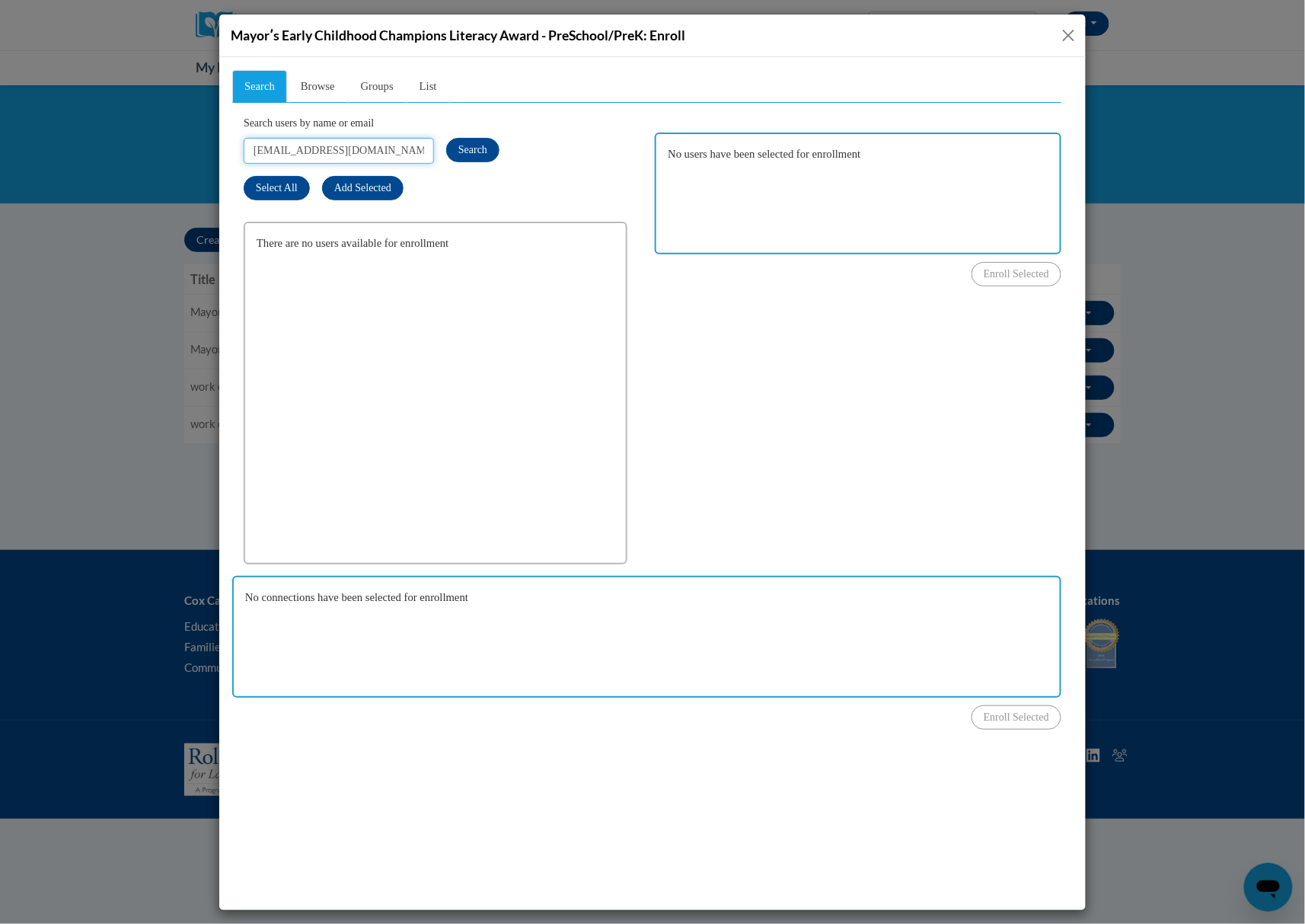
click at [404, 144] on input "sharie2320@gmail.com" at bounding box center [338, 150] width 190 height 26
paste input "rushjasmine99"
click at [473, 152] on span "Search" at bounding box center [471, 149] width 29 height 11
click at [738, 321] on div "Search Browse Groups List Search users by name or email rushjasmine99@gmail.com…" at bounding box center [646, 383] width 829 height 628
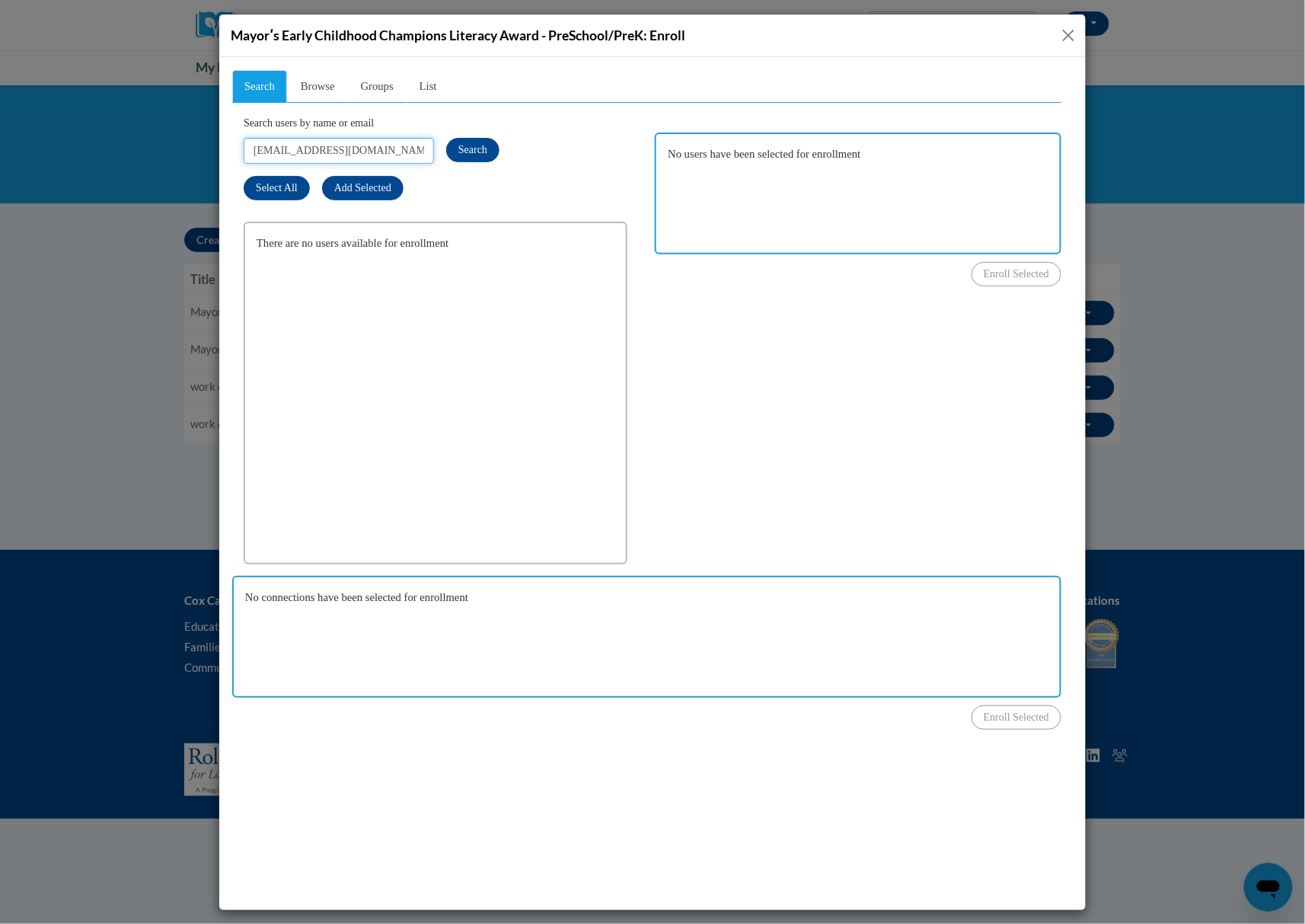
click at [323, 148] on input "rushjasmine99@gmail.com" at bounding box center [338, 150] width 190 height 26
paste input "Sherrishoes@live"
click at [465, 154] on span "Search" at bounding box center [471, 149] width 29 height 11
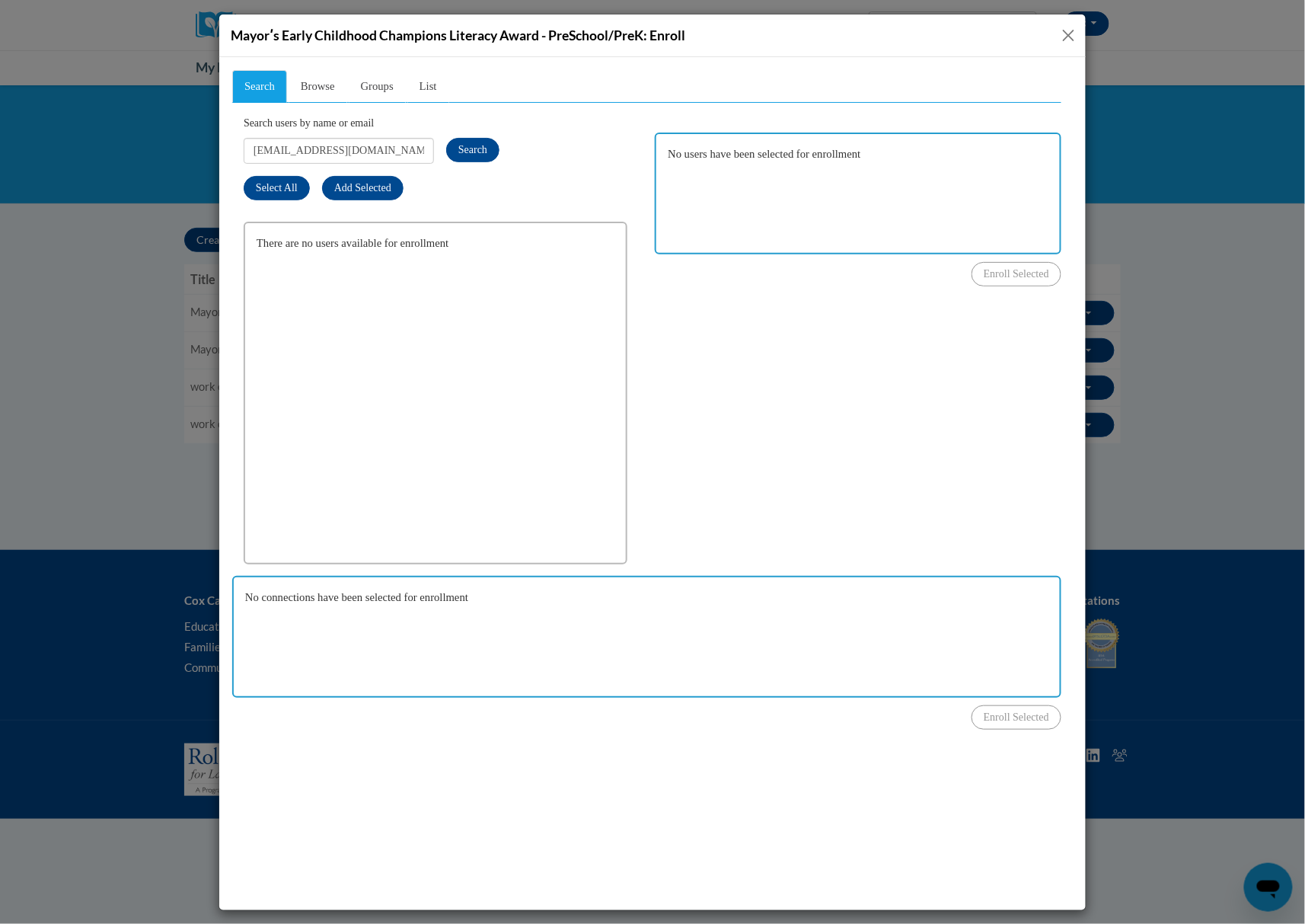
click at [768, 357] on div "Search Browse Groups List Search users by name or email Sherrishoes@live.com Se…" at bounding box center [646, 383] width 829 height 628
click at [386, 147] on input "Sherrishoes@live.com" at bounding box center [338, 150] width 190 height 26
paste input "Keturahcreates@gmail"
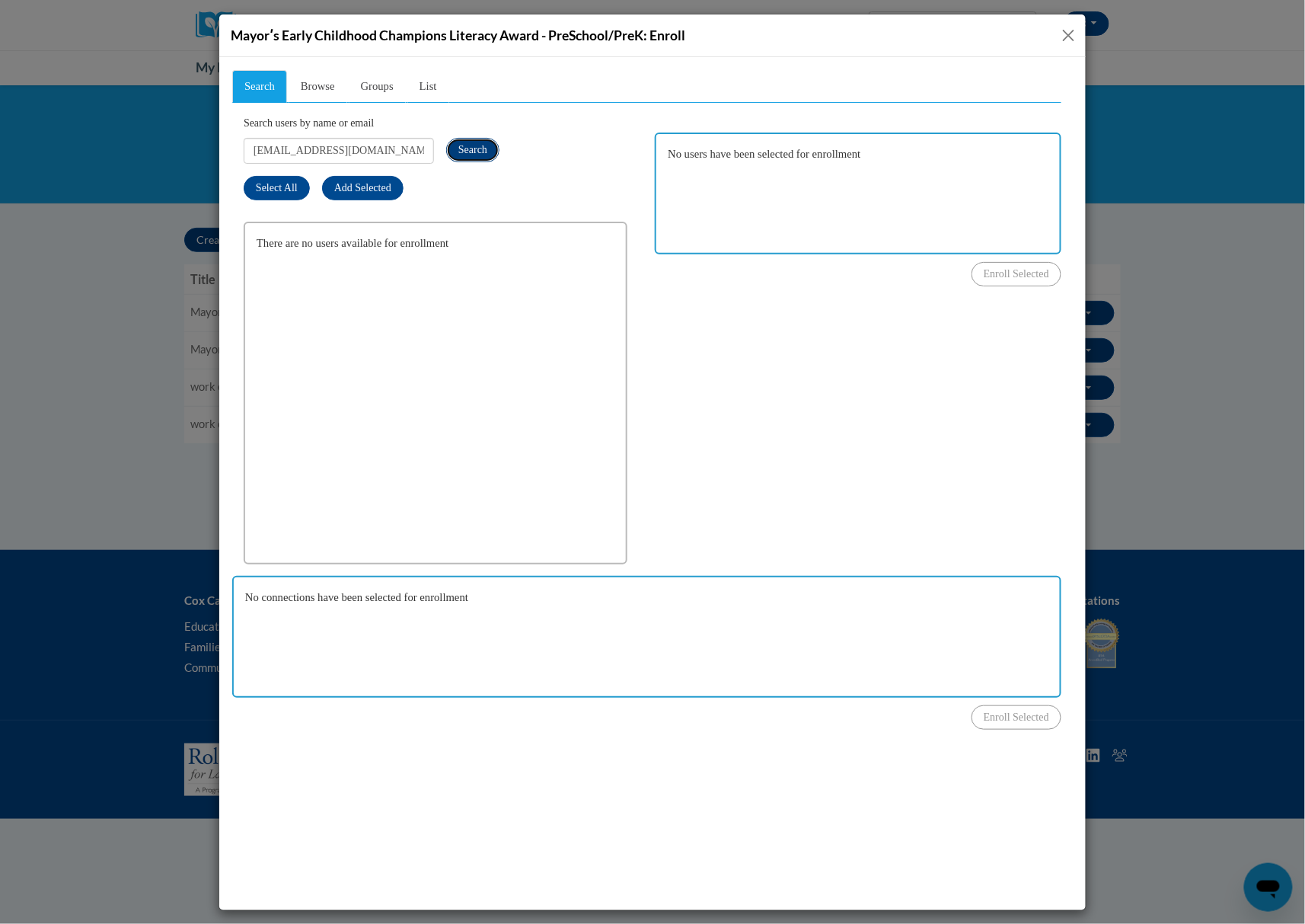
click at [470, 149] on span "Search" at bounding box center [471, 149] width 29 height 11
click at [736, 378] on div "Search Browse Groups List Search users by name or email Keturahcreates@gmail.co…" at bounding box center [646, 383] width 829 height 628
click at [389, 137] on input "[EMAIL_ADDRESS][DOMAIN_NAME]" at bounding box center [338, 150] width 190 height 26
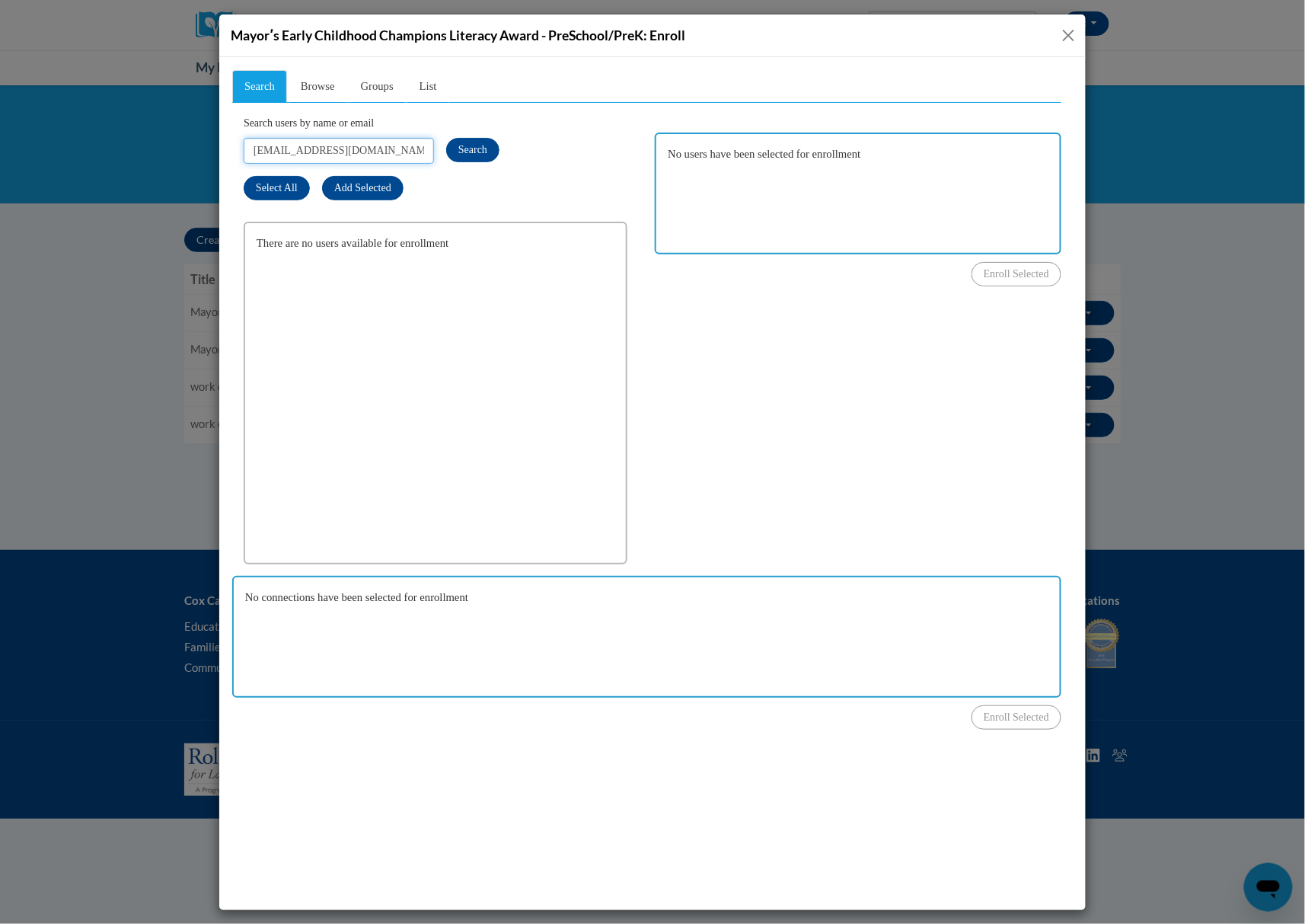
paste input "biancanicole172014"
click at [453, 153] on button "Search" at bounding box center [471, 149] width 53 height 24
click at [697, 283] on div "No users have been selected for enrollment Enroll Selected" at bounding box center [857, 194] width 407 height 183
click at [401, 150] on input "[EMAIL_ADDRESS][DOMAIN_NAME]" at bounding box center [338, 150] width 190 height 26
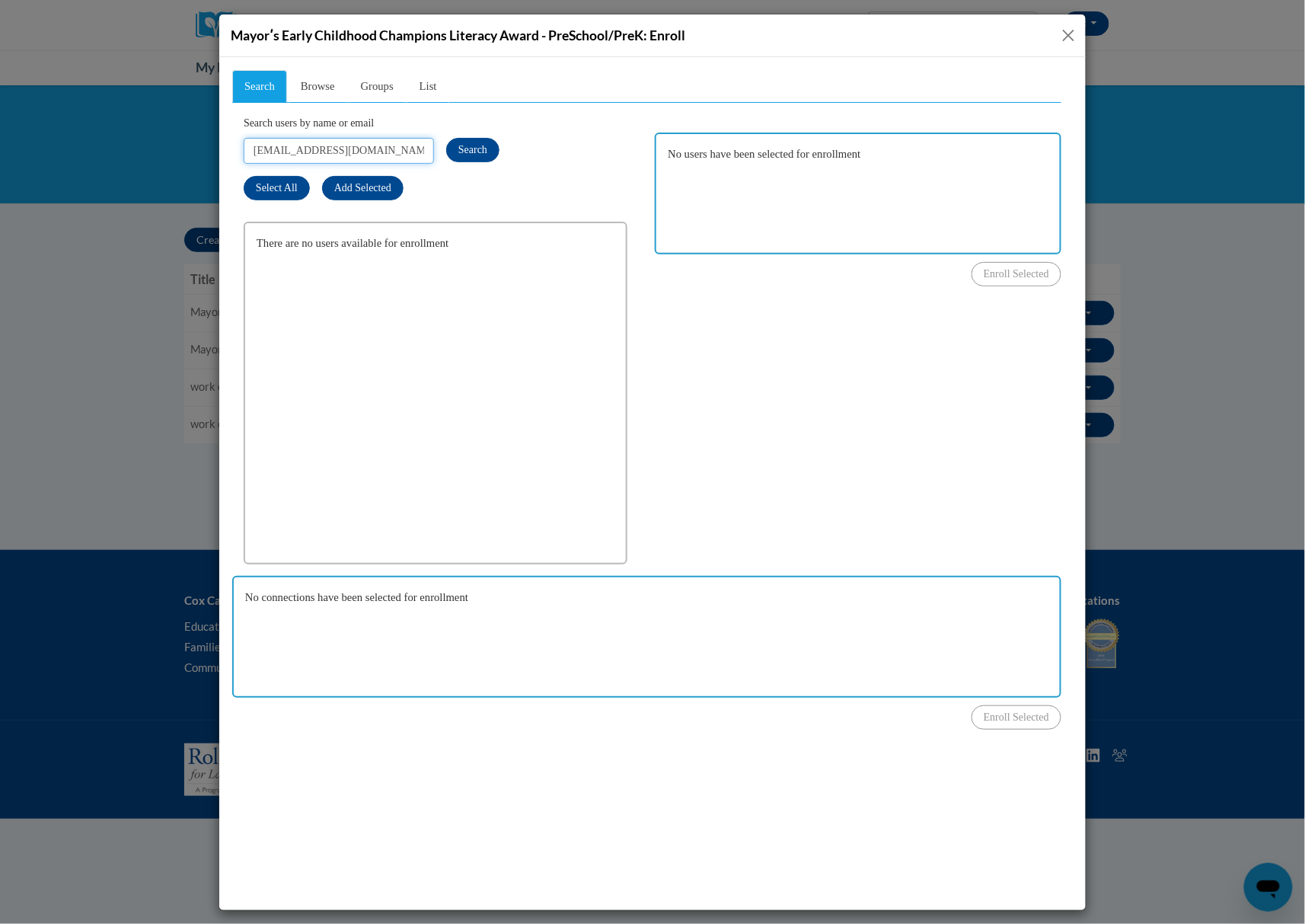
click at [401, 150] on input "[EMAIL_ADDRESS][DOMAIN_NAME]" at bounding box center [338, 150] width 190 height 26
paste input "samleohetzel"
click at [471, 146] on span "Search" at bounding box center [471, 149] width 29 height 11
click at [493, 148] on button "Search" at bounding box center [471, 149] width 53 height 24
click at [840, 295] on div "Search Browse Groups List Search users by name or email samleohetzel@gmail.com …" at bounding box center [646, 383] width 829 height 628
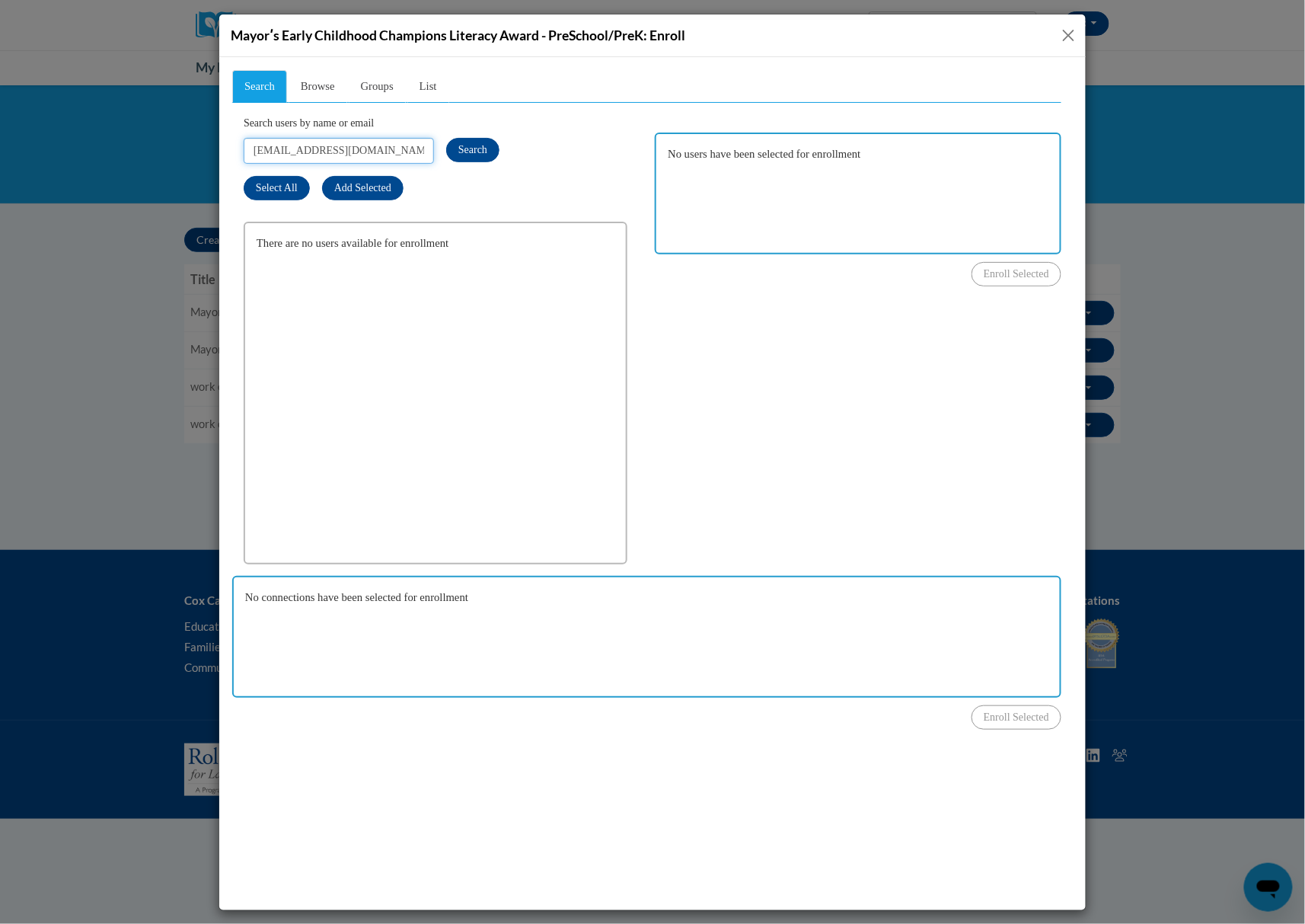
click at [402, 141] on input "[EMAIL_ADDRESS][DOMAIN_NAME]" at bounding box center [338, 150] width 190 height 26
paste input "Sarah.howell92"
click at [468, 153] on span "Search" at bounding box center [471, 149] width 29 height 11
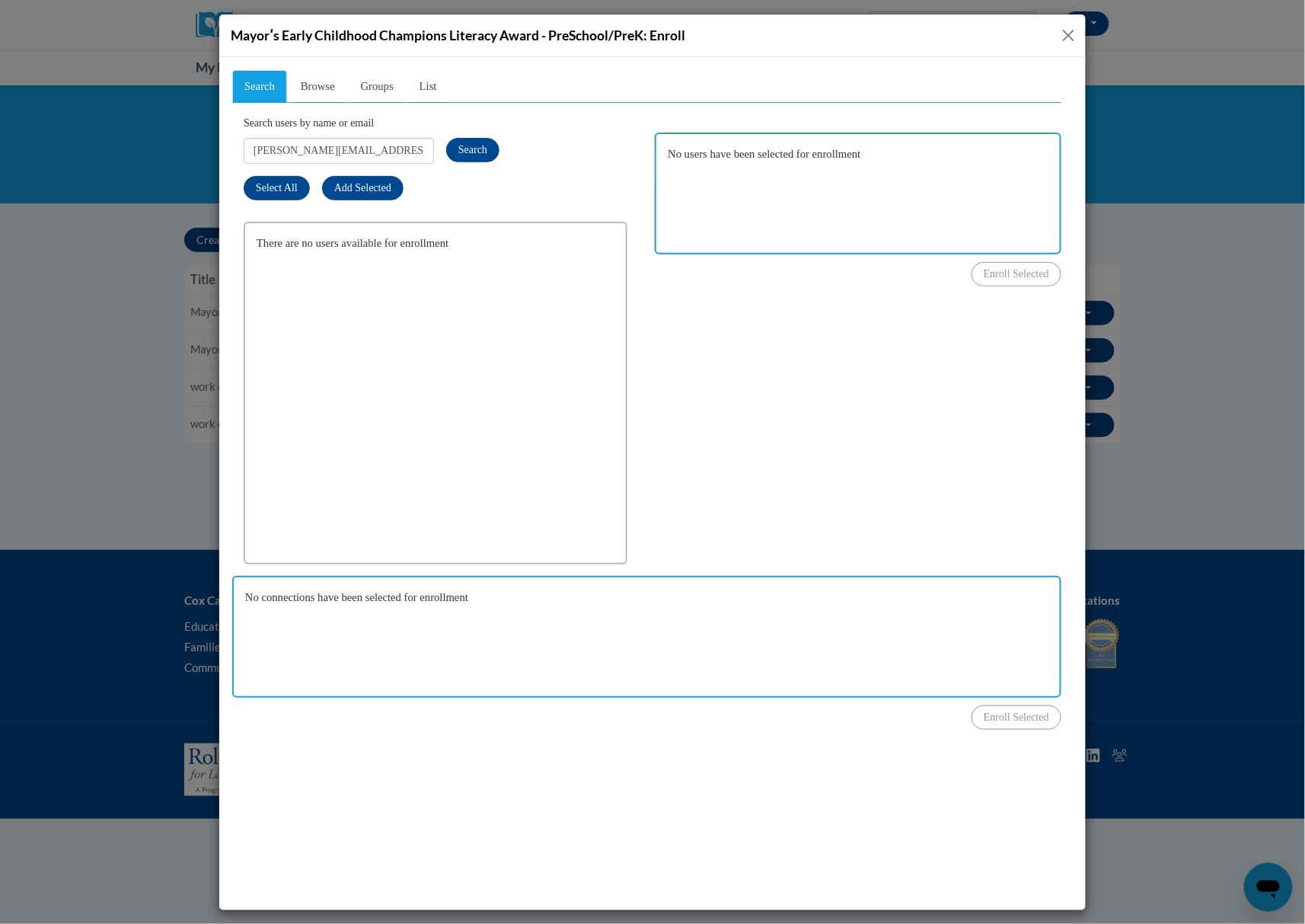
drag, startPoint x: 870, startPoint y: 419, endPoint x: 786, endPoint y: 344, distance: 112.6
click at [870, 419] on div "Search Browse Groups List Search users by name or email Sarah.howell92@gmail.co…" at bounding box center [646, 383] width 829 height 628
click at [391, 149] on input "[EMAIL_ADDRESS][DOMAIN_NAME]" at bounding box center [338, 150] width 190 height 26
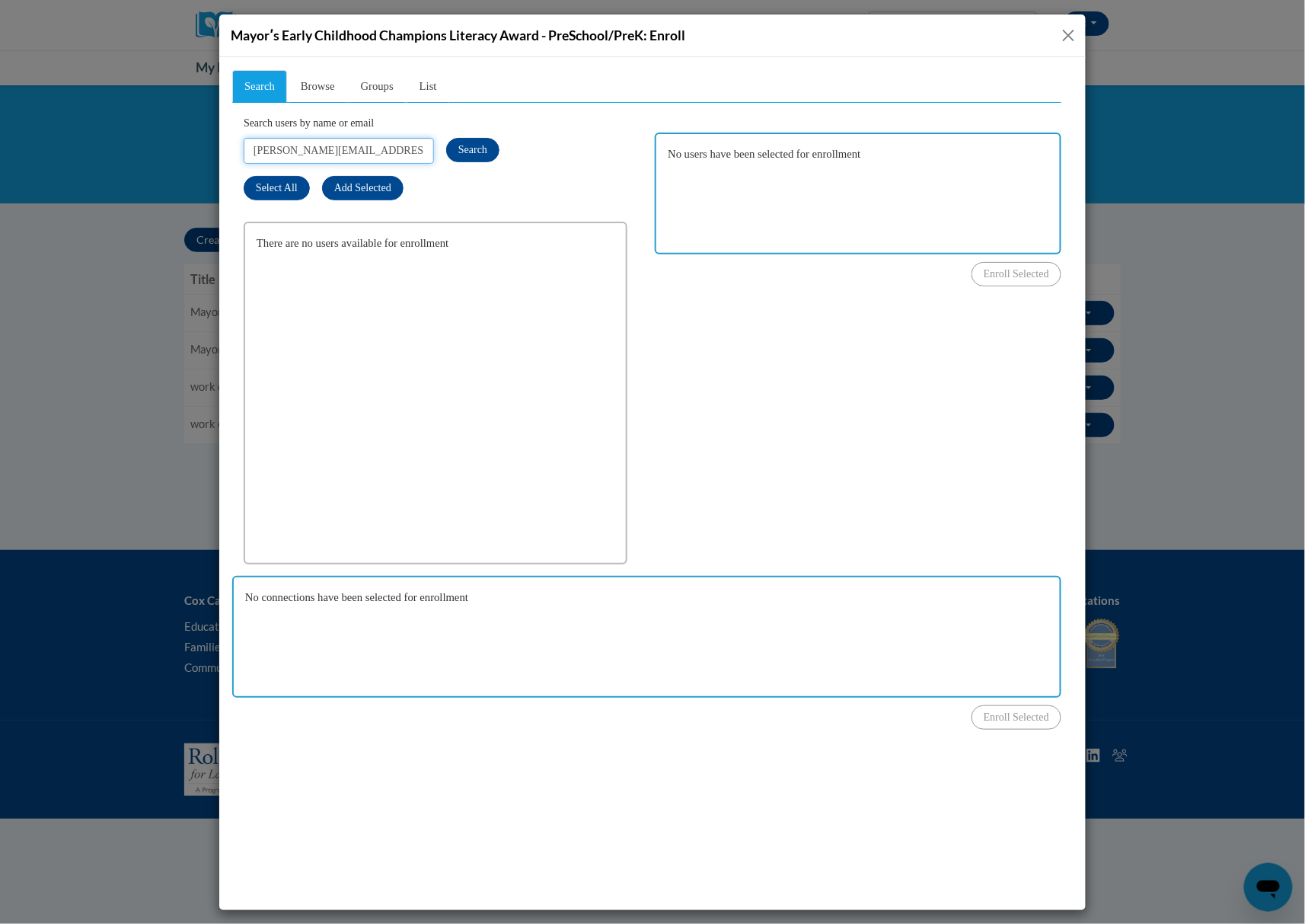
paste input "alexisnorthern@yahoo"
type input "alexisnorthern@yahoo.com"
click at [453, 151] on button "Search" at bounding box center [471, 149] width 53 height 24
click at [1064, 37] on button "Close" at bounding box center [1068, 35] width 19 height 19
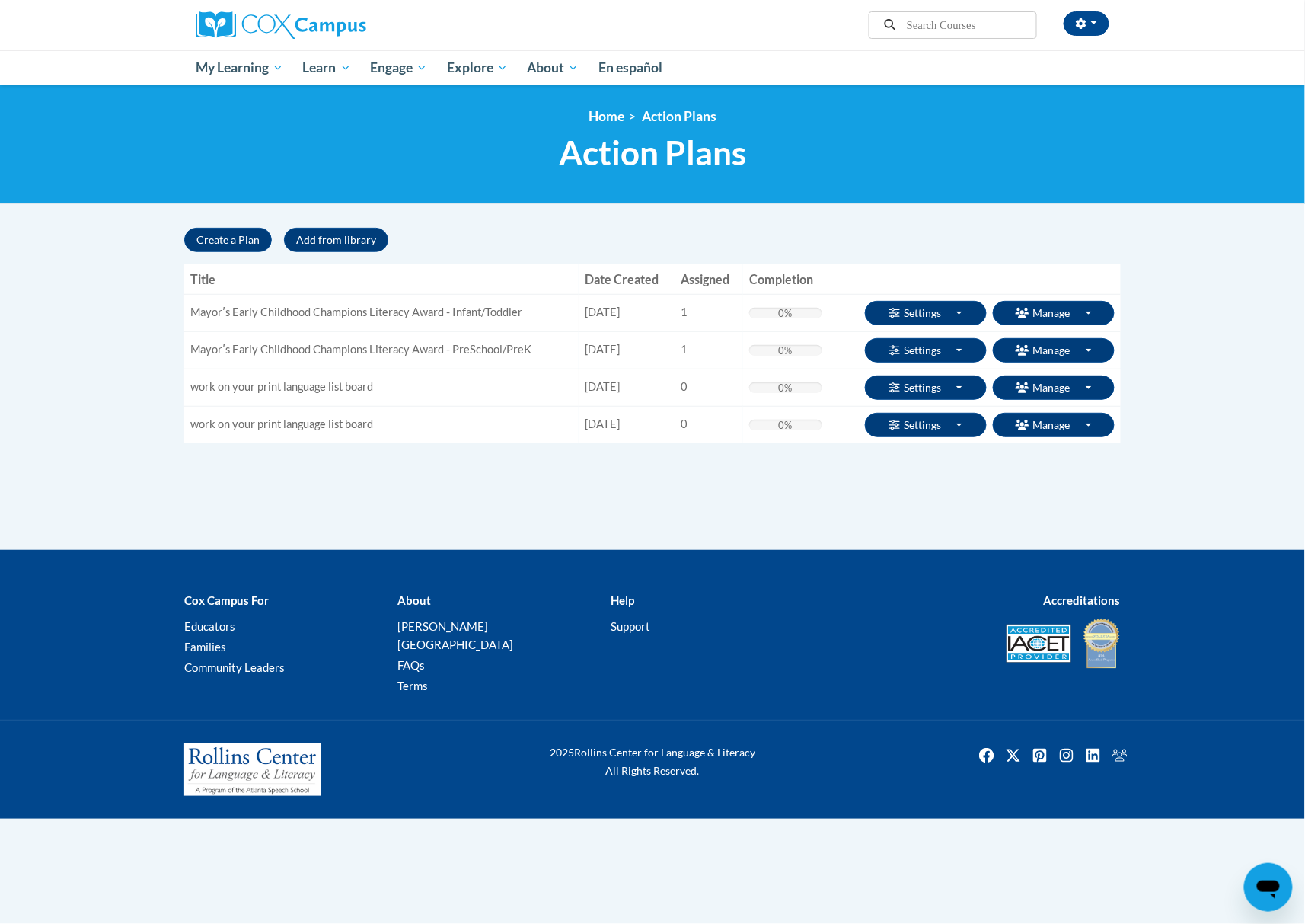
click at [1159, 327] on body "[PERSON_NAME] ([GEOGRAPHIC_DATA]/New_York UTC-04:00) My Profile Inbox Group Das…" at bounding box center [652, 462] width 1305 height 924
click at [1052, 465] on span "Withdraw" at bounding box center [1058, 463] width 48 height 16
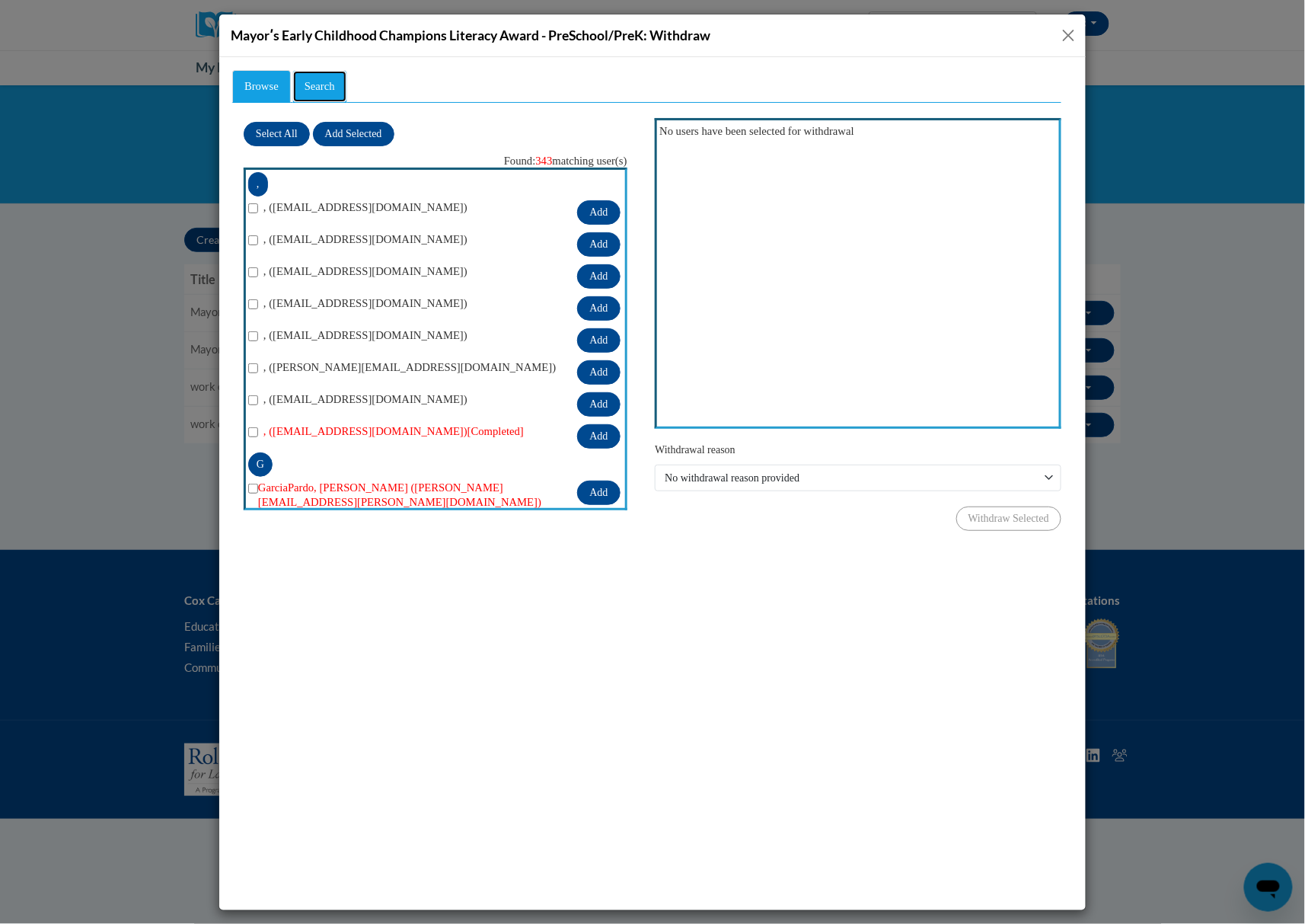
click at [318, 83] on span "Search" at bounding box center [319, 85] width 31 height 12
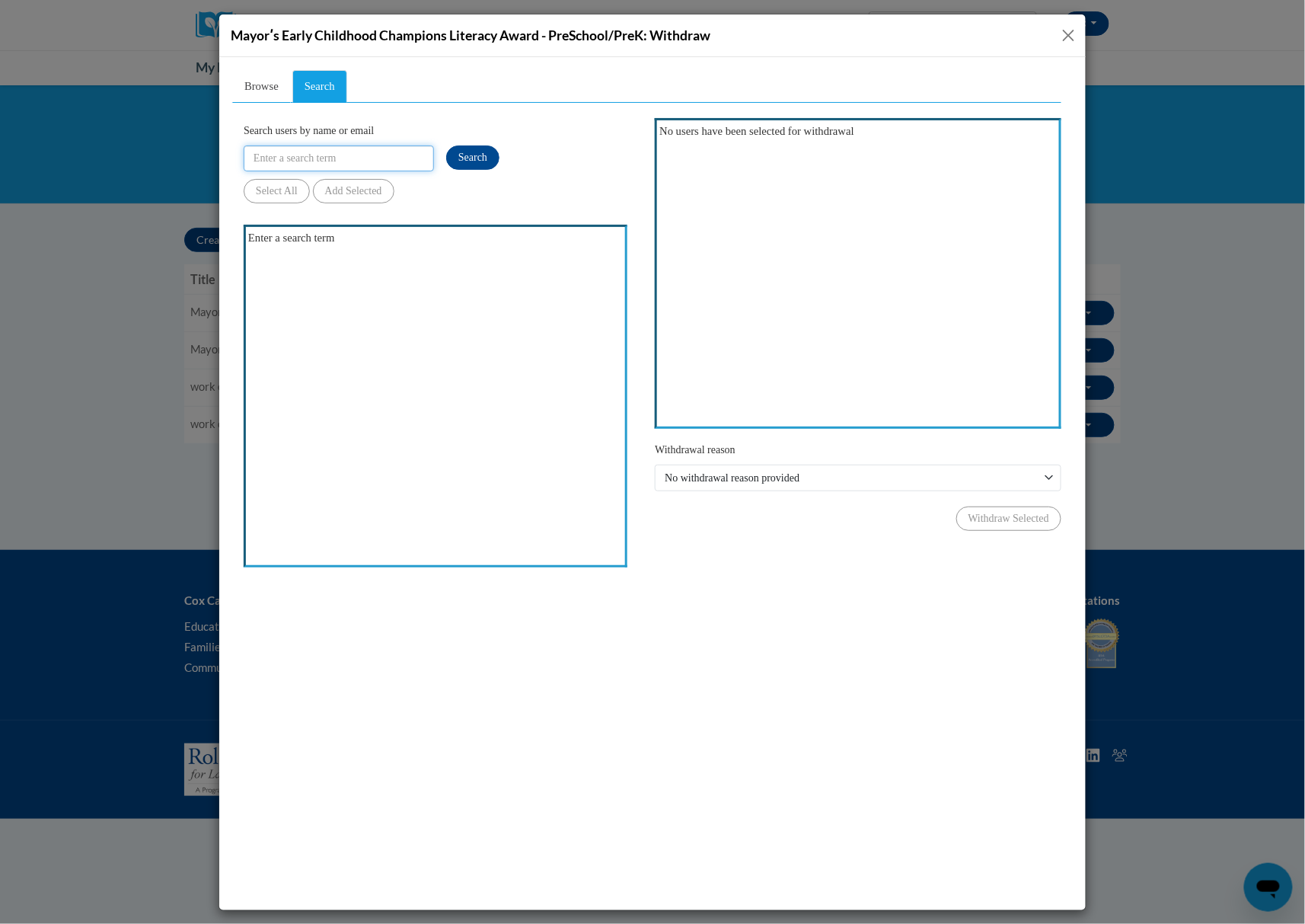
click at [325, 147] on input "Search users by name or email" at bounding box center [338, 157] width 190 height 26
paste input "rgriffinwa@gmail.com"
type input "rgriffinwa@gmail.com"
click at [464, 156] on span "Search" at bounding box center [471, 156] width 29 height 11
click at [1067, 32] on button "Close" at bounding box center [1068, 35] width 19 height 19
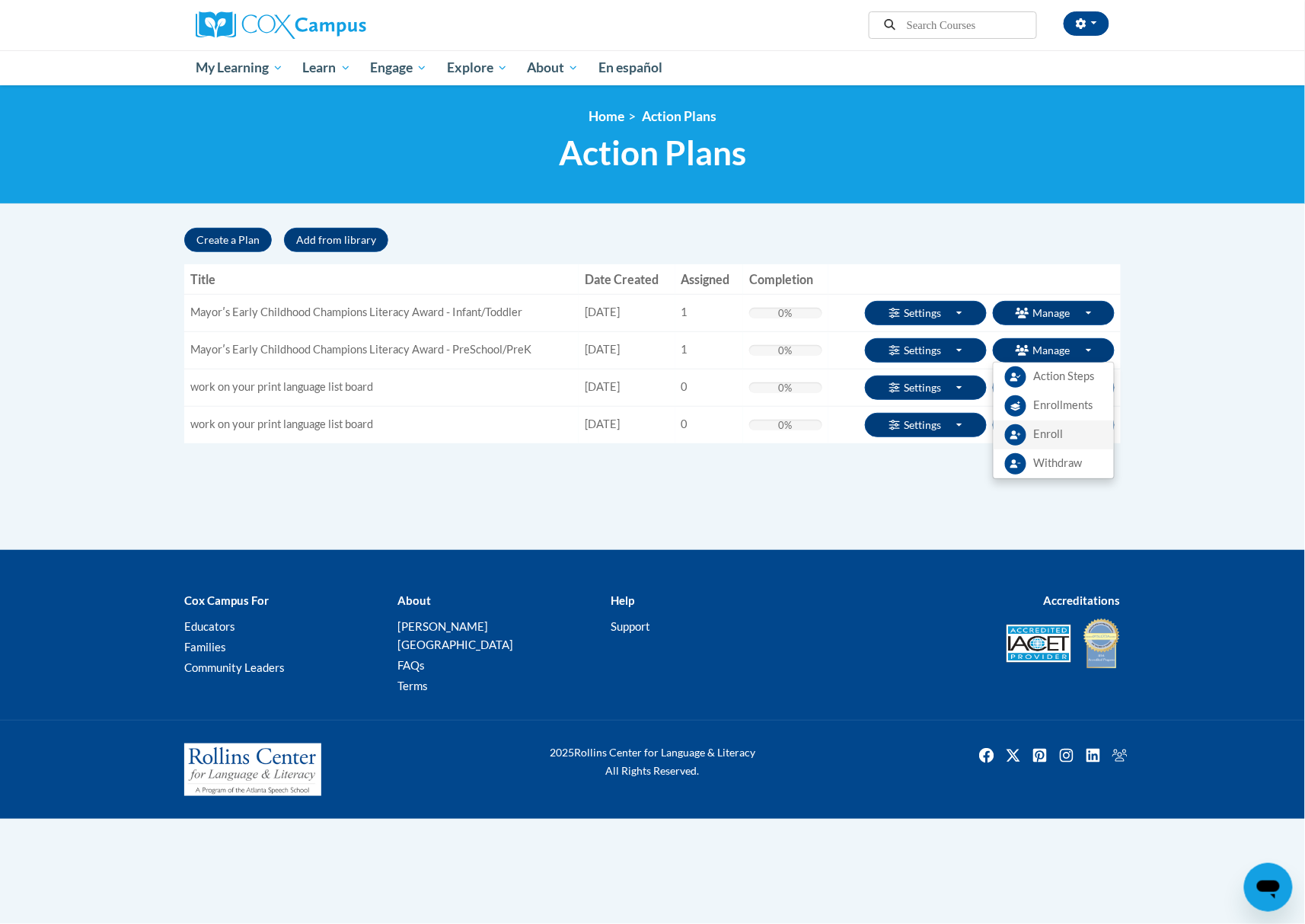
click at [1067, 428] on link "Enroll" at bounding box center [1054, 434] width 120 height 29
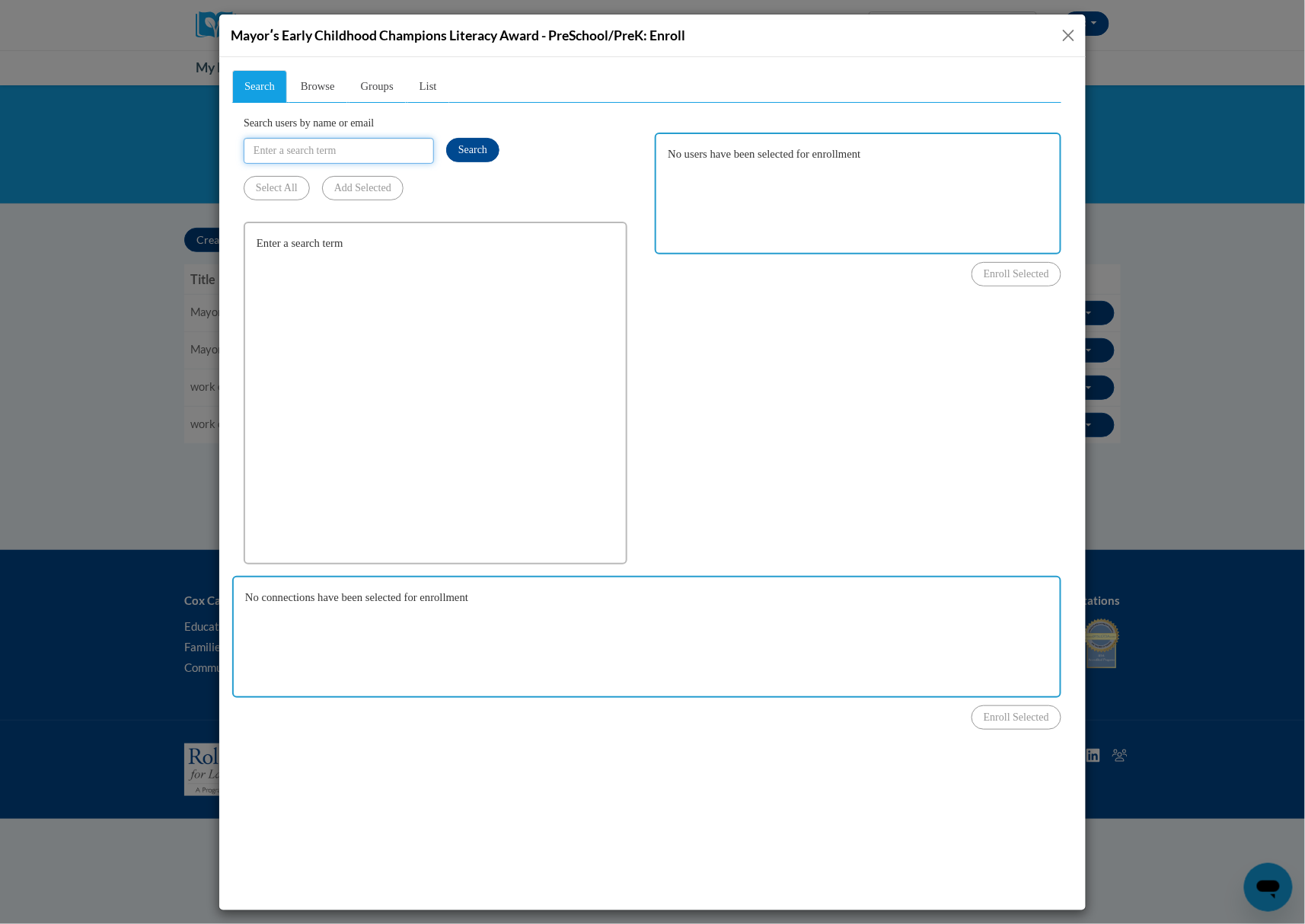
click at [333, 148] on input "Search users by name or email" at bounding box center [338, 150] width 190 height 26
type input "rgriffinwa@gmail.com"
click at [469, 147] on span "Search" at bounding box center [471, 149] width 29 height 11
drag, startPoint x: 752, startPoint y: 350, endPoint x: 732, endPoint y: 339, distance: 22.8
click at [752, 350] on div "Search Browse Groups List Search users by name or email rgriffinwa@gmail.com Se…" at bounding box center [646, 383] width 829 height 628
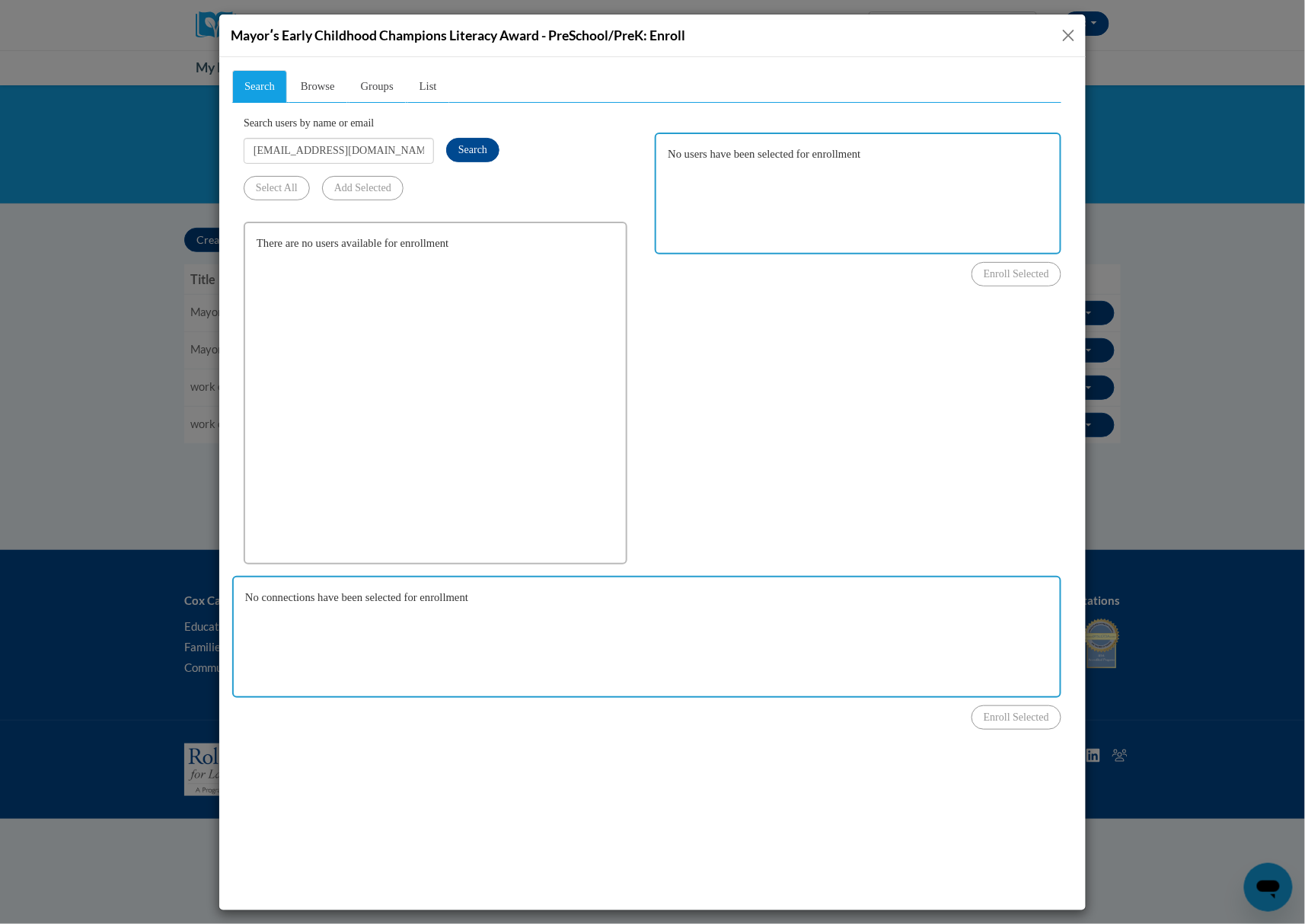
click at [1061, 29] on button "Close" at bounding box center [1068, 35] width 19 height 19
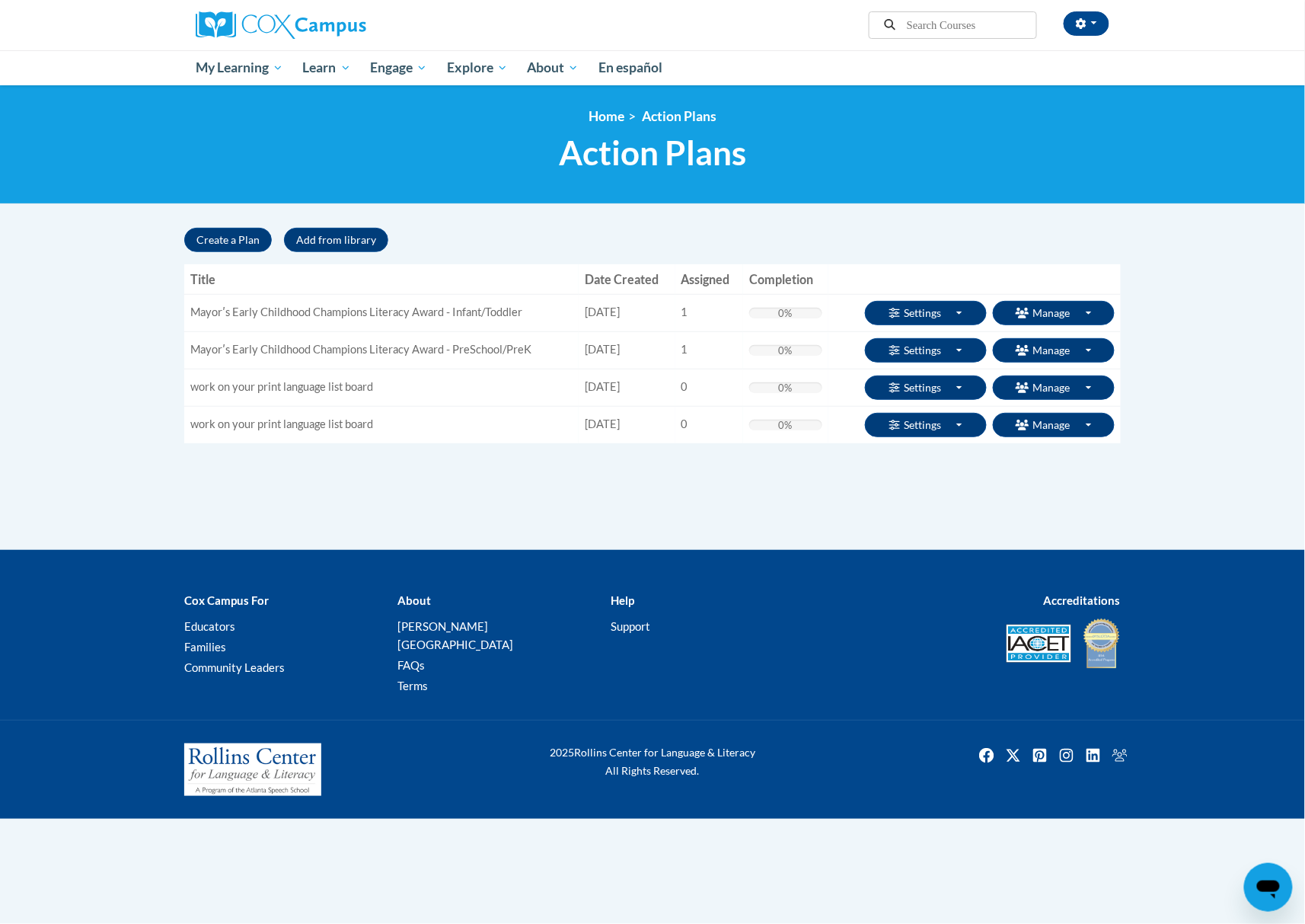
click at [1257, 290] on body "[PERSON_NAME] ([GEOGRAPHIC_DATA]/New_York UTC-04:00) My Profile Inbox Group Das…" at bounding box center [652, 462] width 1305 height 924
click at [1055, 432] on span "Withdraw" at bounding box center [1058, 426] width 48 height 16
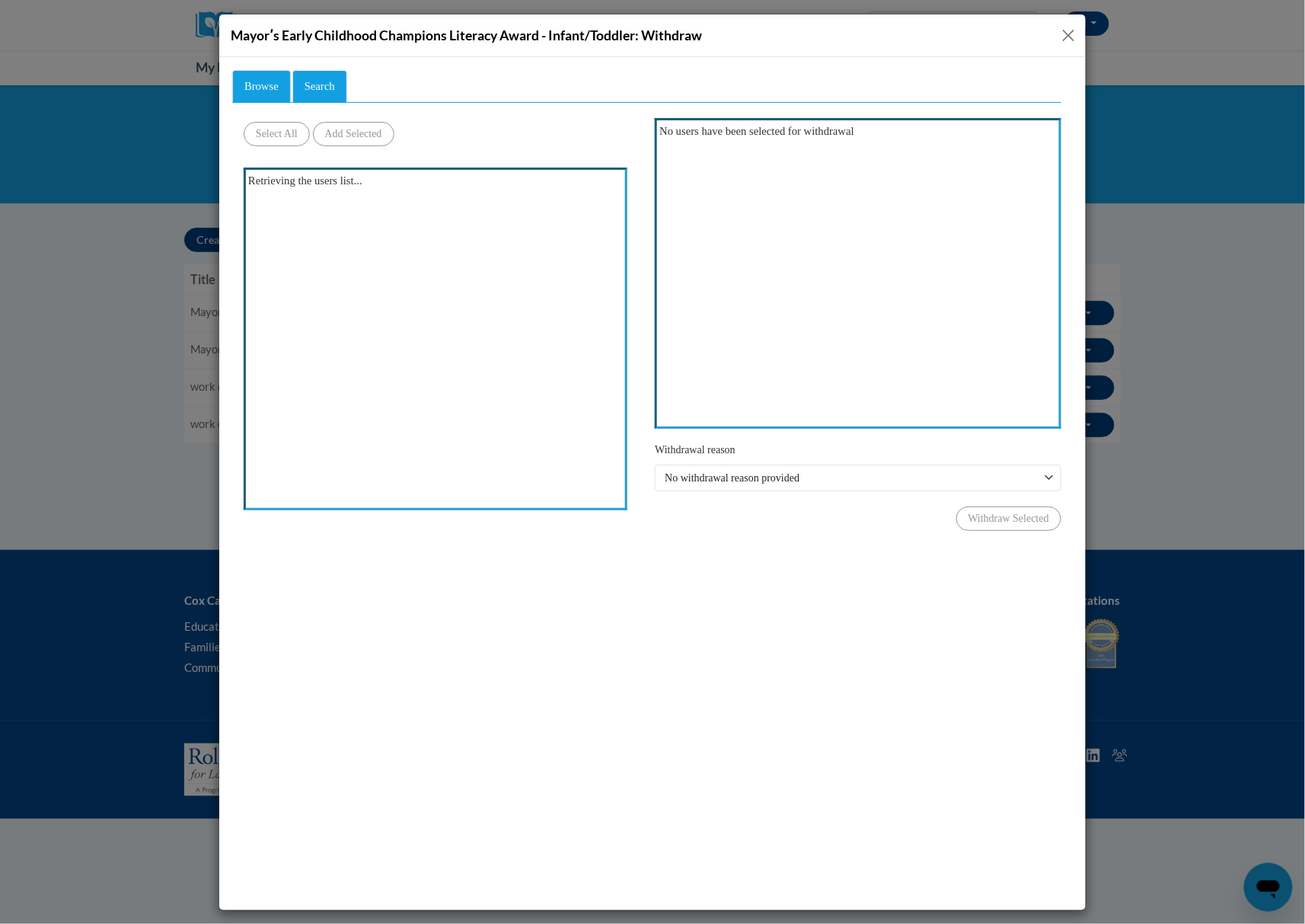
click at [325, 82] on span "Search" at bounding box center [319, 85] width 31 height 12
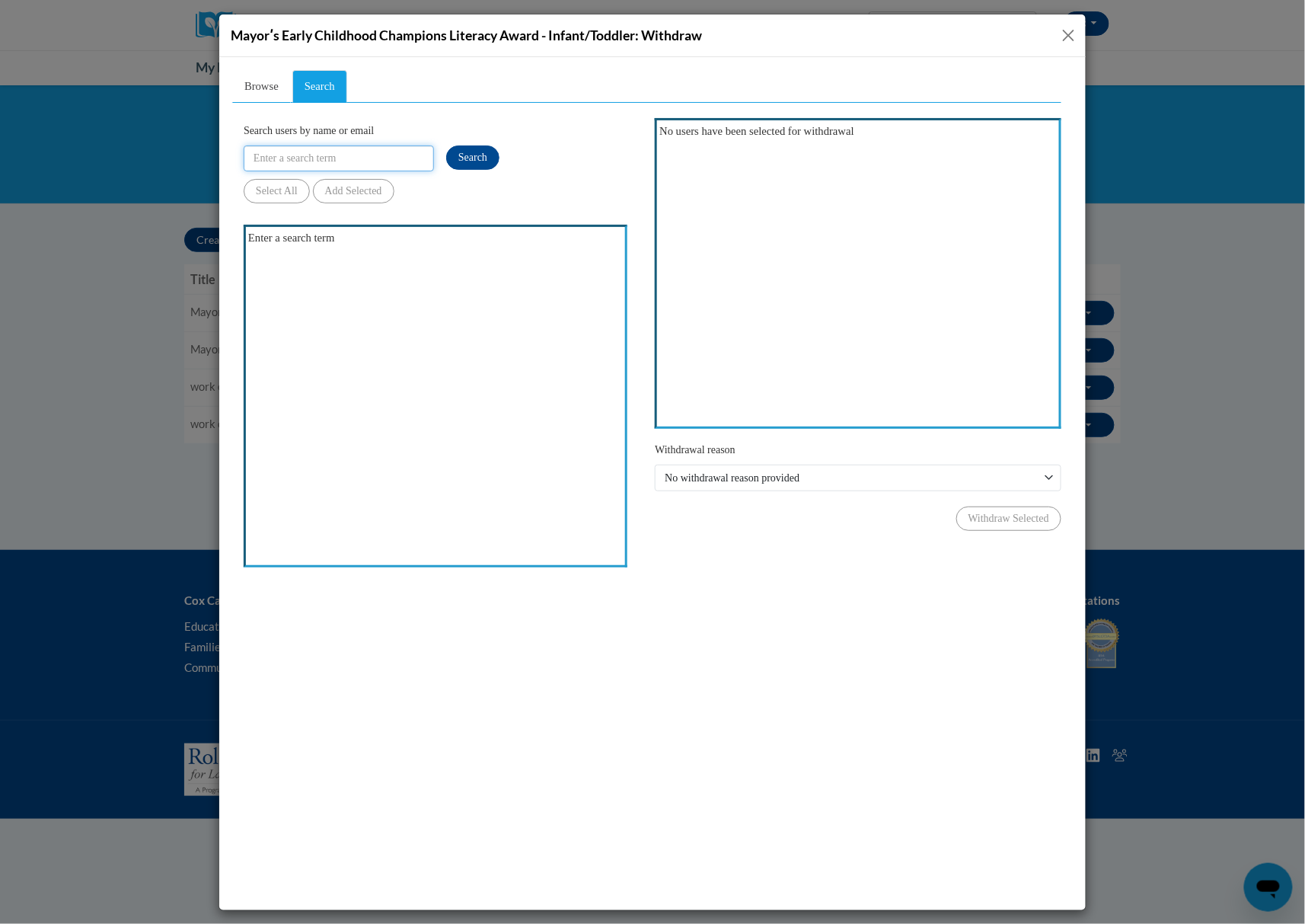
click at [312, 156] on input "Search users by name or email" at bounding box center [338, 157] width 190 height 26
type input "[EMAIL_ADDRESS][DOMAIN_NAME]"
click at [458, 151] on span "Search" at bounding box center [471, 156] width 29 height 11
click at [1059, 28] on button "Close" at bounding box center [1068, 35] width 19 height 19
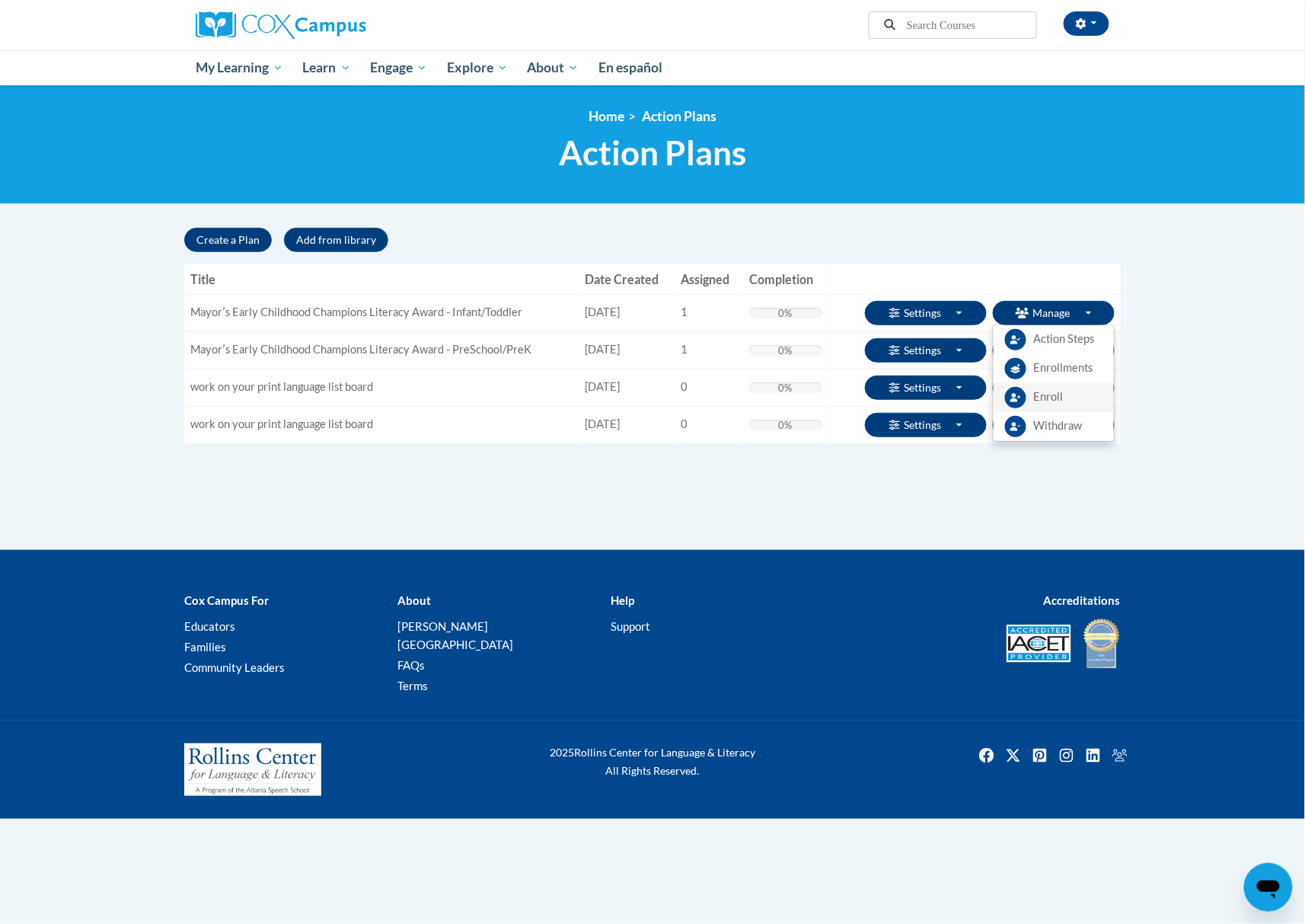
click at [1067, 400] on link "Enroll" at bounding box center [1054, 397] width 120 height 29
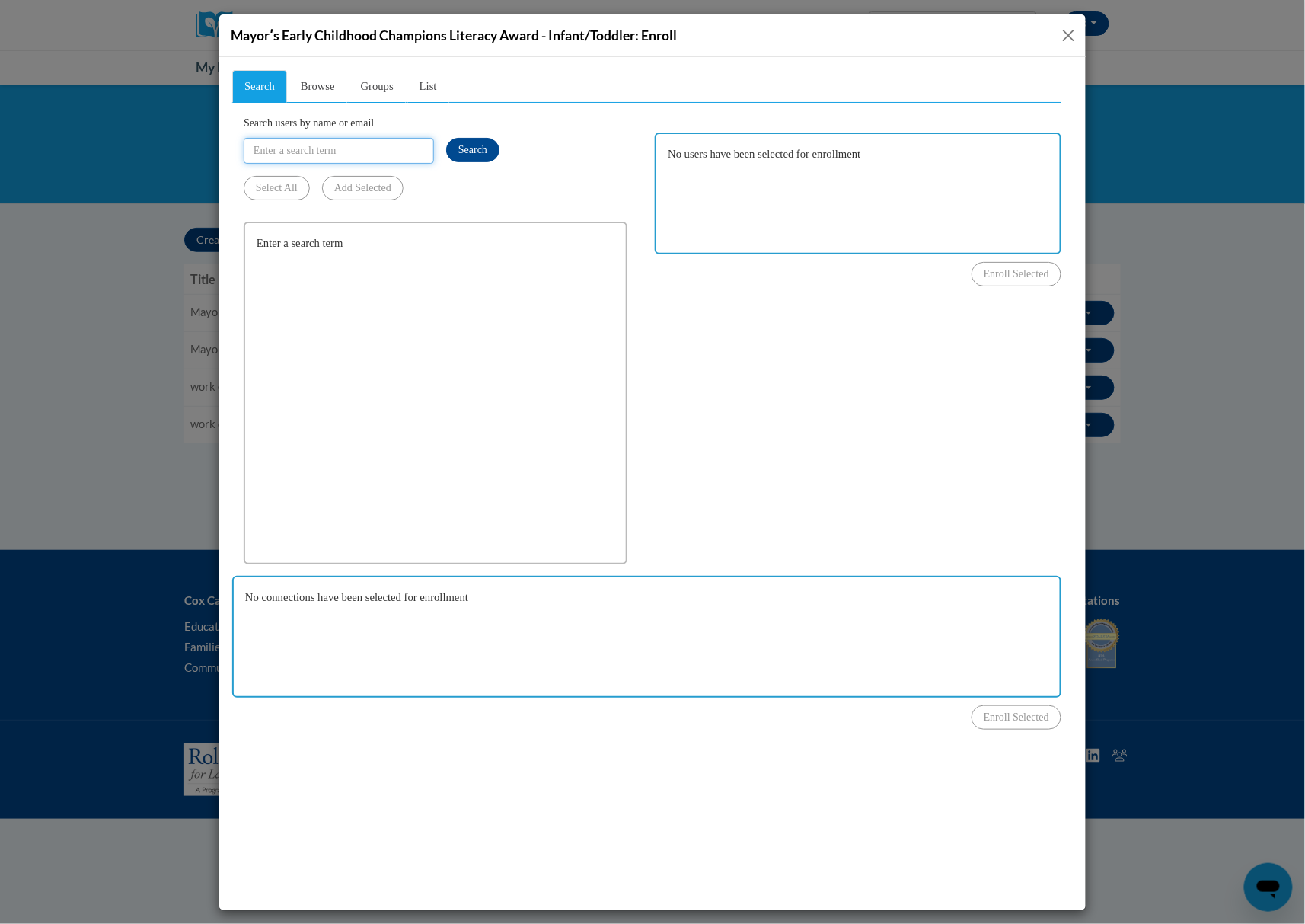
click at [330, 150] on input "Search users by name or email" at bounding box center [338, 150] width 190 height 26
paste input "[EMAIL_ADDRESS][DOMAIN_NAME]"
type input "[EMAIL_ADDRESS][DOMAIN_NAME]"
click at [478, 158] on button "Search" at bounding box center [471, 149] width 53 height 24
click at [1069, 31] on button "Close" at bounding box center [1068, 35] width 19 height 19
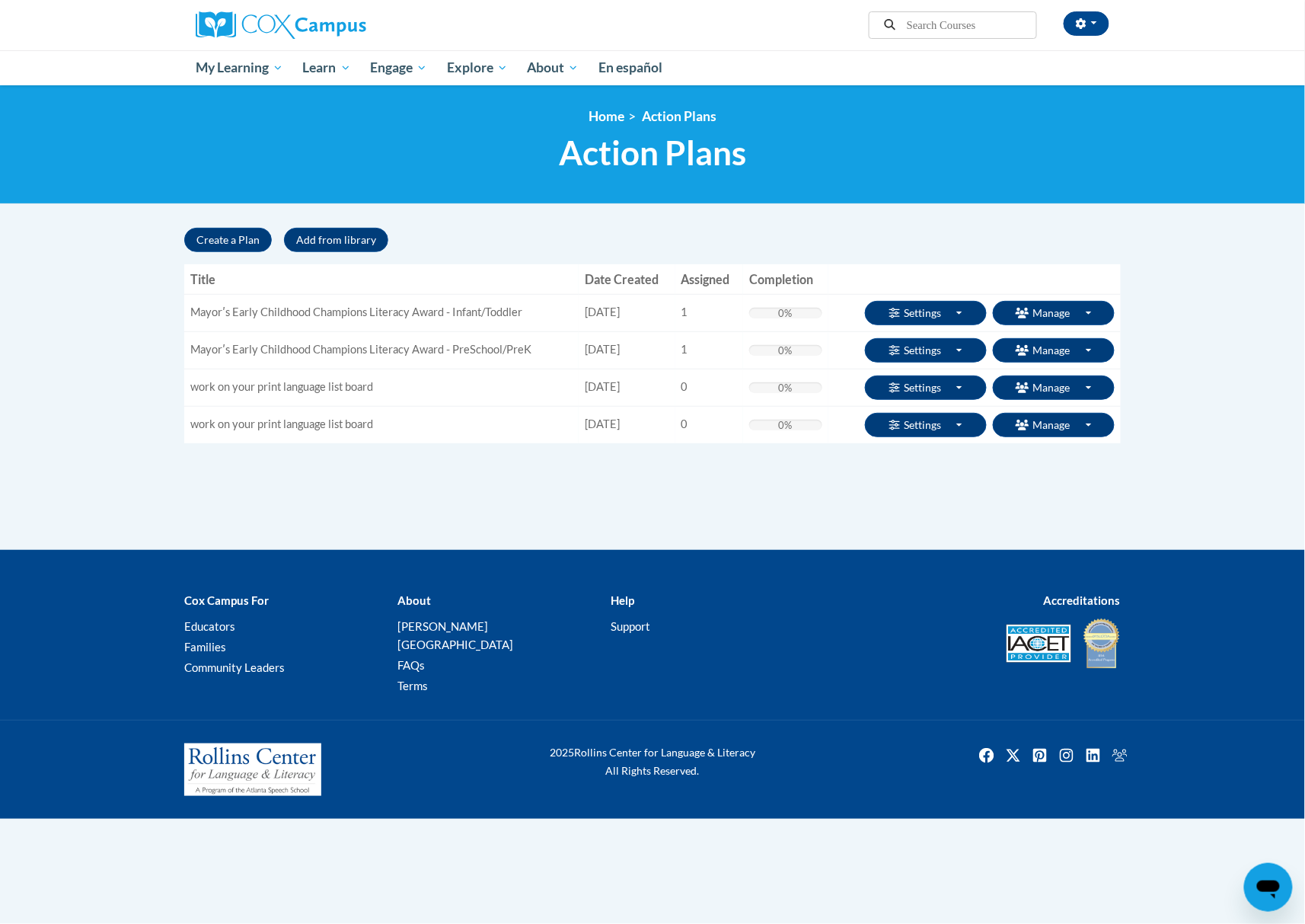
click at [1058, 248] on div "Create a Plan Add from library « 1 »" at bounding box center [652, 239] width 936 height 24
drag, startPoint x: 1097, startPoint y: 262, endPoint x: 1099, endPoint y: 278, distance: 16.1
click at [1099, 262] on div "Search Search Create a Plan Add from library « 1 » Title Date Created Assigned …" at bounding box center [652, 334] width 936 height 215
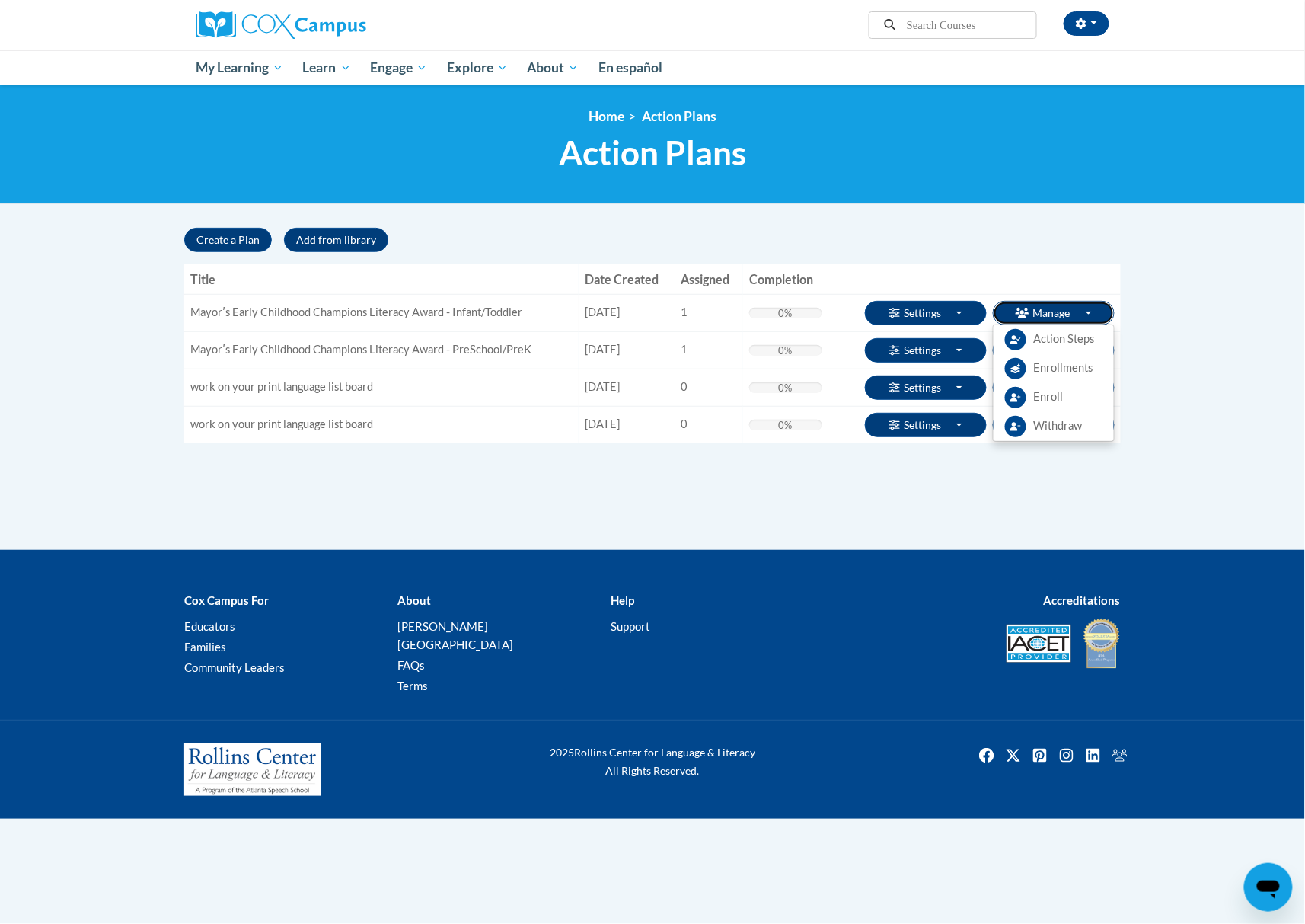
click at [1081, 311] on button "Manage Toggle Dropdown" at bounding box center [1054, 313] width 122 height 24
click at [1054, 424] on span "Withdraw" at bounding box center [1058, 426] width 48 height 16
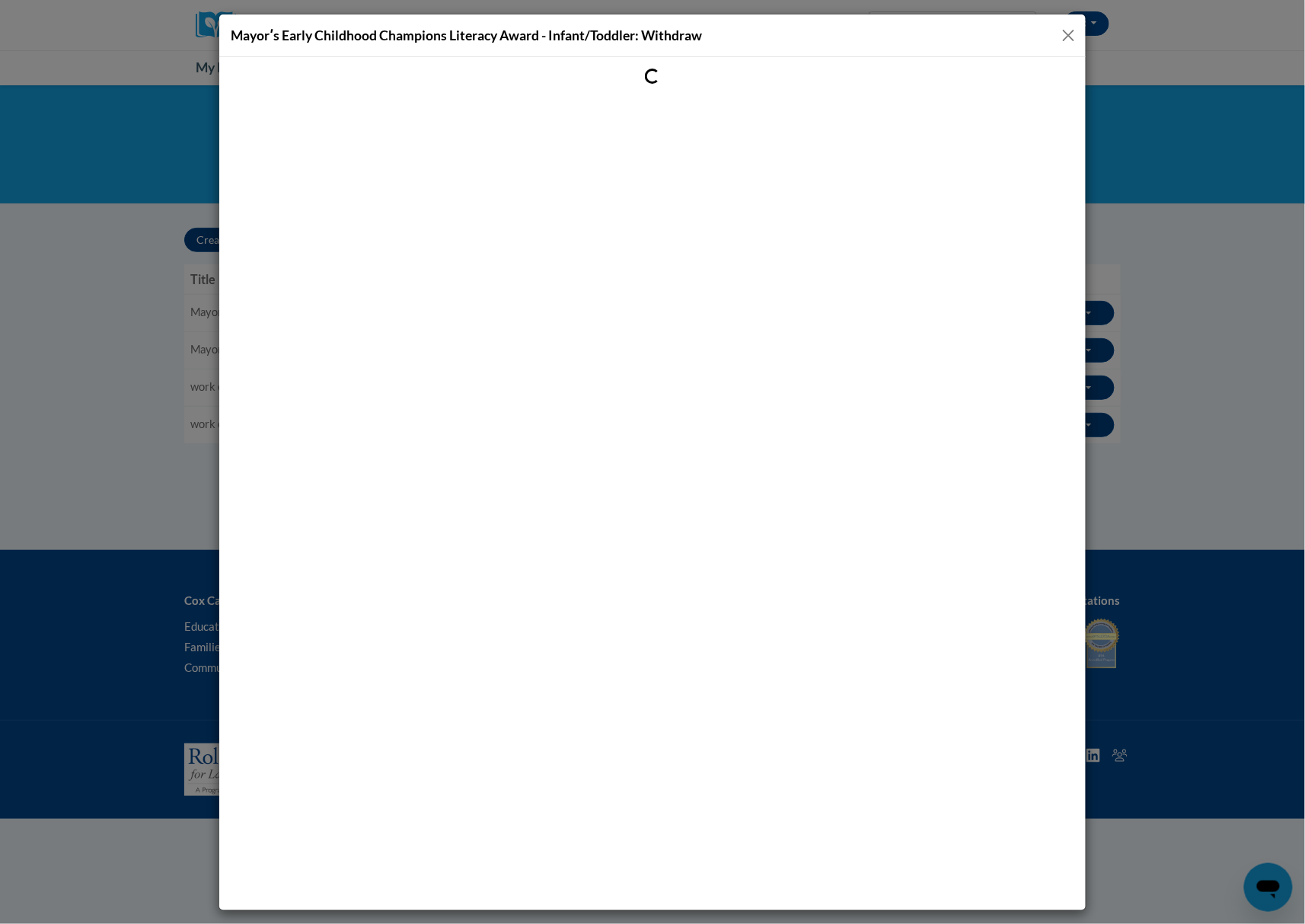
click at [1066, 34] on button "Close" at bounding box center [1068, 35] width 19 height 19
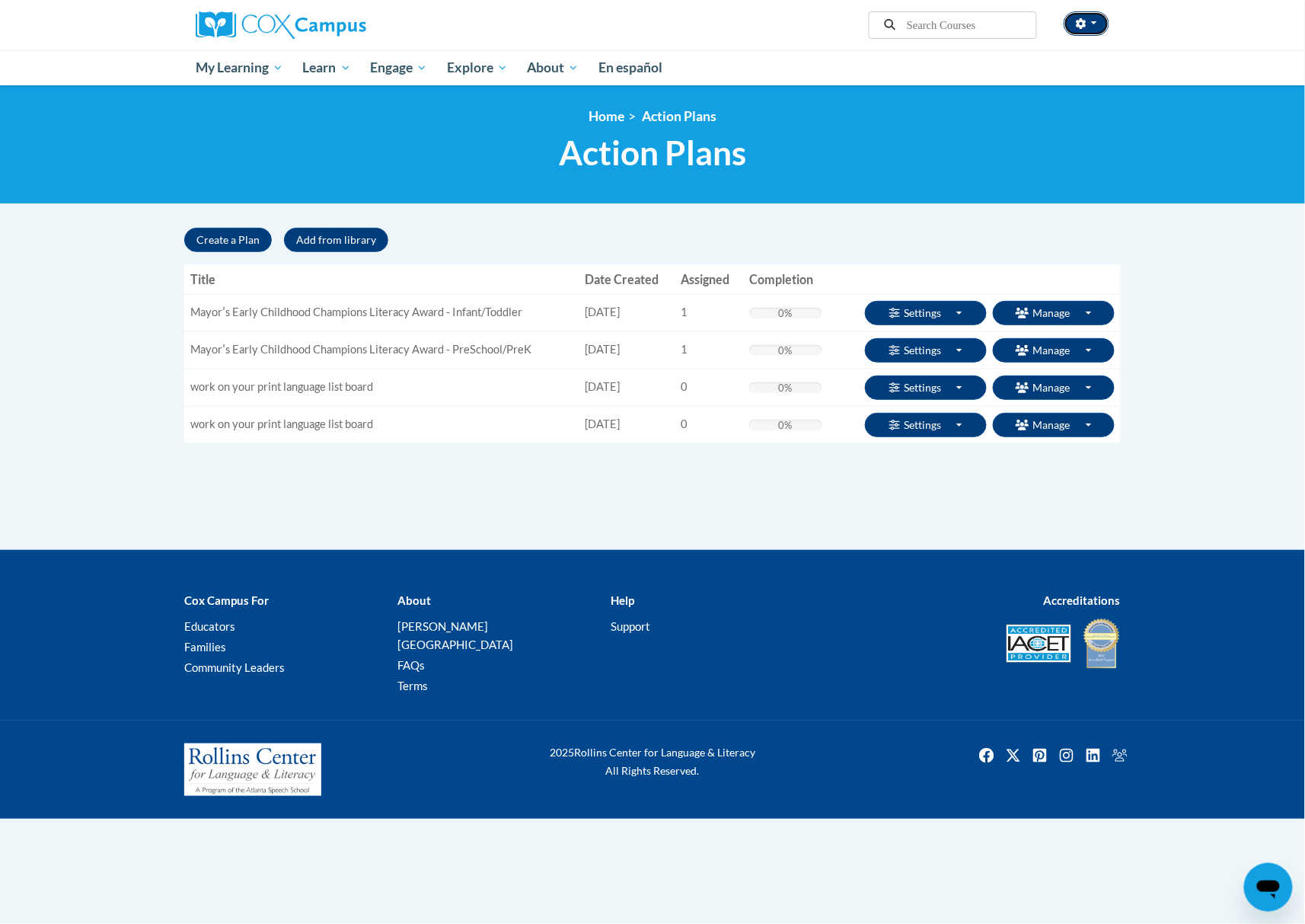
click at [1074, 28] on button "button" at bounding box center [1086, 23] width 46 height 24
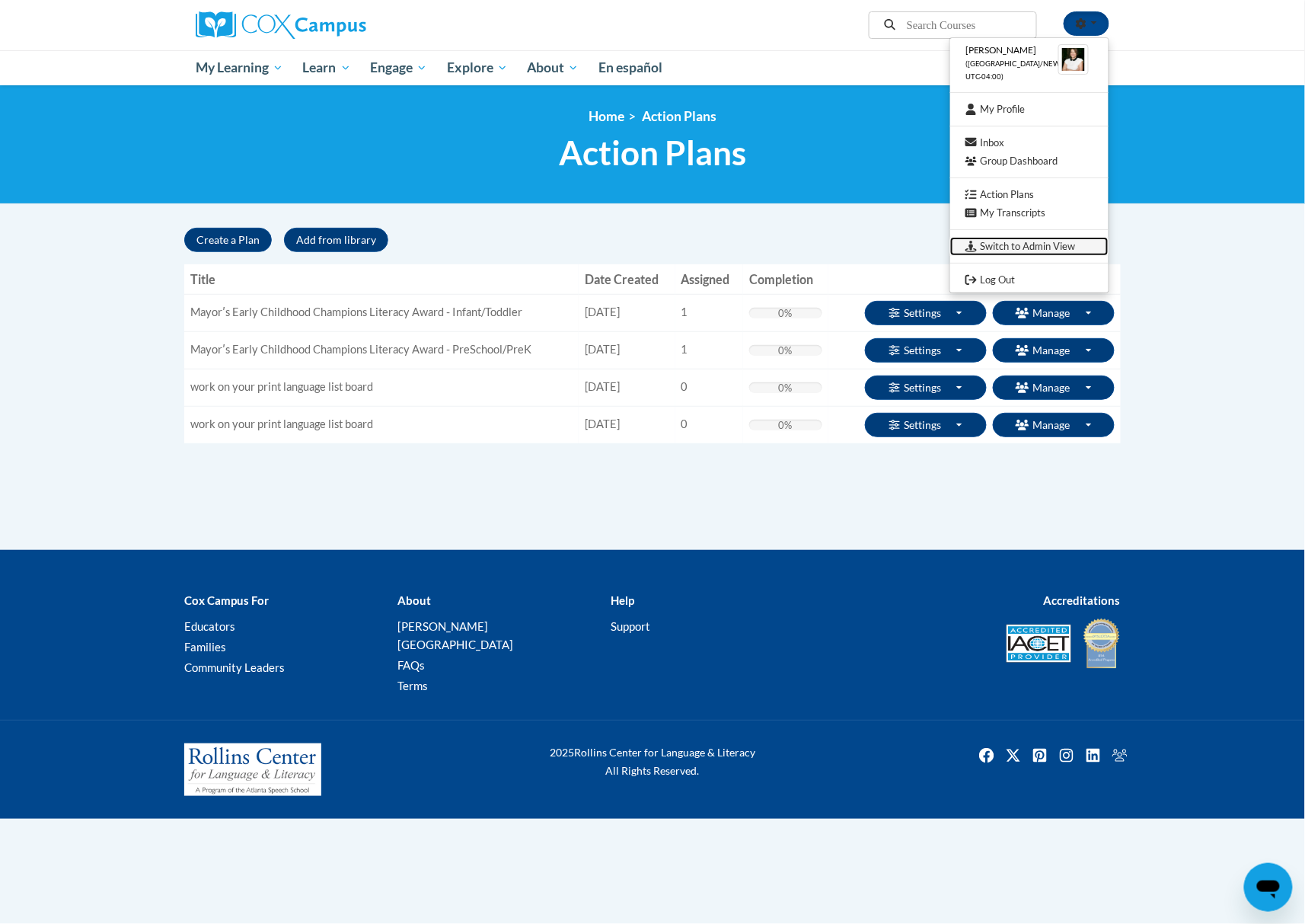
click at [1039, 245] on link "Switch to Admin View" at bounding box center [1029, 246] width 158 height 19
